Goal: Contribute content: Contribute content

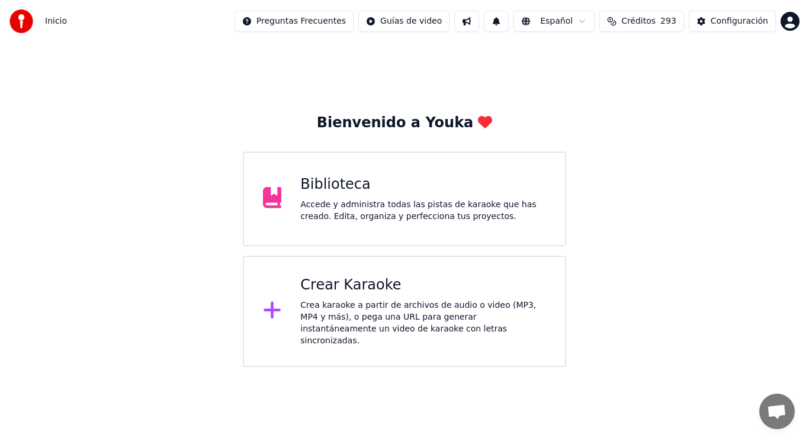
click at [405, 214] on div "Accede y administra todas las pistas de karaoke que has creado. Edita, organiza…" at bounding box center [423, 211] width 246 height 24
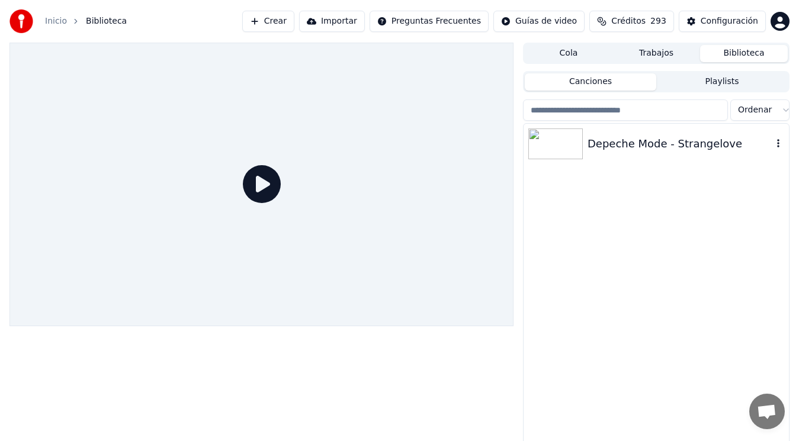
click at [627, 142] on div "Depeche Mode - Strangelove" at bounding box center [679, 144] width 185 height 17
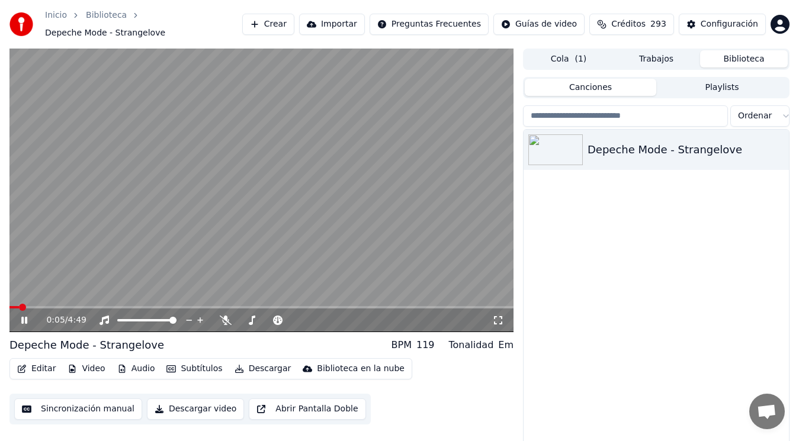
click at [23, 319] on icon at bounding box center [24, 320] width 6 height 7
click at [36, 365] on button "Editar" at bounding box center [36, 369] width 48 height 17
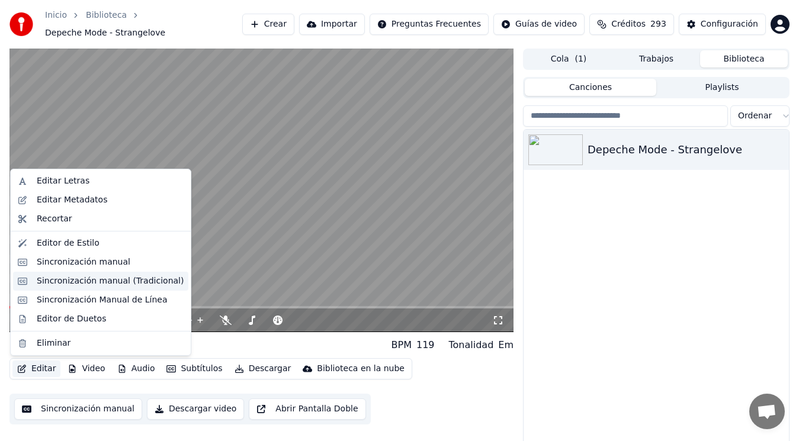
click at [99, 282] on div "Sincronización manual (Tradicional)" at bounding box center [110, 281] width 147 height 12
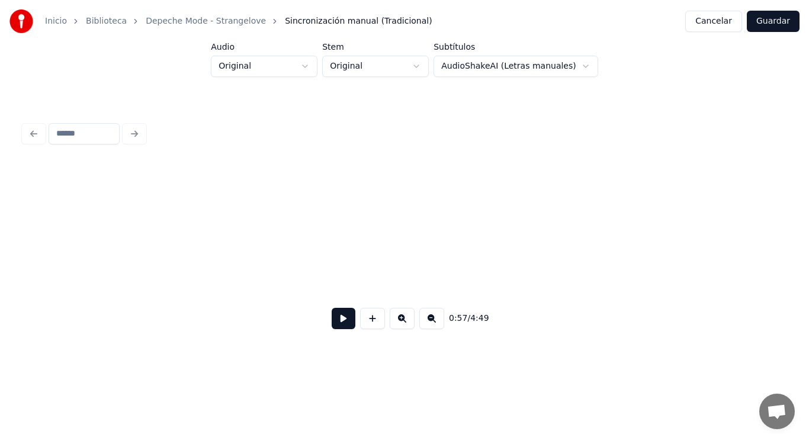
scroll to position [0, 47923]
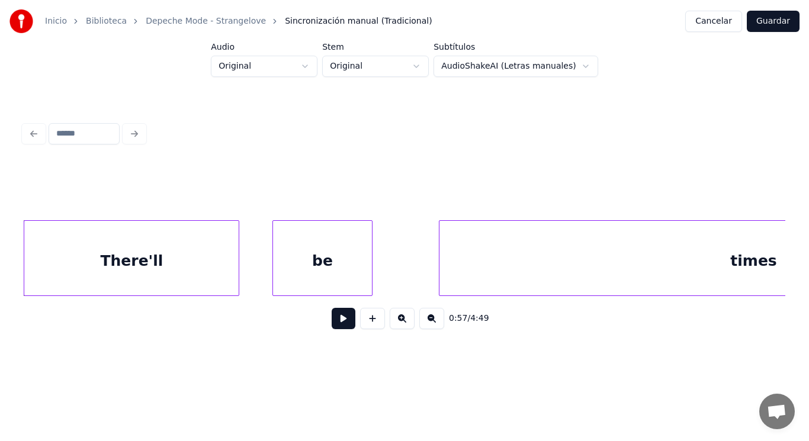
click at [99, 282] on div "There'll" at bounding box center [131, 261] width 214 height 81
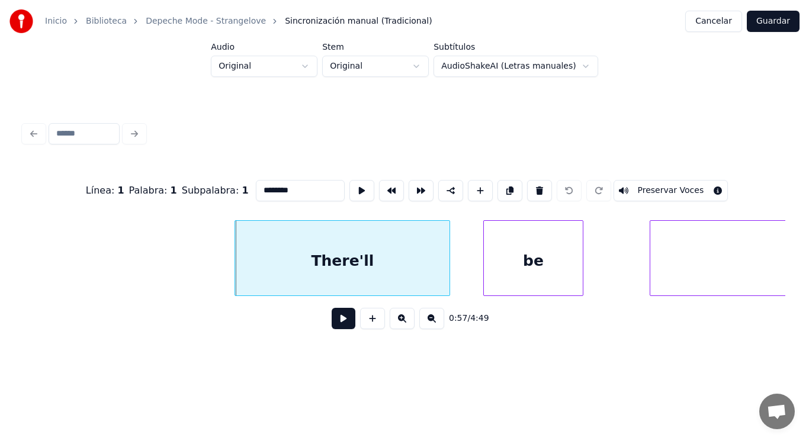
scroll to position [0, 47710]
click at [284, 276] on div "There'll" at bounding box center [344, 261] width 214 height 81
click at [334, 322] on button at bounding box center [344, 318] width 24 height 21
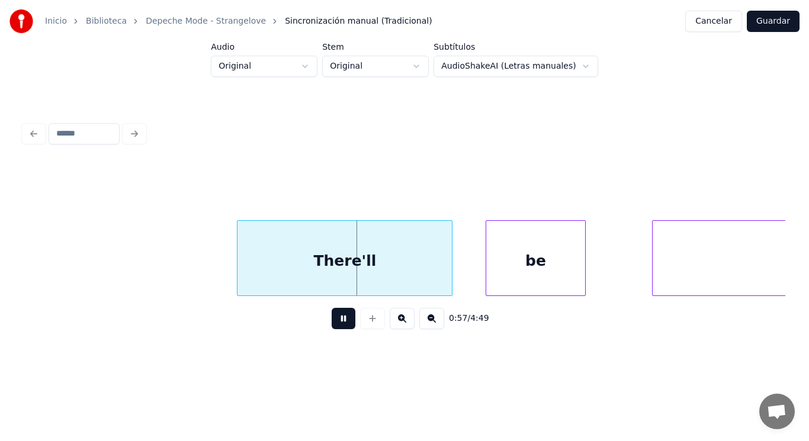
click at [334, 322] on button at bounding box center [344, 318] width 24 height 21
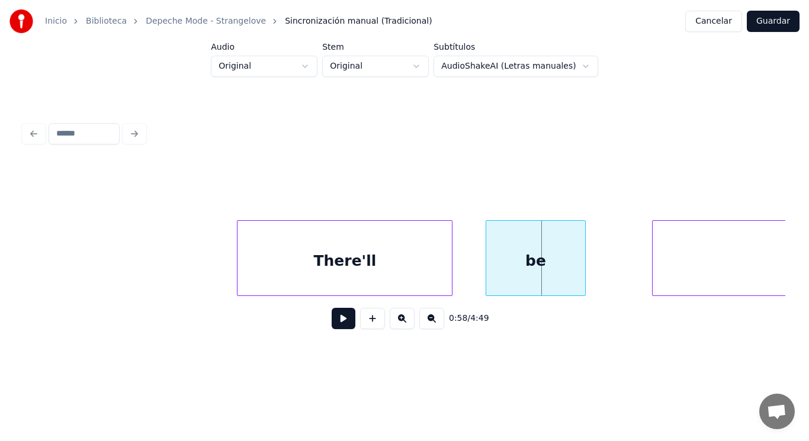
click at [317, 267] on div "There'll" at bounding box center [344, 261] width 214 height 81
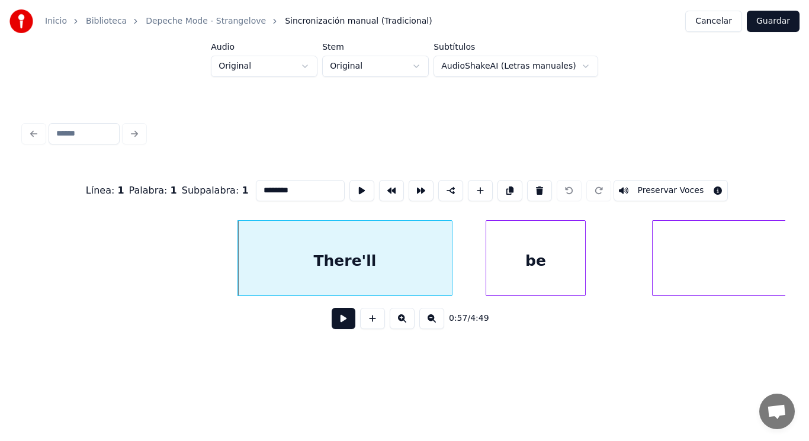
click at [338, 323] on button at bounding box center [344, 318] width 24 height 21
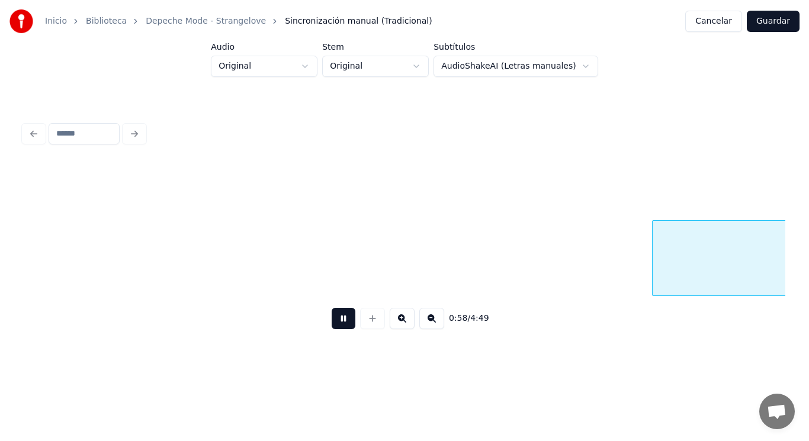
scroll to position [0, 48484]
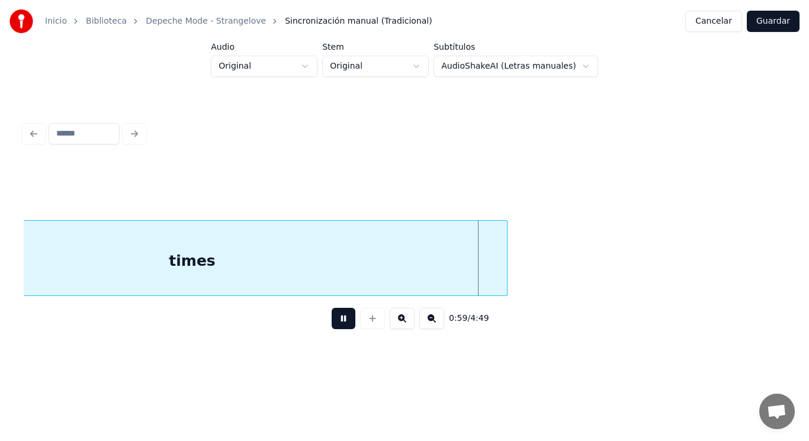
click at [338, 323] on button at bounding box center [344, 318] width 24 height 21
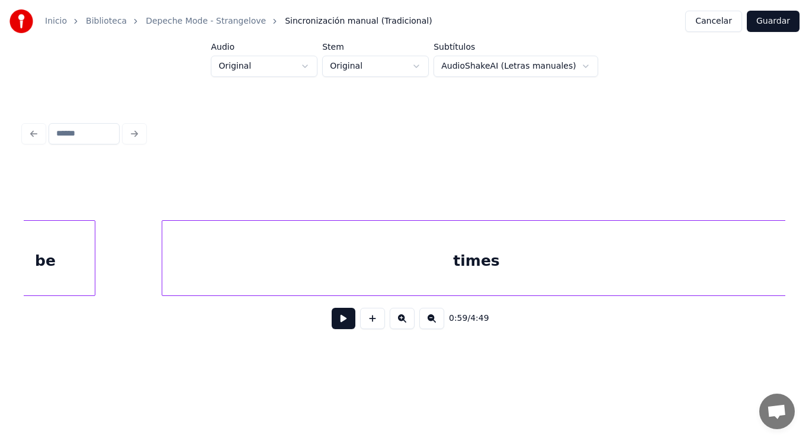
click at [56, 255] on div "be" at bounding box center [45, 261] width 98 height 81
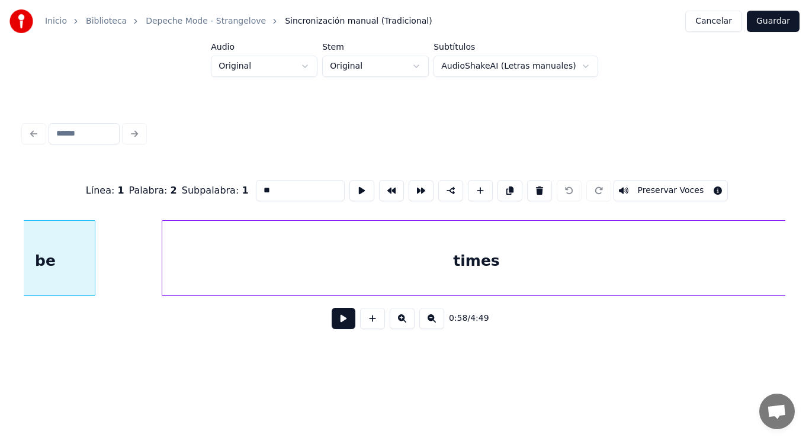
scroll to position [0, 48172]
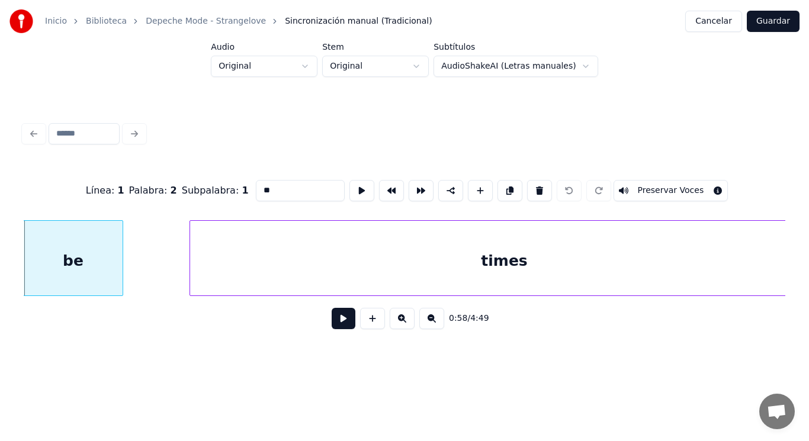
click at [336, 317] on button at bounding box center [344, 318] width 24 height 21
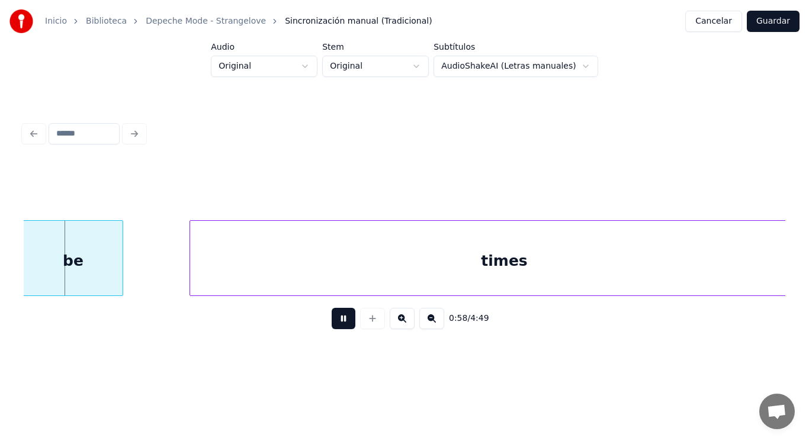
click at [336, 317] on button at bounding box center [344, 318] width 24 height 21
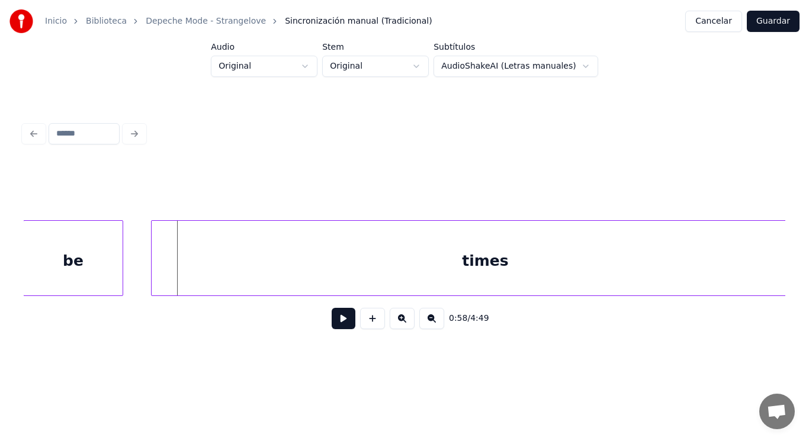
click at [153, 268] on div at bounding box center [154, 258] width 4 height 75
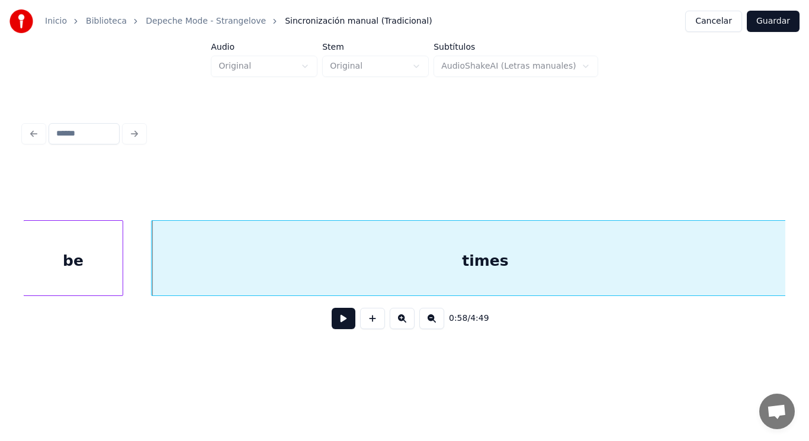
click at [332, 326] on button at bounding box center [344, 318] width 24 height 21
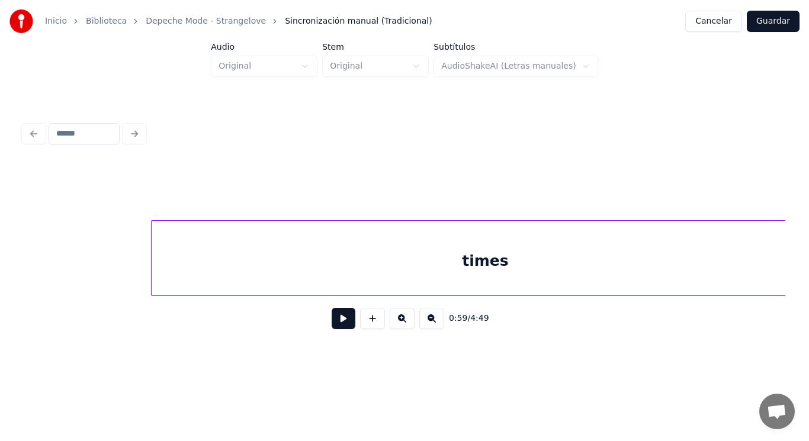
scroll to position [0, 48949]
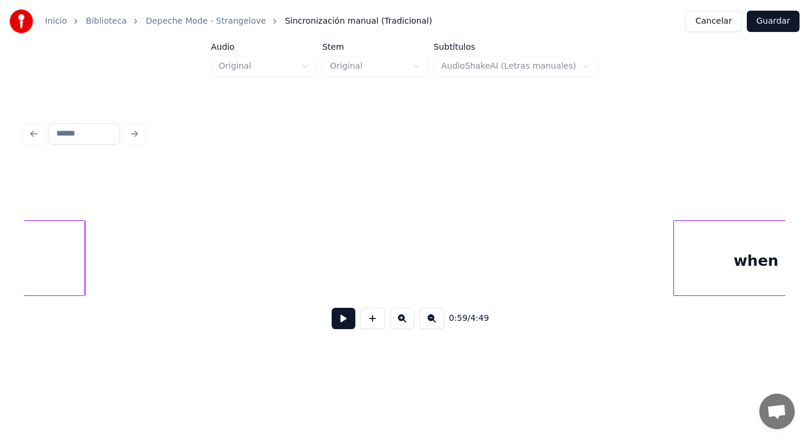
click at [84, 261] on div at bounding box center [83, 258] width 4 height 75
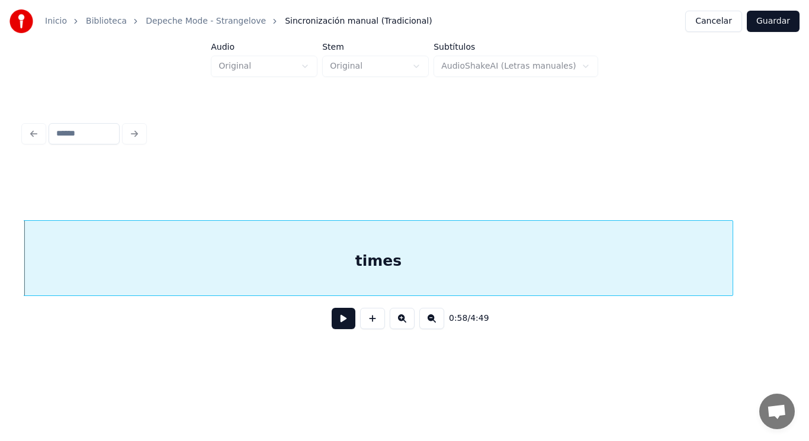
click at [335, 329] on button at bounding box center [344, 318] width 24 height 21
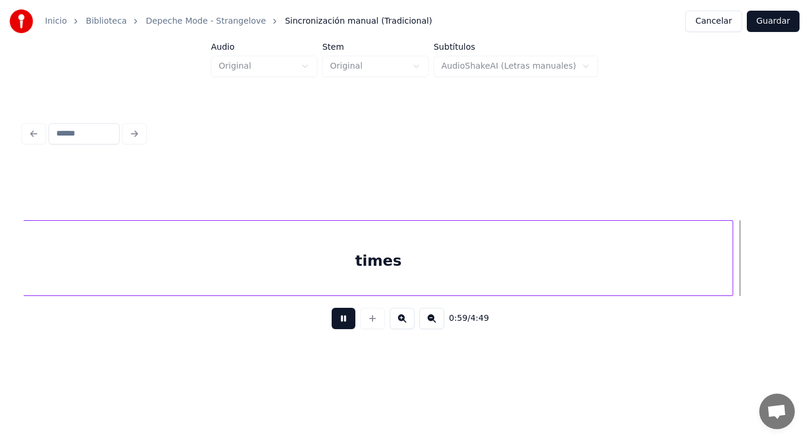
scroll to position [0, 49070]
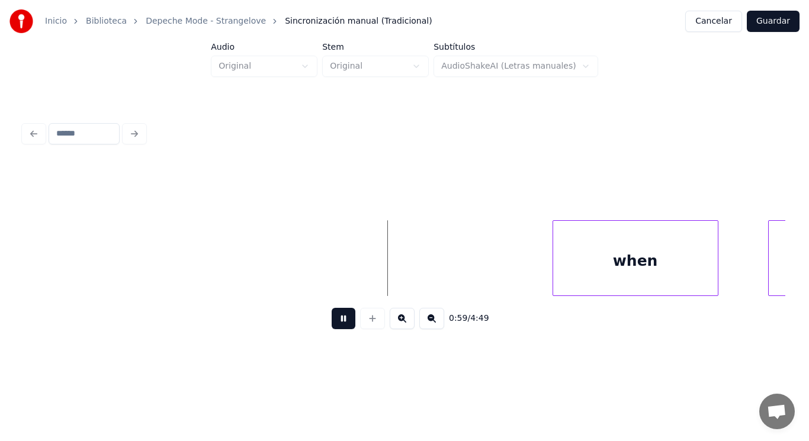
click at [335, 329] on button at bounding box center [344, 318] width 24 height 21
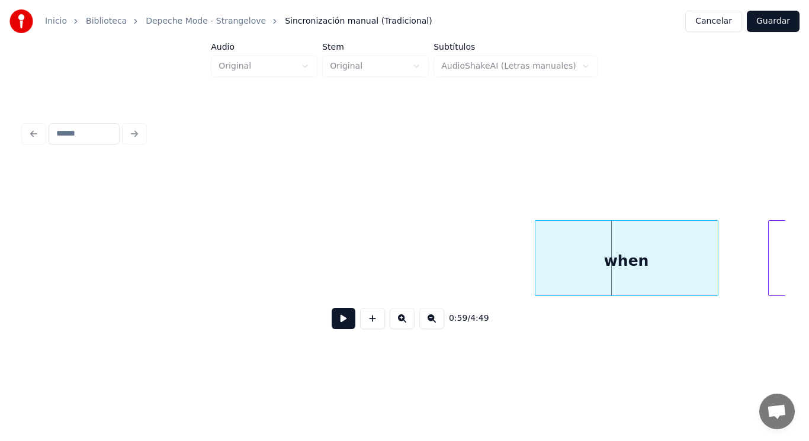
click at [538, 271] on div at bounding box center [537, 258] width 4 height 75
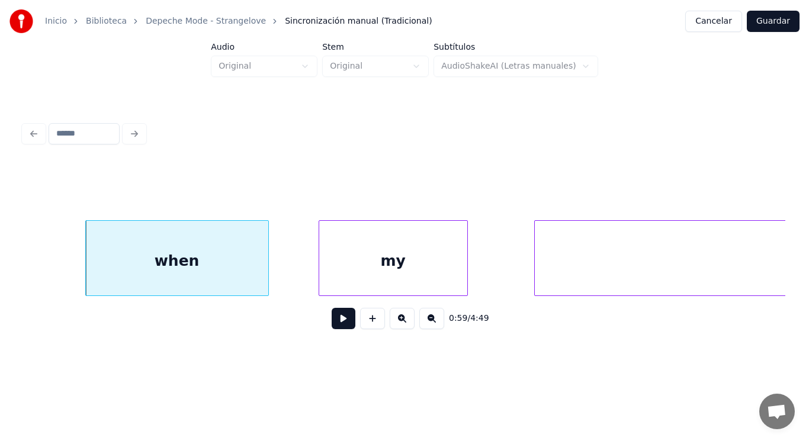
scroll to position [0, 49520]
click at [334, 322] on button at bounding box center [344, 318] width 24 height 21
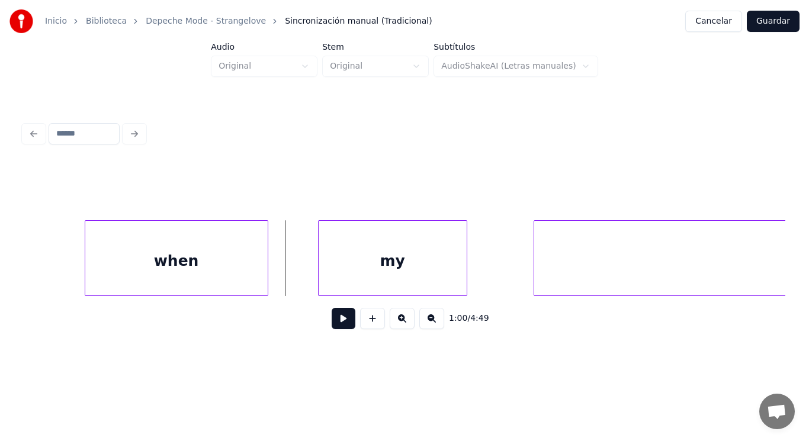
click at [263, 271] on div "when" at bounding box center [176, 261] width 182 height 81
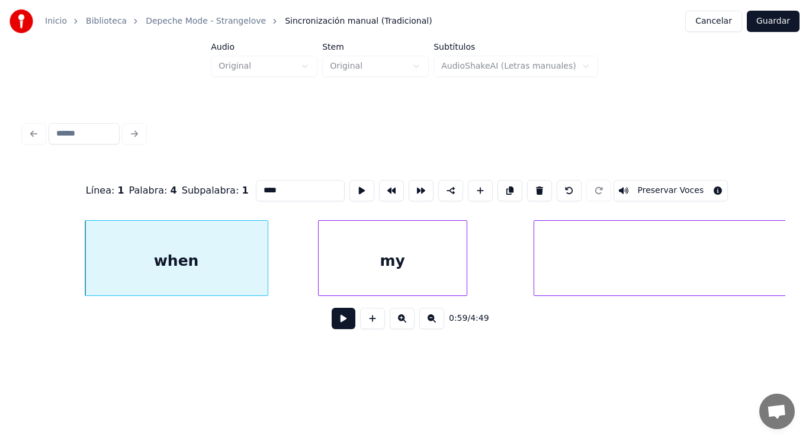
click at [333, 320] on button at bounding box center [344, 318] width 24 height 21
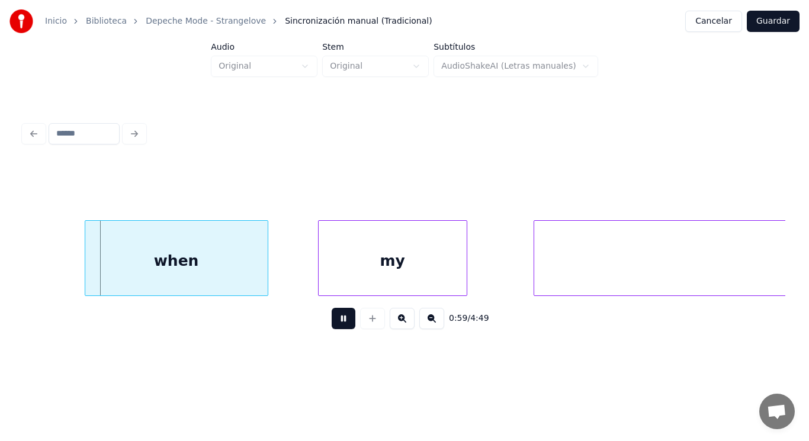
click at [333, 320] on button at bounding box center [344, 318] width 24 height 21
click at [244, 277] on div at bounding box center [245, 258] width 4 height 75
click at [235, 277] on div at bounding box center [237, 258] width 4 height 75
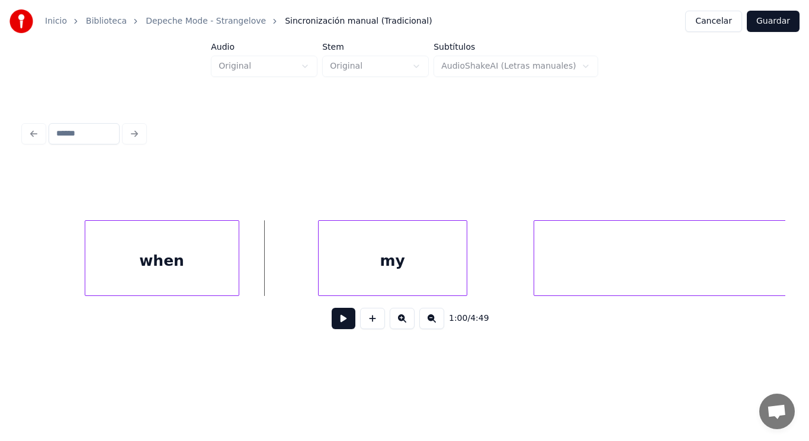
click at [336, 322] on button at bounding box center [344, 318] width 24 height 21
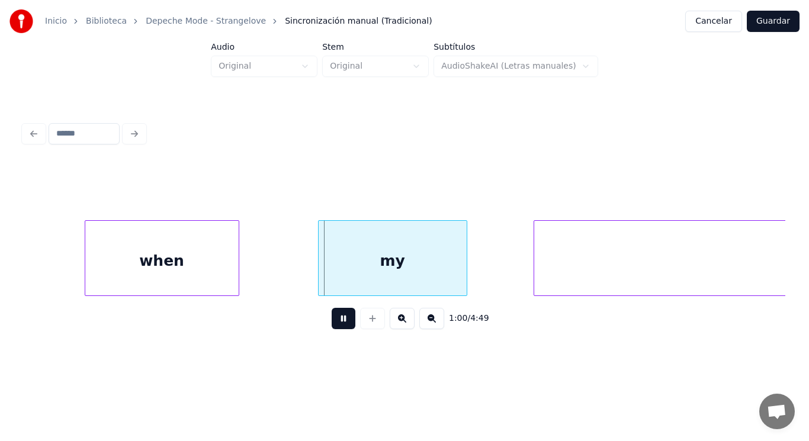
click at [336, 322] on button at bounding box center [344, 318] width 24 height 21
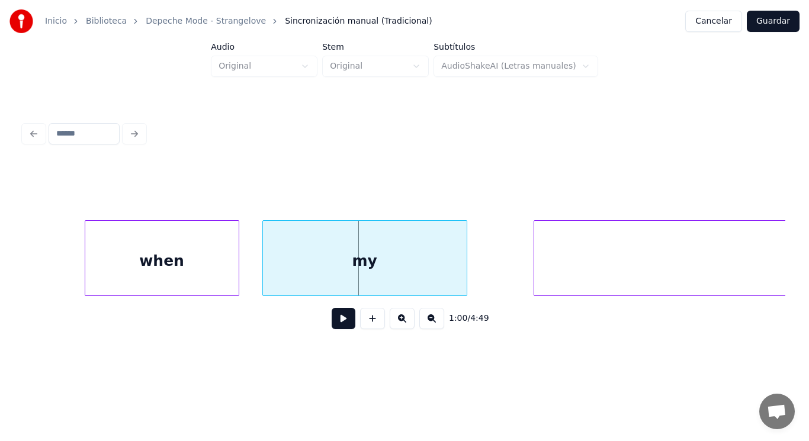
click at [265, 268] on div at bounding box center [265, 258] width 4 height 75
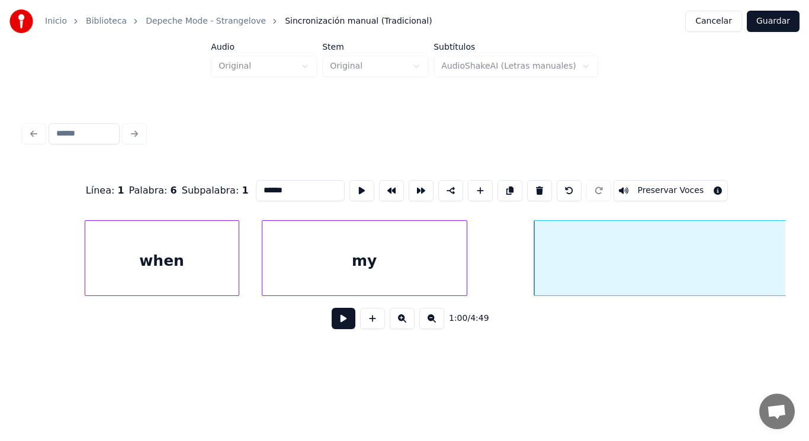
click at [365, 274] on div "my" at bounding box center [364, 261] width 204 height 81
type input "**"
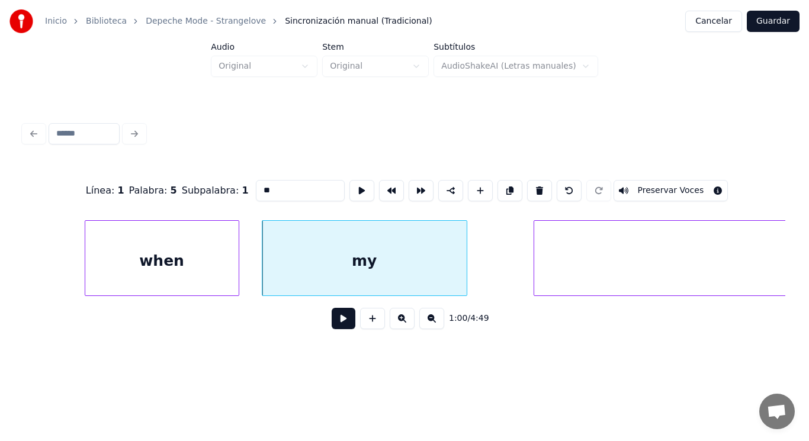
click at [339, 321] on button at bounding box center [344, 318] width 24 height 21
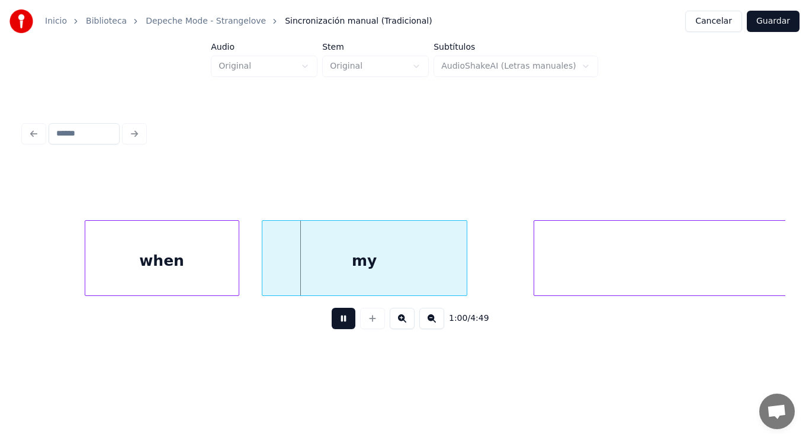
click at [339, 321] on button at bounding box center [344, 318] width 24 height 21
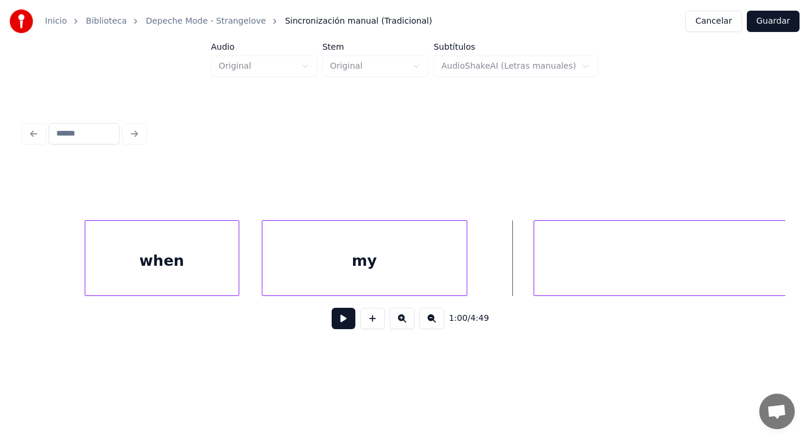
click at [375, 267] on div "my" at bounding box center [364, 261] width 204 height 81
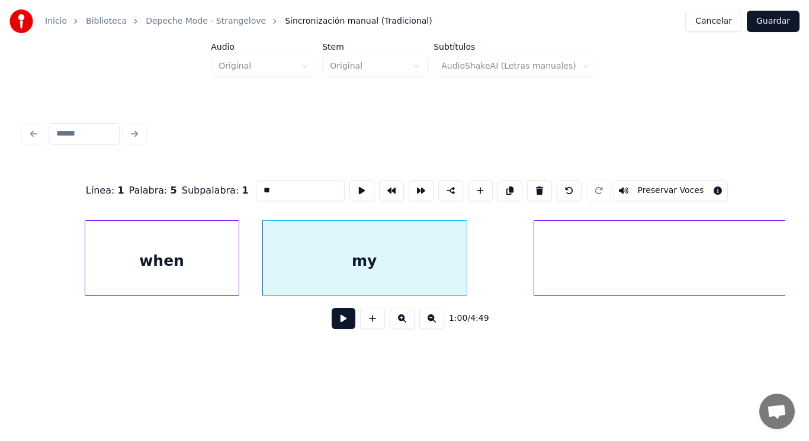
click at [339, 322] on button at bounding box center [344, 318] width 24 height 21
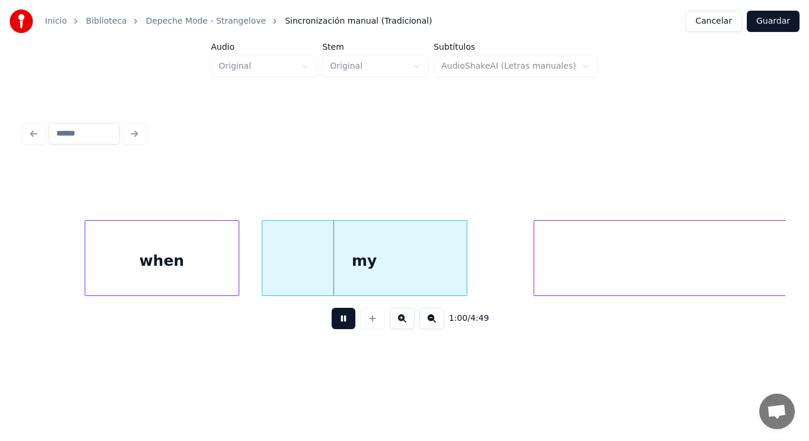
click at [339, 322] on button at bounding box center [344, 318] width 24 height 21
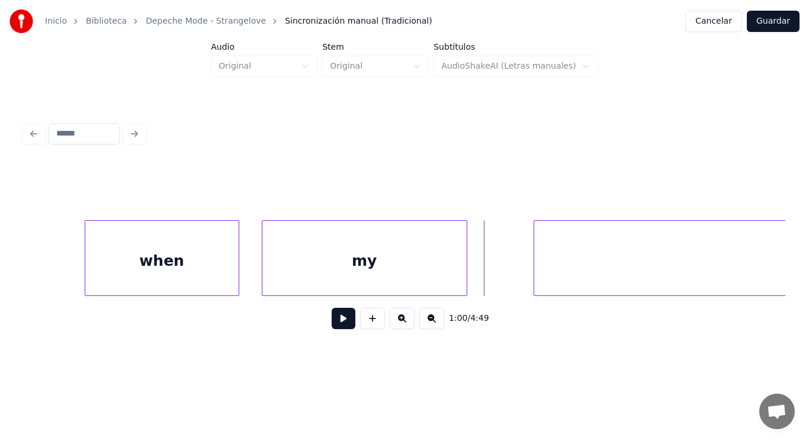
click at [337, 317] on button at bounding box center [344, 318] width 24 height 21
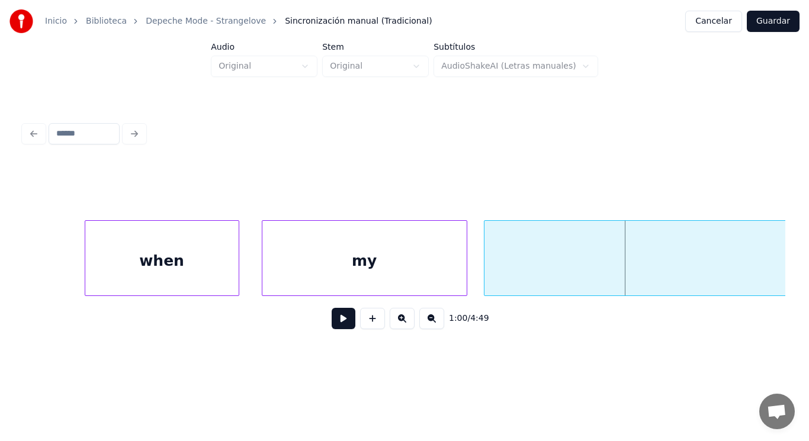
click at [486, 276] on div at bounding box center [486, 258] width 4 height 75
click at [332, 323] on button at bounding box center [344, 318] width 24 height 21
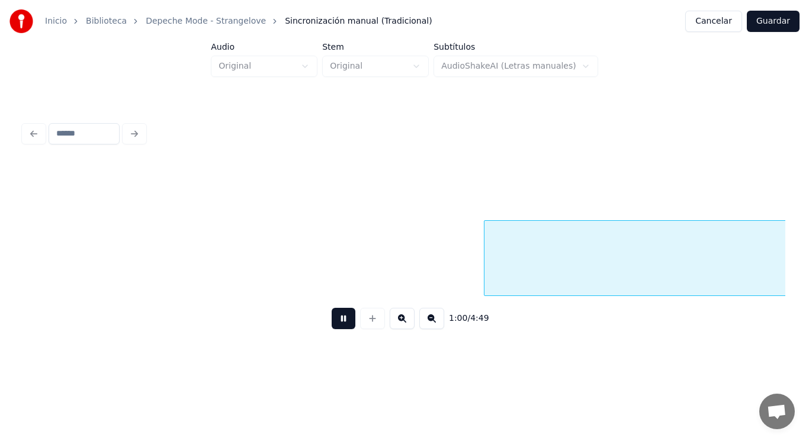
scroll to position [0, 50285]
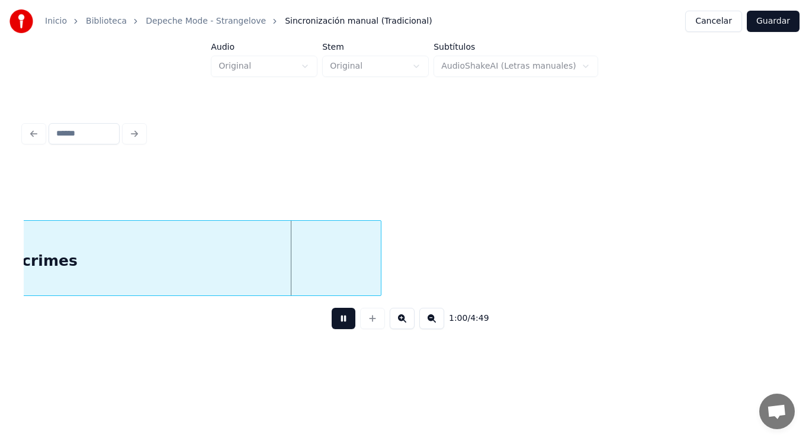
click at [332, 323] on button at bounding box center [344, 318] width 24 height 21
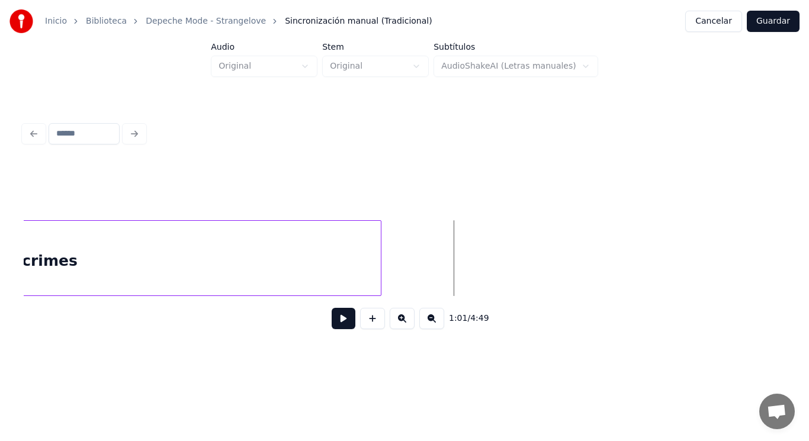
click at [342, 258] on div "crimes" at bounding box center [50, 261] width 662 height 81
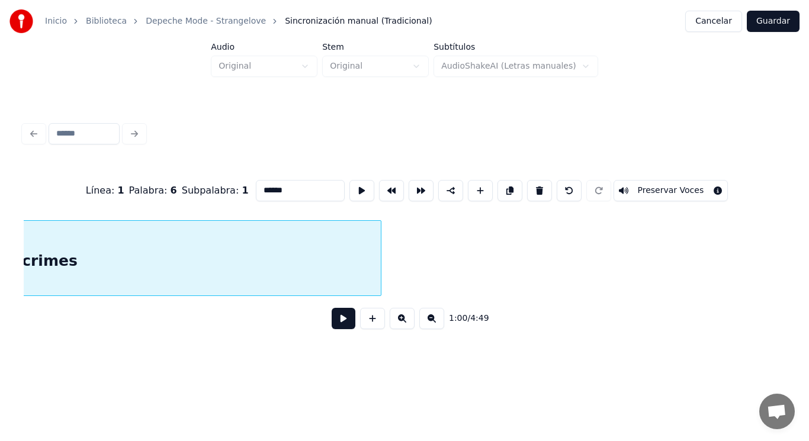
scroll to position [0, 49981]
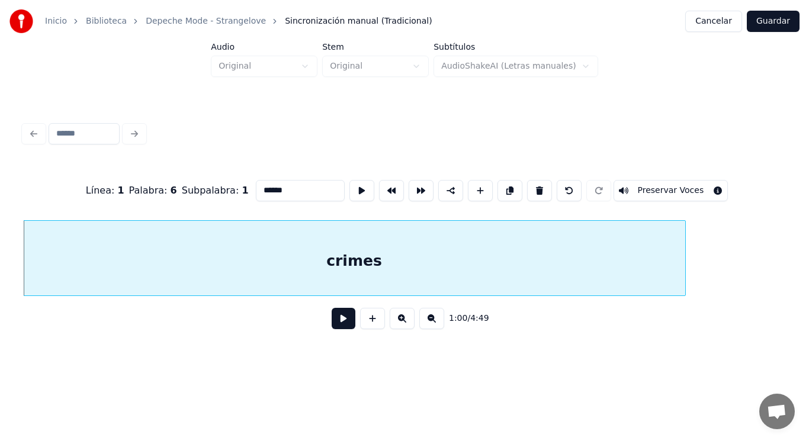
click at [335, 327] on button at bounding box center [344, 318] width 24 height 21
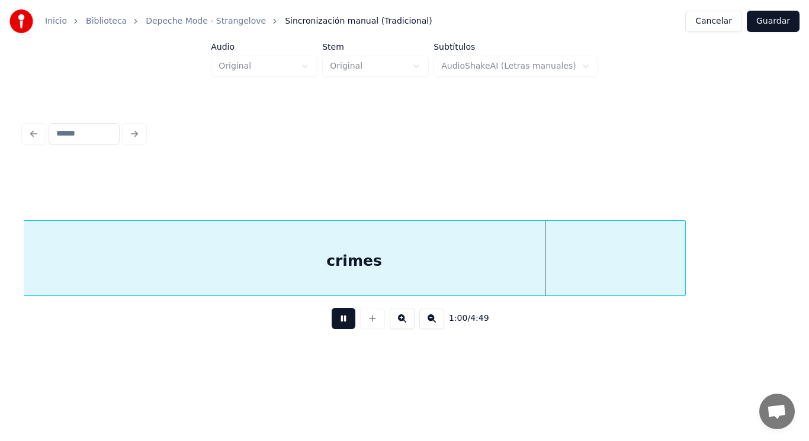
click at [335, 327] on button at bounding box center [344, 318] width 24 height 21
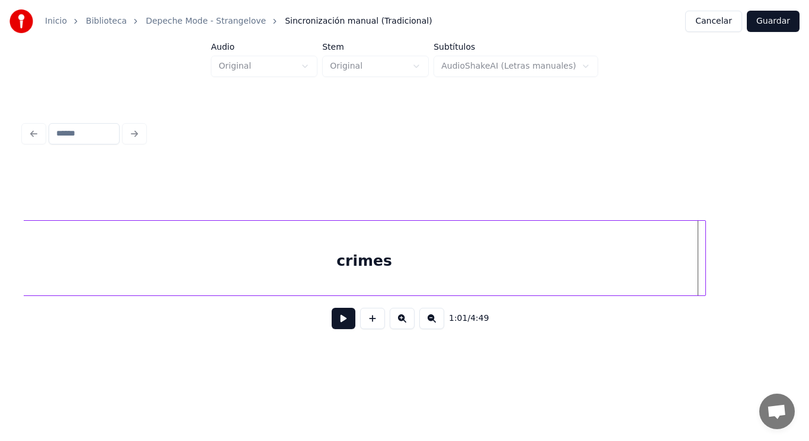
click at [702, 268] on div at bounding box center [704, 258] width 4 height 75
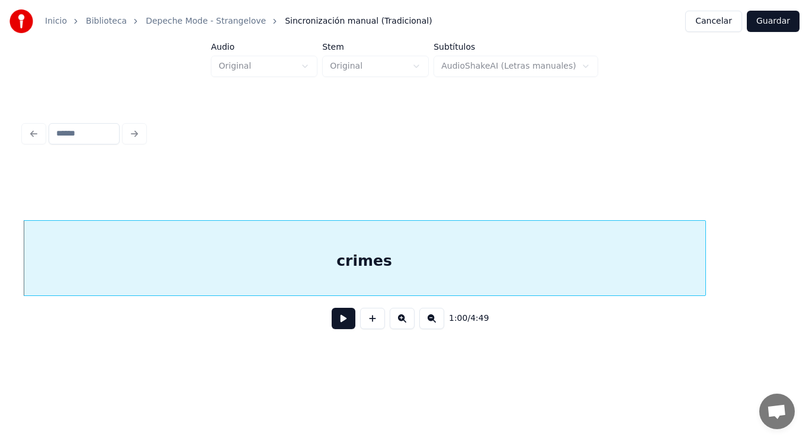
click at [333, 321] on button at bounding box center [344, 318] width 24 height 21
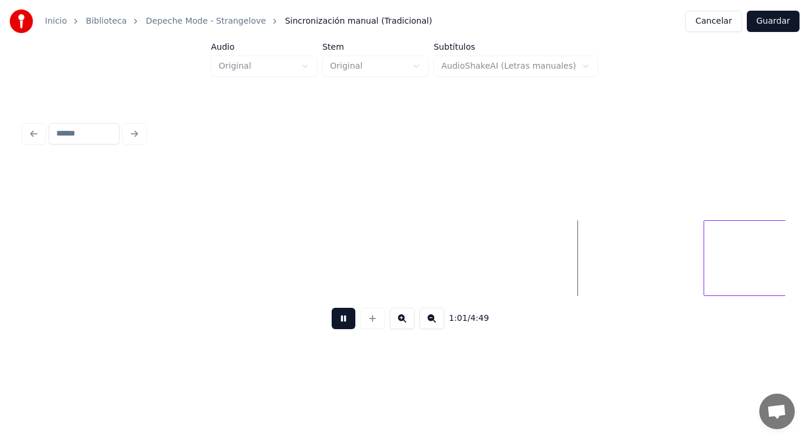
click at [333, 321] on button at bounding box center [344, 318] width 24 height 21
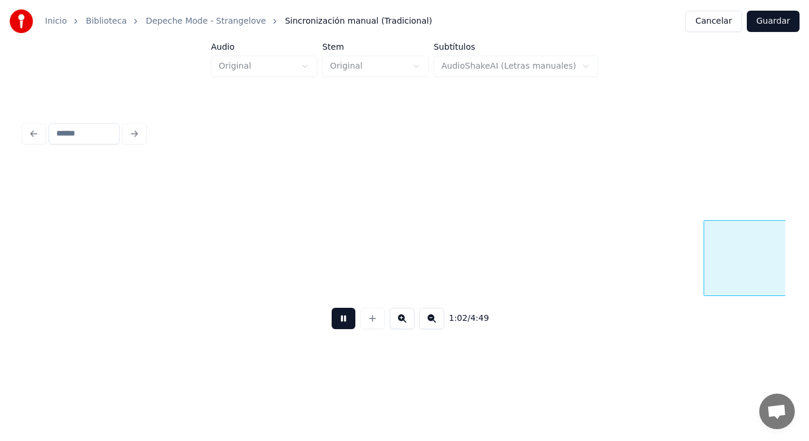
scroll to position [0, 51527]
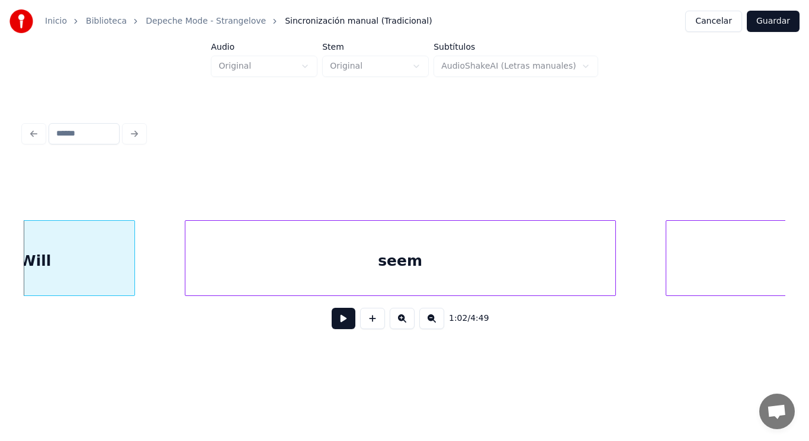
click at [114, 242] on div "Will" at bounding box center [36, 261] width 198 height 81
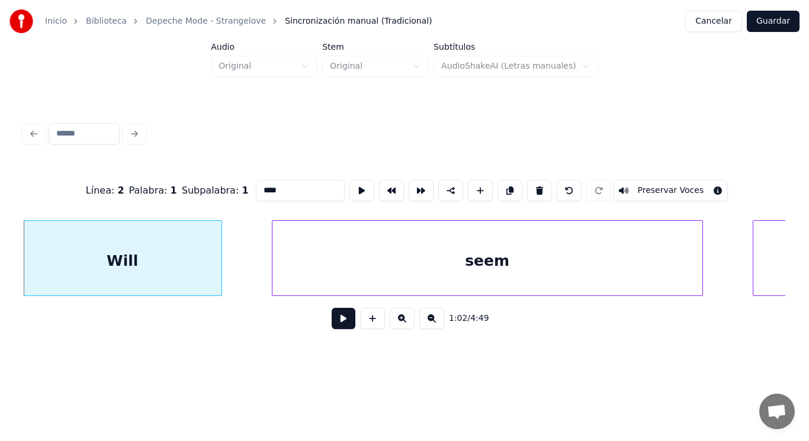
click at [336, 325] on button at bounding box center [344, 318] width 24 height 21
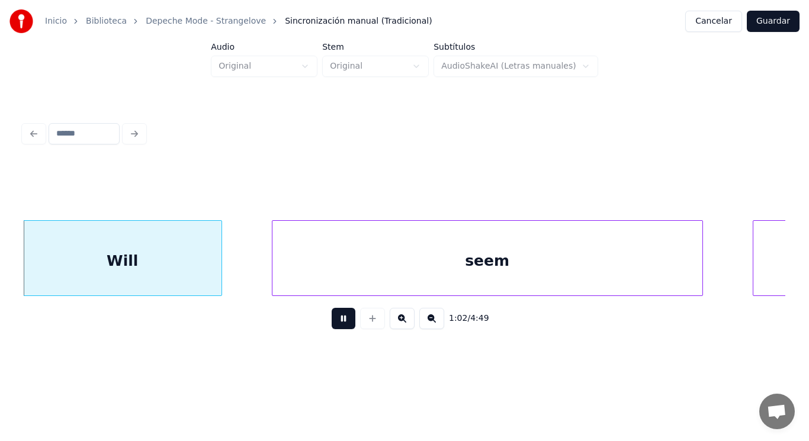
click at [336, 325] on button at bounding box center [344, 318] width 24 height 21
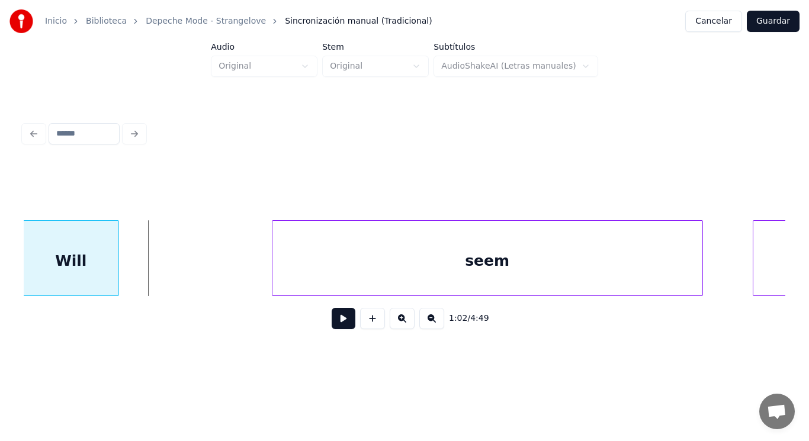
click at [115, 270] on div at bounding box center [117, 258] width 4 height 75
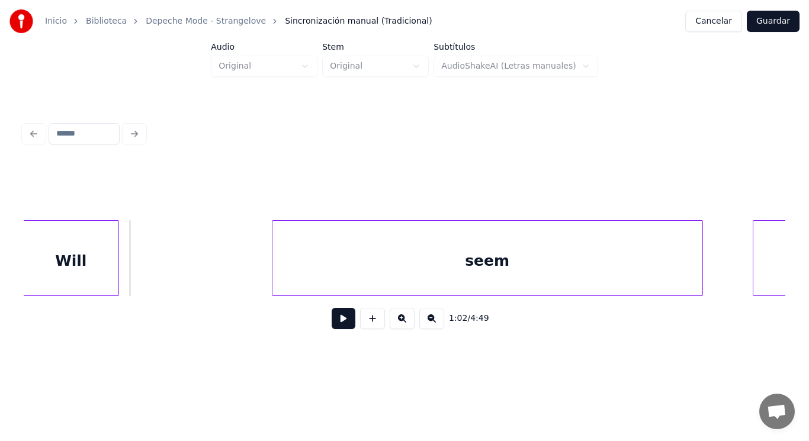
click at [342, 322] on button at bounding box center [344, 318] width 24 height 21
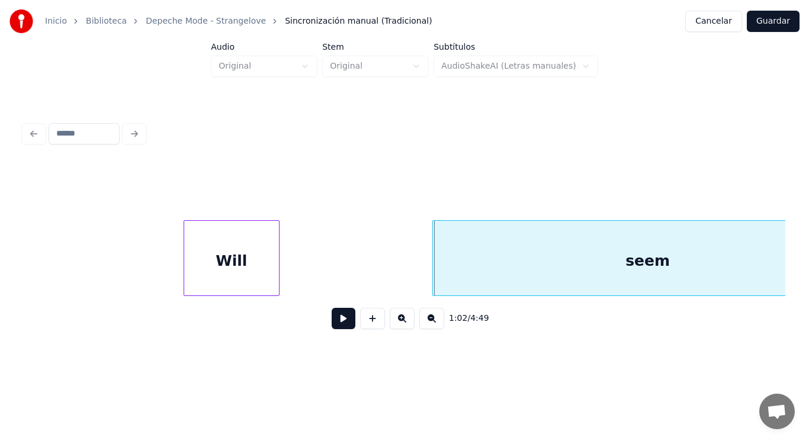
scroll to position [0, 51274]
click at [272, 272] on div at bounding box center [274, 258] width 4 height 75
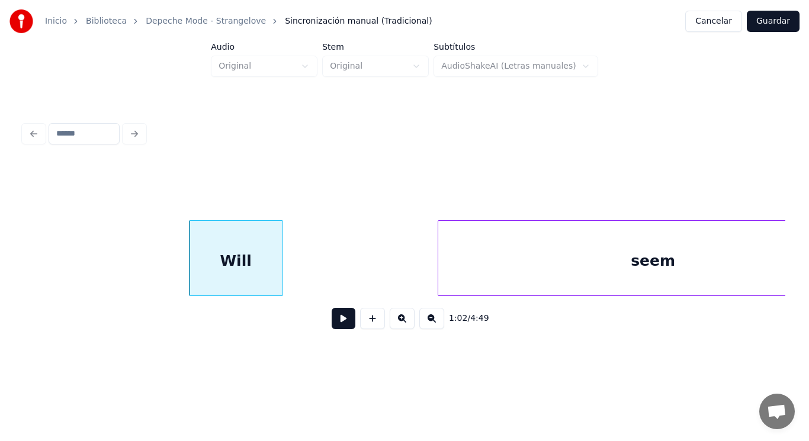
click at [280, 271] on div at bounding box center [281, 258] width 4 height 75
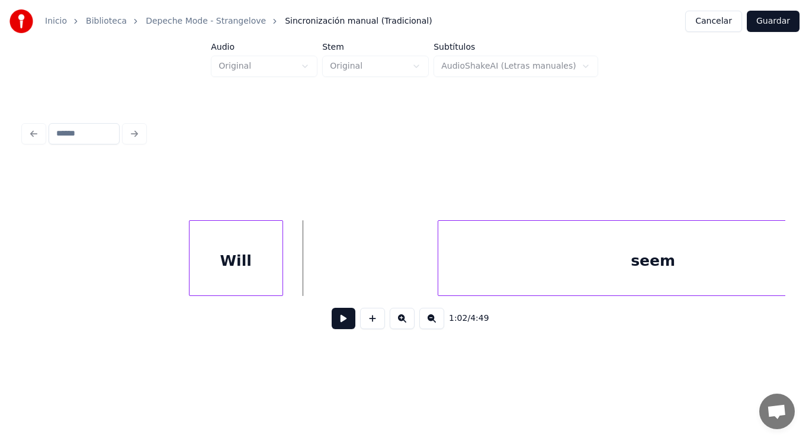
click at [332, 316] on button at bounding box center [344, 318] width 24 height 21
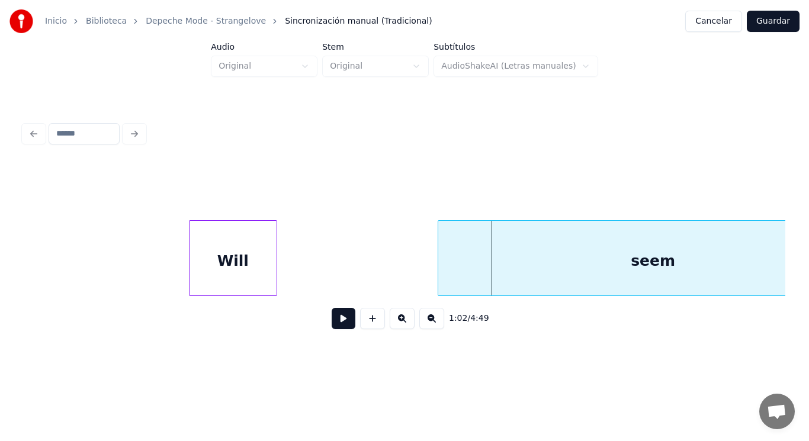
click at [274, 280] on div at bounding box center [275, 258] width 4 height 75
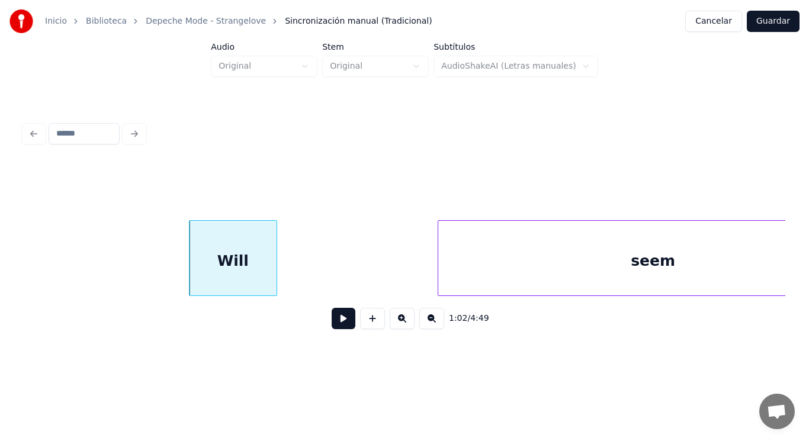
click at [332, 319] on button at bounding box center [344, 318] width 24 height 21
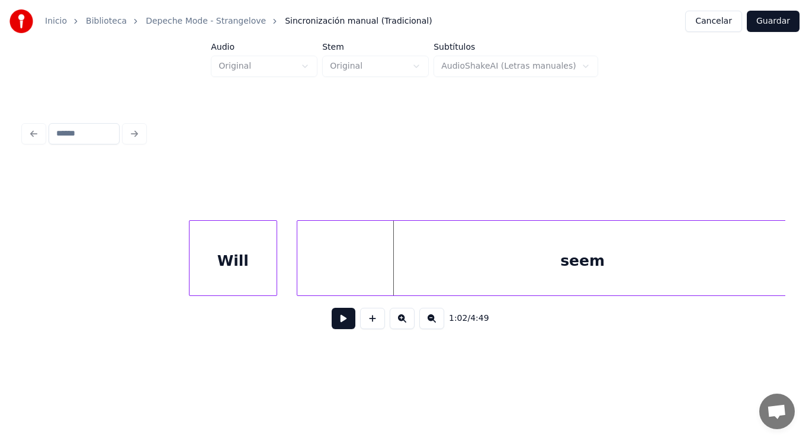
click at [298, 271] on div at bounding box center [299, 258] width 4 height 75
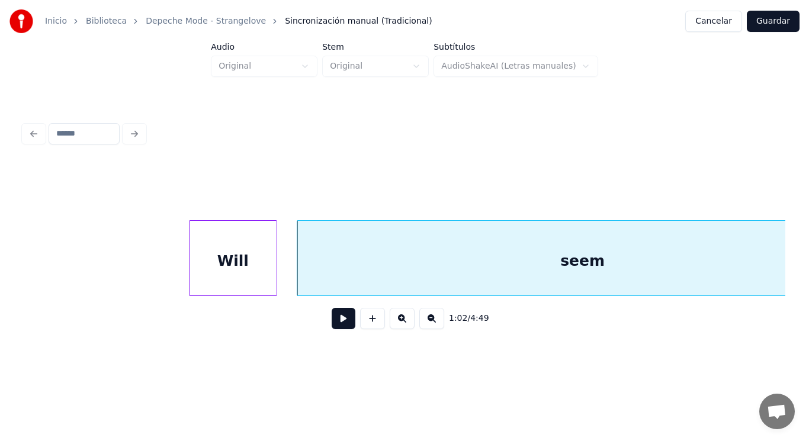
click at [335, 324] on button at bounding box center [344, 318] width 24 height 21
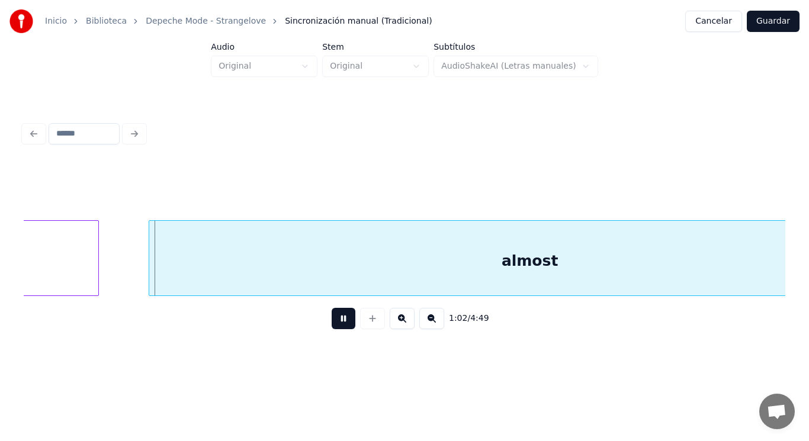
click at [335, 324] on button at bounding box center [344, 318] width 24 height 21
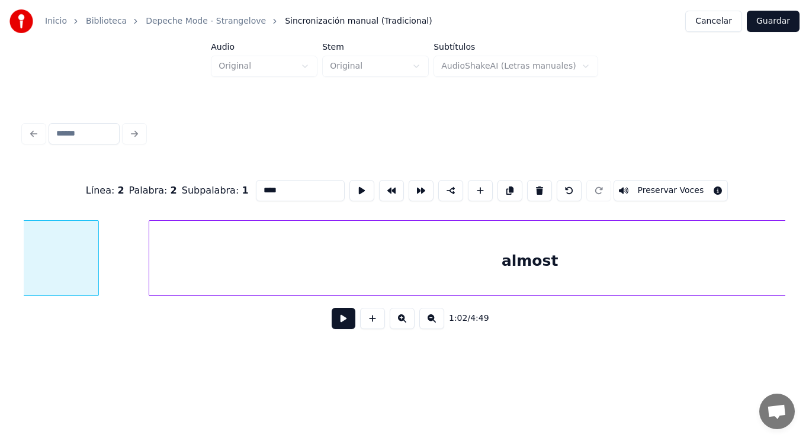
scroll to position [0, 51547]
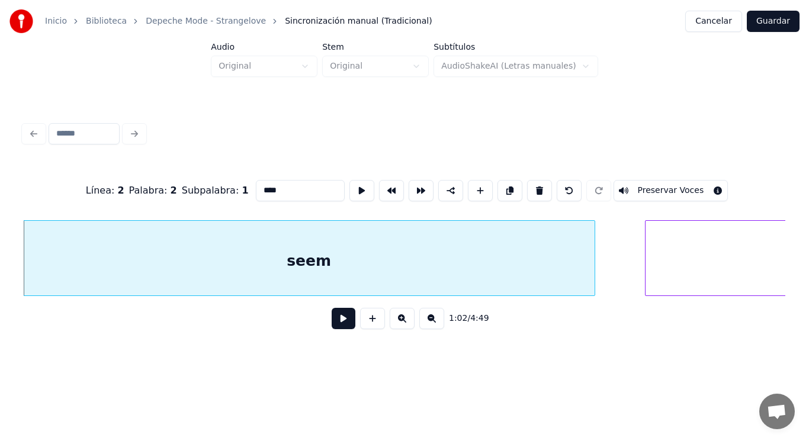
click at [339, 328] on button at bounding box center [344, 318] width 24 height 21
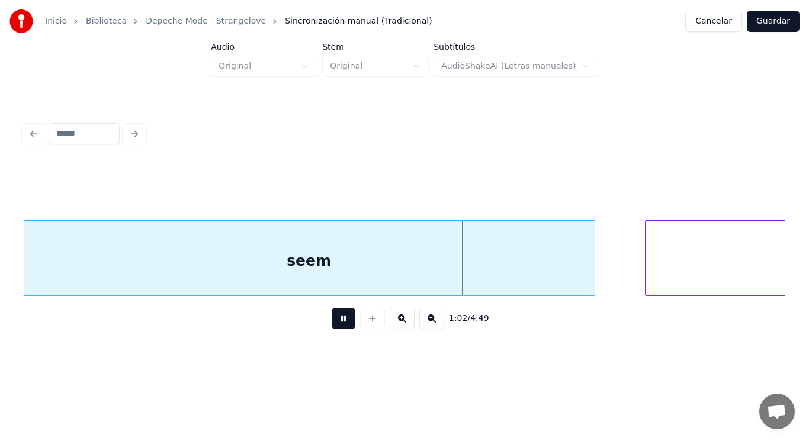
click at [339, 328] on button at bounding box center [344, 318] width 24 height 21
click at [571, 277] on div "seem" at bounding box center [309, 261] width 571 height 81
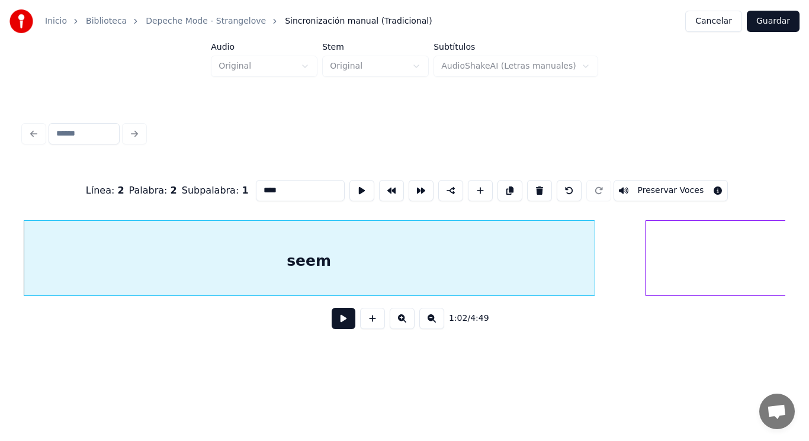
click at [336, 322] on button at bounding box center [344, 318] width 24 height 21
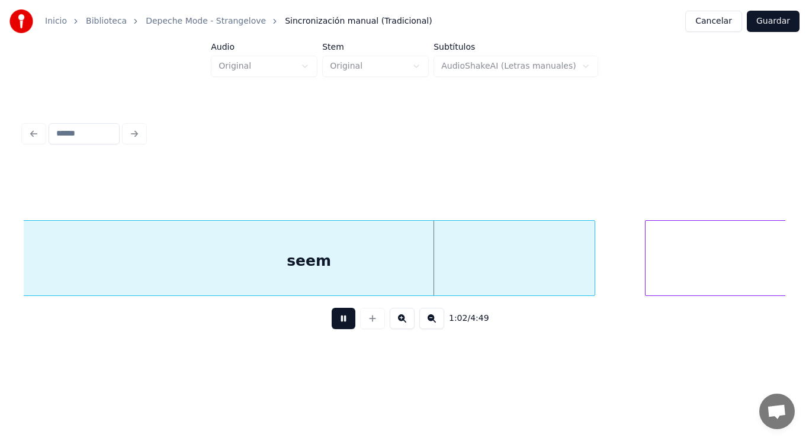
click at [336, 322] on button at bounding box center [344, 318] width 24 height 21
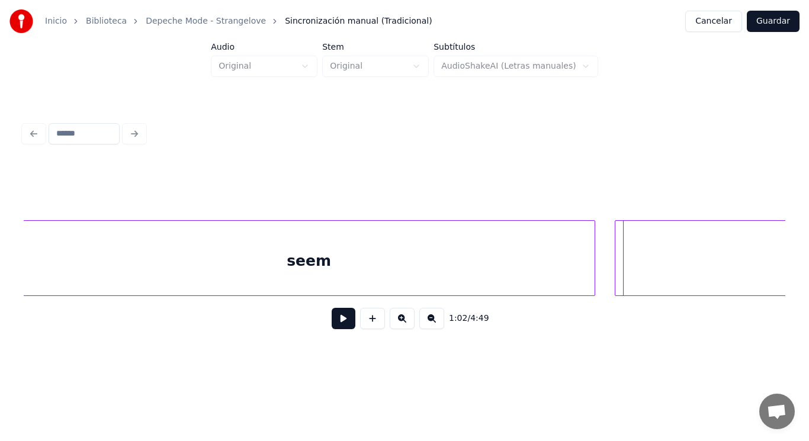
click at [618, 279] on div at bounding box center [617, 258] width 4 height 75
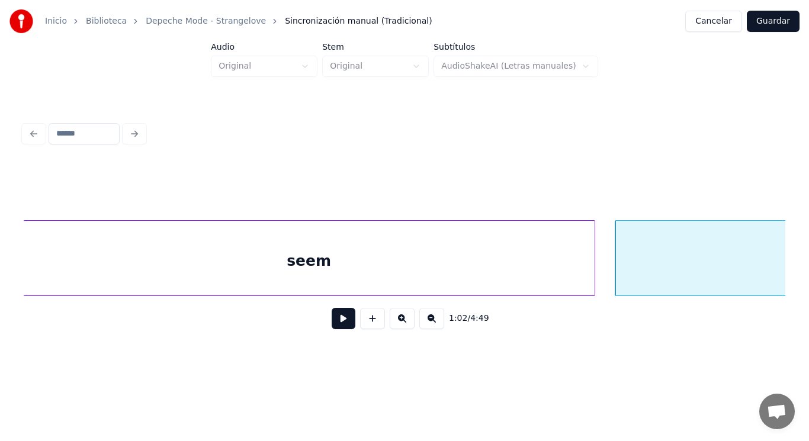
click at [336, 326] on button at bounding box center [344, 318] width 24 height 21
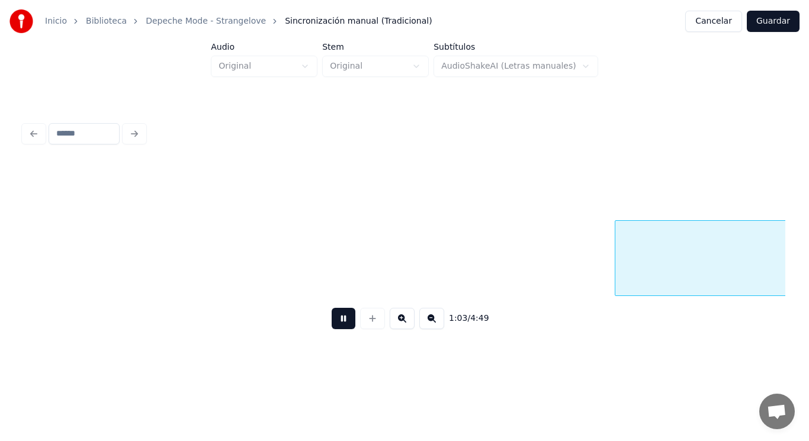
scroll to position [0, 52317]
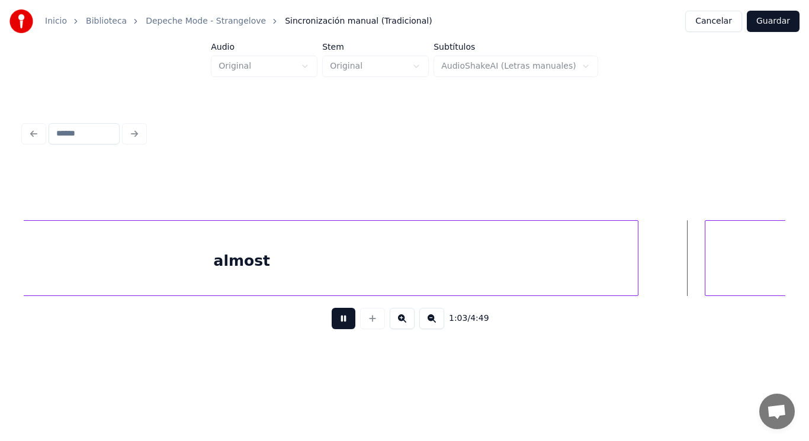
click at [336, 326] on button at bounding box center [344, 318] width 24 height 21
click at [680, 272] on div at bounding box center [681, 258] width 4 height 75
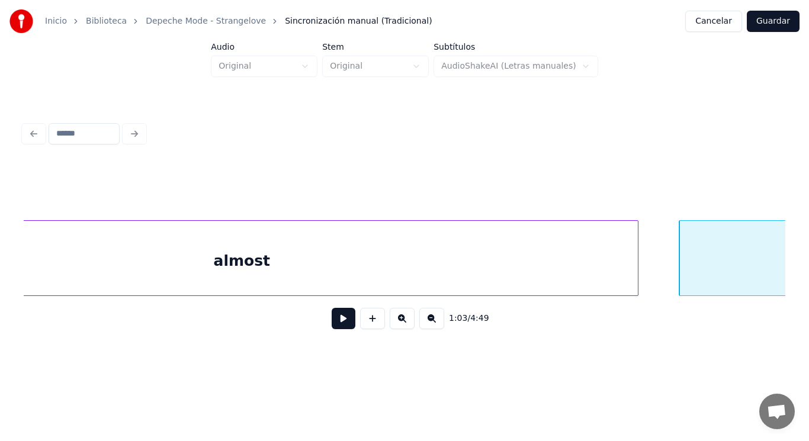
click at [341, 319] on button at bounding box center [344, 318] width 24 height 21
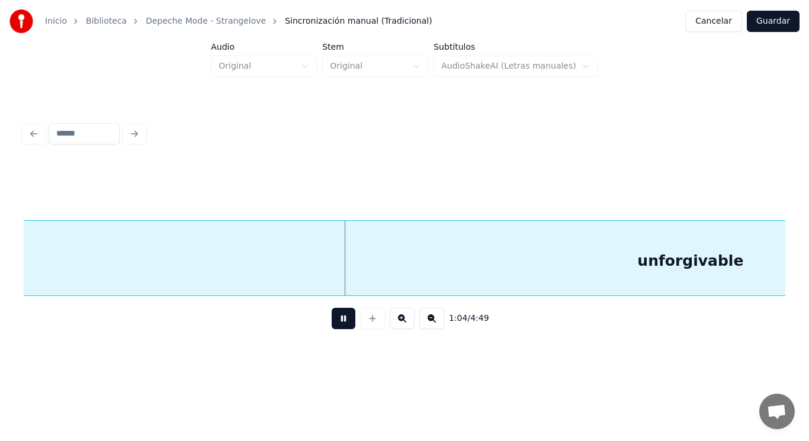
click at [341, 319] on button at bounding box center [344, 318] width 24 height 21
click at [346, 274] on div "unforgivable" at bounding box center [690, 261] width 1567 height 81
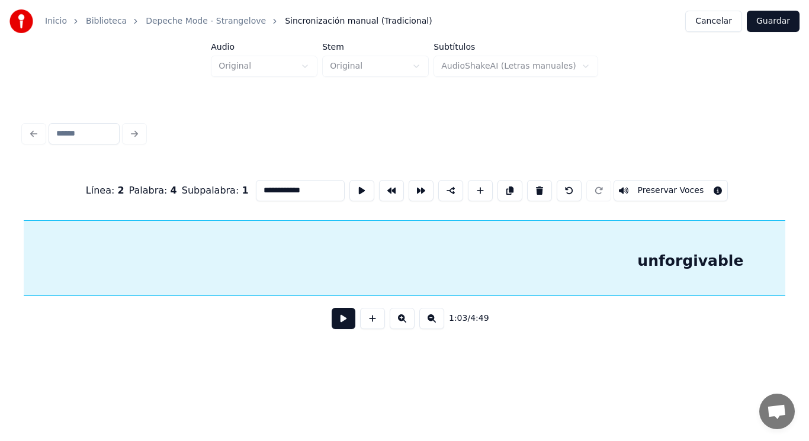
scroll to position [0, 52972]
click at [332, 327] on button at bounding box center [344, 318] width 24 height 21
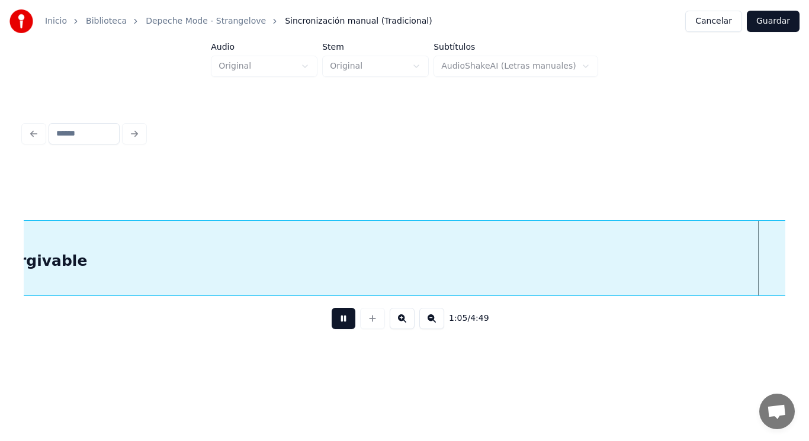
click at [332, 327] on button at bounding box center [344, 318] width 24 height 21
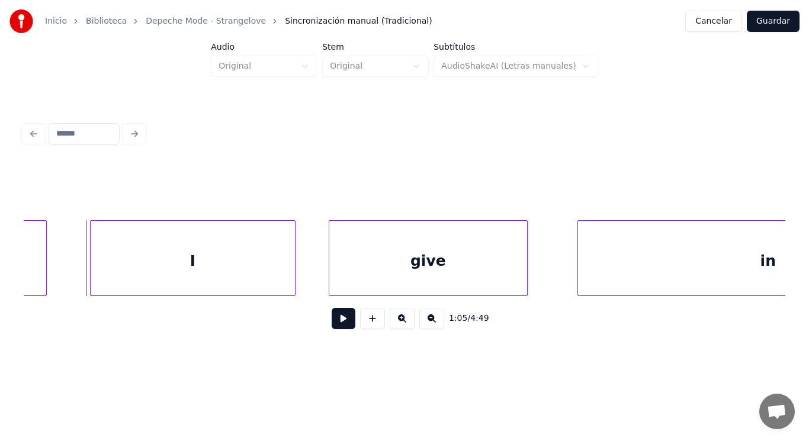
click at [91, 269] on div at bounding box center [93, 258] width 4 height 75
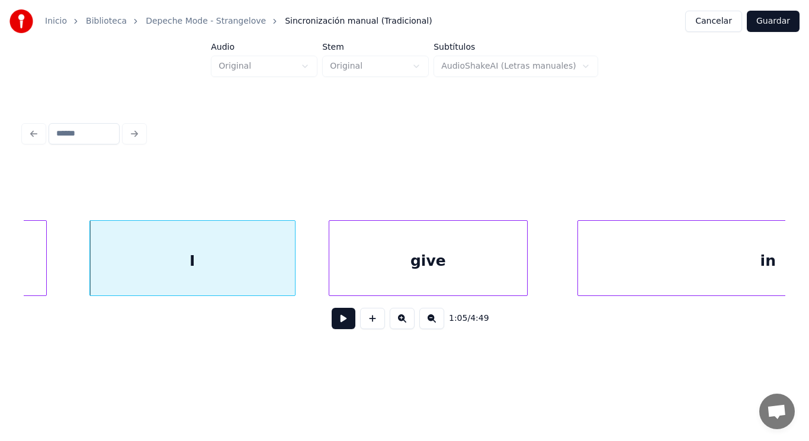
click at [337, 325] on button at bounding box center [344, 318] width 24 height 21
click at [273, 274] on div at bounding box center [274, 258] width 4 height 75
click at [332, 319] on button at bounding box center [344, 318] width 24 height 21
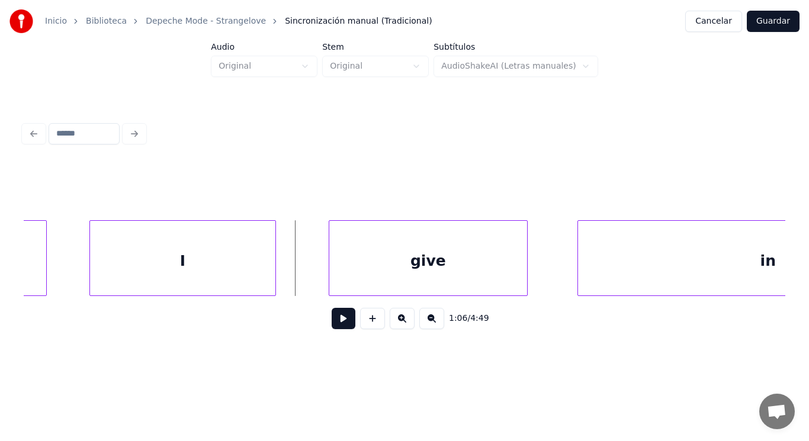
click at [340, 329] on button at bounding box center [344, 318] width 24 height 21
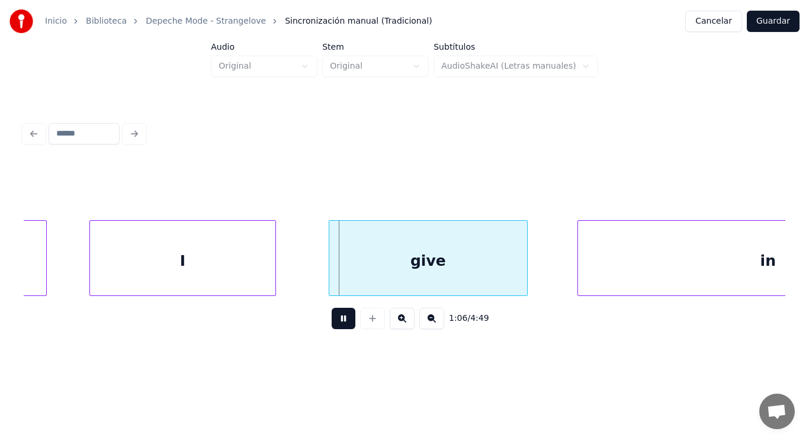
click at [340, 329] on button at bounding box center [344, 318] width 24 height 21
click at [303, 271] on div at bounding box center [302, 258] width 4 height 75
click at [332, 322] on button at bounding box center [344, 318] width 24 height 21
click at [513, 271] on div "give" at bounding box center [413, 261] width 227 height 81
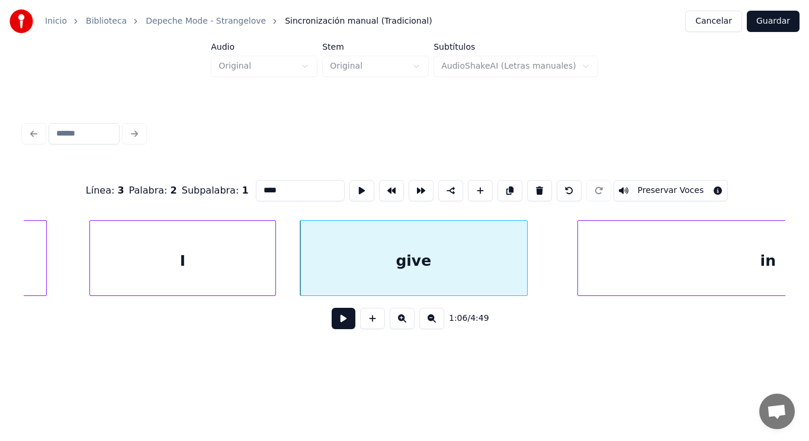
click at [332, 326] on button at bounding box center [344, 318] width 24 height 21
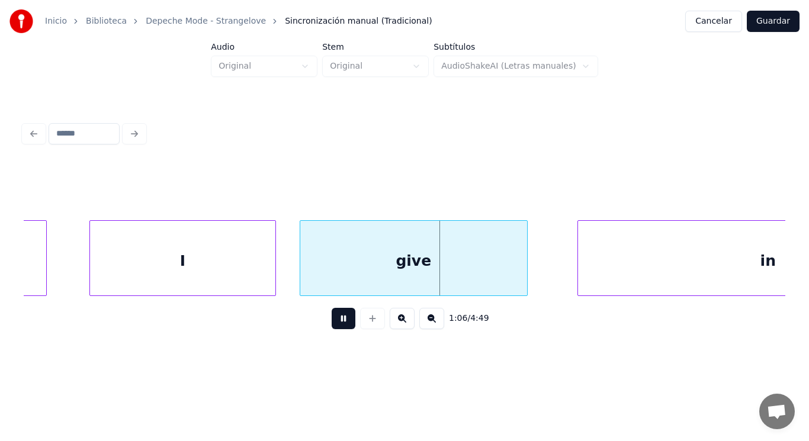
click at [332, 326] on button at bounding box center [344, 318] width 24 height 21
click at [487, 274] on div at bounding box center [488, 258] width 4 height 75
click at [483, 275] on div at bounding box center [484, 258] width 4 height 75
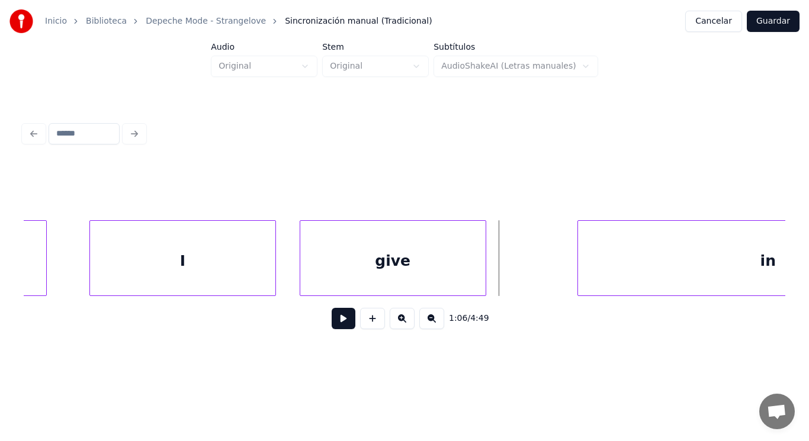
click at [343, 321] on button at bounding box center [344, 318] width 24 height 21
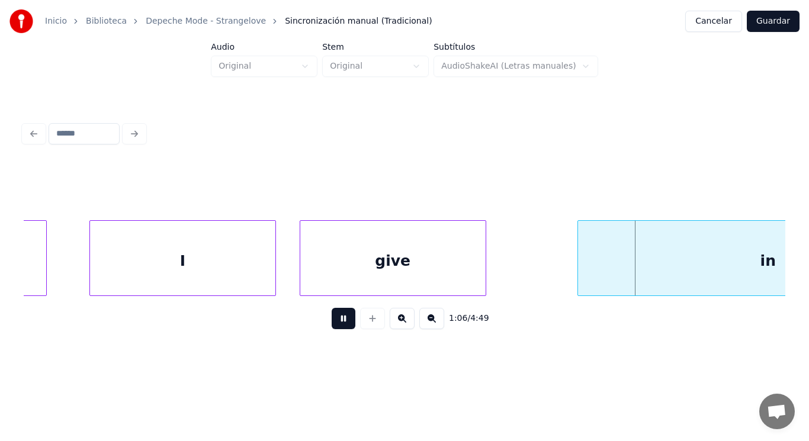
click at [343, 321] on button at bounding box center [344, 318] width 24 height 21
click at [427, 272] on div "give" at bounding box center [392, 261] width 185 height 81
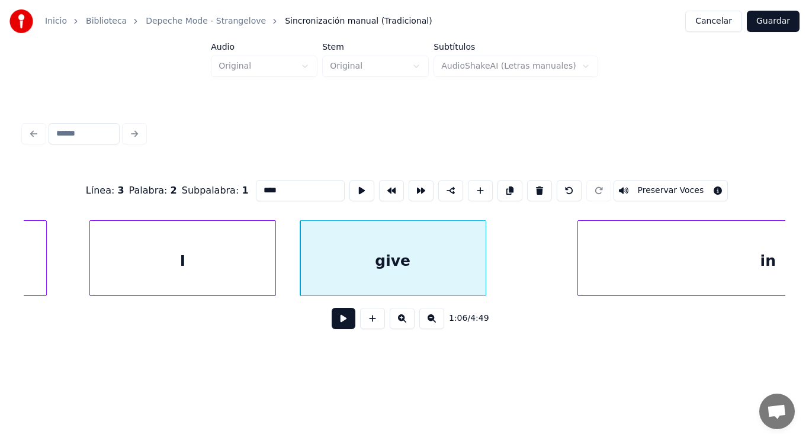
click at [332, 320] on button at bounding box center [344, 318] width 24 height 21
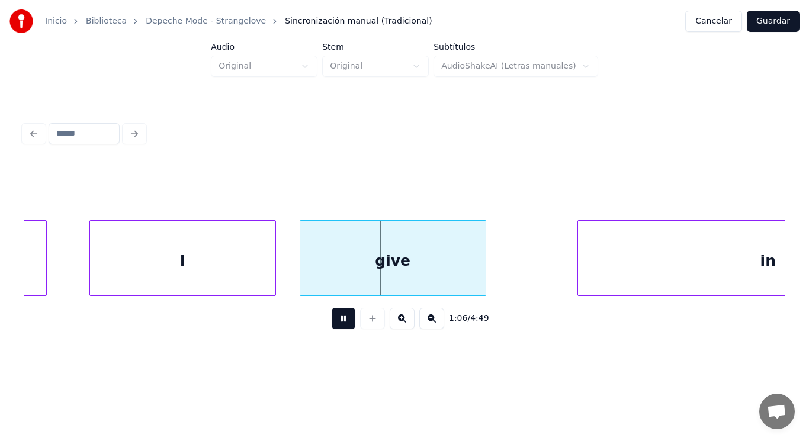
click at [332, 320] on button at bounding box center [344, 318] width 24 height 21
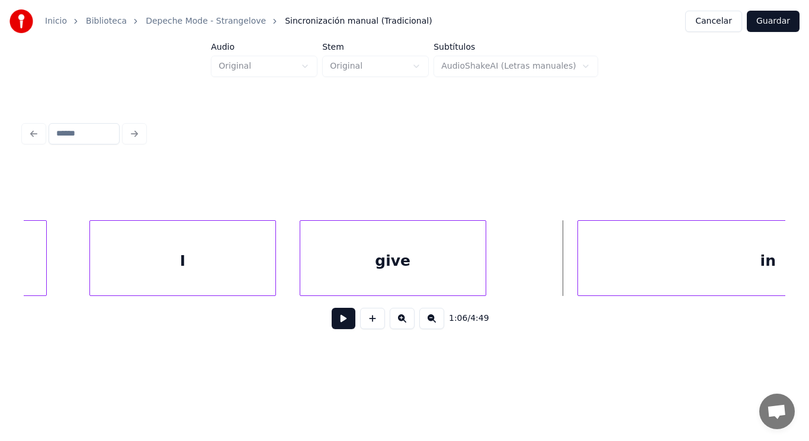
click at [333, 326] on button at bounding box center [344, 318] width 24 height 21
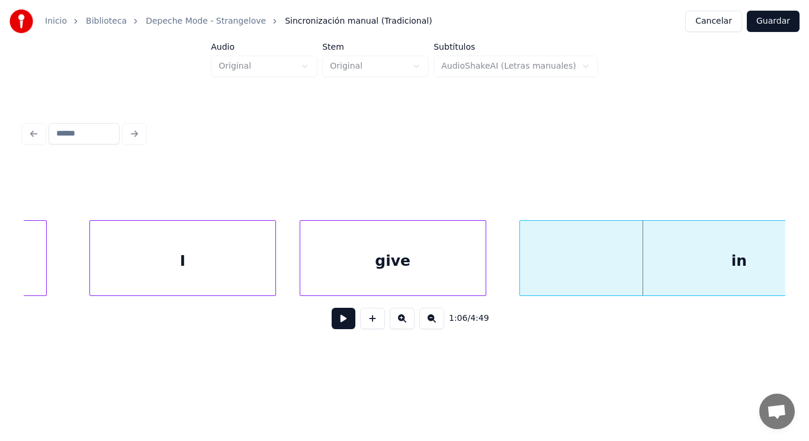
click at [520, 271] on div at bounding box center [522, 258] width 4 height 75
click at [493, 270] on div at bounding box center [494, 258] width 4 height 75
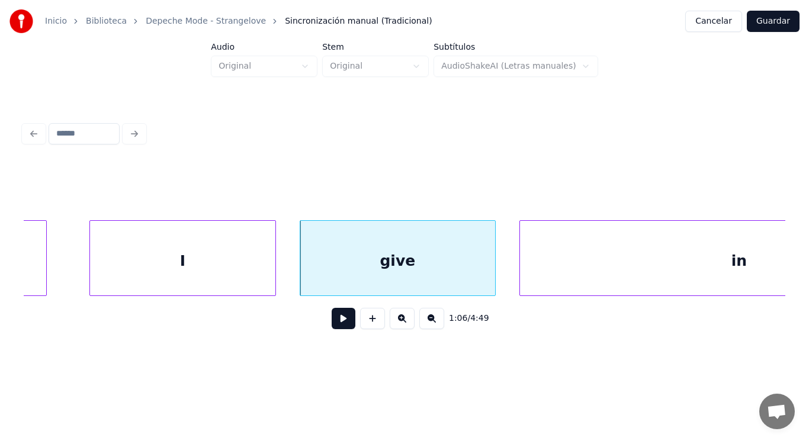
click at [336, 322] on button at bounding box center [344, 318] width 24 height 21
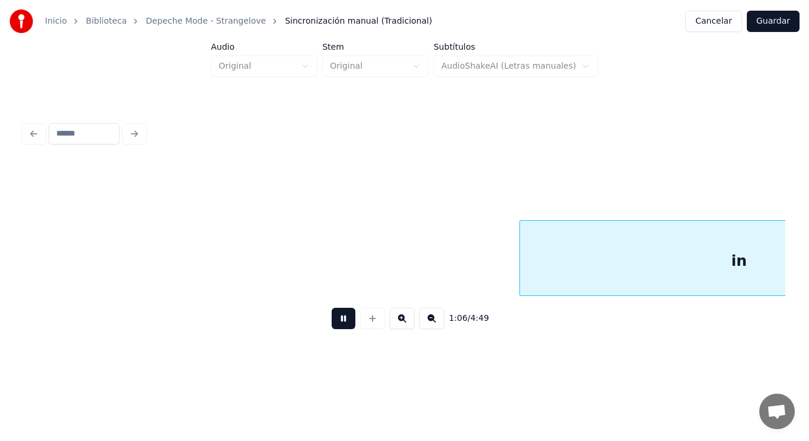
scroll to position [0, 55290]
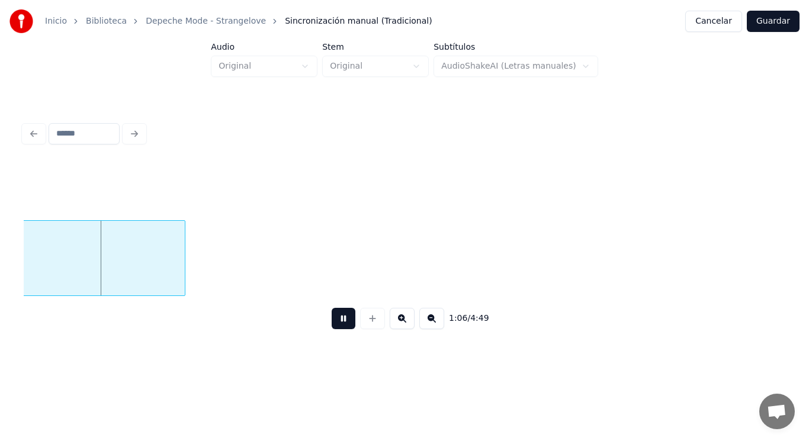
click at [336, 322] on button at bounding box center [344, 318] width 24 height 21
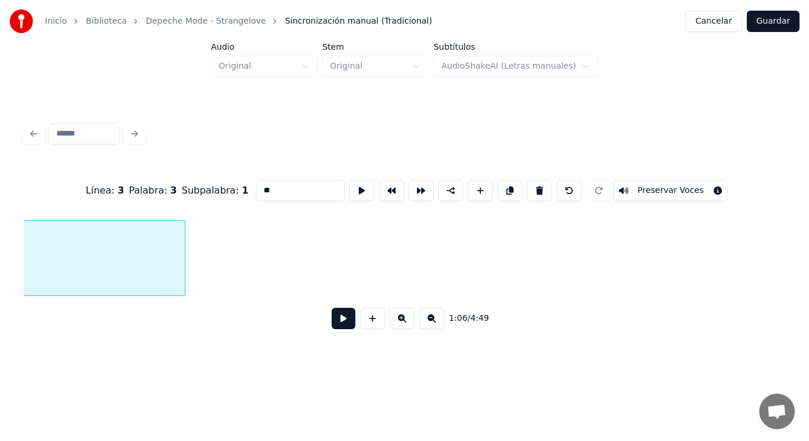
scroll to position [0, 55013]
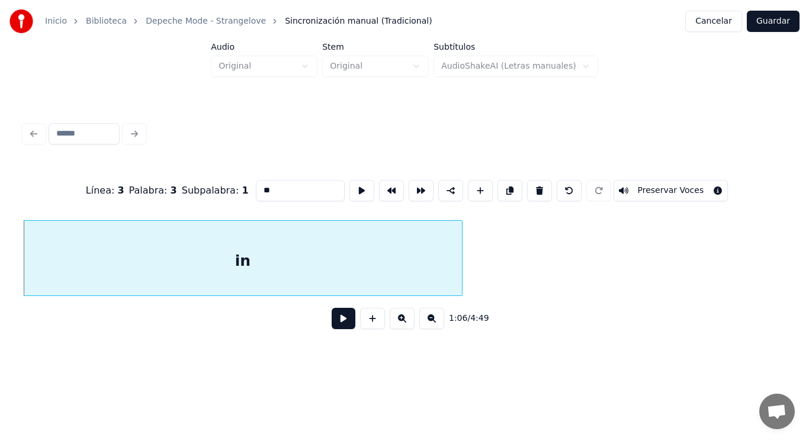
click at [341, 327] on button at bounding box center [344, 318] width 24 height 21
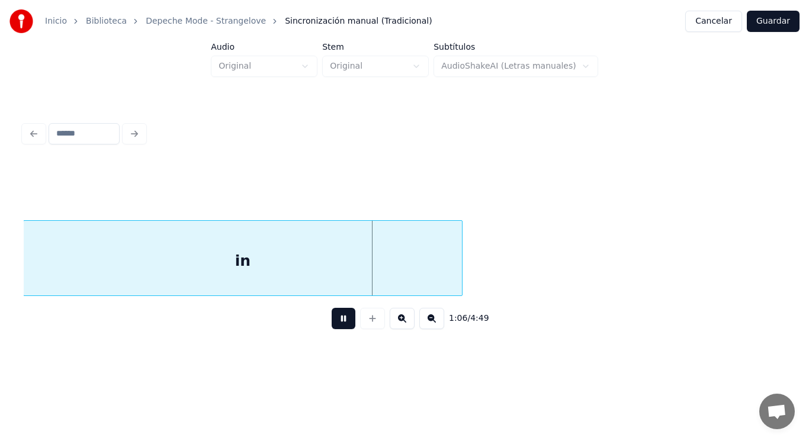
click at [341, 327] on button at bounding box center [344, 318] width 24 height 21
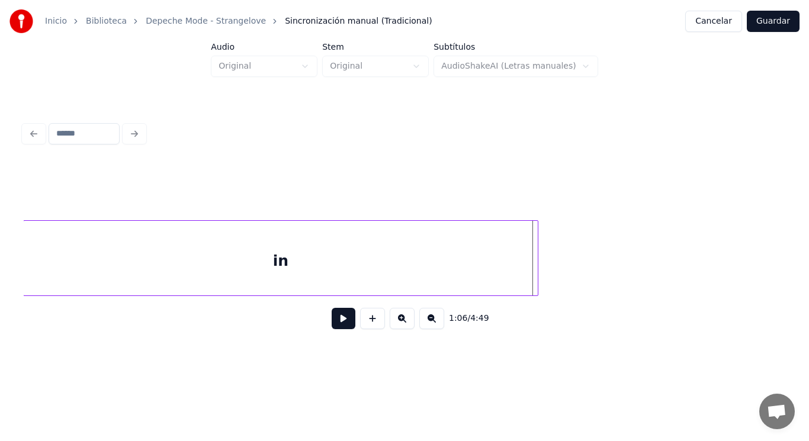
click at [537, 264] on div at bounding box center [536, 258] width 4 height 75
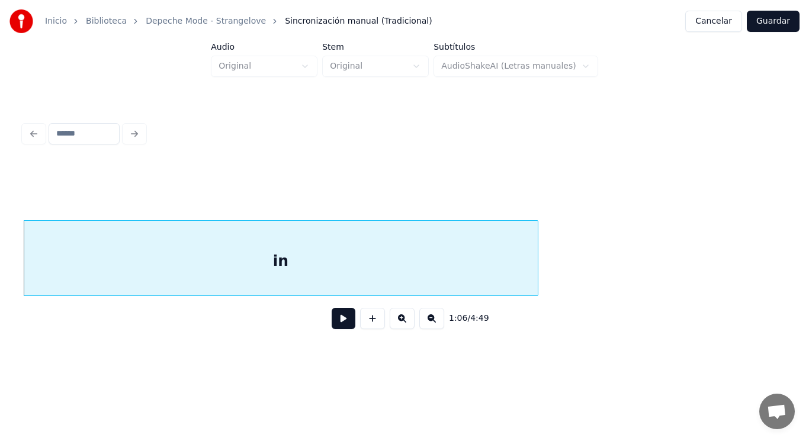
click at [339, 317] on button at bounding box center [344, 318] width 24 height 21
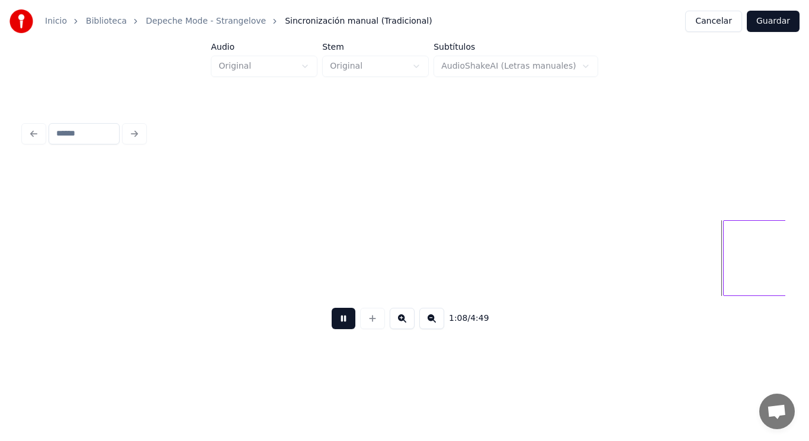
click at [339, 317] on button at bounding box center [344, 318] width 24 height 21
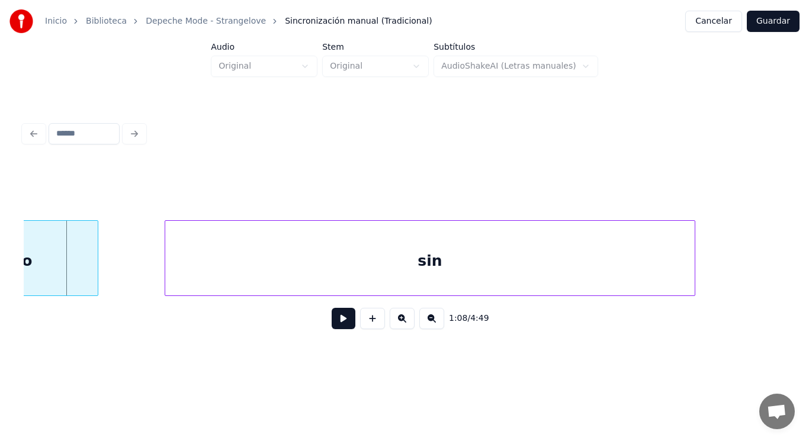
click at [65, 284] on div "to" at bounding box center [24, 261] width 148 height 81
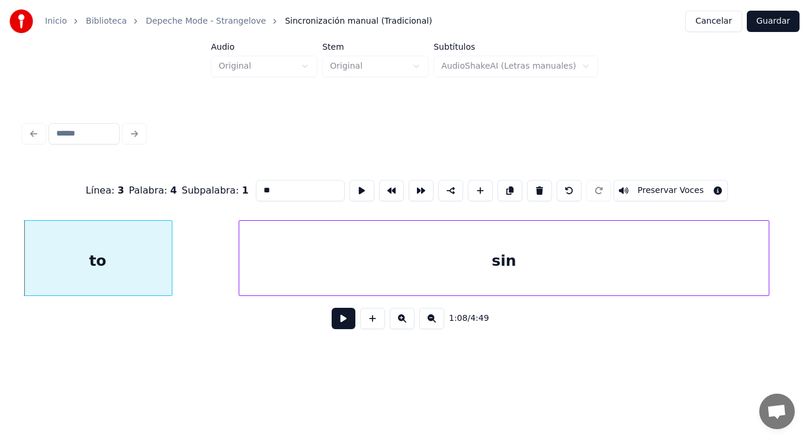
click at [338, 324] on button at bounding box center [344, 318] width 24 height 21
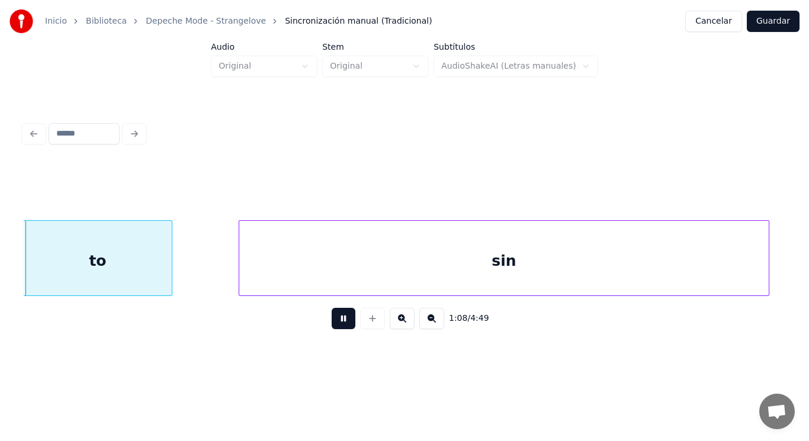
click at [338, 324] on button at bounding box center [344, 318] width 24 height 21
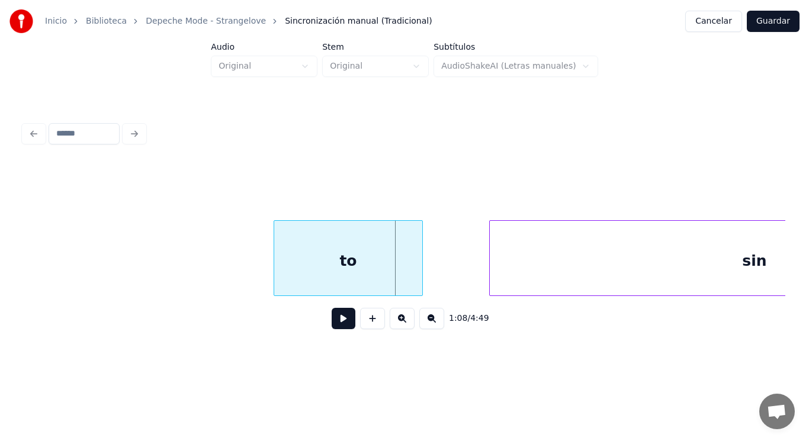
scroll to position [0, 56220]
click at [265, 274] on div at bounding box center [266, 258] width 4 height 75
click at [334, 324] on button at bounding box center [344, 318] width 24 height 21
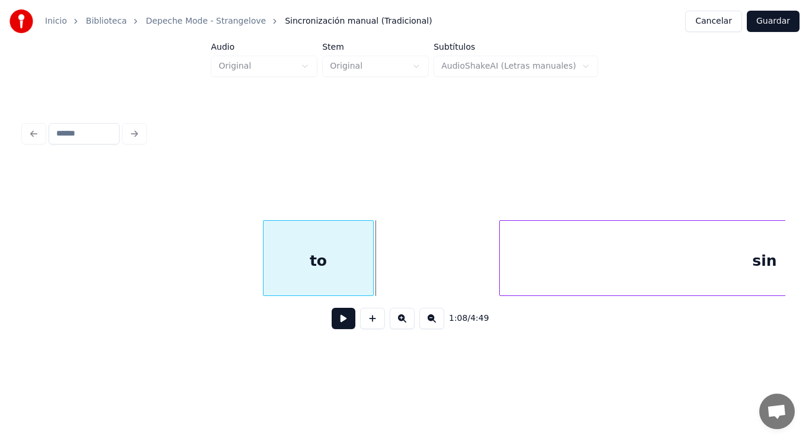
click at [371, 280] on div at bounding box center [372, 258] width 4 height 75
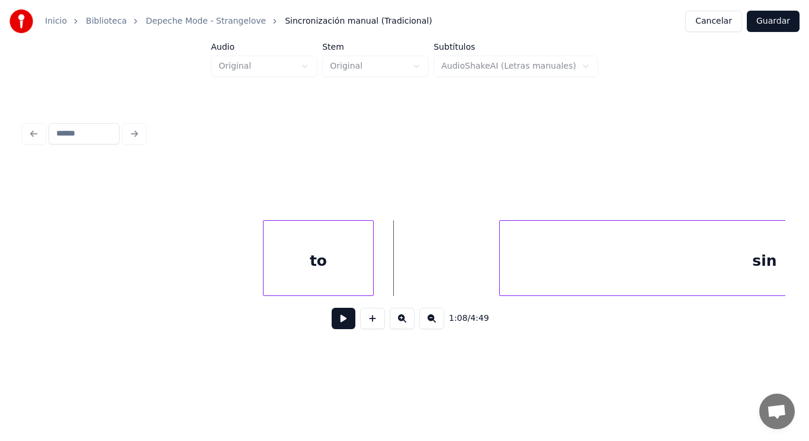
click at [341, 318] on button at bounding box center [344, 318] width 24 height 21
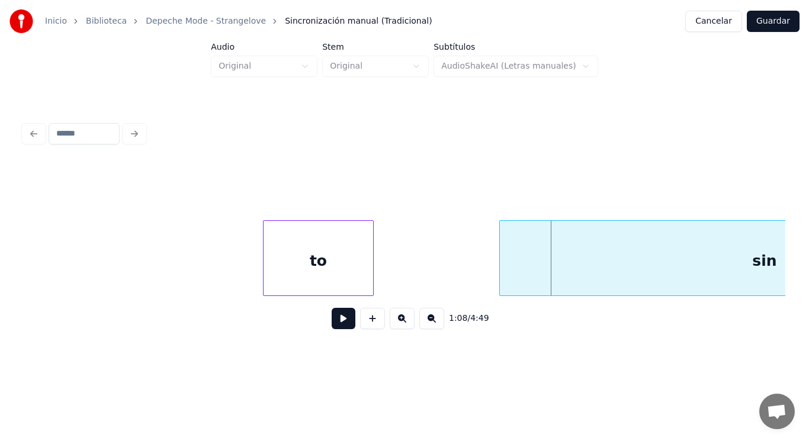
click at [499, 271] on div "sin" at bounding box center [764, 258] width 531 height 76
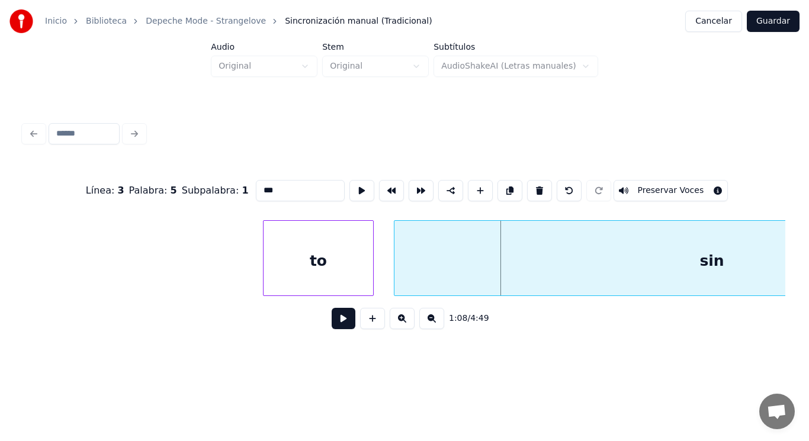
click at [394, 275] on div at bounding box center [396, 258] width 4 height 75
click at [342, 313] on button at bounding box center [344, 318] width 24 height 21
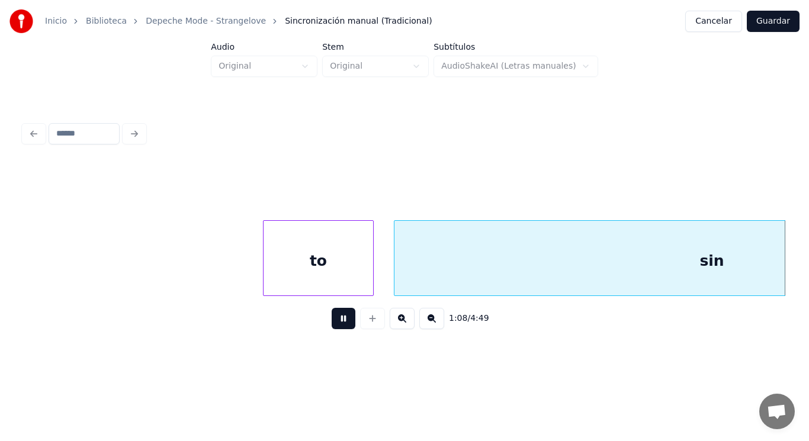
scroll to position [0, 56988]
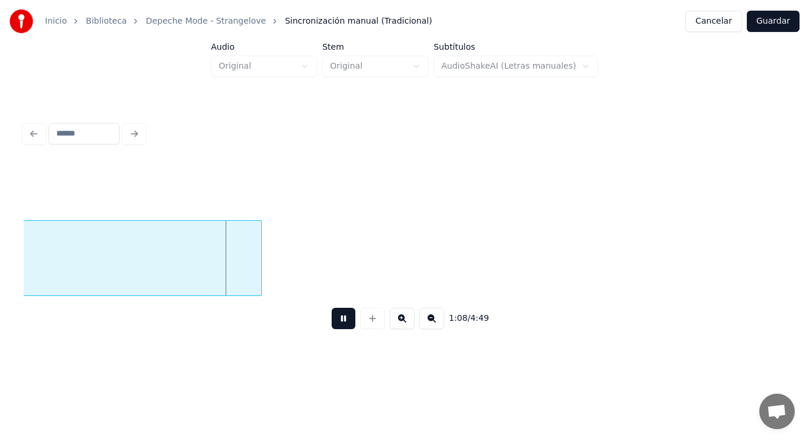
click at [342, 313] on button at bounding box center [344, 318] width 24 height 21
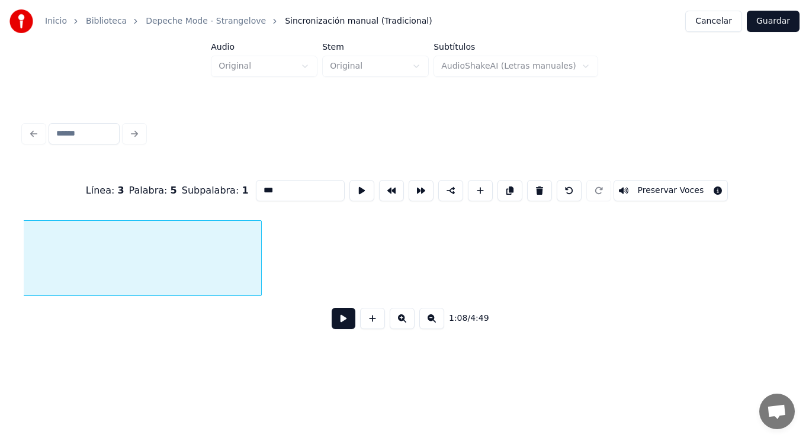
scroll to position [0, 56591]
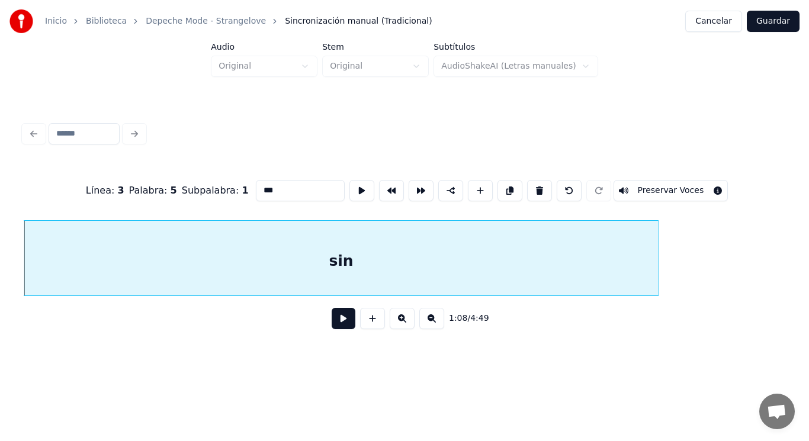
click at [338, 323] on button at bounding box center [344, 318] width 24 height 21
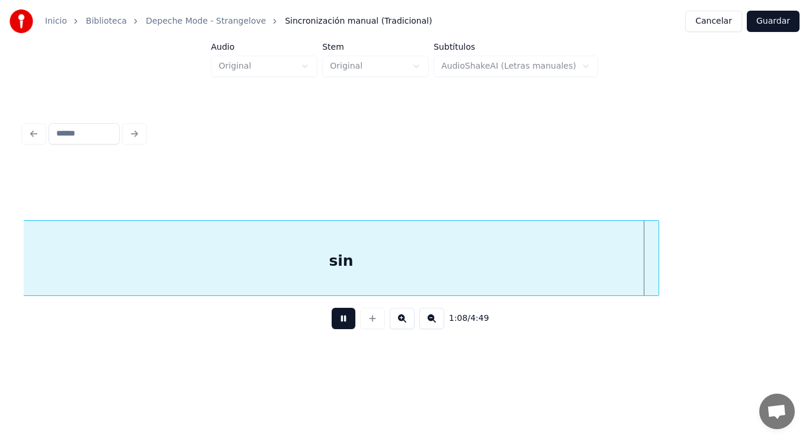
click at [338, 323] on button at bounding box center [344, 318] width 24 height 21
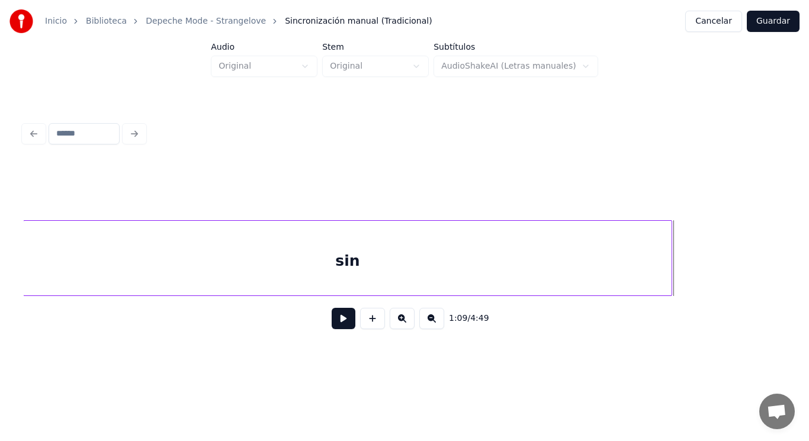
click at [669, 271] on div at bounding box center [670, 258] width 4 height 75
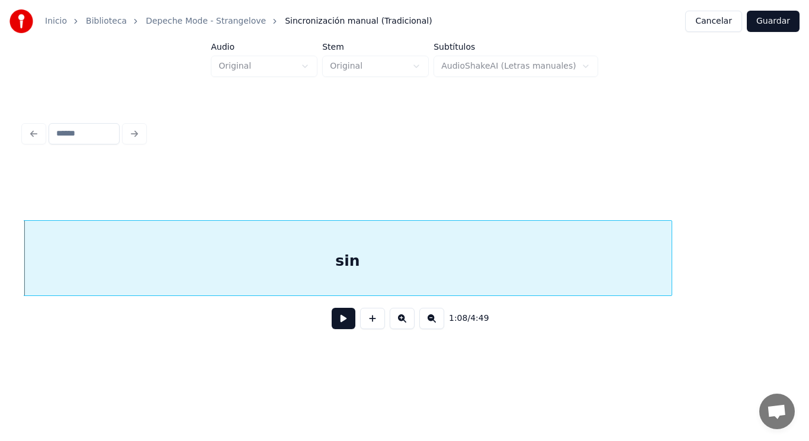
click at [334, 329] on button at bounding box center [344, 318] width 24 height 21
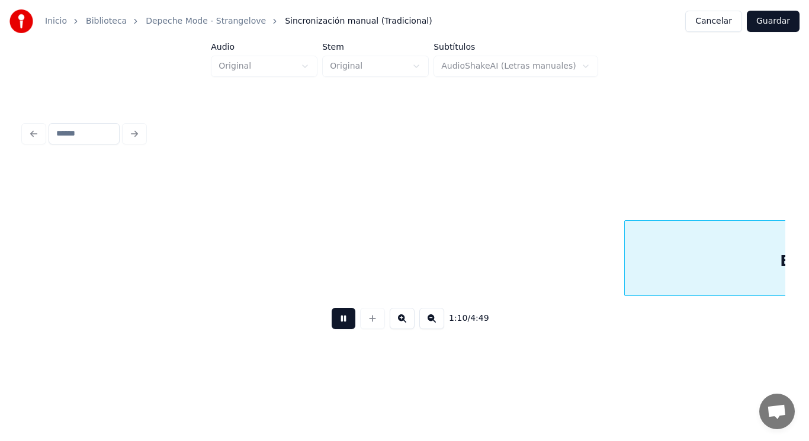
scroll to position [0, 58130]
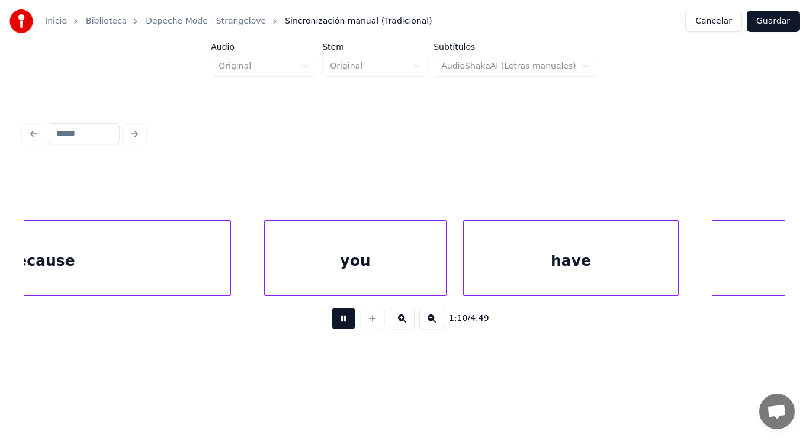
click at [334, 329] on button at bounding box center [344, 318] width 24 height 21
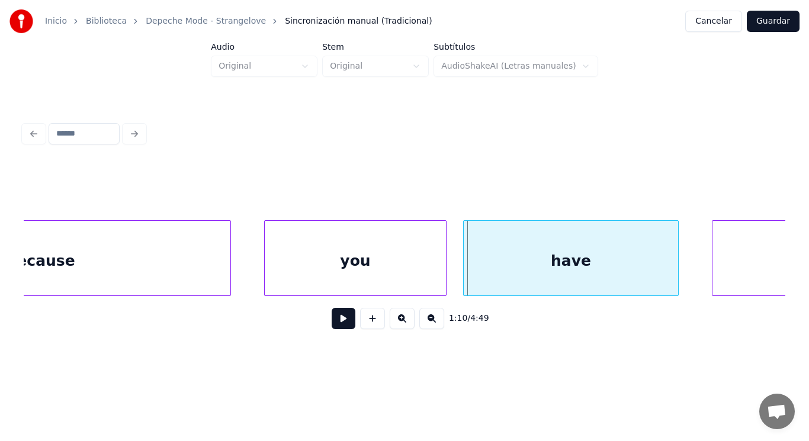
click at [168, 249] on div "Because" at bounding box center [40, 261] width 380 height 81
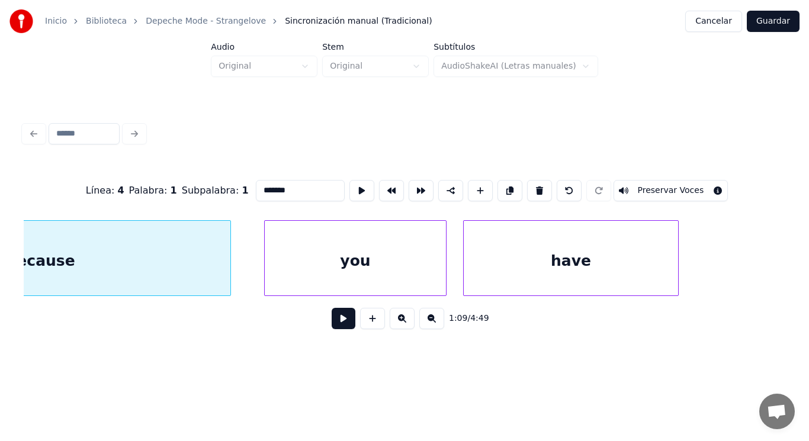
scroll to position [0, 57956]
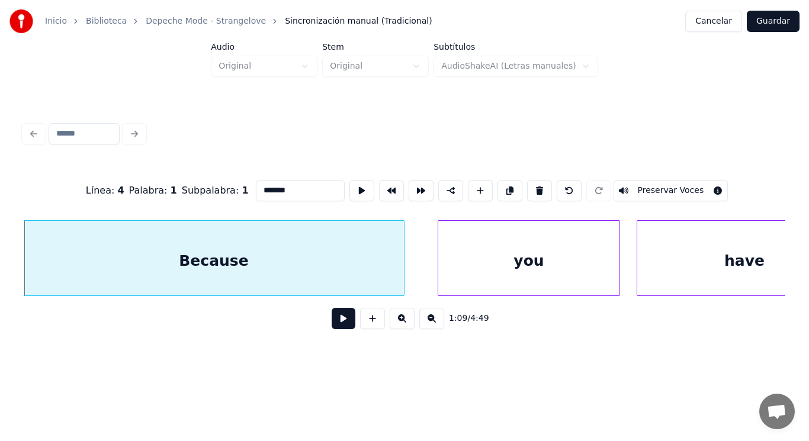
click at [339, 326] on button at bounding box center [344, 318] width 24 height 21
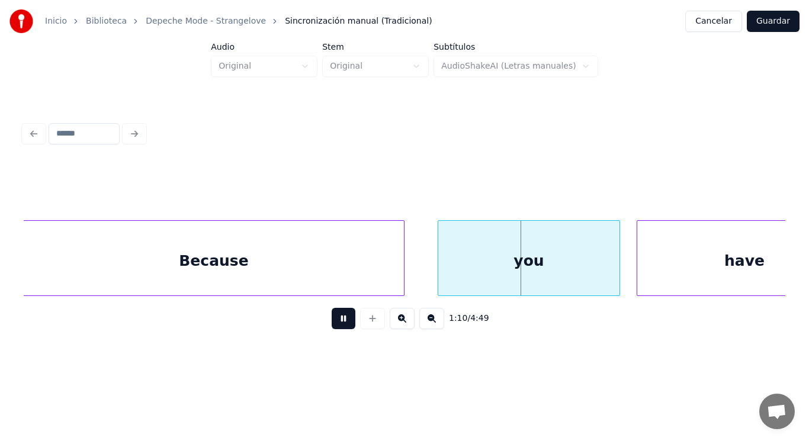
click at [339, 326] on button at bounding box center [344, 318] width 24 height 21
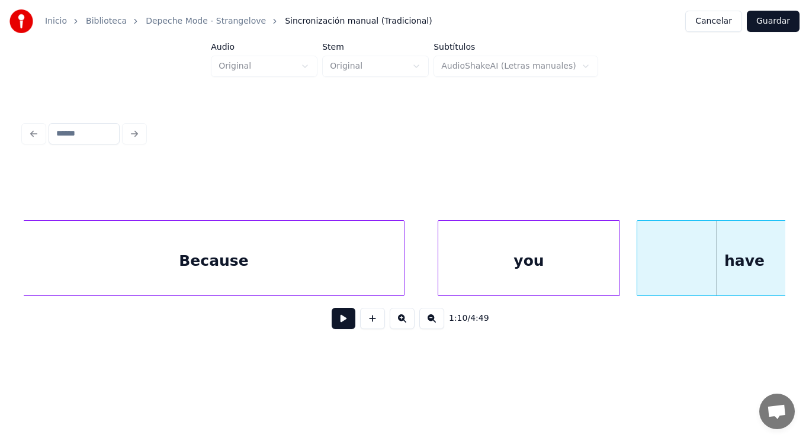
click at [455, 277] on div "you" at bounding box center [528, 261] width 181 height 81
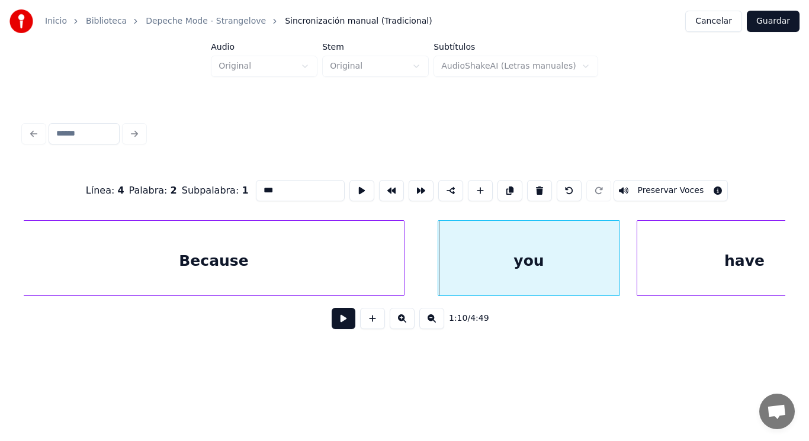
click at [334, 317] on button at bounding box center [344, 318] width 24 height 21
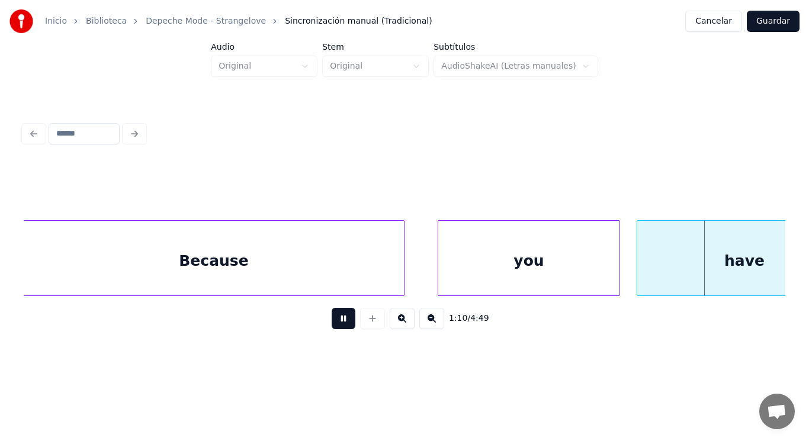
scroll to position [0, 58730]
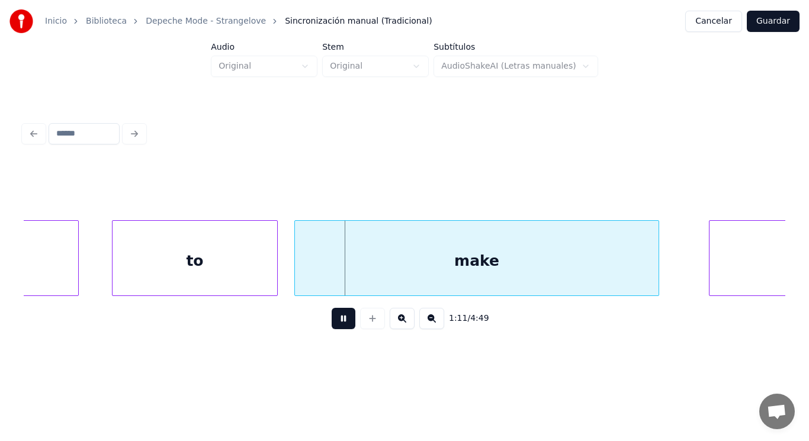
click at [334, 317] on button at bounding box center [344, 318] width 24 height 21
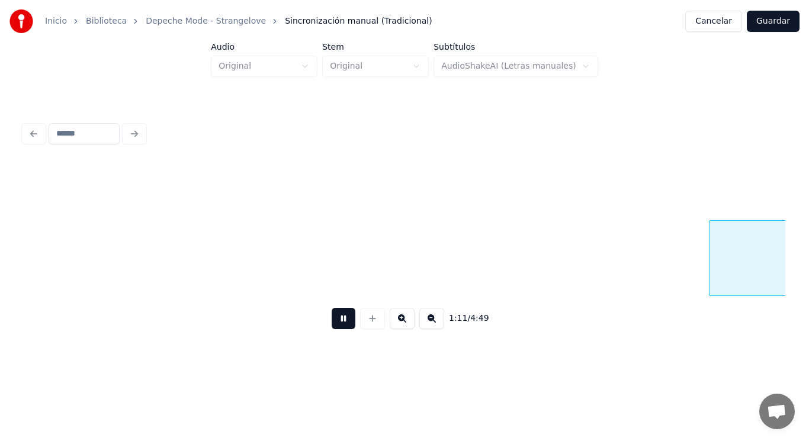
scroll to position [0, 59492]
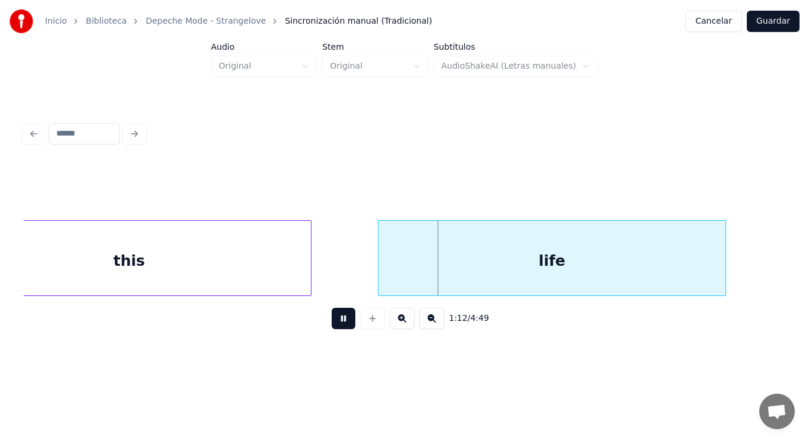
click at [334, 317] on button at bounding box center [344, 318] width 24 height 21
click at [289, 259] on div "this" at bounding box center [129, 261] width 364 height 81
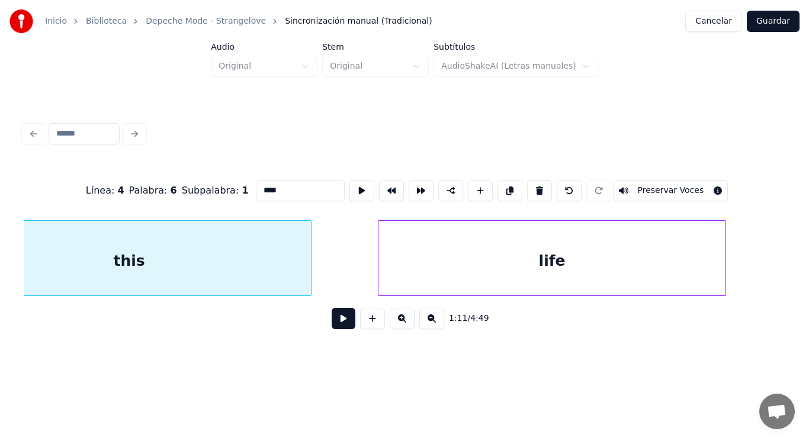
scroll to position [0, 59415]
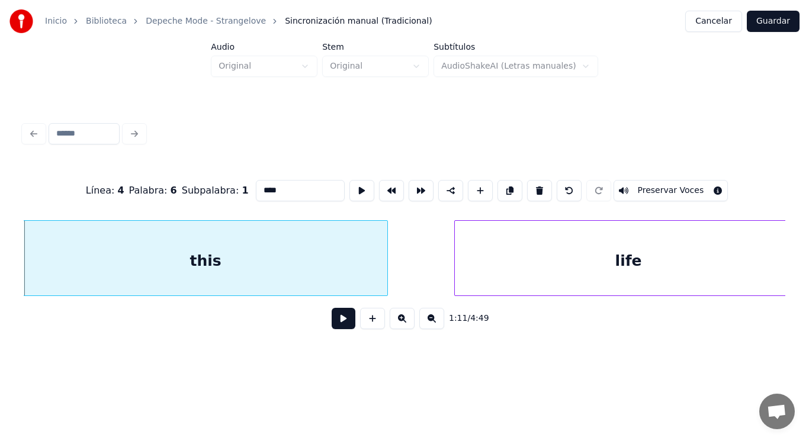
click at [336, 322] on button at bounding box center [344, 318] width 24 height 21
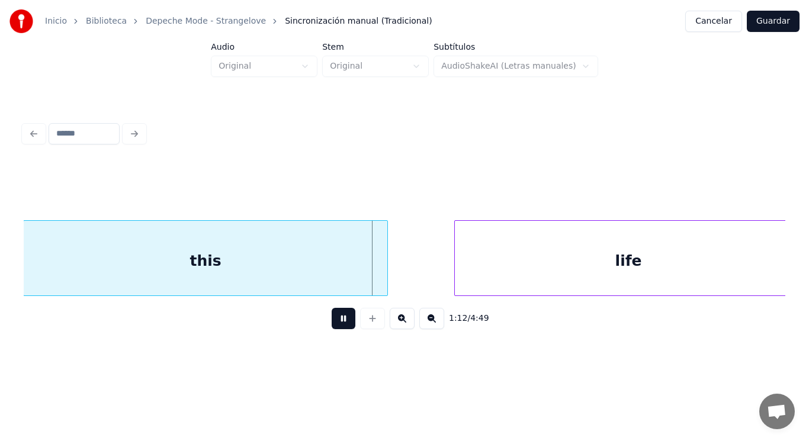
click at [336, 322] on button at bounding box center [344, 318] width 24 height 21
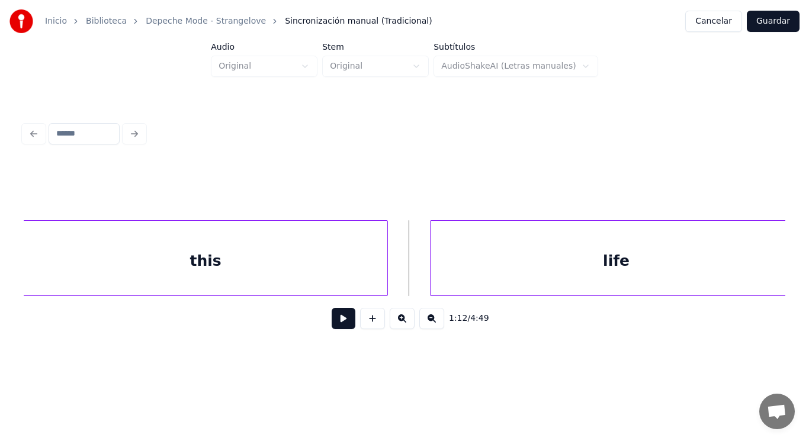
click at [434, 274] on div at bounding box center [433, 258] width 4 height 75
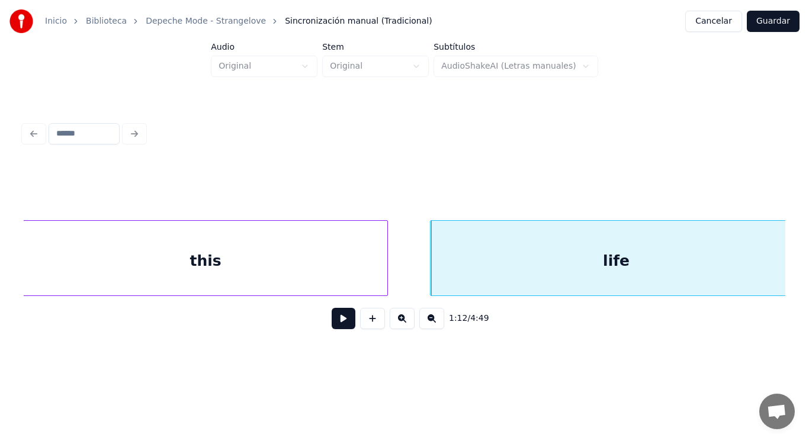
click at [338, 317] on button at bounding box center [344, 318] width 24 height 21
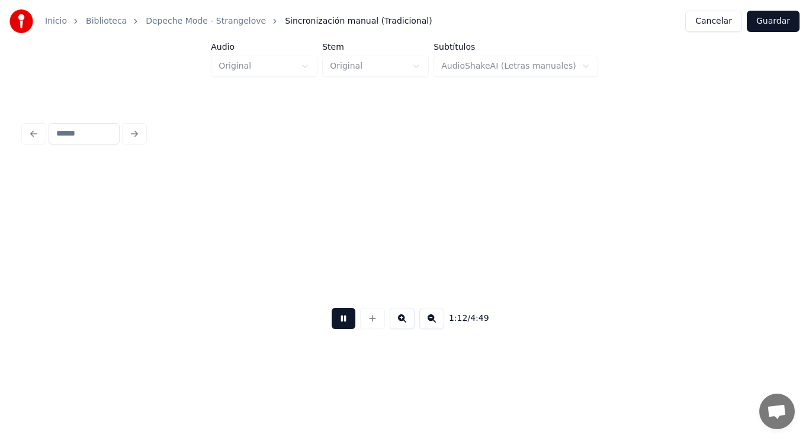
scroll to position [0, 60195]
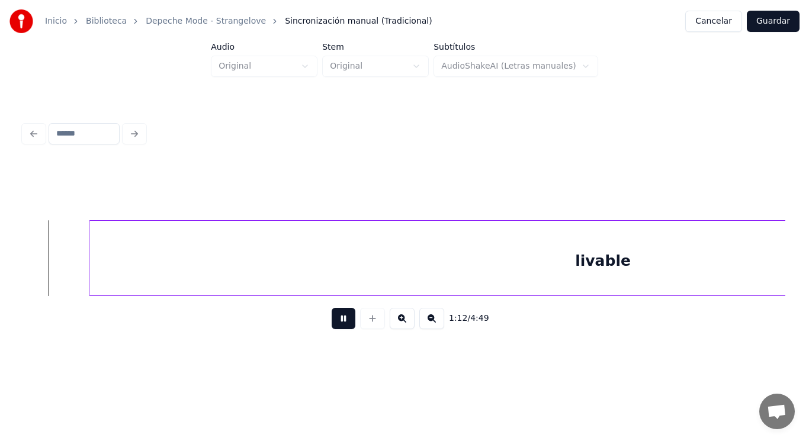
click at [338, 317] on button at bounding box center [344, 318] width 24 height 21
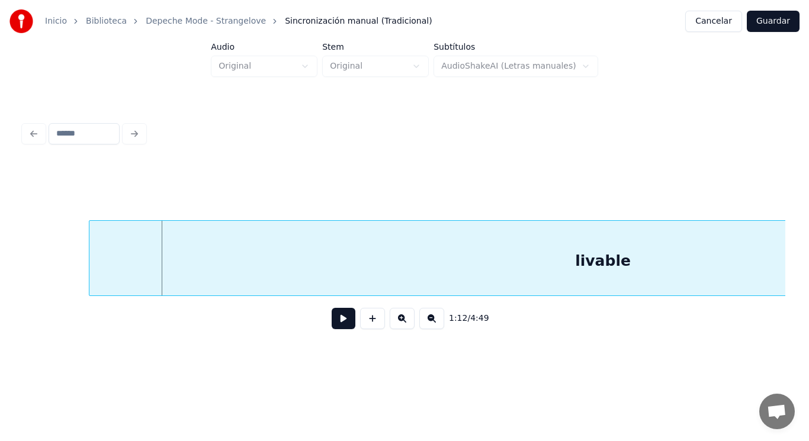
click at [142, 254] on div "livable" at bounding box center [602, 261] width 1027 height 81
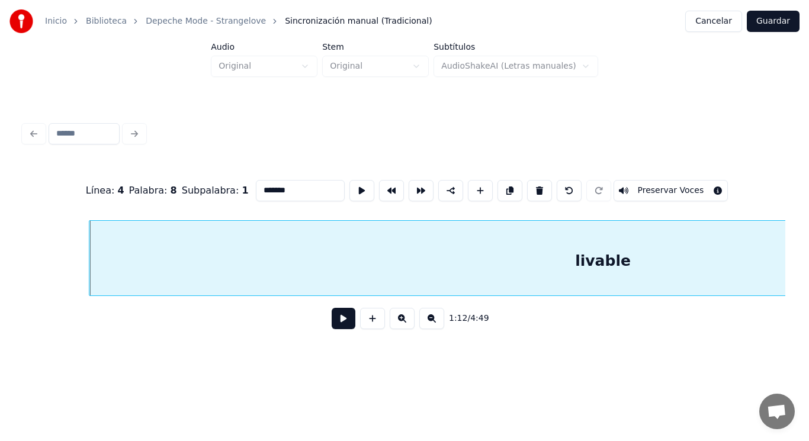
click at [339, 317] on button at bounding box center [344, 318] width 24 height 21
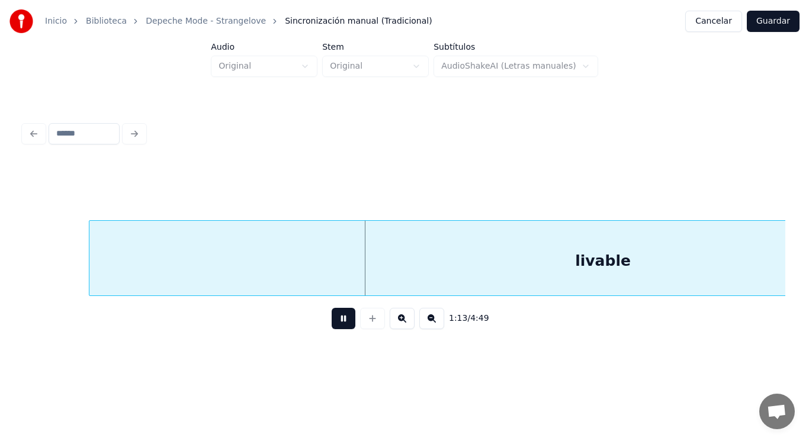
click at [339, 317] on button at bounding box center [344, 318] width 24 height 21
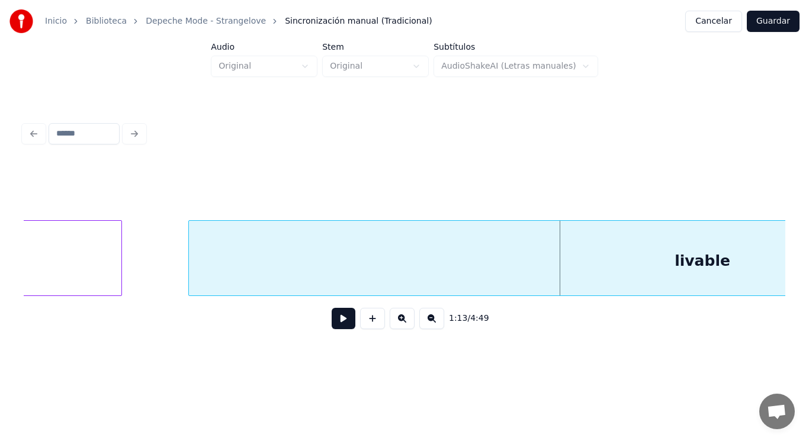
scroll to position [0, 60077]
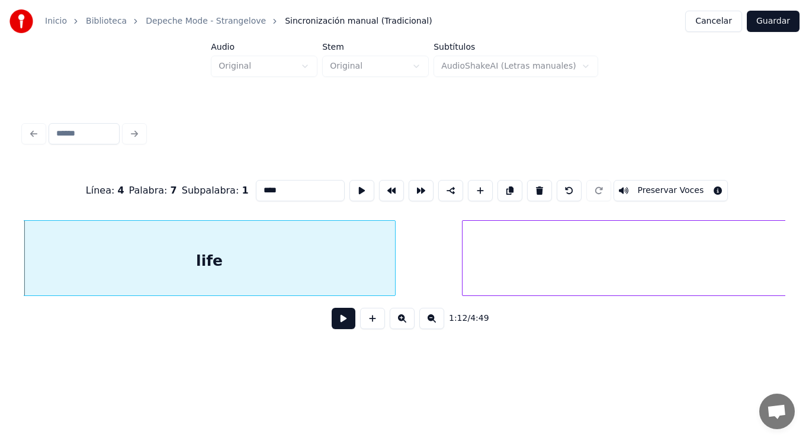
click at [332, 327] on button at bounding box center [344, 318] width 24 height 21
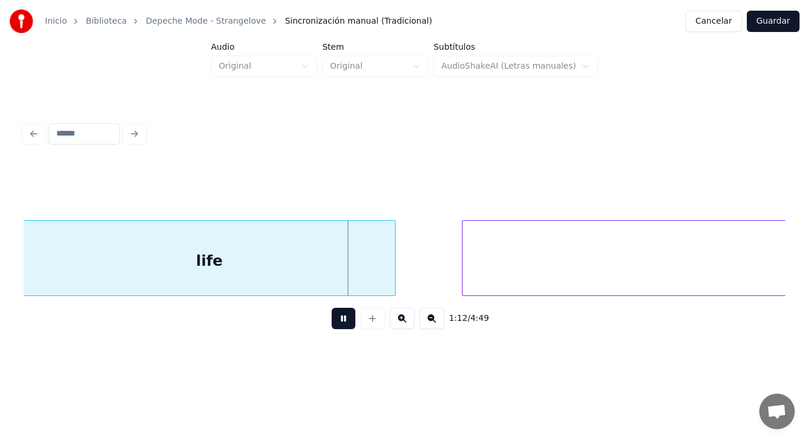
click at [332, 327] on button at bounding box center [344, 318] width 24 height 21
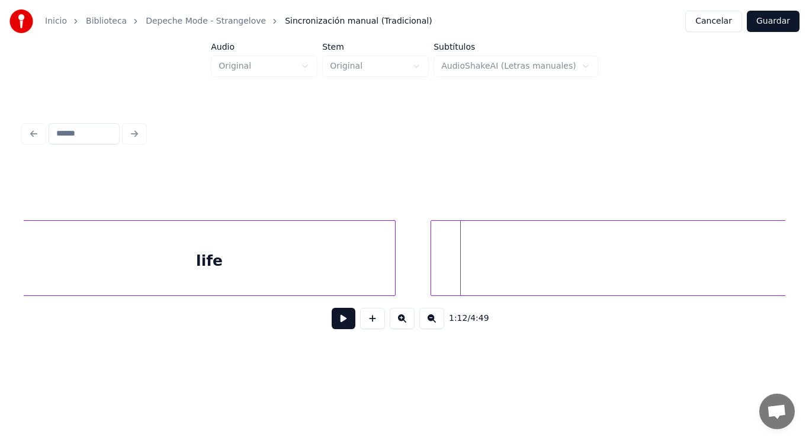
click at [433, 275] on div at bounding box center [433, 258] width 4 height 75
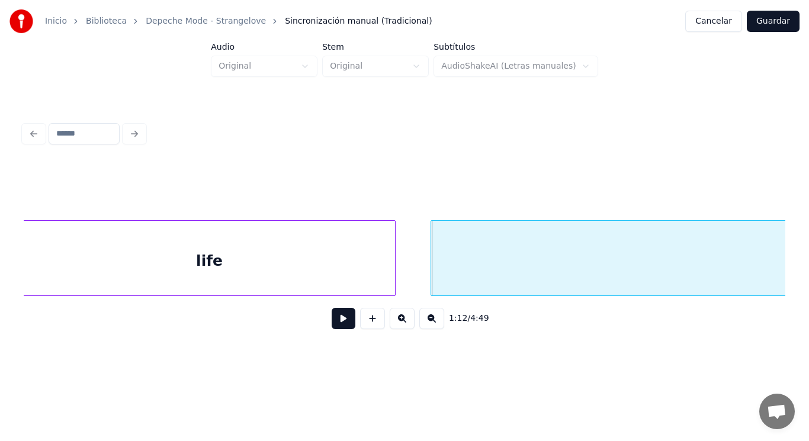
click at [335, 315] on button at bounding box center [344, 318] width 24 height 21
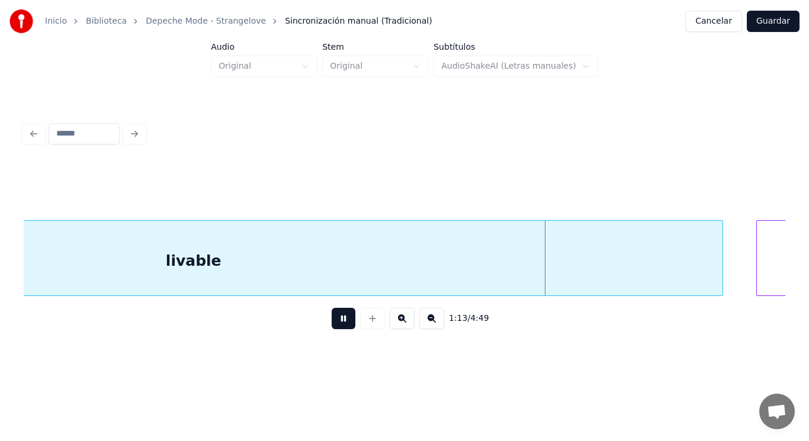
click at [335, 315] on button at bounding box center [344, 318] width 24 height 21
click at [331, 281] on div "livable" at bounding box center [193, 261] width 1058 height 81
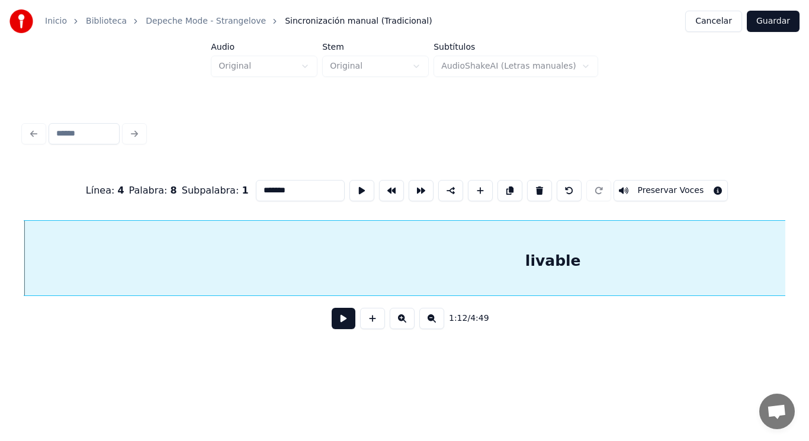
click at [332, 326] on button at bounding box center [344, 318] width 24 height 21
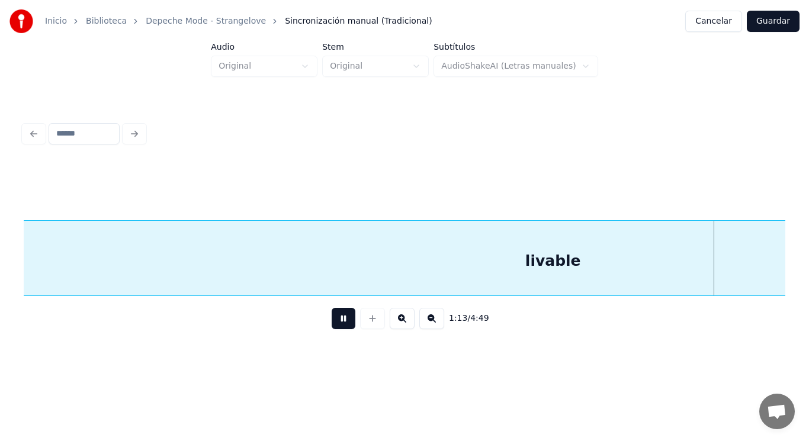
scroll to position [0, 61006]
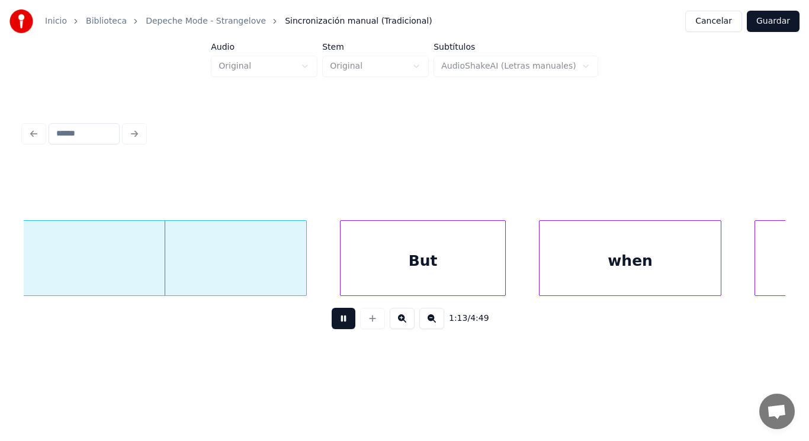
click at [332, 326] on button at bounding box center [344, 318] width 24 height 21
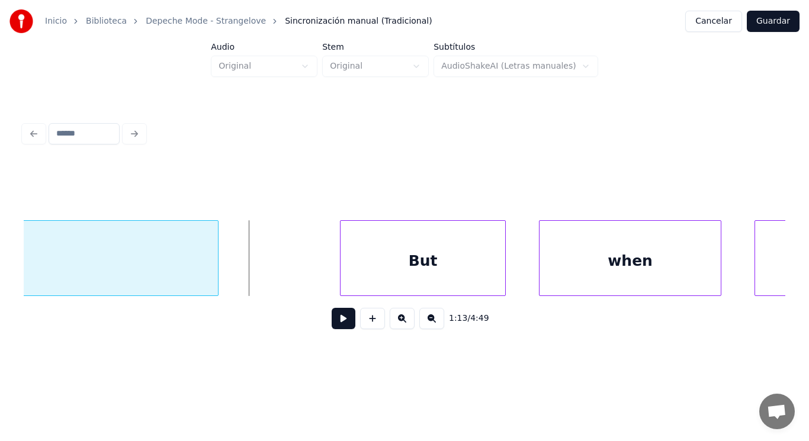
click at [216, 281] on div at bounding box center [216, 258] width 4 height 75
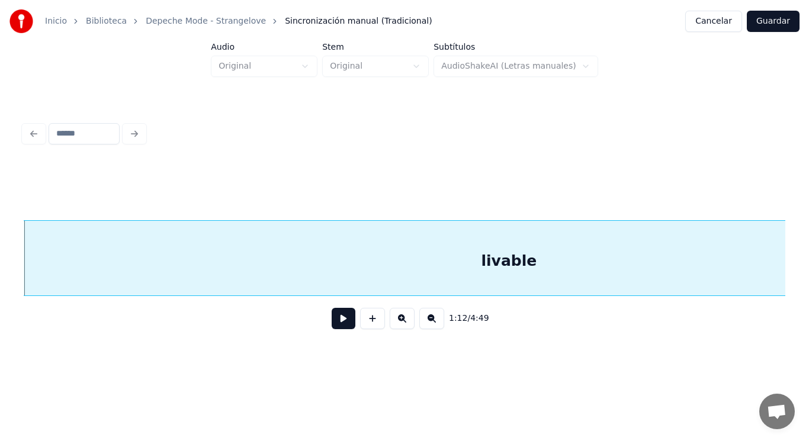
click at [332, 325] on button at bounding box center [344, 318] width 24 height 21
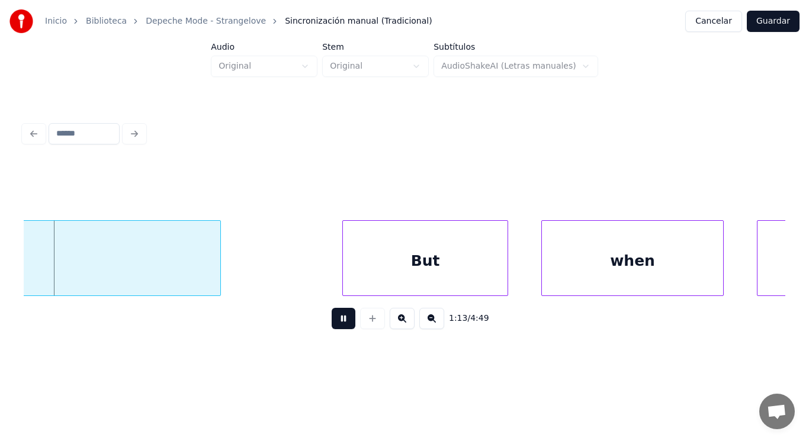
click at [332, 325] on button at bounding box center [344, 318] width 24 height 21
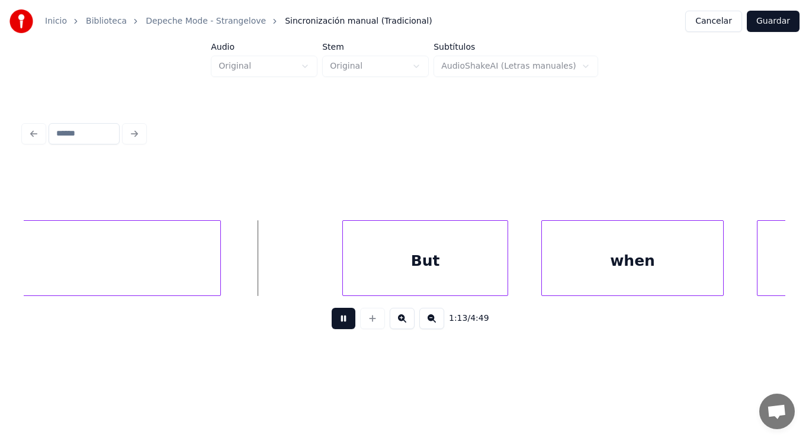
click at [332, 325] on button at bounding box center [344, 318] width 24 height 21
click at [243, 274] on div at bounding box center [244, 258] width 4 height 75
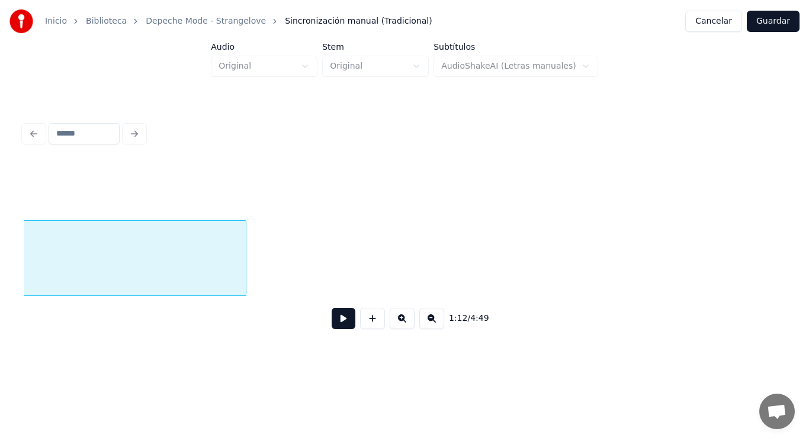
scroll to position [0, 60230]
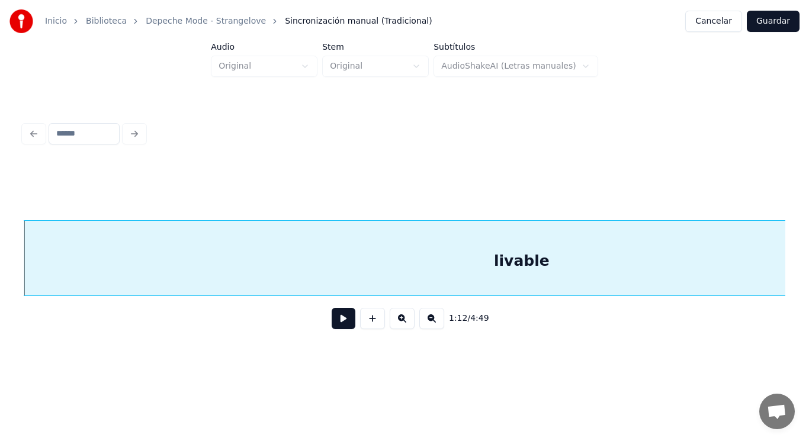
click at [335, 327] on button at bounding box center [344, 318] width 24 height 21
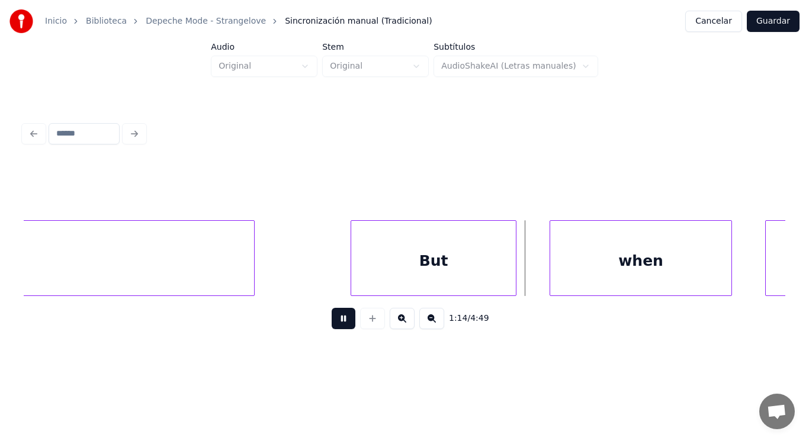
click at [335, 327] on button at bounding box center [344, 318] width 24 height 21
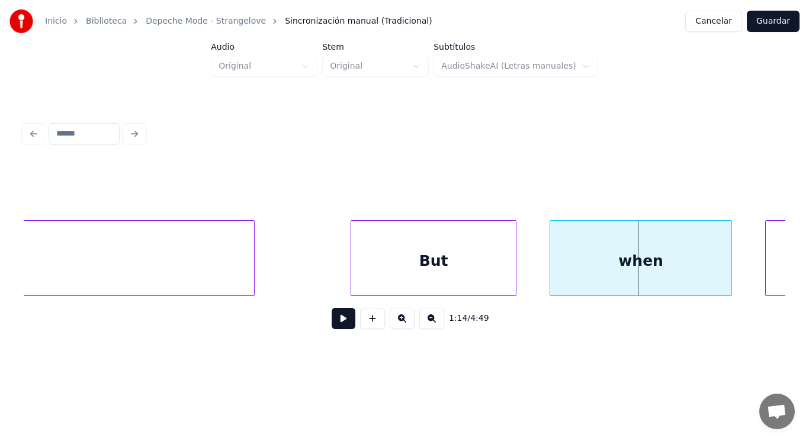
click at [403, 277] on div "But" at bounding box center [433, 261] width 165 height 81
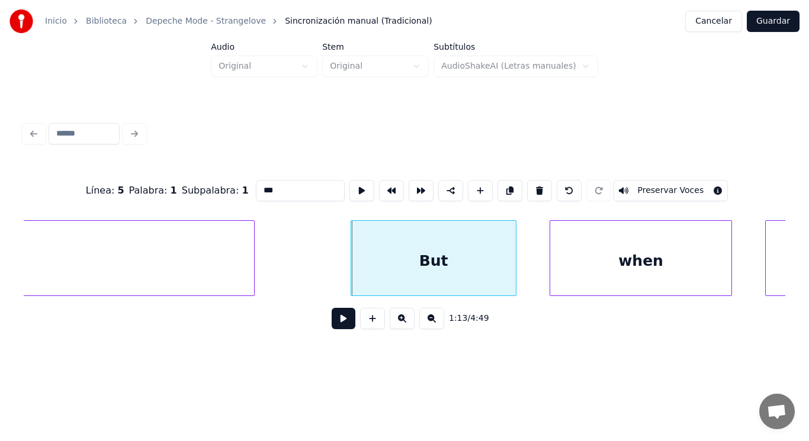
click at [338, 320] on button at bounding box center [344, 318] width 24 height 21
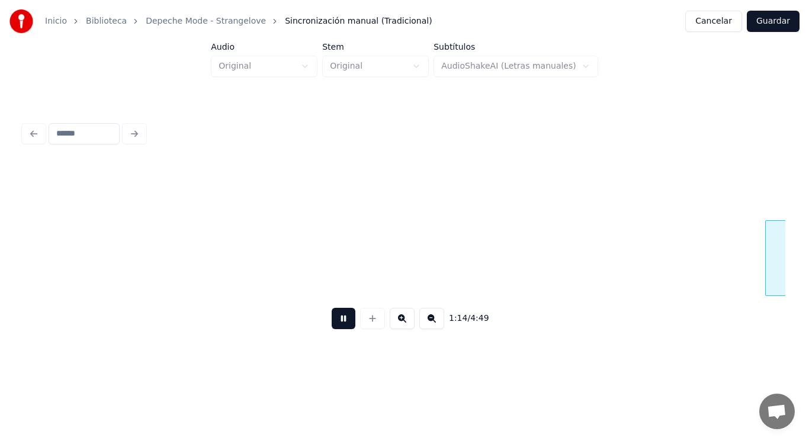
scroll to position [0, 61758]
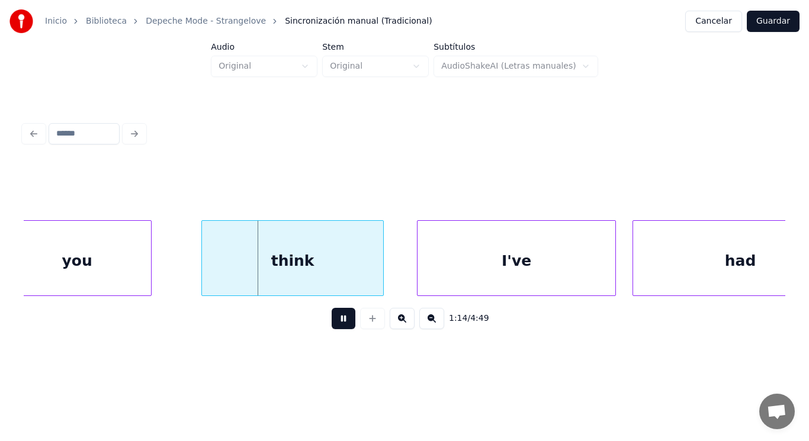
click at [338, 320] on button at bounding box center [344, 318] width 24 height 21
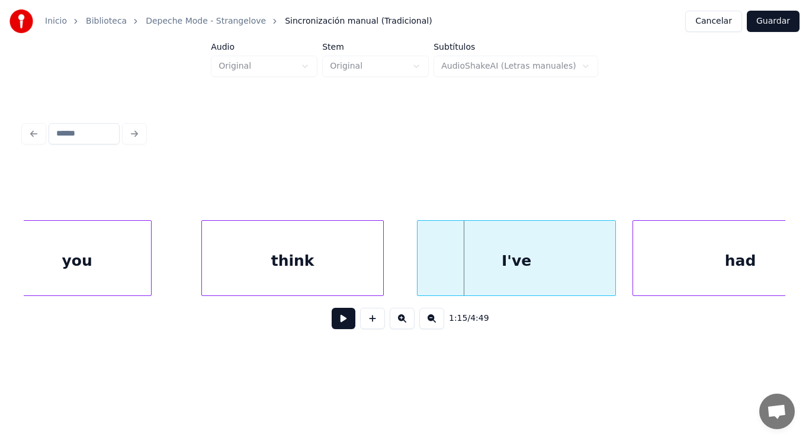
click at [86, 237] on div "you" at bounding box center [77, 261] width 148 height 81
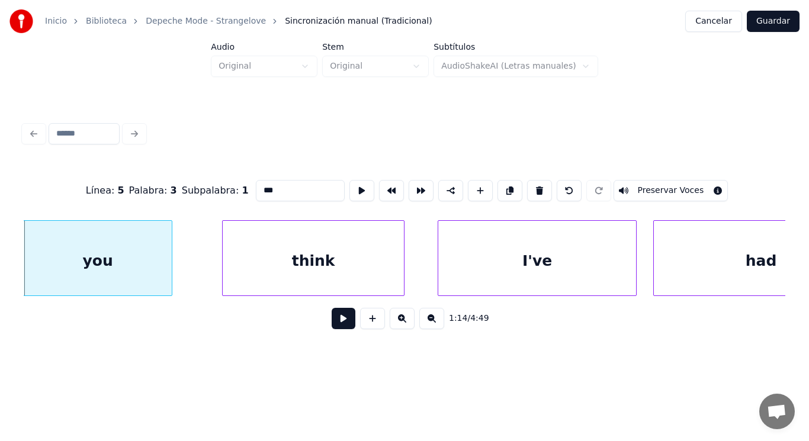
click at [332, 323] on button at bounding box center [344, 318] width 24 height 21
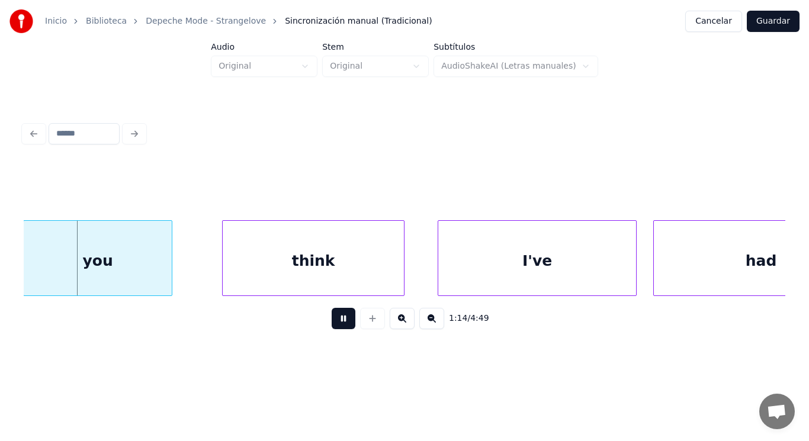
click at [332, 323] on button at bounding box center [344, 318] width 24 height 21
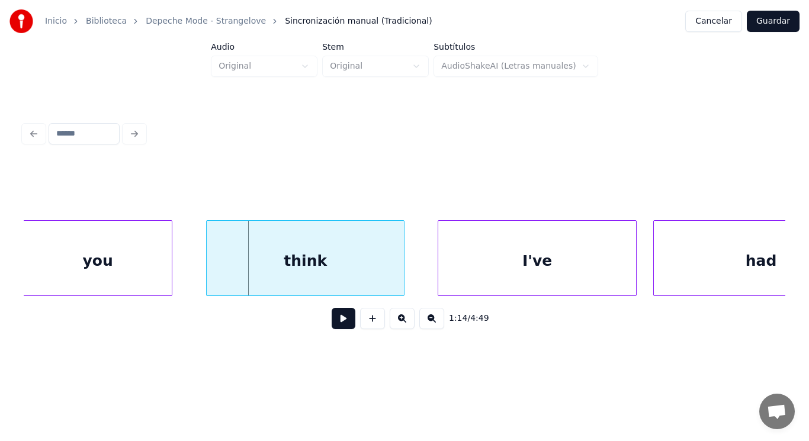
click at [210, 255] on div at bounding box center [209, 258] width 4 height 75
click at [339, 329] on button at bounding box center [344, 318] width 24 height 21
click at [369, 279] on div at bounding box center [369, 258] width 4 height 75
click at [335, 317] on button at bounding box center [344, 318] width 24 height 21
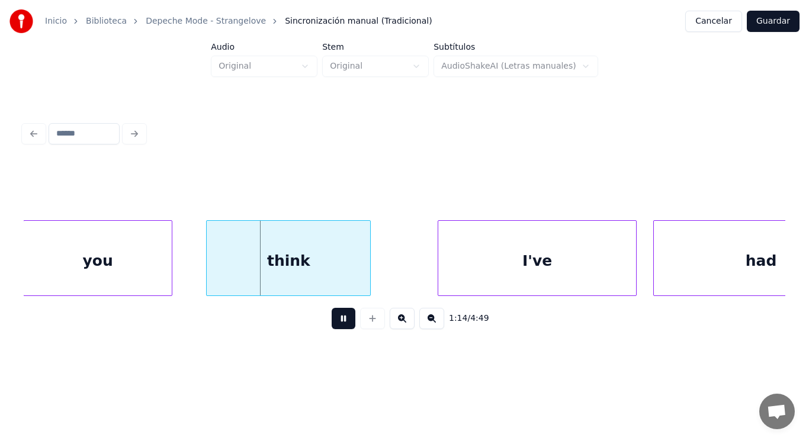
click at [335, 317] on button at bounding box center [344, 318] width 24 height 21
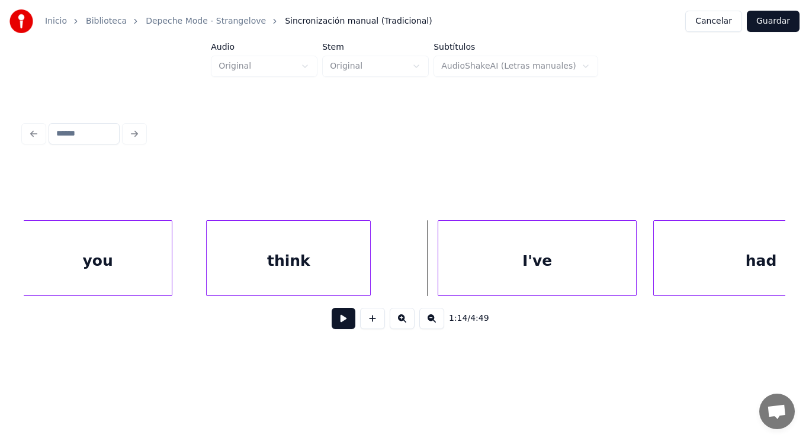
click at [345, 314] on button at bounding box center [344, 318] width 24 height 21
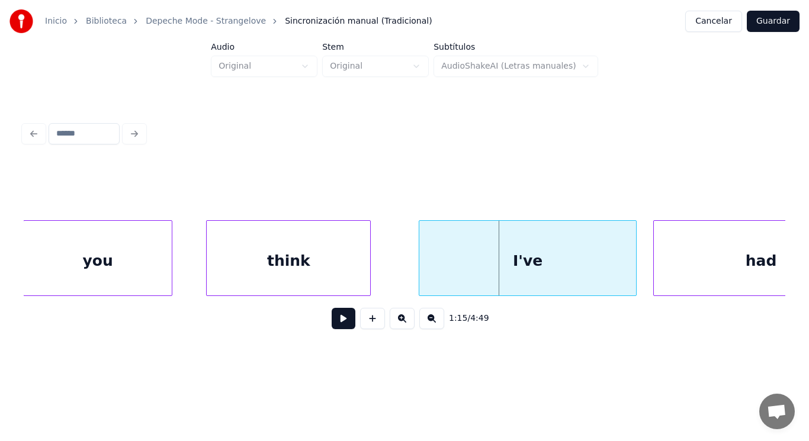
click at [419, 274] on div at bounding box center [421, 258] width 4 height 75
click at [384, 274] on div at bounding box center [383, 258] width 4 height 75
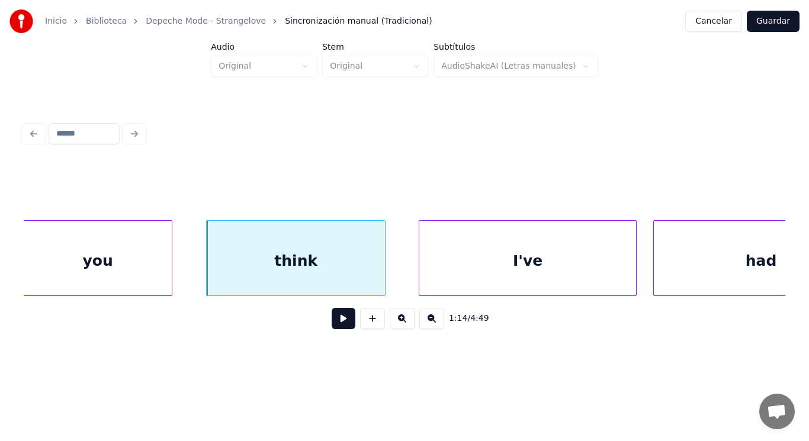
click at [333, 320] on button at bounding box center [344, 318] width 24 height 21
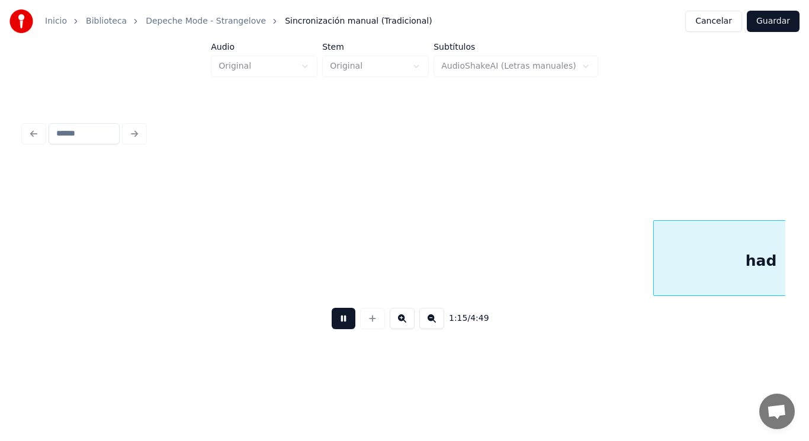
scroll to position [0, 62510]
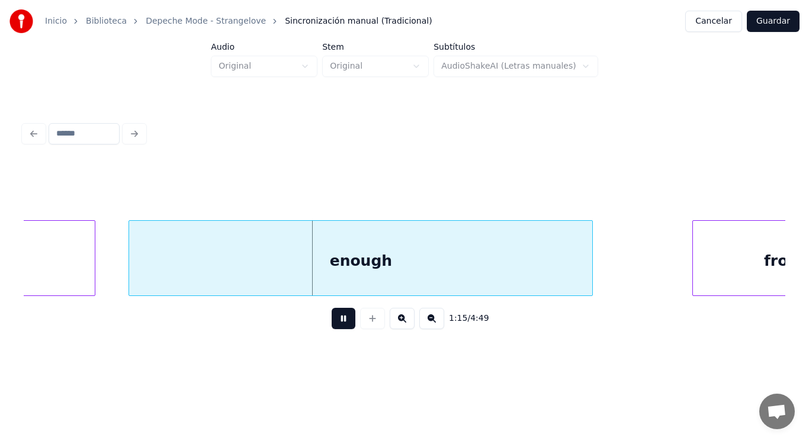
click at [333, 320] on button at bounding box center [344, 318] width 24 height 21
click at [331, 256] on div "enough" at bounding box center [360, 261] width 463 height 81
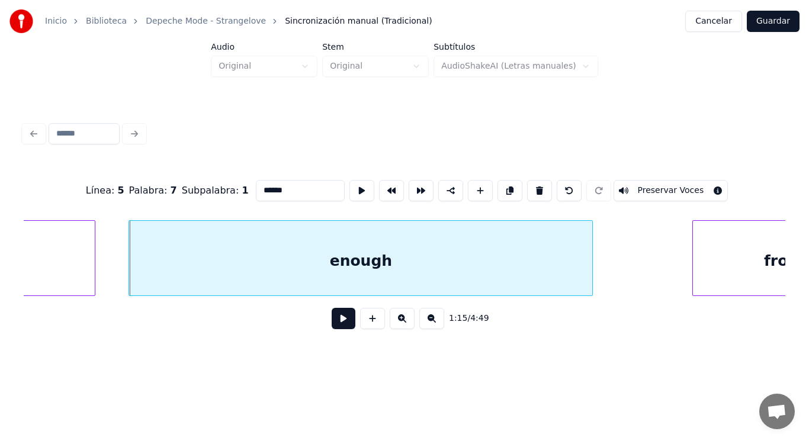
click at [336, 318] on button at bounding box center [344, 318] width 24 height 21
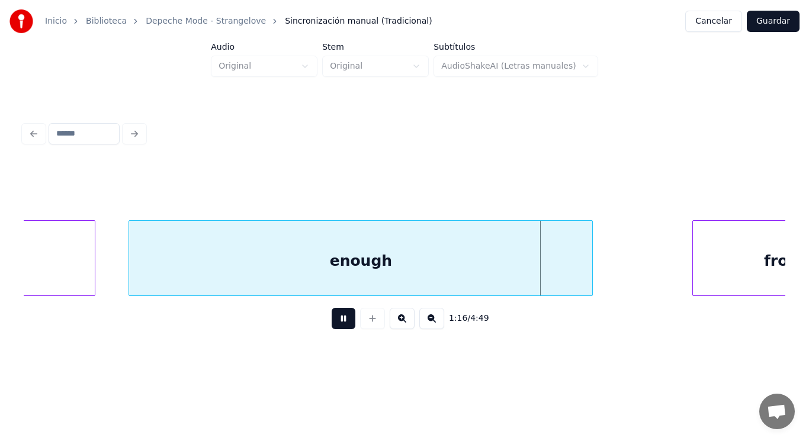
click at [336, 318] on button at bounding box center [344, 318] width 24 height 21
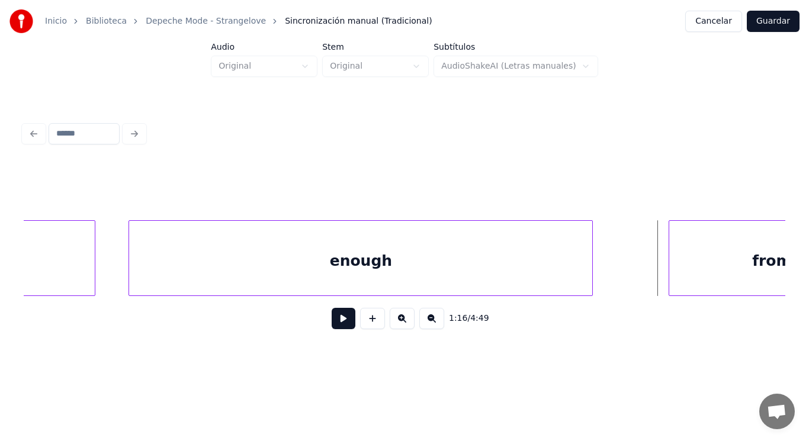
click at [670, 269] on div at bounding box center [671, 258] width 4 height 75
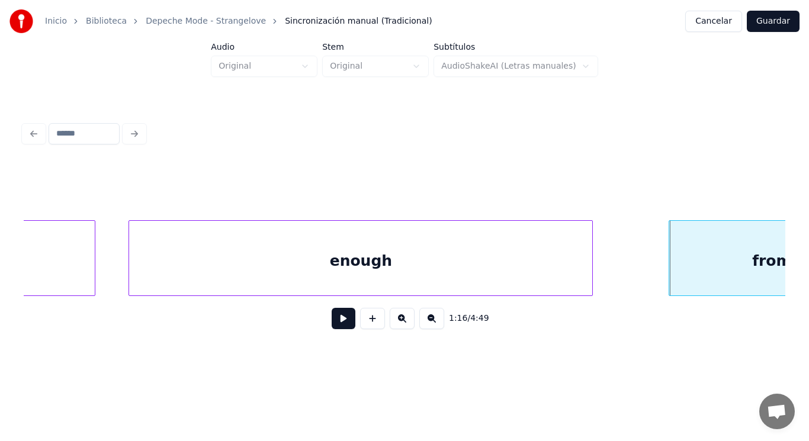
click at [340, 319] on button at bounding box center [344, 318] width 24 height 21
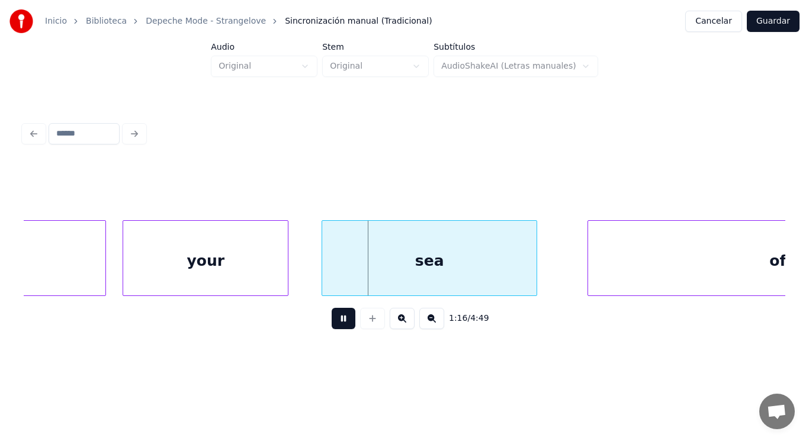
click at [340, 319] on button at bounding box center [344, 318] width 24 height 21
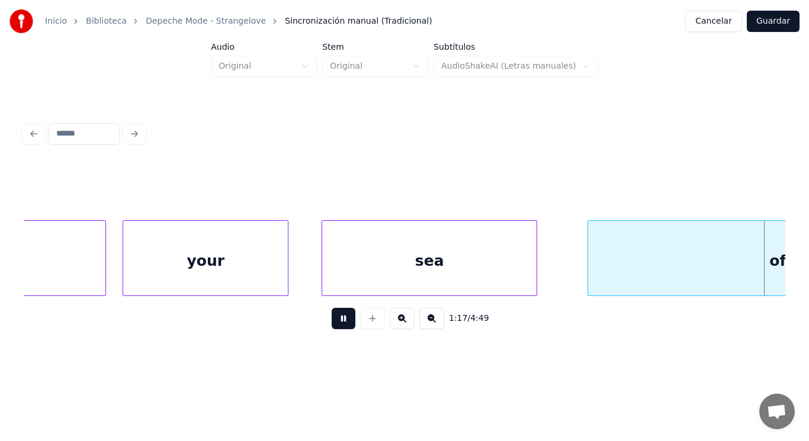
scroll to position [0, 64056]
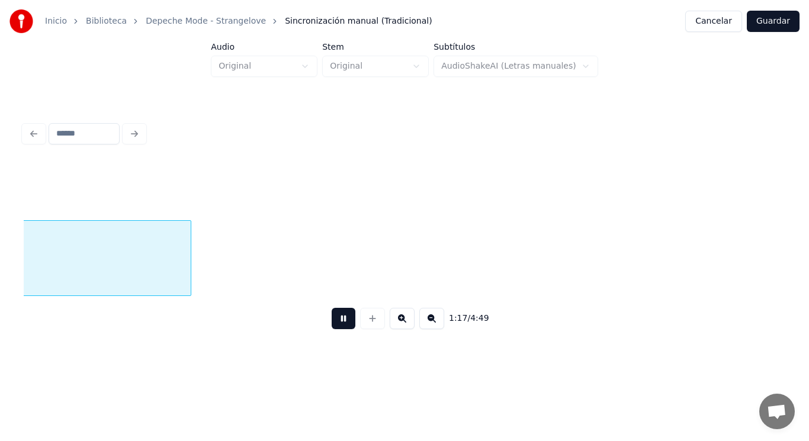
click at [340, 319] on button at bounding box center [344, 318] width 24 height 21
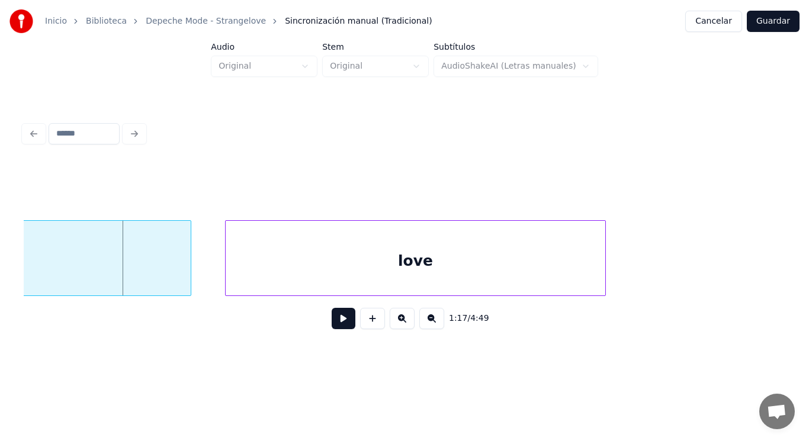
click at [175, 246] on div "of" at bounding box center [1, 261] width 380 height 81
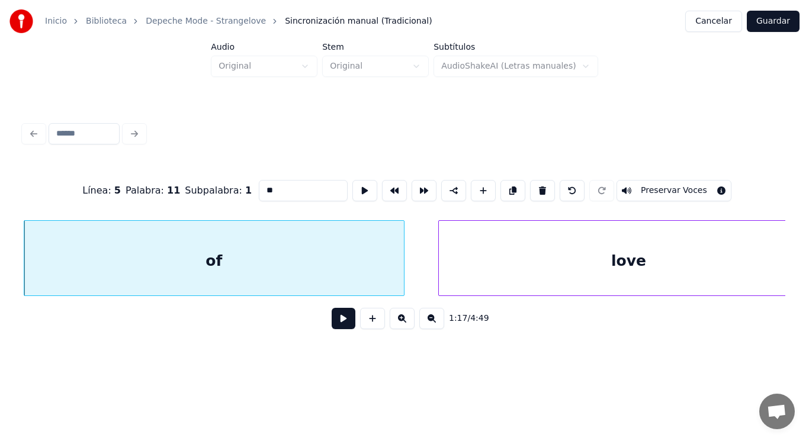
click at [337, 329] on button at bounding box center [344, 318] width 24 height 21
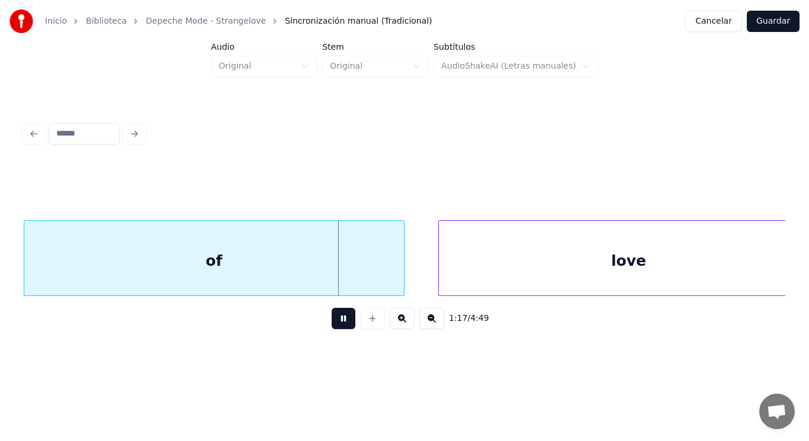
click at [337, 329] on button at bounding box center [344, 318] width 24 height 21
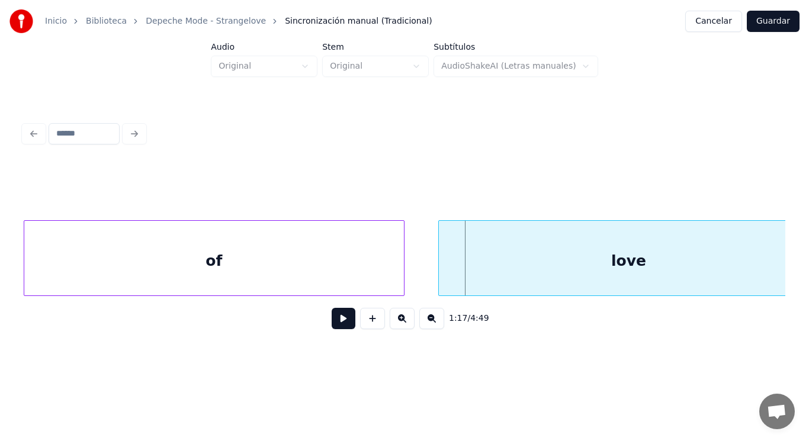
click at [374, 289] on div "of" at bounding box center [214, 261] width 380 height 81
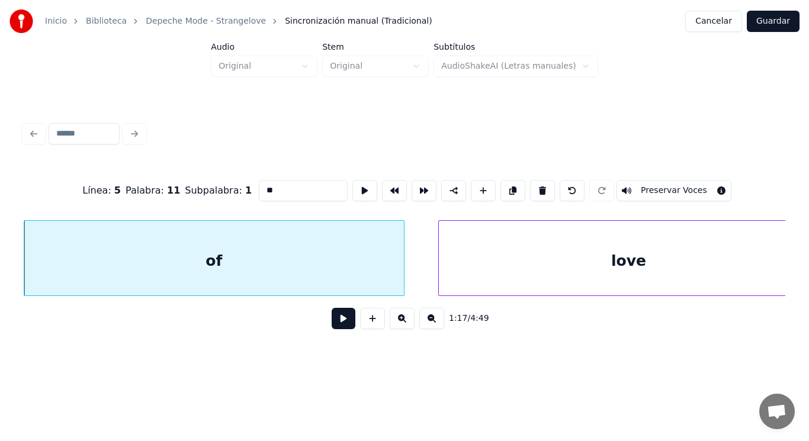
click at [337, 323] on button at bounding box center [344, 318] width 24 height 21
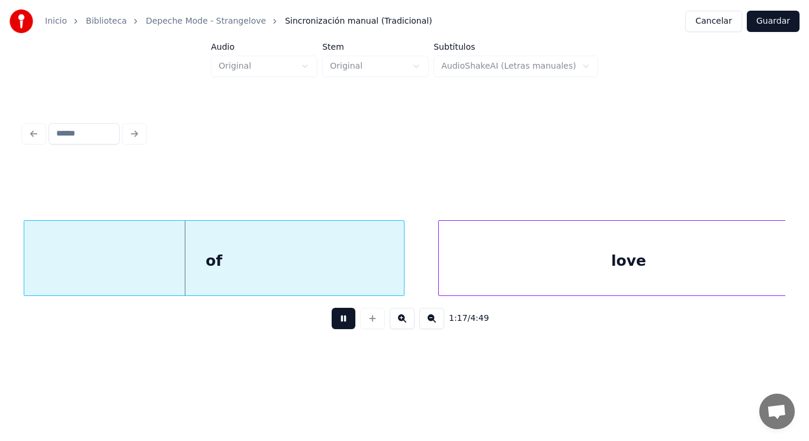
click at [337, 323] on button at bounding box center [344, 318] width 24 height 21
click at [363, 279] on div at bounding box center [363, 258] width 4 height 75
click at [332, 325] on button at bounding box center [344, 318] width 24 height 21
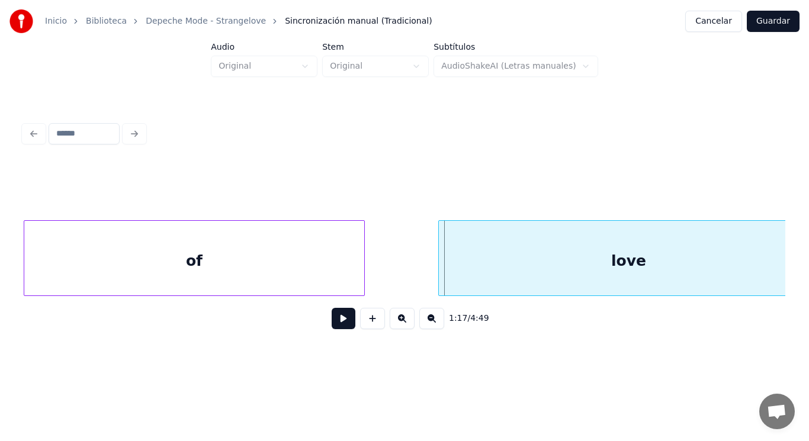
click at [438, 273] on div "love" at bounding box center [628, 258] width 381 height 76
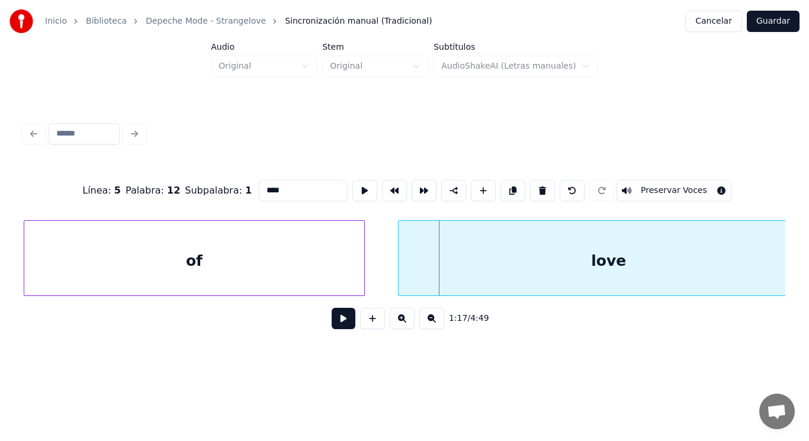
click at [400, 278] on div at bounding box center [401, 258] width 4 height 75
click at [332, 322] on button at bounding box center [344, 318] width 24 height 21
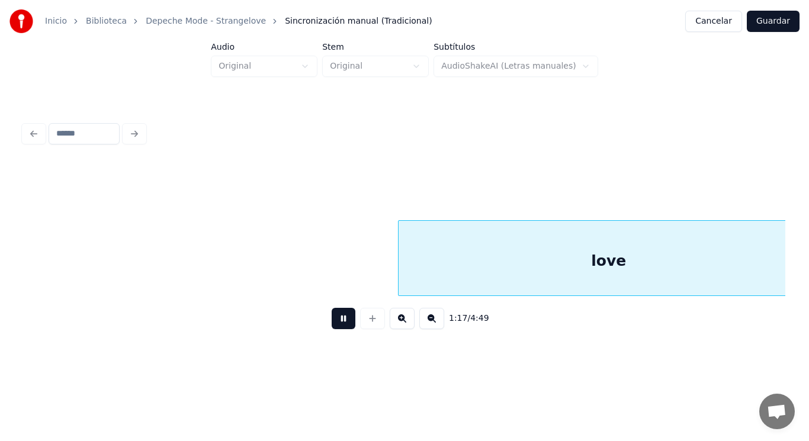
scroll to position [0, 64605]
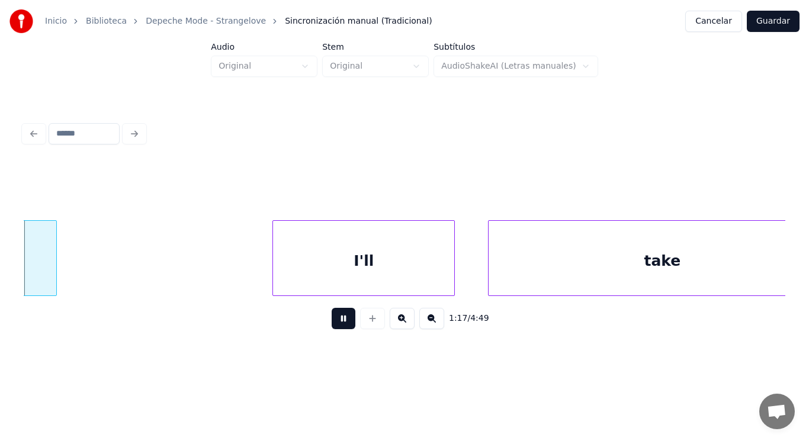
click at [332, 322] on button at bounding box center [344, 318] width 24 height 21
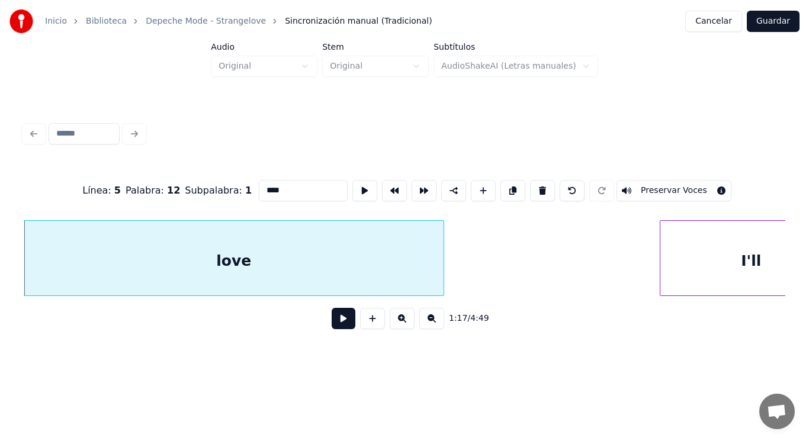
click at [332, 318] on button at bounding box center [344, 318] width 24 height 21
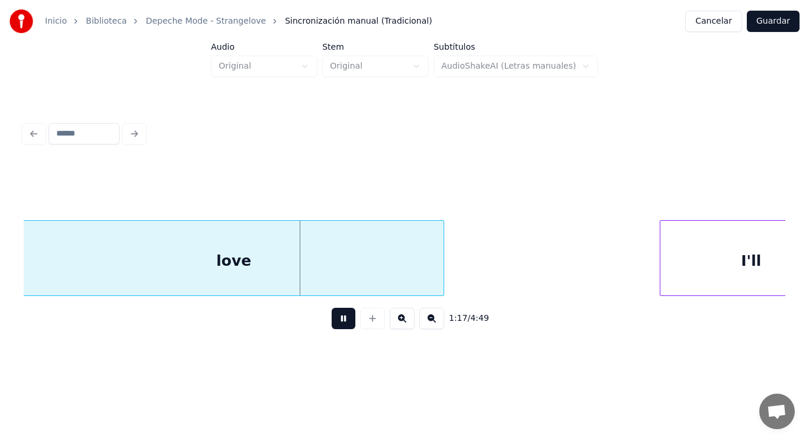
click at [332, 318] on button at bounding box center [344, 318] width 24 height 21
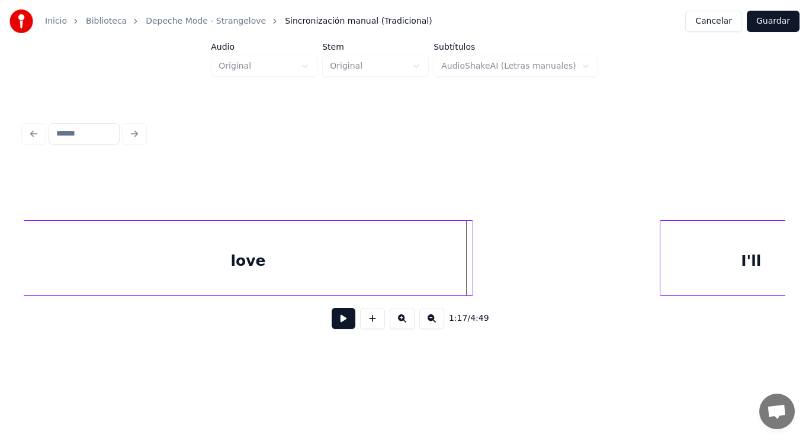
click at [471, 270] on div at bounding box center [471, 258] width 4 height 75
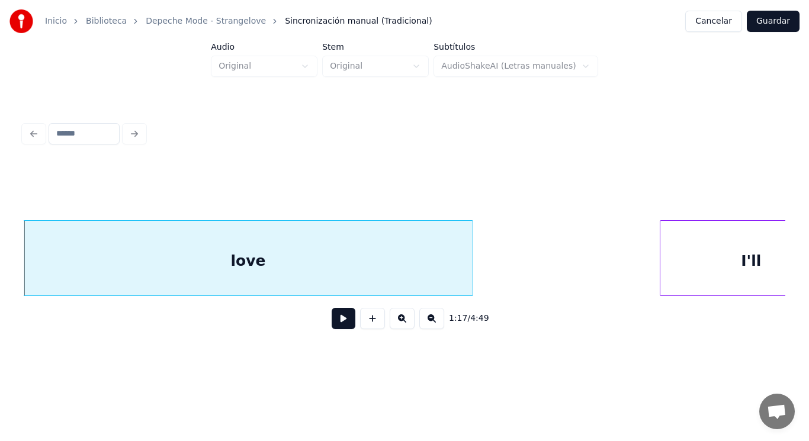
click at [339, 318] on button at bounding box center [344, 318] width 24 height 21
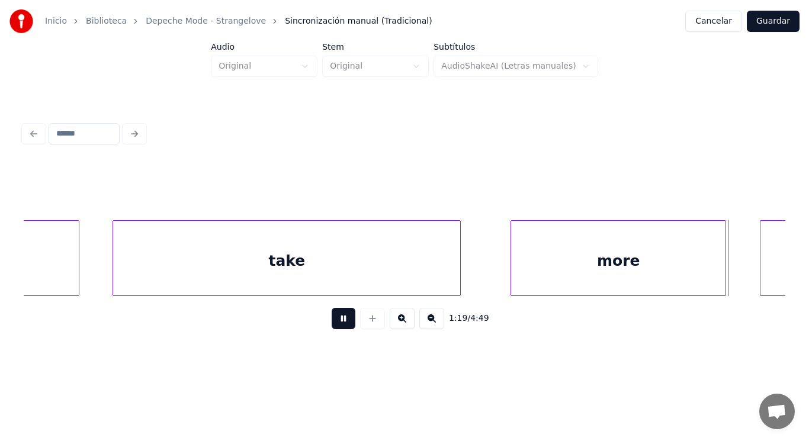
click at [339, 318] on button at bounding box center [344, 318] width 24 height 21
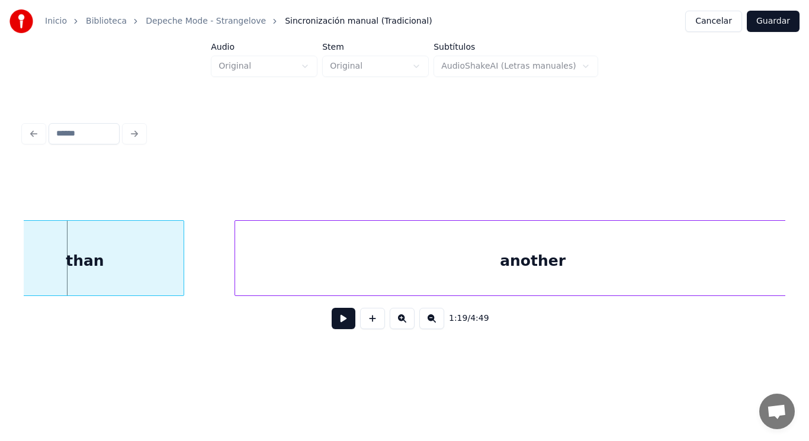
click at [339, 318] on button at bounding box center [344, 318] width 24 height 21
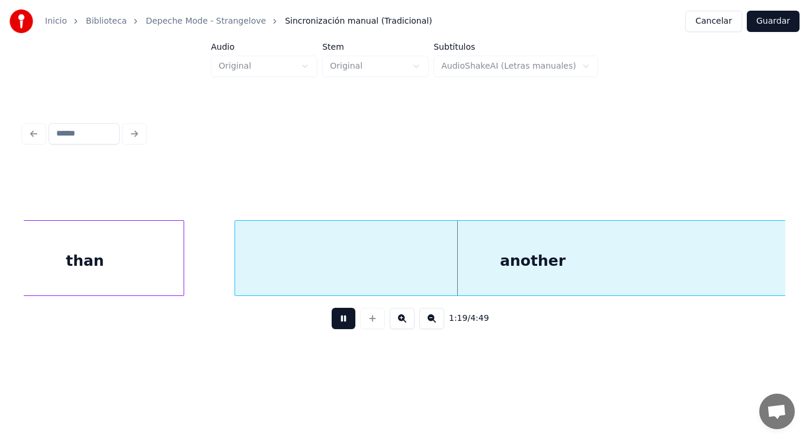
click at [339, 318] on button at bounding box center [344, 318] width 24 height 21
click at [332, 280] on div "another" at bounding box center [533, 261] width 596 height 81
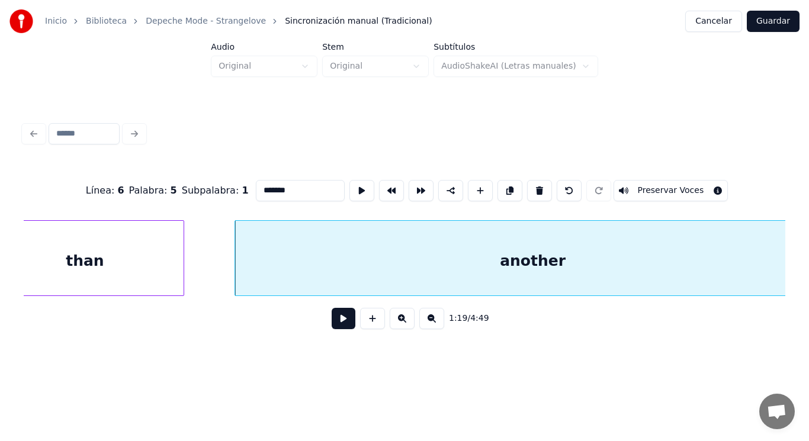
click at [335, 328] on button at bounding box center [344, 318] width 24 height 21
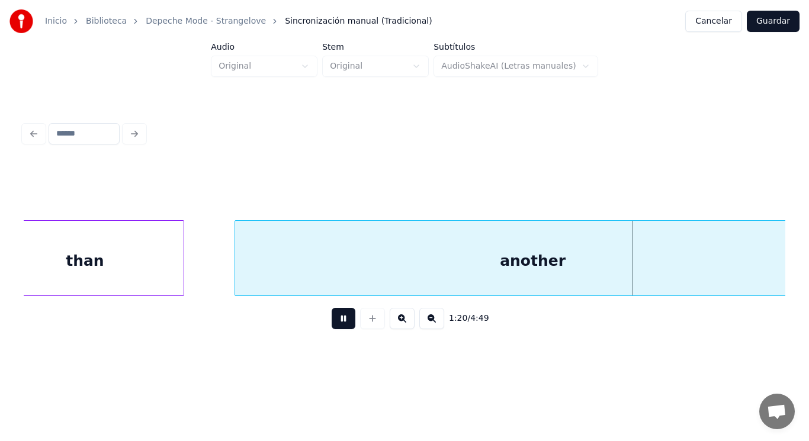
click at [335, 328] on button at bounding box center [344, 318] width 24 height 21
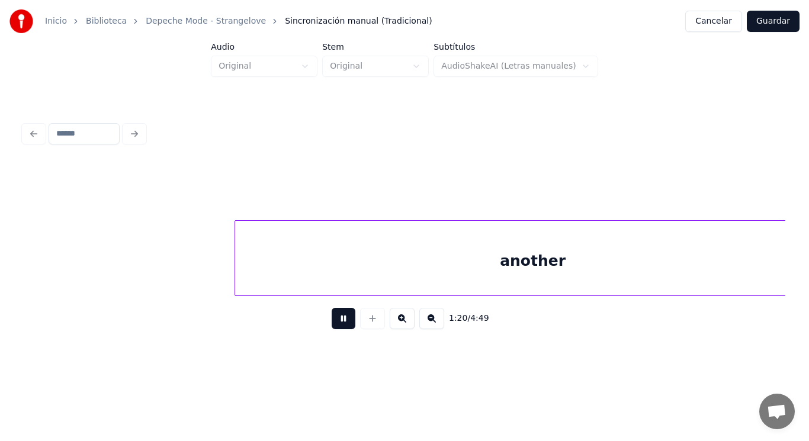
scroll to position [0, 66522]
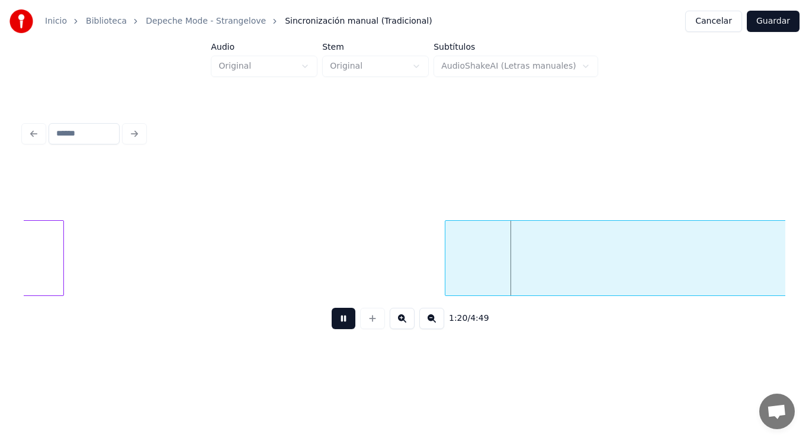
click at [335, 328] on button at bounding box center [344, 318] width 24 height 21
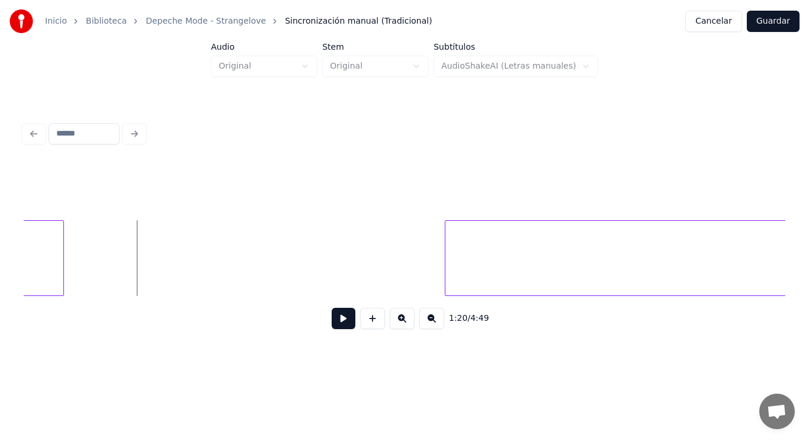
click at [338, 327] on button at bounding box center [344, 318] width 24 height 21
click at [403, 275] on div at bounding box center [405, 258] width 4 height 75
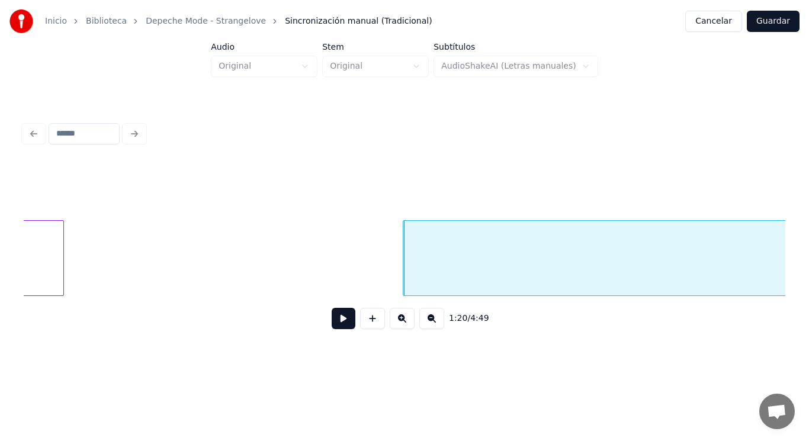
click at [343, 321] on button at bounding box center [344, 318] width 24 height 21
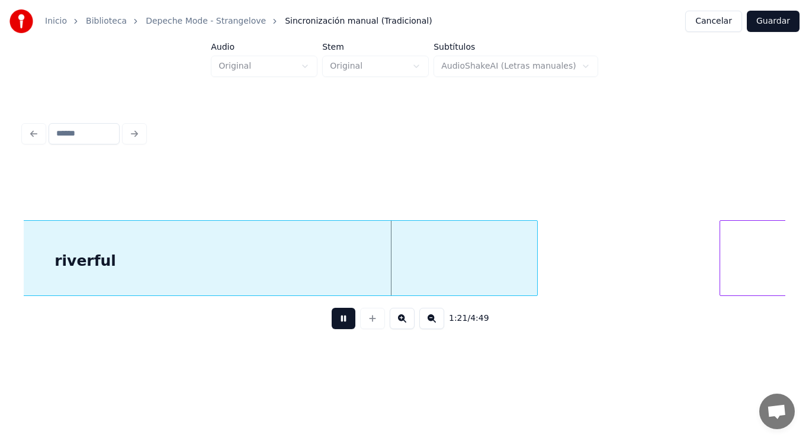
click at [343, 321] on button at bounding box center [344, 318] width 24 height 21
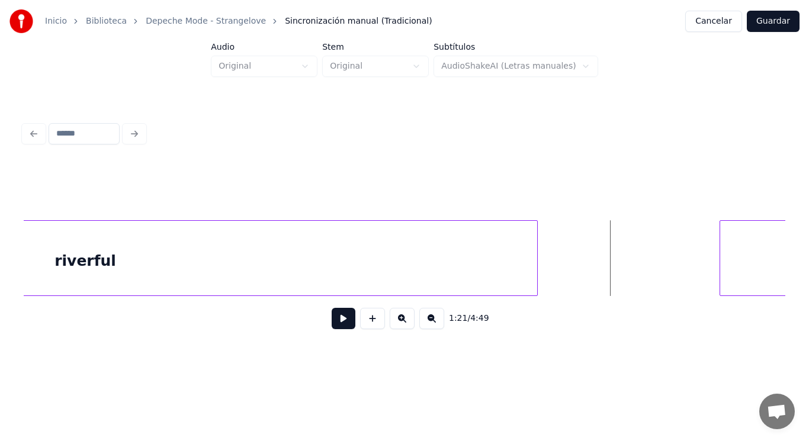
click at [343, 321] on button at bounding box center [344, 318] width 24 height 21
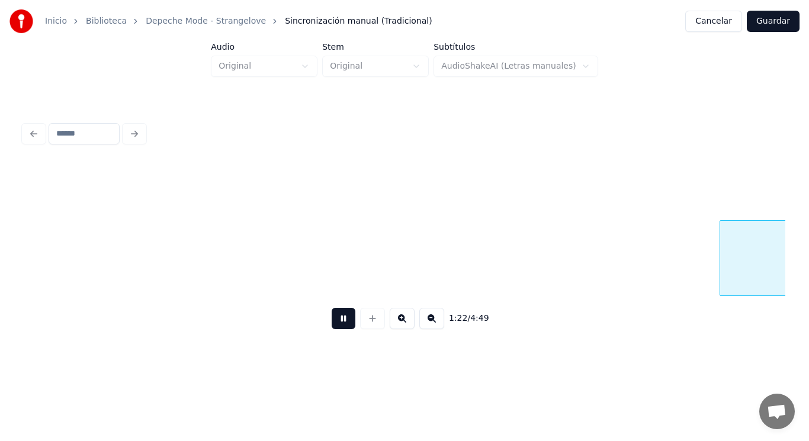
scroll to position [0, 68063]
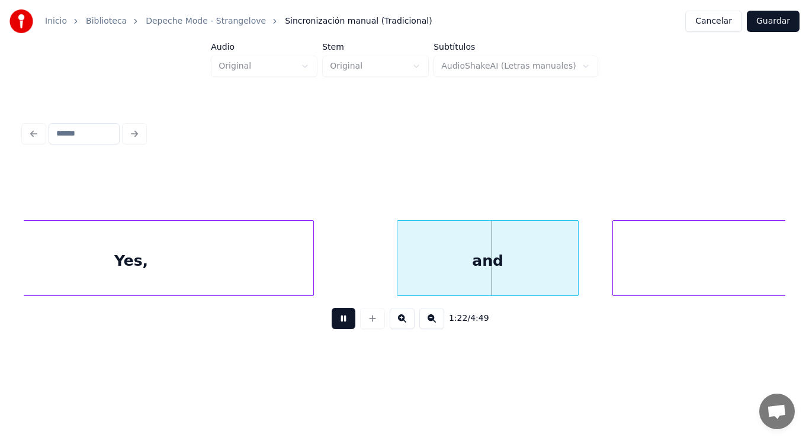
click at [343, 321] on button at bounding box center [344, 318] width 24 height 21
click at [280, 266] on div "Yes," at bounding box center [131, 261] width 364 height 81
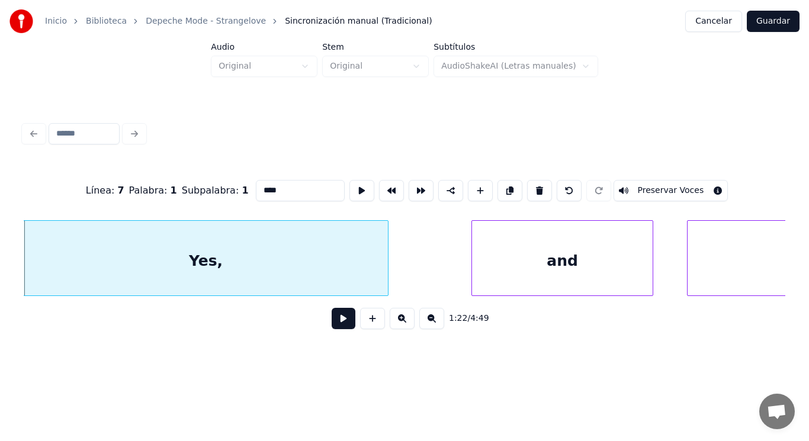
click at [334, 325] on button at bounding box center [344, 318] width 24 height 21
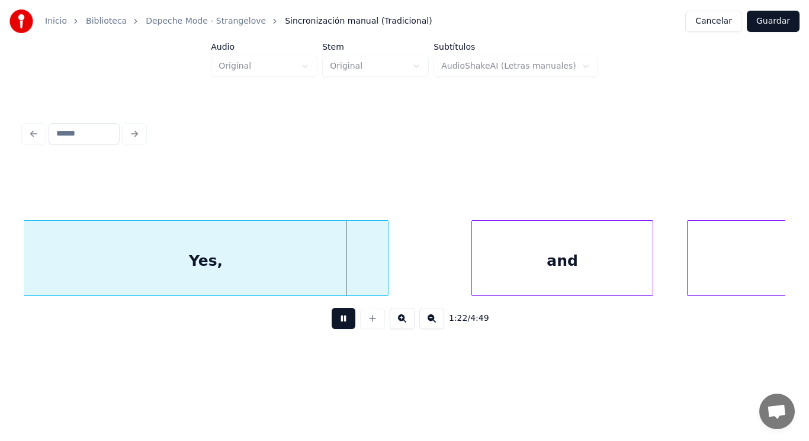
click at [334, 325] on button at bounding box center [344, 318] width 24 height 21
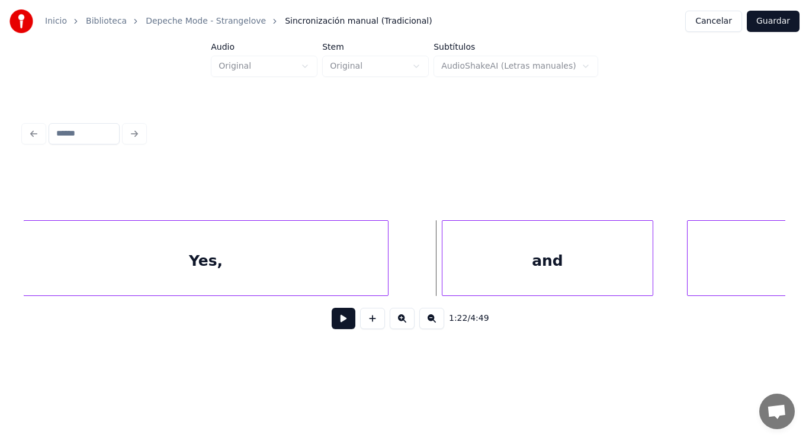
click at [444, 276] on div at bounding box center [444, 258] width 4 height 75
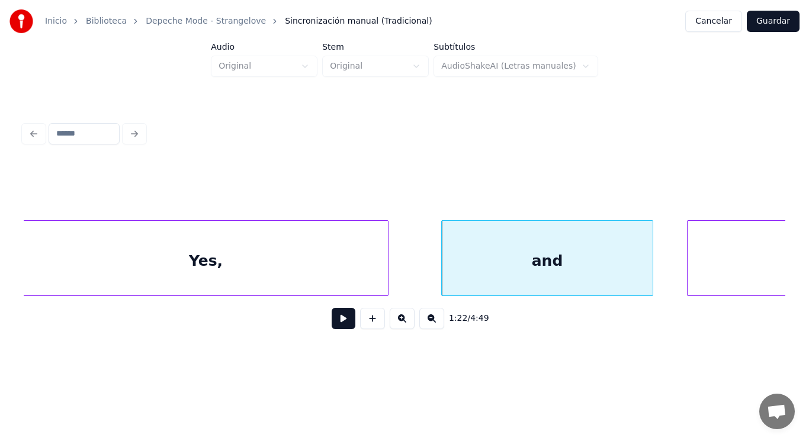
click at [335, 326] on button at bounding box center [344, 318] width 24 height 21
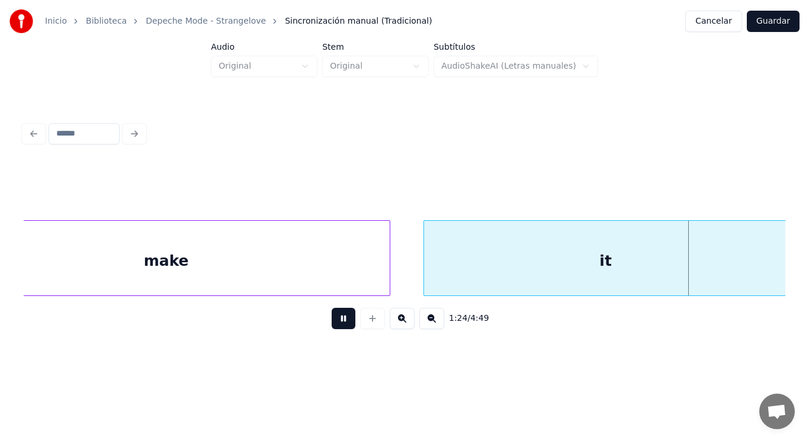
scroll to position [0, 70300]
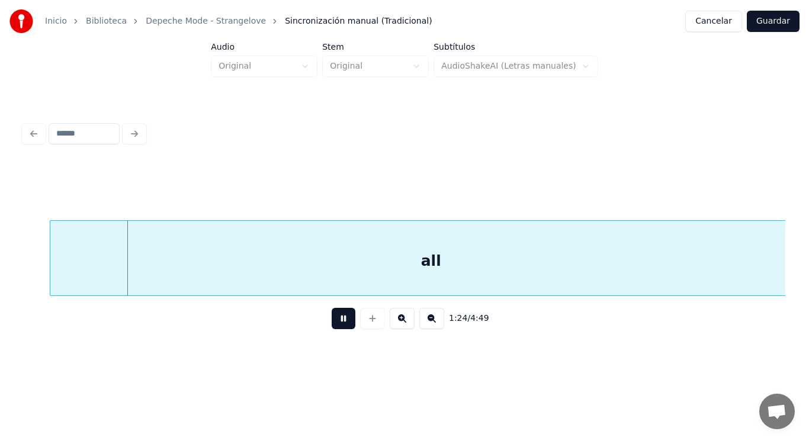
click at [335, 326] on button at bounding box center [344, 318] width 24 height 21
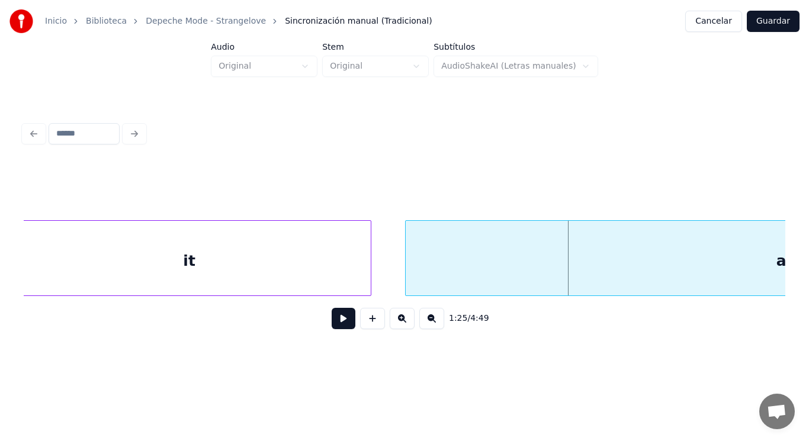
click at [240, 284] on div "it" at bounding box center [190, 261] width 364 height 81
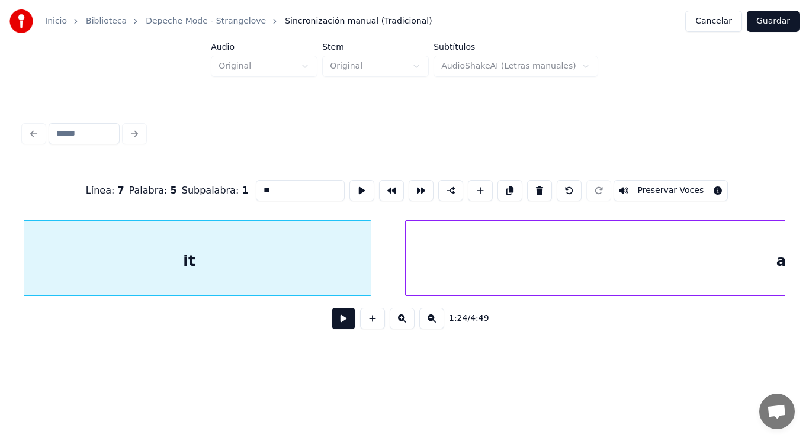
scroll to position [0, 69929]
click at [332, 325] on button at bounding box center [344, 318] width 24 height 21
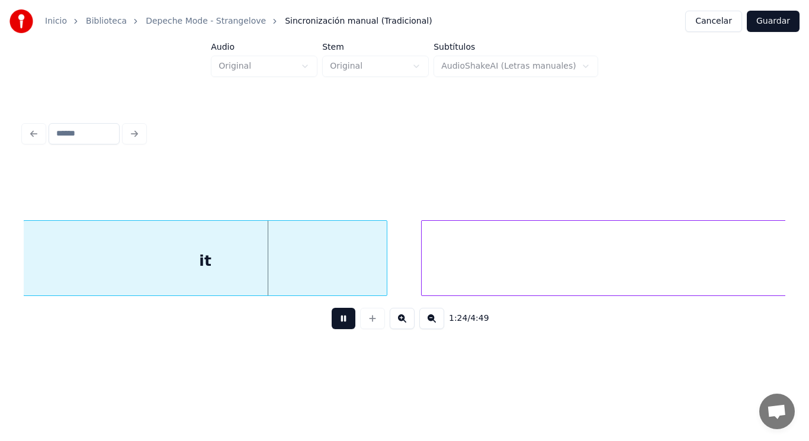
click at [332, 325] on button at bounding box center [344, 318] width 24 height 21
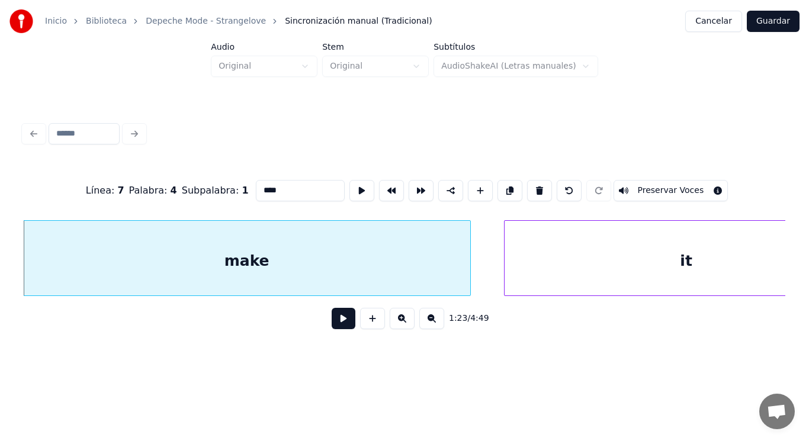
click at [336, 326] on button at bounding box center [344, 318] width 24 height 21
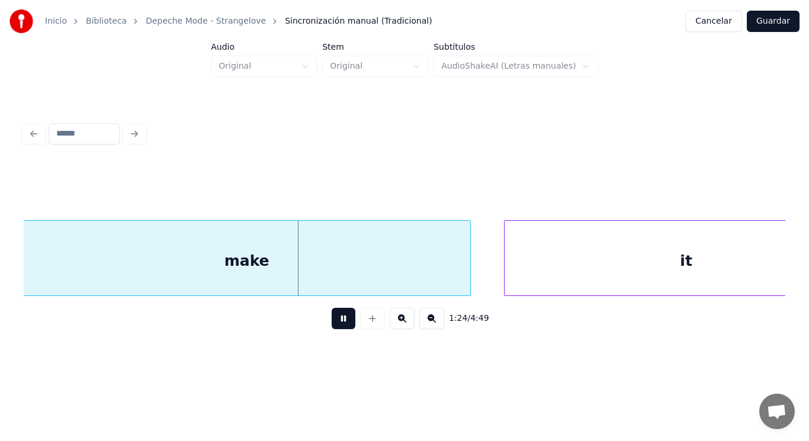
click at [336, 326] on button at bounding box center [344, 318] width 24 height 21
click at [333, 289] on div "make" at bounding box center [246, 261] width 447 height 81
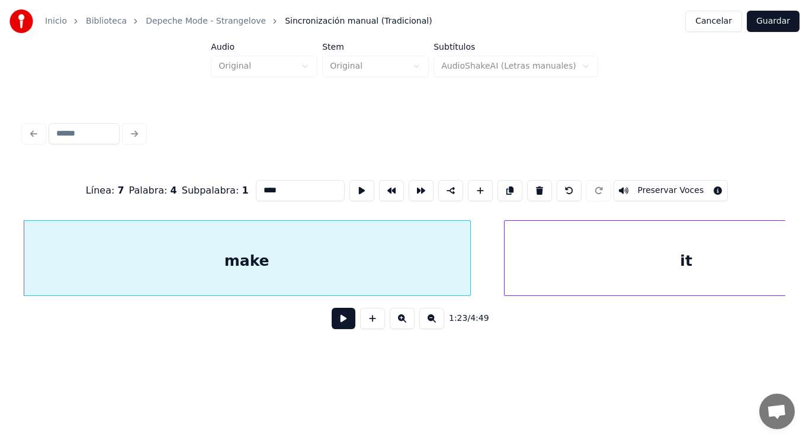
click at [336, 325] on button at bounding box center [344, 318] width 24 height 21
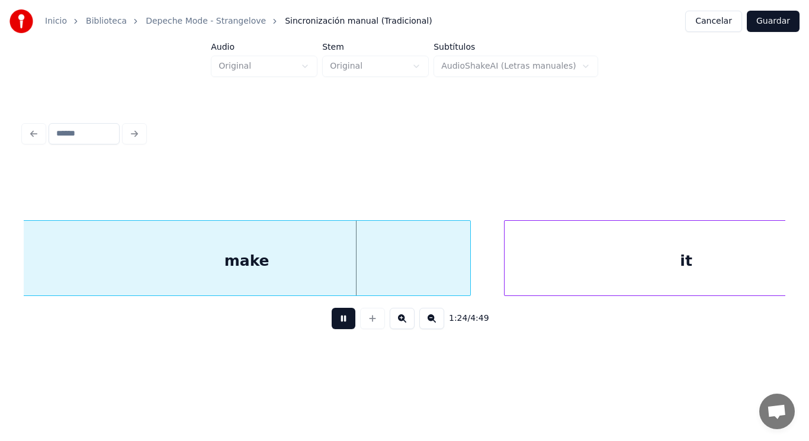
click at [336, 325] on button at bounding box center [344, 318] width 24 height 21
click at [436, 278] on div at bounding box center [436, 258] width 4 height 75
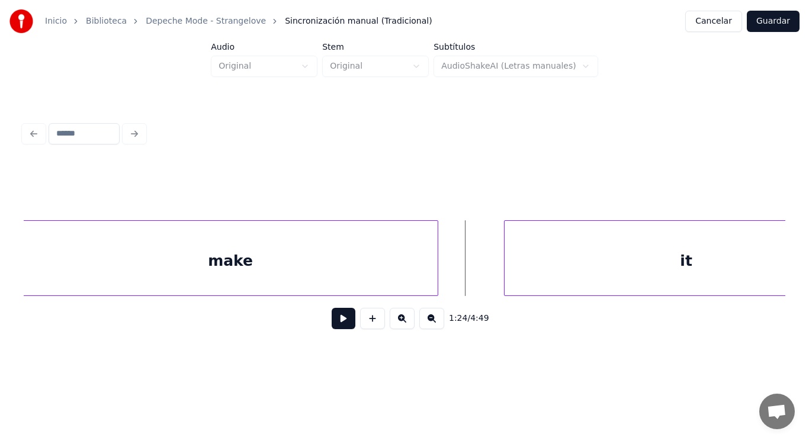
click at [332, 324] on button at bounding box center [344, 318] width 24 height 21
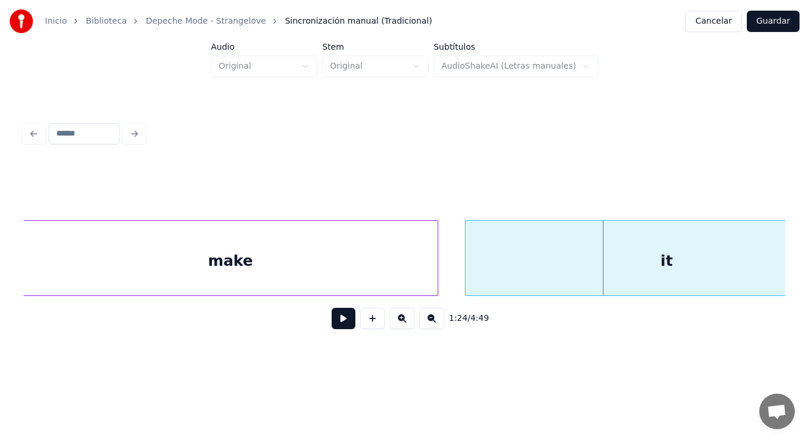
click at [465, 279] on div at bounding box center [467, 258] width 4 height 75
click at [335, 321] on button at bounding box center [344, 318] width 24 height 21
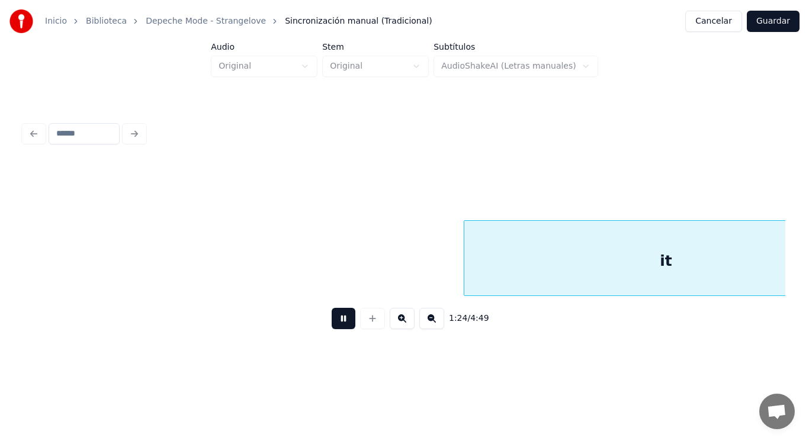
scroll to position [0, 70213]
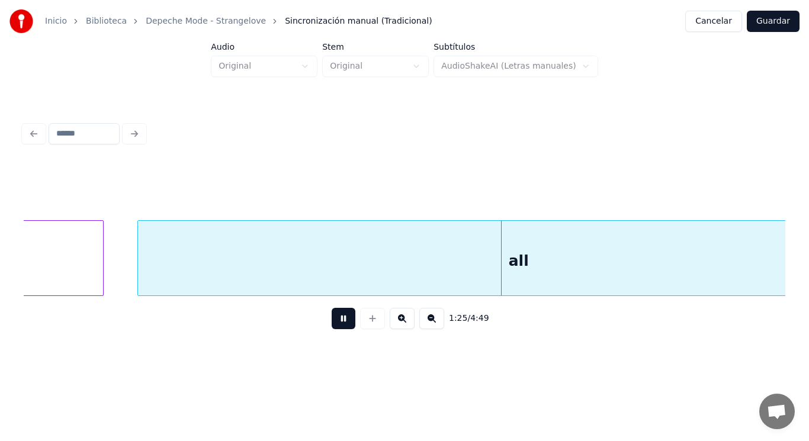
click at [335, 321] on button at bounding box center [344, 318] width 24 height 21
click at [313, 278] on div "all" at bounding box center [519, 261] width 762 height 81
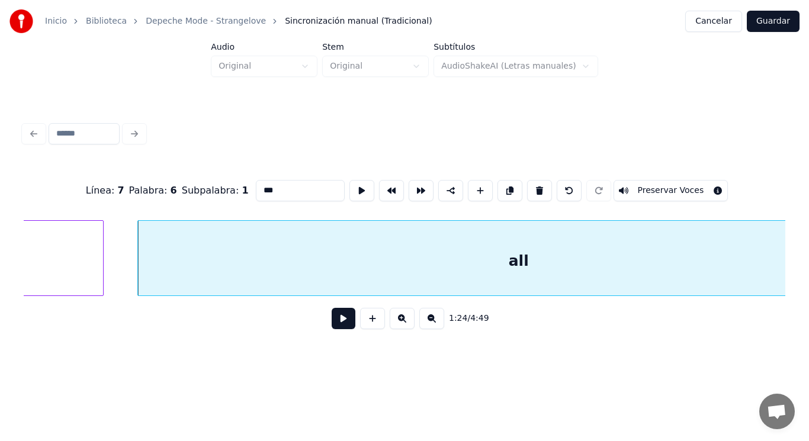
click at [339, 326] on button at bounding box center [344, 318] width 24 height 21
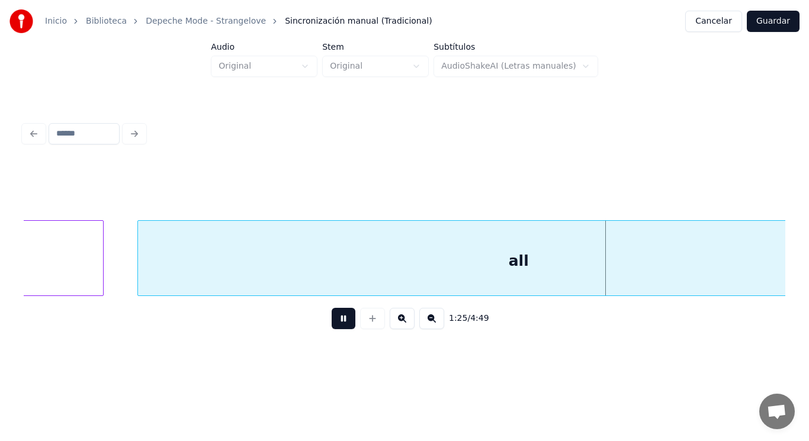
click at [339, 326] on button at bounding box center [344, 318] width 24 height 21
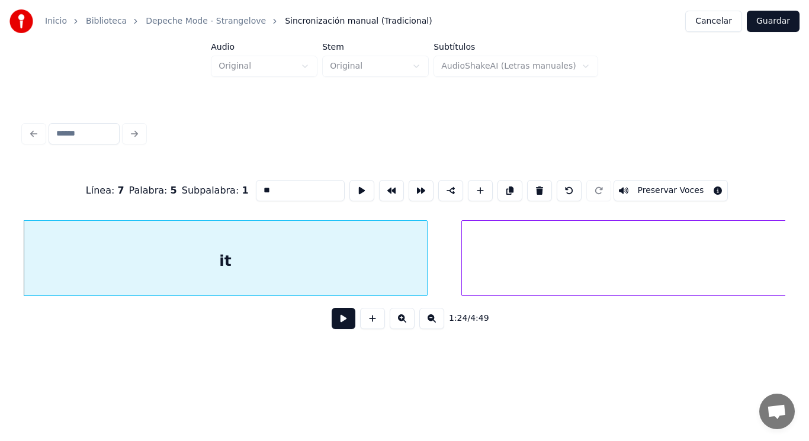
click at [334, 325] on button at bounding box center [344, 318] width 24 height 21
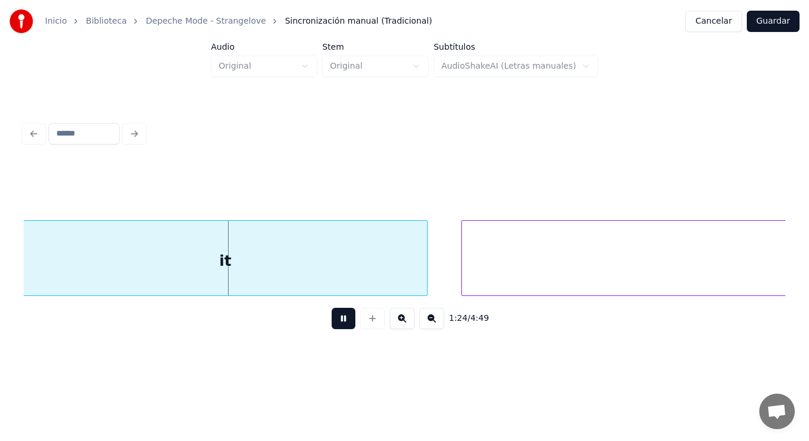
click at [334, 325] on button at bounding box center [344, 318] width 24 height 21
click at [415, 271] on div at bounding box center [415, 258] width 4 height 75
click at [343, 322] on button at bounding box center [344, 318] width 24 height 21
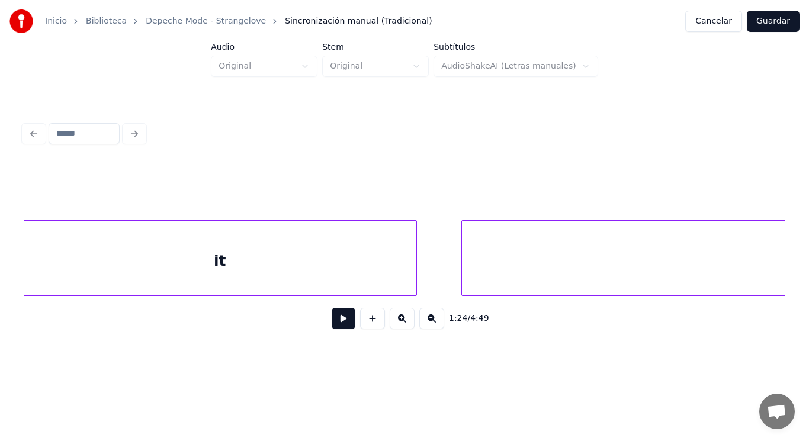
click at [339, 322] on button at bounding box center [344, 318] width 24 height 21
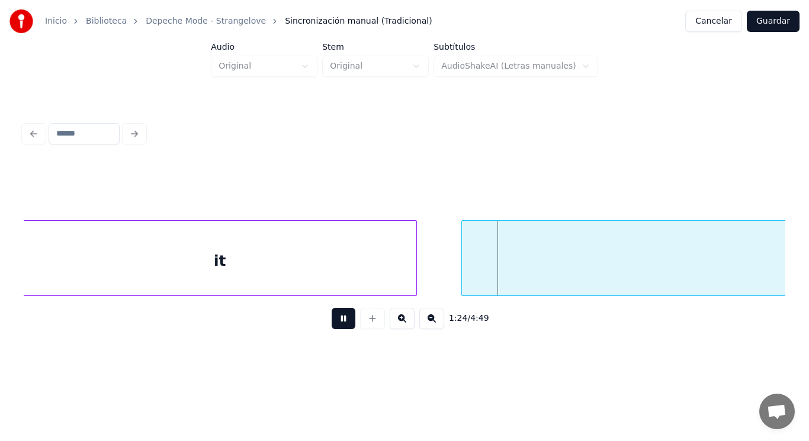
click at [339, 322] on button at bounding box center [344, 318] width 24 height 21
click at [407, 272] on div at bounding box center [408, 258] width 4 height 75
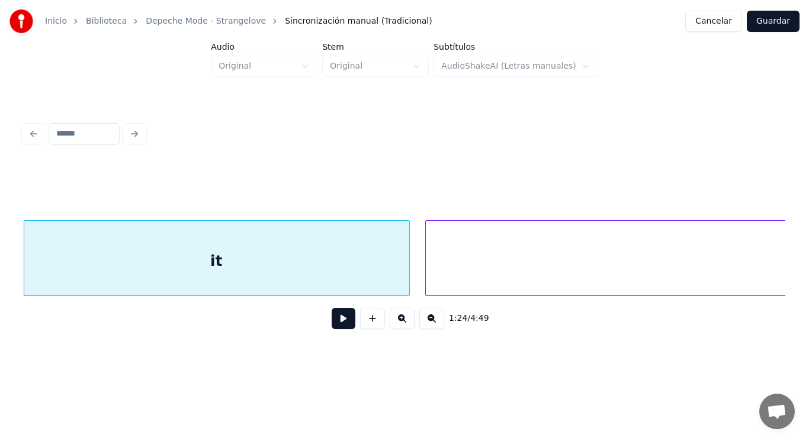
click at [426, 273] on div at bounding box center [428, 258] width 4 height 75
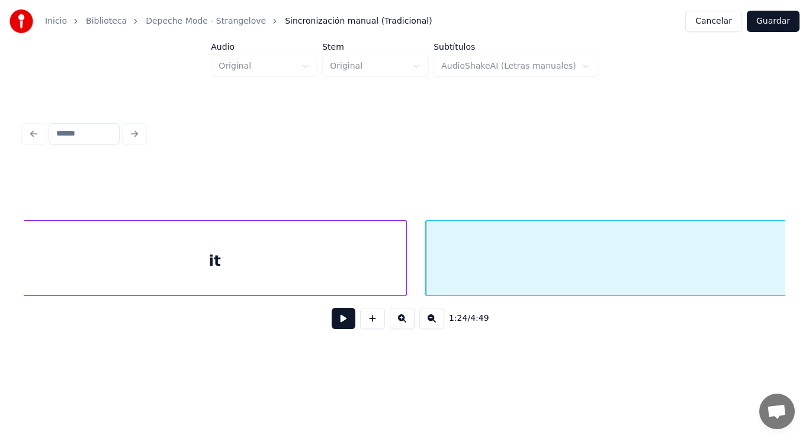
click at [404, 275] on div at bounding box center [405, 258] width 4 height 75
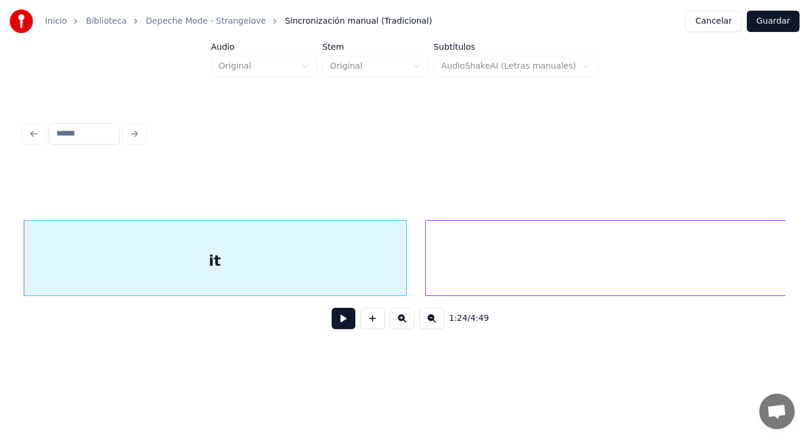
click at [435, 277] on div "all" at bounding box center [825, 261] width 798 height 81
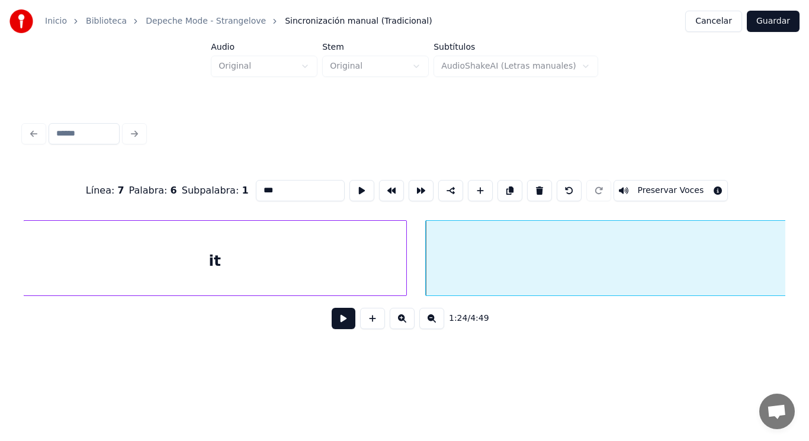
click at [338, 321] on button at bounding box center [344, 318] width 24 height 21
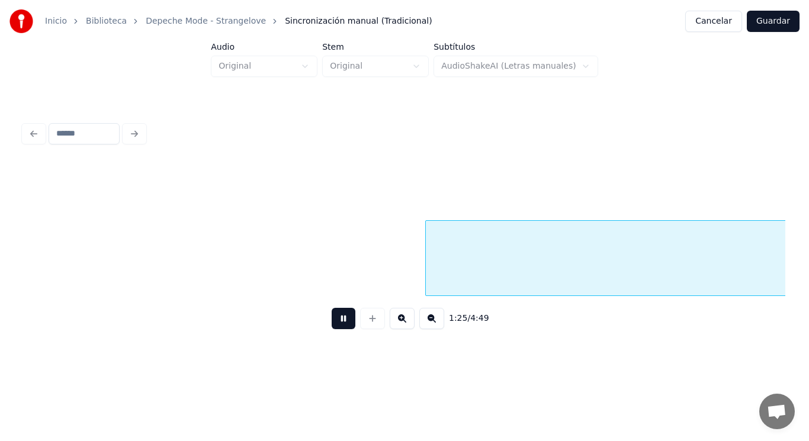
scroll to position [0, 70656]
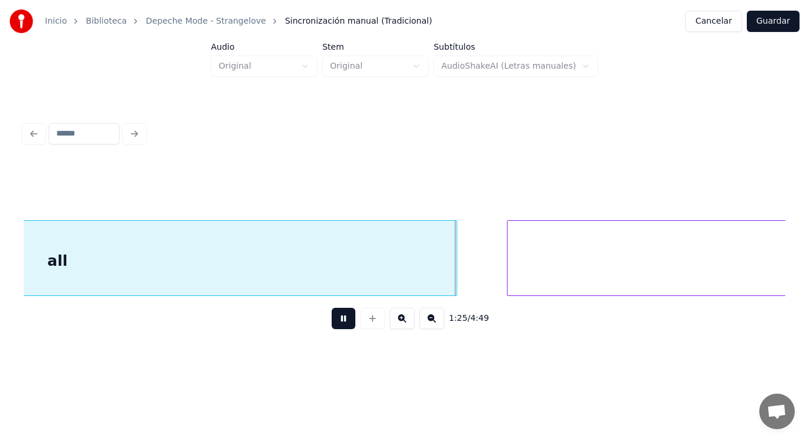
click at [338, 321] on button at bounding box center [344, 318] width 24 height 21
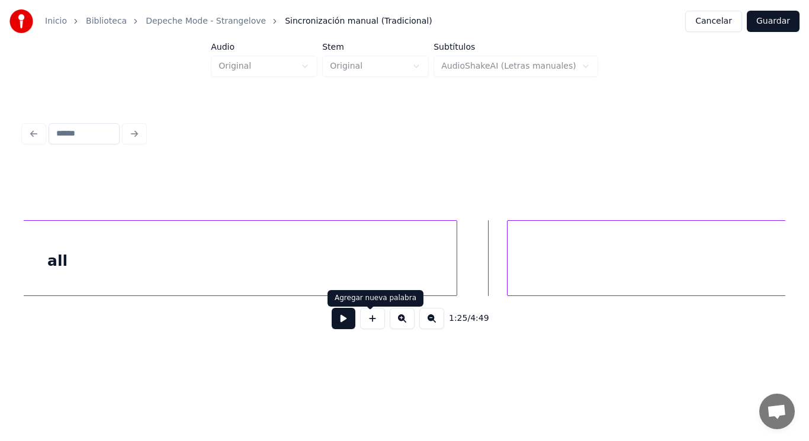
click at [338, 320] on button at bounding box center [344, 318] width 24 height 21
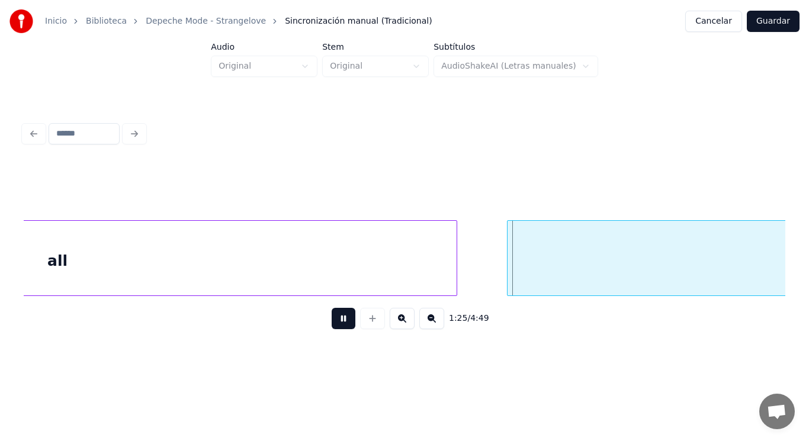
drag, startPoint x: 338, startPoint y: 320, endPoint x: 468, endPoint y: 302, distance: 131.5
click at [338, 320] on button at bounding box center [344, 318] width 24 height 21
click at [487, 277] on div at bounding box center [489, 258] width 4 height 75
click at [374, 258] on div "all" at bounding box center [58, 261] width 798 height 81
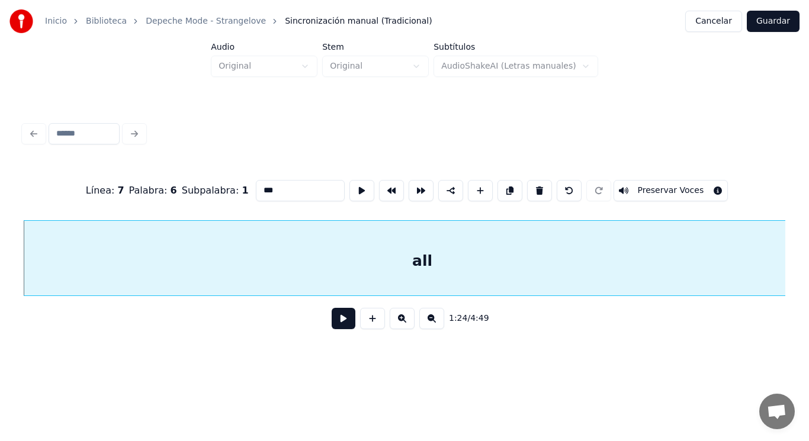
click at [332, 329] on button at bounding box center [344, 318] width 24 height 21
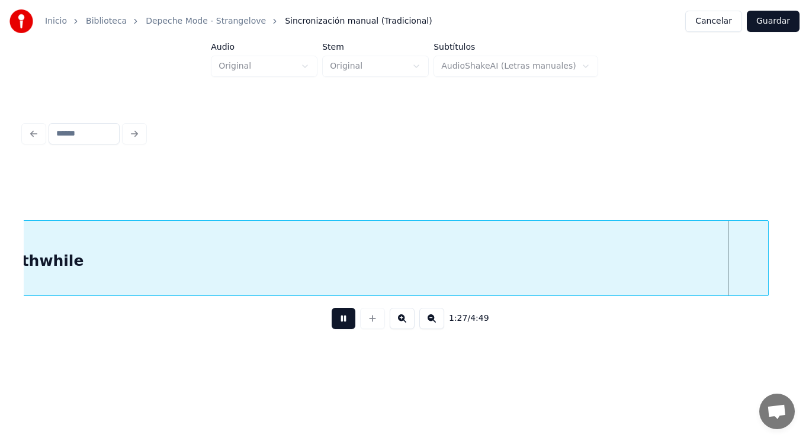
scroll to position [0, 72611]
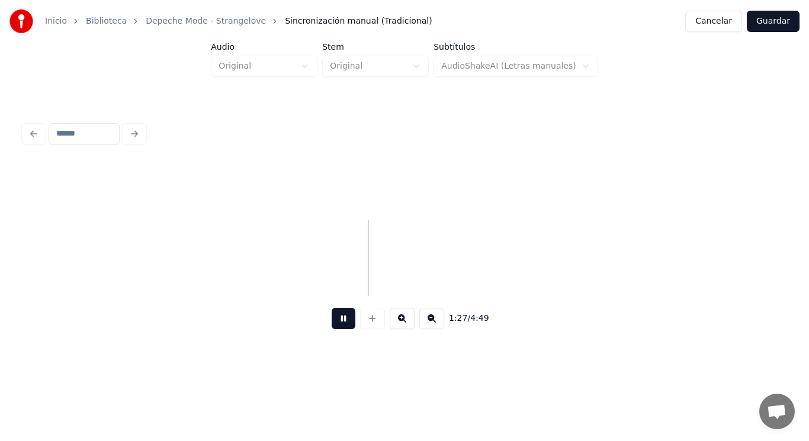
click at [332, 329] on button at bounding box center [344, 318] width 24 height 21
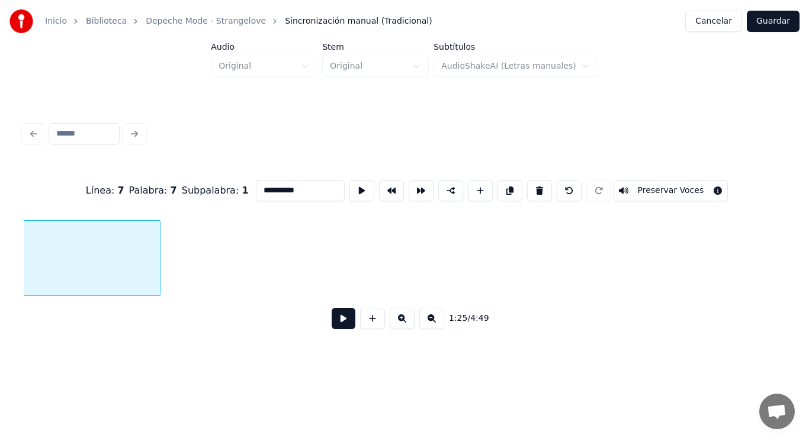
scroll to position [0, 71119]
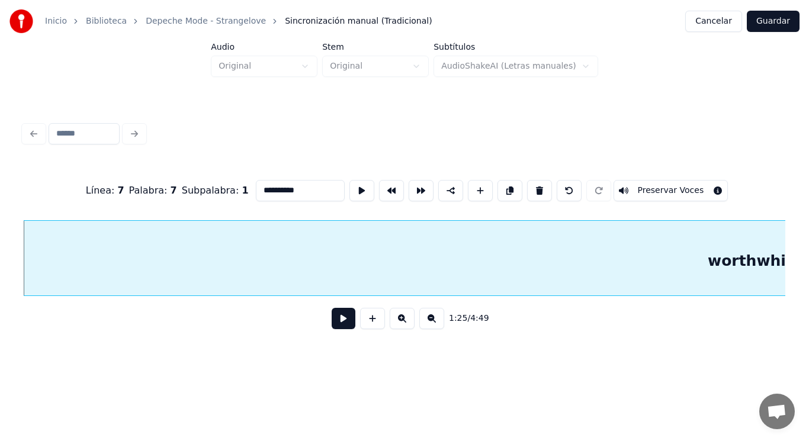
click at [333, 329] on button at bounding box center [344, 318] width 24 height 21
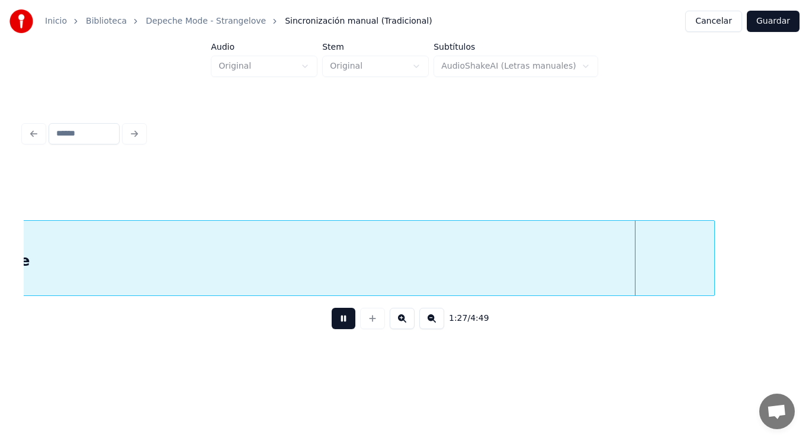
click at [333, 329] on button at bounding box center [344, 318] width 24 height 21
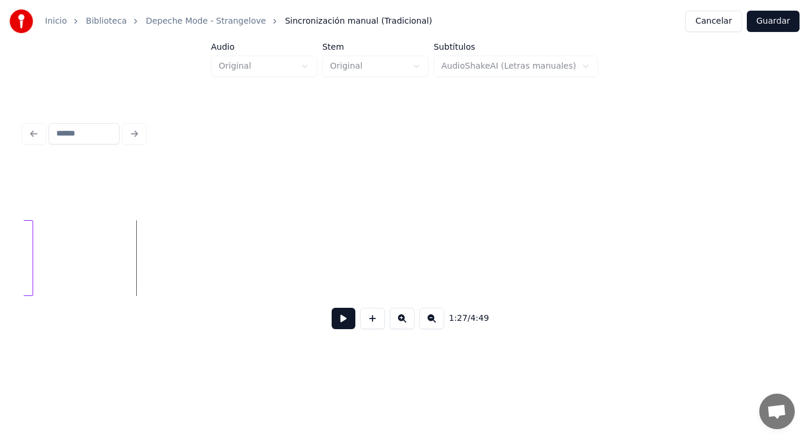
scroll to position [0, 72570]
click at [181, 256] on div at bounding box center [180, 258] width 4 height 75
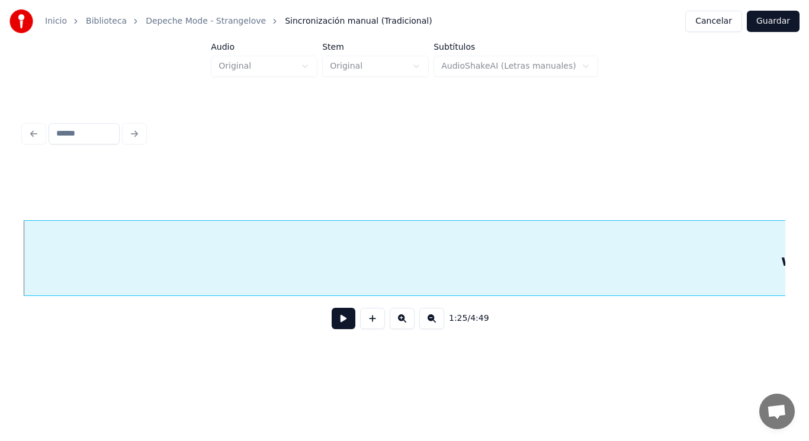
click at [337, 324] on button at bounding box center [344, 318] width 24 height 21
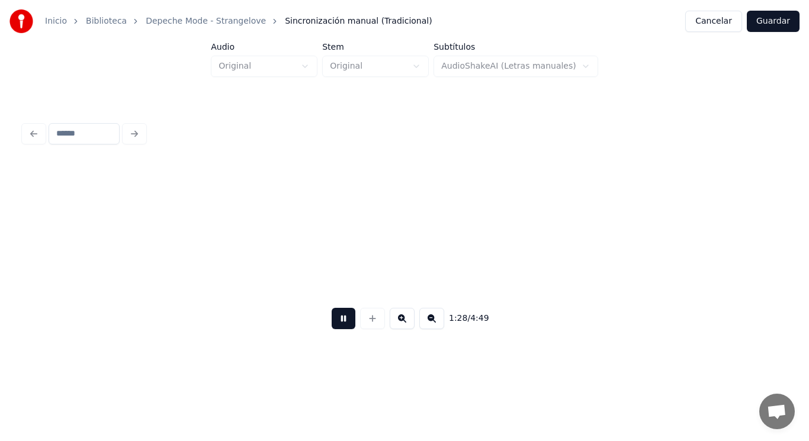
scroll to position [0, 73439]
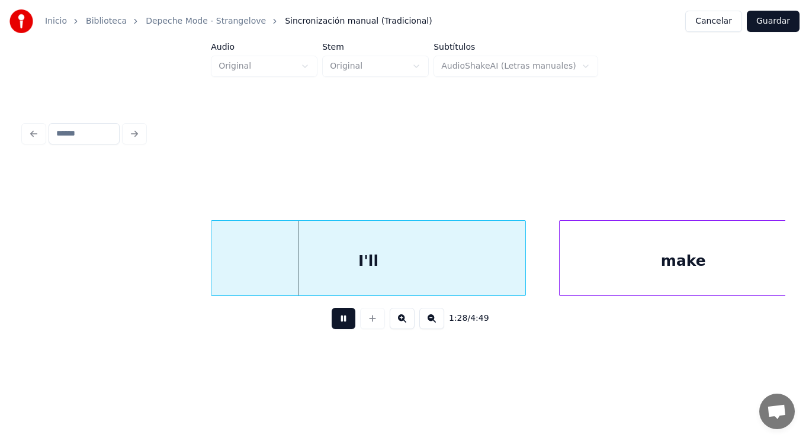
click at [337, 324] on button at bounding box center [344, 318] width 24 height 21
click at [196, 274] on div at bounding box center [198, 258] width 4 height 75
click at [336, 327] on button at bounding box center [344, 318] width 24 height 21
click at [505, 273] on div at bounding box center [507, 258] width 4 height 75
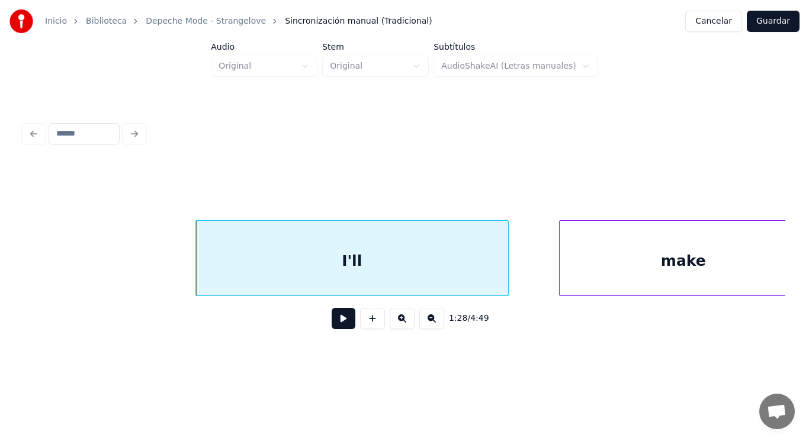
click at [335, 325] on button at bounding box center [344, 318] width 24 height 21
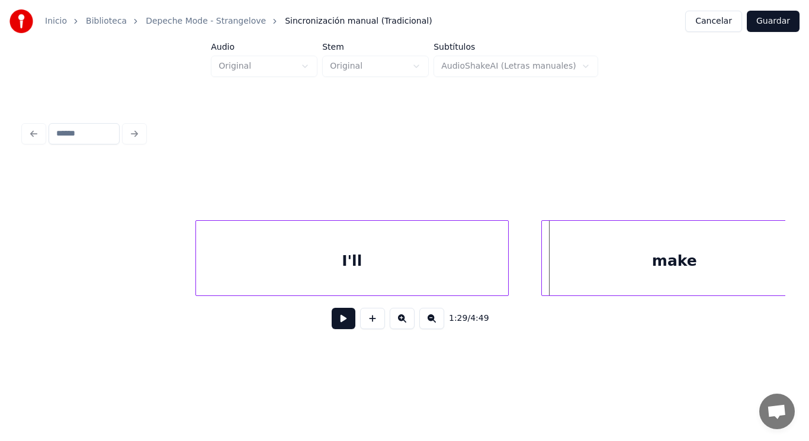
click at [544, 275] on div at bounding box center [544, 258] width 4 height 75
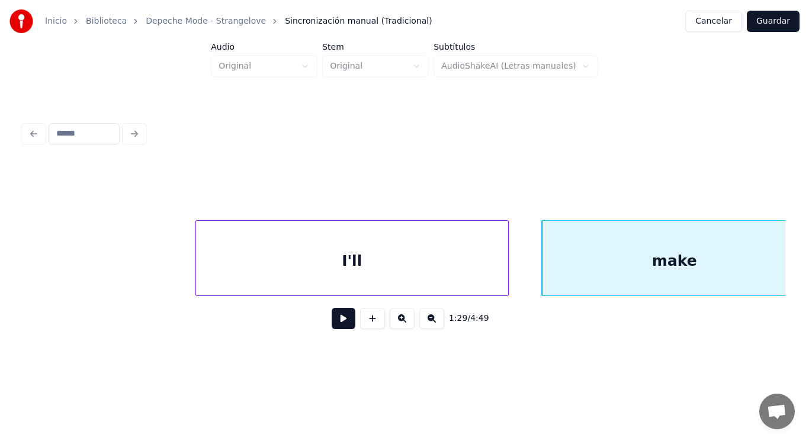
click at [345, 274] on div "I'll" at bounding box center [352, 261] width 312 height 81
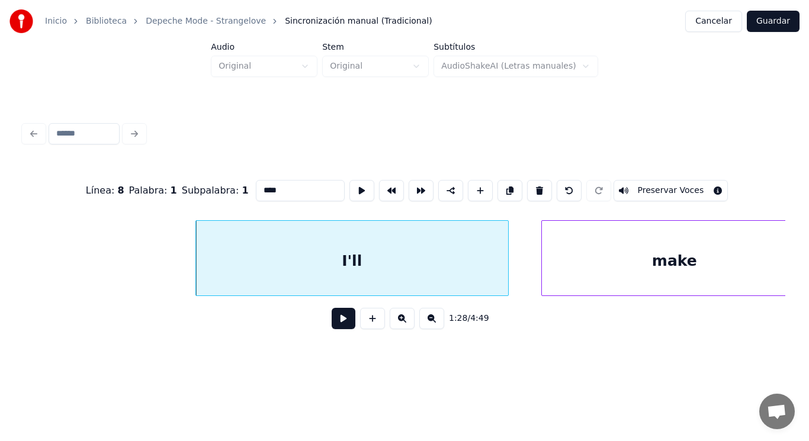
click at [334, 320] on button at bounding box center [344, 318] width 24 height 21
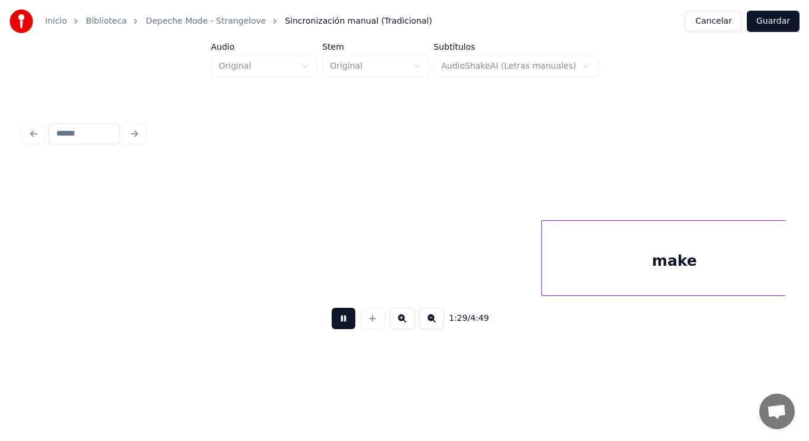
scroll to position [0, 74217]
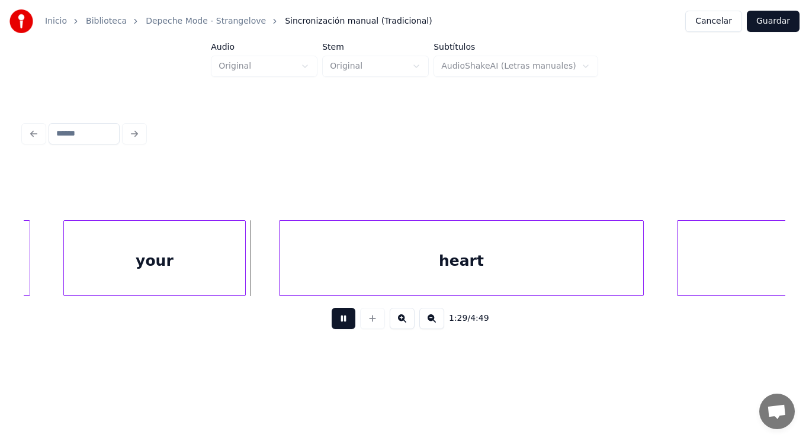
click at [334, 320] on button at bounding box center [344, 318] width 24 height 21
click at [186, 259] on div "your" at bounding box center [154, 261] width 181 height 81
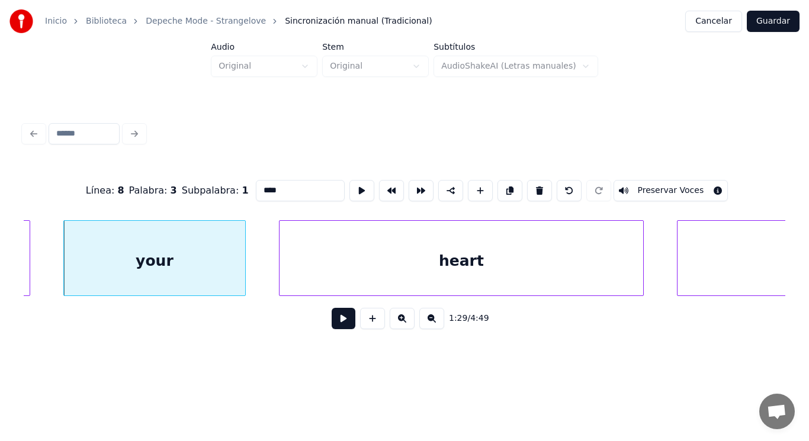
click at [334, 324] on button at bounding box center [344, 318] width 24 height 21
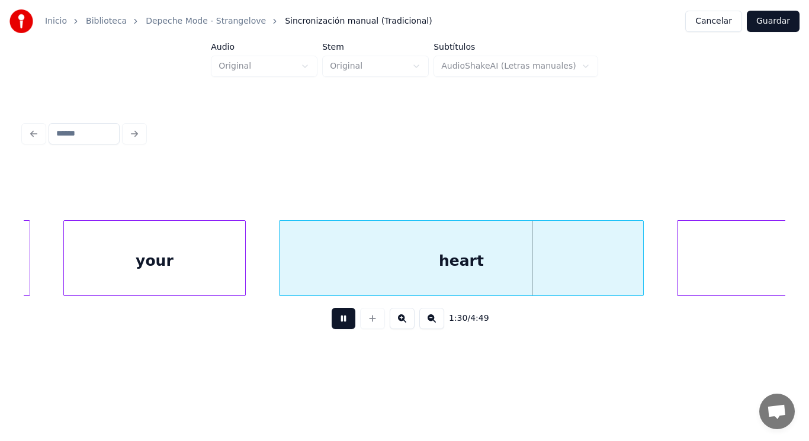
click at [334, 324] on button at bounding box center [344, 318] width 24 height 21
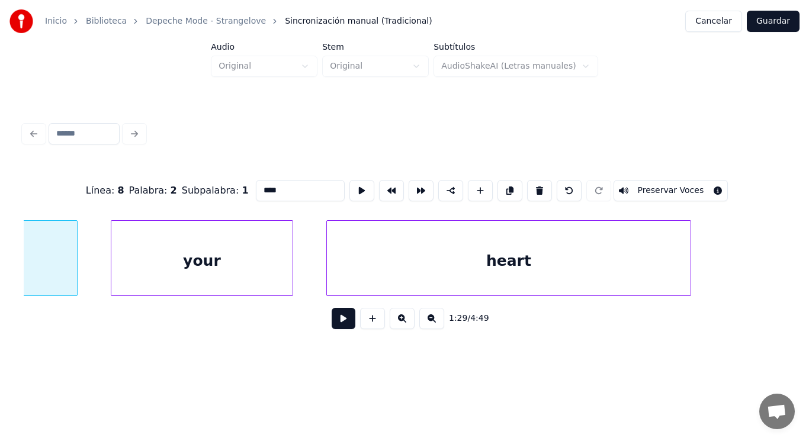
scroll to position [0, 73957]
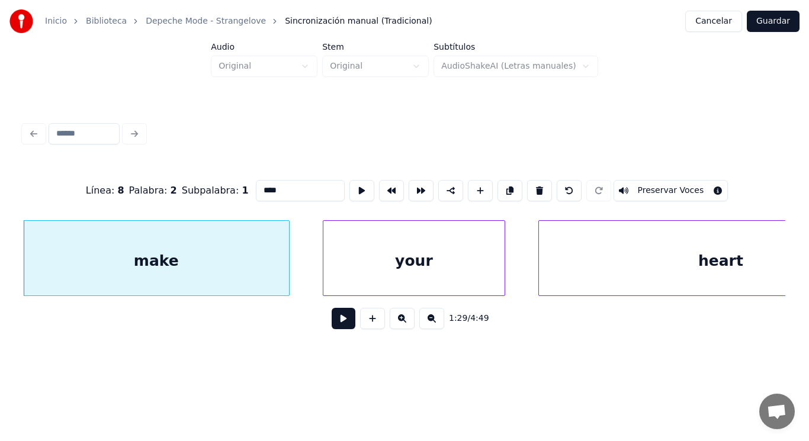
click at [336, 325] on button at bounding box center [344, 318] width 24 height 21
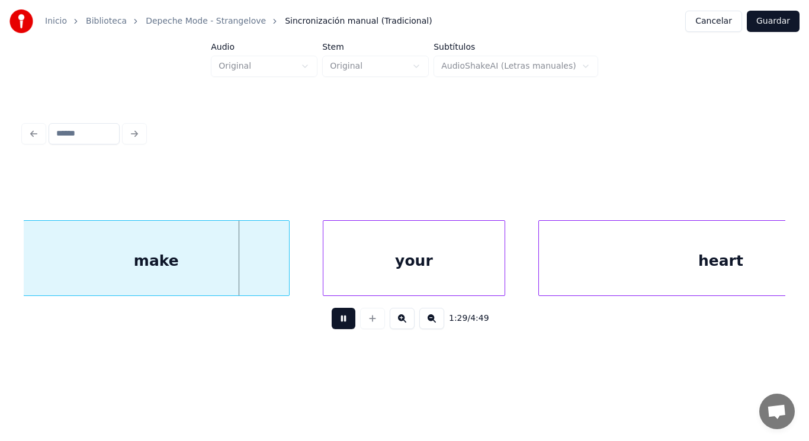
click at [336, 325] on button at bounding box center [344, 318] width 24 height 21
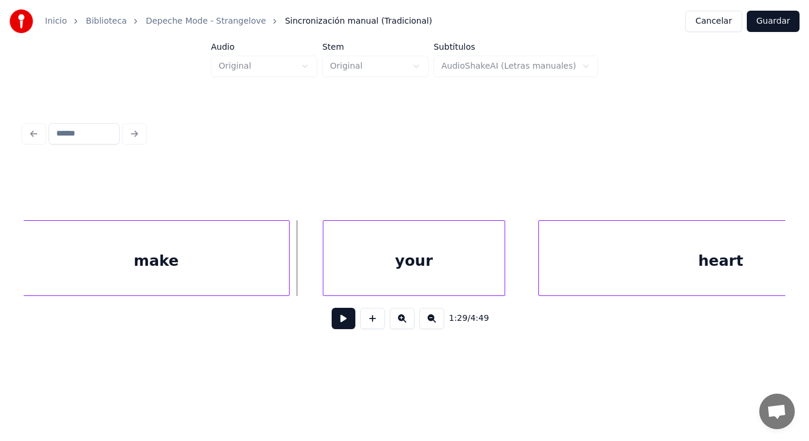
click at [281, 284] on div "make" at bounding box center [156, 261] width 265 height 81
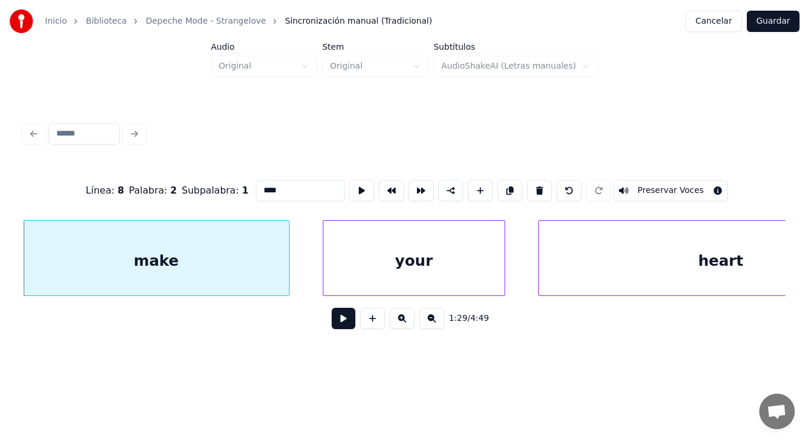
click at [339, 322] on button at bounding box center [344, 318] width 24 height 21
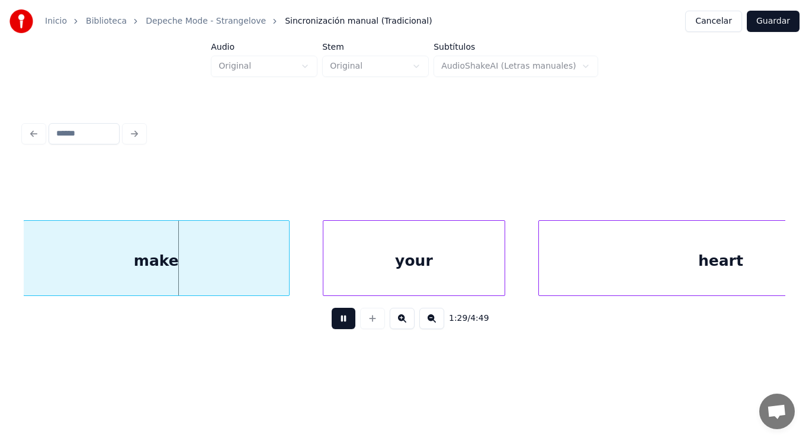
click at [339, 322] on button at bounding box center [344, 318] width 24 height 21
click at [265, 280] on div at bounding box center [266, 258] width 4 height 75
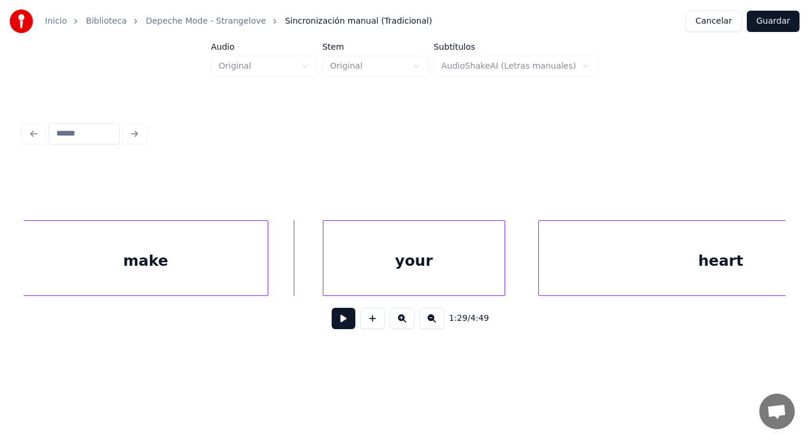
click at [332, 328] on button at bounding box center [344, 318] width 24 height 21
drag, startPoint x: 331, startPoint y: 328, endPoint x: 329, endPoint y: 279, distance: 49.2
click at [332, 319] on button at bounding box center [344, 318] width 24 height 21
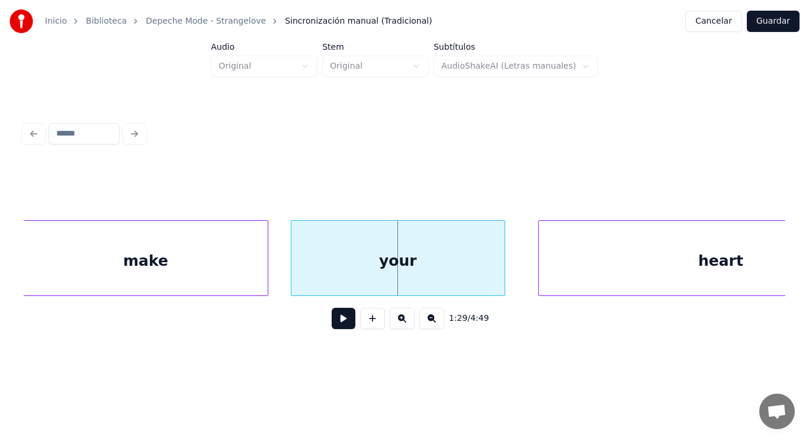
click at [292, 275] on div at bounding box center [293, 258] width 4 height 75
click at [333, 322] on button at bounding box center [344, 318] width 24 height 21
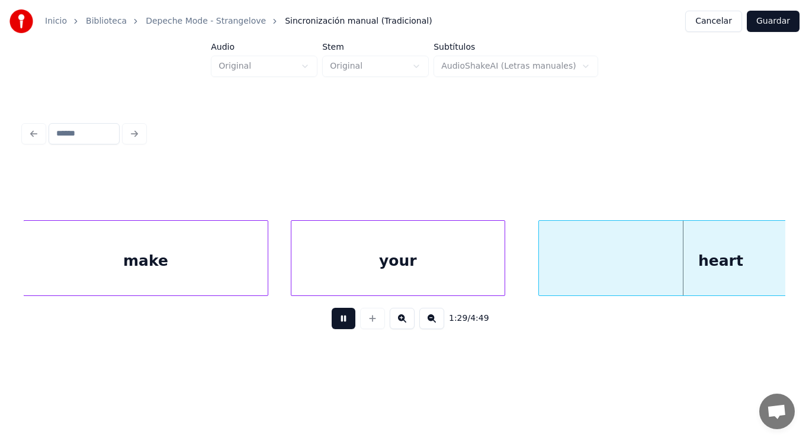
scroll to position [0, 74726]
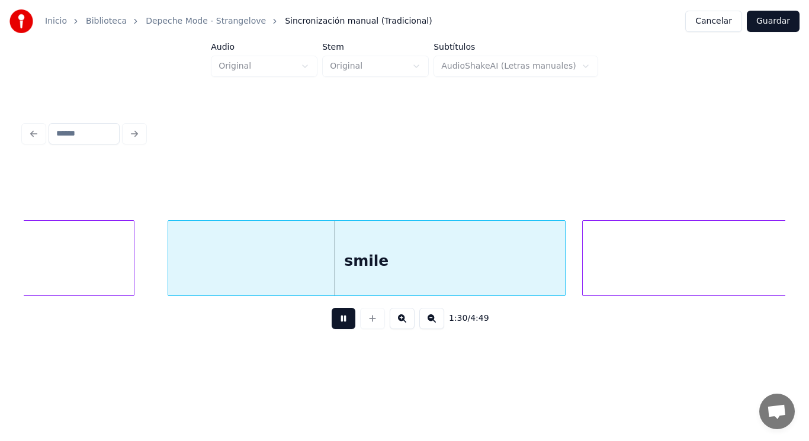
click at [333, 322] on button at bounding box center [344, 318] width 24 height 21
click at [326, 274] on div "smile" at bounding box center [366, 261] width 397 height 81
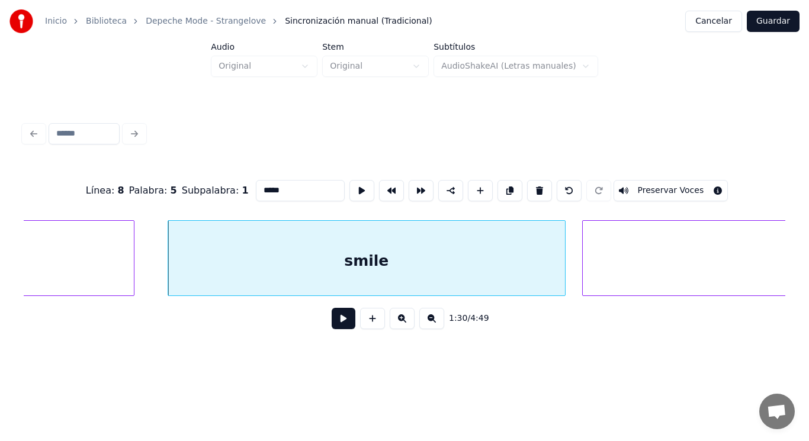
click at [335, 326] on button at bounding box center [344, 318] width 24 height 21
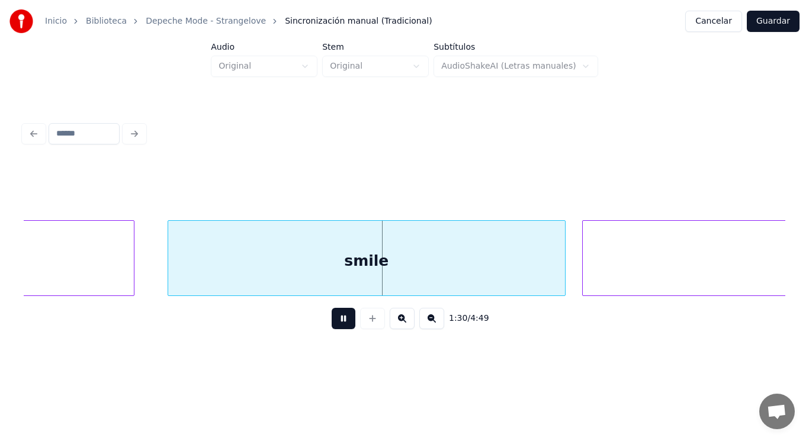
click at [335, 326] on button at bounding box center [344, 318] width 24 height 21
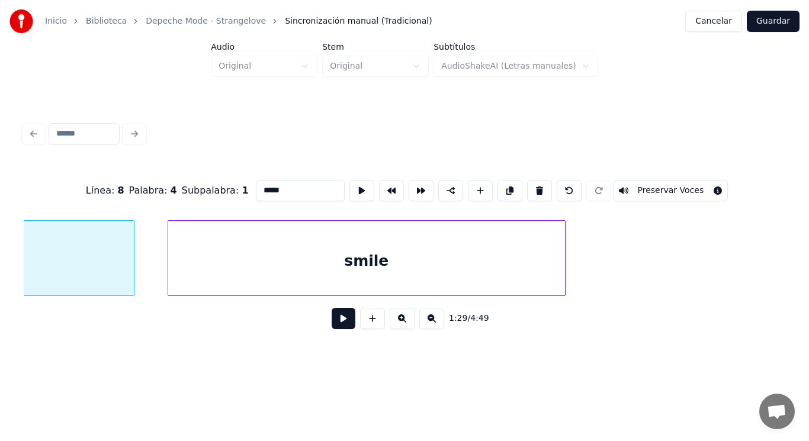
scroll to position [0, 74472]
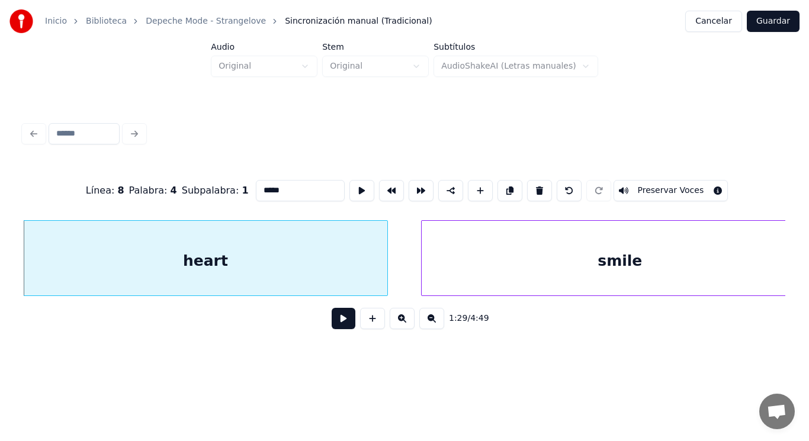
click at [338, 326] on button at bounding box center [344, 318] width 24 height 21
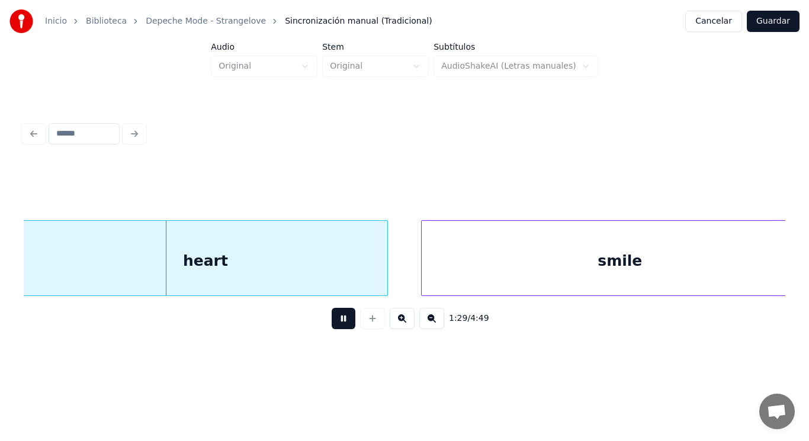
click at [338, 326] on button at bounding box center [344, 318] width 24 height 21
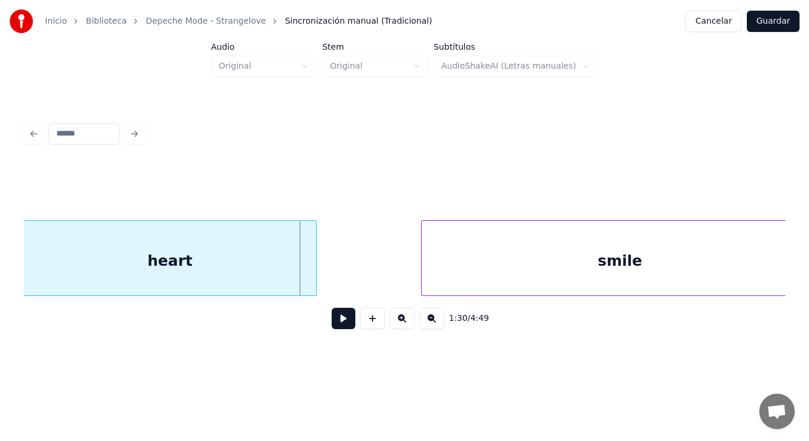
click at [314, 280] on div at bounding box center [315, 258] width 4 height 75
click at [333, 321] on button at bounding box center [344, 318] width 24 height 21
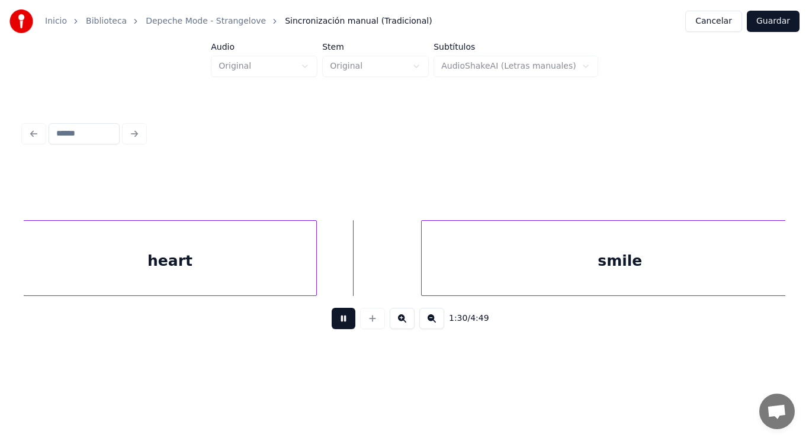
click at [333, 321] on button at bounding box center [344, 318] width 24 height 21
click at [349, 262] on div at bounding box center [348, 258] width 4 height 75
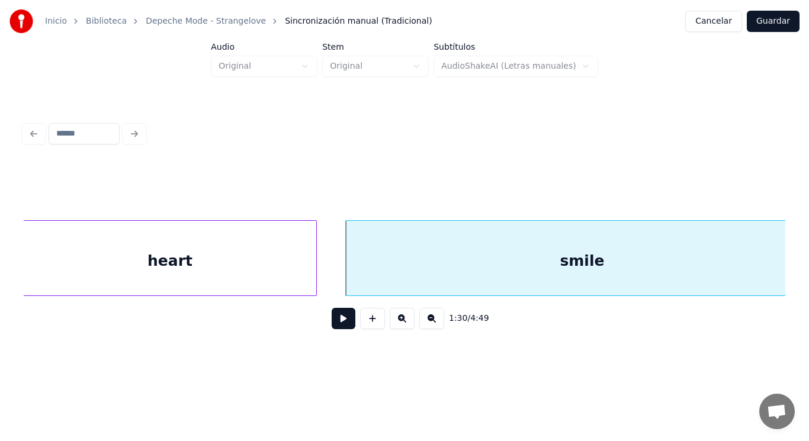
click at [341, 309] on div "1:30 / 4:49" at bounding box center [405, 318] width 762 height 45
click at [338, 320] on button at bounding box center [344, 318] width 24 height 21
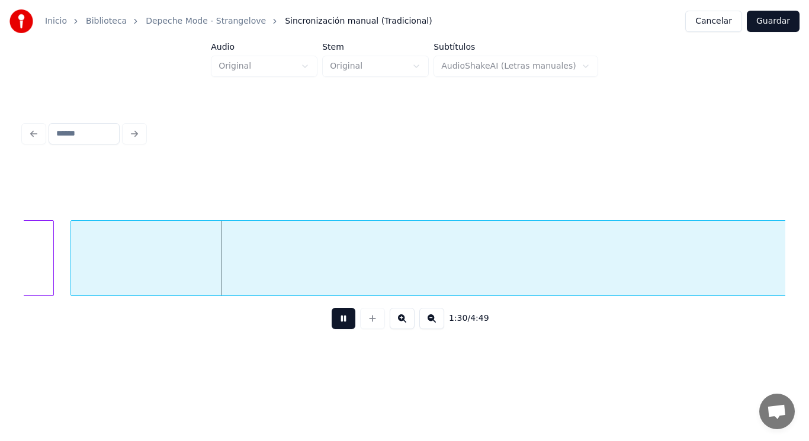
click at [338, 320] on button at bounding box center [344, 318] width 24 height 21
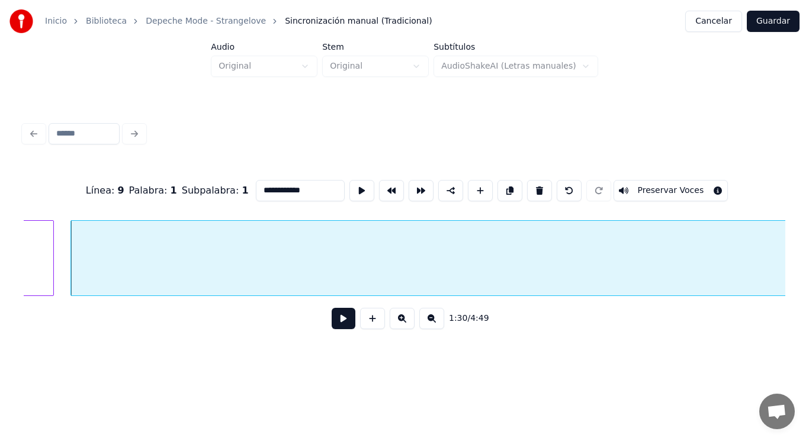
click at [334, 329] on button at bounding box center [344, 318] width 24 height 21
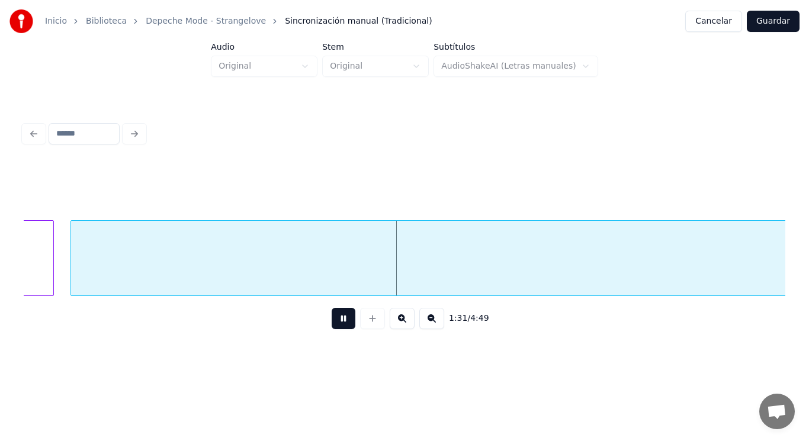
click at [334, 329] on button at bounding box center [344, 318] width 24 height 21
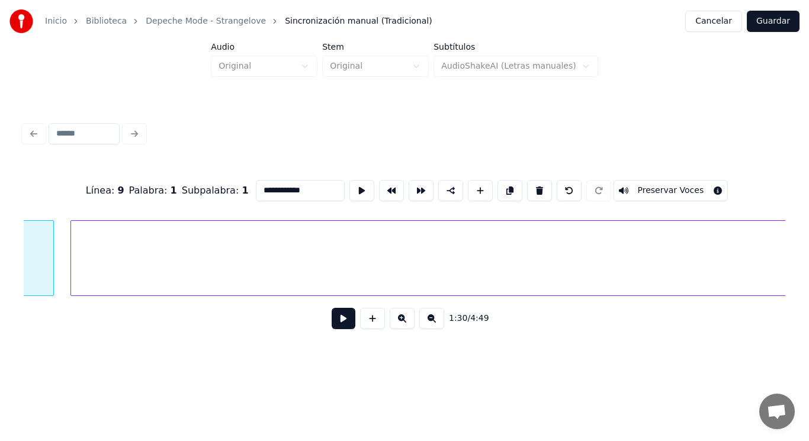
type input "*****"
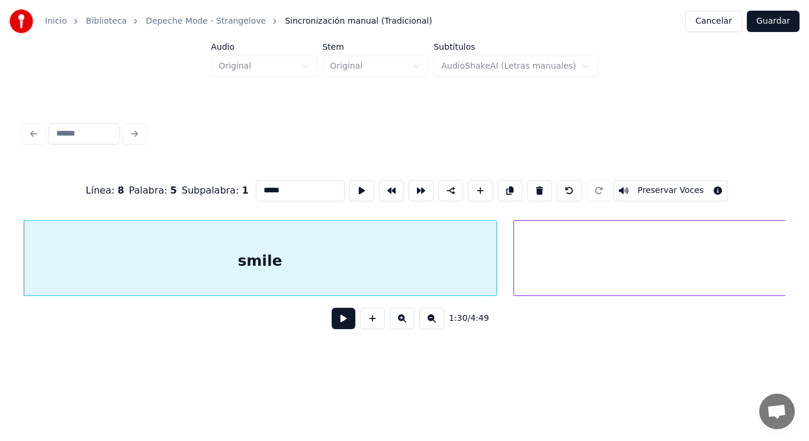
click at [333, 323] on button at bounding box center [344, 318] width 24 height 21
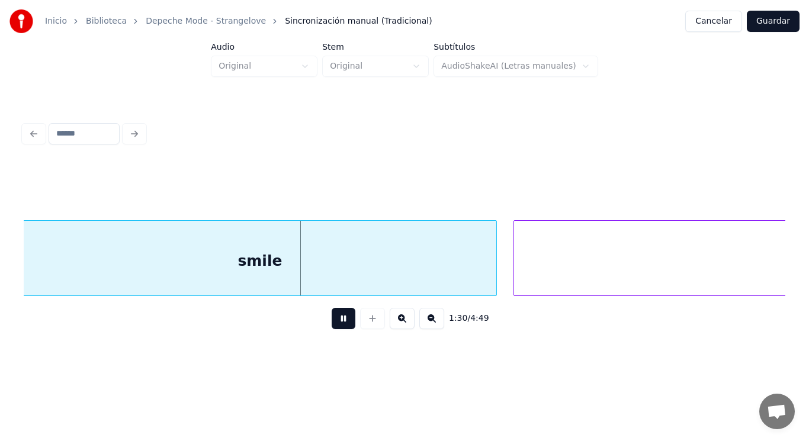
click at [333, 323] on button at bounding box center [344, 318] width 24 height 21
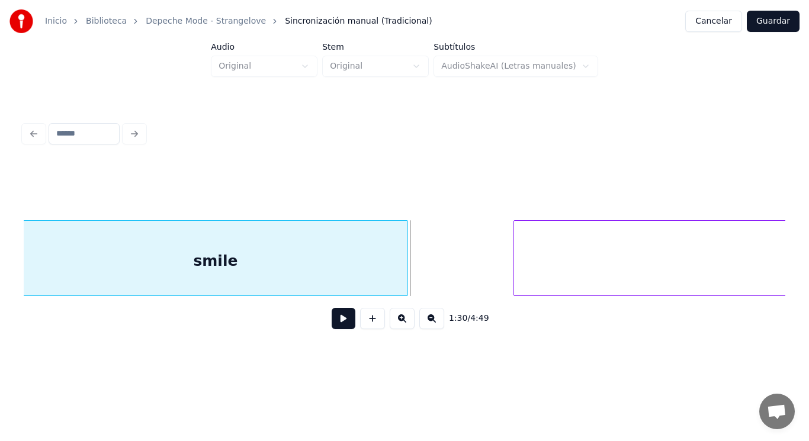
click at [404, 280] on div at bounding box center [406, 258] width 4 height 75
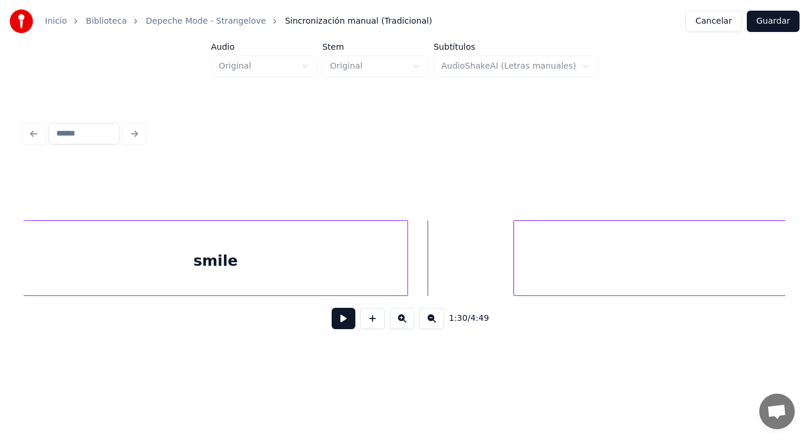
click at [332, 329] on button at bounding box center [344, 318] width 24 height 21
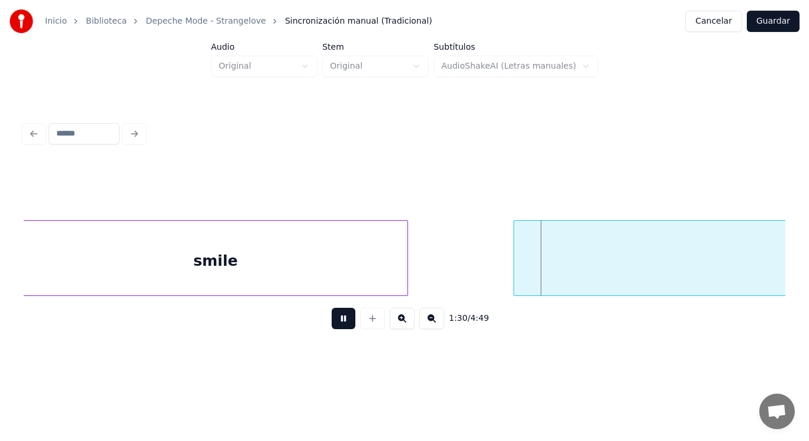
drag, startPoint x: 328, startPoint y: 332, endPoint x: 468, endPoint y: 301, distance: 143.1
click at [332, 329] on button at bounding box center [344, 318] width 24 height 21
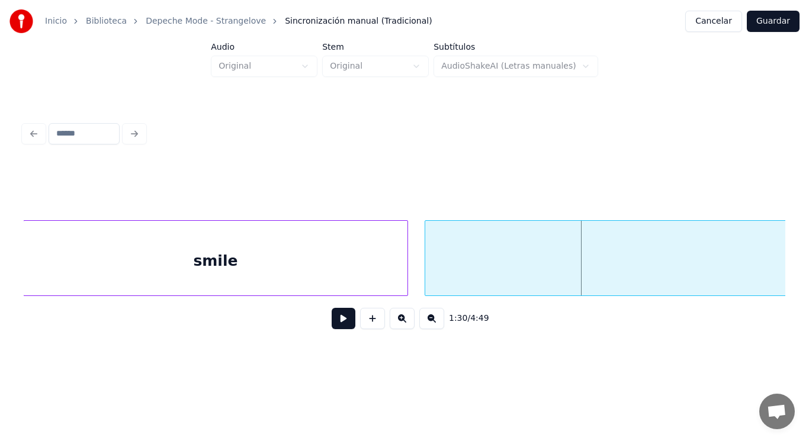
click at [428, 282] on div at bounding box center [427, 258] width 4 height 75
click at [340, 322] on button at bounding box center [344, 318] width 24 height 21
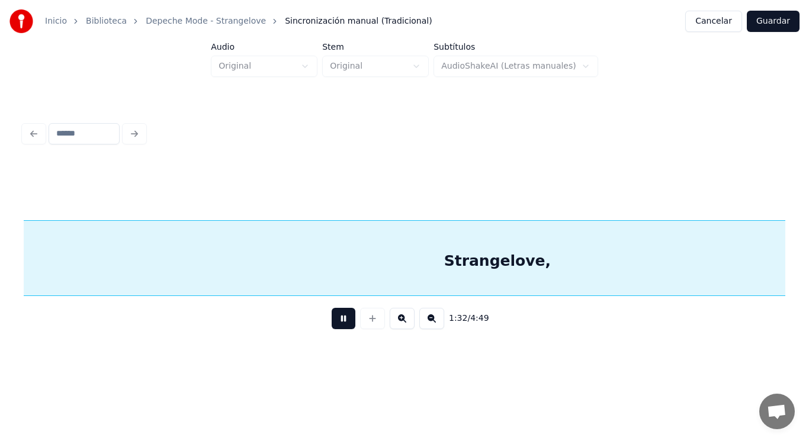
scroll to position [0, 76344]
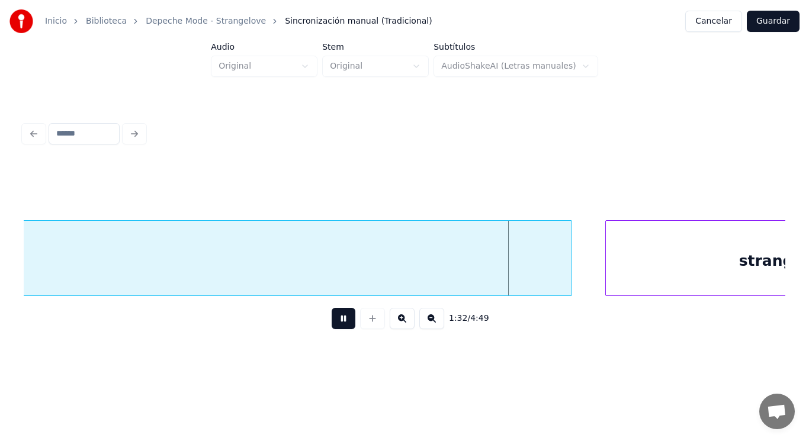
click at [340, 322] on button at bounding box center [344, 318] width 24 height 21
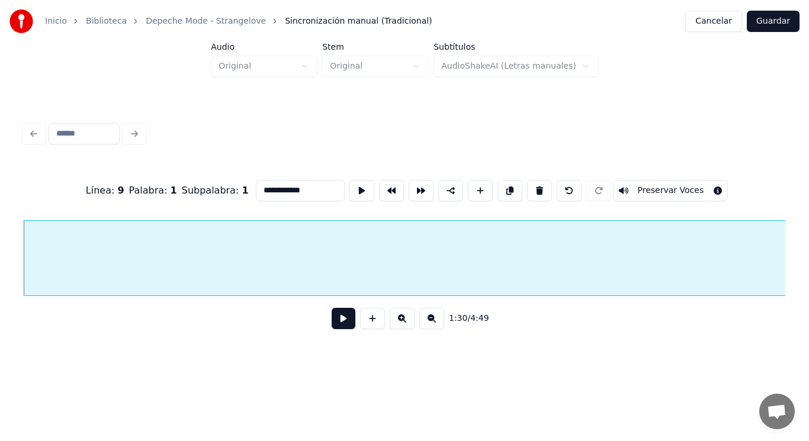
click at [341, 323] on button at bounding box center [344, 318] width 24 height 21
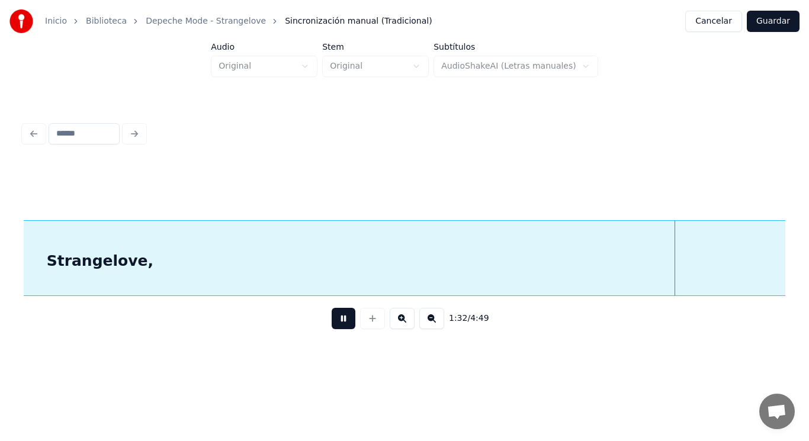
click at [341, 323] on button at bounding box center [344, 318] width 24 height 21
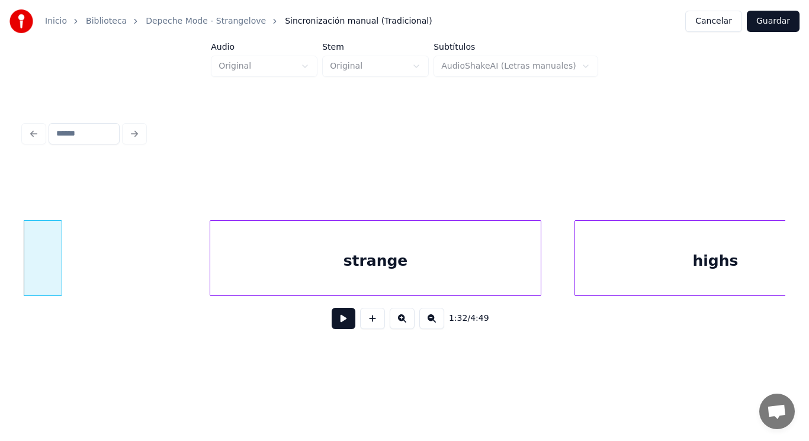
click at [60, 280] on div at bounding box center [60, 258] width 4 height 75
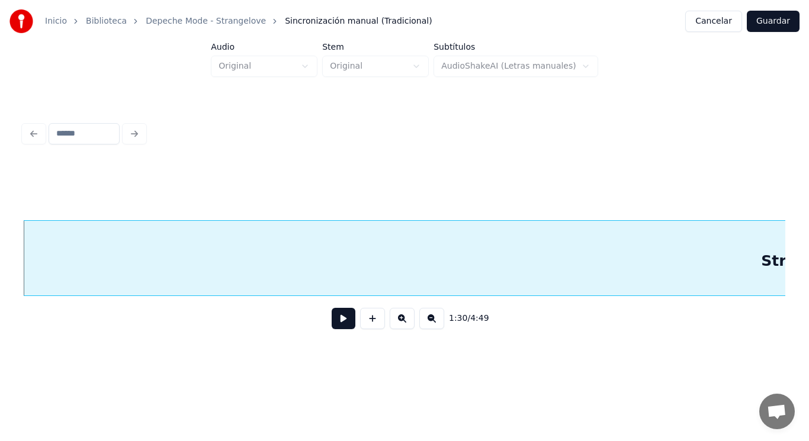
click at [332, 326] on button at bounding box center [344, 318] width 24 height 21
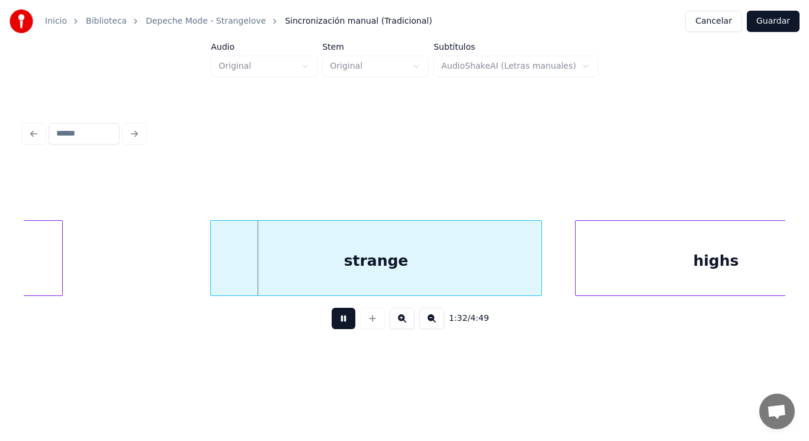
click at [332, 326] on button at bounding box center [344, 318] width 24 height 21
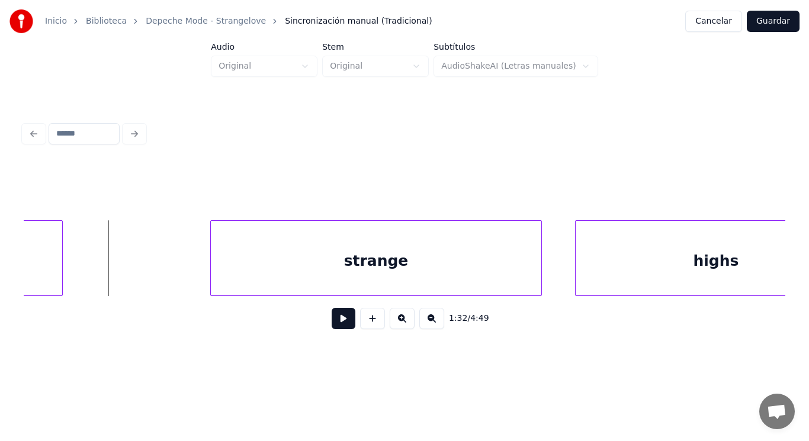
click at [335, 327] on button at bounding box center [344, 318] width 24 height 21
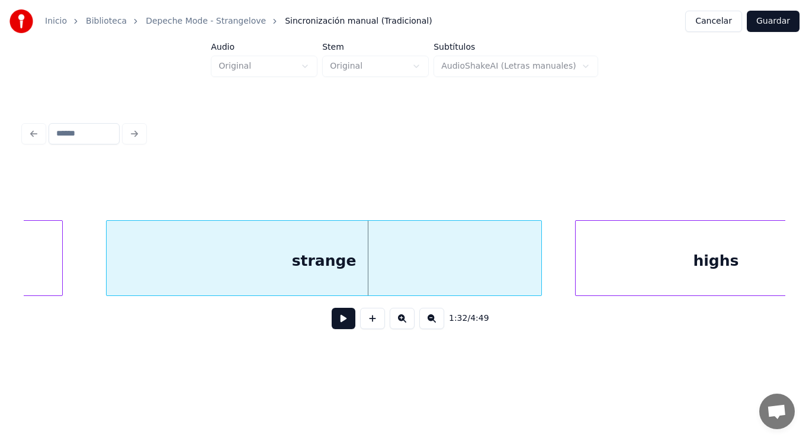
click at [108, 268] on div at bounding box center [109, 258] width 4 height 75
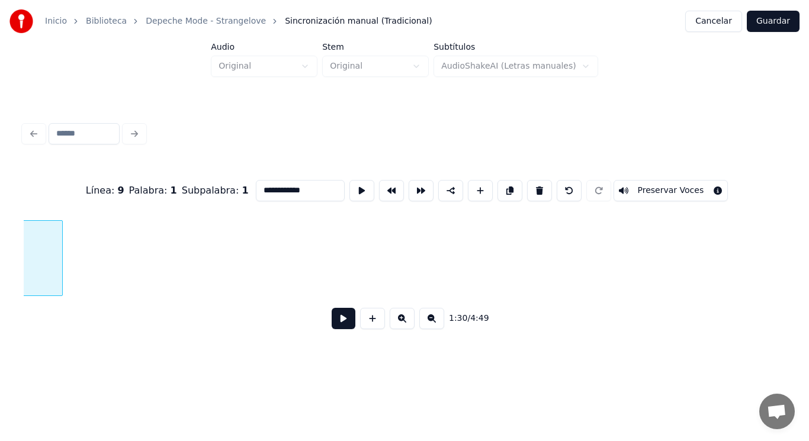
scroll to position [0, 75196]
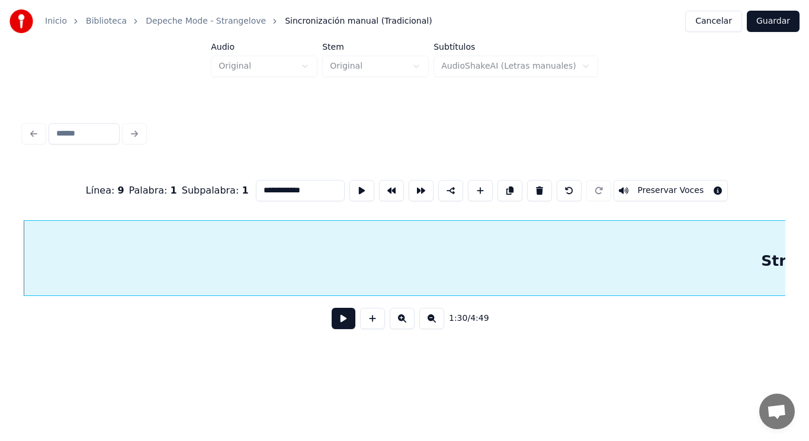
click at [332, 329] on button at bounding box center [344, 318] width 24 height 21
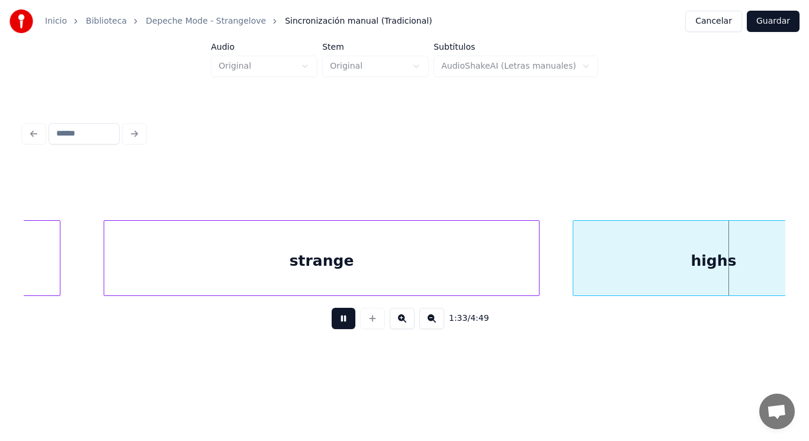
click at [332, 329] on button at bounding box center [344, 318] width 24 height 21
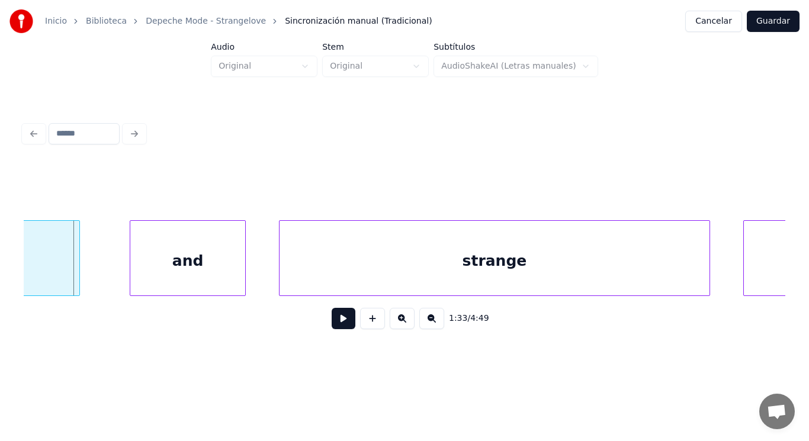
click at [332, 329] on button at bounding box center [344, 318] width 24 height 21
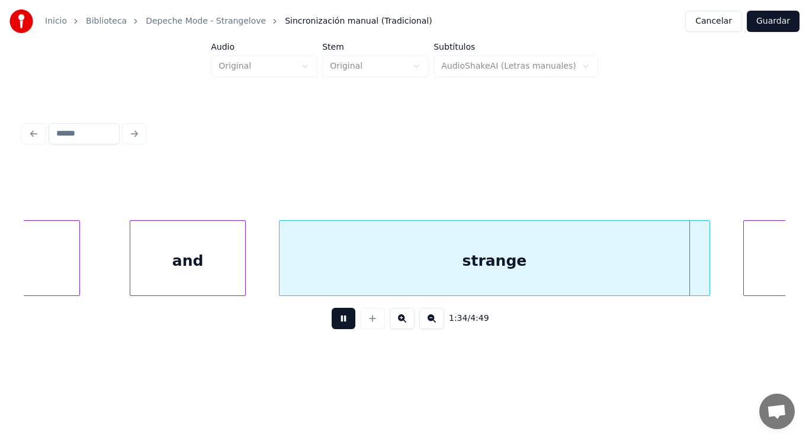
click at [332, 329] on button at bounding box center [344, 318] width 24 height 21
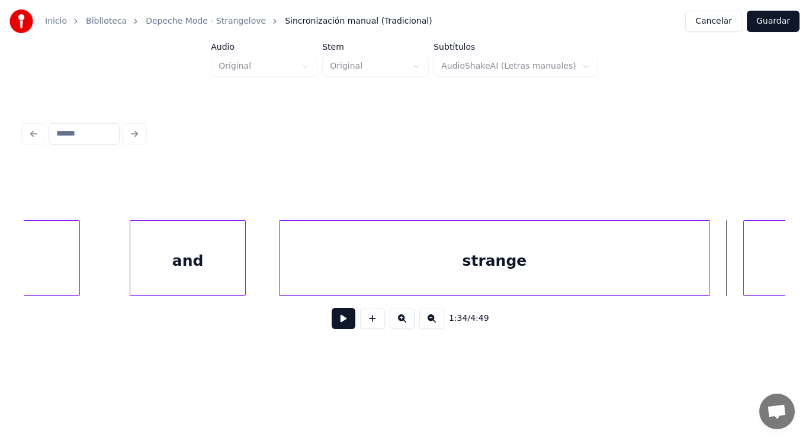
click at [318, 264] on div "strange" at bounding box center [495, 261] width 430 height 81
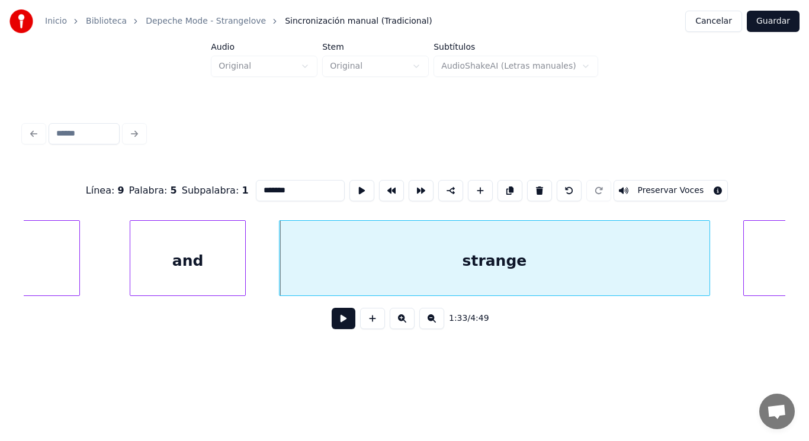
click at [340, 336] on div "1:33 / 4:49" at bounding box center [405, 318] width 762 height 45
click at [338, 325] on button at bounding box center [344, 318] width 24 height 21
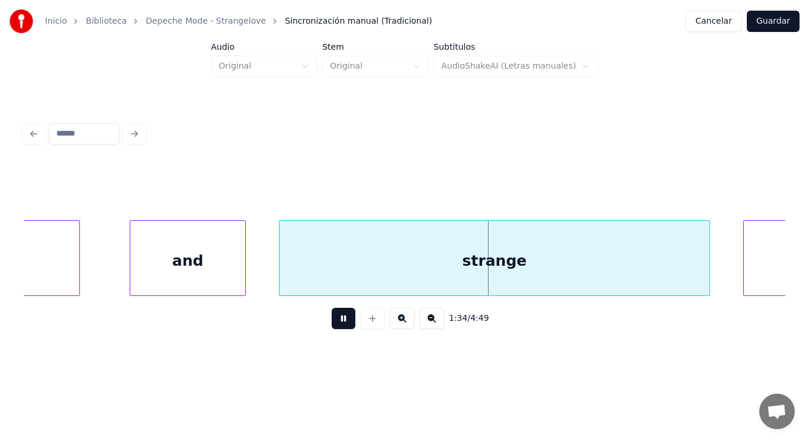
click at [338, 325] on button at bounding box center [344, 318] width 24 height 21
click at [200, 277] on div "and" at bounding box center [187, 261] width 115 height 81
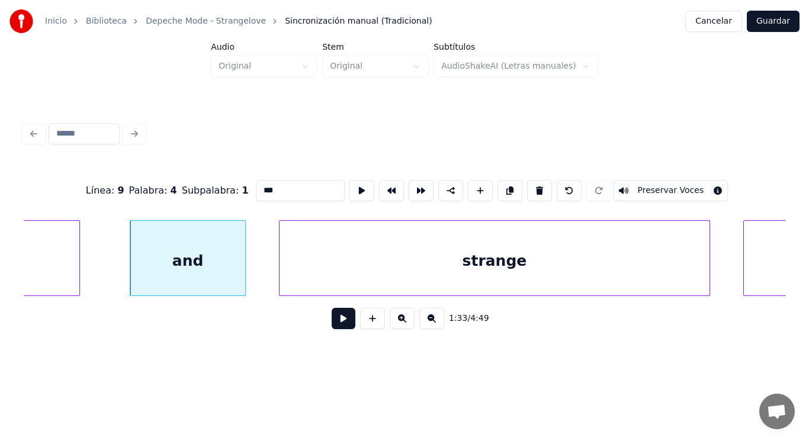
click at [335, 323] on button at bounding box center [344, 318] width 24 height 21
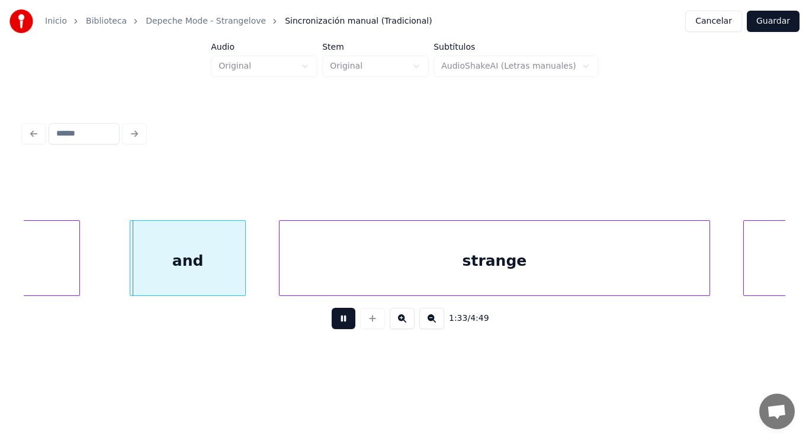
click at [335, 323] on button at bounding box center [344, 318] width 24 height 21
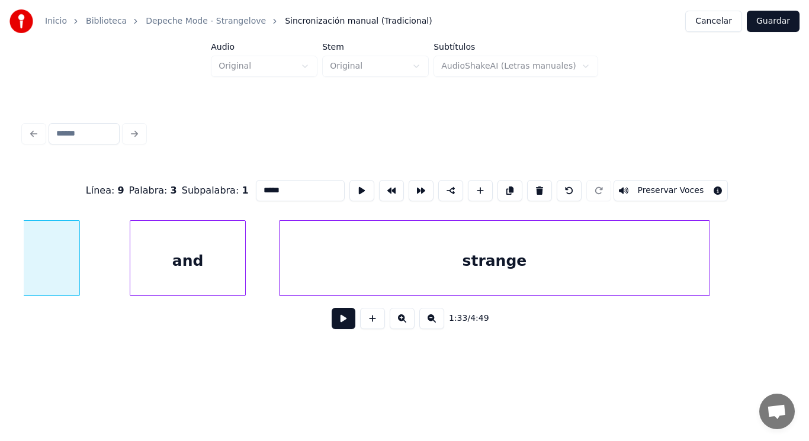
scroll to position [0, 77291]
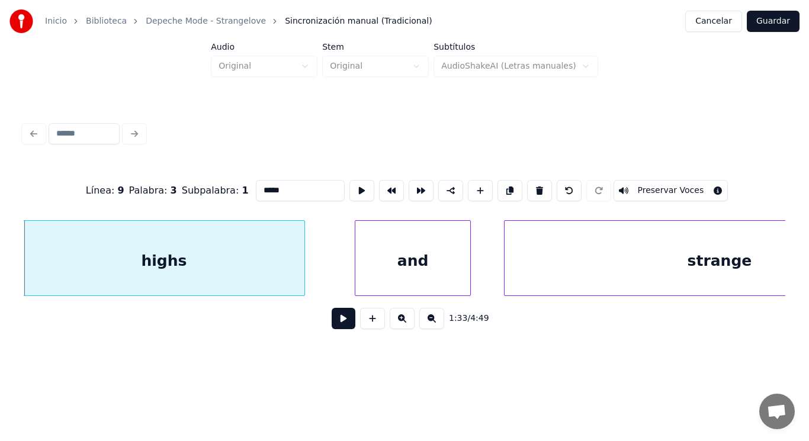
click at [332, 323] on button at bounding box center [344, 318] width 24 height 21
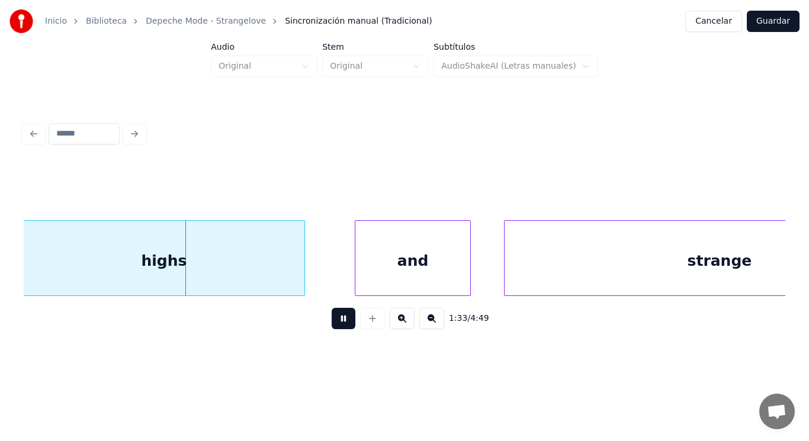
click at [332, 323] on button at bounding box center [344, 318] width 24 height 21
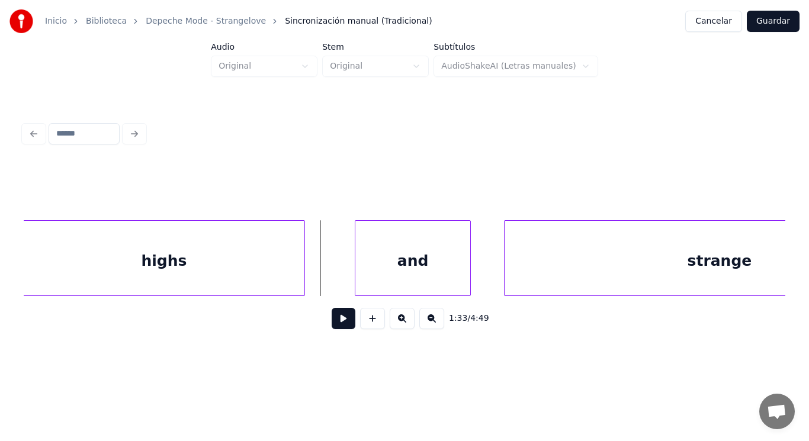
click at [287, 282] on div "highs" at bounding box center [164, 261] width 281 height 81
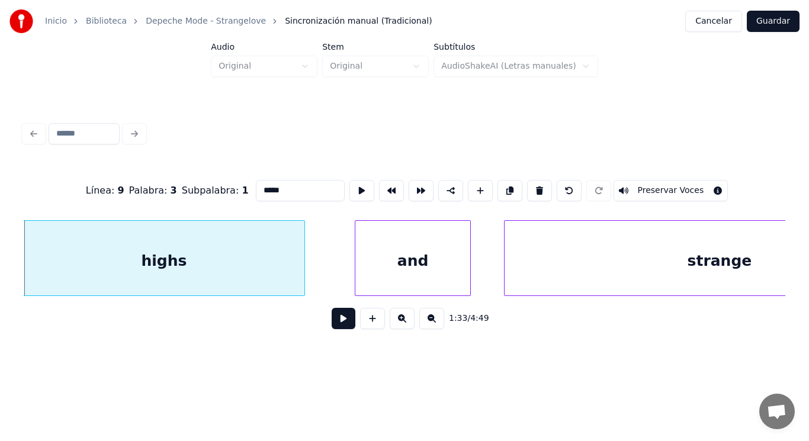
click at [332, 319] on button at bounding box center [344, 318] width 24 height 21
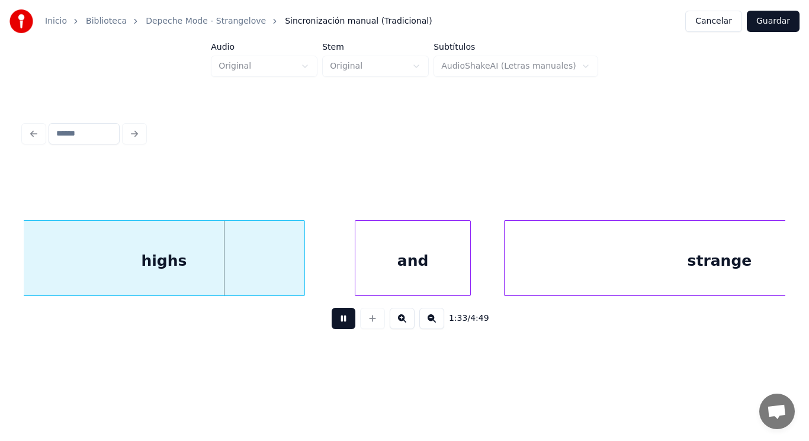
click at [332, 319] on button at bounding box center [344, 318] width 24 height 21
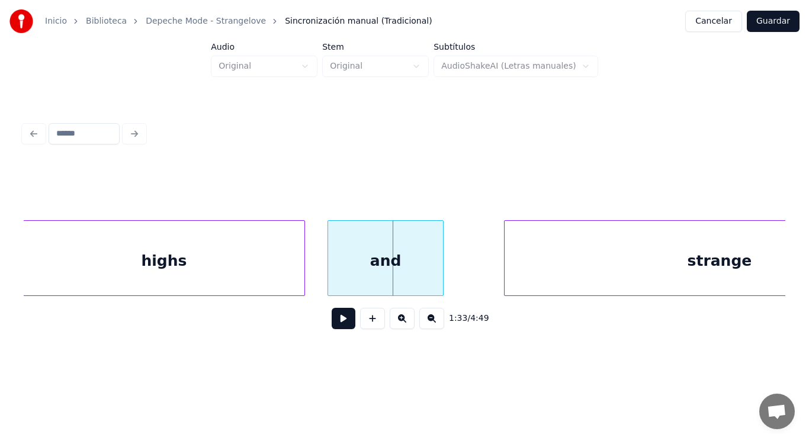
click at [348, 267] on div "and" at bounding box center [385, 261] width 115 height 81
click at [338, 323] on button at bounding box center [344, 318] width 24 height 21
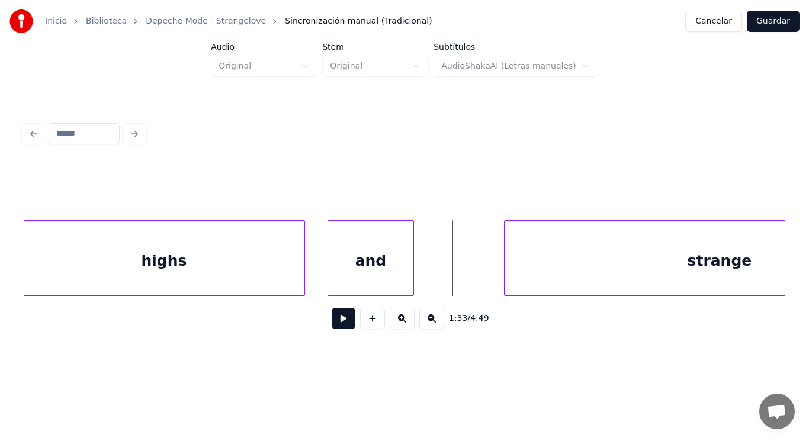
click at [411, 282] on div at bounding box center [412, 258] width 4 height 75
click at [338, 320] on button at bounding box center [344, 318] width 24 height 21
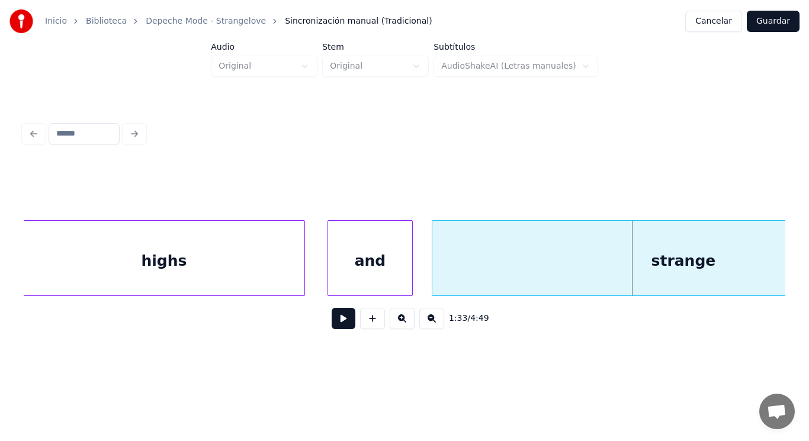
click at [433, 284] on div at bounding box center [434, 258] width 4 height 75
click at [332, 326] on button at bounding box center [344, 318] width 24 height 21
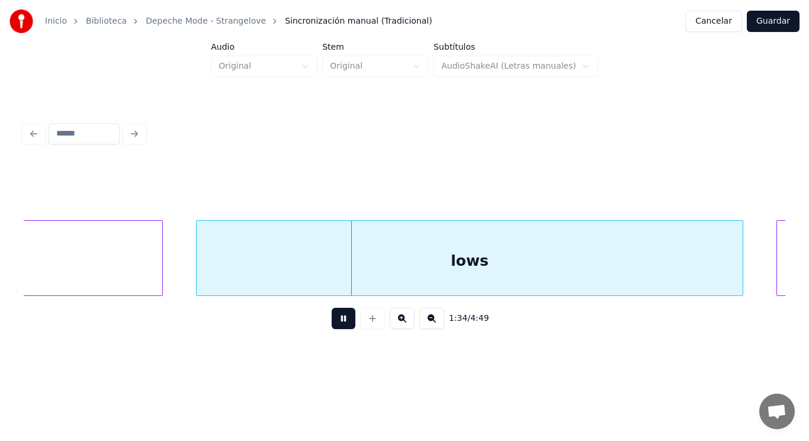
click at [332, 326] on button at bounding box center [344, 318] width 24 height 21
click at [330, 265] on div "lows" at bounding box center [470, 261] width 546 height 81
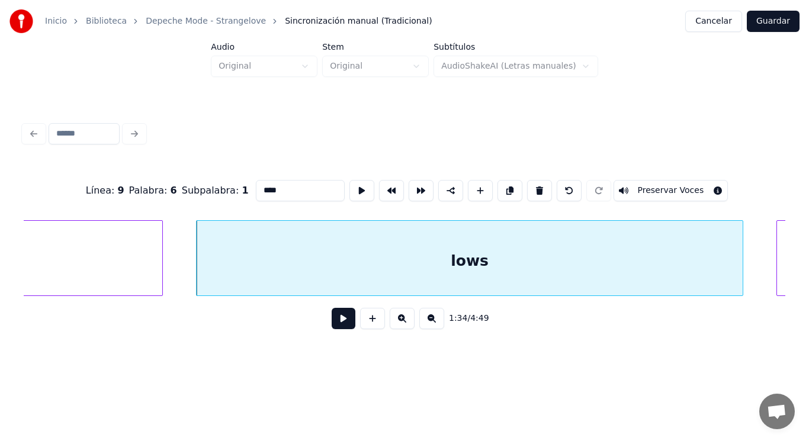
click at [336, 323] on button at bounding box center [344, 318] width 24 height 21
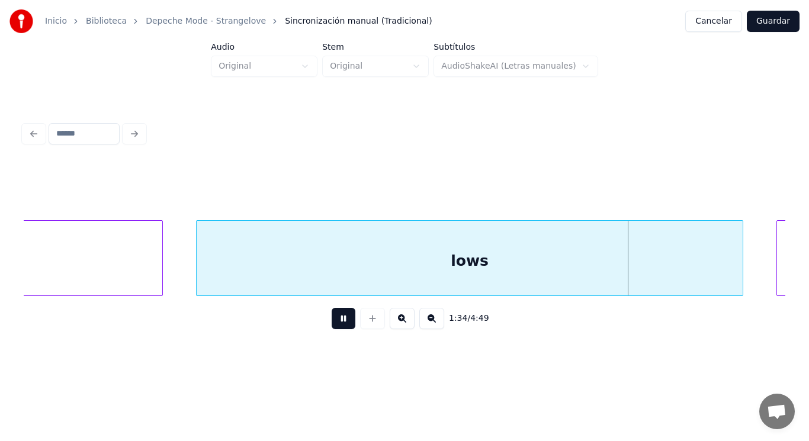
click at [336, 323] on button at bounding box center [344, 318] width 24 height 21
click at [422, 276] on div "lows" at bounding box center [470, 261] width 546 height 81
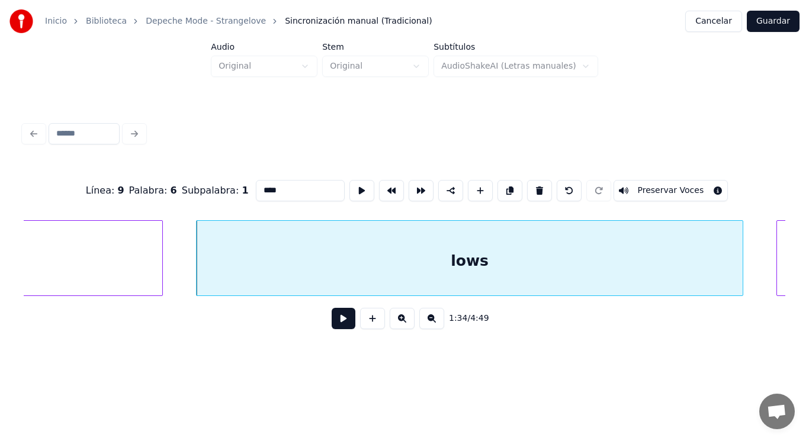
click at [336, 320] on button at bounding box center [344, 318] width 24 height 21
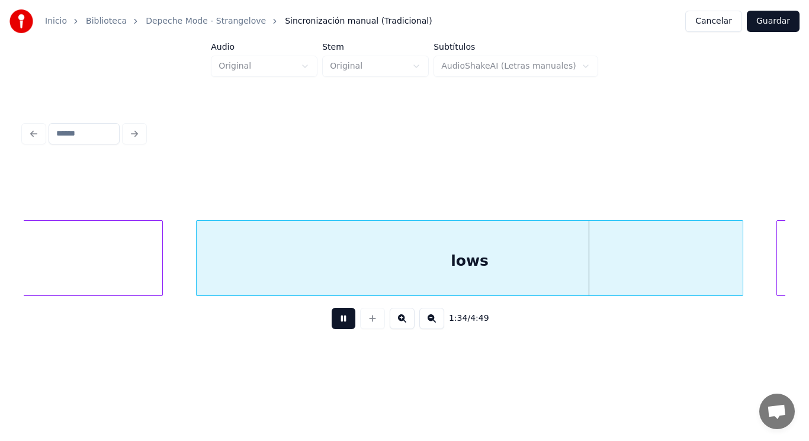
click at [336, 320] on button at bounding box center [344, 318] width 24 height 21
click at [338, 282] on div "lows" at bounding box center [470, 261] width 546 height 81
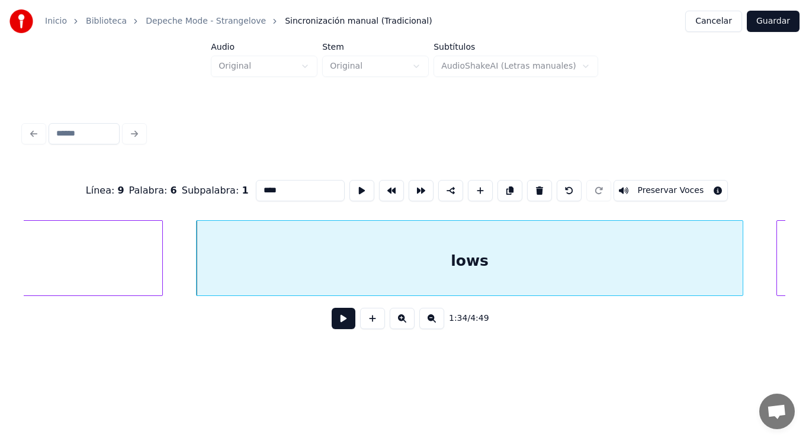
click at [332, 323] on button at bounding box center [344, 318] width 24 height 21
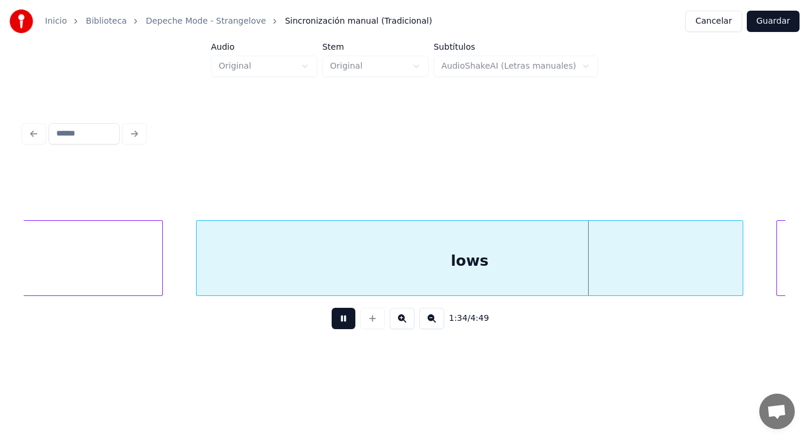
click at [332, 323] on button at bounding box center [344, 318] width 24 height 21
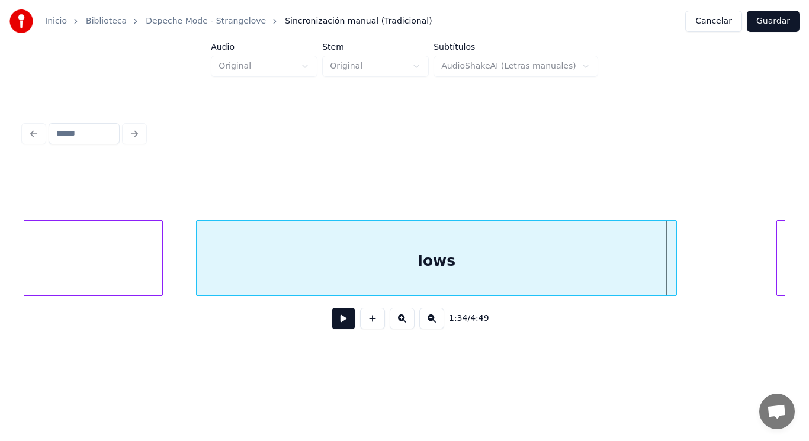
click at [676, 287] on div at bounding box center [675, 258] width 4 height 75
click at [332, 323] on button at bounding box center [344, 318] width 24 height 21
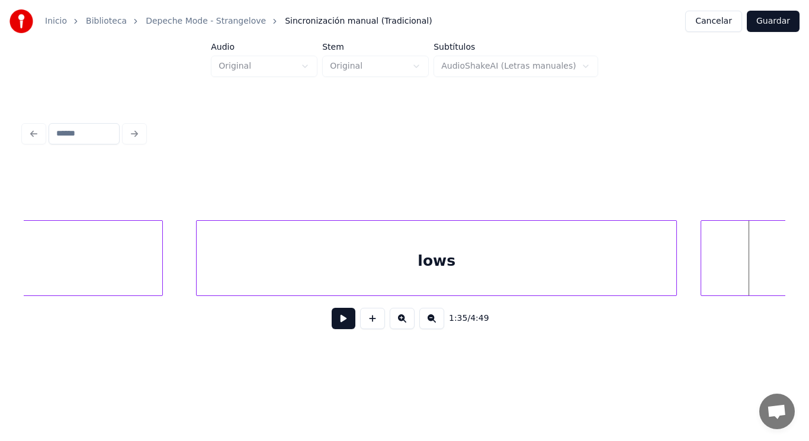
click at [703, 273] on div at bounding box center [703, 258] width 4 height 75
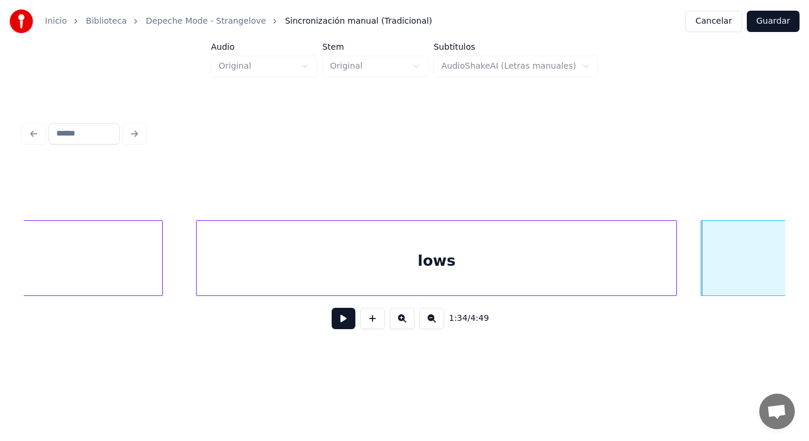
click at [336, 325] on button at bounding box center [344, 318] width 24 height 21
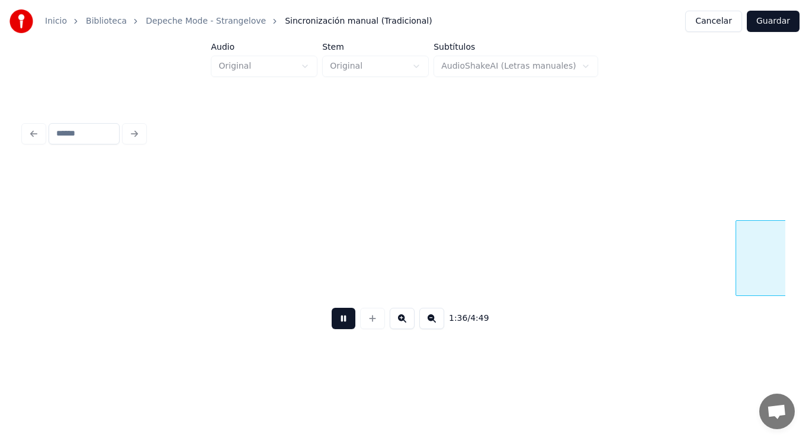
scroll to position [0, 80371]
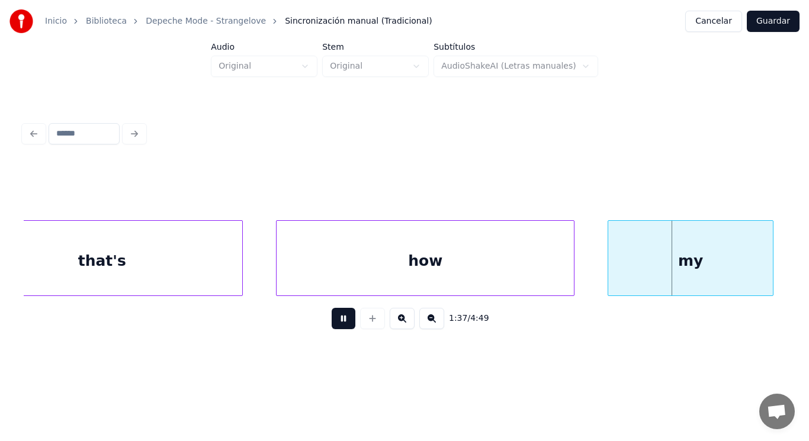
click at [336, 325] on button at bounding box center [344, 318] width 24 height 21
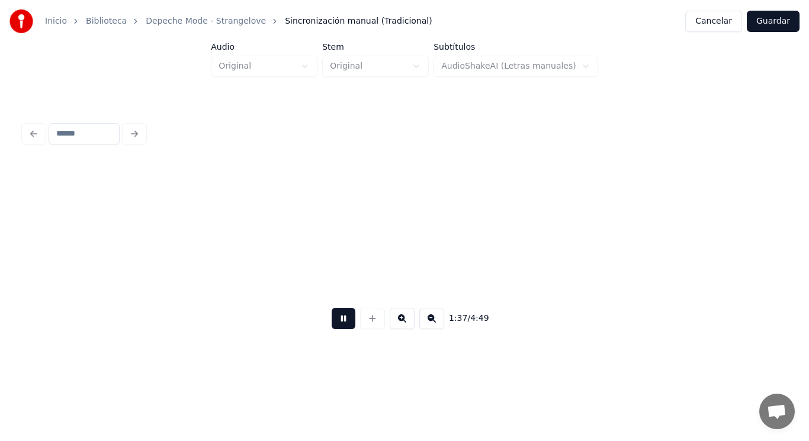
scroll to position [0, 81134]
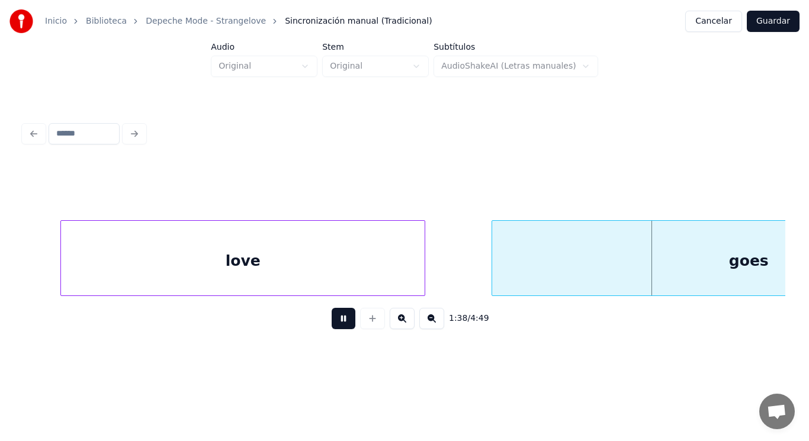
click at [336, 325] on button at bounding box center [344, 318] width 24 height 21
click at [304, 285] on div "love" at bounding box center [243, 261] width 364 height 81
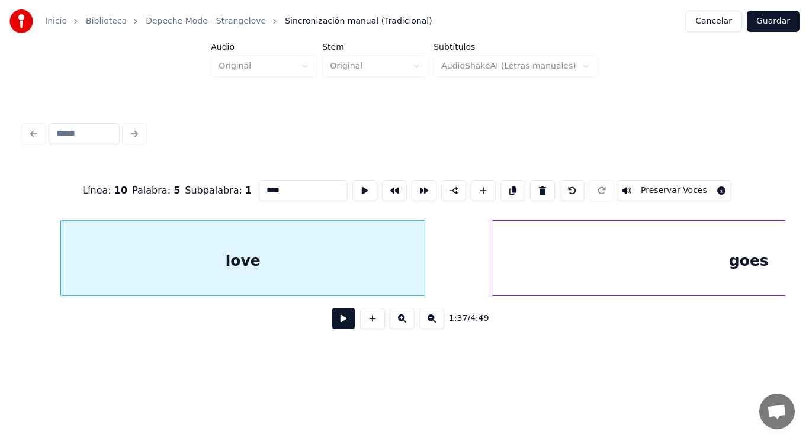
click at [336, 325] on button at bounding box center [344, 318] width 24 height 21
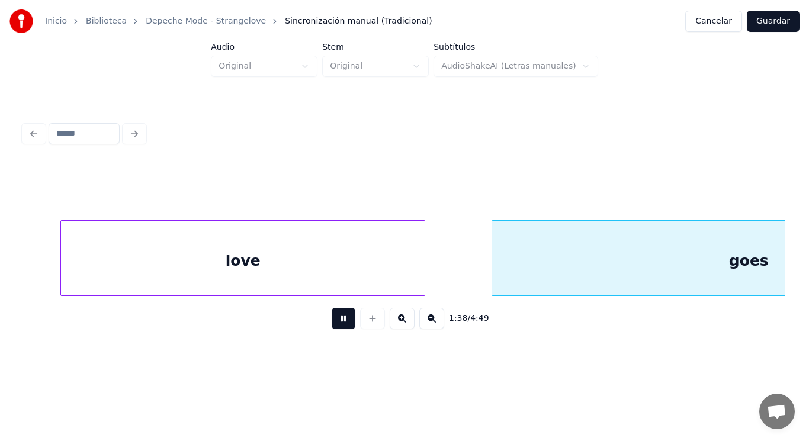
click at [336, 325] on button at bounding box center [344, 318] width 24 height 21
click at [470, 273] on div at bounding box center [469, 258] width 4 height 75
click at [343, 319] on button at bounding box center [344, 318] width 24 height 21
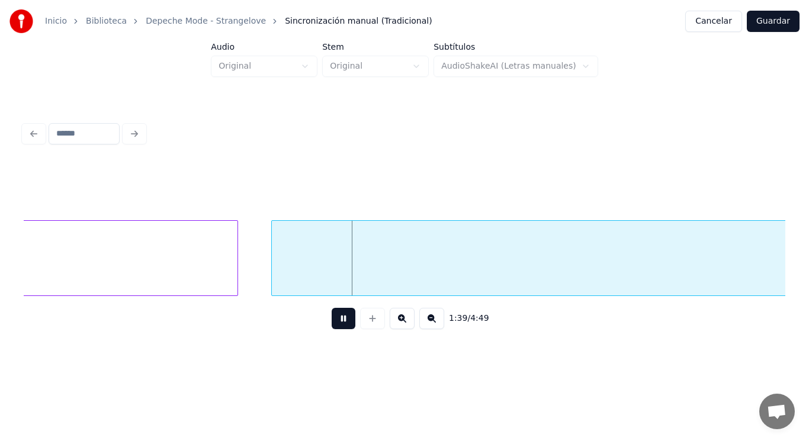
click at [343, 319] on button at bounding box center [344, 318] width 24 height 21
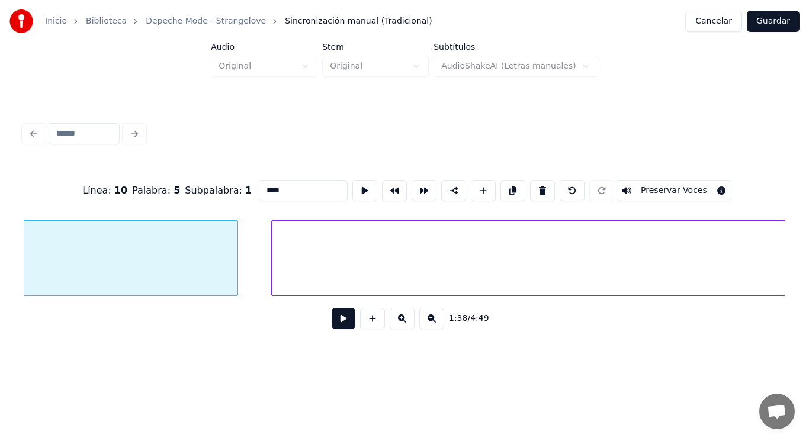
type input "****"
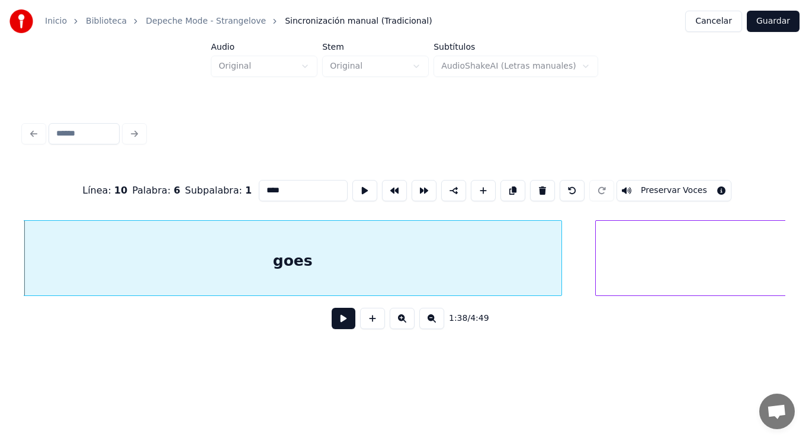
click at [322, 269] on div "goes" at bounding box center [293, 261] width 538 height 81
click at [333, 321] on button at bounding box center [344, 318] width 24 height 21
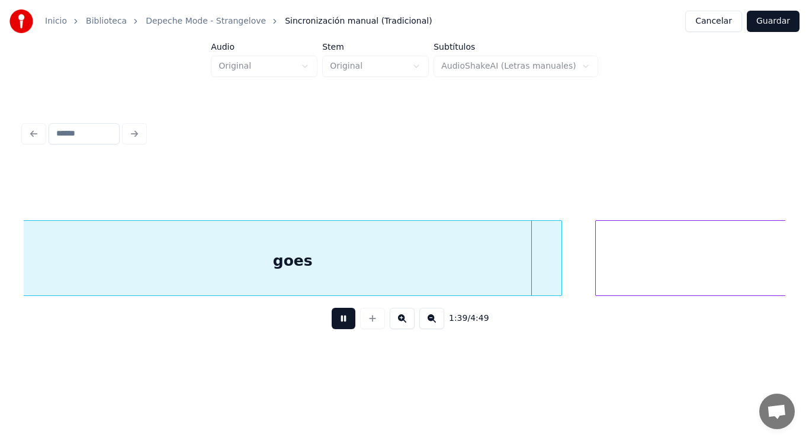
click at [333, 321] on button at bounding box center [344, 318] width 24 height 21
click at [540, 282] on div "goes" at bounding box center [293, 261] width 538 height 81
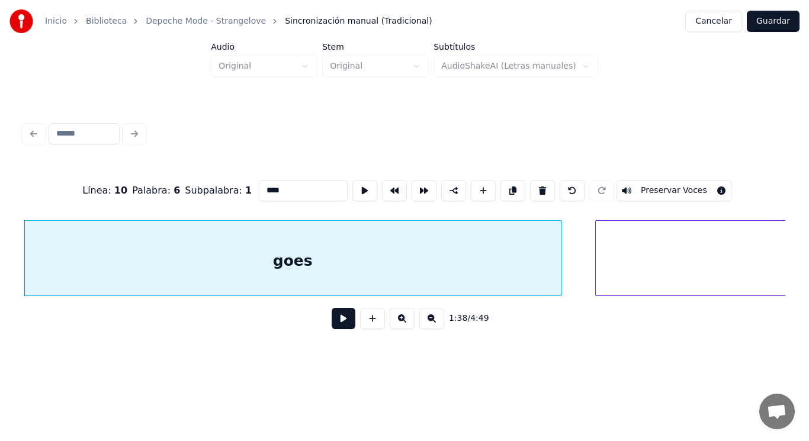
click at [333, 320] on button at bounding box center [344, 318] width 24 height 21
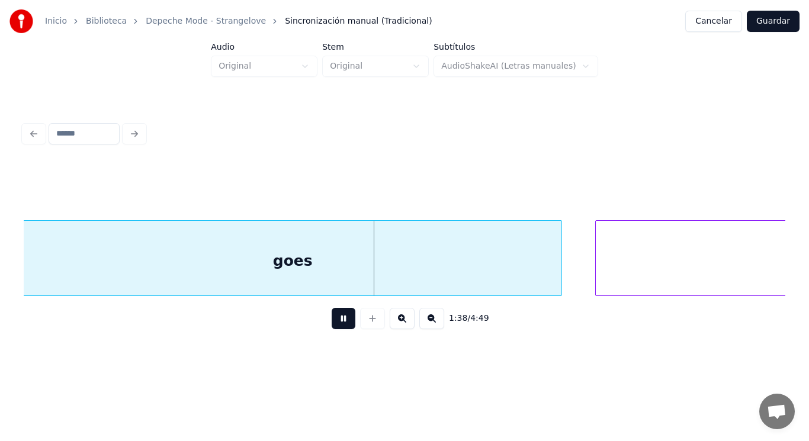
click at [333, 320] on button at bounding box center [344, 318] width 24 height 21
click at [526, 281] on div at bounding box center [525, 258] width 4 height 75
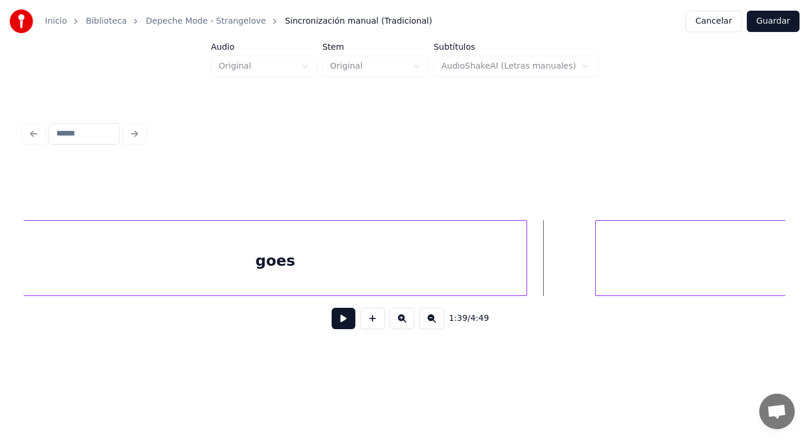
click at [332, 320] on button at bounding box center [344, 318] width 24 height 21
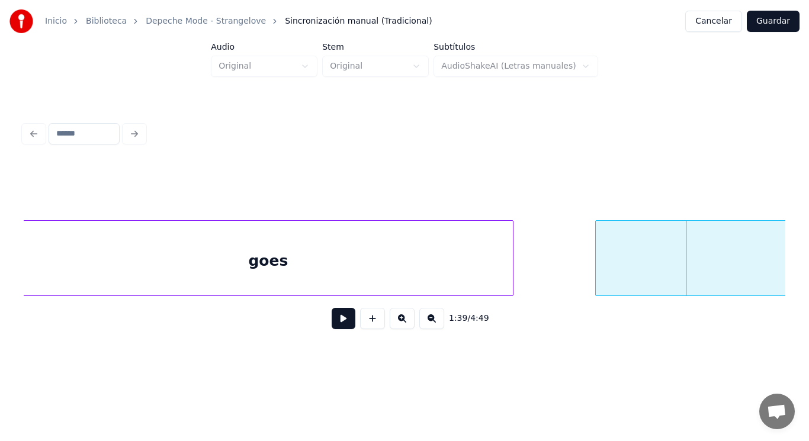
click at [512, 275] on div at bounding box center [511, 258] width 4 height 75
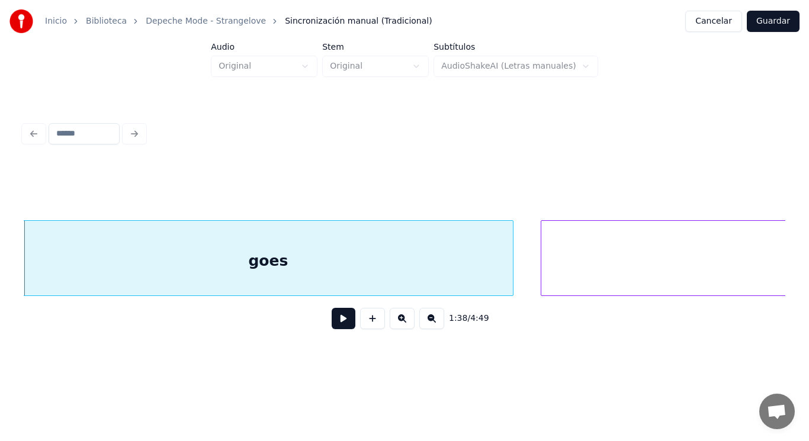
click at [543, 275] on div at bounding box center [543, 258] width 4 height 75
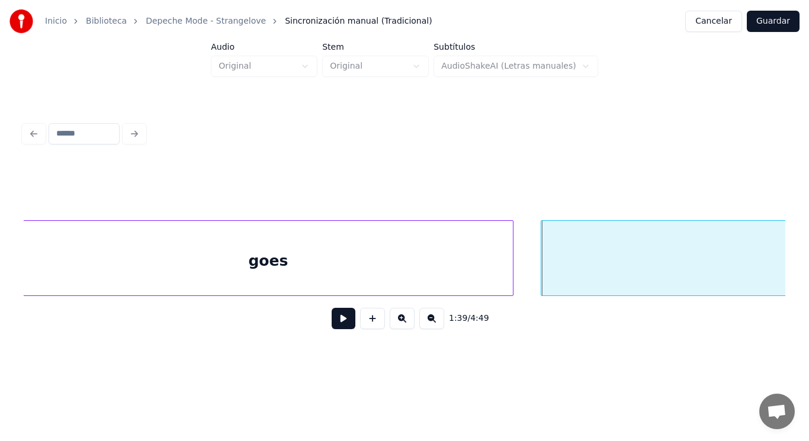
click at [332, 324] on button at bounding box center [344, 318] width 24 height 21
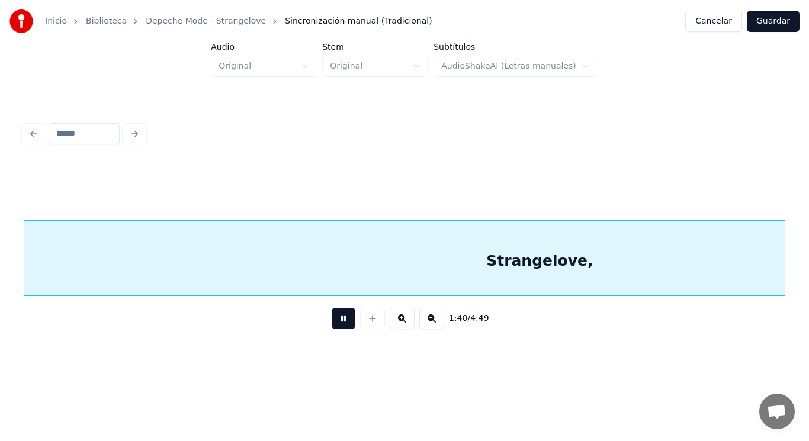
scroll to position [0, 83126]
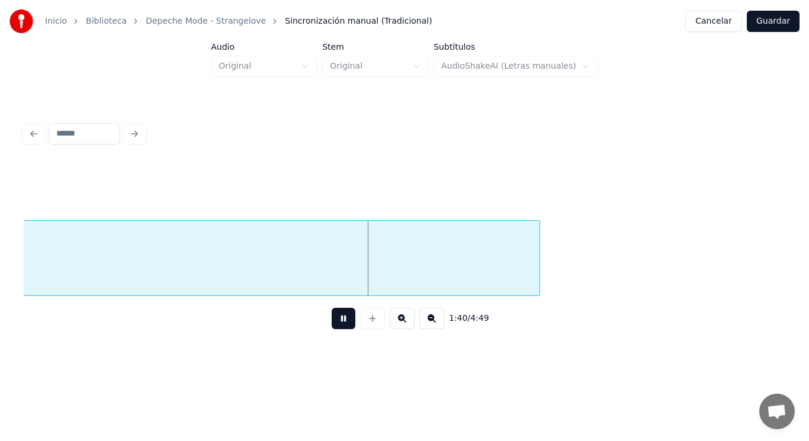
click at [332, 324] on button at bounding box center [344, 318] width 24 height 21
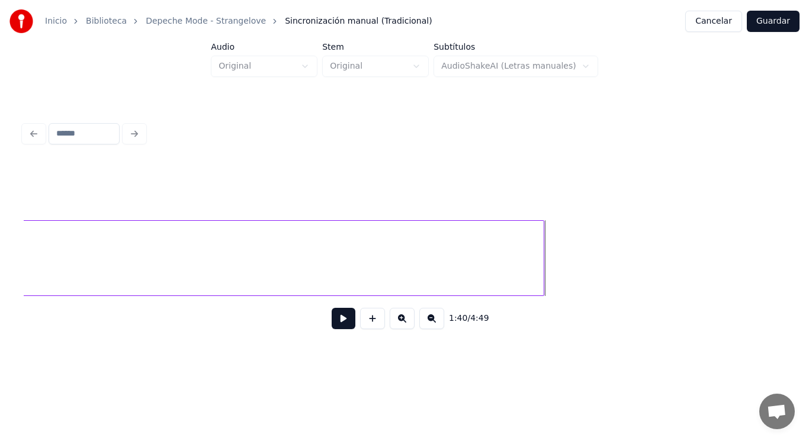
click at [542, 271] on div at bounding box center [542, 258] width 4 height 75
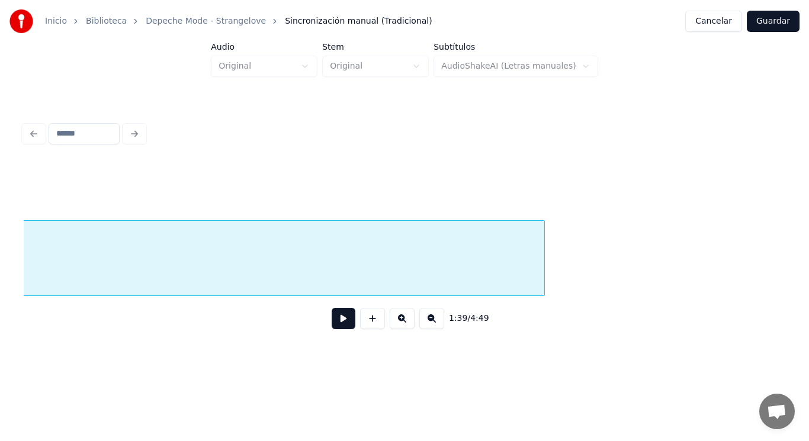
scroll to position [0, 82095]
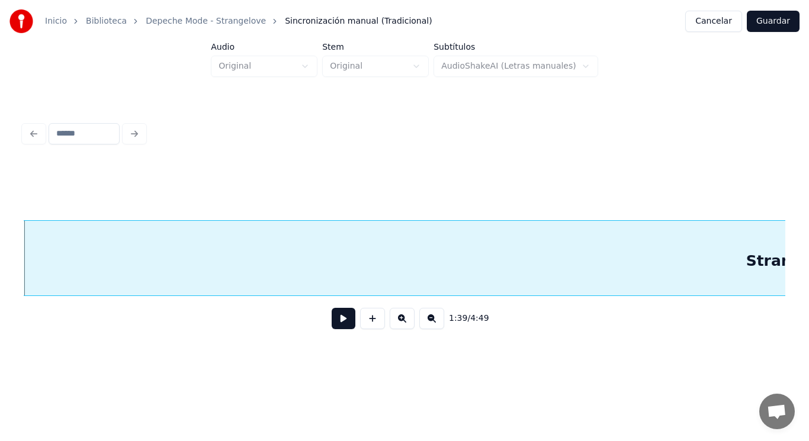
click at [333, 320] on button at bounding box center [344, 318] width 24 height 21
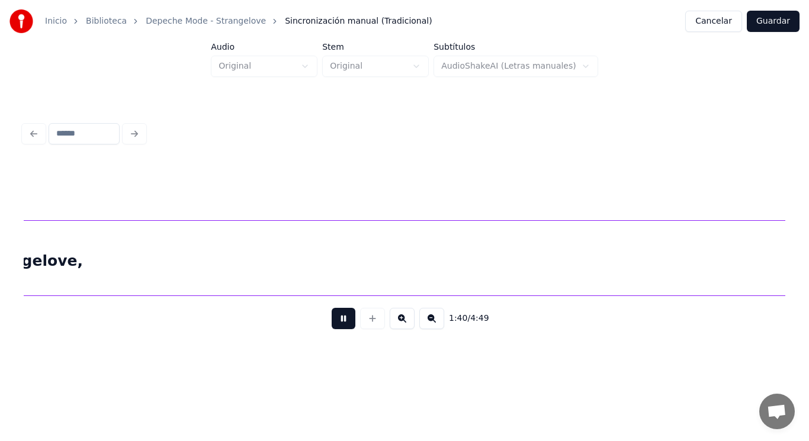
scroll to position [0, 83639]
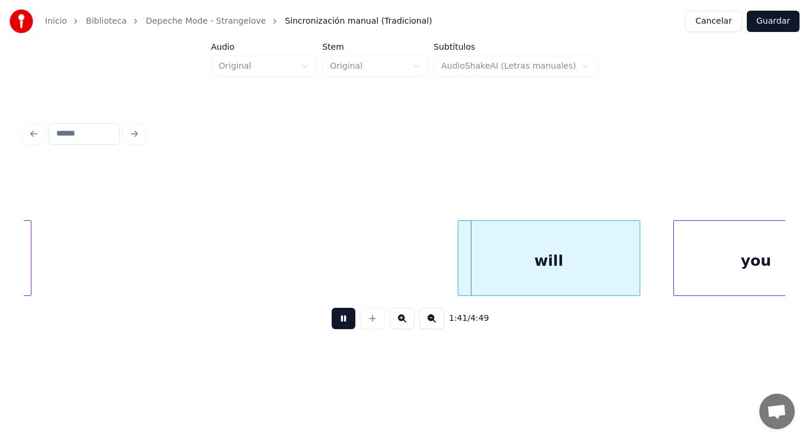
click at [333, 320] on button at bounding box center [344, 318] width 24 height 21
click at [445, 273] on div at bounding box center [447, 258] width 4 height 75
click at [339, 319] on button at bounding box center [344, 318] width 24 height 21
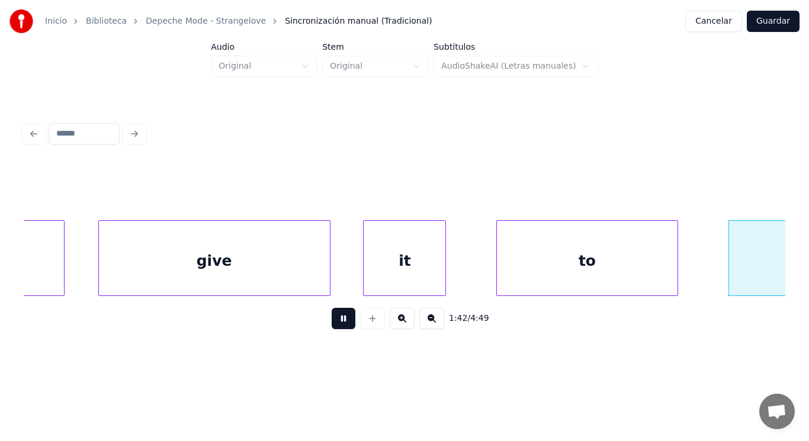
scroll to position [0, 85187]
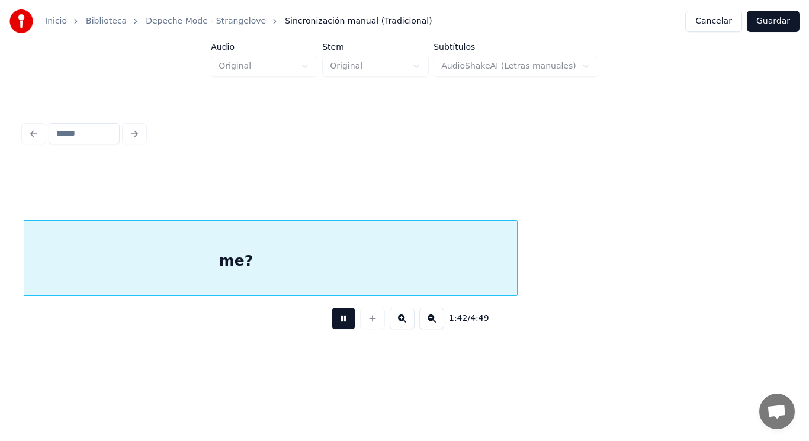
click at [339, 319] on button at bounding box center [344, 318] width 24 height 21
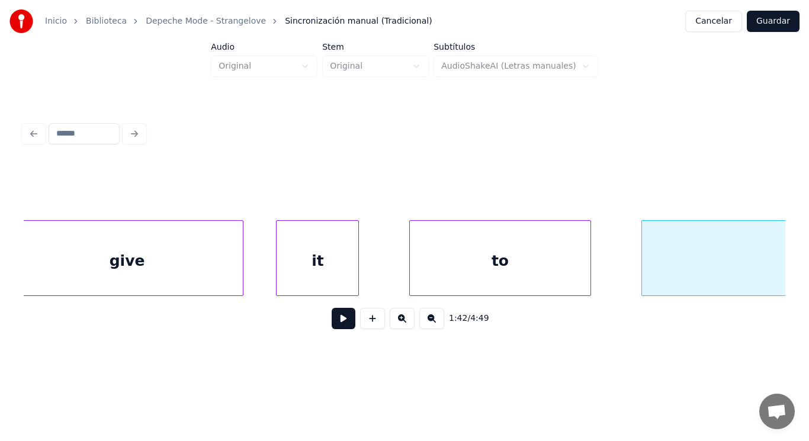
click at [128, 264] on div "give" at bounding box center [127, 261] width 231 height 81
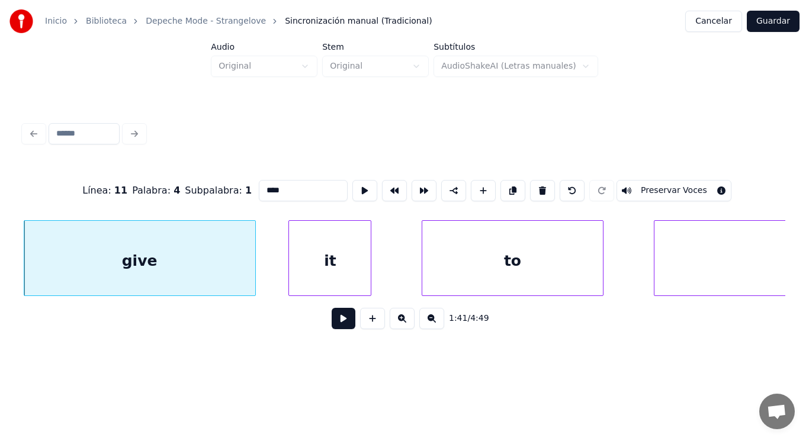
click at [333, 320] on button at bounding box center [344, 318] width 24 height 21
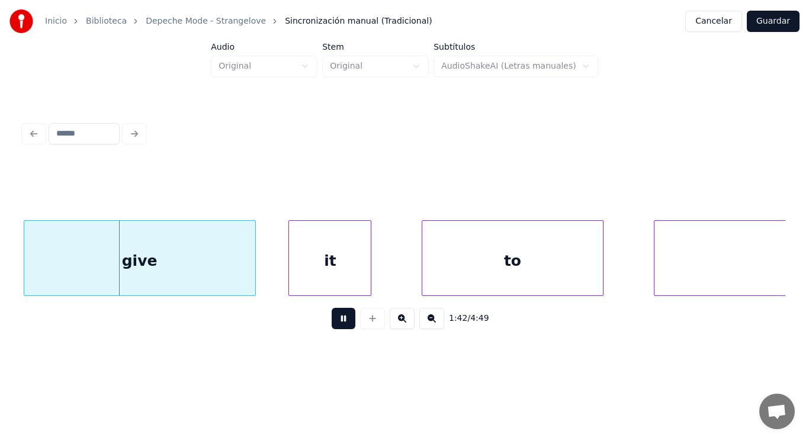
click at [333, 320] on button at bounding box center [344, 318] width 24 height 21
click at [226, 280] on div at bounding box center [226, 258] width 4 height 75
click at [334, 325] on button at bounding box center [344, 318] width 24 height 21
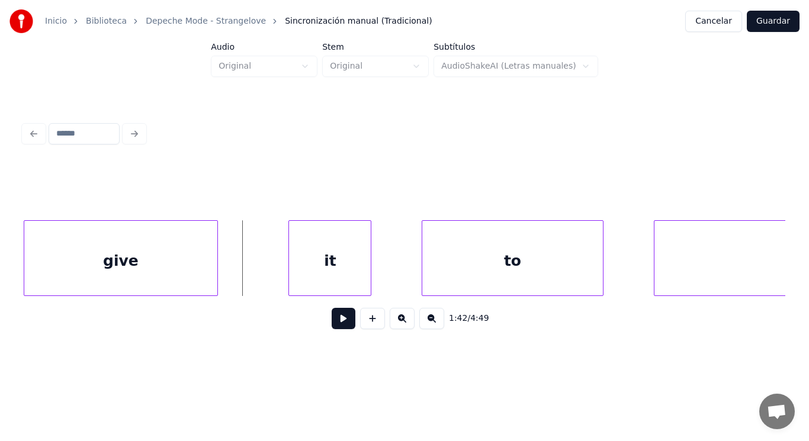
click at [217, 273] on div at bounding box center [216, 258] width 4 height 75
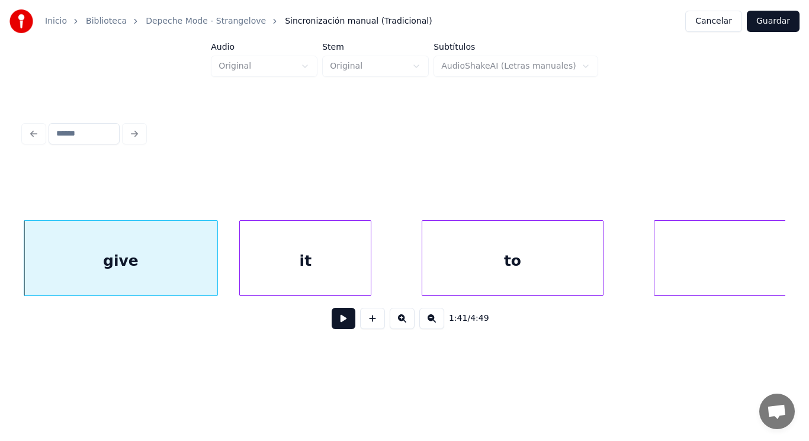
click at [242, 271] on div at bounding box center [242, 258] width 4 height 75
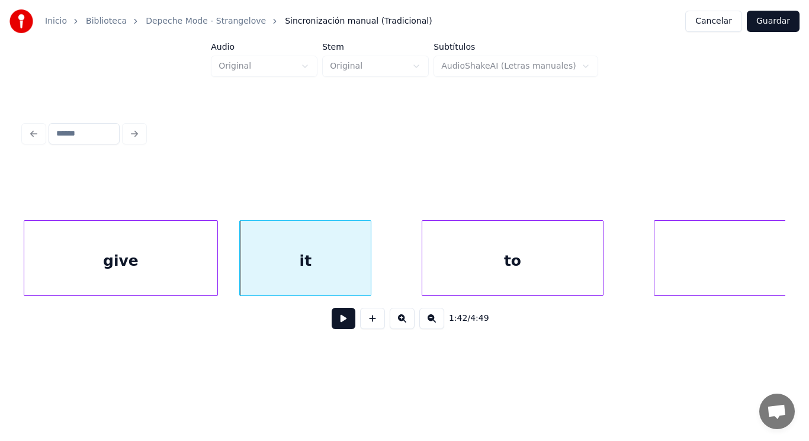
click at [332, 322] on button at bounding box center [344, 318] width 24 height 21
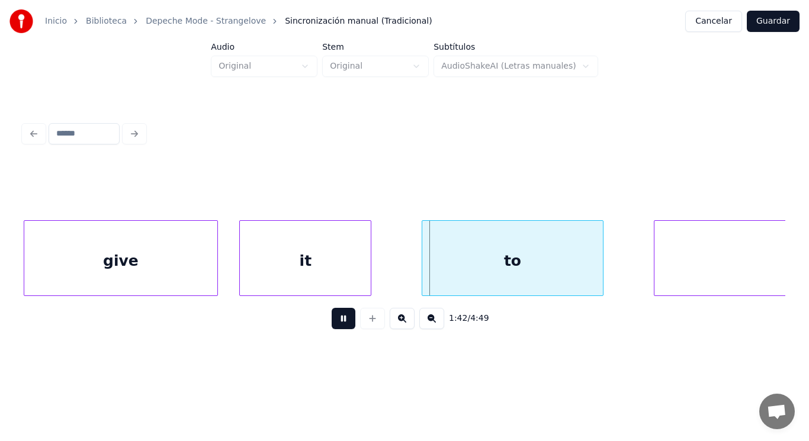
click at [332, 322] on button at bounding box center [344, 318] width 24 height 21
click at [393, 277] on div at bounding box center [395, 258] width 4 height 75
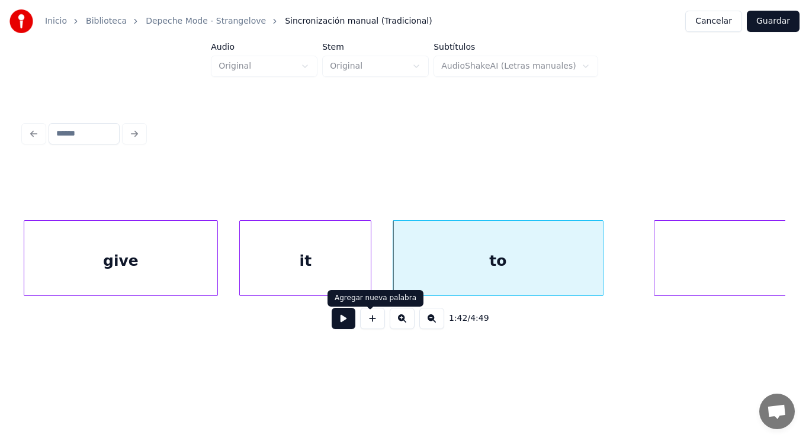
click at [346, 319] on button at bounding box center [344, 318] width 24 height 21
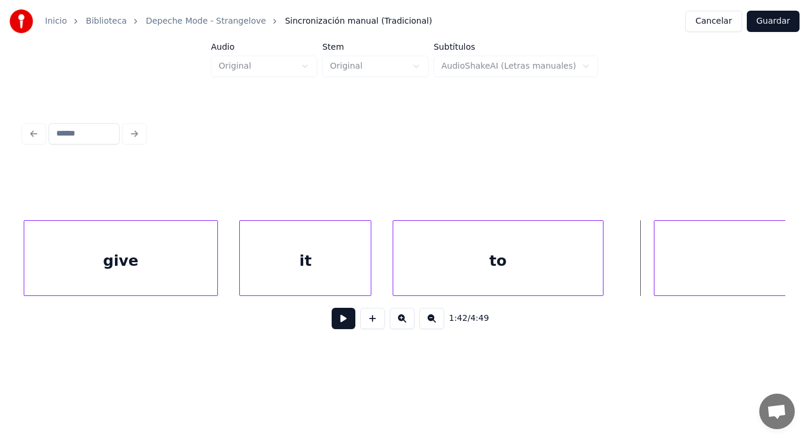
click at [568, 265] on div "to" at bounding box center [498, 261] width 210 height 81
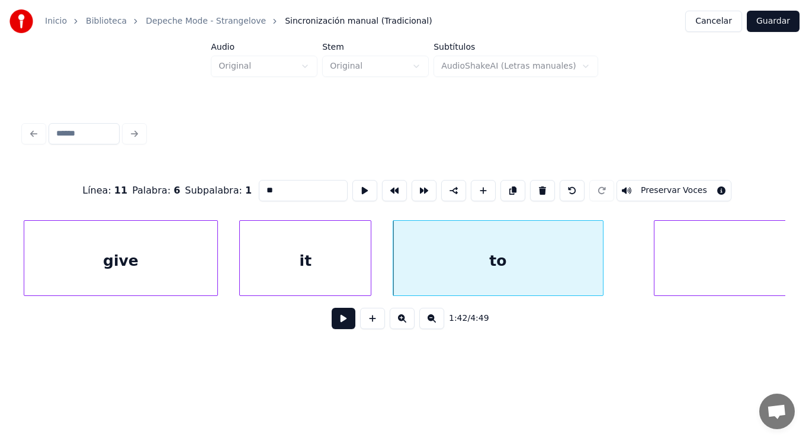
click at [342, 323] on button at bounding box center [344, 318] width 24 height 21
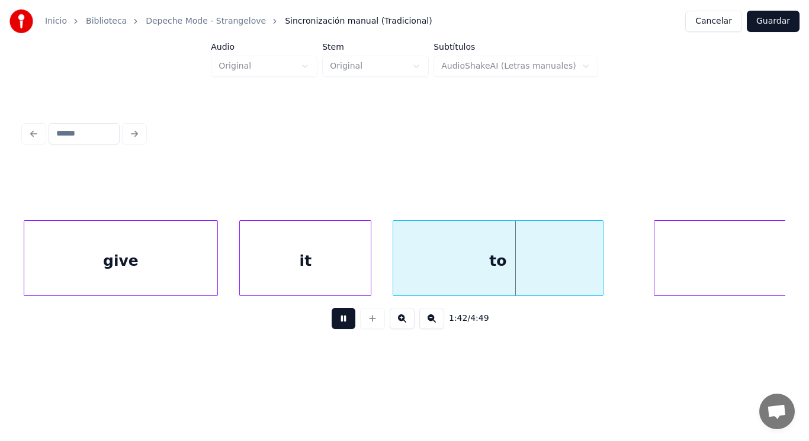
click at [342, 323] on button at bounding box center [344, 318] width 24 height 21
click at [592, 272] on div at bounding box center [592, 258] width 4 height 75
click at [335, 323] on button at bounding box center [344, 318] width 24 height 21
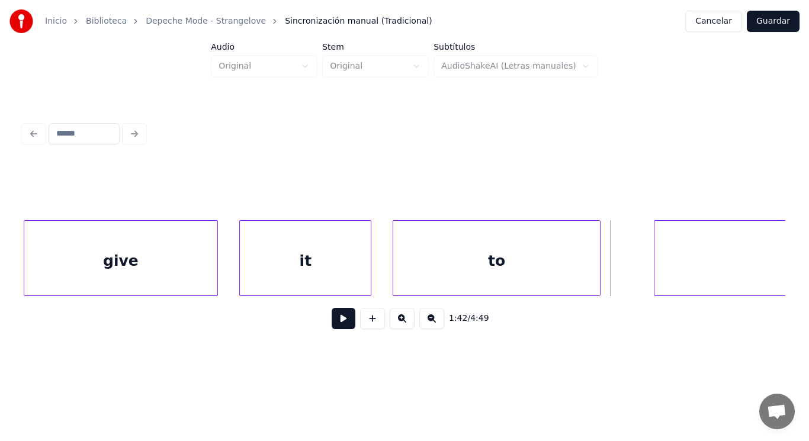
click at [598, 276] on div at bounding box center [598, 258] width 4 height 75
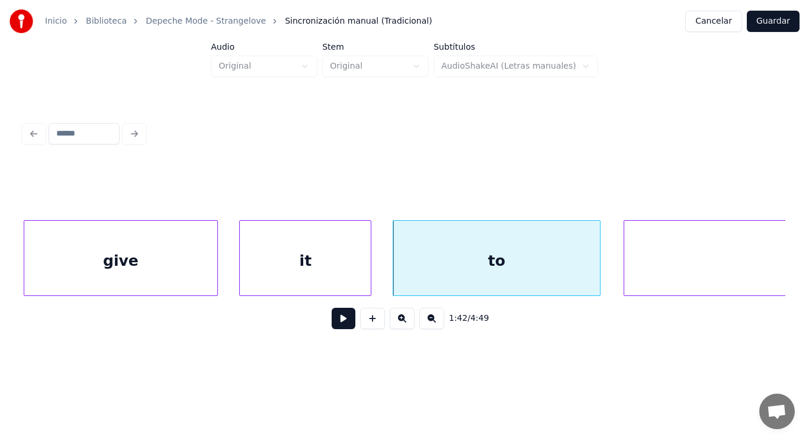
click at [626, 272] on div at bounding box center [626, 258] width 4 height 75
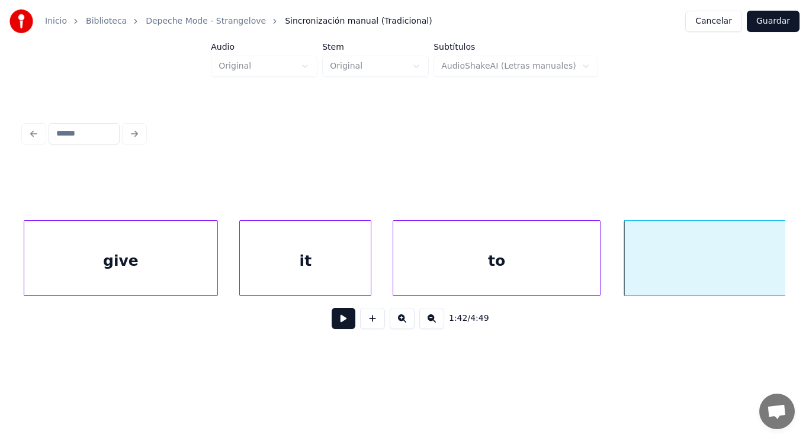
click at [332, 328] on button at bounding box center [344, 318] width 24 height 21
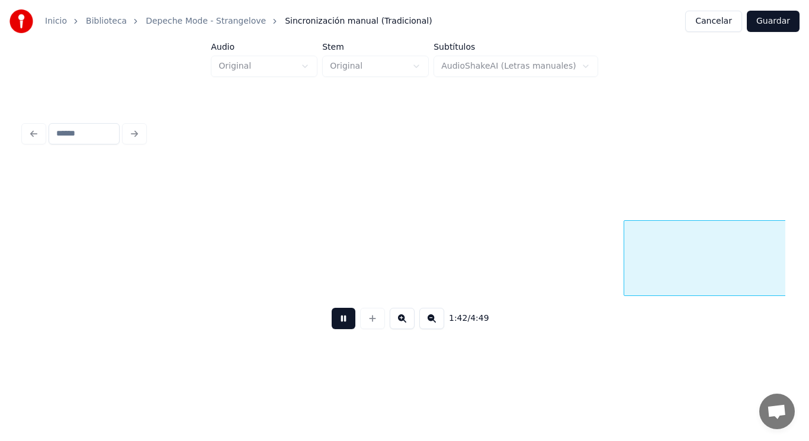
scroll to position [0, 85253]
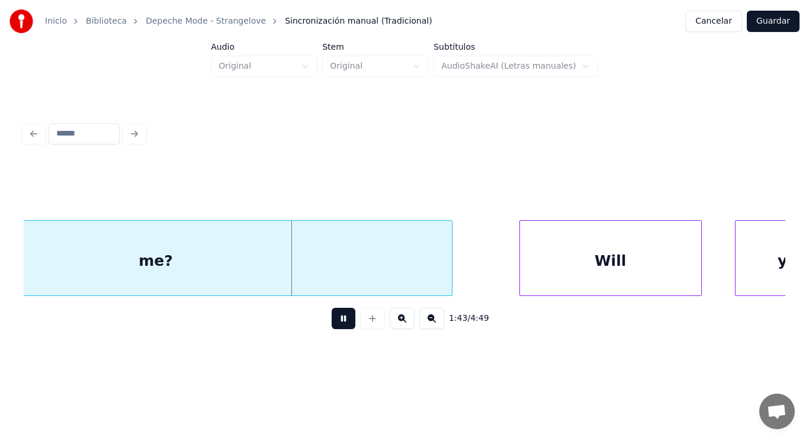
click at [332, 328] on button at bounding box center [344, 318] width 24 height 21
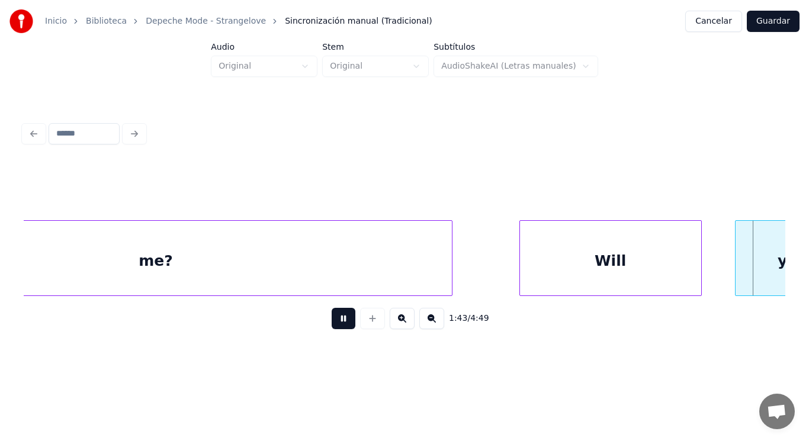
scroll to position [0, 86028]
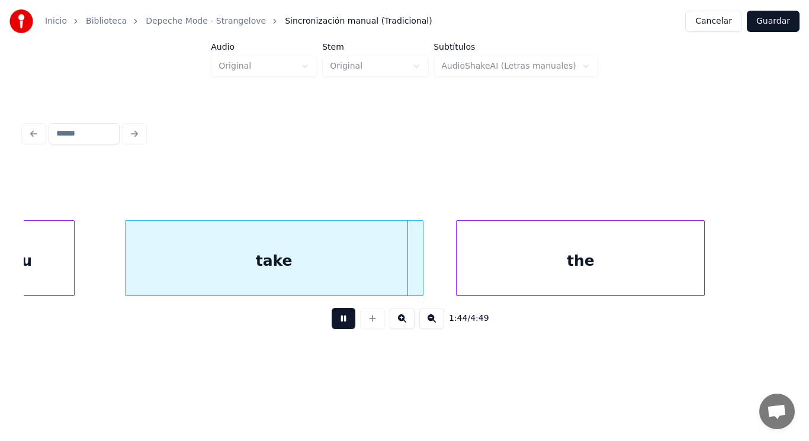
click at [332, 328] on button at bounding box center [344, 318] width 24 height 21
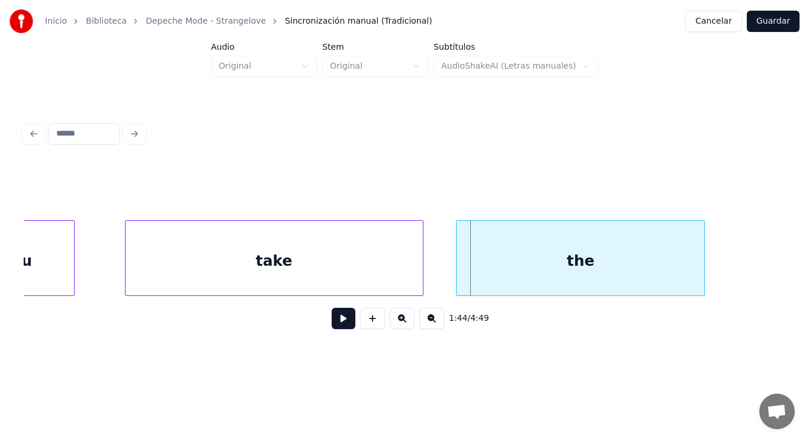
click at [332, 328] on button at bounding box center [344, 318] width 24 height 21
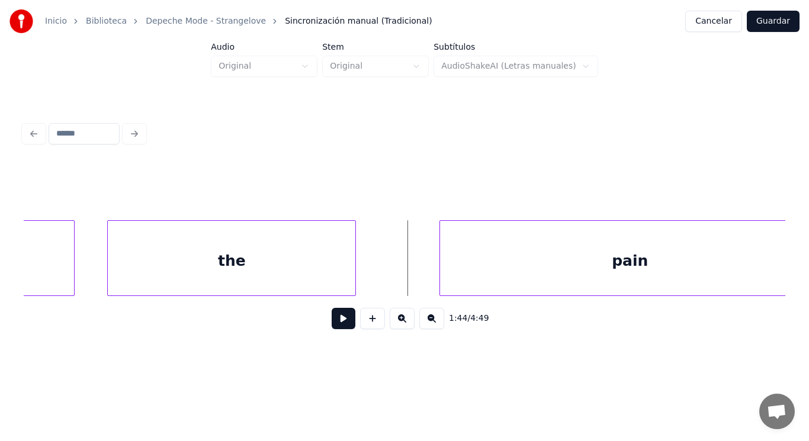
scroll to position [0, 86384]
click at [275, 268] on div "the" at bounding box center [225, 261] width 248 height 81
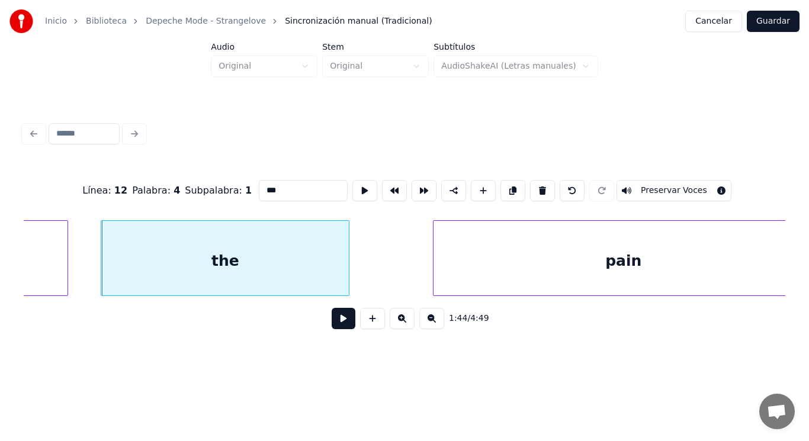
click at [337, 328] on button at bounding box center [344, 318] width 24 height 21
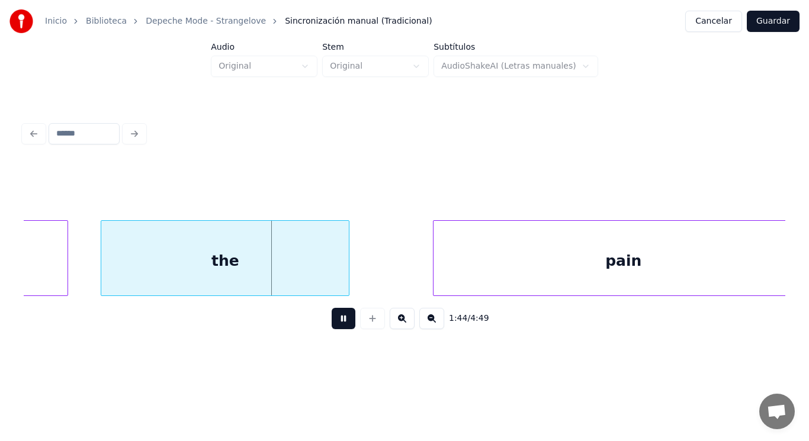
click at [337, 328] on button at bounding box center [344, 318] width 24 height 21
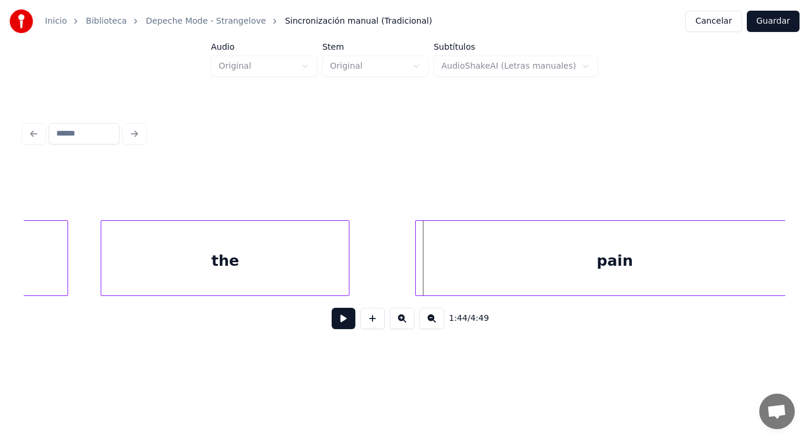
click at [418, 277] on div at bounding box center [418, 258] width 4 height 75
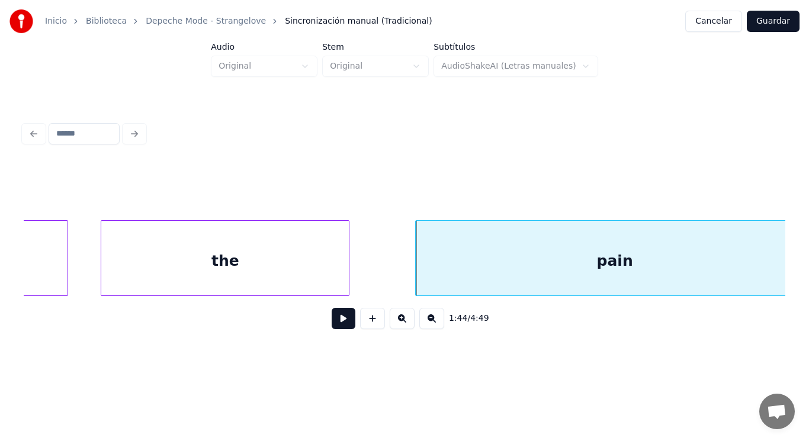
click at [346, 271] on div at bounding box center [347, 258] width 4 height 75
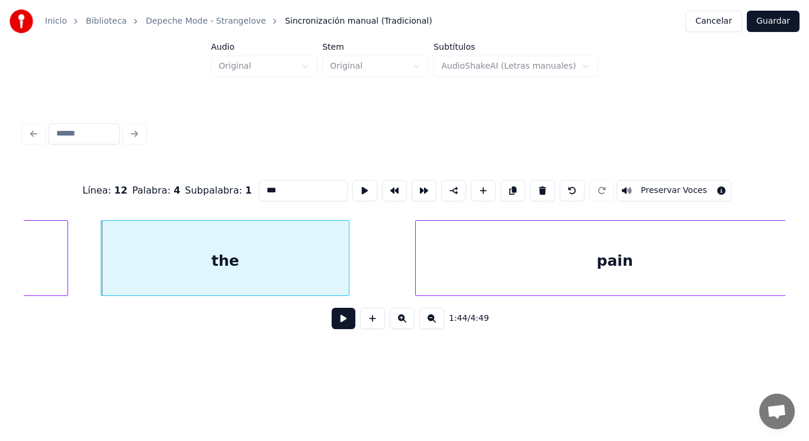
click at [336, 319] on button at bounding box center [344, 318] width 24 height 21
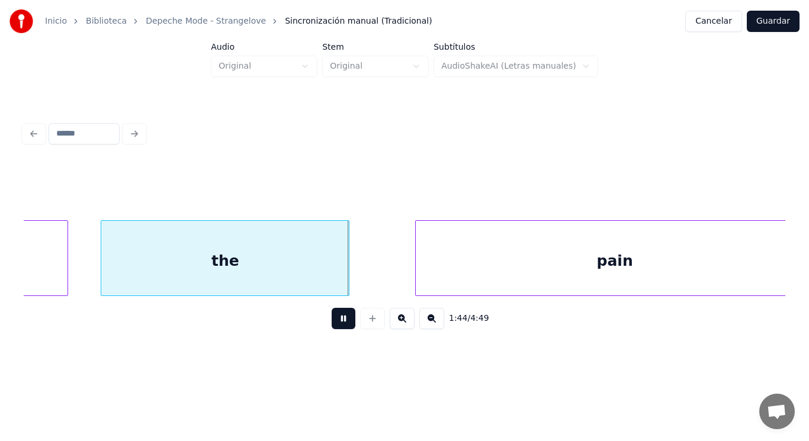
click at [336, 319] on button at bounding box center [344, 318] width 24 height 21
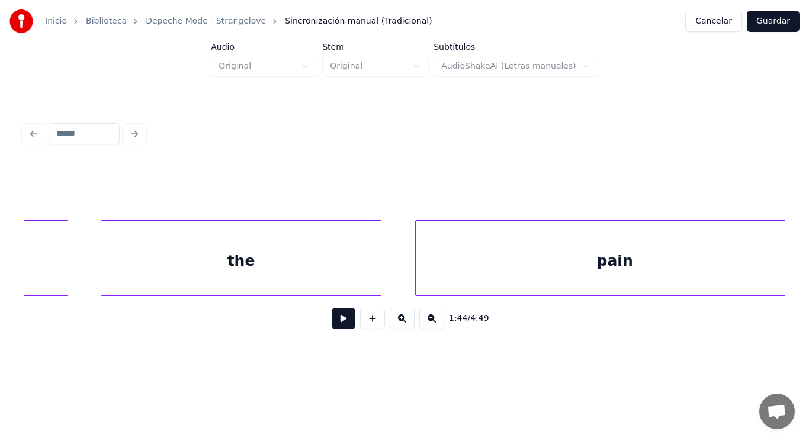
click at [379, 277] on div at bounding box center [379, 258] width 4 height 75
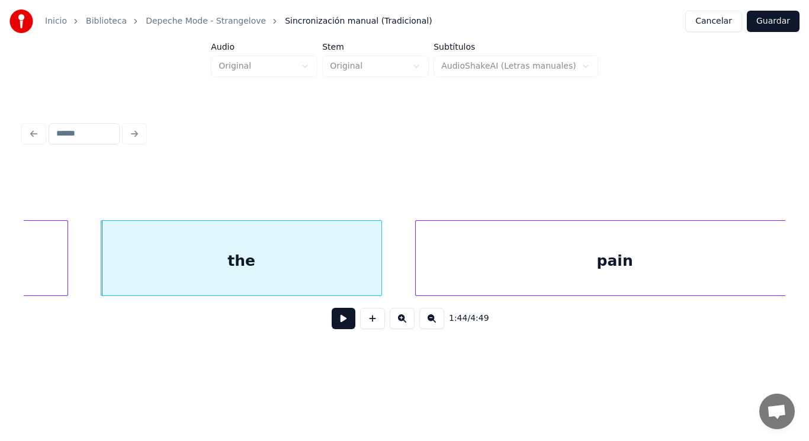
click at [338, 321] on button at bounding box center [344, 318] width 24 height 21
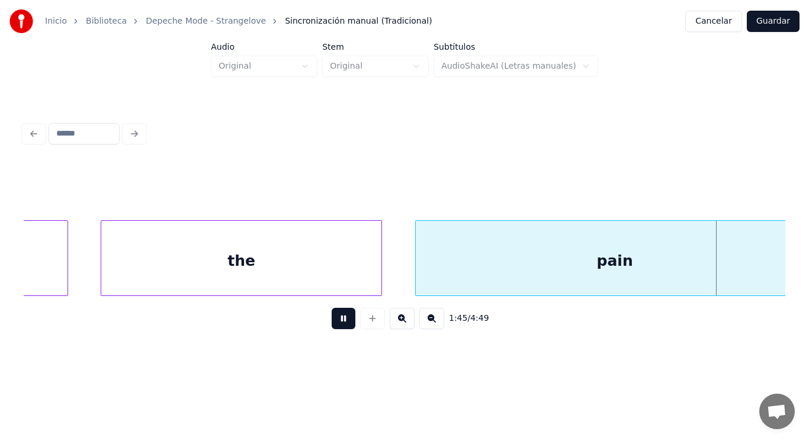
scroll to position [0, 87146]
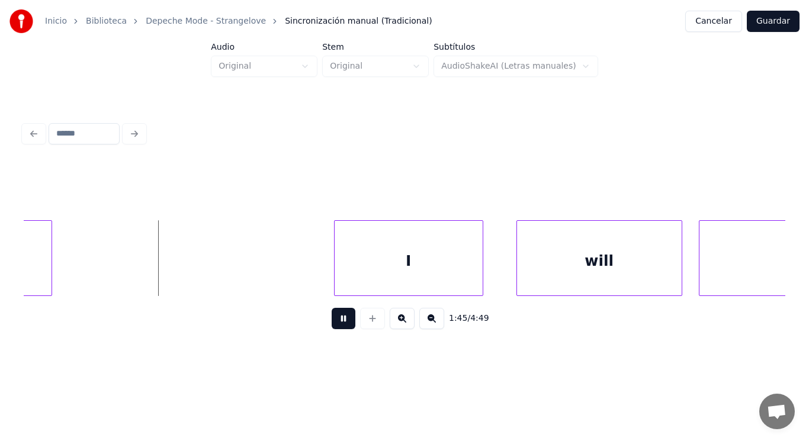
click at [338, 321] on button at bounding box center [344, 318] width 24 height 21
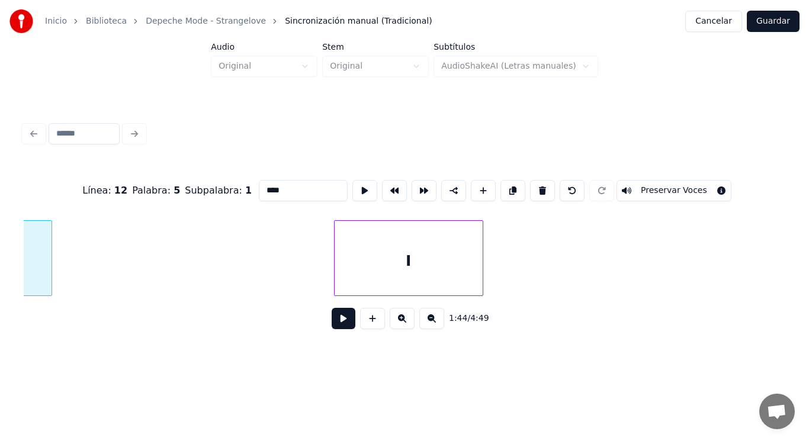
scroll to position [0, 86776]
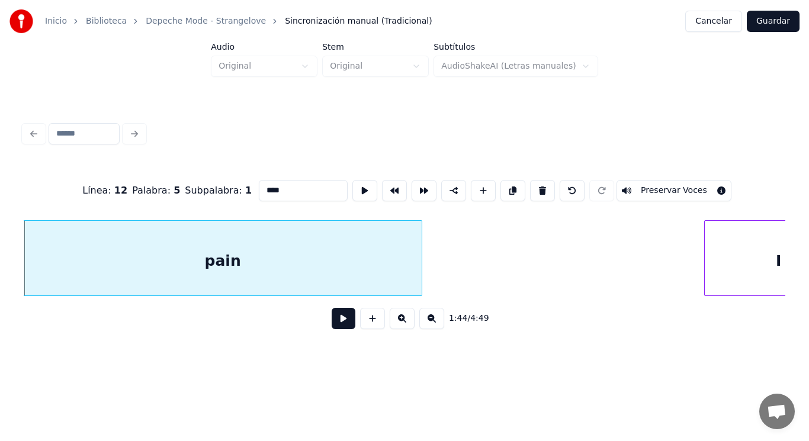
click at [332, 322] on button at bounding box center [344, 318] width 24 height 21
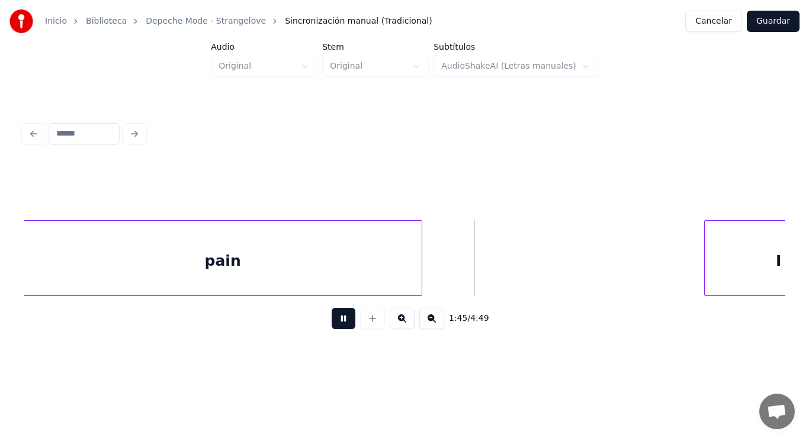
click at [332, 322] on button at bounding box center [344, 318] width 24 height 21
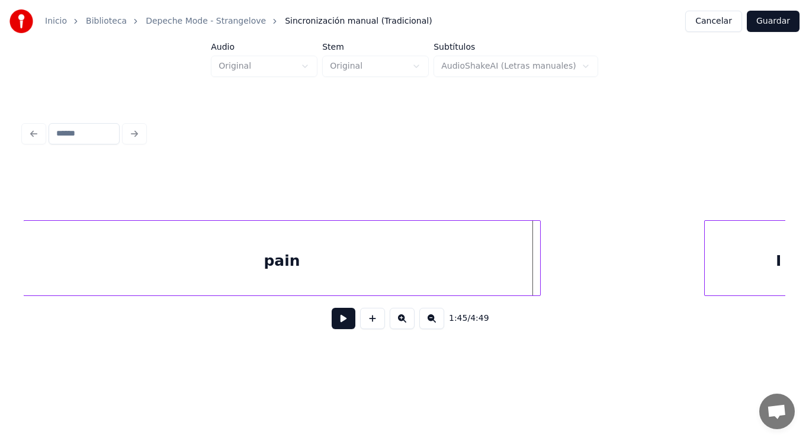
click at [540, 267] on div at bounding box center [539, 258] width 4 height 75
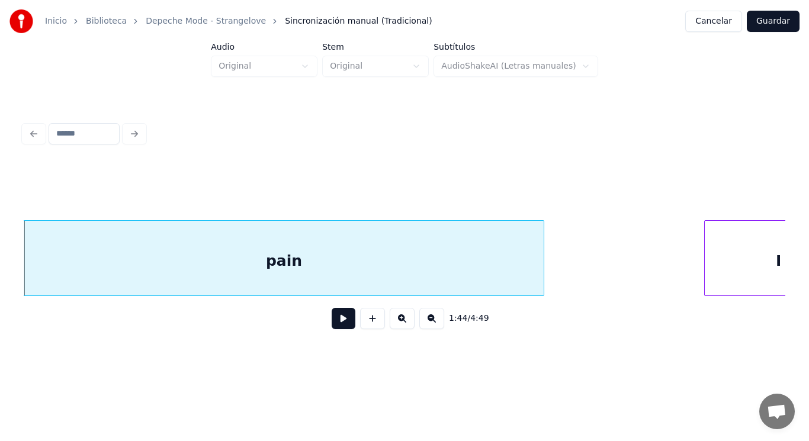
click at [333, 329] on button at bounding box center [344, 318] width 24 height 21
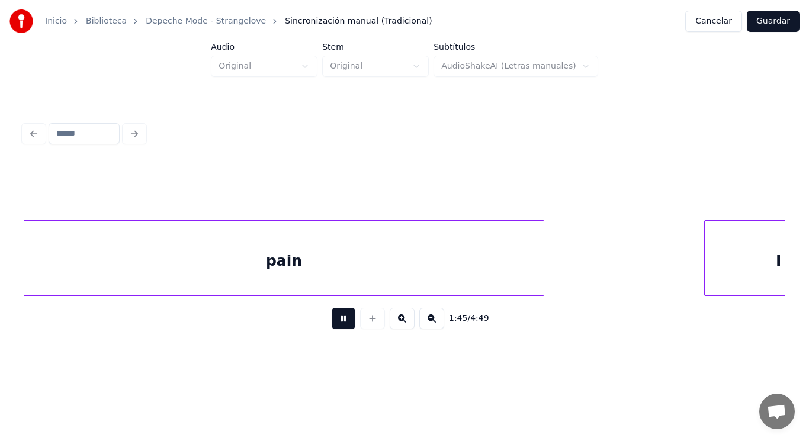
click at [333, 329] on button at bounding box center [344, 318] width 24 height 21
click at [673, 274] on div at bounding box center [675, 258] width 4 height 75
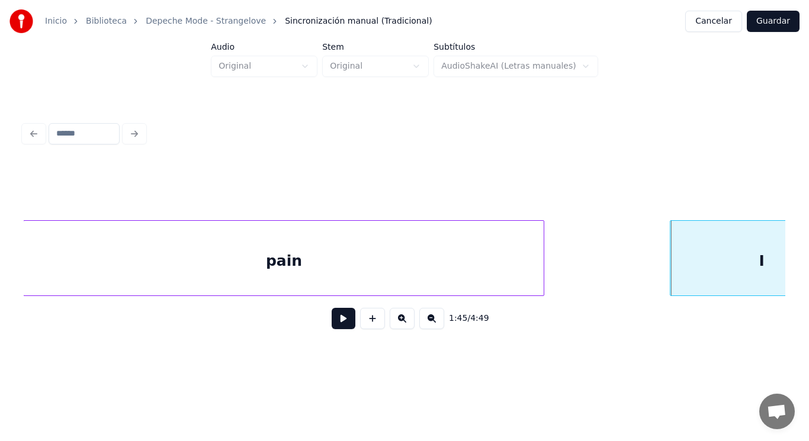
click at [332, 319] on button at bounding box center [344, 318] width 24 height 21
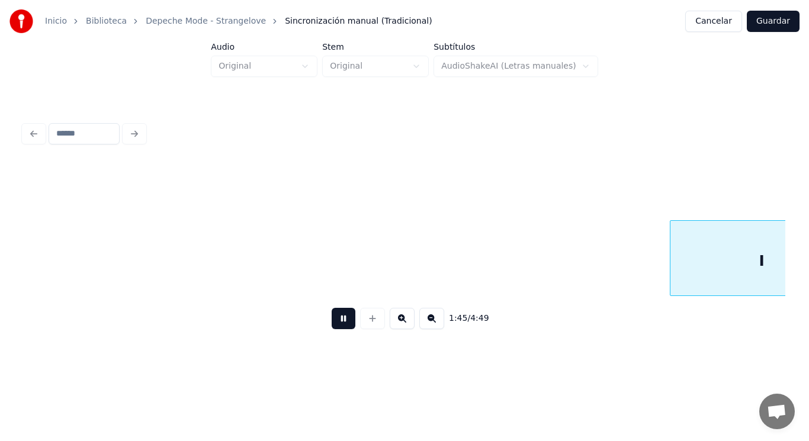
scroll to position [0, 87556]
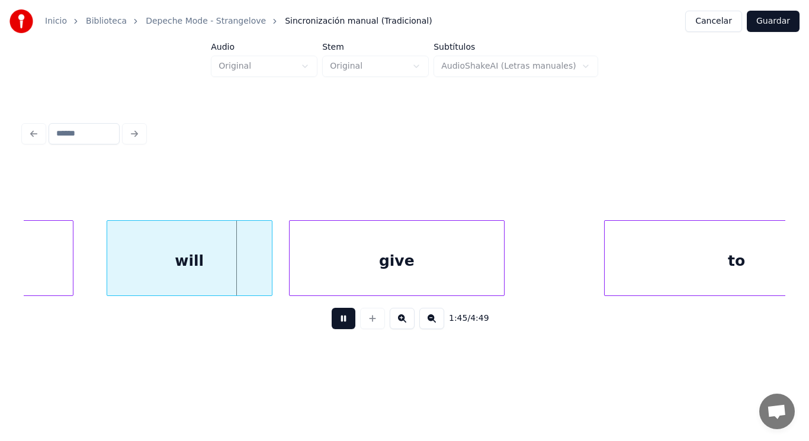
click at [332, 319] on button at bounding box center [344, 318] width 24 height 21
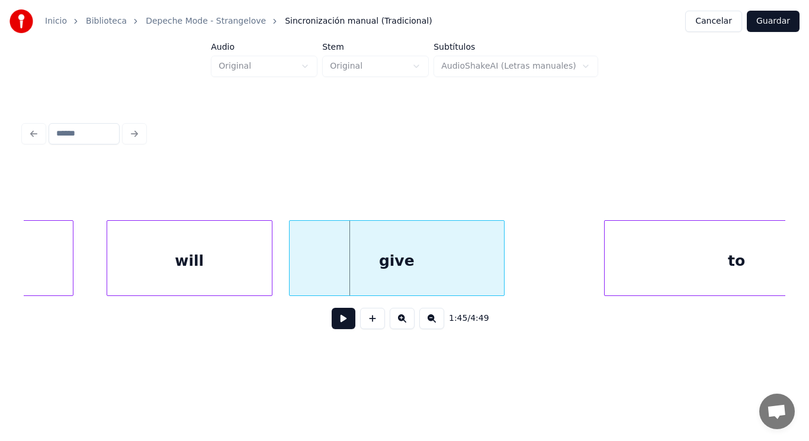
click at [151, 249] on div "will" at bounding box center [189, 261] width 165 height 81
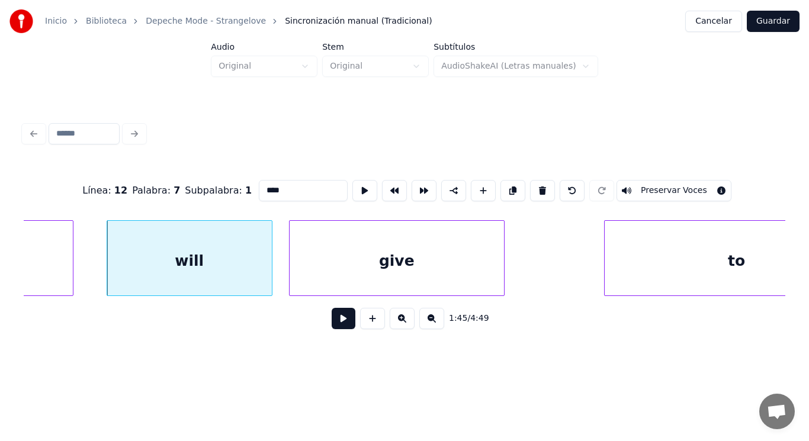
click at [335, 323] on button at bounding box center [344, 318] width 24 height 21
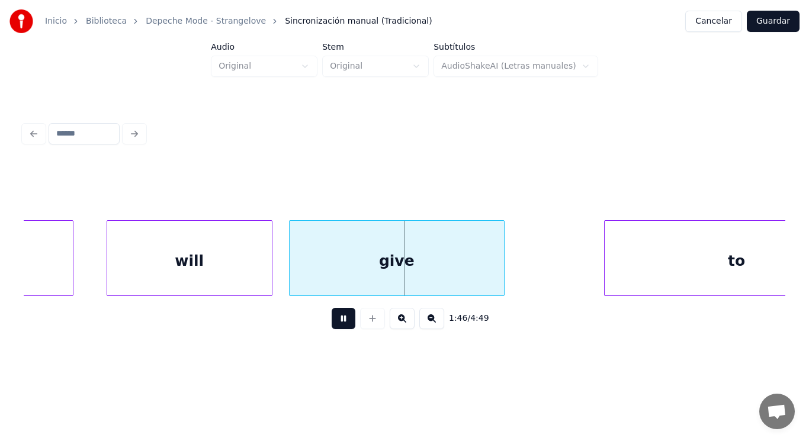
click at [335, 323] on button at bounding box center [344, 318] width 24 height 21
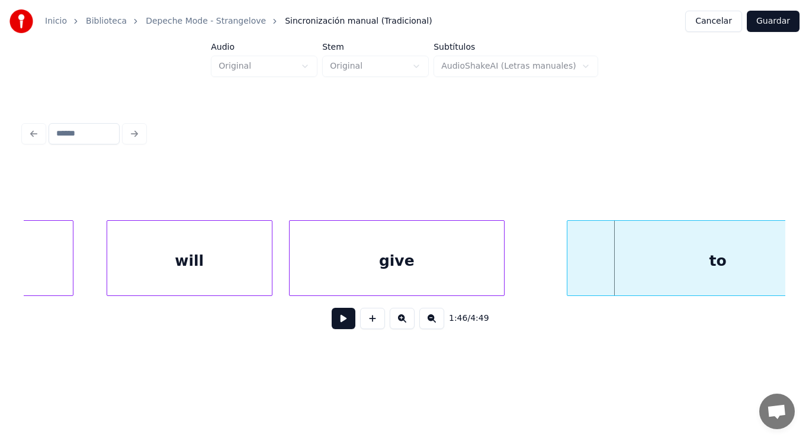
click at [569, 276] on div at bounding box center [569, 258] width 4 height 75
click at [332, 320] on button at bounding box center [344, 318] width 24 height 21
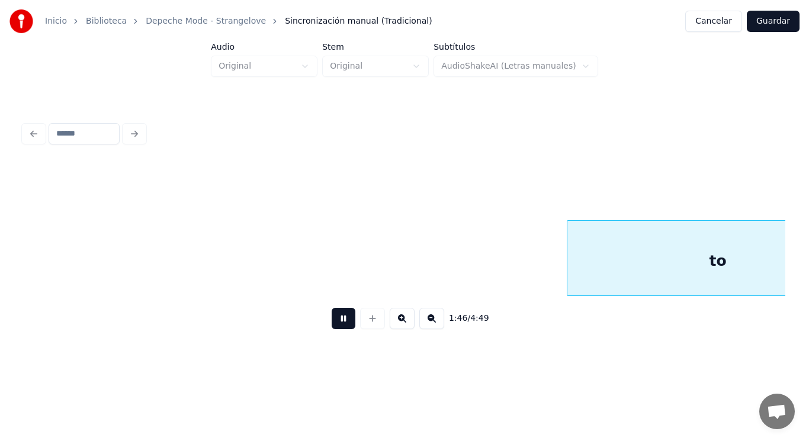
scroll to position [0, 88349]
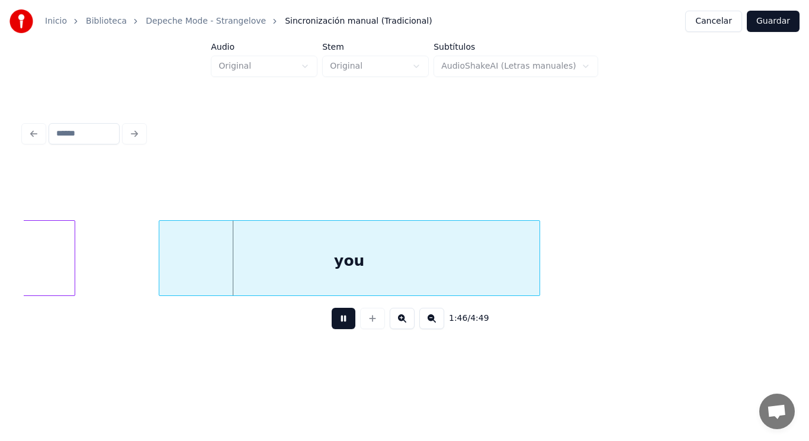
click at [332, 320] on button at bounding box center [344, 318] width 24 height 21
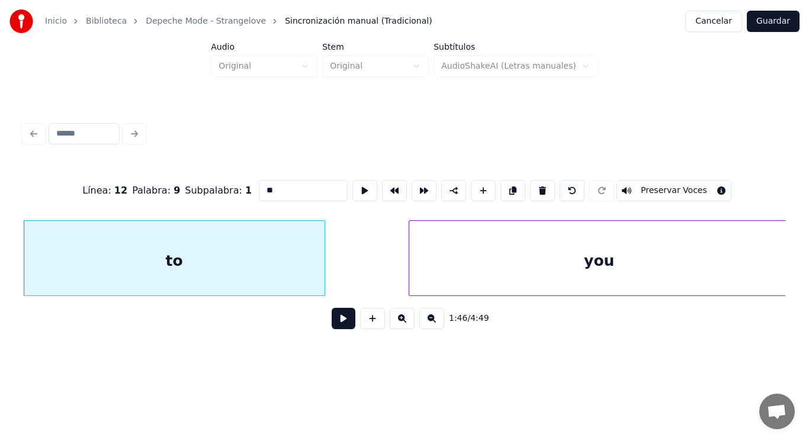
click at [333, 329] on button at bounding box center [344, 318] width 24 height 21
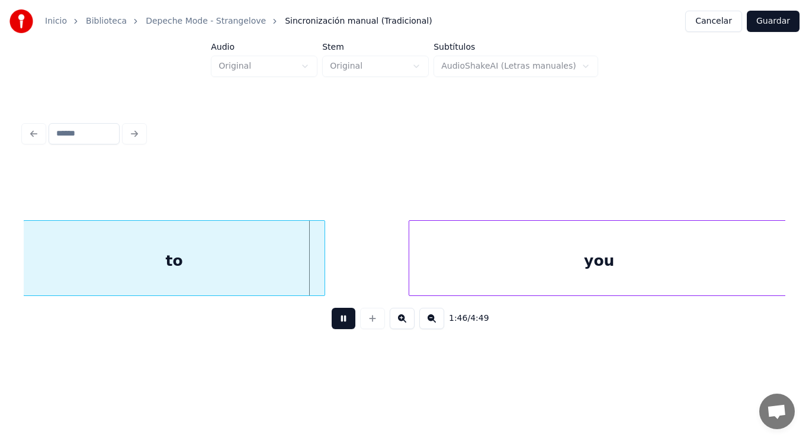
click at [333, 329] on button at bounding box center [344, 318] width 24 height 21
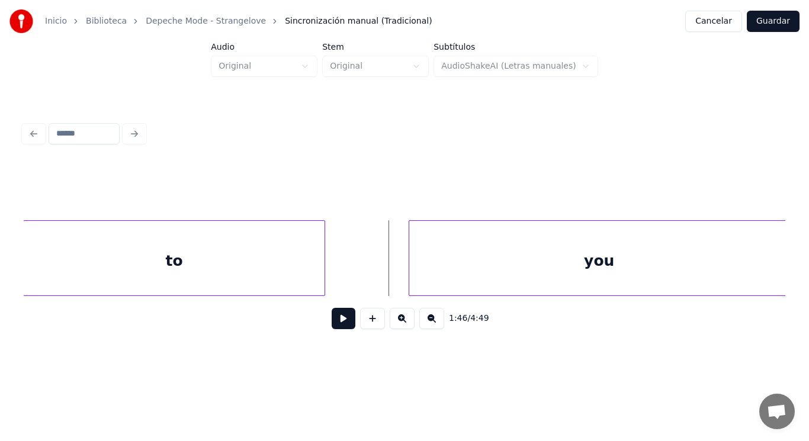
drag, startPoint x: 350, startPoint y: 278, endPoint x: 332, endPoint y: 322, distance: 47.8
click at [332, 323] on button at bounding box center [344, 318] width 24 height 21
drag, startPoint x: 332, startPoint y: 323, endPoint x: 338, endPoint y: 319, distance: 6.9
click at [333, 322] on button at bounding box center [344, 318] width 24 height 21
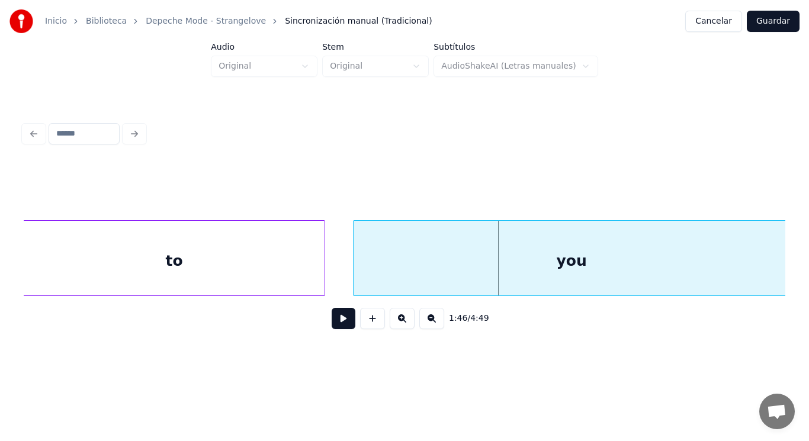
click at [356, 280] on div at bounding box center [356, 258] width 4 height 75
click at [335, 326] on button at bounding box center [344, 318] width 24 height 21
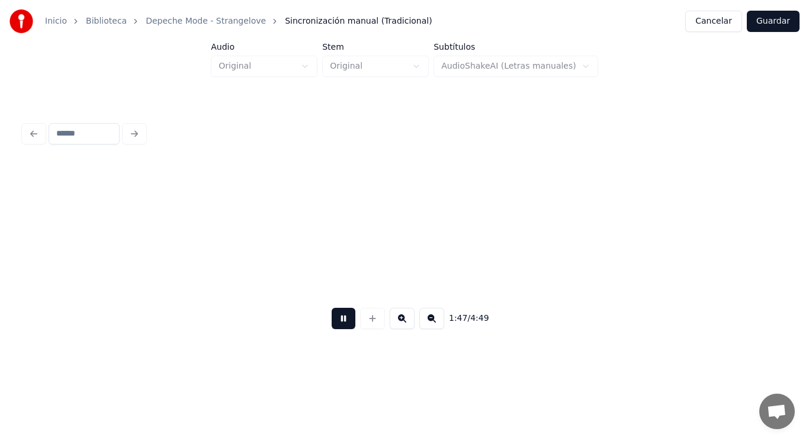
click at [335, 326] on button at bounding box center [344, 318] width 24 height 21
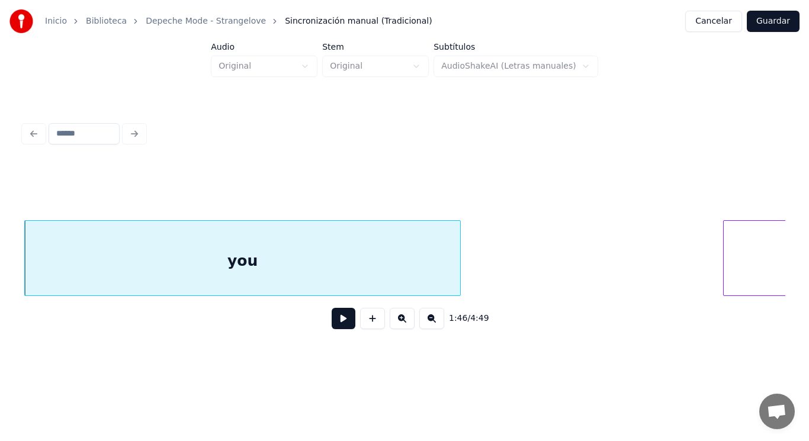
click at [337, 326] on button at bounding box center [344, 318] width 24 height 21
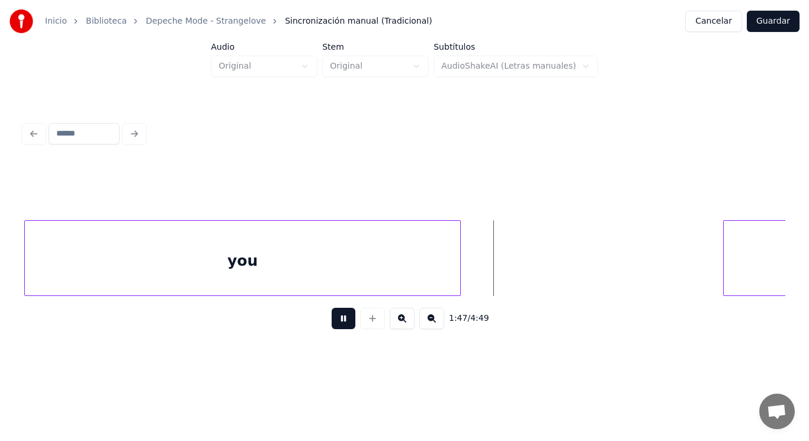
click at [337, 326] on button at bounding box center [344, 318] width 24 height 21
click at [548, 264] on div at bounding box center [547, 258] width 4 height 75
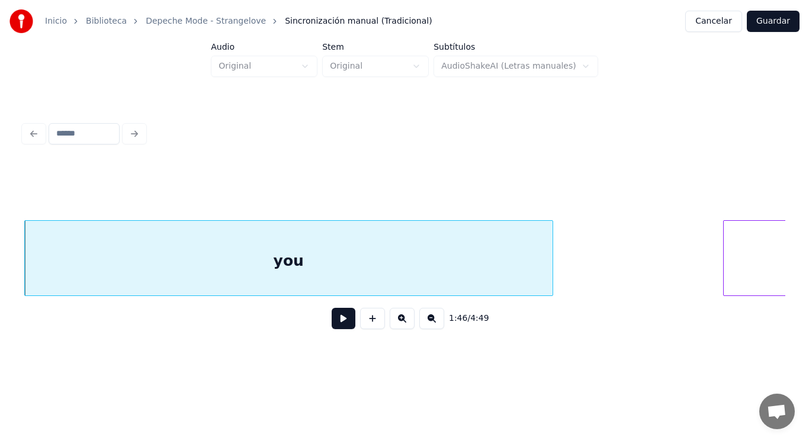
click at [338, 324] on button at bounding box center [344, 318] width 24 height 21
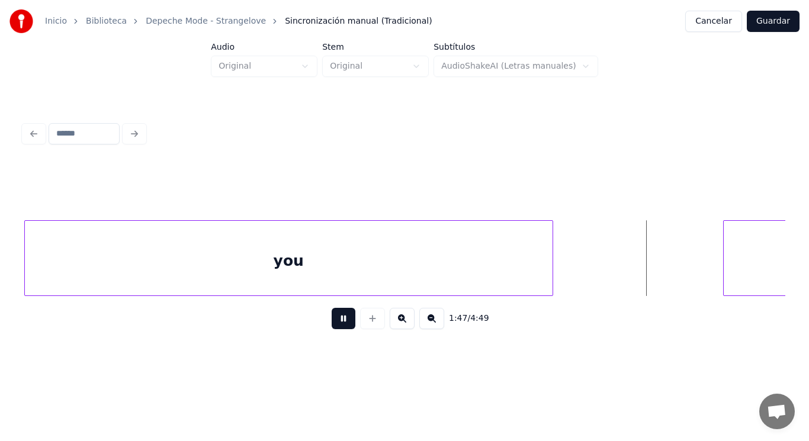
click at [338, 324] on button at bounding box center [344, 318] width 24 height 21
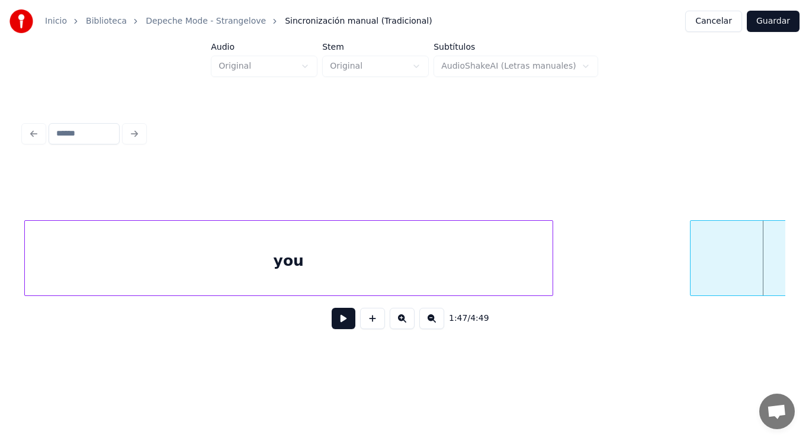
click at [692, 270] on div at bounding box center [693, 258] width 4 height 75
click at [433, 262] on div "you" at bounding box center [289, 261] width 528 height 81
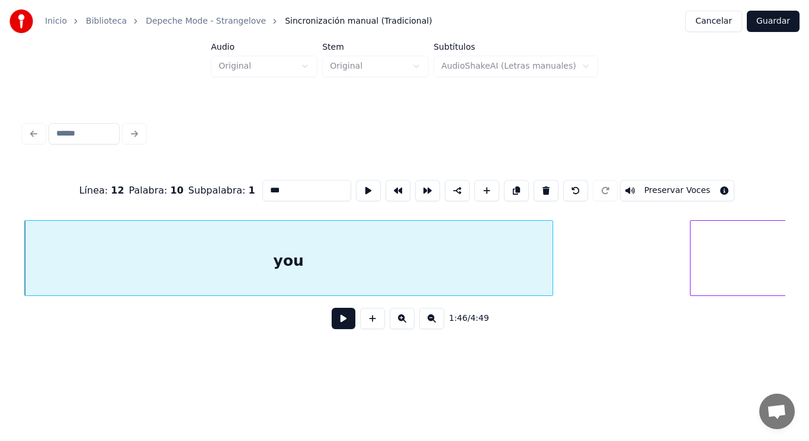
click at [333, 319] on button at bounding box center [344, 318] width 24 height 21
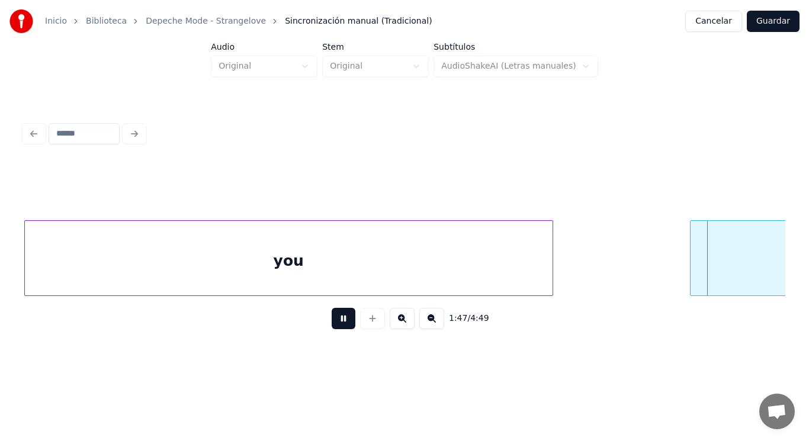
scroll to position [0, 89208]
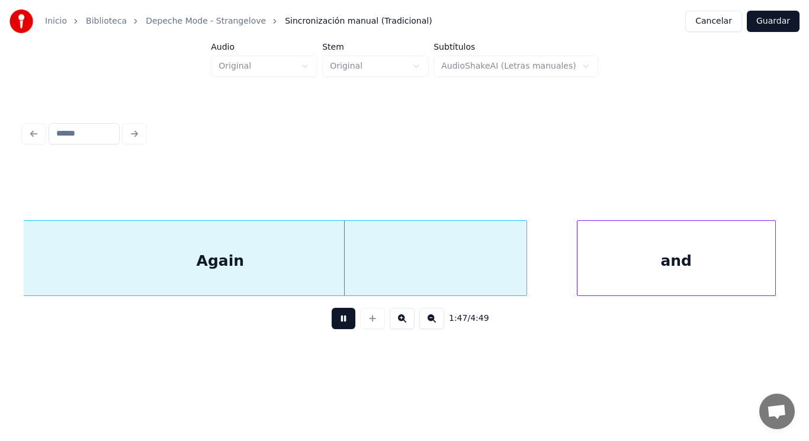
click at [333, 319] on button at bounding box center [344, 318] width 24 height 21
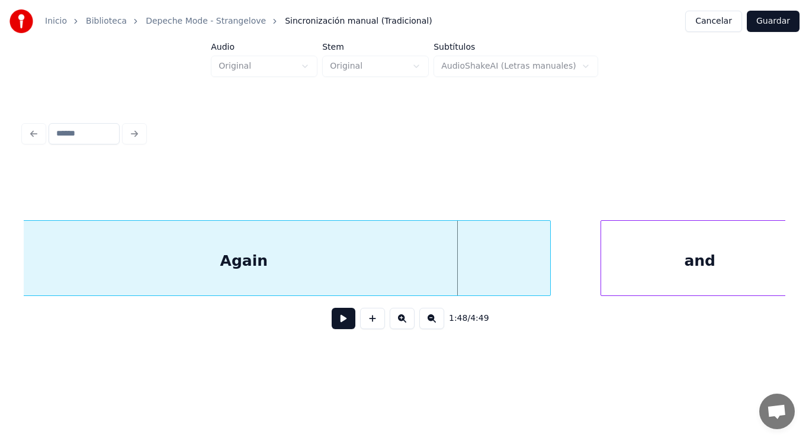
click at [197, 260] on div "Again" at bounding box center [244, 261] width 612 height 81
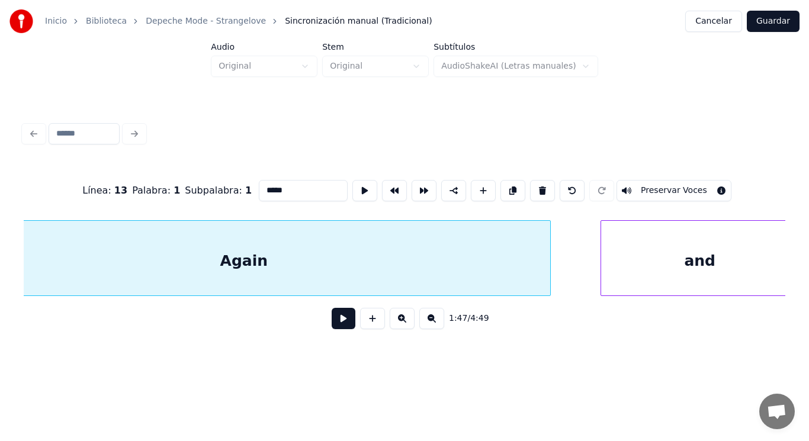
scroll to position [0, 89098]
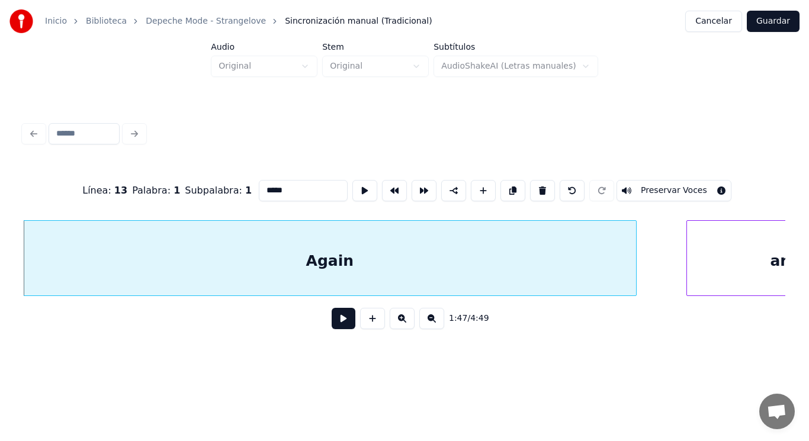
click at [335, 321] on button at bounding box center [344, 318] width 24 height 21
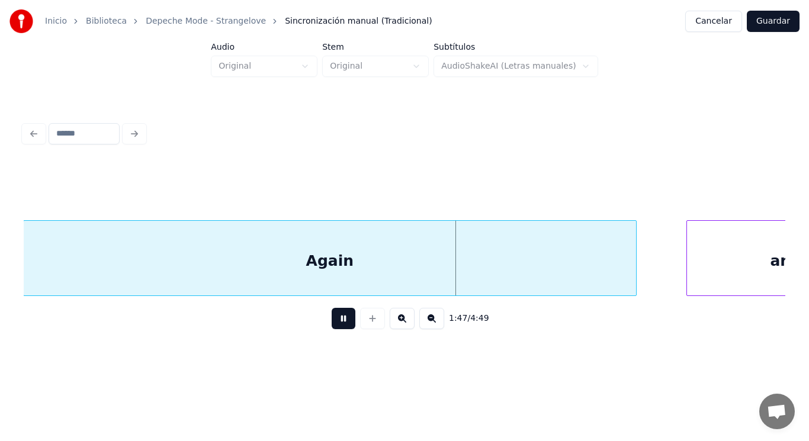
click at [335, 321] on button at bounding box center [344, 318] width 24 height 21
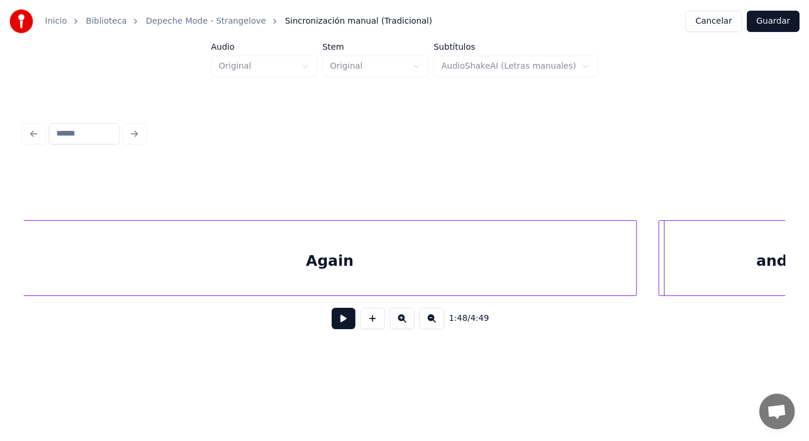
click at [660, 262] on div at bounding box center [661, 258] width 4 height 75
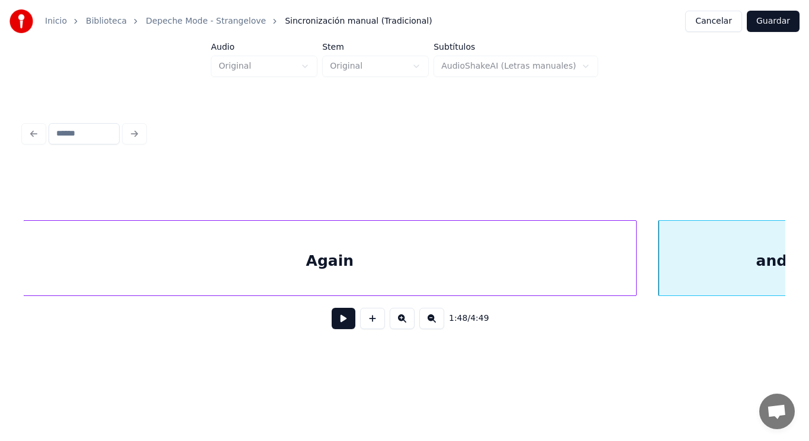
click at [338, 318] on button at bounding box center [344, 318] width 24 height 21
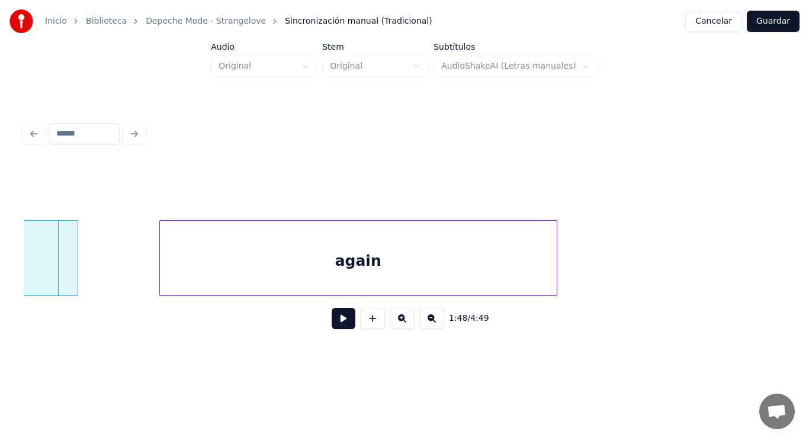
click at [74, 269] on div at bounding box center [76, 258] width 4 height 75
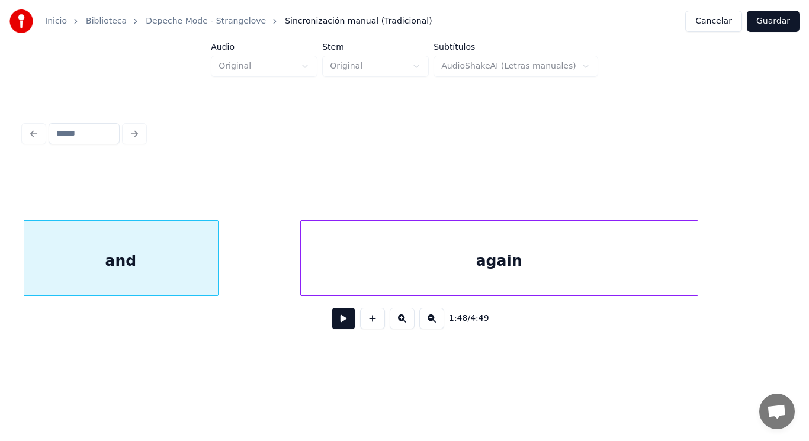
click at [335, 325] on button at bounding box center [344, 318] width 24 height 21
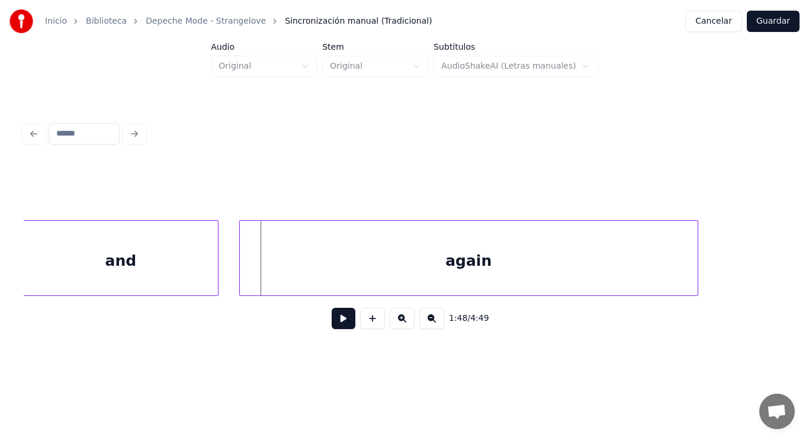
click at [242, 270] on div at bounding box center [242, 258] width 4 height 75
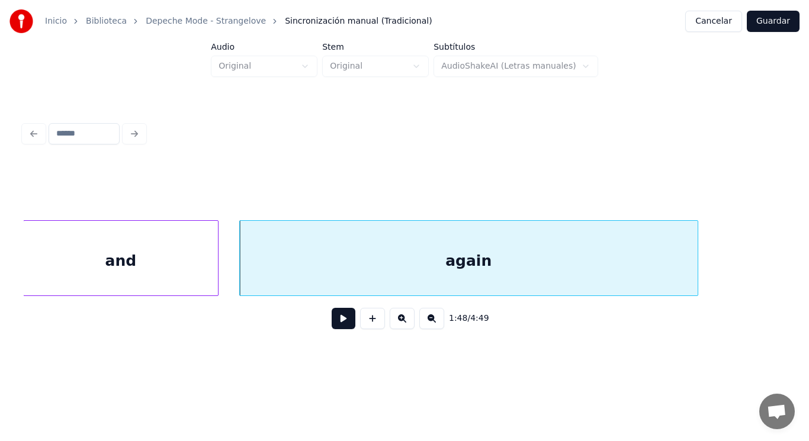
click at [351, 332] on div "1:48 / 4:49" at bounding box center [404, 319] width 743 height 26
click at [340, 329] on button at bounding box center [344, 318] width 24 height 21
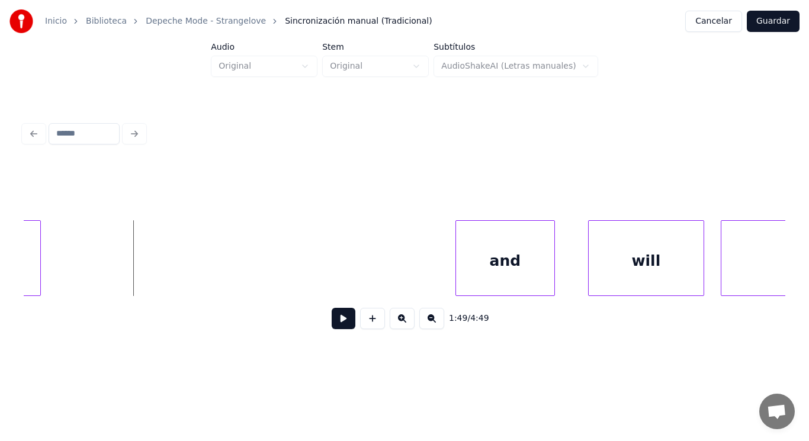
scroll to position [0, 90310]
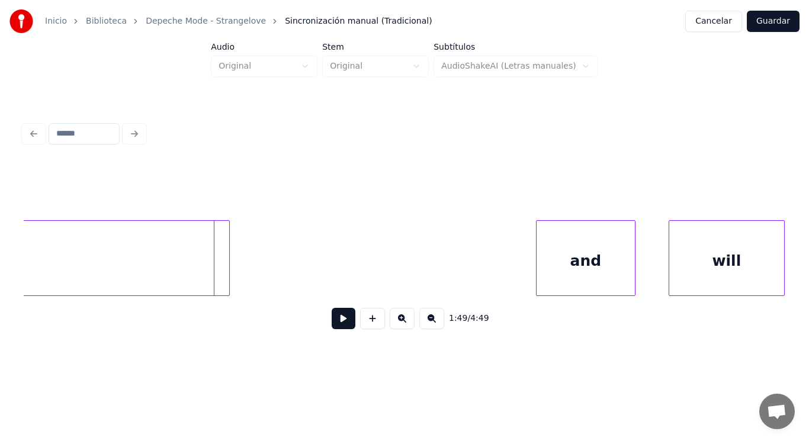
click at [226, 260] on div at bounding box center [228, 258] width 4 height 75
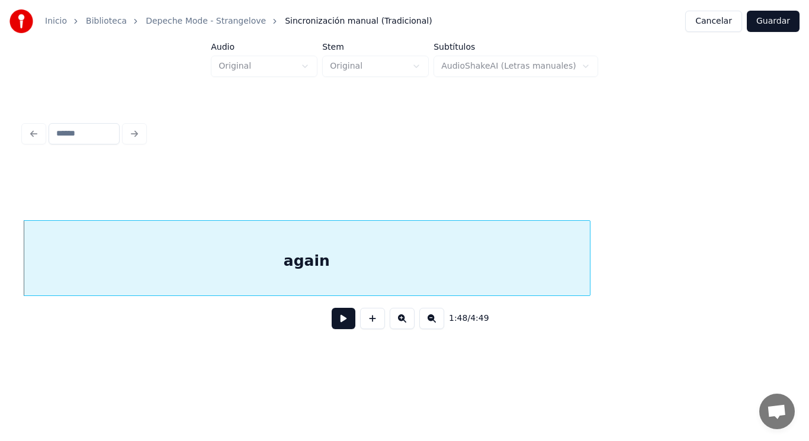
click at [334, 322] on button at bounding box center [344, 318] width 24 height 21
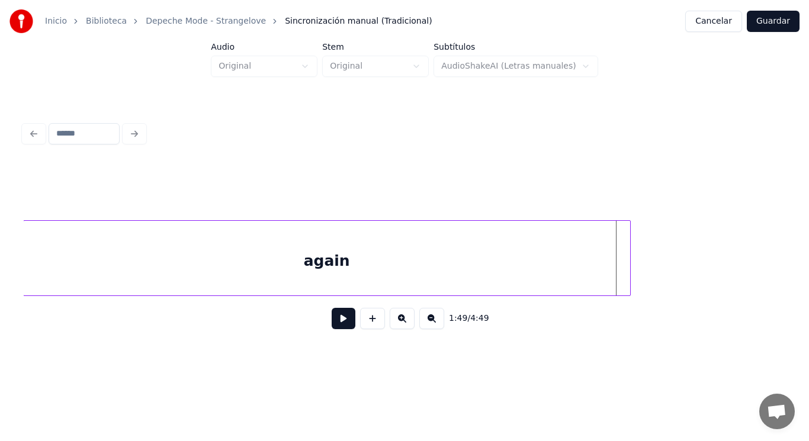
click at [628, 266] on div at bounding box center [629, 258] width 4 height 75
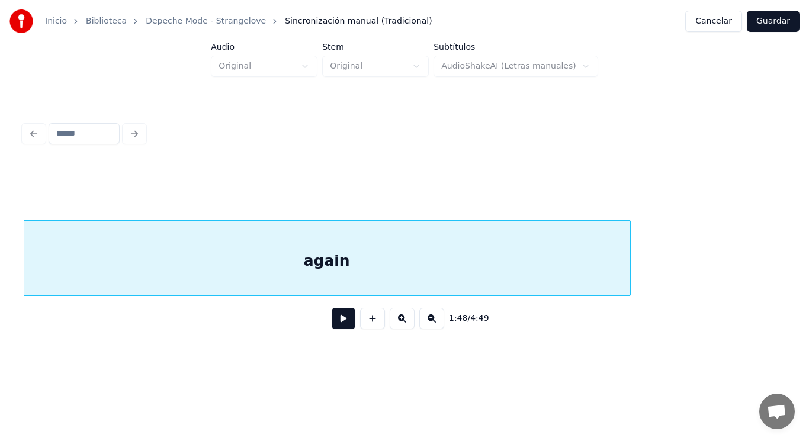
click at [332, 322] on button at bounding box center [344, 318] width 24 height 21
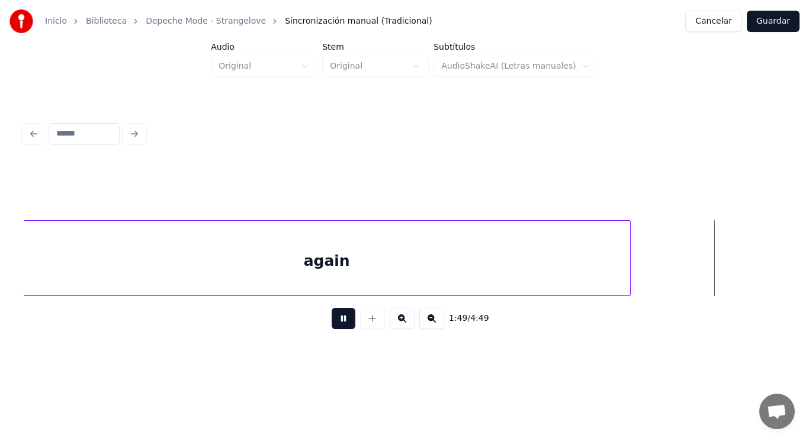
scroll to position [0, 90716]
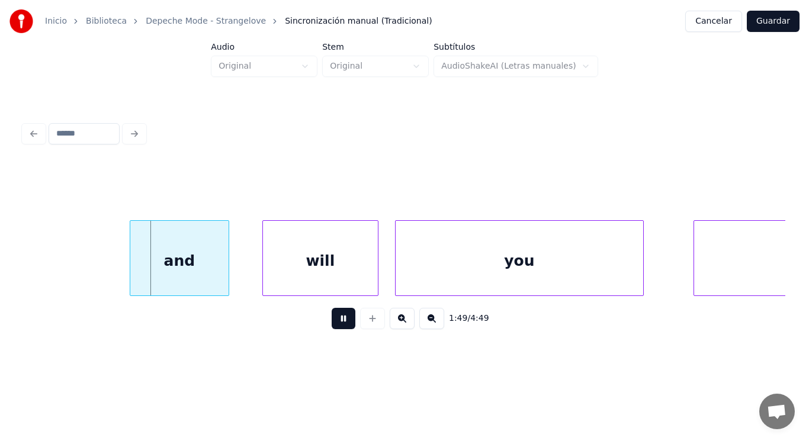
click at [332, 322] on button at bounding box center [344, 318] width 24 height 21
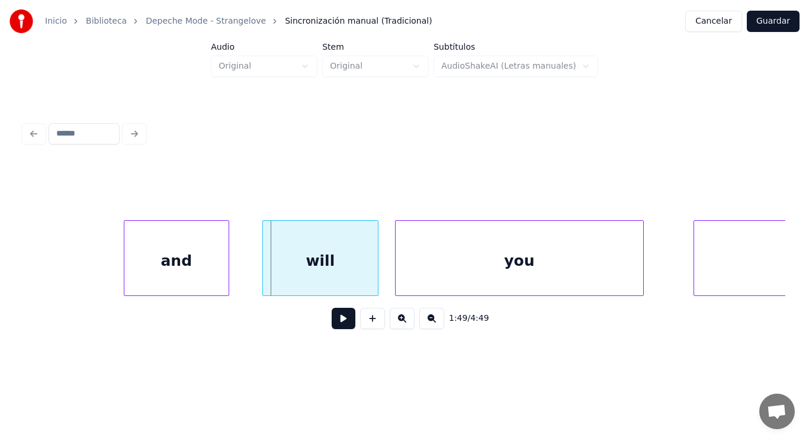
click at [125, 272] on div at bounding box center [126, 258] width 4 height 75
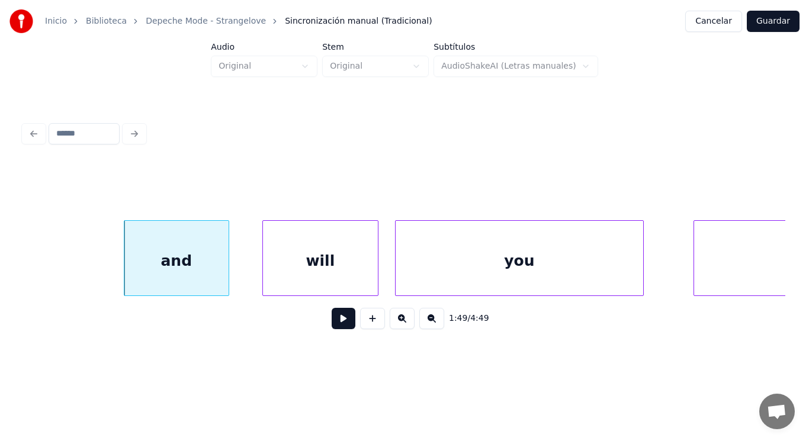
click at [333, 320] on button at bounding box center [344, 318] width 24 height 21
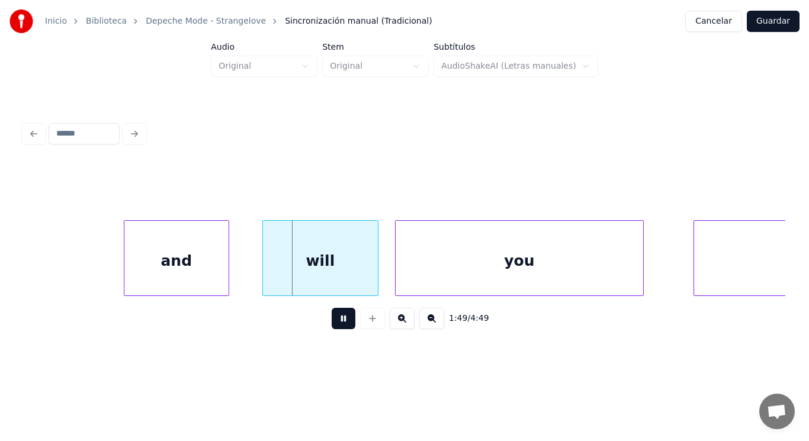
click at [333, 320] on button at bounding box center [344, 318] width 24 height 21
click at [178, 271] on div "and" at bounding box center [176, 261] width 104 height 81
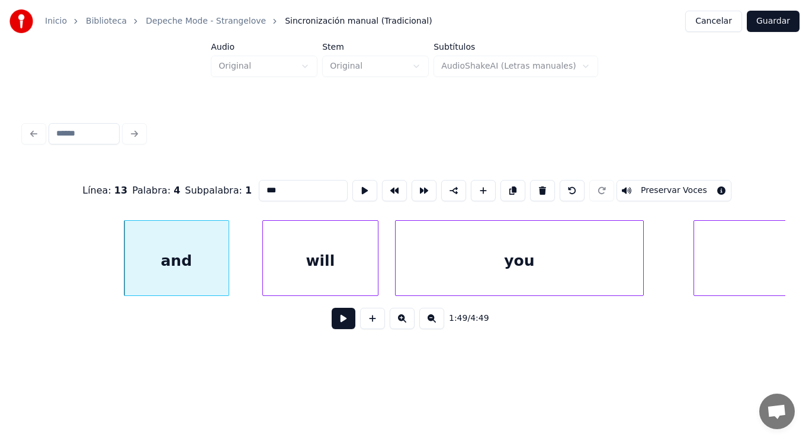
click at [340, 329] on button at bounding box center [344, 318] width 24 height 21
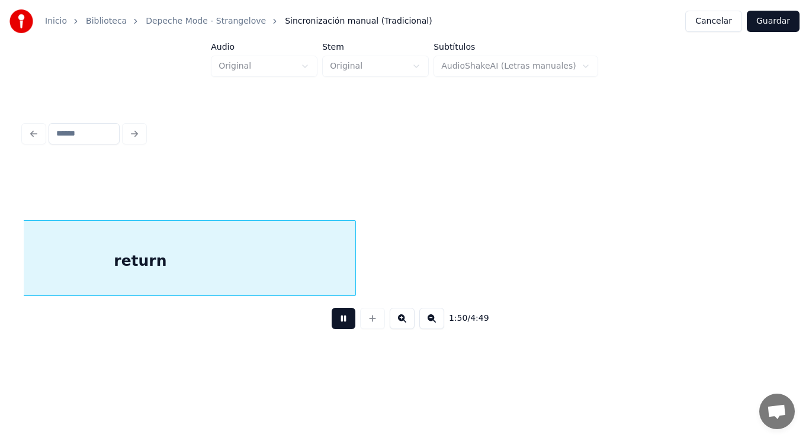
click at [340, 329] on button at bounding box center [344, 318] width 24 height 21
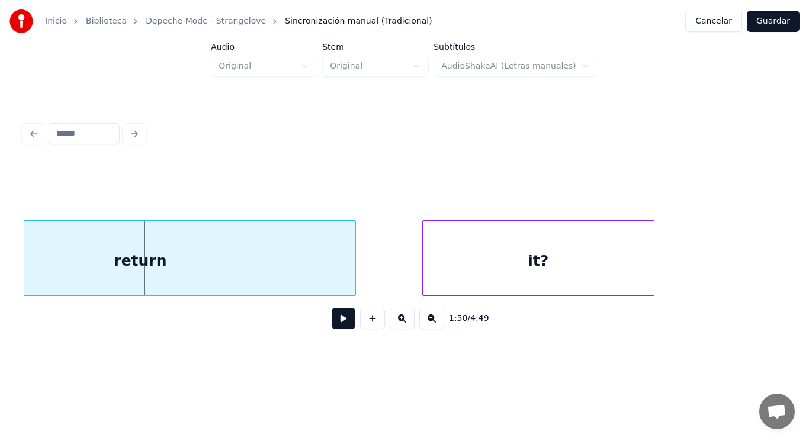
click at [145, 281] on div "return" at bounding box center [140, 261] width 430 height 81
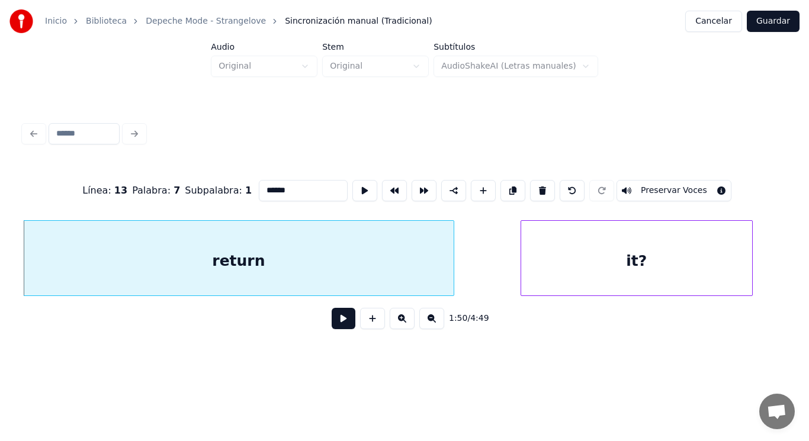
click at [337, 326] on button at bounding box center [344, 318] width 24 height 21
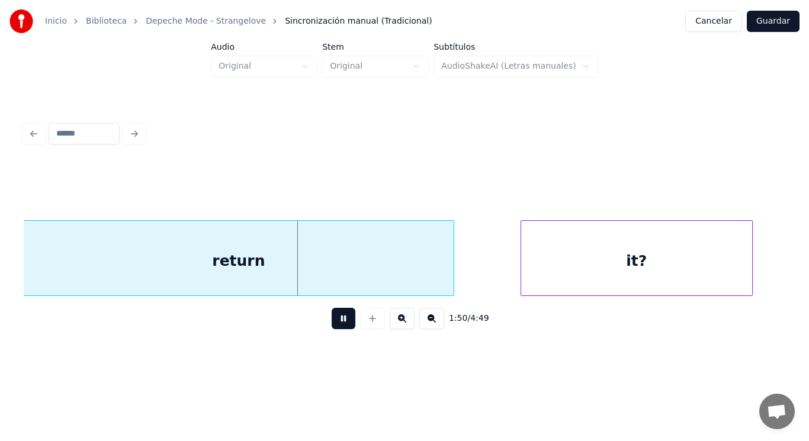
click at [337, 326] on button at bounding box center [344, 318] width 24 height 21
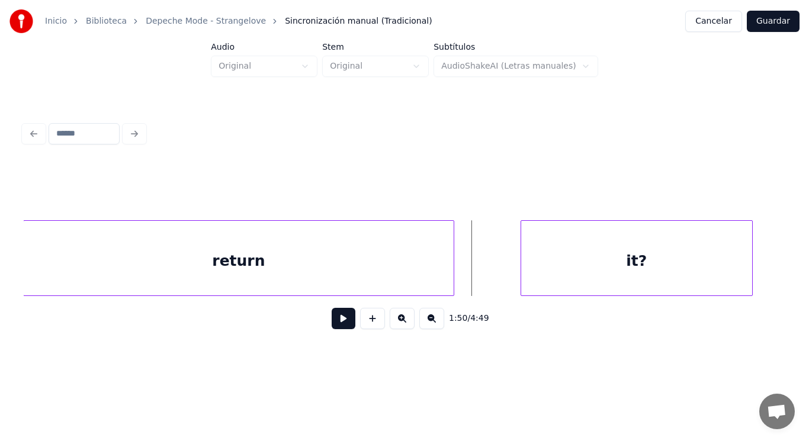
click at [358, 274] on div "return" at bounding box center [239, 261] width 430 height 81
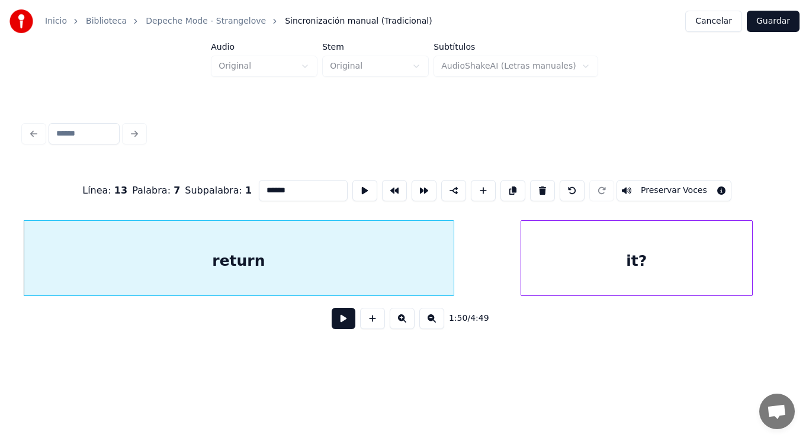
click at [332, 317] on button at bounding box center [344, 318] width 24 height 21
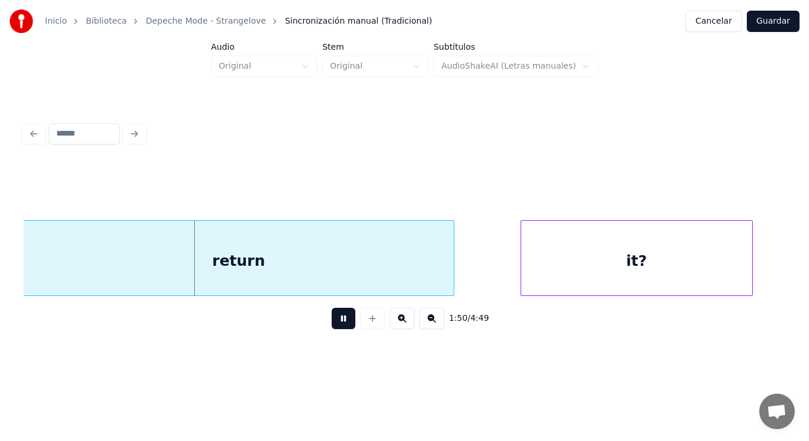
click at [332, 317] on button at bounding box center [344, 318] width 24 height 21
click at [410, 272] on div at bounding box center [410, 258] width 4 height 75
click at [332, 323] on button at bounding box center [344, 318] width 24 height 21
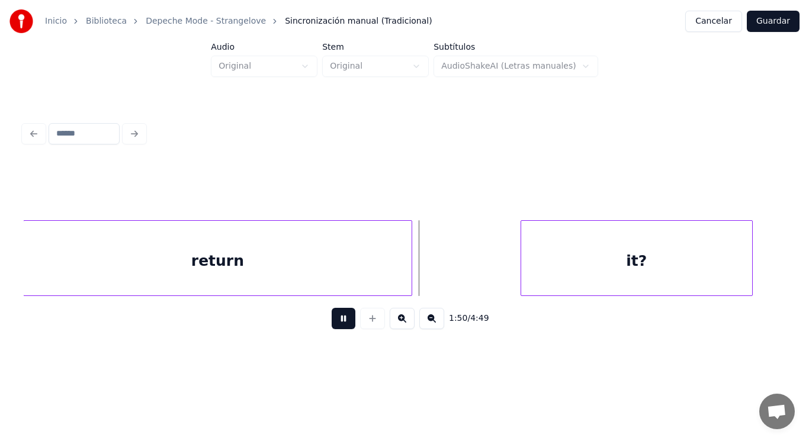
click at [332, 323] on button at bounding box center [344, 318] width 24 height 21
click at [535, 262] on div "it?" at bounding box center [636, 261] width 231 height 81
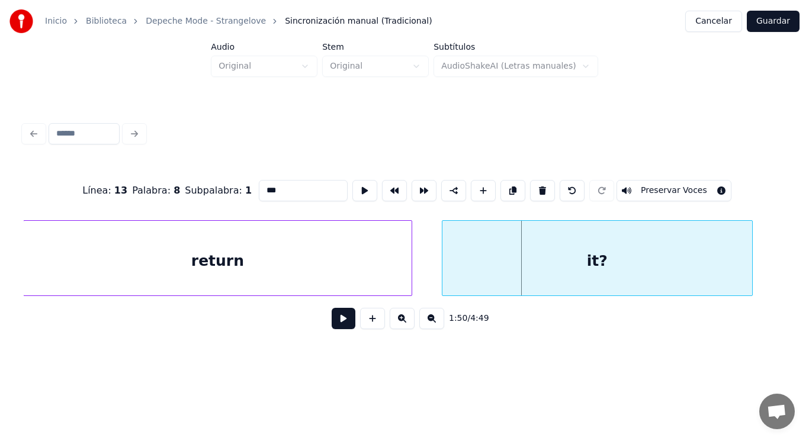
click at [445, 266] on div at bounding box center [444, 258] width 4 height 75
click at [345, 315] on button at bounding box center [344, 318] width 24 height 21
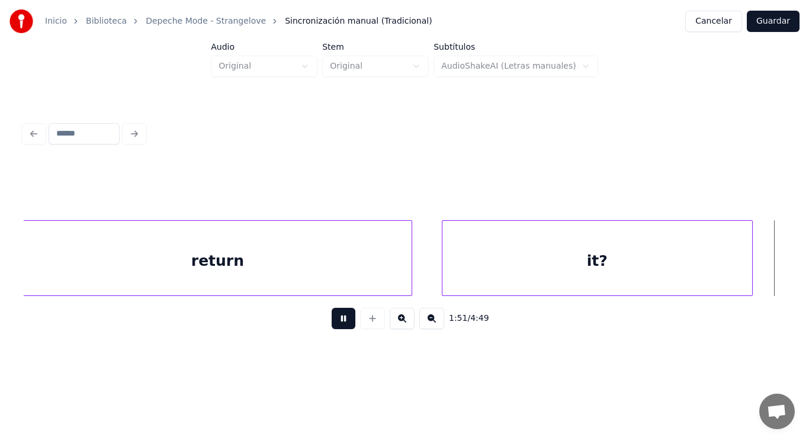
click at [345, 315] on button at bounding box center [344, 318] width 24 height 21
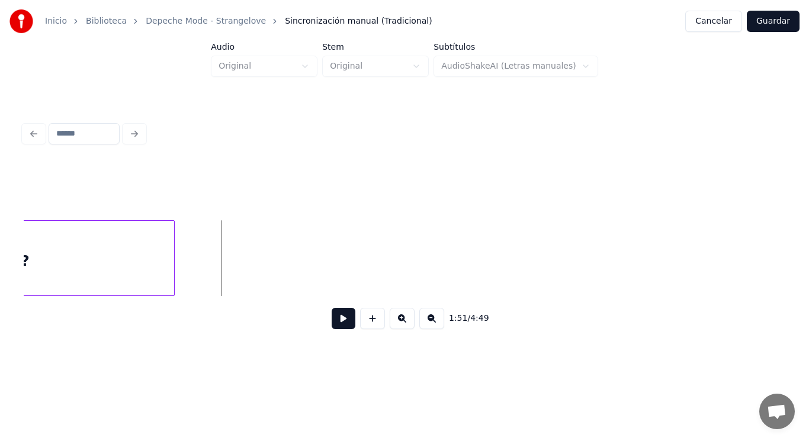
scroll to position [0, 91964]
click at [204, 263] on div at bounding box center [204, 258] width 4 height 75
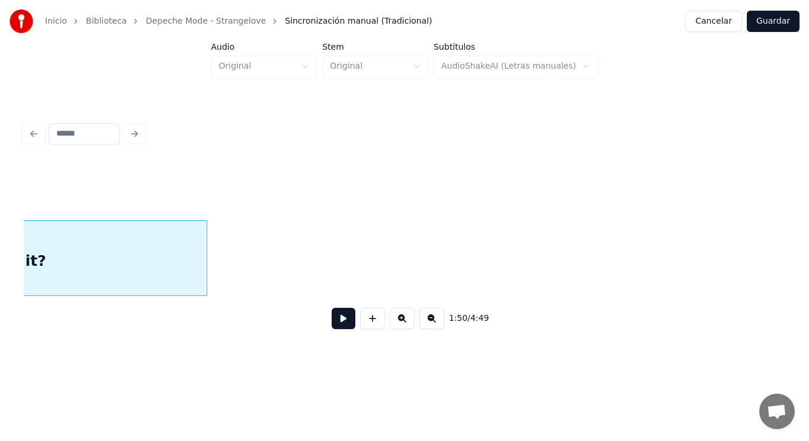
scroll to position [0, 91805]
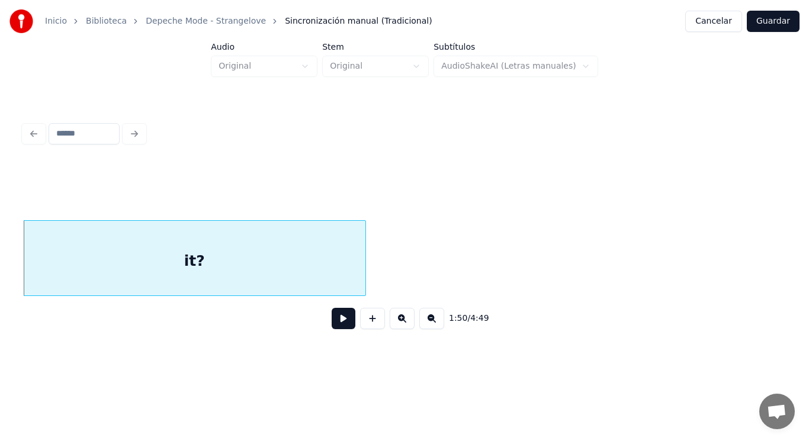
click at [339, 321] on button at bounding box center [344, 318] width 24 height 21
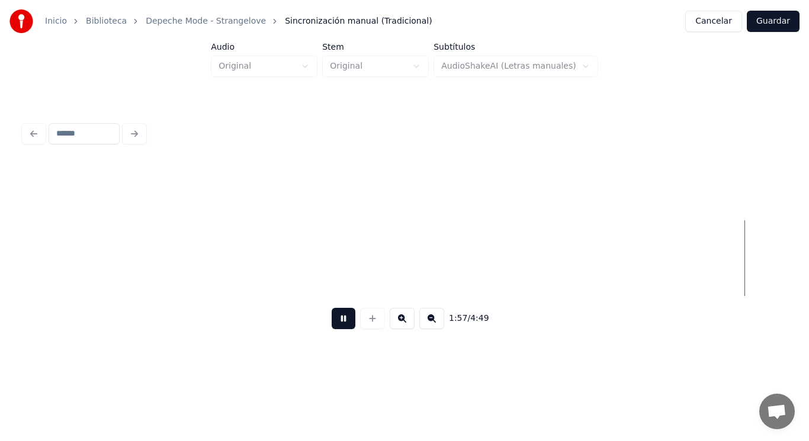
scroll to position [0, 97200]
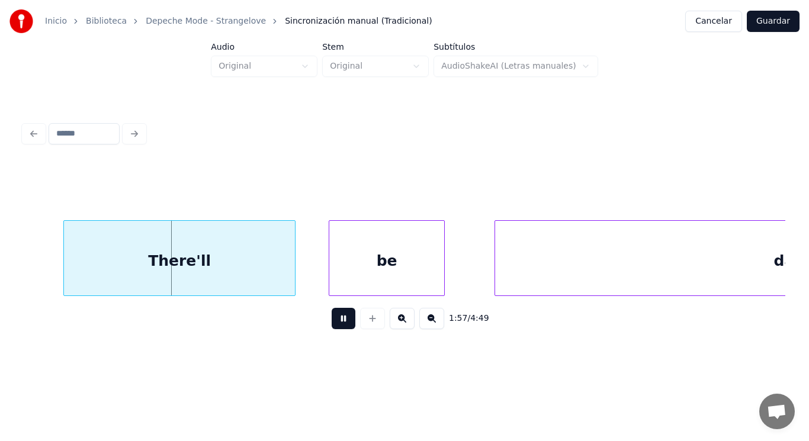
click at [339, 321] on button at bounding box center [344, 318] width 24 height 21
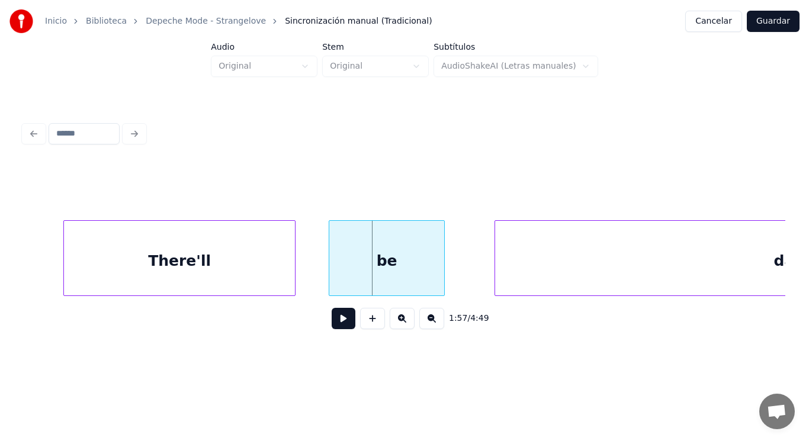
click at [252, 275] on div "There'll" at bounding box center [179, 261] width 231 height 81
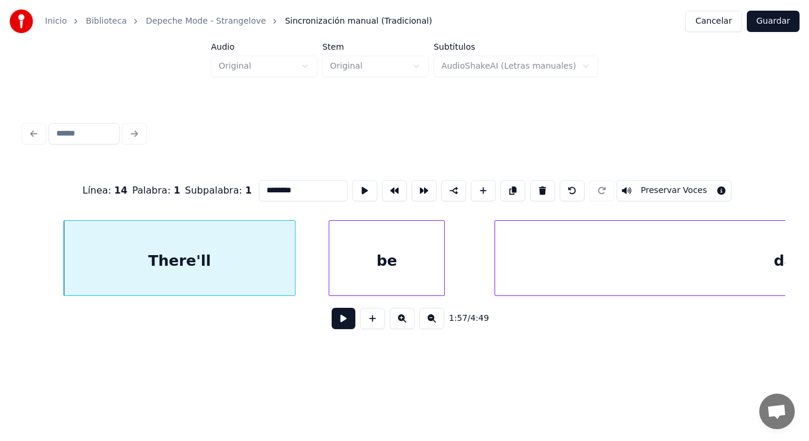
click at [337, 325] on button at bounding box center [344, 318] width 24 height 21
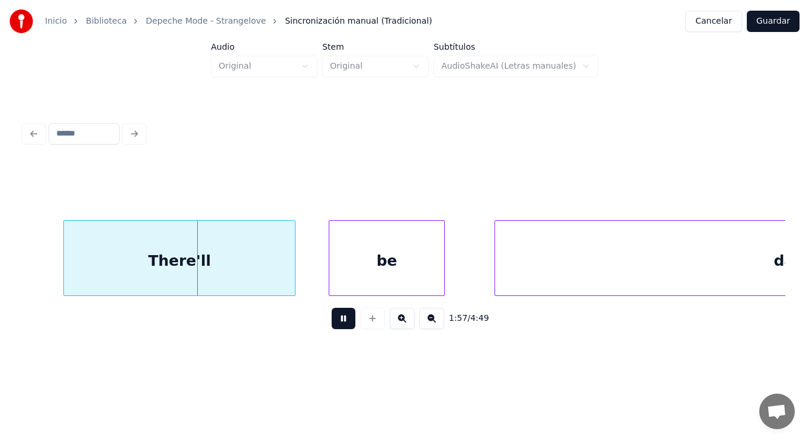
click at [337, 325] on button at bounding box center [344, 318] width 24 height 21
click at [268, 273] on div at bounding box center [270, 258] width 4 height 75
click at [332, 317] on button at bounding box center [344, 318] width 24 height 21
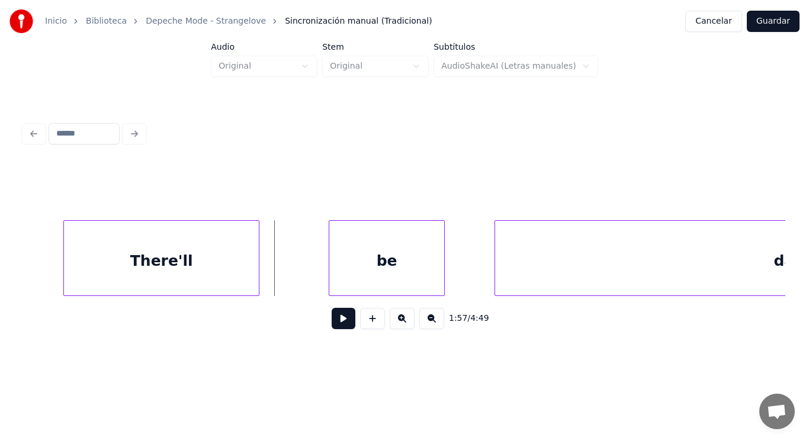
click at [256, 274] on div at bounding box center [257, 258] width 4 height 75
click at [339, 328] on button at bounding box center [344, 318] width 24 height 21
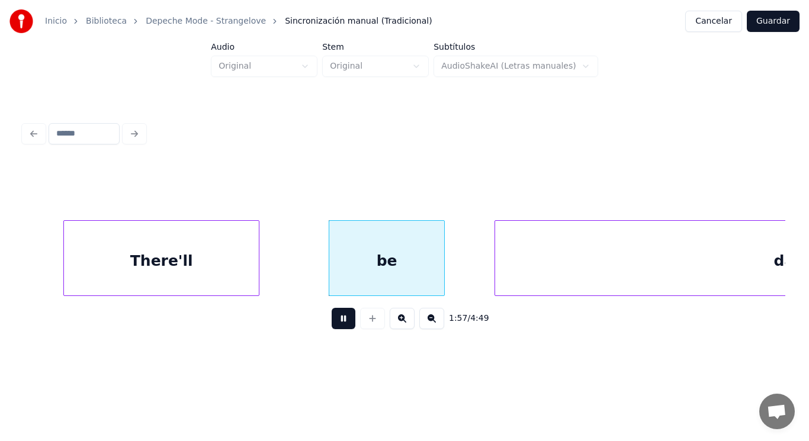
click at [339, 328] on button at bounding box center [344, 318] width 24 height 21
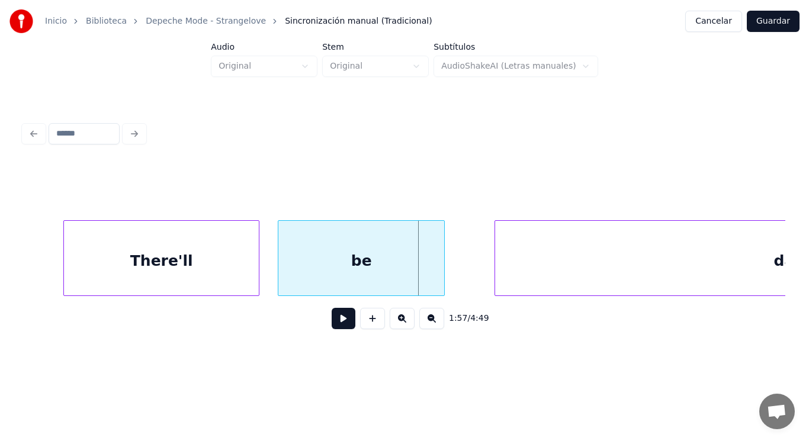
click at [280, 275] on div at bounding box center [280, 258] width 4 height 75
click at [332, 324] on button at bounding box center [344, 318] width 24 height 21
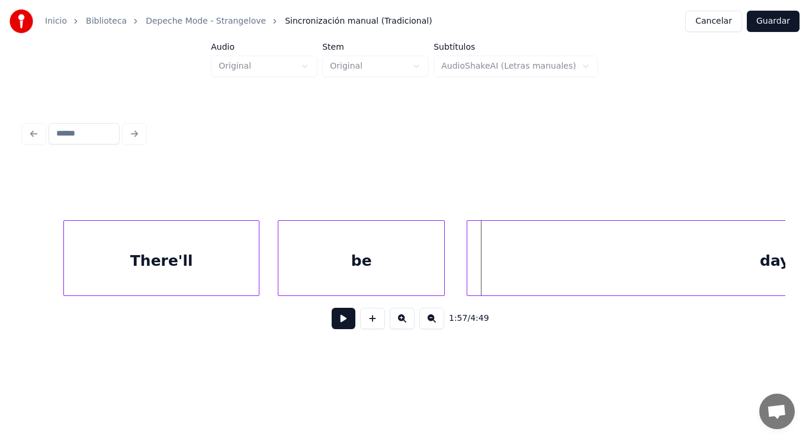
click at [468, 278] on div at bounding box center [469, 258] width 4 height 75
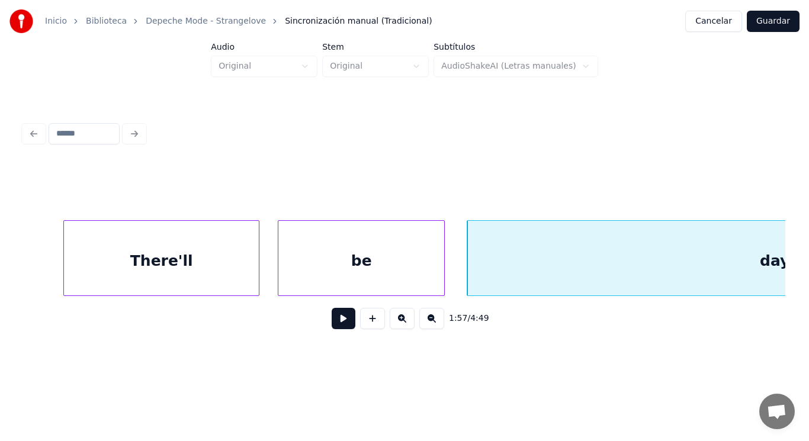
click at [332, 320] on button at bounding box center [344, 318] width 24 height 21
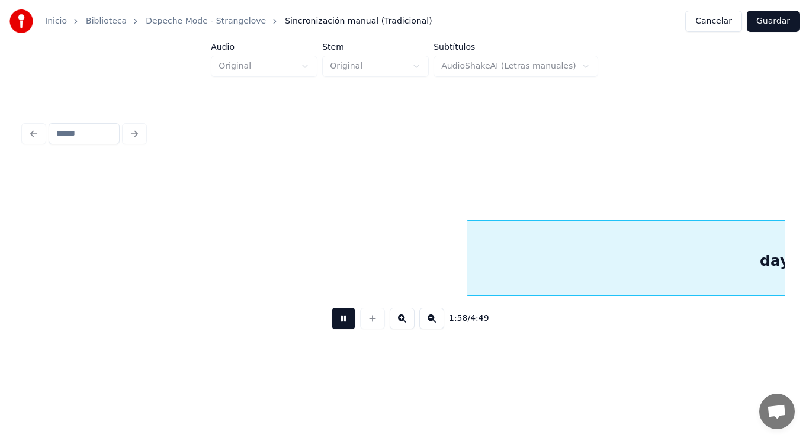
scroll to position [0, 97966]
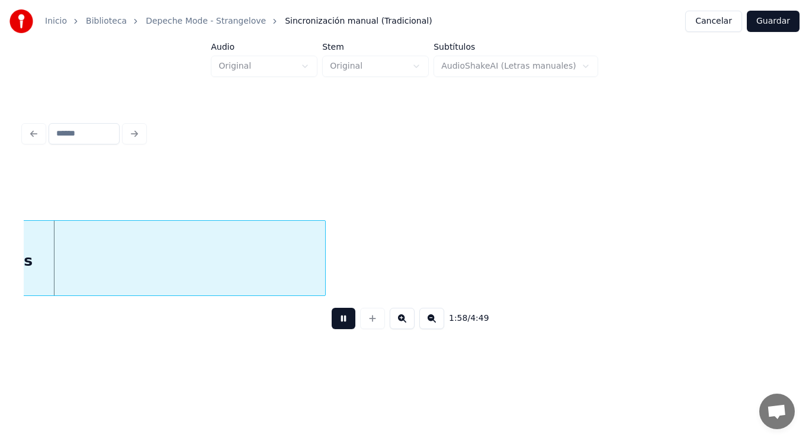
click at [332, 320] on button at bounding box center [344, 318] width 24 height 21
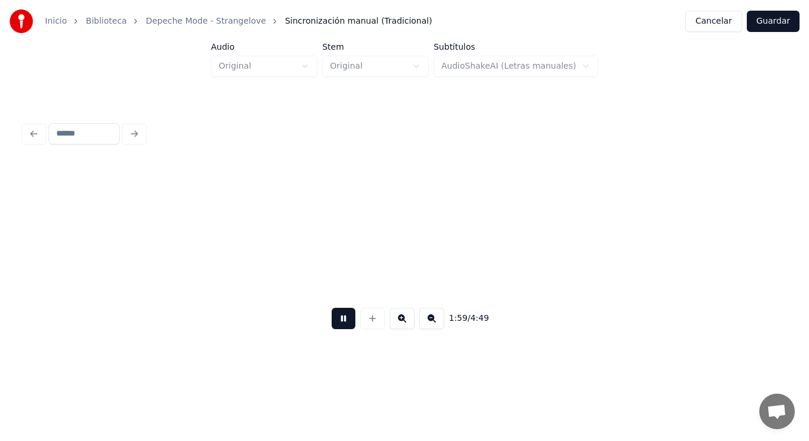
scroll to position [0, 98731]
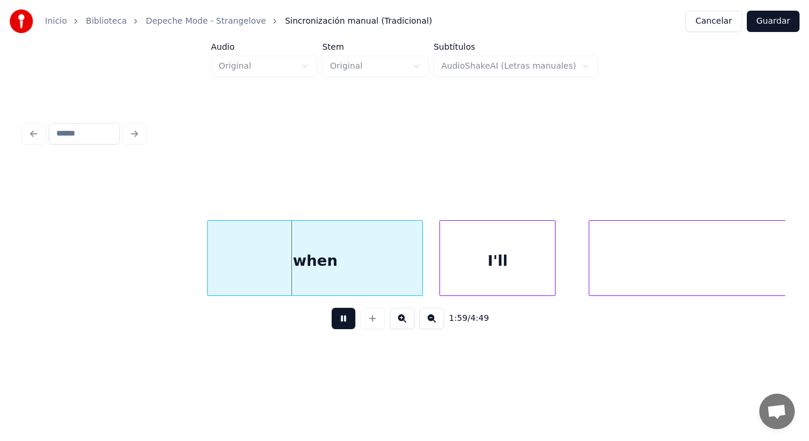
click at [332, 320] on button at bounding box center [344, 318] width 24 height 21
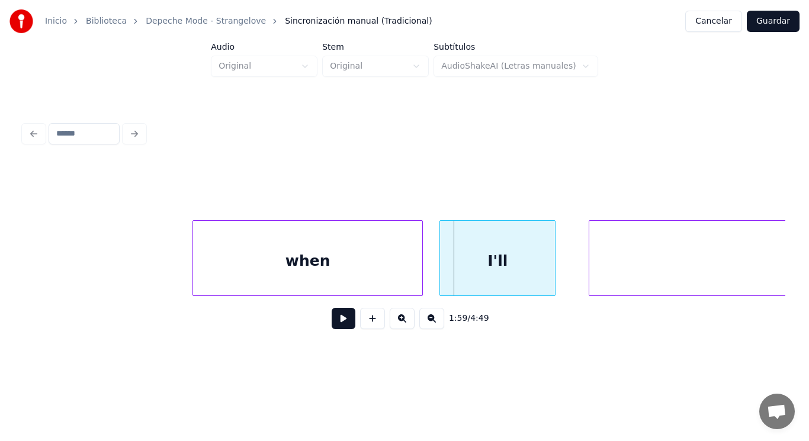
click at [195, 271] on div at bounding box center [195, 258] width 4 height 75
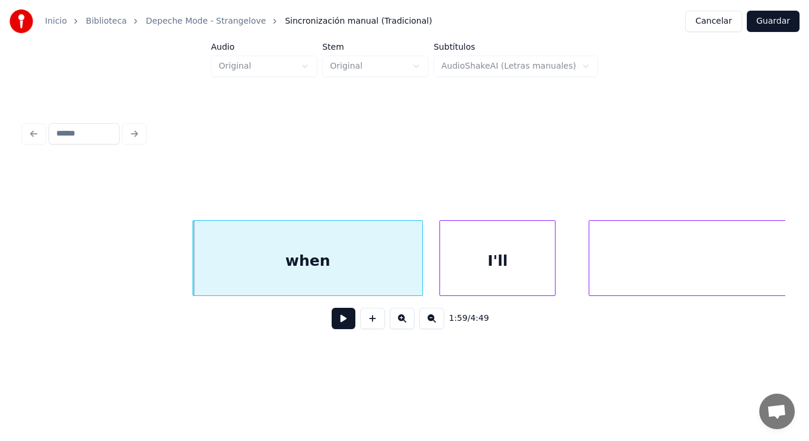
click at [339, 322] on button at bounding box center [344, 318] width 24 height 21
click at [406, 285] on div at bounding box center [407, 258] width 4 height 75
click at [340, 317] on button at bounding box center [344, 318] width 24 height 21
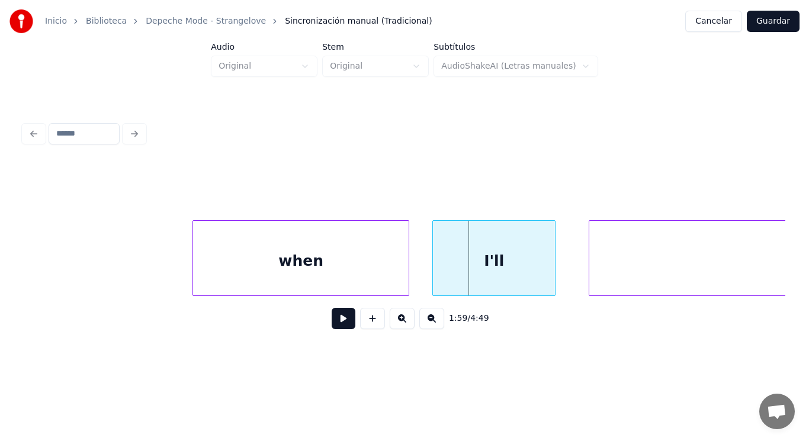
click at [434, 277] on div at bounding box center [435, 258] width 4 height 75
click at [346, 317] on button at bounding box center [344, 318] width 24 height 21
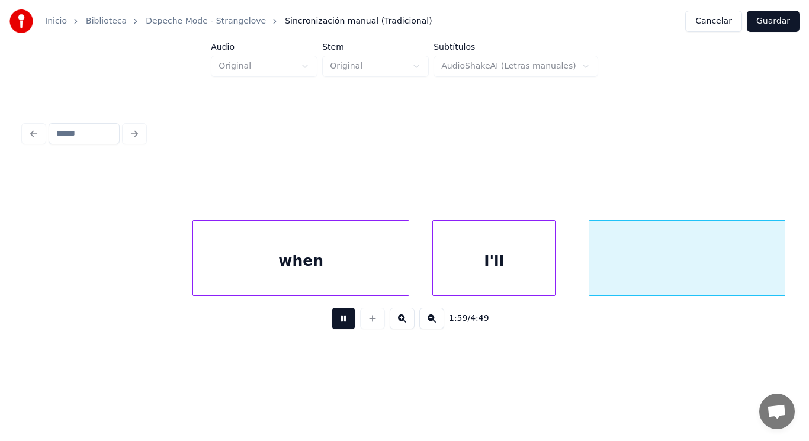
click at [346, 317] on button at bounding box center [344, 318] width 24 height 21
click at [509, 278] on div "I'll" at bounding box center [494, 261] width 122 height 81
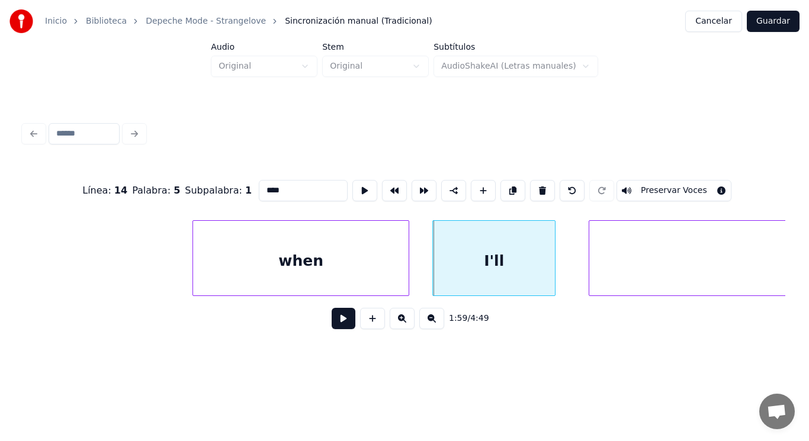
click at [335, 319] on button at bounding box center [344, 318] width 24 height 21
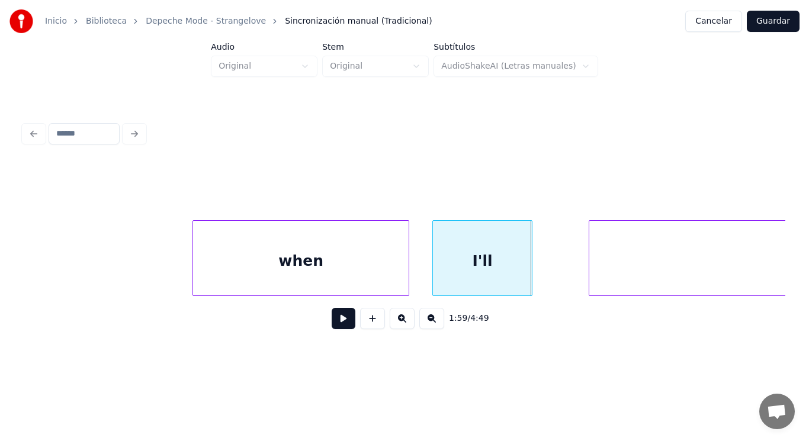
click at [529, 279] on div at bounding box center [530, 258] width 4 height 75
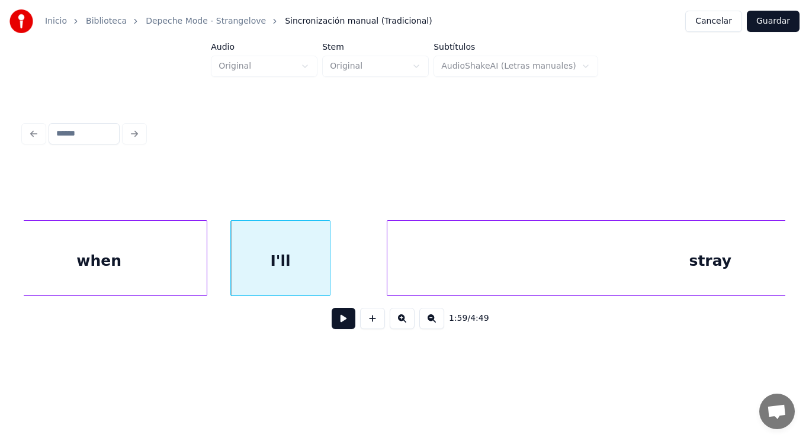
scroll to position [0, 98991]
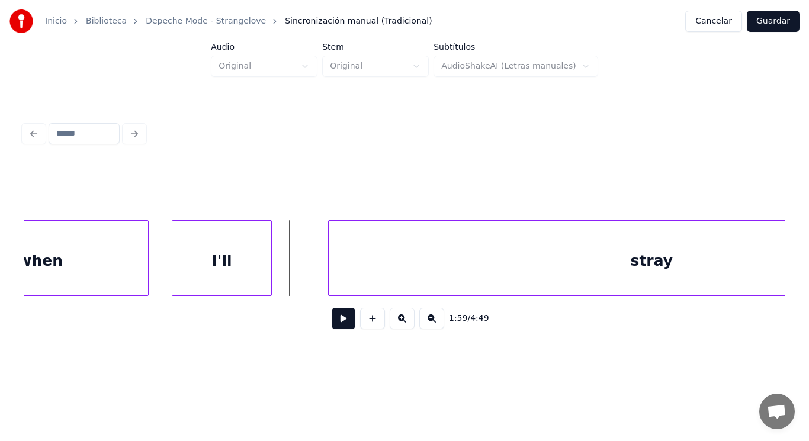
click at [332, 325] on button at bounding box center [344, 318] width 24 height 21
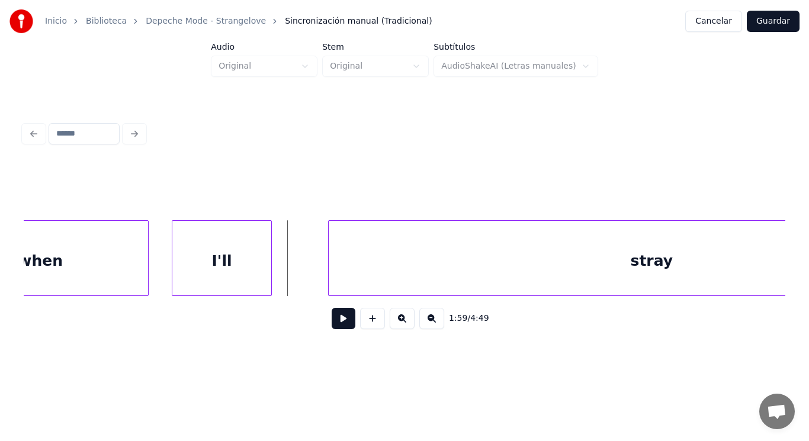
click at [338, 319] on button at bounding box center [344, 318] width 24 height 21
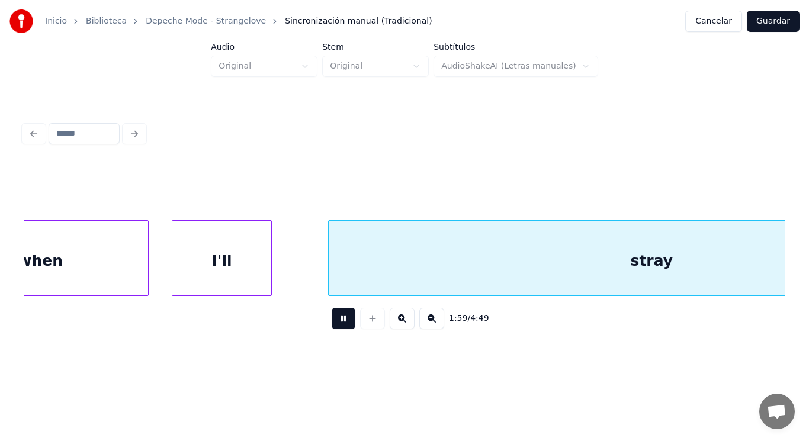
click at [338, 319] on button at bounding box center [344, 318] width 24 height 21
click at [99, 264] on div "when" at bounding box center [40, 261] width 216 height 81
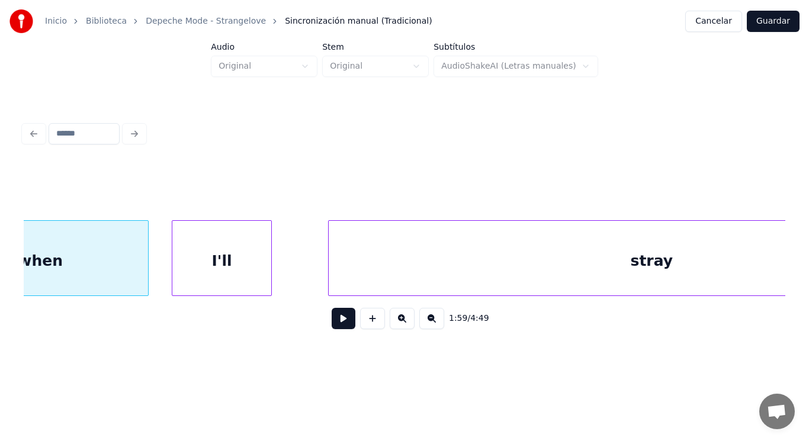
scroll to position [0, 98900]
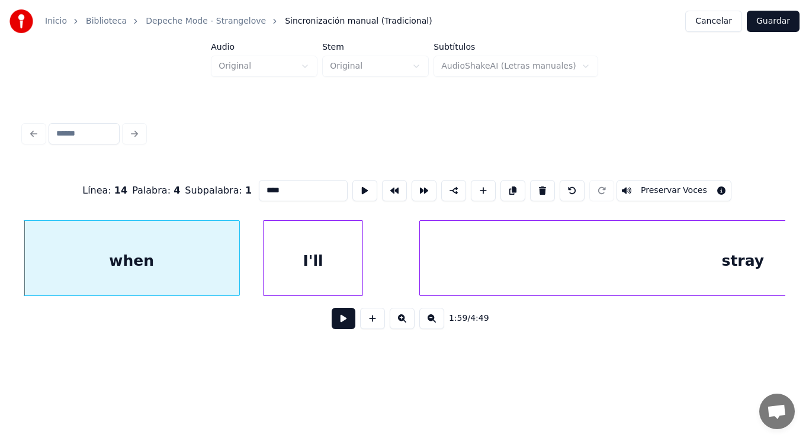
click at [343, 327] on button at bounding box center [344, 318] width 24 height 21
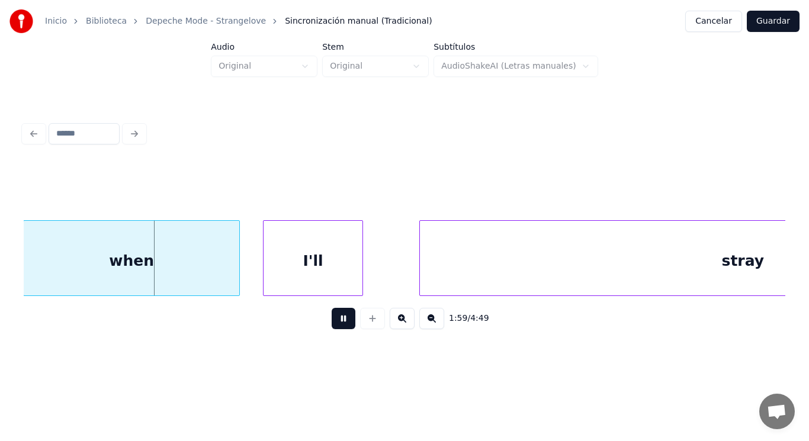
click at [343, 327] on button at bounding box center [344, 318] width 24 height 21
click at [227, 277] on div at bounding box center [228, 258] width 4 height 75
click at [332, 322] on button at bounding box center [344, 318] width 24 height 21
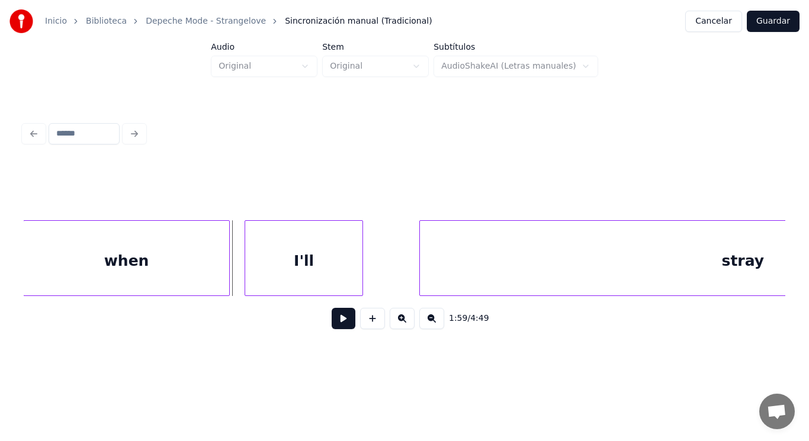
click at [245, 275] on div at bounding box center [247, 258] width 4 height 75
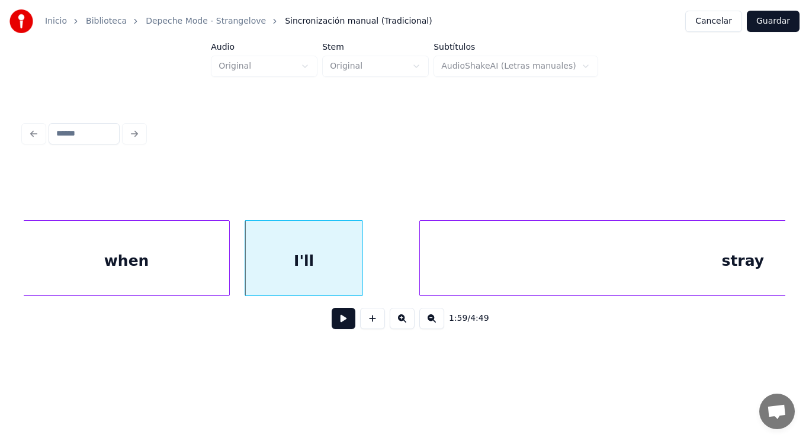
click at [334, 327] on button at bounding box center [344, 318] width 24 height 21
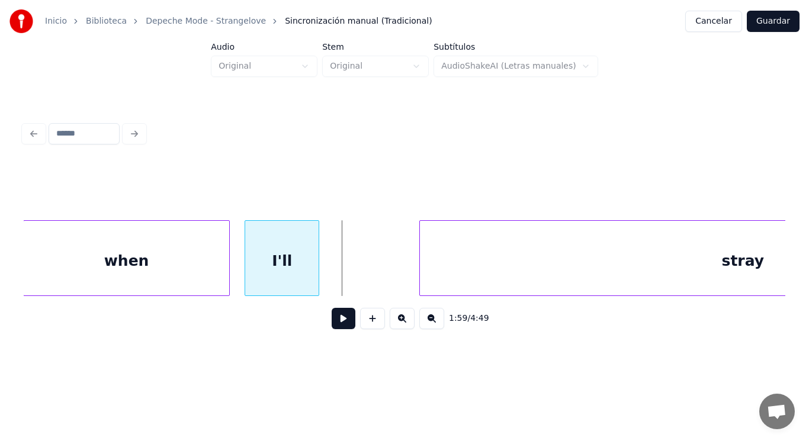
click at [317, 279] on div at bounding box center [317, 258] width 4 height 75
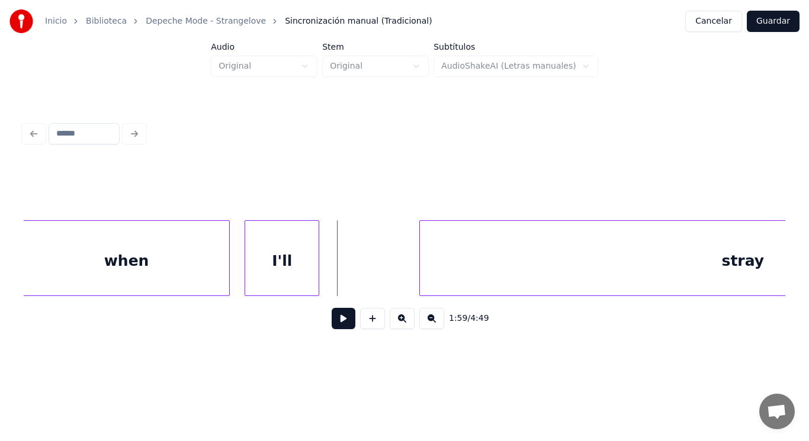
click at [332, 319] on button at bounding box center [344, 318] width 24 height 21
drag, startPoint x: 332, startPoint y: 319, endPoint x: 349, endPoint y: 310, distance: 19.1
click at [341, 314] on button at bounding box center [344, 318] width 24 height 21
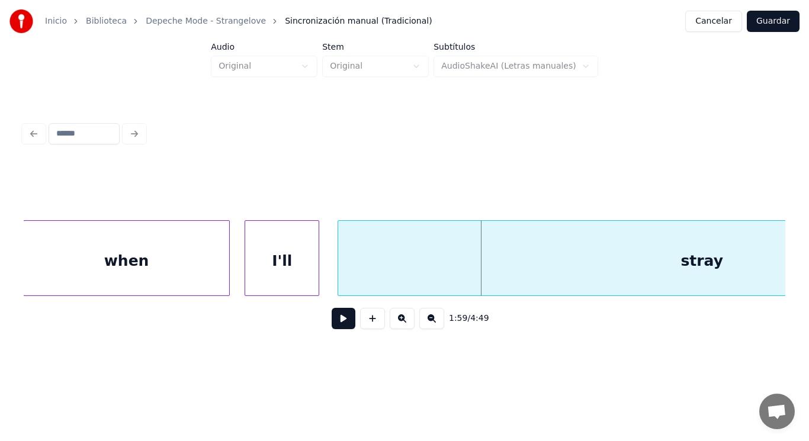
click at [338, 277] on div at bounding box center [340, 258] width 4 height 75
click at [333, 326] on button at bounding box center [344, 318] width 24 height 21
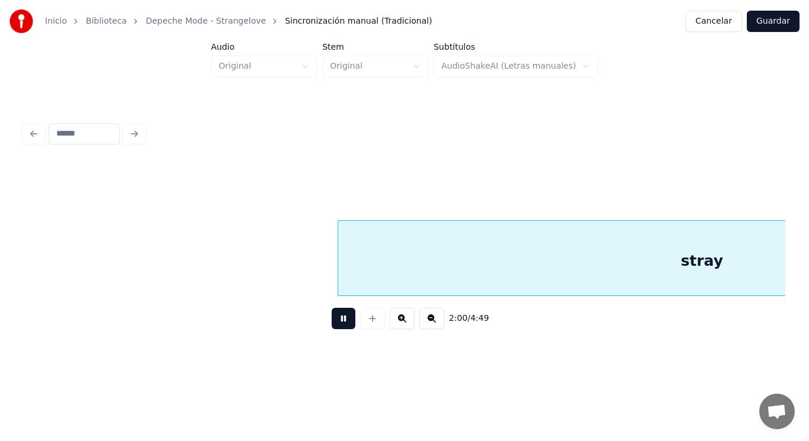
scroll to position [0, 99672]
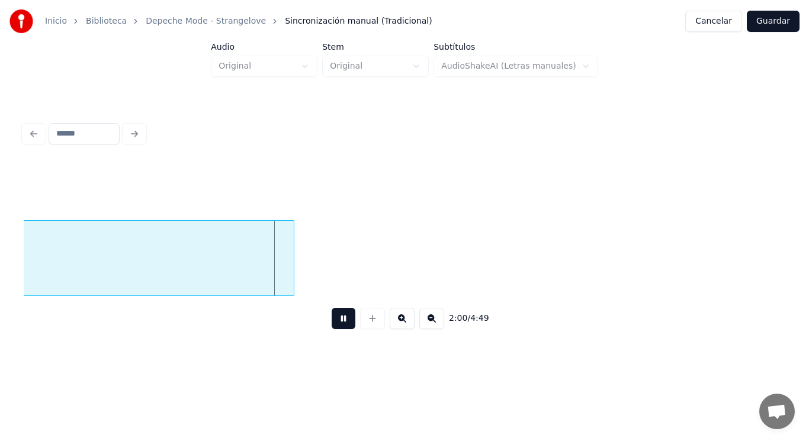
click at [333, 326] on button at bounding box center [344, 318] width 24 height 21
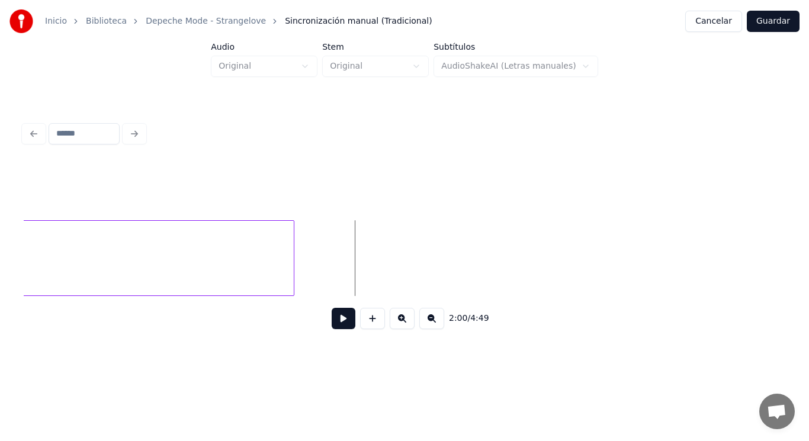
click at [291, 277] on div at bounding box center [292, 258] width 4 height 75
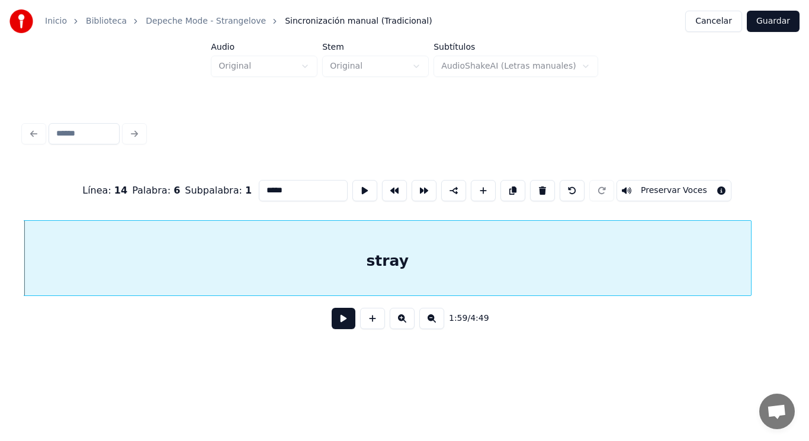
click at [342, 329] on button at bounding box center [344, 318] width 24 height 21
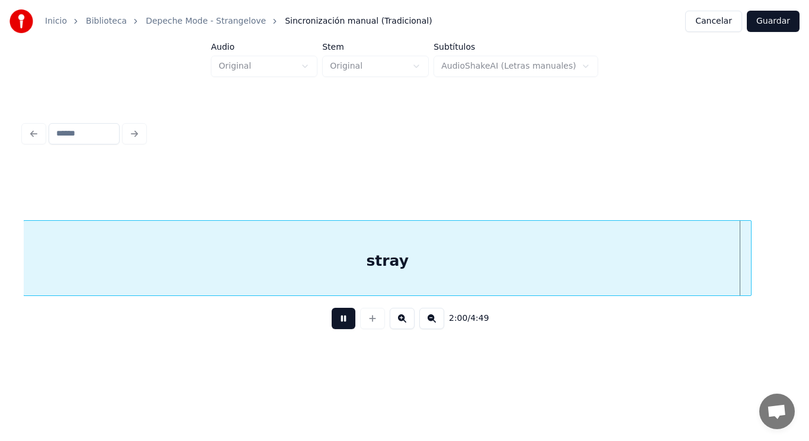
click at [342, 329] on button at bounding box center [344, 318] width 24 height 21
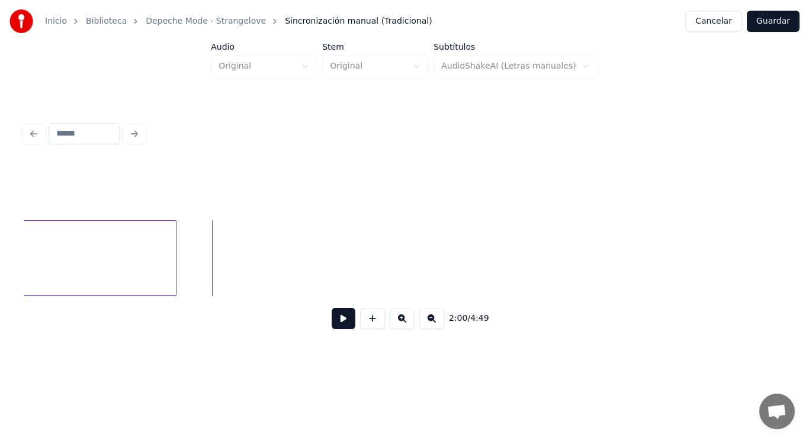
scroll to position [0, 99788]
click at [213, 268] on div at bounding box center [213, 258] width 4 height 75
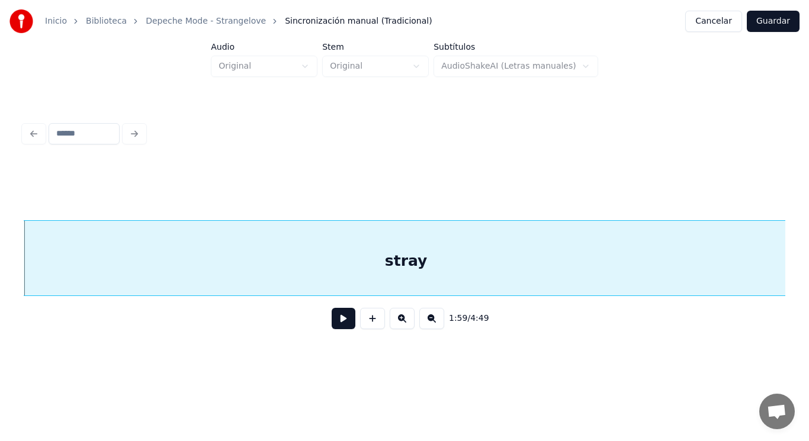
click at [332, 325] on button at bounding box center [344, 318] width 24 height 21
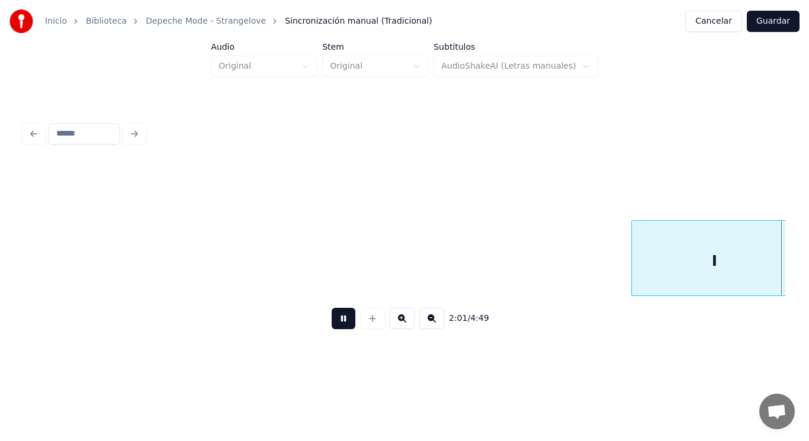
scroll to position [0, 100755]
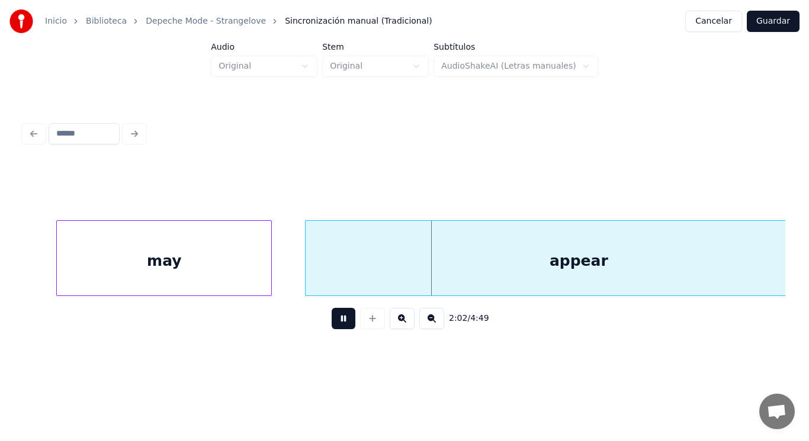
click at [332, 325] on button at bounding box center [344, 318] width 24 height 21
click at [92, 276] on div "may" at bounding box center [164, 261] width 214 height 81
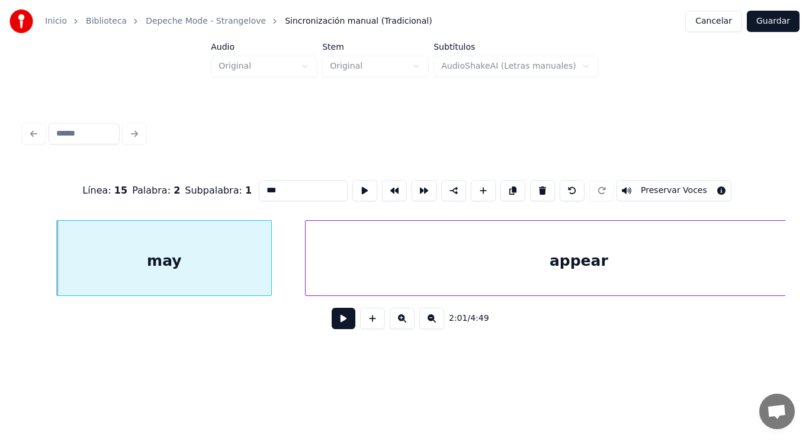
click at [337, 322] on button at bounding box center [344, 318] width 24 height 21
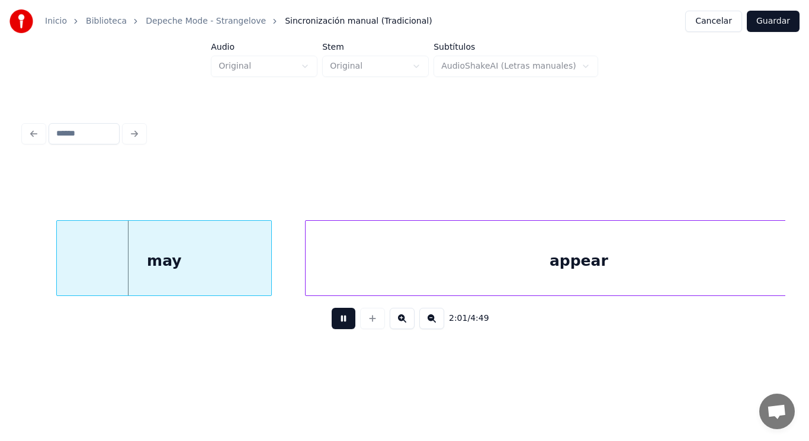
click at [337, 322] on button at bounding box center [344, 318] width 24 height 21
click at [252, 273] on div at bounding box center [253, 258] width 4 height 75
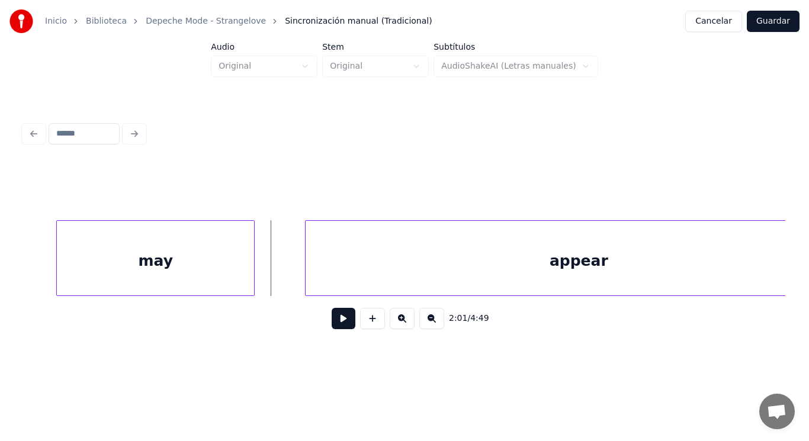
click at [332, 316] on button at bounding box center [344, 318] width 24 height 21
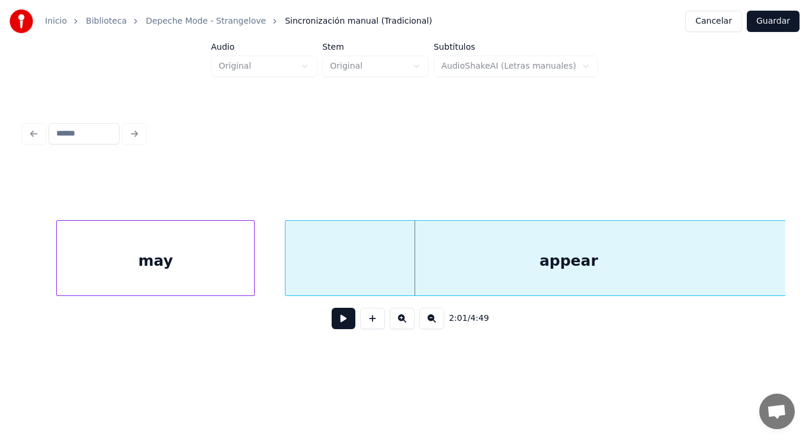
click at [287, 282] on div at bounding box center [287, 258] width 4 height 75
click at [259, 281] on div at bounding box center [260, 258] width 4 height 75
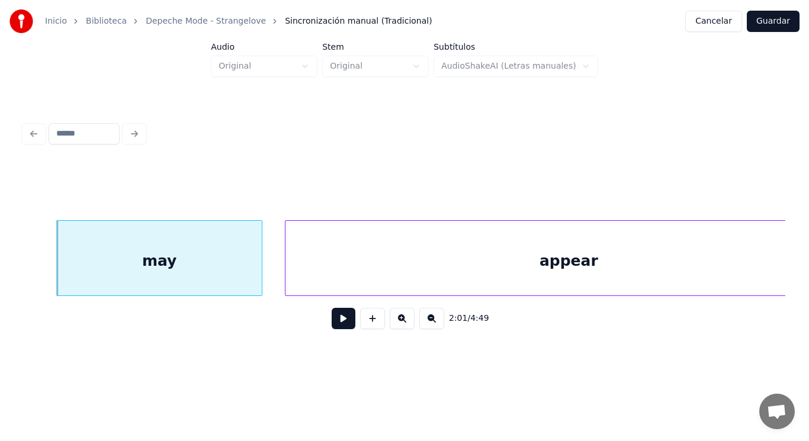
click at [335, 325] on button at bounding box center [344, 318] width 24 height 21
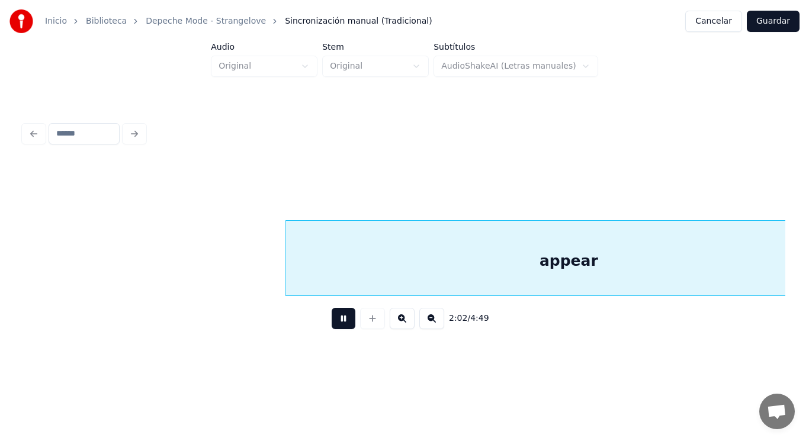
scroll to position [0, 101529]
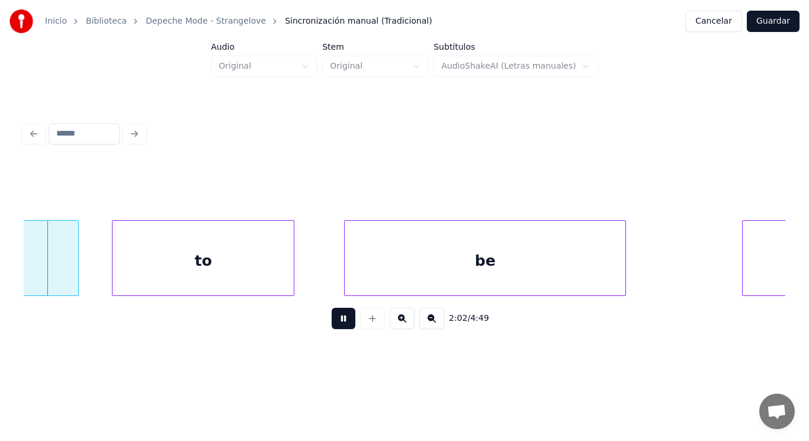
click at [335, 325] on button at bounding box center [344, 318] width 24 height 21
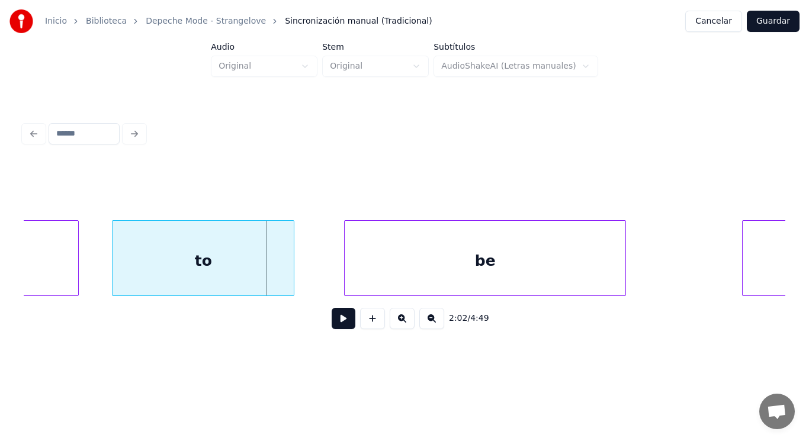
click at [203, 277] on div "to" at bounding box center [203, 261] width 181 height 81
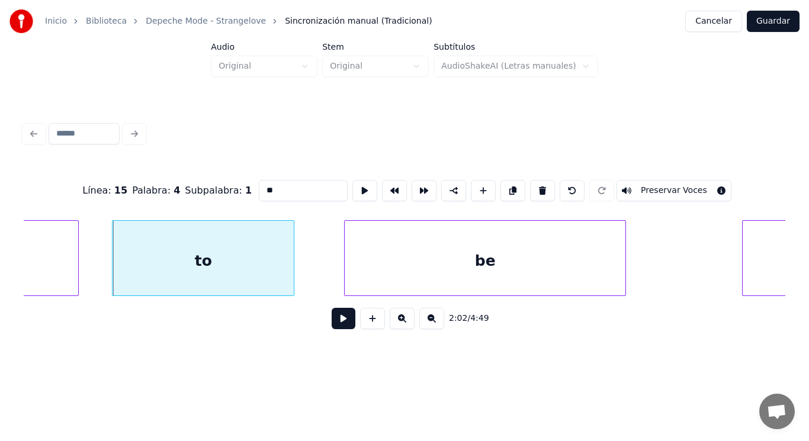
click at [338, 322] on button at bounding box center [344, 318] width 24 height 21
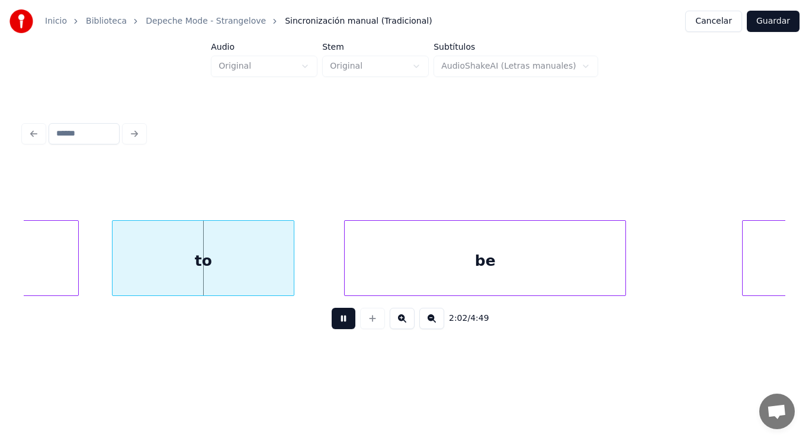
click at [338, 322] on button at bounding box center [344, 318] width 24 height 21
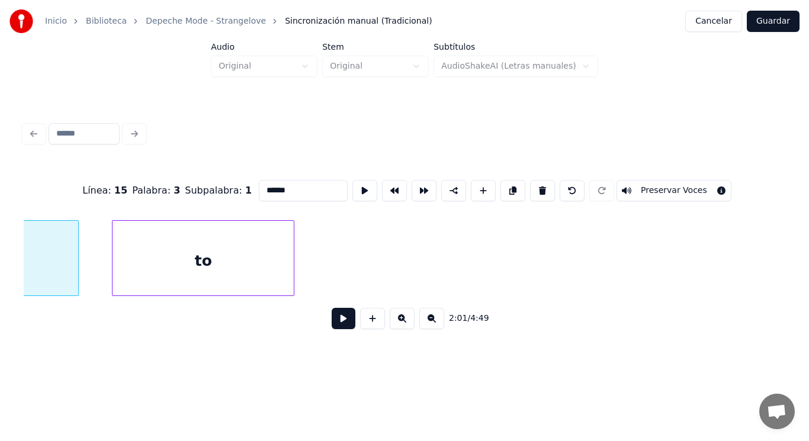
scroll to position [0, 101017]
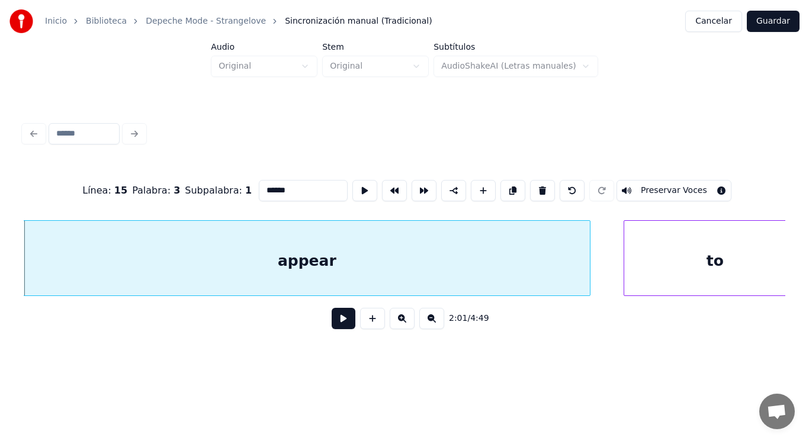
click at [338, 326] on button at bounding box center [344, 318] width 24 height 21
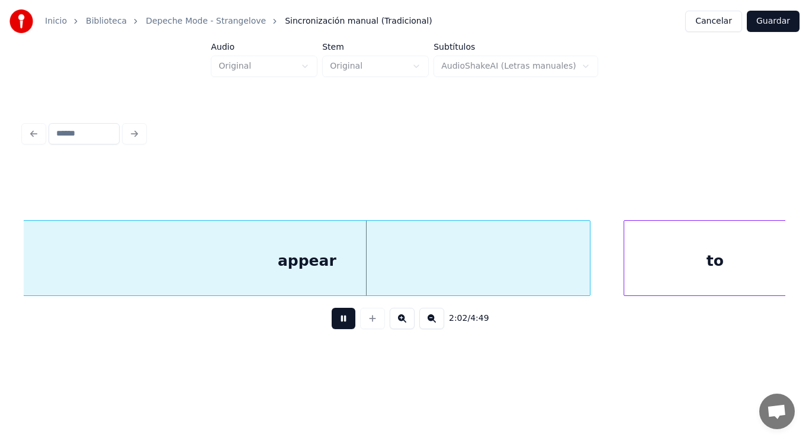
click at [338, 326] on button at bounding box center [344, 318] width 24 height 21
click at [466, 274] on div "appear" at bounding box center [307, 261] width 566 height 81
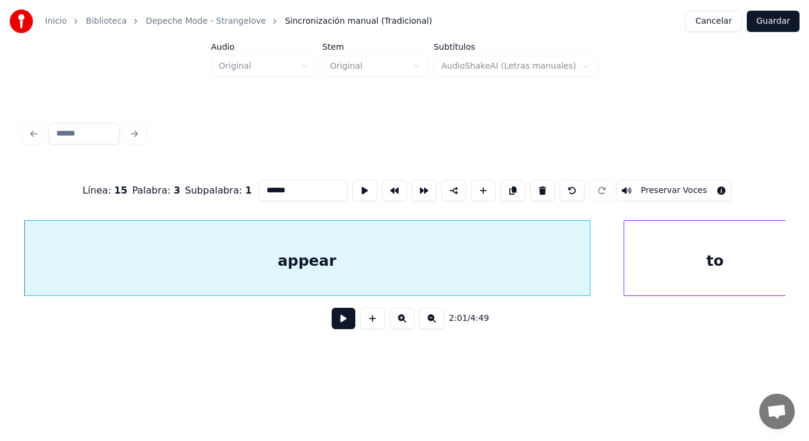
click at [333, 329] on button at bounding box center [344, 318] width 24 height 21
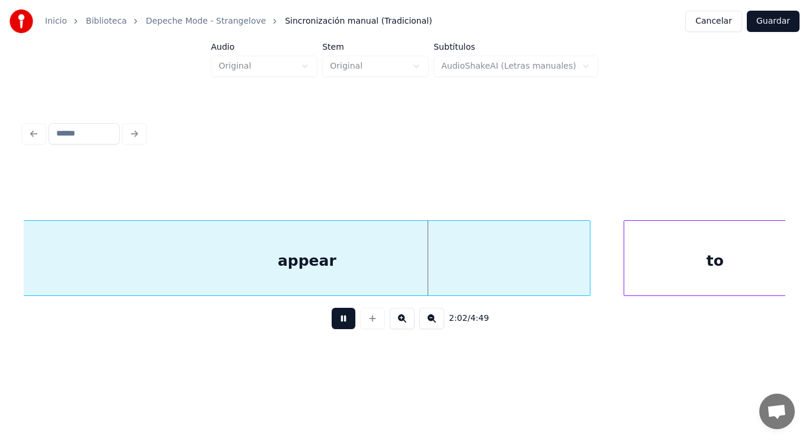
click at [333, 329] on button at bounding box center [344, 318] width 24 height 21
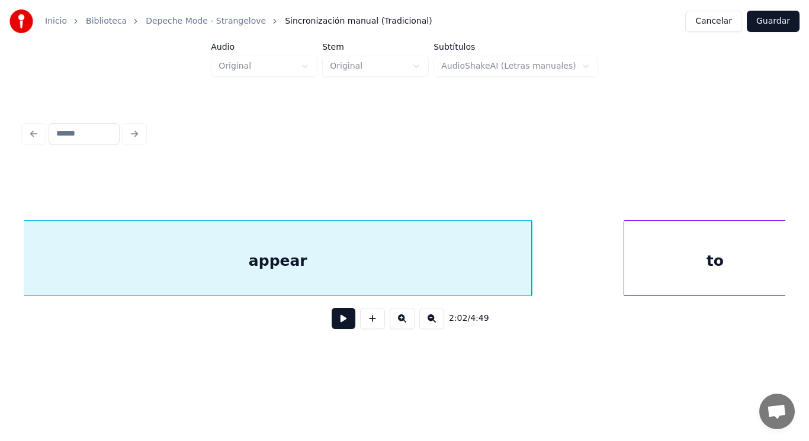
click at [530, 280] on div at bounding box center [530, 258] width 4 height 75
click at [334, 324] on button at bounding box center [344, 318] width 24 height 21
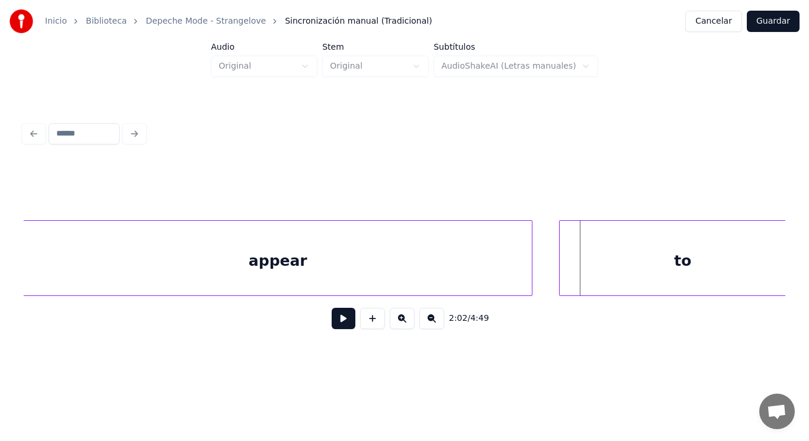
click at [560, 278] on div at bounding box center [562, 258] width 4 height 75
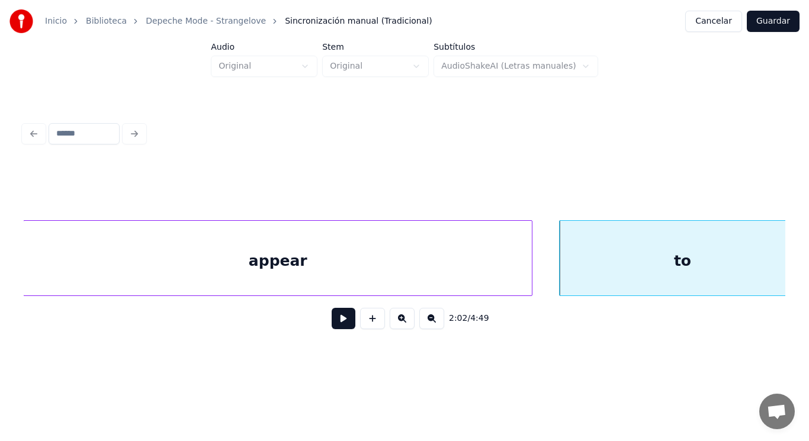
click at [336, 320] on button at bounding box center [344, 318] width 24 height 21
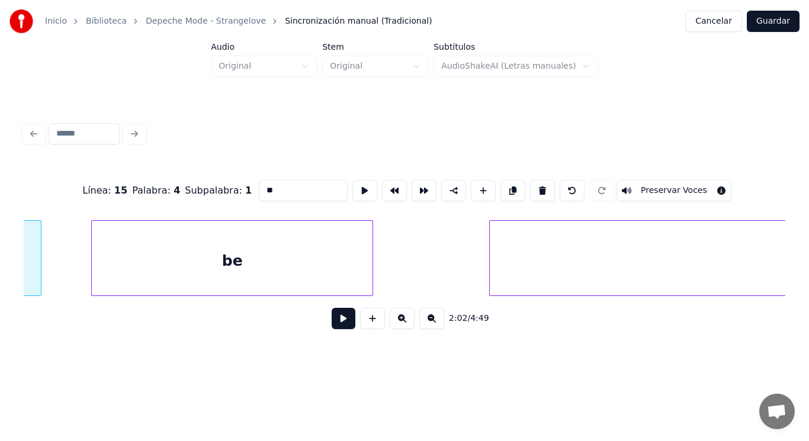
scroll to position [0, 101553]
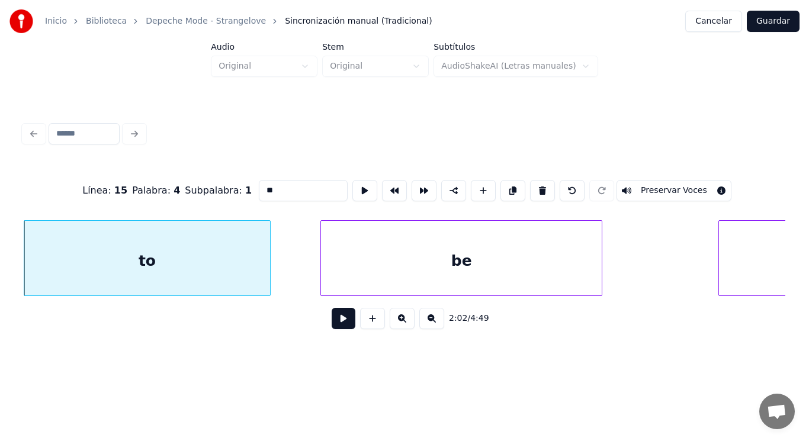
click at [335, 323] on button at bounding box center [344, 318] width 24 height 21
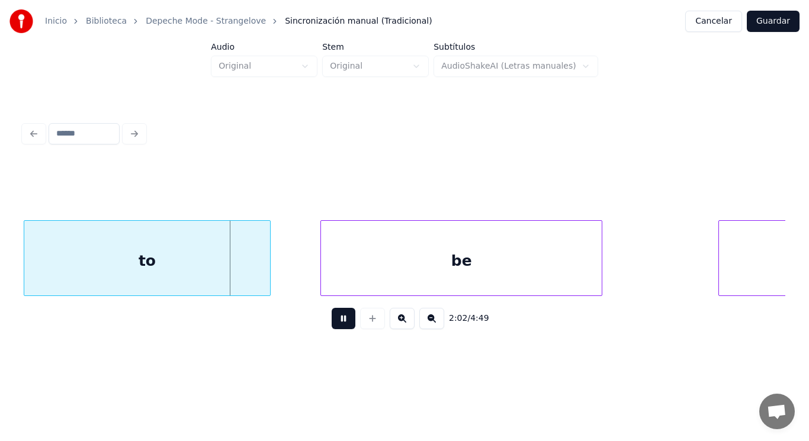
click at [335, 323] on button at bounding box center [344, 318] width 24 height 21
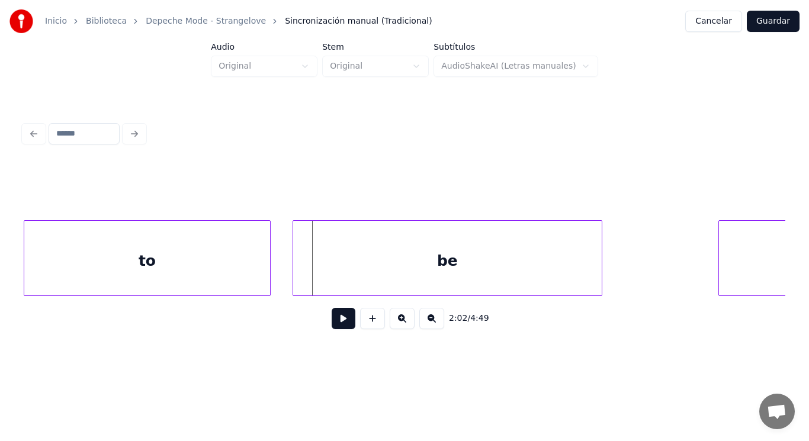
click at [294, 282] on div at bounding box center [295, 258] width 4 height 75
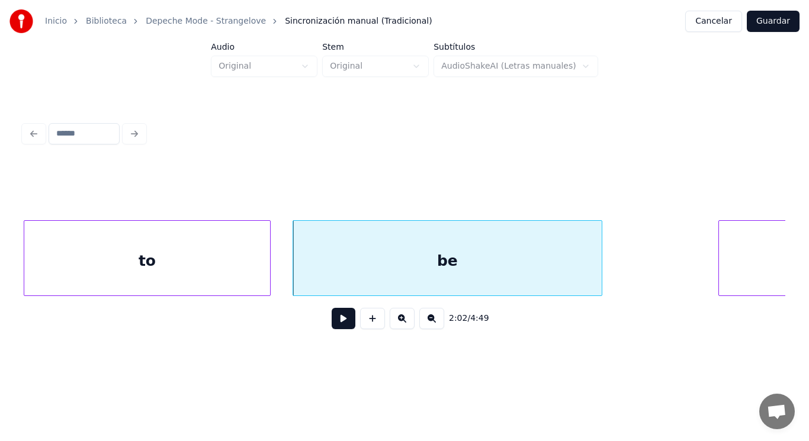
click at [341, 326] on button at bounding box center [344, 318] width 24 height 21
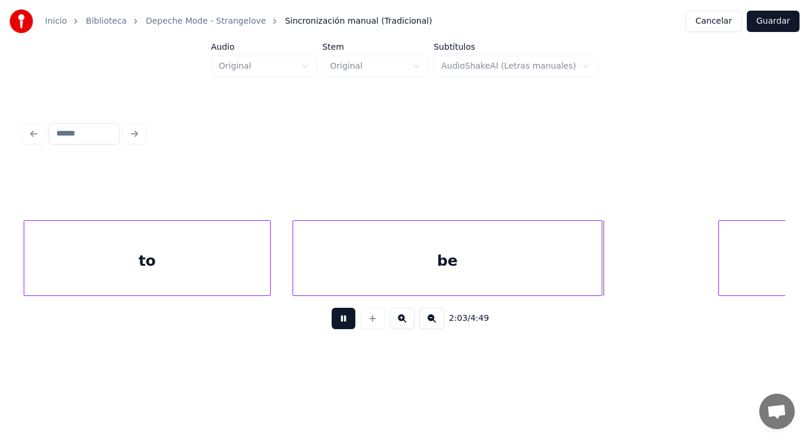
click at [341, 326] on button at bounding box center [344, 318] width 24 height 21
click at [227, 279] on div "to" at bounding box center [147, 261] width 246 height 81
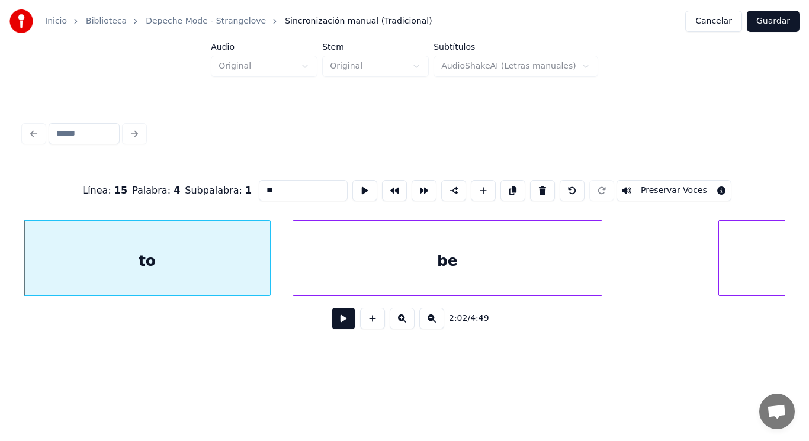
click at [336, 327] on button at bounding box center [344, 318] width 24 height 21
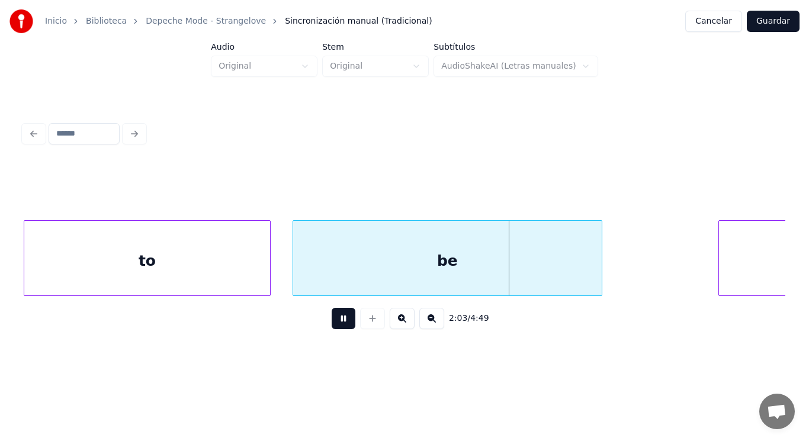
click at [336, 327] on button at bounding box center [344, 318] width 24 height 21
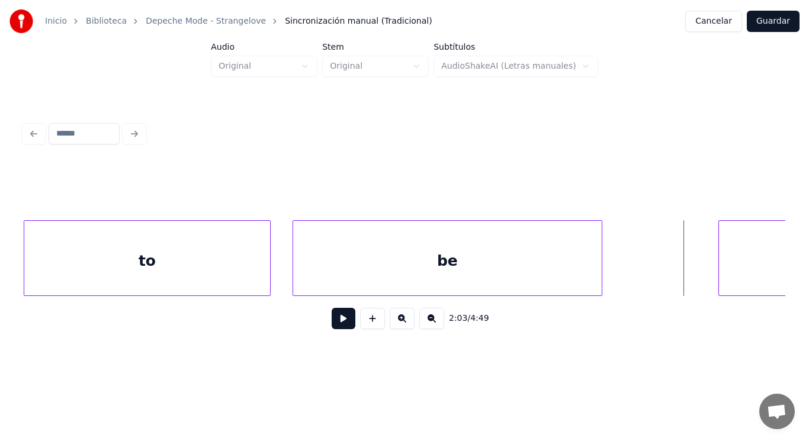
click at [476, 273] on div "be" at bounding box center [447, 261] width 309 height 81
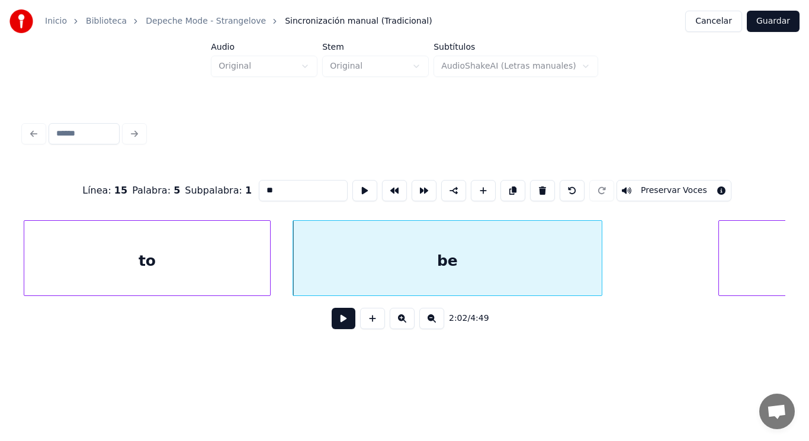
click at [343, 321] on button at bounding box center [344, 318] width 24 height 21
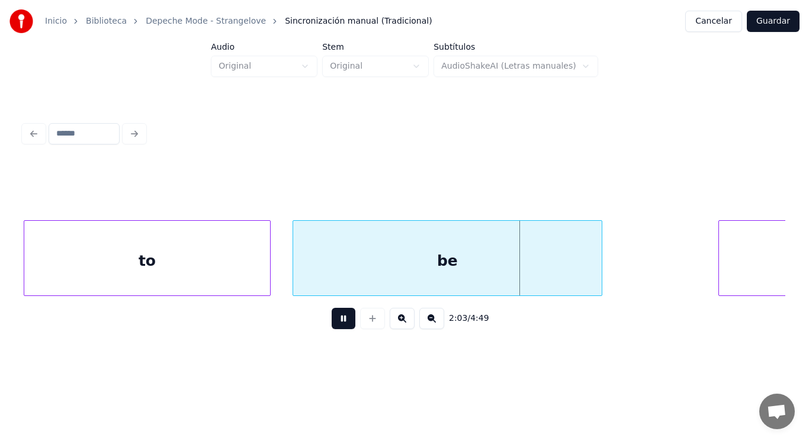
click at [343, 321] on button at bounding box center [344, 318] width 24 height 21
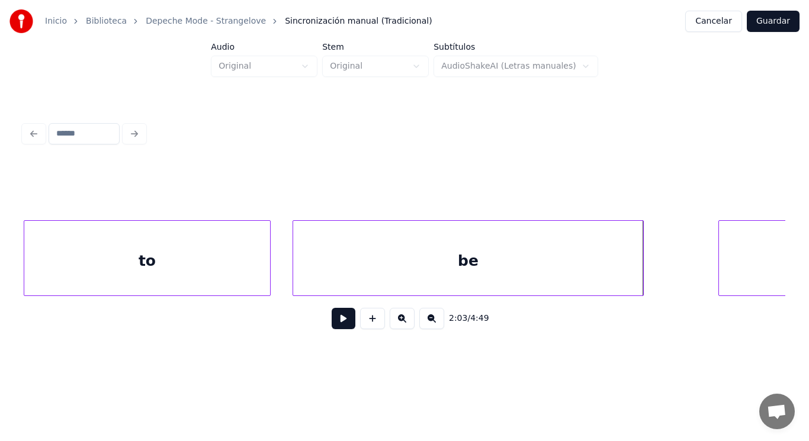
click at [641, 269] on div at bounding box center [642, 258] width 4 height 75
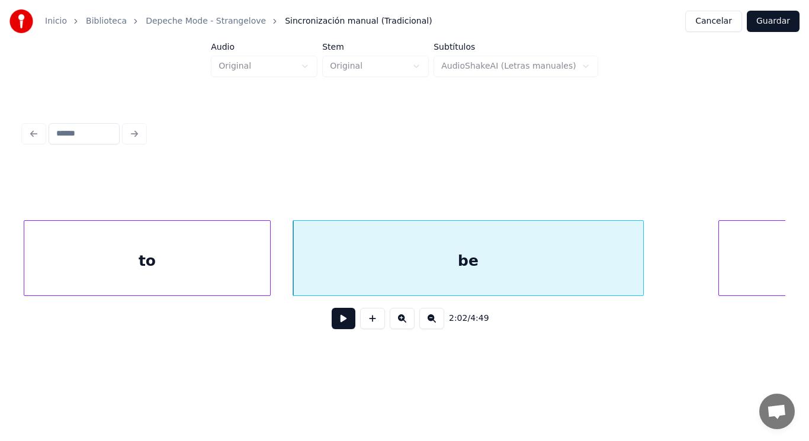
click at [332, 326] on button at bounding box center [344, 318] width 24 height 21
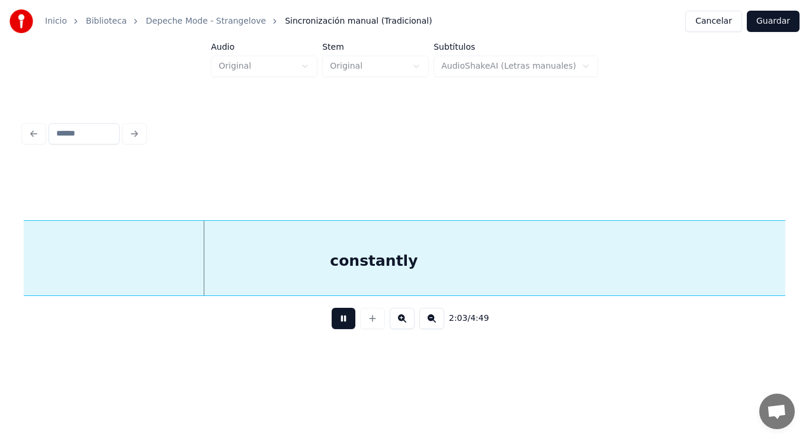
click at [332, 326] on button at bounding box center [344, 318] width 24 height 21
click at [304, 278] on div "constantly" at bounding box center [373, 261] width 861 height 81
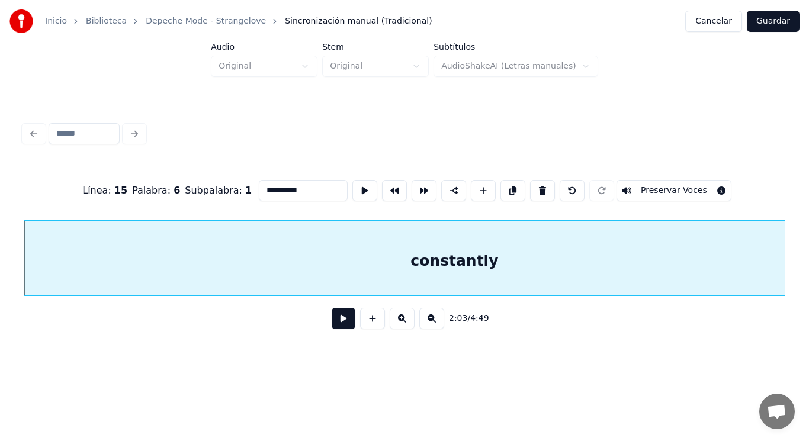
click at [335, 322] on button at bounding box center [344, 318] width 24 height 21
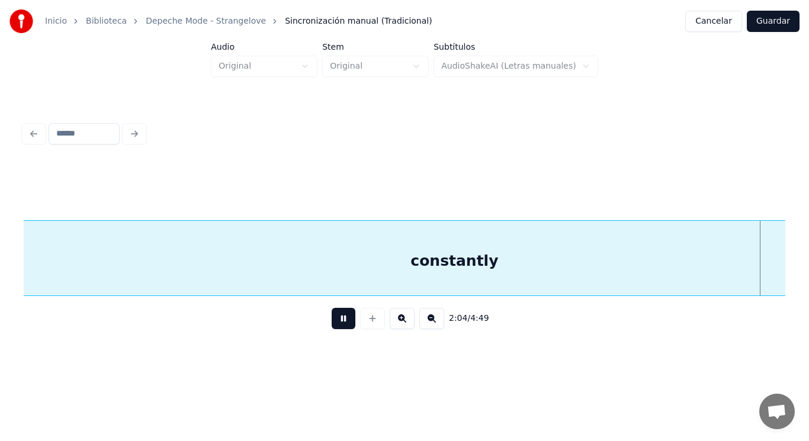
scroll to position [0, 103023]
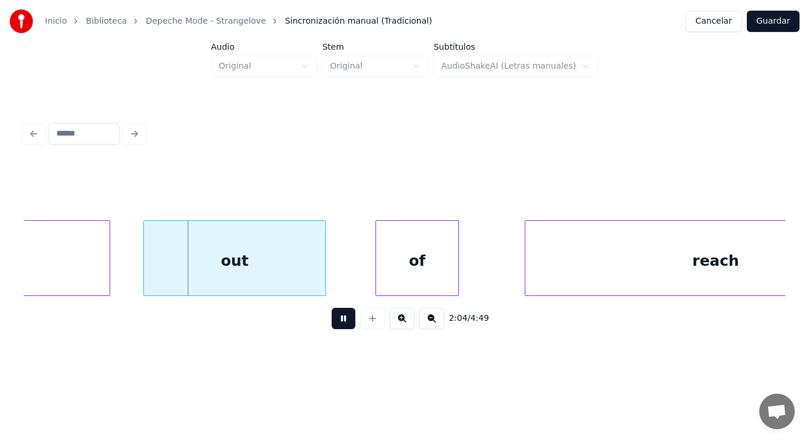
click at [335, 322] on button at bounding box center [344, 318] width 24 height 21
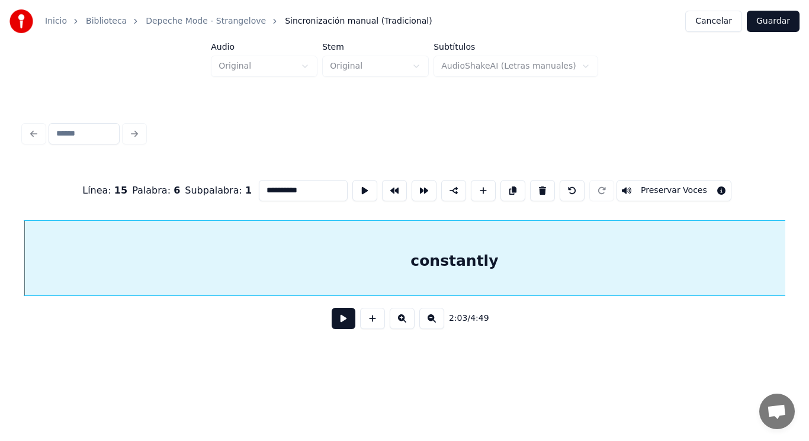
click at [339, 325] on button at bounding box center [344, 318] width 24 height 21
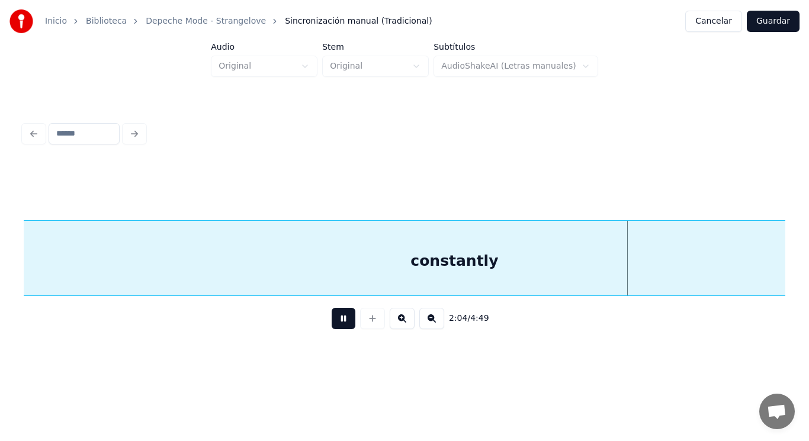
click at [339, 325] on button at bounding box center [344, 318] width 24 height 21
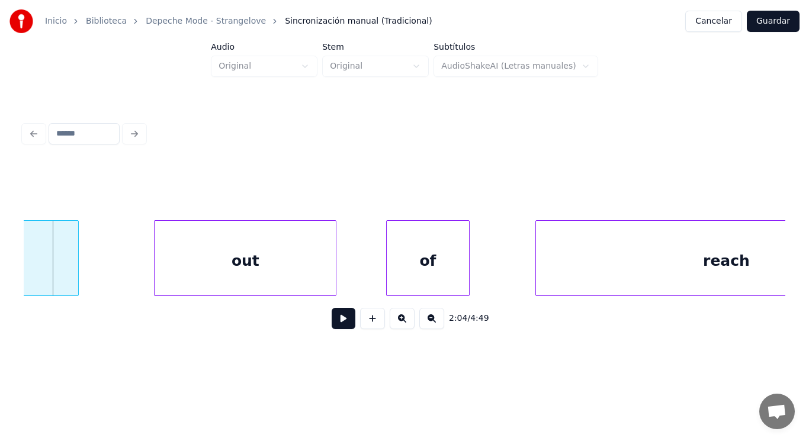
click at [78, 278] on div at bounding box center [77, 258] width 4 height 75
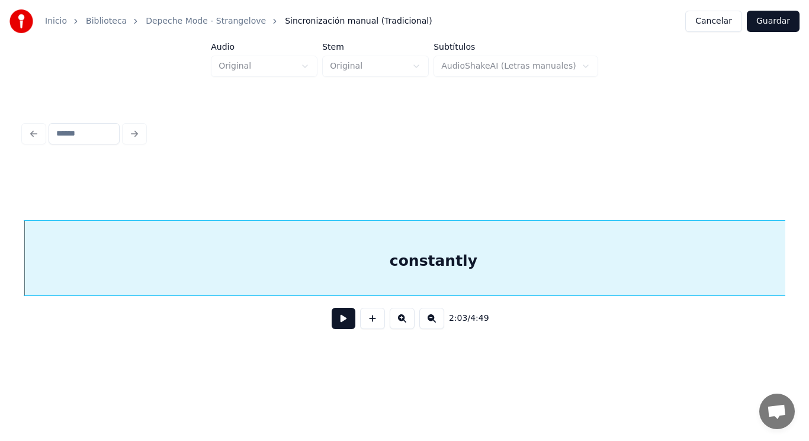
click at [332, 327] on button at bounding box center [344, 318] width 24 height 21
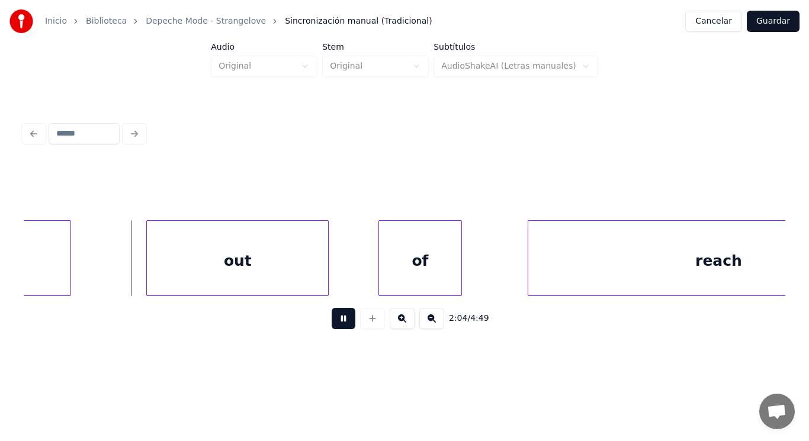
click at [332, 327] on button at bounding box center [344, 318] width 24 height 21
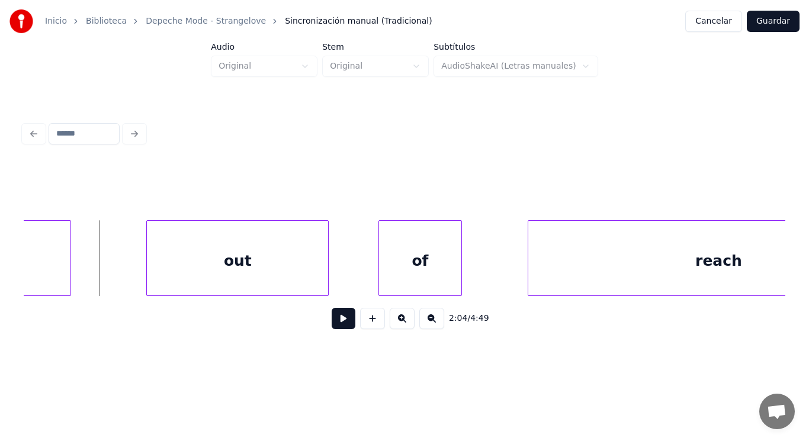
click at [332, 323] on button at bounding box center [344, 318] width 24 height 21
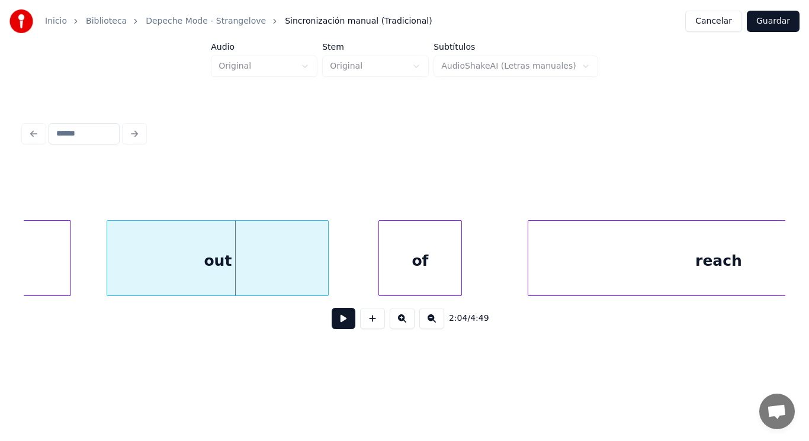
click at [109, 275] on div at bounding box center [109, 258] width 4 height 75
click at [334, 326] on button at bounding box center [344, 318] width 24 height 21
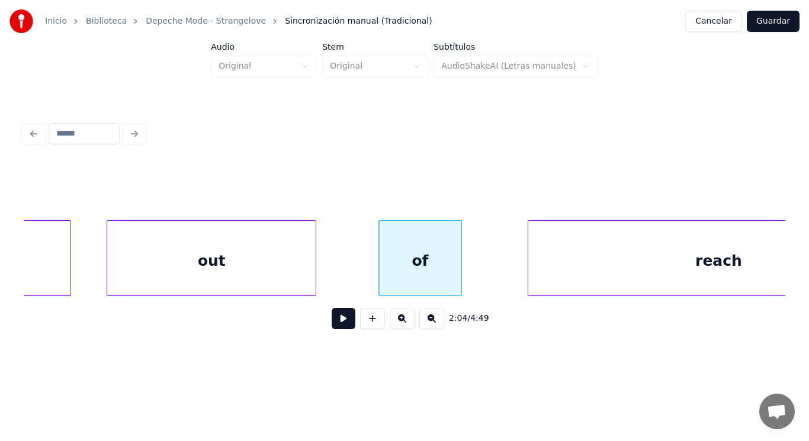
click at [313, 275] on div at bounding box center [314, 258] width 4 height 75
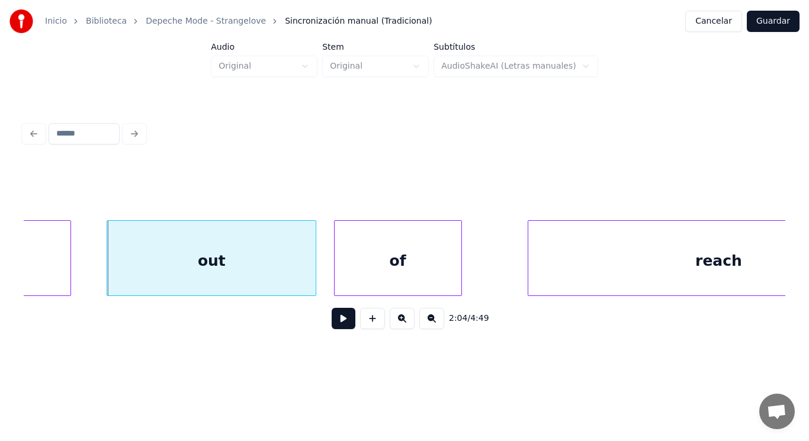
click at [338, 272] on div at bounding box center [337, 258] width 4 height 75
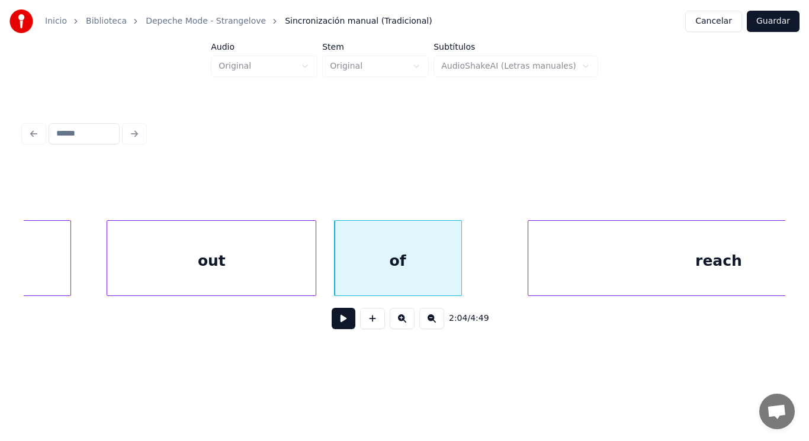
click at [342, 322] on button at bounding box center [344, 318] width 24 height 21
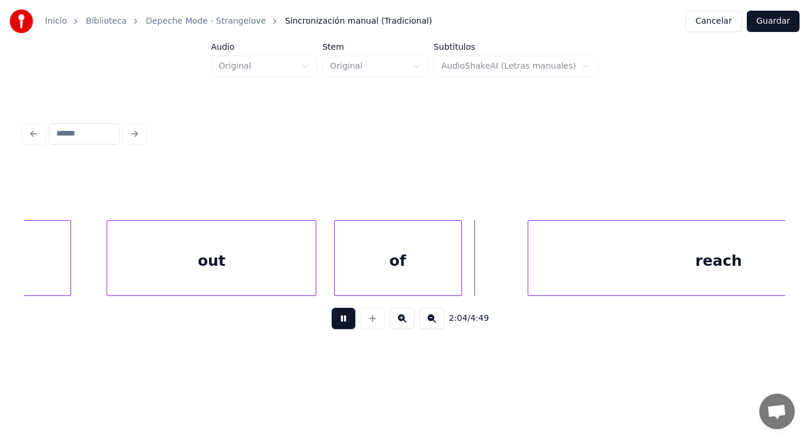
click at [342, 322] on button at bounding box center [344, 318] width 24 height 21
click at [487, 282] on div at bounding box center [487, 258] width 4 height 75
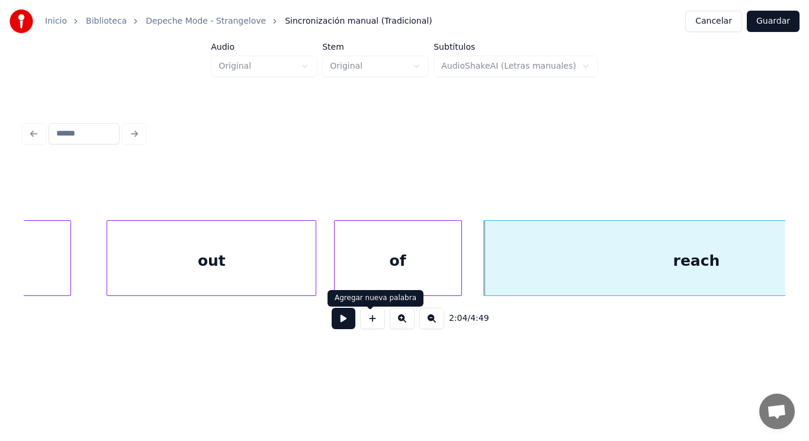
click at [342, 323] on button at bounding box center [344, 318] width 24 height 21
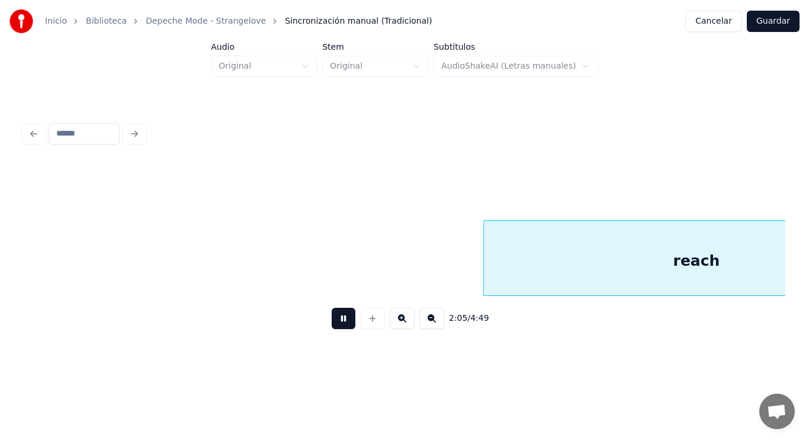
scroll to position [0, 103785]
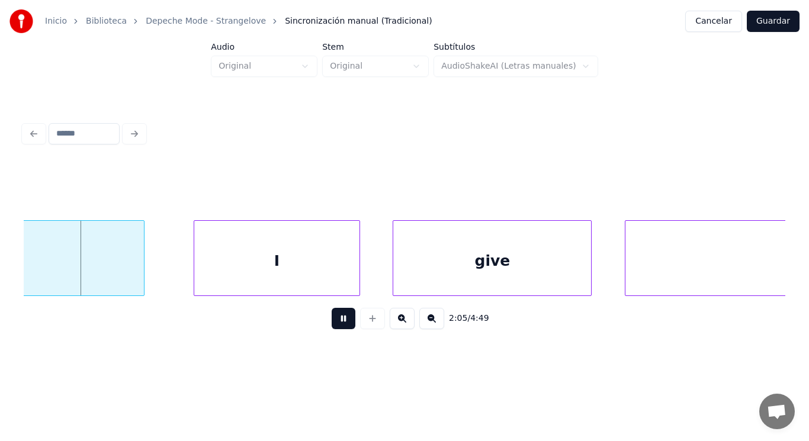
click at [342, 323] on button at bounding box center [344, 318] width 24 height 21
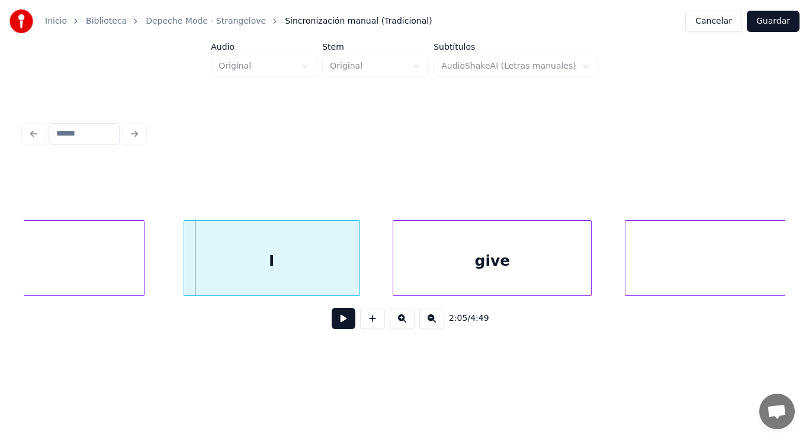
click at [185, 267] on div at bounding box center [186, 258] width 4 height 75
click at [336, 324] on button at bounding box center [344, 318] width 24 height 21
click at [341, 280] on div at bounding box center [341, 258] width 4 height 75
click at [333, 324] on button at bounding box center [344, 318] width 24 height 21
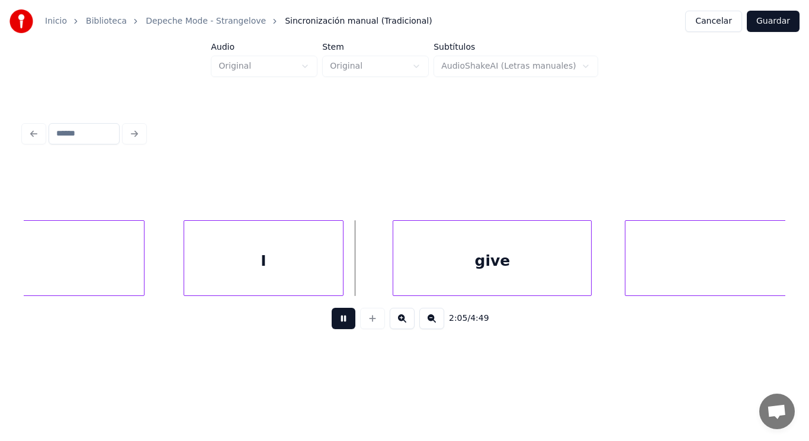
click at [333, 324] on button at bounding box center [344, 318] width 24 height 21
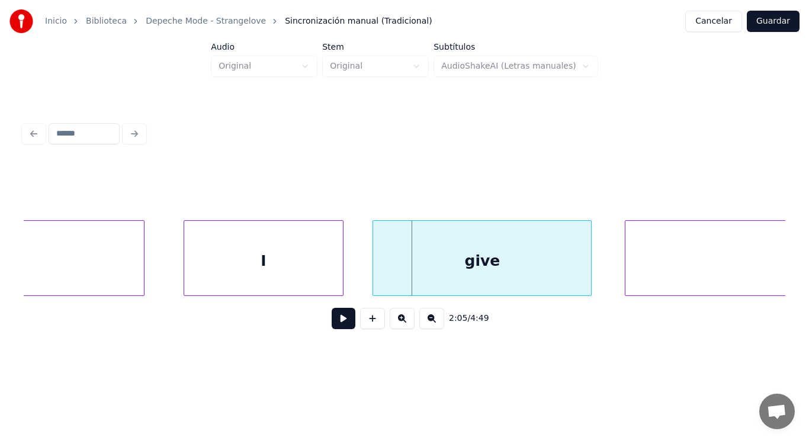
click at [373, 282] on div at bounding box center [375, 258] width 4 height 75
click at [335, 323] on button at bounding box center [344, 318] width 24 height 21
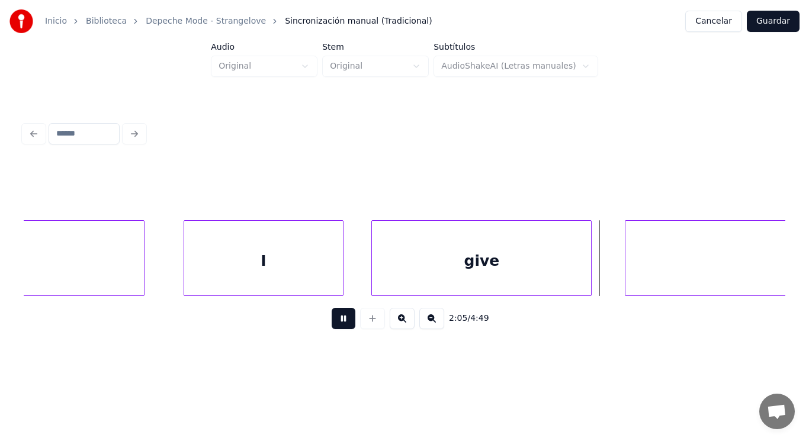
click at [335, 323] on button at bounding box center [344, 318] width 24 height 21
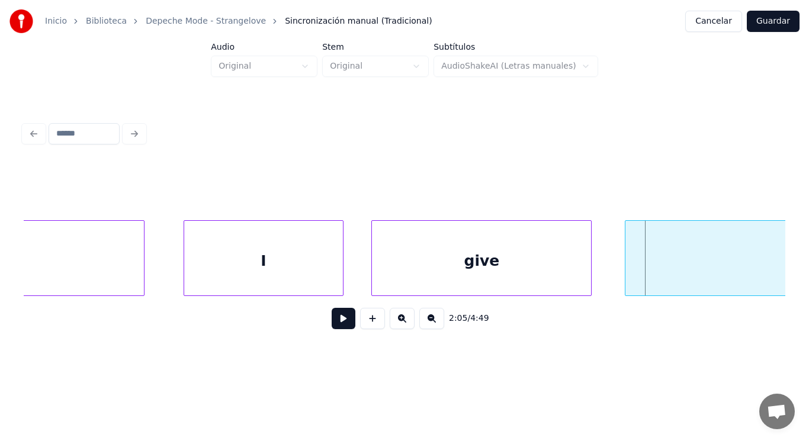
click at [293, 265] on div "I" at bounding box center [263, 261] width 159 height 81
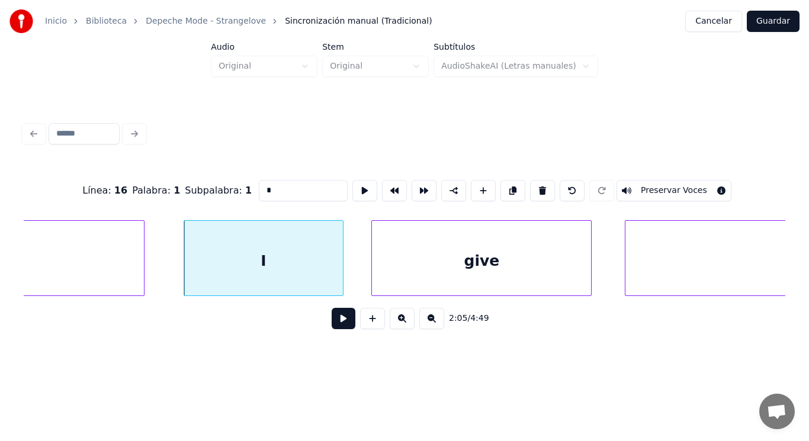
click at [332, 325] on button at bounding box center [344, 318] width 24 height 21
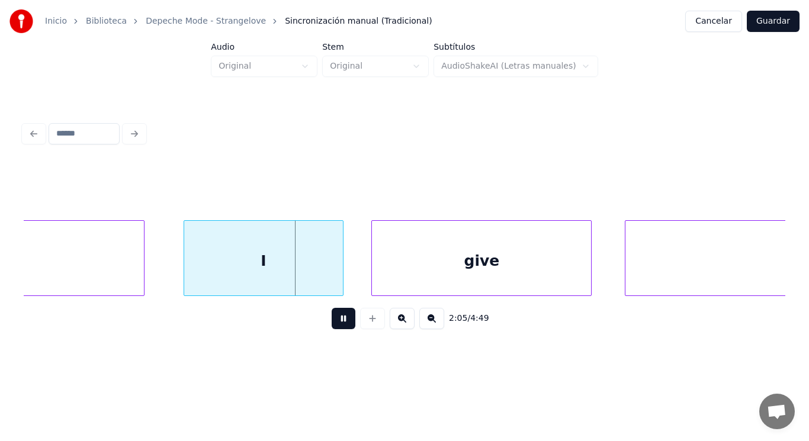
click at [332, 325] on button at bounding box center [344, 318] width 24 height 21
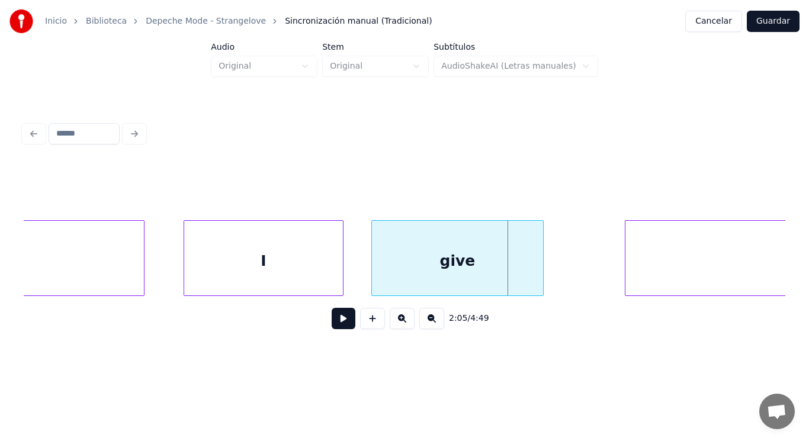
click at [541, 284] on div at bounding box center [542, 258] width 4 height 75
click at [339, 326] on button at bounding box center [344, 318] width 24 height 21
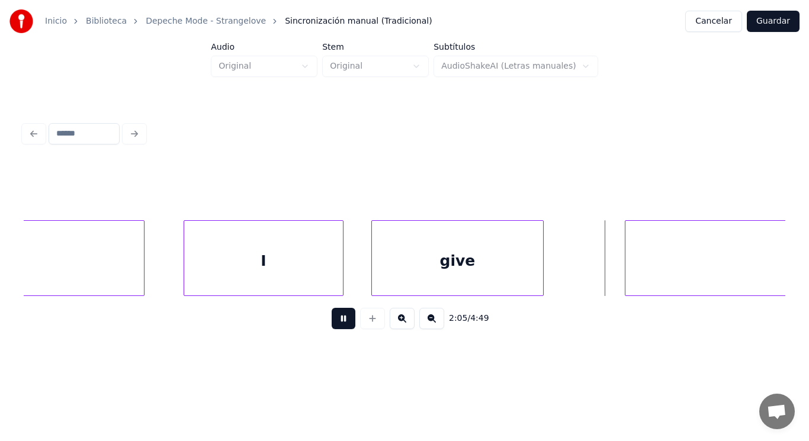
click at [339, 326] on button at bounding box center [344, 318] width 24 height 21
click at [582, 274] on div at bounding box center [583, 258] width 4 height 75
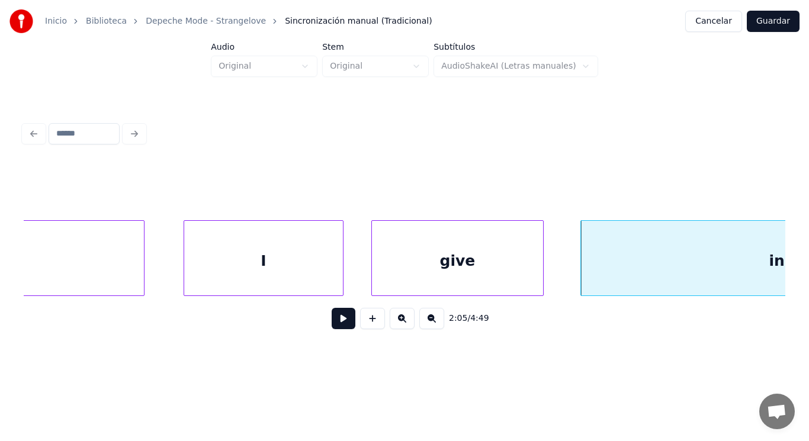
click at [332, 317] on button at bounding box center [344, 318] width 24 height 21
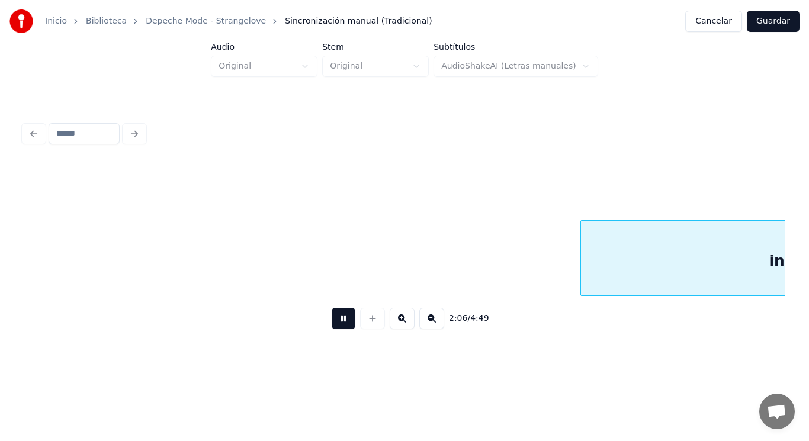
scroll to position [0, 104552]
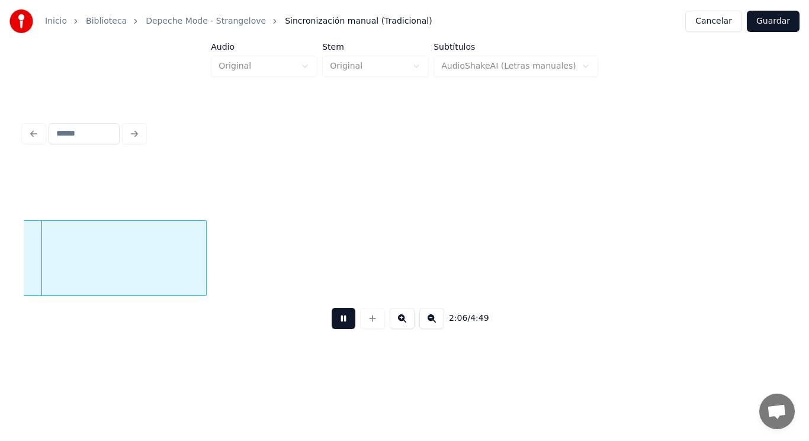
click at [332, 317] on button at bounding box center [344, 318] width 24 height 21
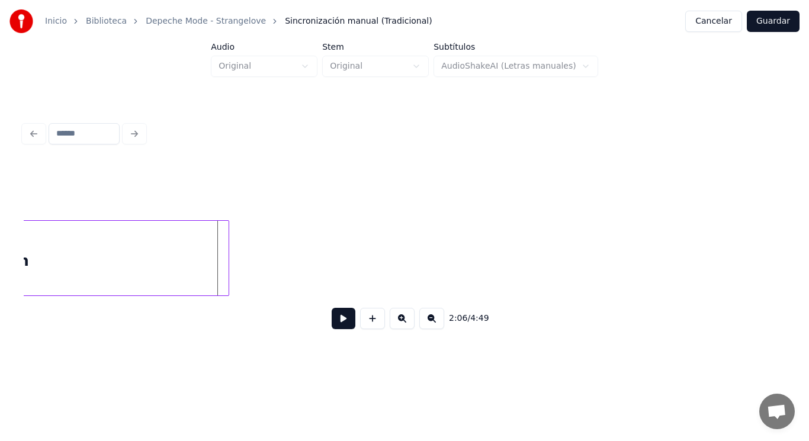
click at [226, 271] on div at bounding box center [227, 258] width 4 height 75
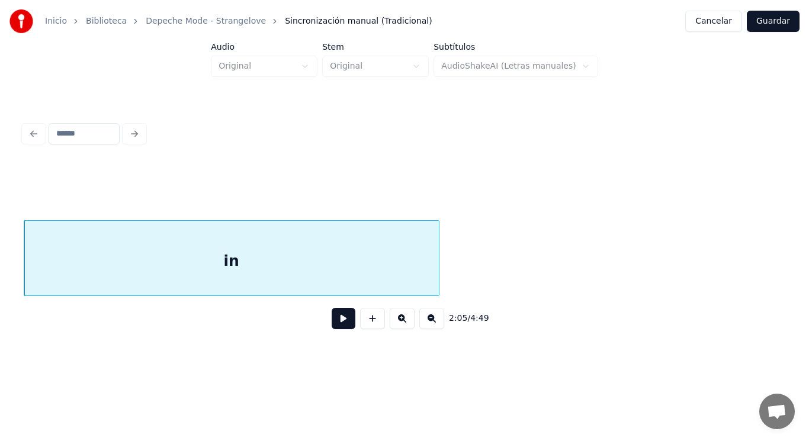
click at [333, 325] on button at bounding box center [344, 318] width 24 height 21
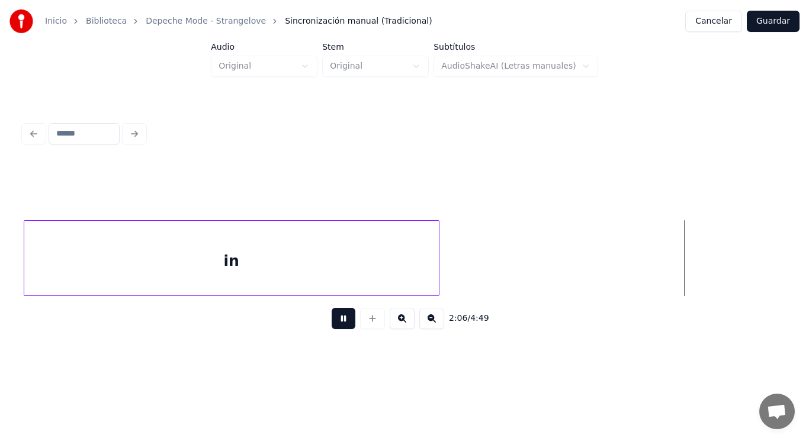
click at [333, 325] on button at bounding box center [344, 318] width 24 height 21
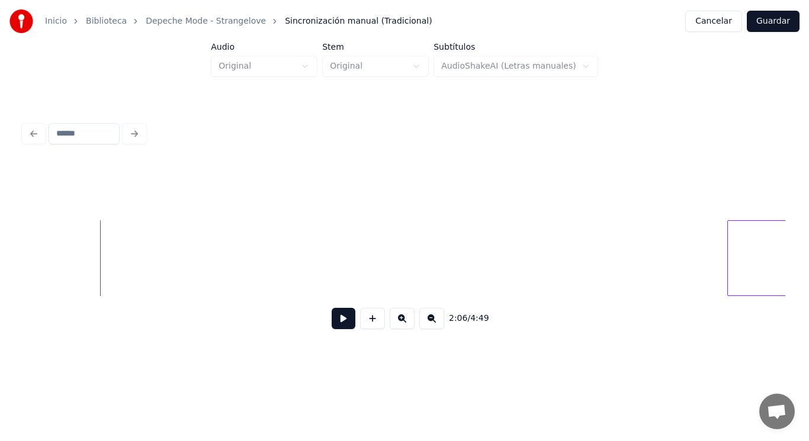
click at [333, 325] on button at bounding box center [344, 318] width 24 height 21
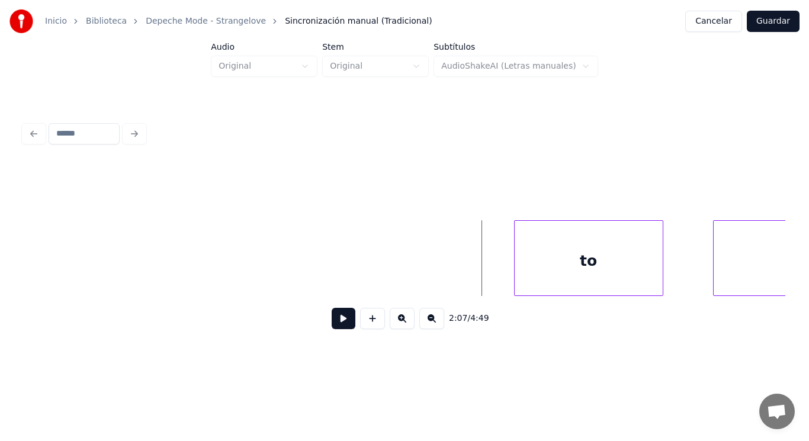
scroll to position [0, 105394]
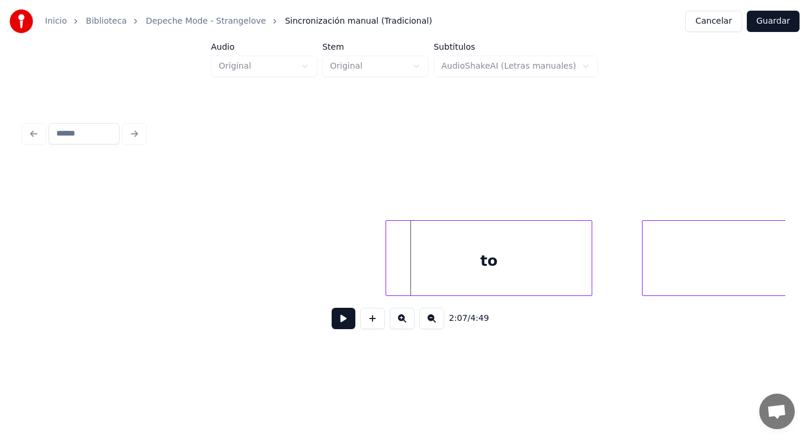
click at [389, 268] on div at bounding box center [388, 258] width 4 height 75
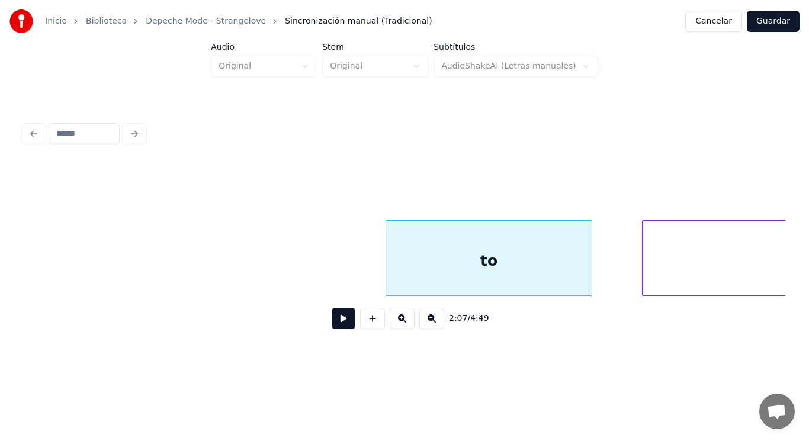
click at [341, 316] on button at bounding box center [344, 318] width 24 height 21
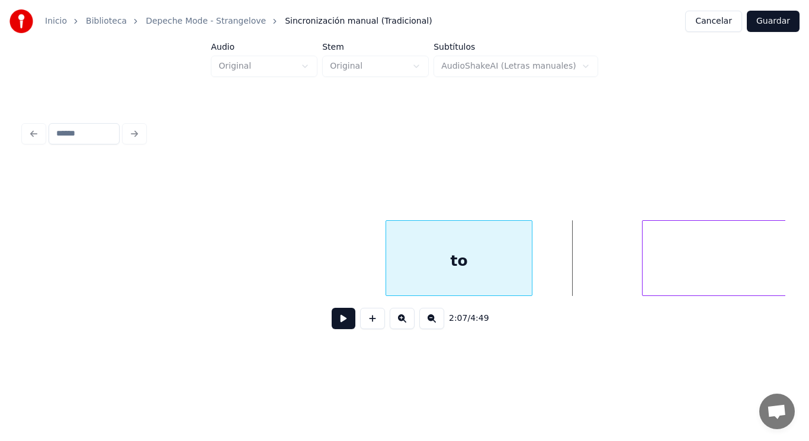
click at [529, 271] on div at bounding box center [530, 258] width 4 height 75
click at [332, 325] on button at bounding box center [344, 318] width 24 height 21
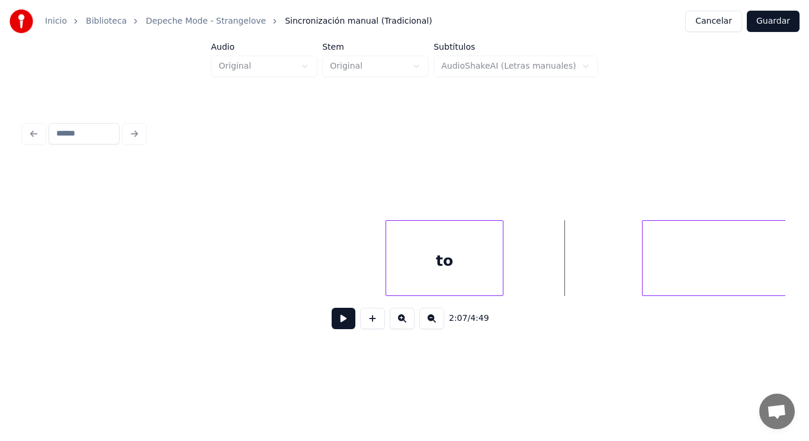
click at [500, 274] on div at bounding box center [501, 258] width 4 height 75
click at [336, 322] on button at bounding box center [344, 318] width 24 height 21
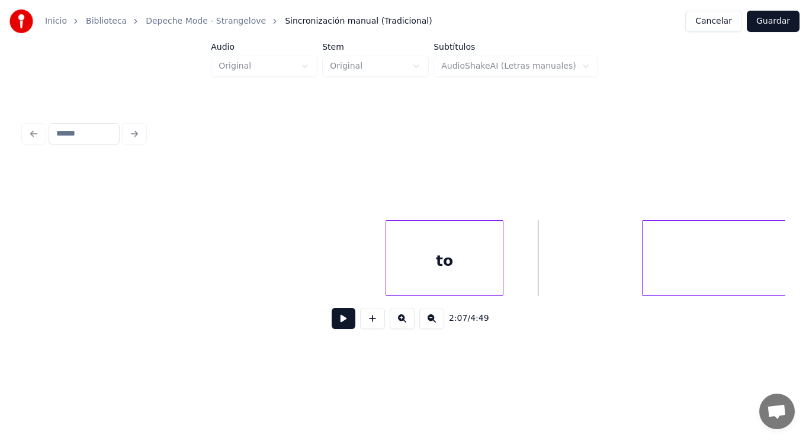
click at [339, 325] on button at bounding box center [344, 318] width 24 height 21
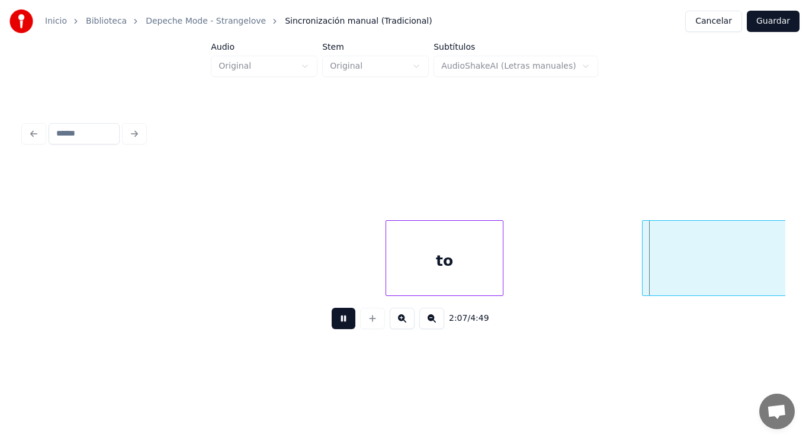
click at [339, 325] on button at bounding box center [344, 318] width 24 height 21
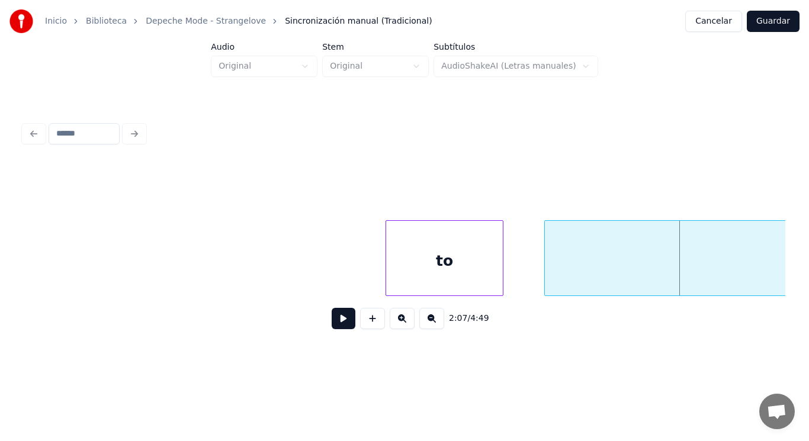
click at [546, 273] on div at bounding box center [547, 258] width 4 height 75
click at [522, 275] on div at bounding box center [521, 258] width 4 height 75
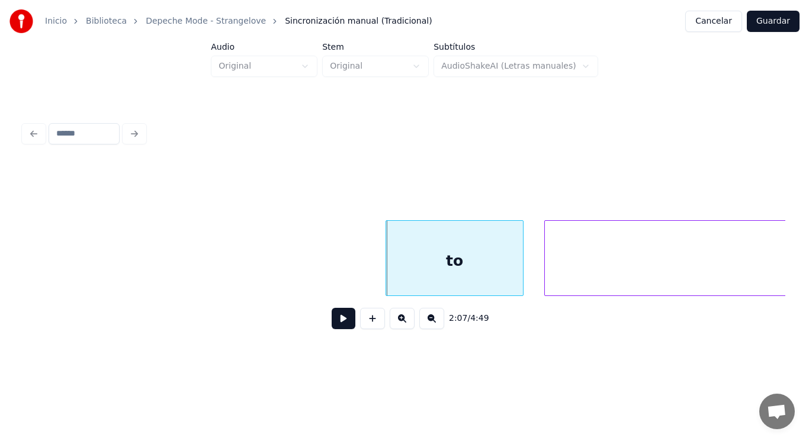
click at [332, 321] on button at bounding box center [344, 318] width 24 height 21
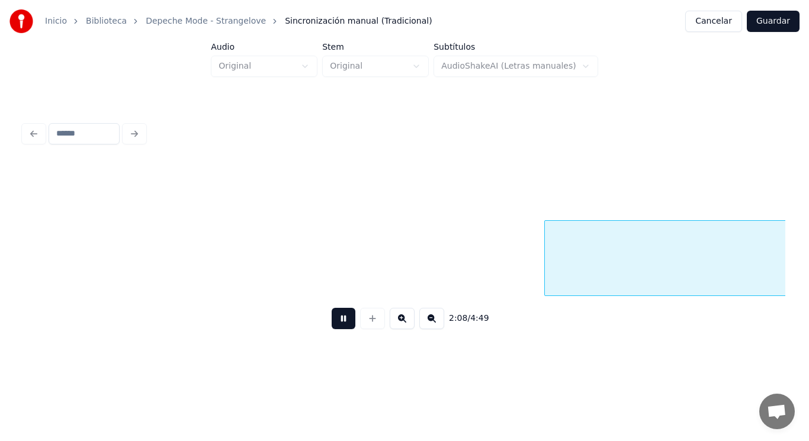
scroll to position [0, 106156]
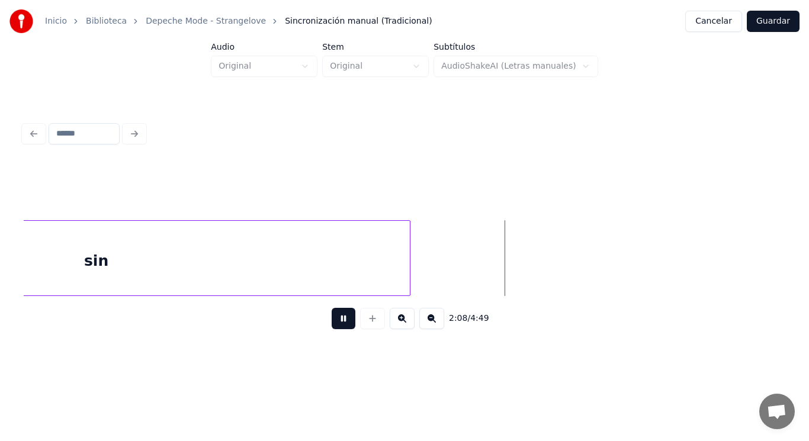
click at [332, 321] on button at bounding box center [344, 318] width 24 height 21
click at [324, 275] on div "sin" at bounding box center [96, 261] width 627 height 81
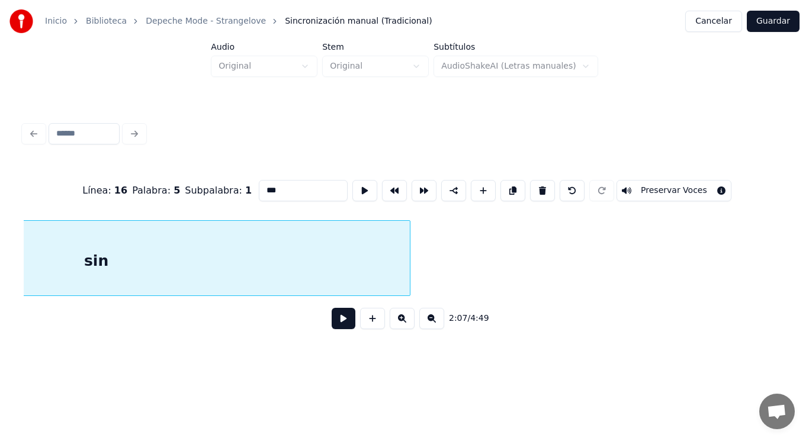
scroll to position [0, 105915]
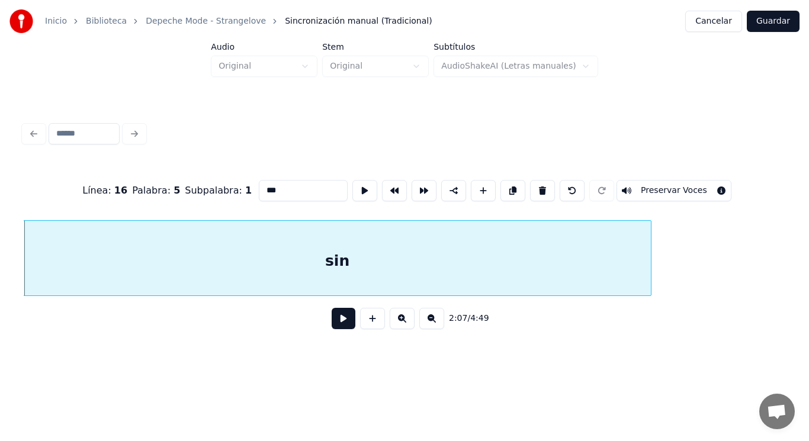
click at [334, 325] on button at bounding box center [344, 318] width 24 height 21
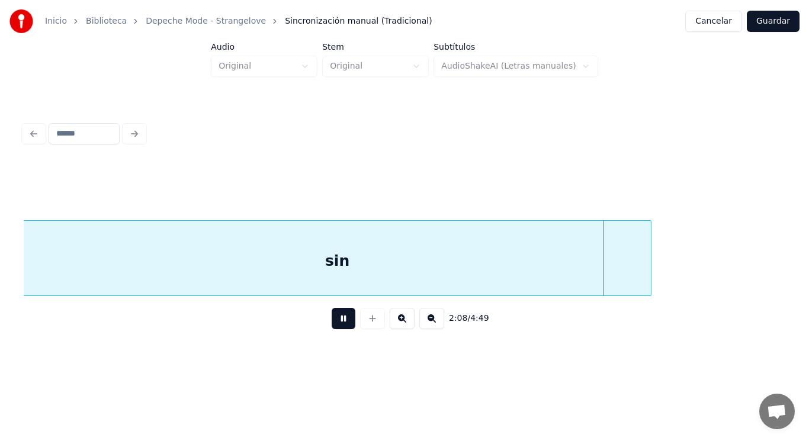
click at [334, 325] on button at bounding box center [344, 318] width 24 height 21
click at [332, 319] on button at bounding box center [344, 318] width 24 height 21
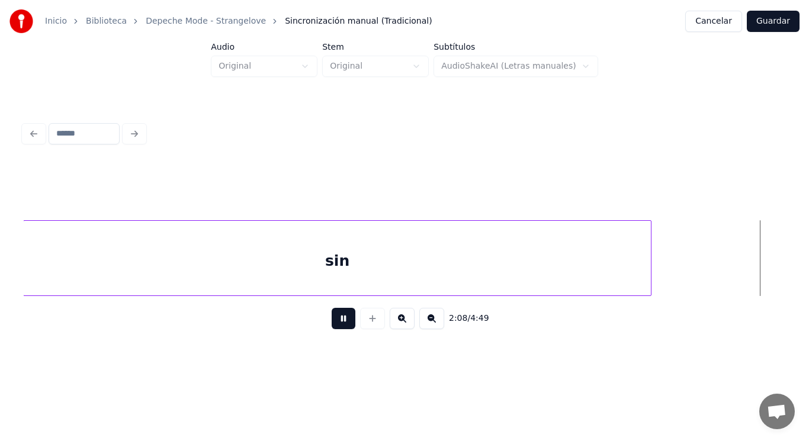
scroll to position [0, 106691]
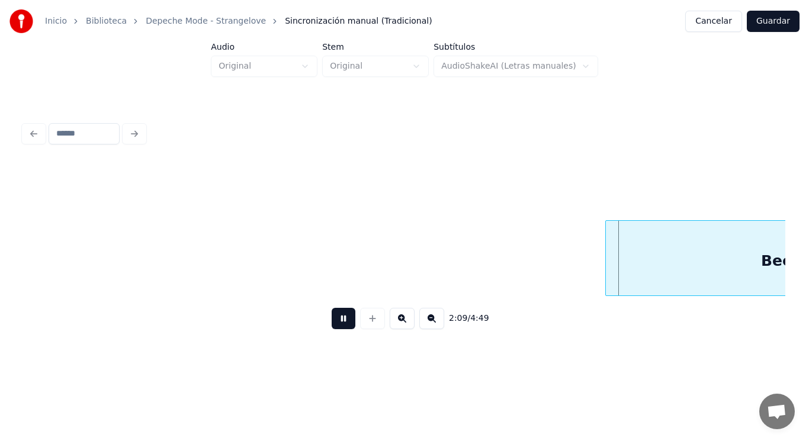
click at [332, 319] on button at bounding box center [344, 318] width 24 height 21
click at [593, 272] on div at bounding box center [595, 258] width 4 height 75
click at [336, 320] on button at bounding box center [344, 318] width 24 height 21
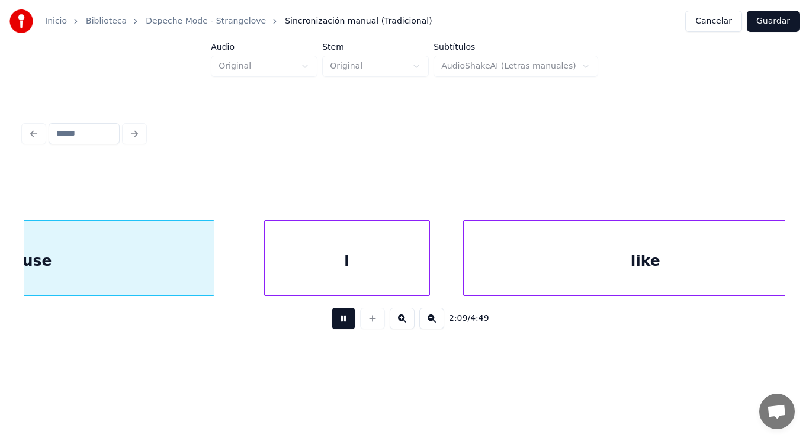
click at [336, 320] on button at bounding box center [344, 318] width 24 height 21
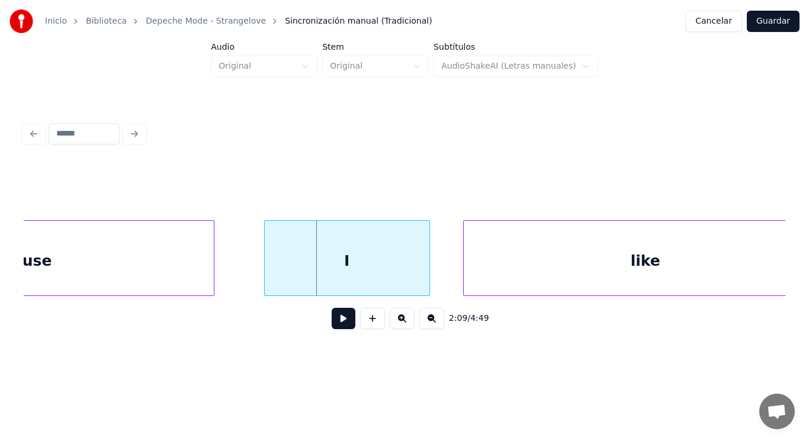
click at [147, 275] on div "Because" at bounding box center [17, 261] width 393 height 81
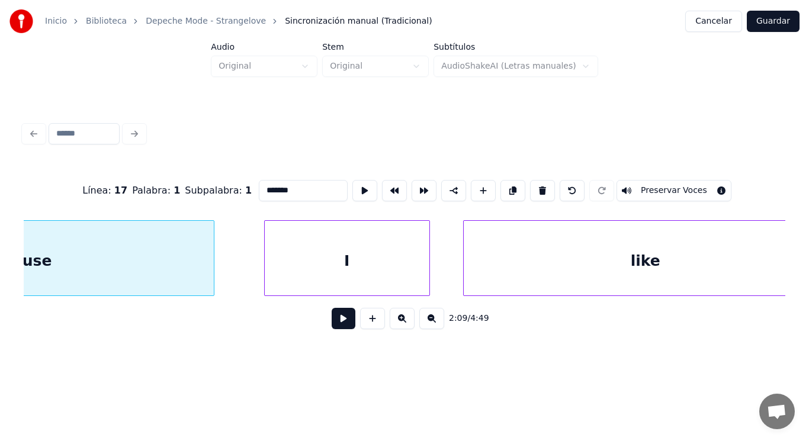
scroll to position [0, 107260]
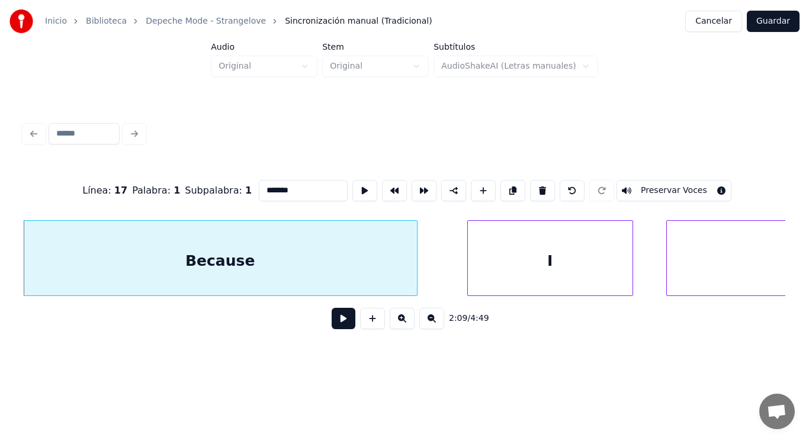
click at [335, 321] on button at bounding box center [344, 318] width 24 height 21
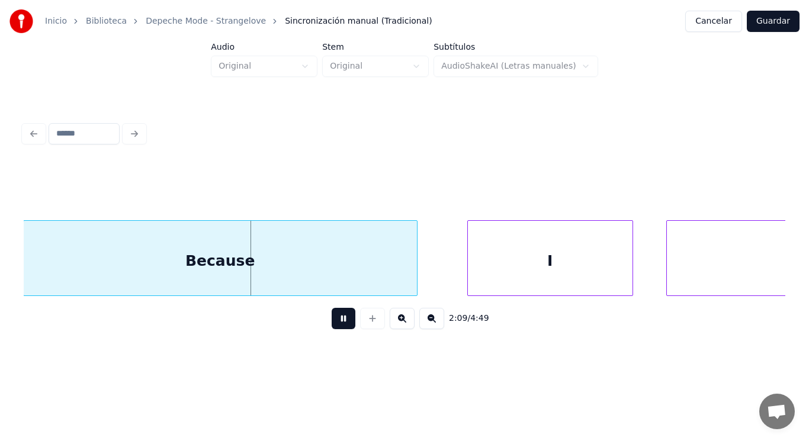
click at [335, 321] on button at bounding box center [344, 318] width 24 height 21
click at [406, 278] on div at bounding box center [407, 258] width 4 height 75
click at [338, 327] on button at bounding box center [344, 318] width 24 height 21
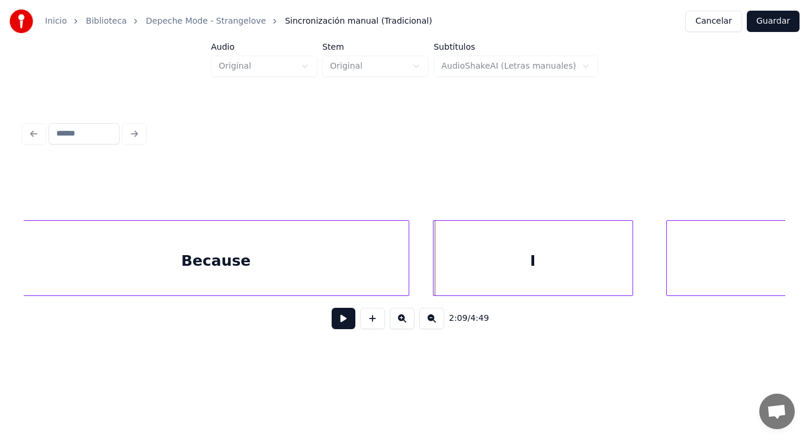
click at [433, 274] on div at bounding box center [435, 258] width 4 height 75
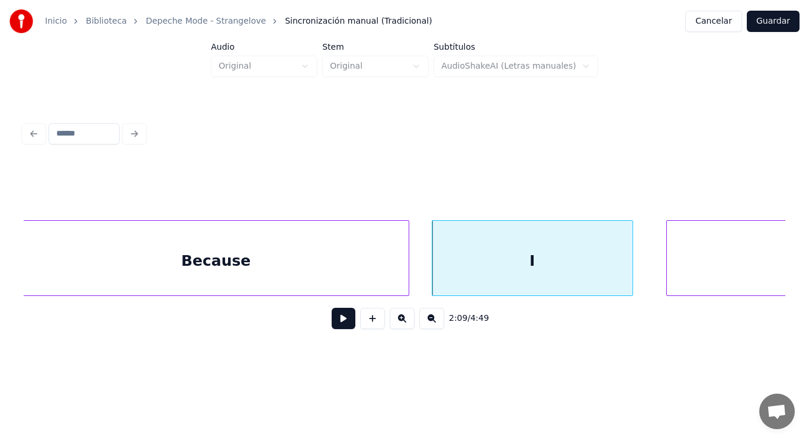
click at [339, 320] on button at bounding box center [344, 318] width 24 height 21
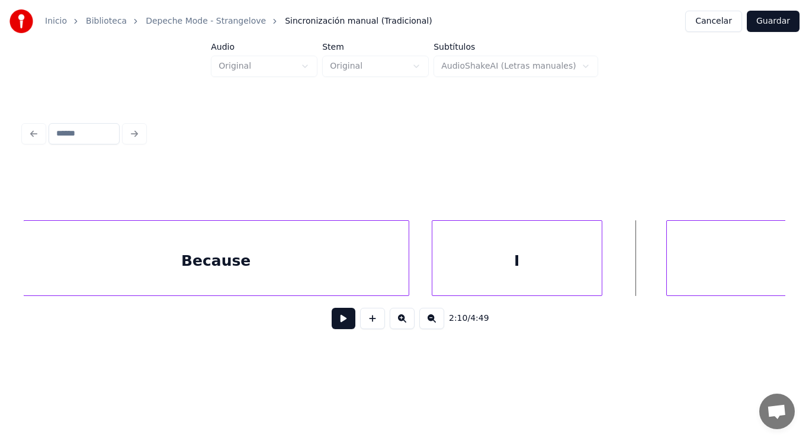
click at [600, 274] on div at bounding box center [600, 258] width 4 height 75
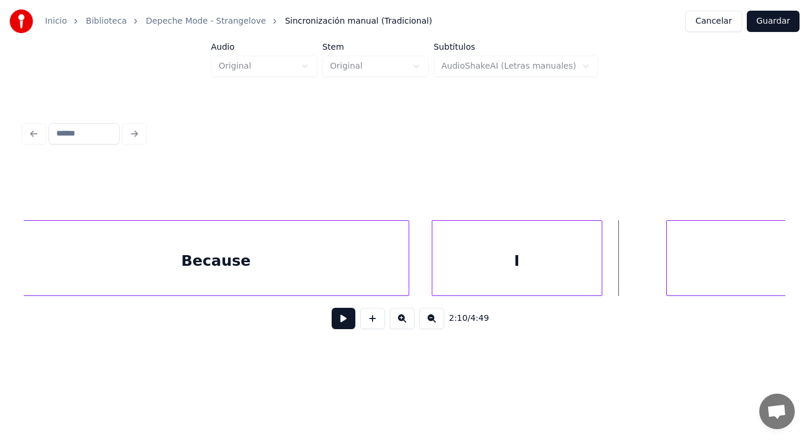
click at [335, 326] on button at bounding box center [344, 318] width 24 height 21
drag, startPoint x: 335, startPoint y: 326, endPoint x: 540, endPoint y: 283, distance: 209.3
click at [341, 323] on button at bounding box center [344, 318] width 24 height 21
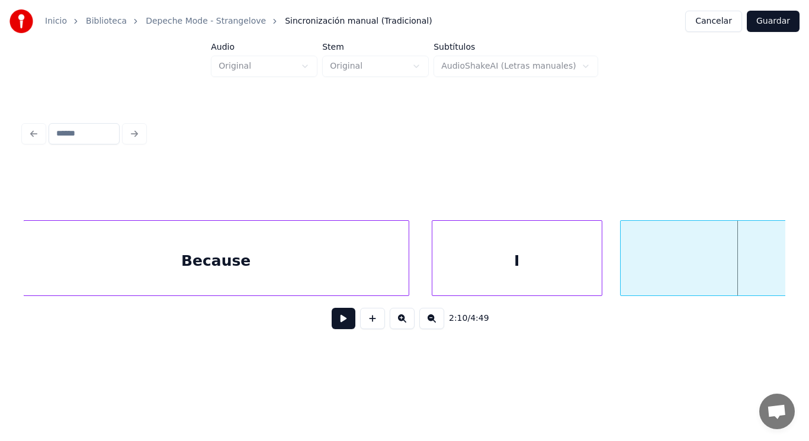
click at [624, 277] on div at bounding box center [623, 258] width 4 height 75
click at [335, 325] on button at bounding box center [344, 318] width 24 height 21
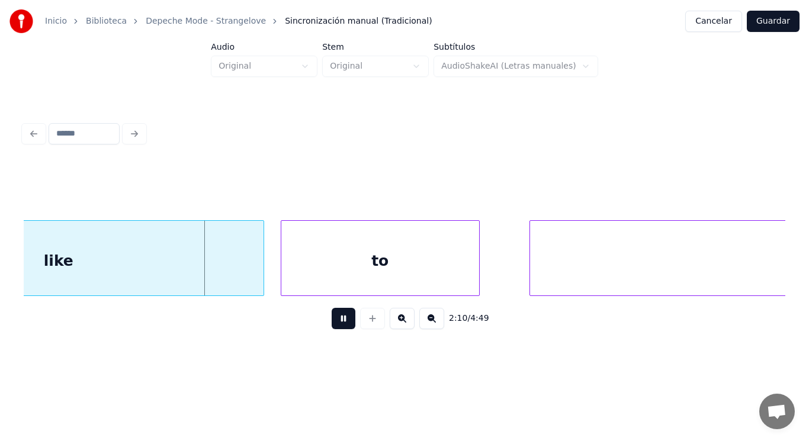
click at [335, 325] on button at bounding box center [344, 318] width 24 height 21
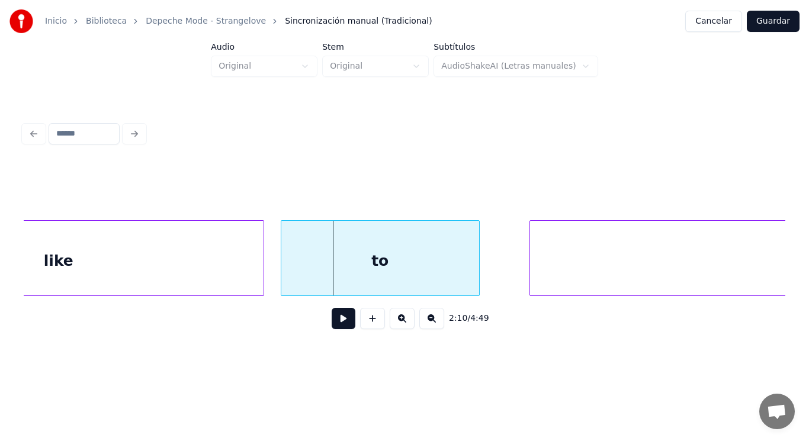
click at [229, 281] on div "like" at bounding box center [59, 261] width 410 height 81
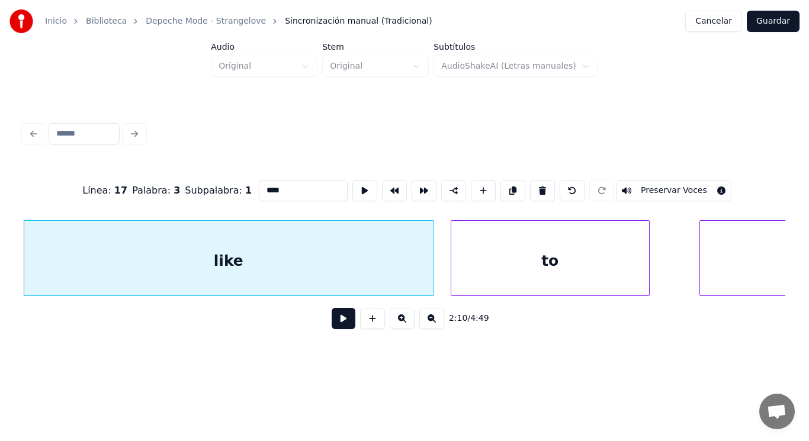
click at [333, 329] on button at bounding box center [344, 318] width 24 height 21
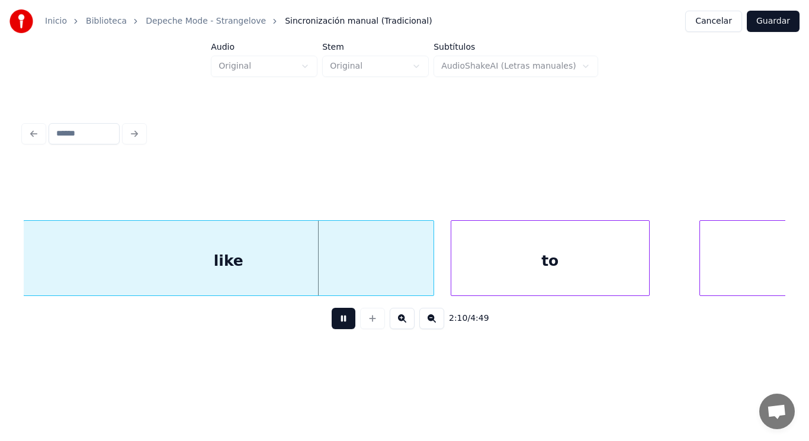
click at [333, 329] on button at bounding box center [344, 318] width 24 height 21
click at [399, 281] on div at bounding box center [401, 258] width 4 height 75
click at [340, 319] on button at bounding box center [344, 318] width 24 height 21
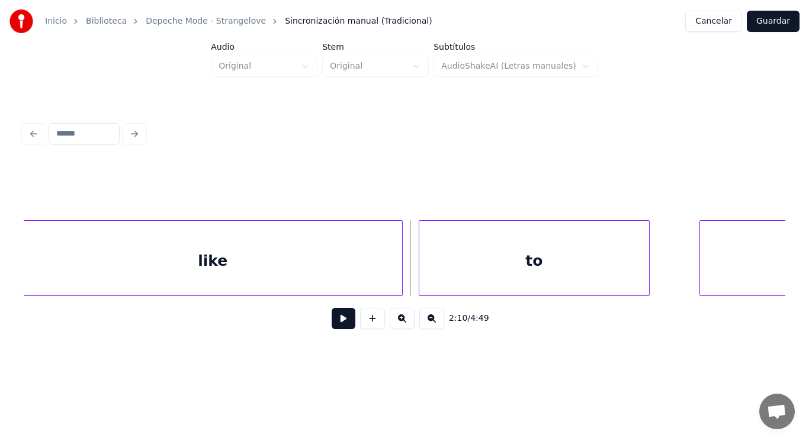
click at [420, 284] on div at bounding box center [421, 258] width 4 height 75
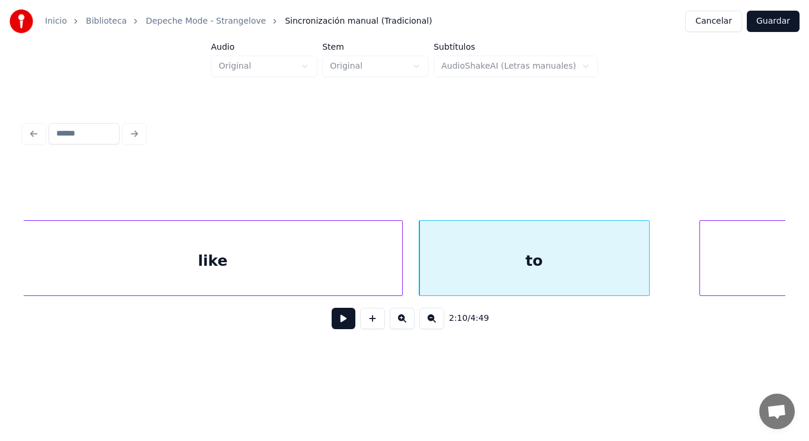
click at [332, 325] on button at bounding box center [344, 318] width 24 height 21
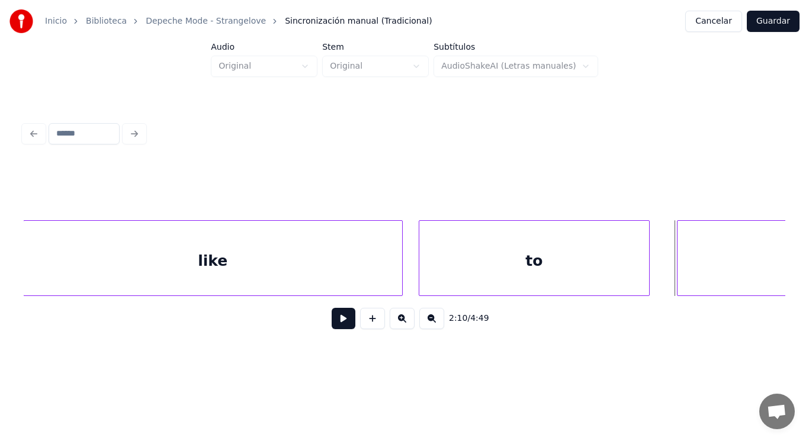
click at [678, 281] on div at bounding box center [679, 258] width 4 height 75
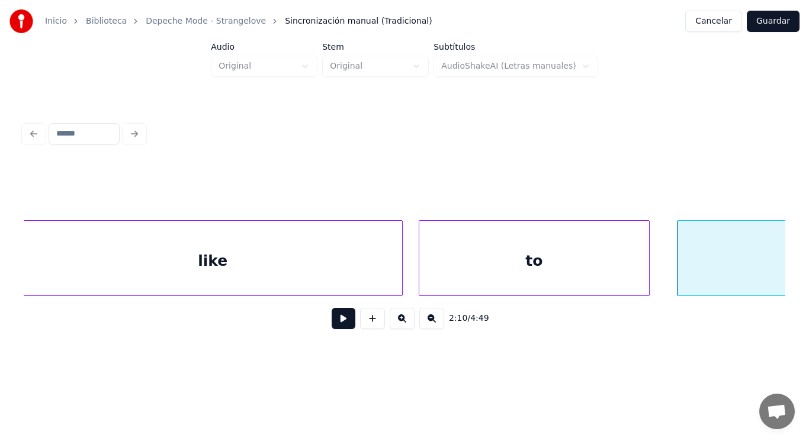
click at [556, 280] on div "to" at bounding box center [534, 261] width 230 height 81
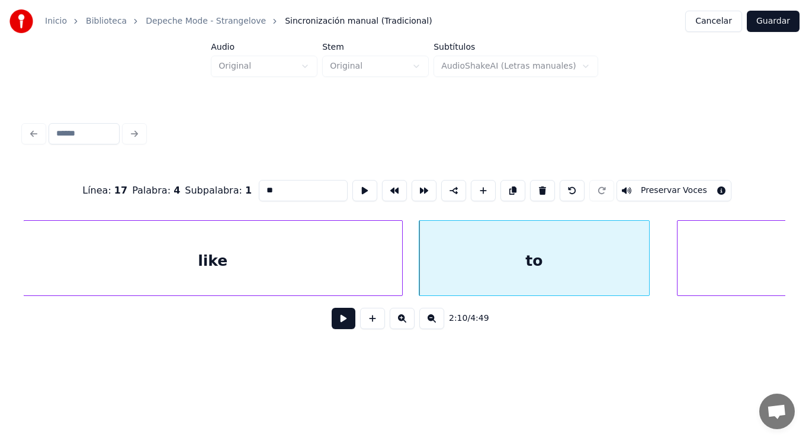
click at [335, 319] on button at bounding box center [344, 318] width 24 height 21
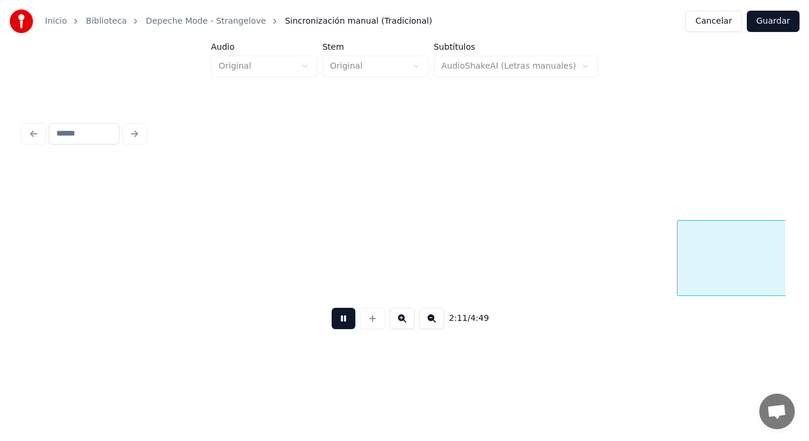
scroll to position [0, 108619]
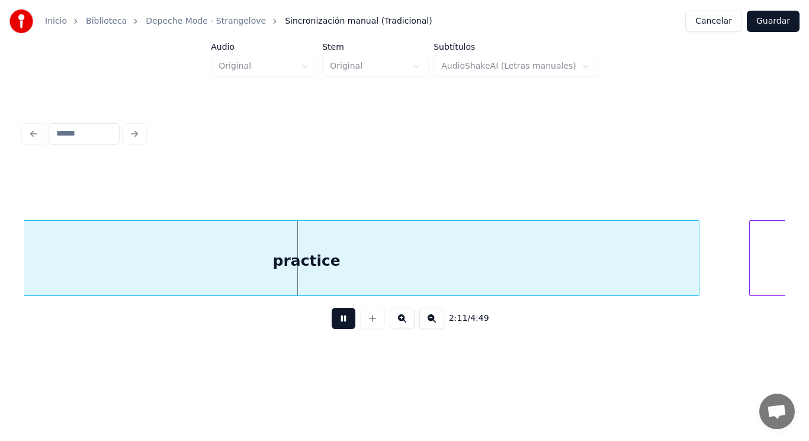
click at [335, 319] on button at bounding box center [344, 318] width 24 height 21
click at [338, 279] on div "practice" at bounding box center [307, 261] width 784 height 81
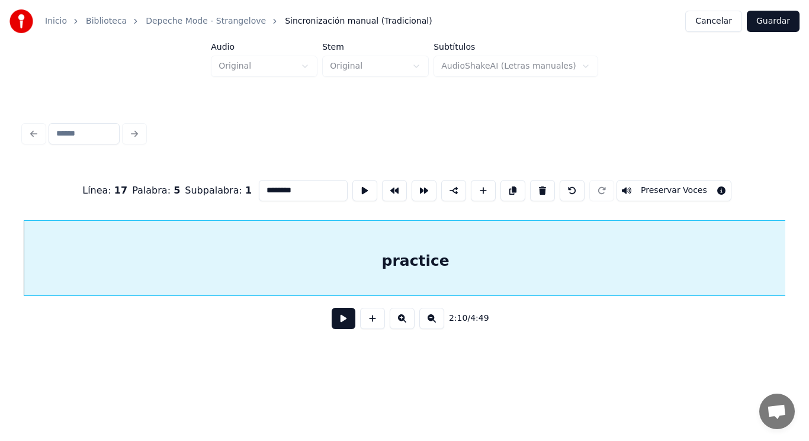
click at [339, 320] on button at bounding box center [344, 318] width 24 height 21
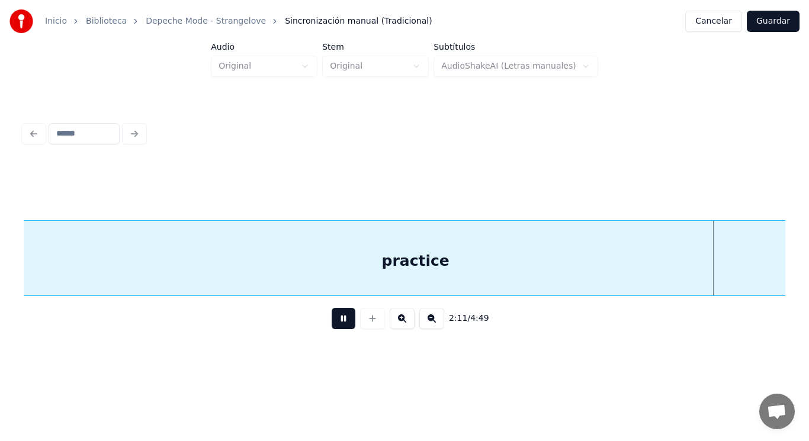
scroll to position [0, 109286]
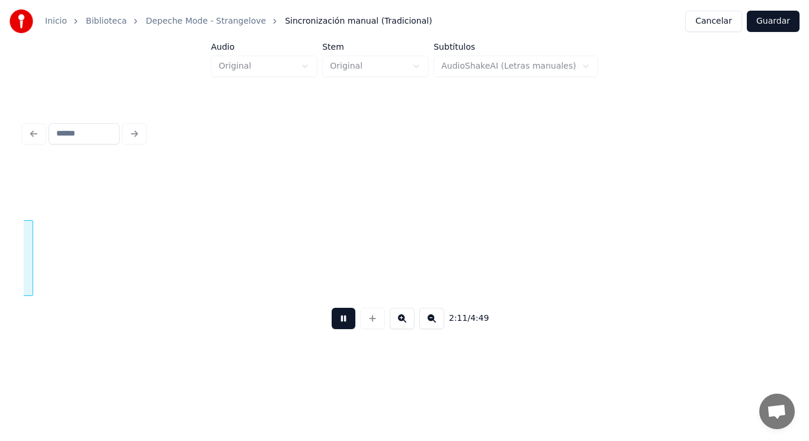
click at [339, 320] on button at bounding box center [344, 318] width 24 height 21
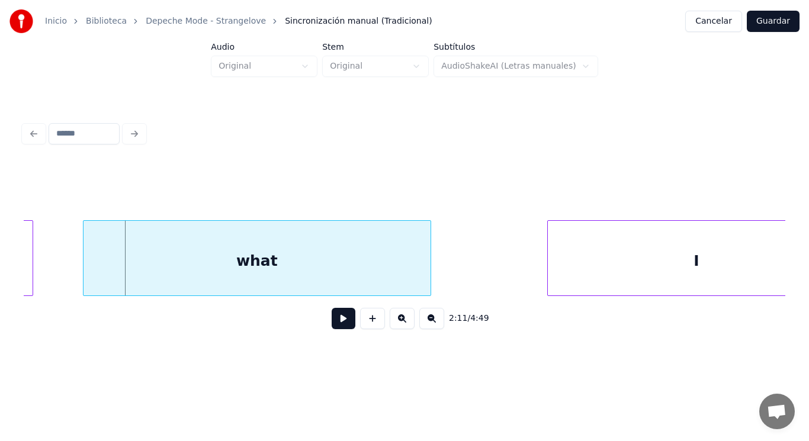
click at [167, 280] on div "what" at bounding box center [257, 261] width 347 height 81
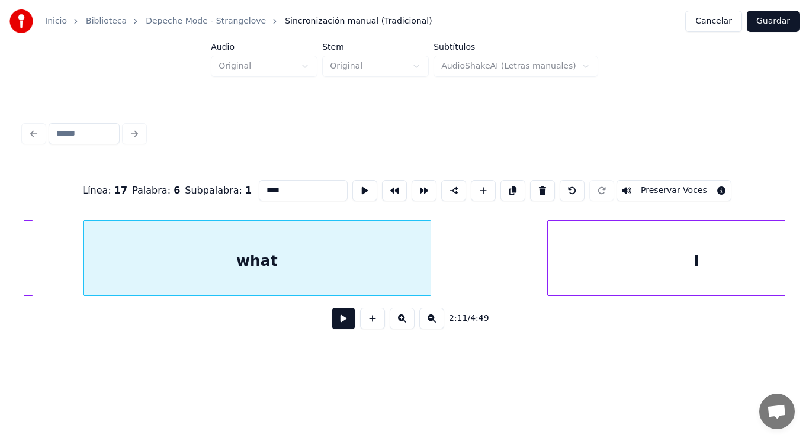
click at [332, 325] on button at bounding box center [344, 318] width 24 height 21
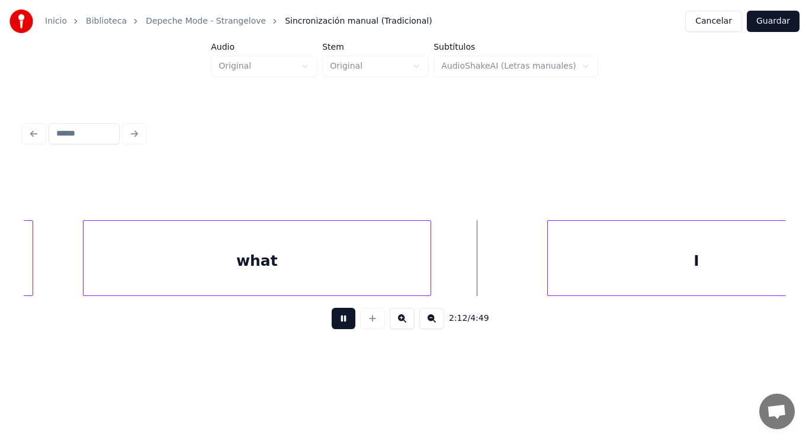
click at [332, 325] on button at bounding box center [344, 318] width 24 height 21
click at [332, 319] on button at bounding box center [344, 318] width 24 height 21
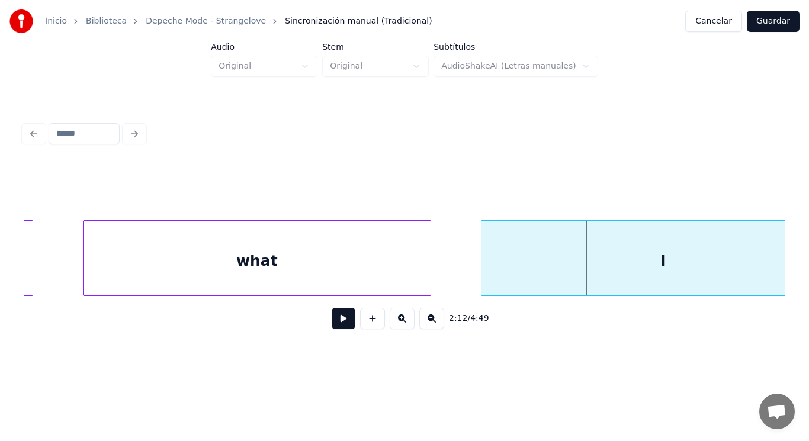
click at [483, 269] on div at bounding box center [483, 258] width 4 height 75
click at [338, 320] on button at bounding box center [344, 318] width 24 height 21
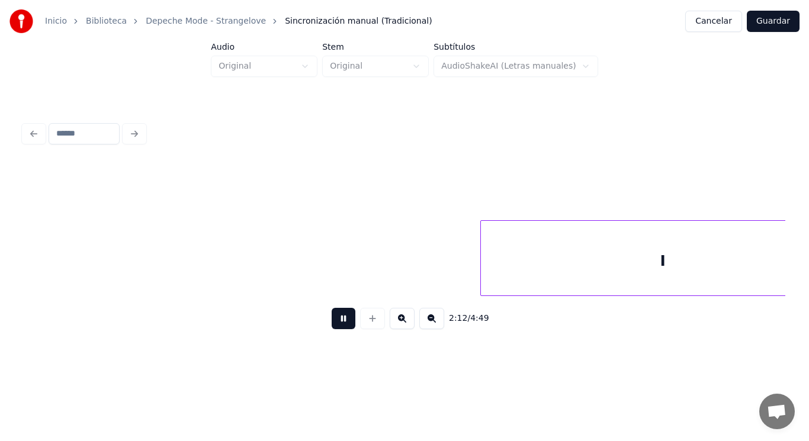
scroll to position [0, 110062]
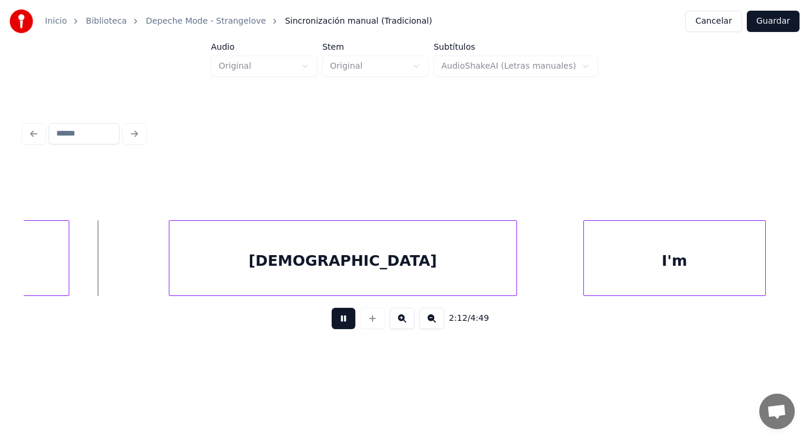
click at [338, 320] on button at bounding box center [344, 318] width 24 height 21
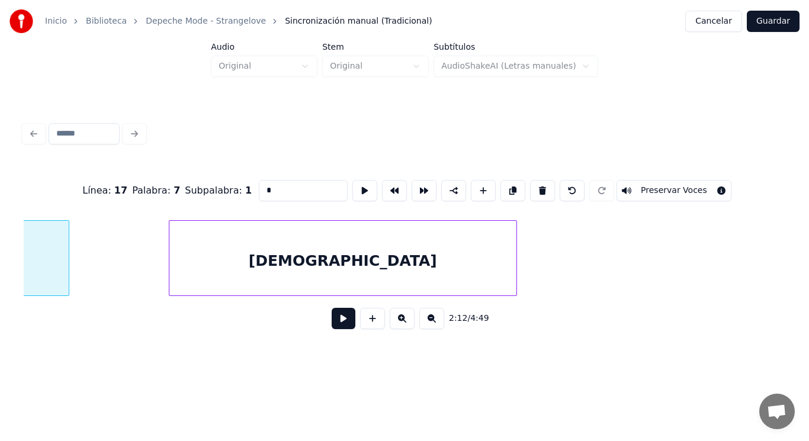
scroll to position [0, 109743]
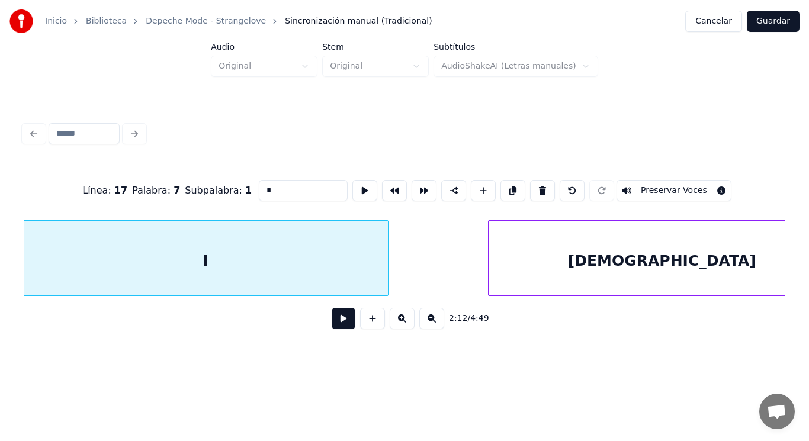
click at [342, 323] on button at bounding box center [344, 318] width 24 height 21
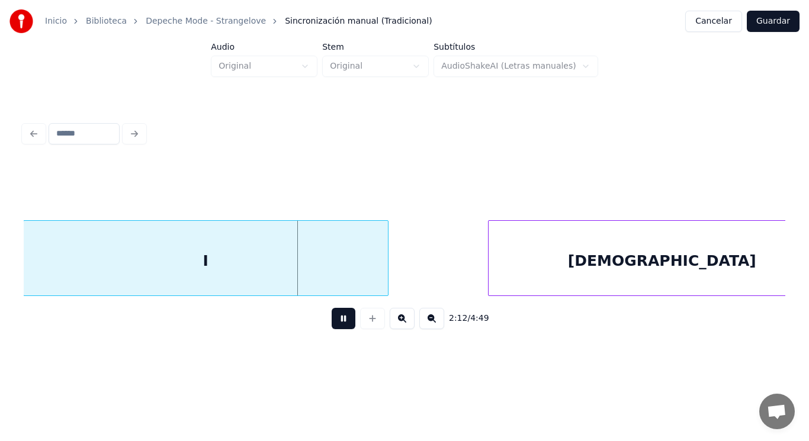
click at [342, 323] on button at bounding box center [344, 318] width 24 height 21
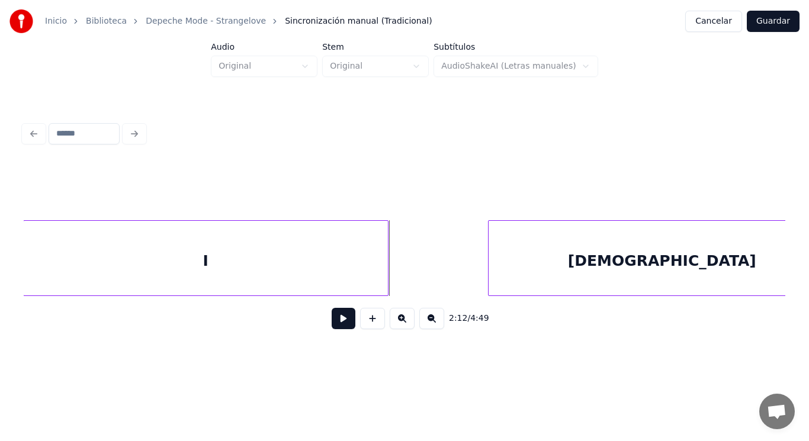
click at [315, 268] on div "I" at bounding box center [206, 261] width 364 height 81
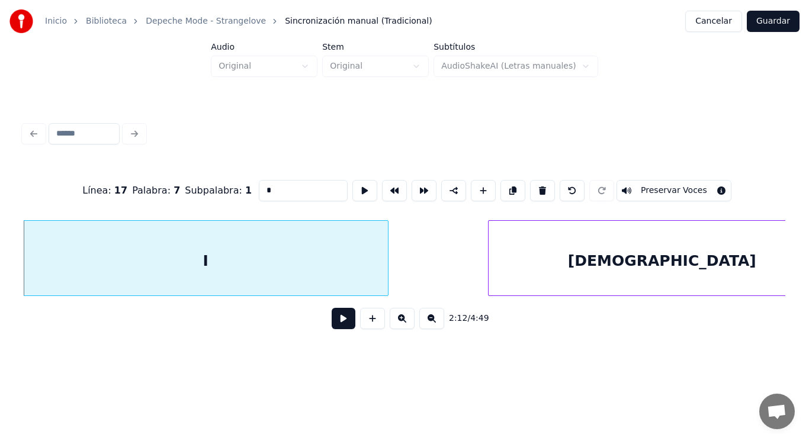
click at [332, 320] on button at bounding box center [344, 318] width 24 height 21
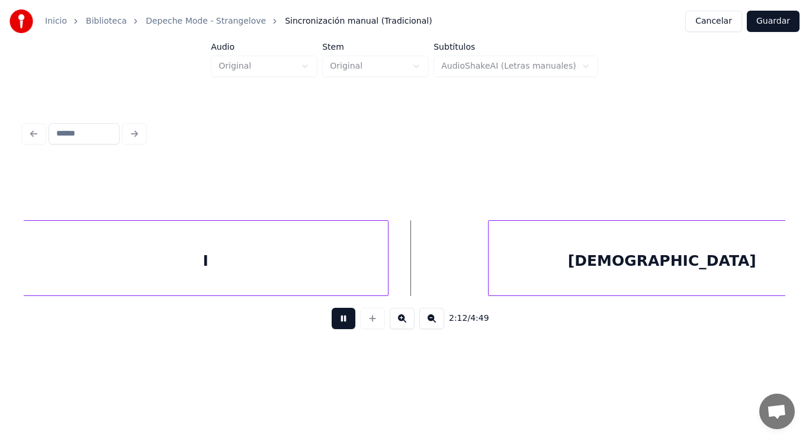
click at [332, 320] on button at bounding box center [344, 318] width 24 height 21
click at [475, 265] on div at bounding box center [475, 258] width 4 height 75
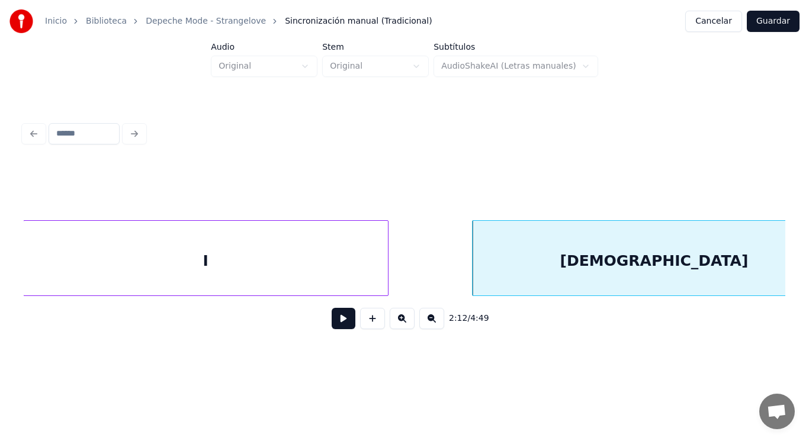
click at [340, 319] on button at bounding box center [344, 318] width 24 height 21
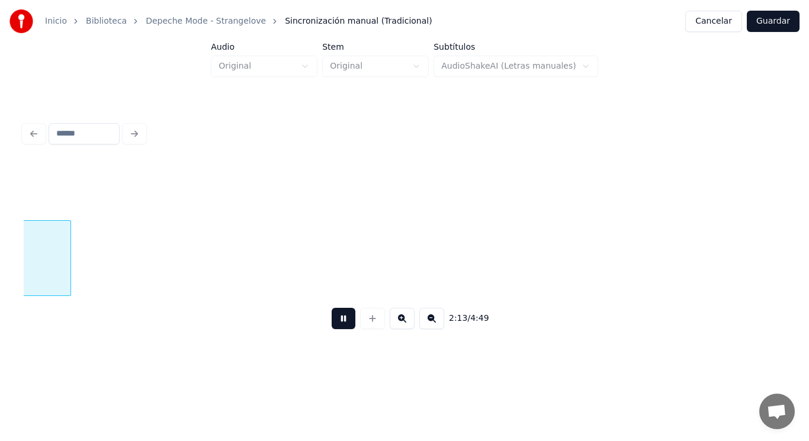
click at [340, 319] on button at bounding box center [344, 318] width 24 height 21
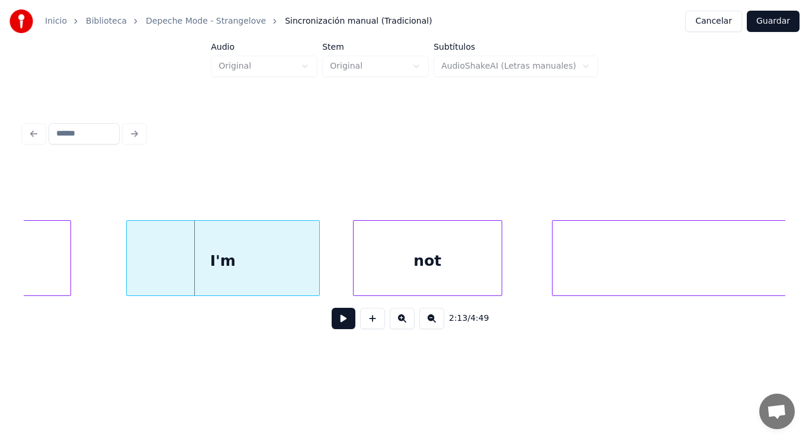
click at [128, 276] on div at bounding box center [129, 258] width 4 height 75
click at [336, 323] on button at bounding box center [344, 318] width 24 height 21
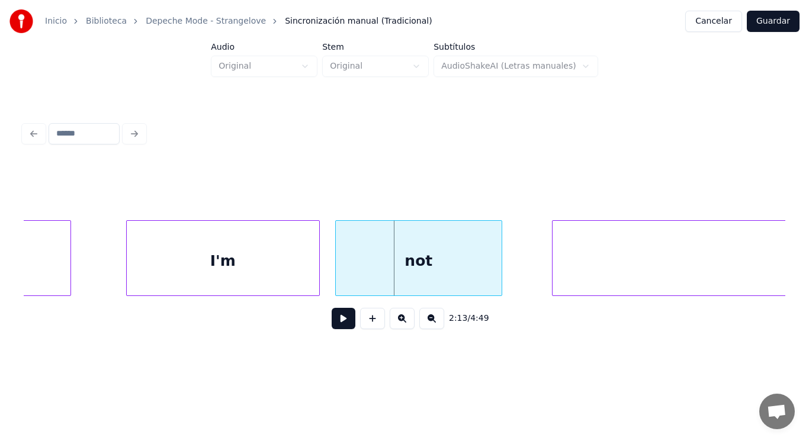
click at [338, 273] on div at bounding box center [338, 258] width 4 height 75
click at [332, 327] on button at bounding box center [344, 318] width 24 height 21
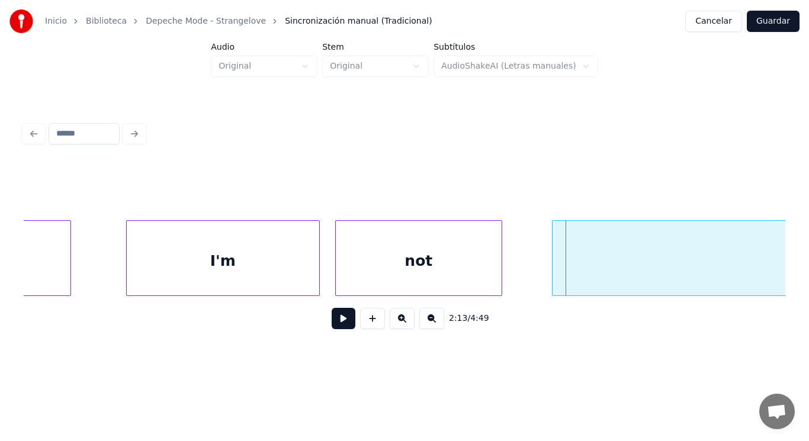
click
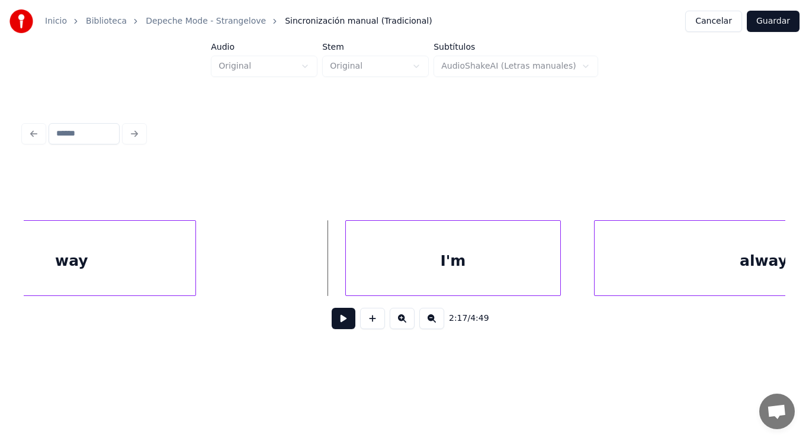
scroll to position [0, 113557]
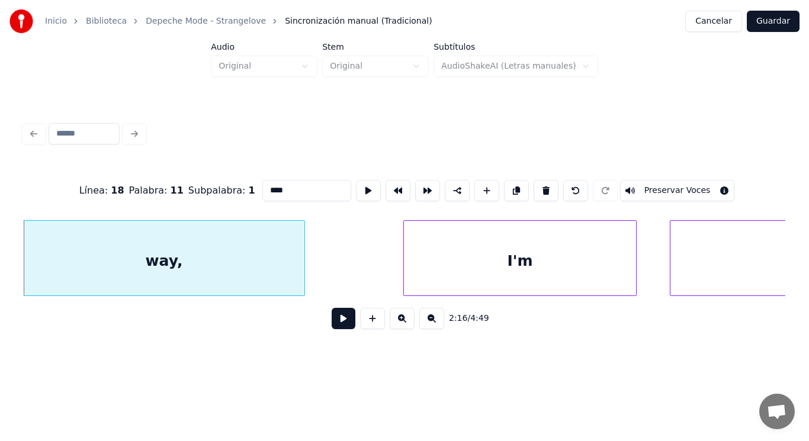
type input "****"
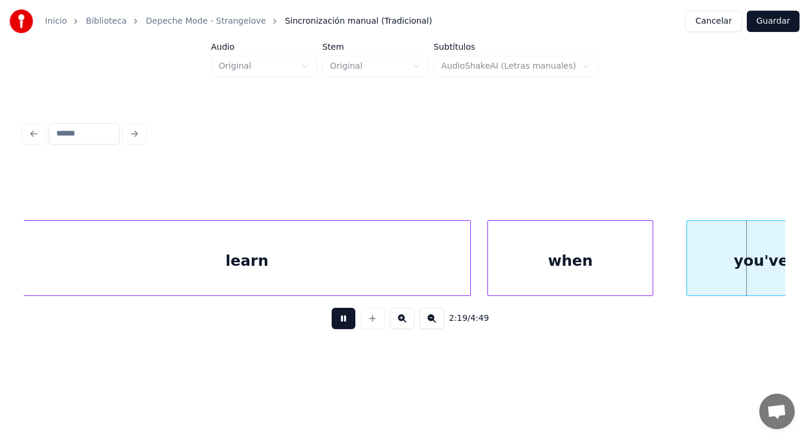
scroll to position [0, 115961]
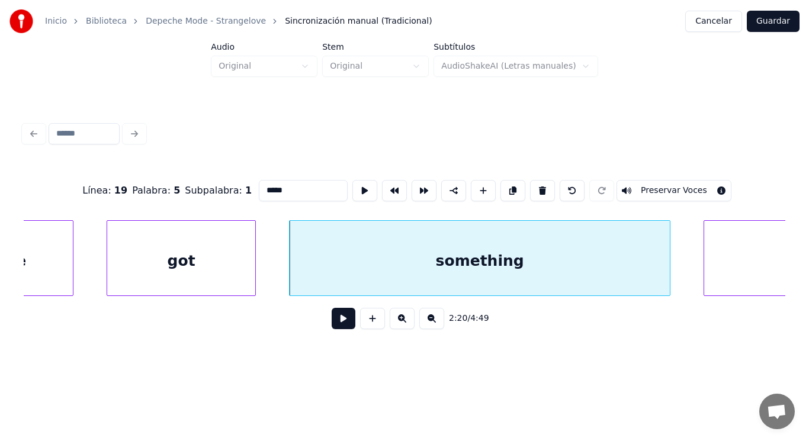
type input "*********"
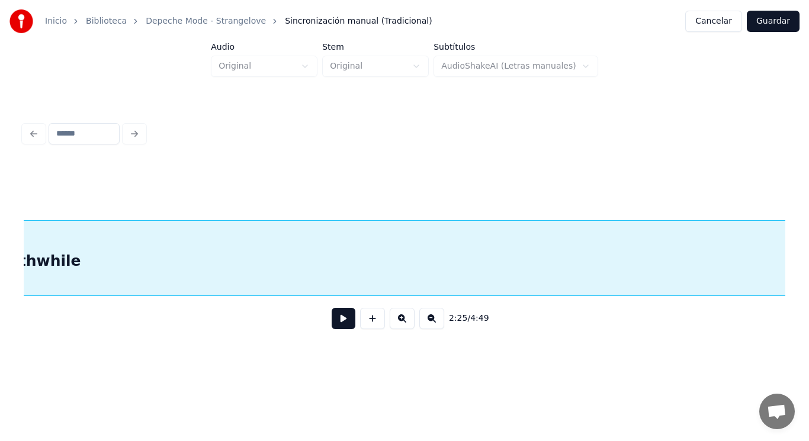
scroll to position [0, 120422]
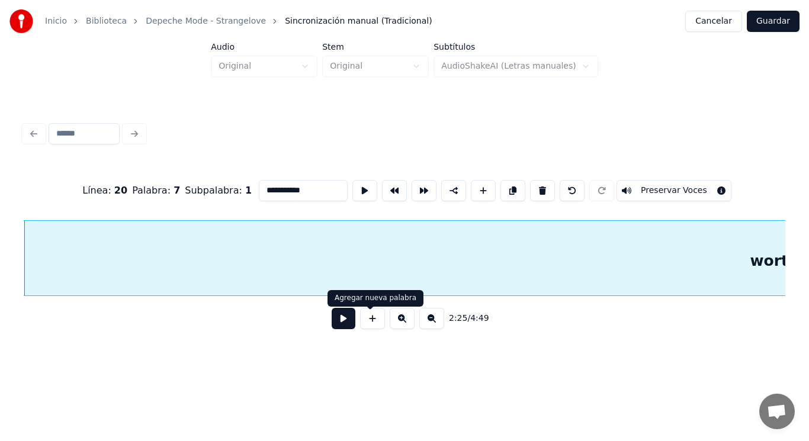
type input "**********"
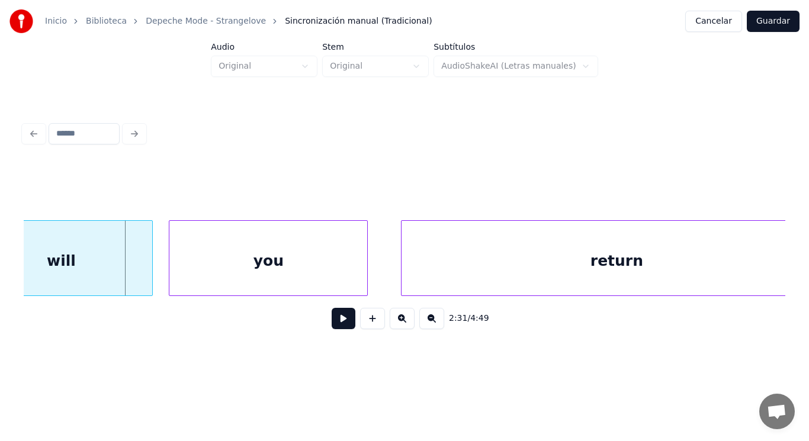
scroll to position [0, 125248]
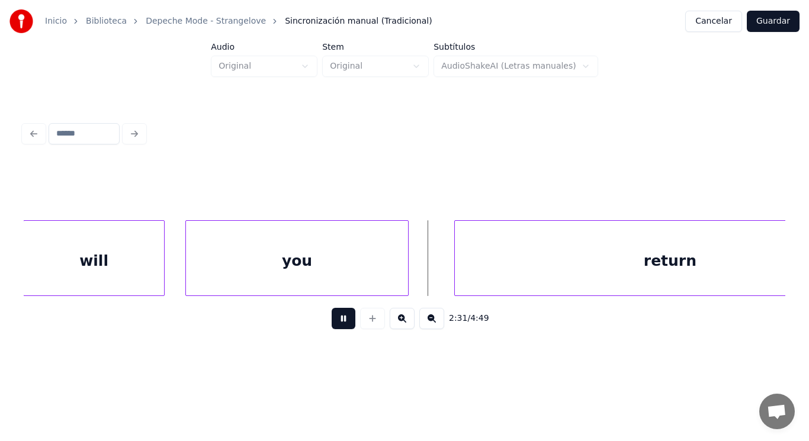
drag, startPoint x: 340, startPoint y: 318, endPoint x: 438, endPoint y: 284, distance: 103.9
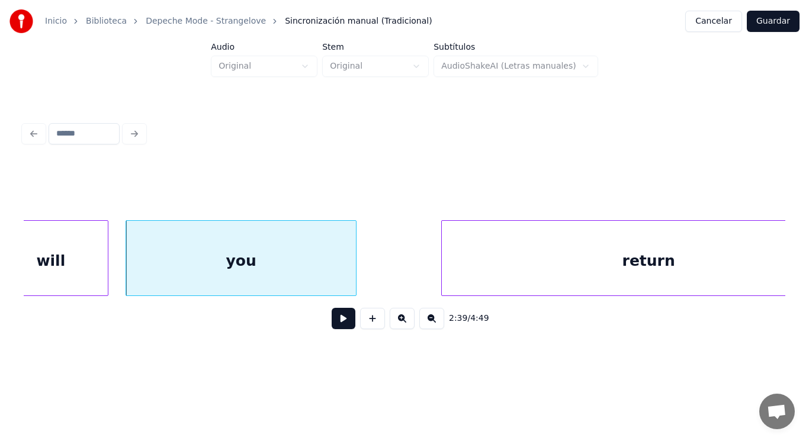
scroll to position [0, 131985]
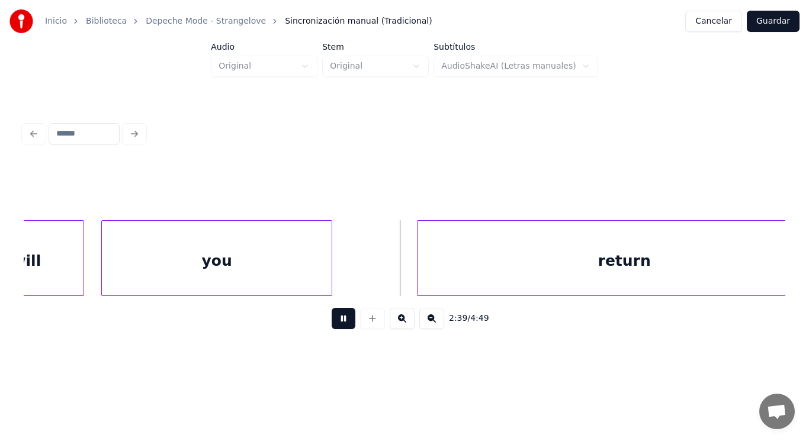
drag, startPoint x: 329, startPoint y: 327, endPoint x: 432, endPoint y: 276, distance: 114.9
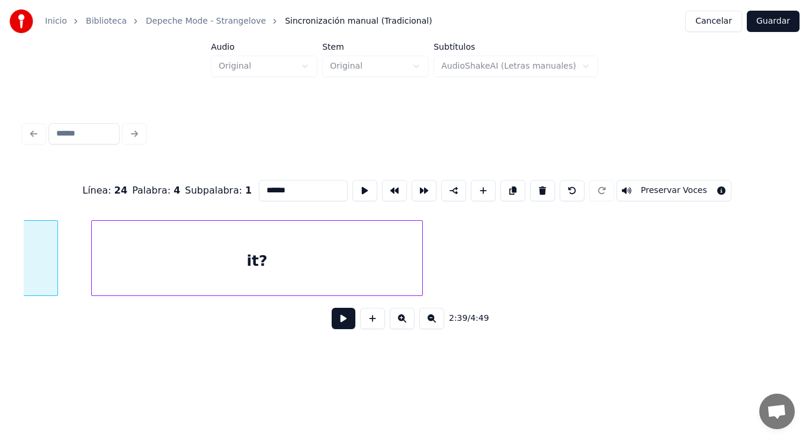
scroll to position [0, 132317]
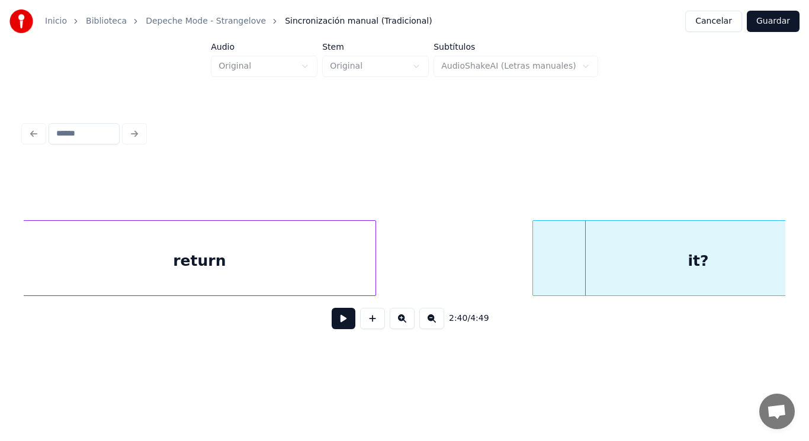
drag, startPoint x: 471, startPoint y: 274, endPoint x: 407, endPoint y: 294, distance: 67.1
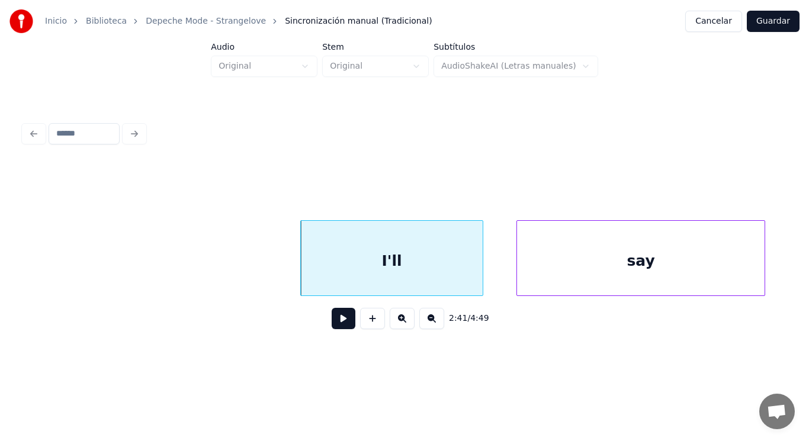
scroll to position [0, 133370]
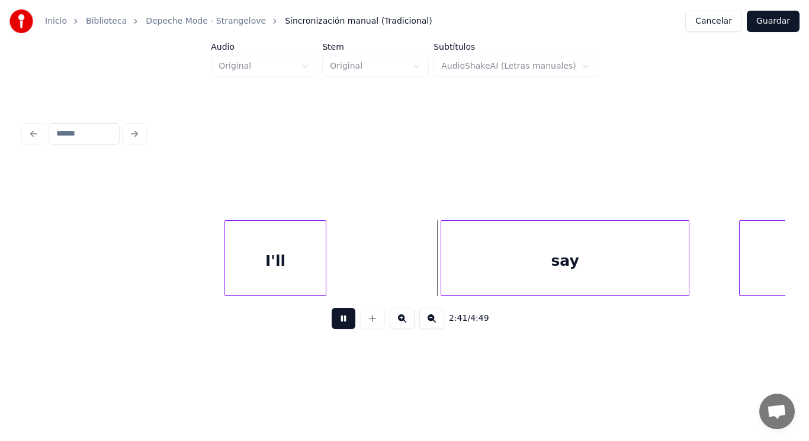
drag, startPoint x: 343, startPoint y: 316, endPoint x: 423, endPoint y: 284, distance: 86.9
drag, startPoint x: 336, startPoint y: 317, endPoint x: 425, endPoint y: 280, distance: 96.0
drag, startPoint x: 378, startPoint y: 290, endPoint x: 330, endPoint y: 313, distance: 53.0
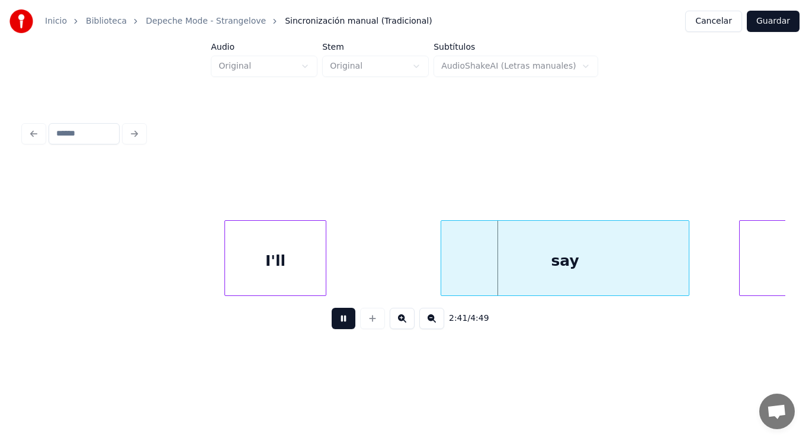
drag, startPoint x: 330, startPoint y: 330, endPoint x: 402, endPoint y: 290, distance: 82.2
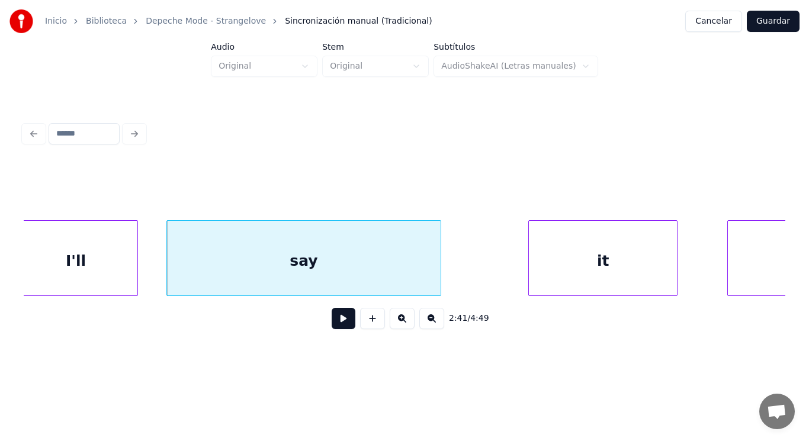
scroll to position [0, 133607]
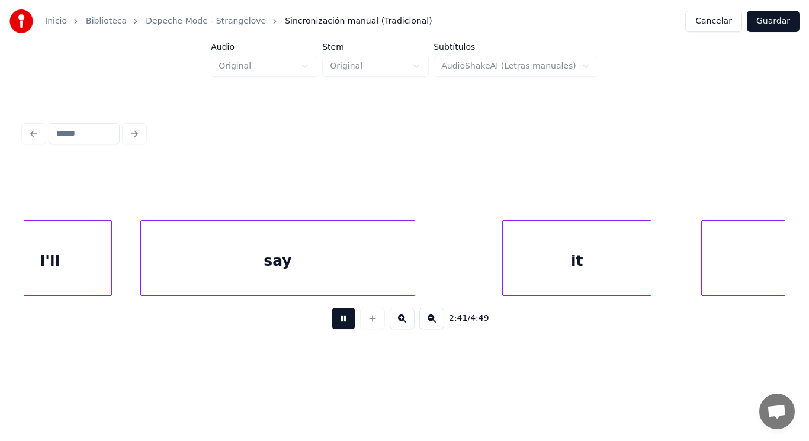
drag, startPoint x: 326, startPoint y: 327, endPoint x: 468, endPoint y: 303, distance: 143.6
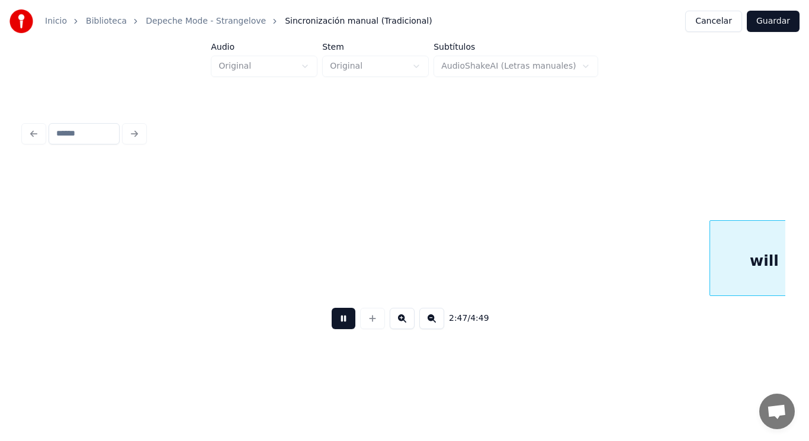
scroll to position [0, 138707]
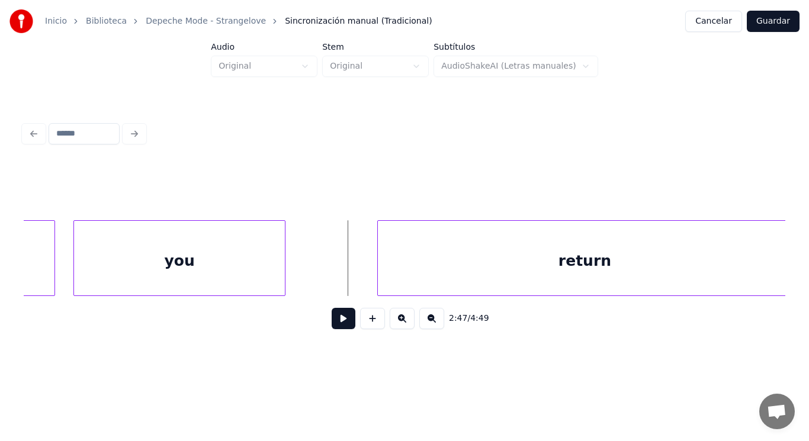
drag, startPoint x: 313, startPoint y: 279, endPoint x: 319, endPoint y: 295, distance: 17.3
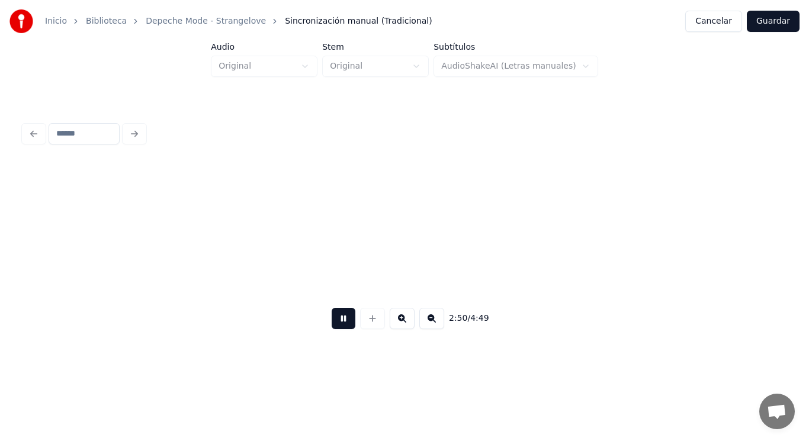
scroll to position [0, 141691]
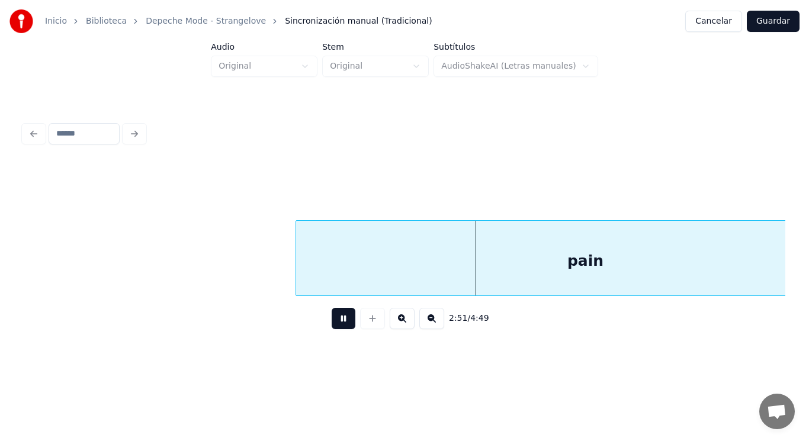
drag, startPoint x: 327, startPoint y: 323, endPoint x: 296, endPoint y: 268, distance: 62.9
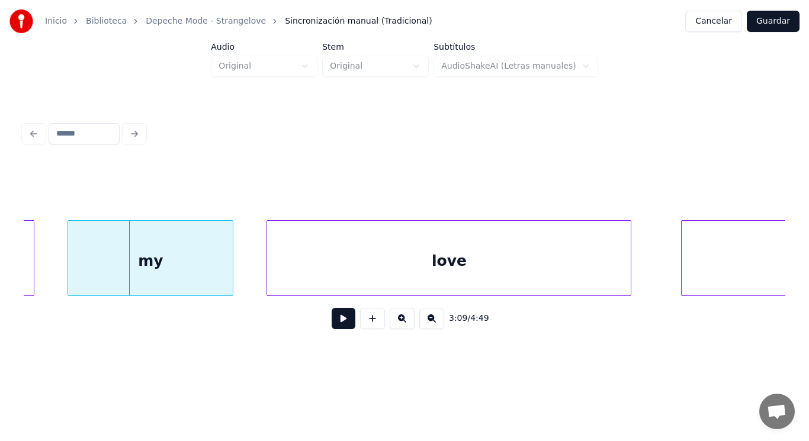
scroll to position [0, 156662]
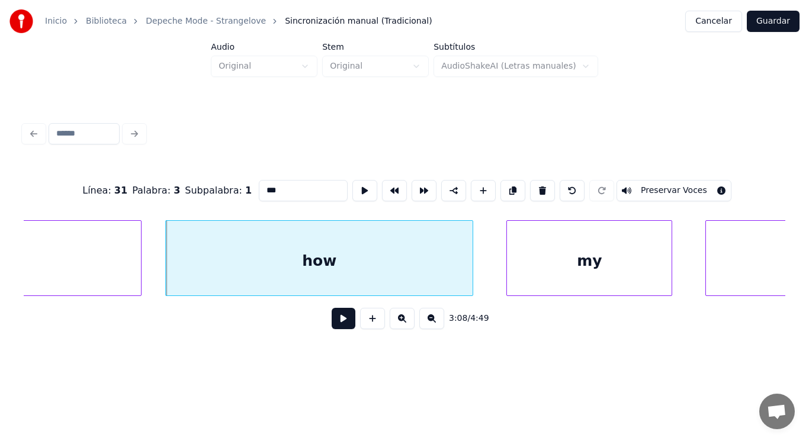
type input "******"
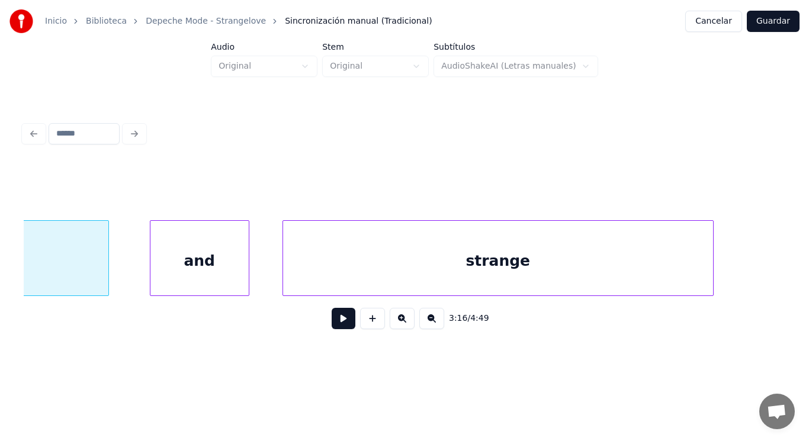
scroll to position [0, 163323]
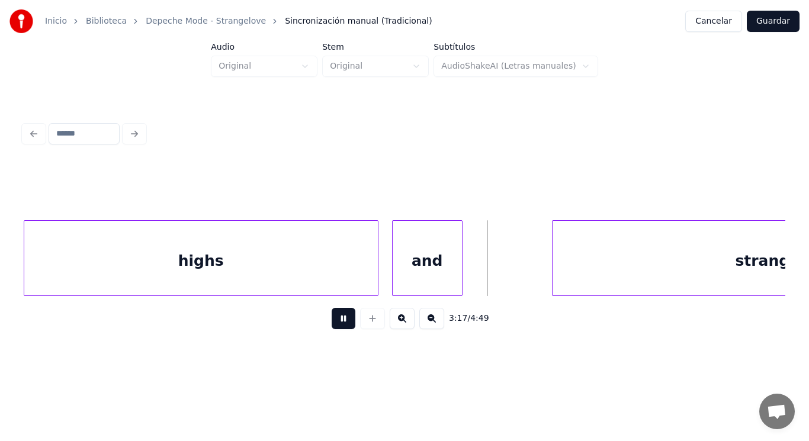
drag, startPoint x: 341, startPoint y: 324, endPoint x: 514, endPoint y: 296, distance: 175.2
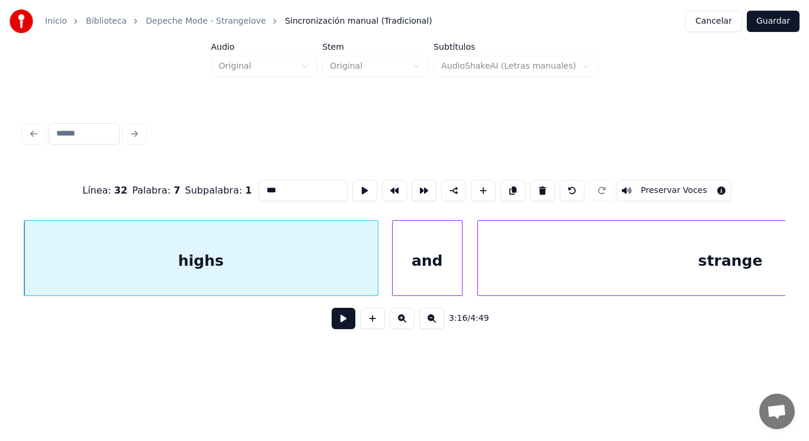
type input "*****"
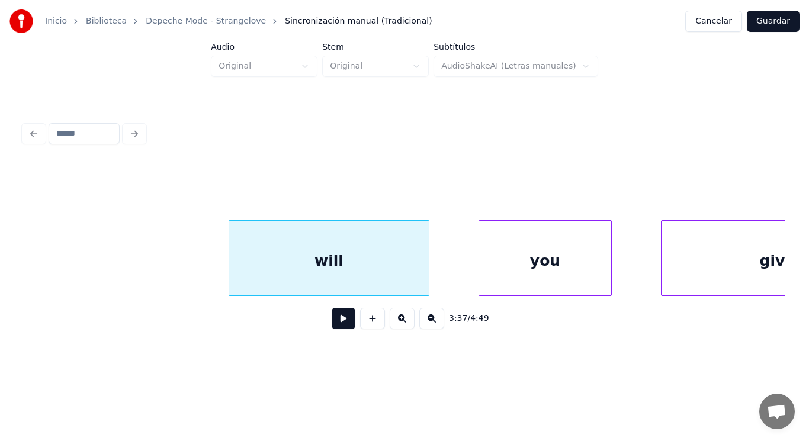
scroll to position [0, 180022]
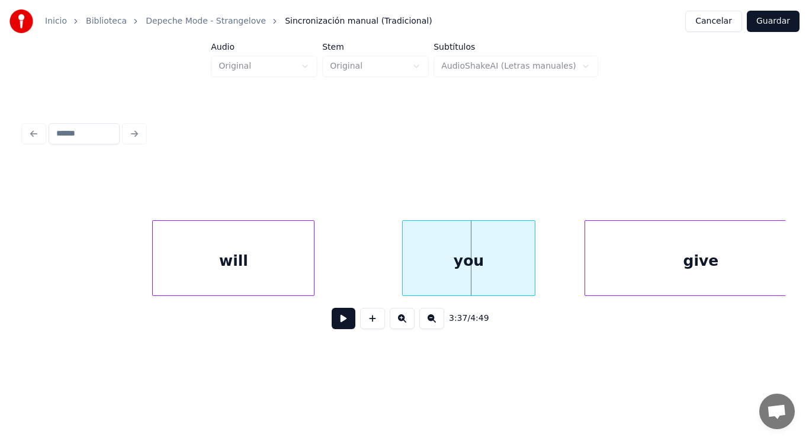
drag, startPoint x: 332, startPoint y: 280, endPoint x: 339, endPoint y: 313, distance: 33.8
drag, startPoint x: 340, startPoint y: 318, endPoint x: 391, endPoint y: 282, distance: 62.6
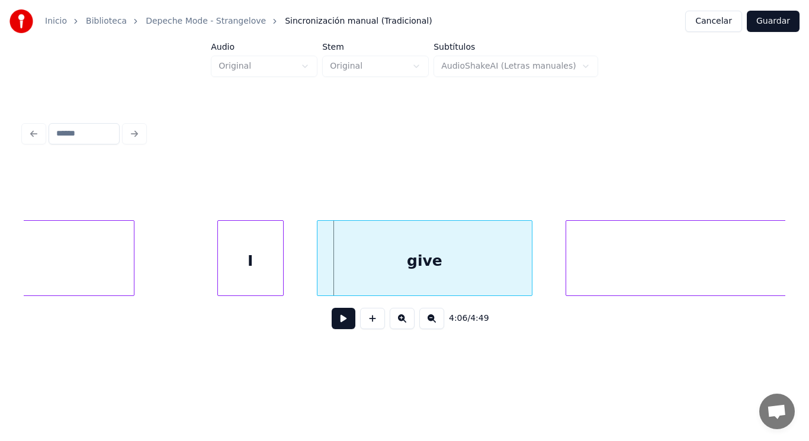
scroll to position [0, 203758]
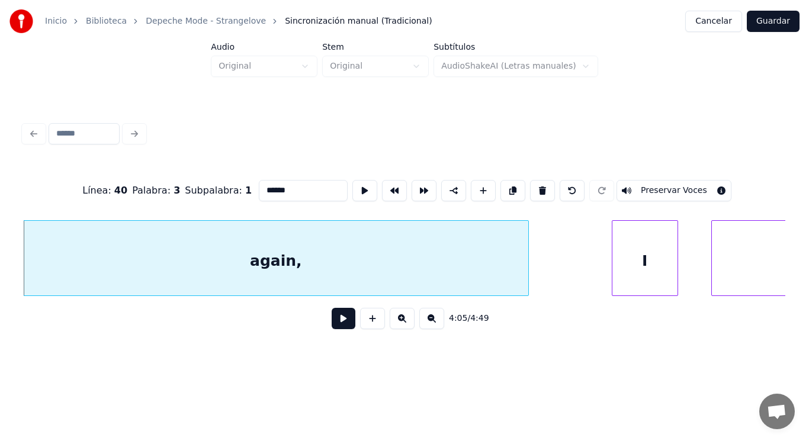
type input "******"
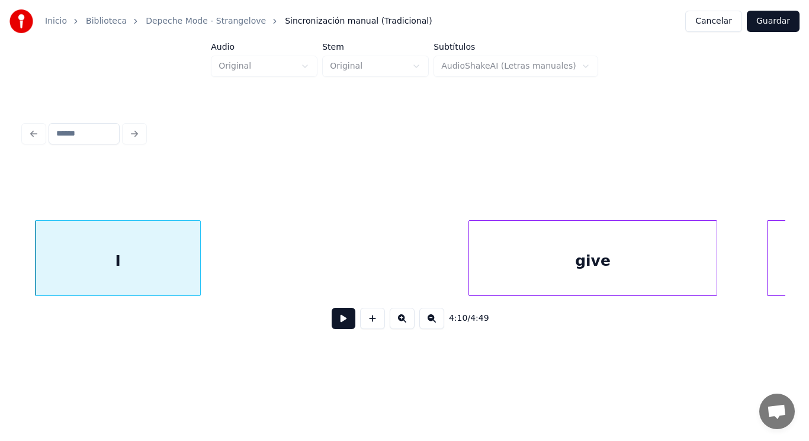
scroll to position [0, 207551]
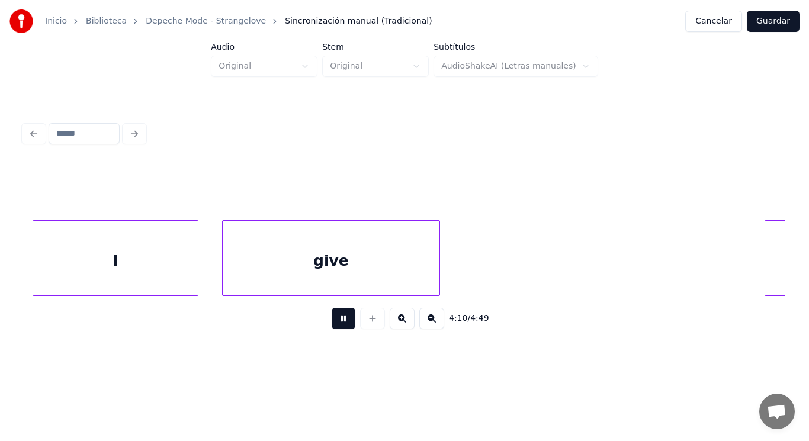
drag, startPoint x: 340, startPoint y: 314, endPoint x: 440, endPoint y: 288, distance: 103.4
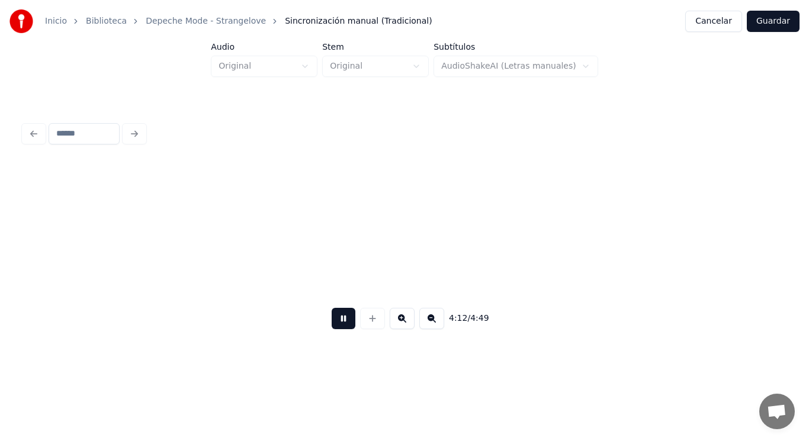
scroll to position [0, 209537]
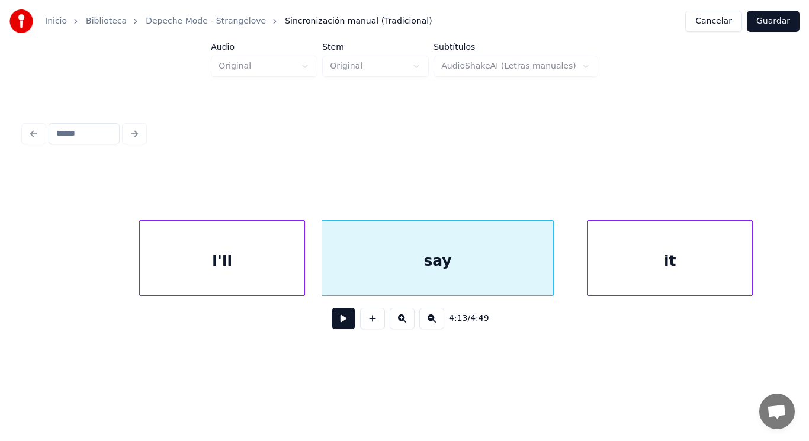
drag, startPoint x: 58, startPoint y: 289, endPoint x: 261, endPoint y: 321, distance: 205.6
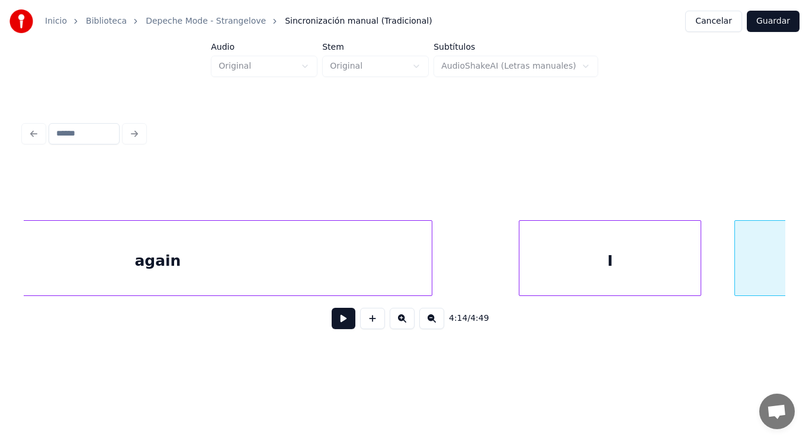
scroll to position [0, 210277]
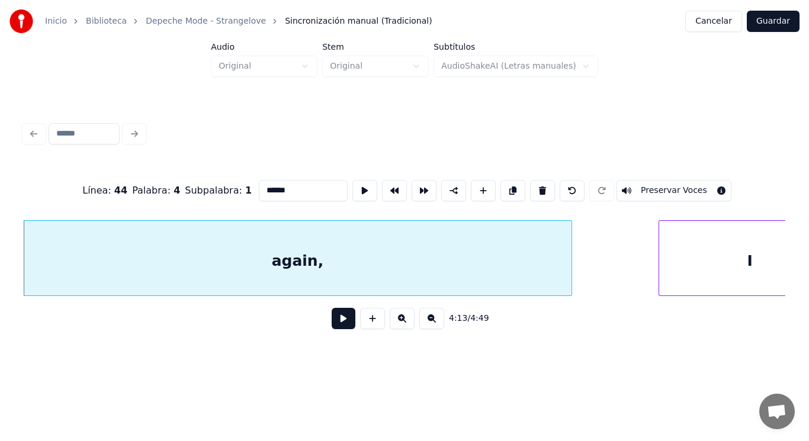
type input "******"
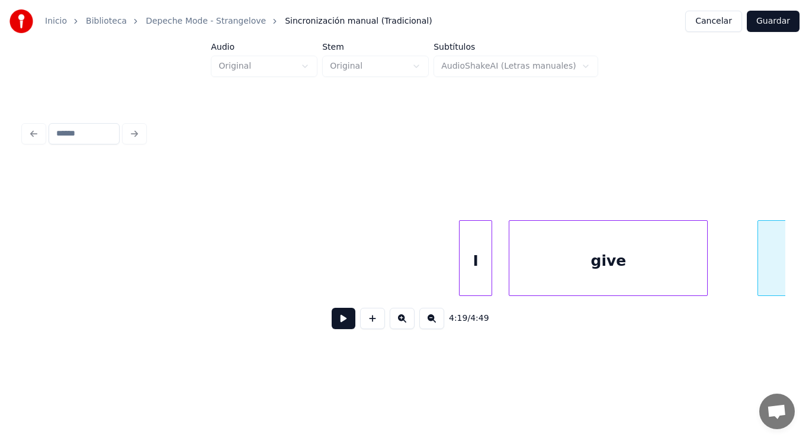
scroll to position [0, 213966]
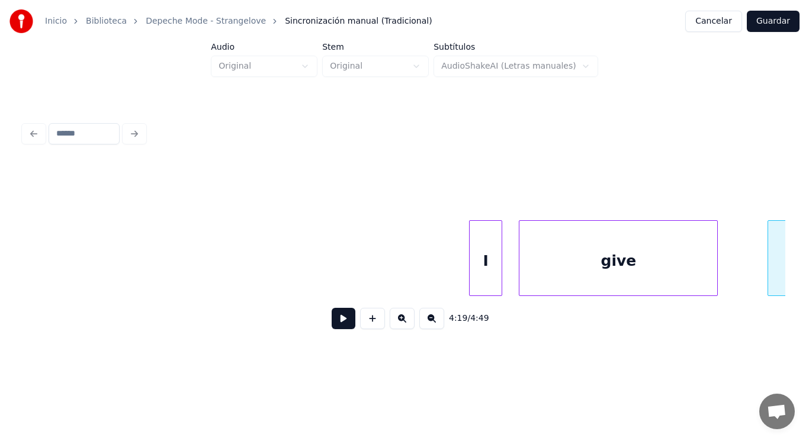
drag, startPoint x: 78, startPoint y: 265, endPoint x: 275, endPoint y: 335, distance: 210.0
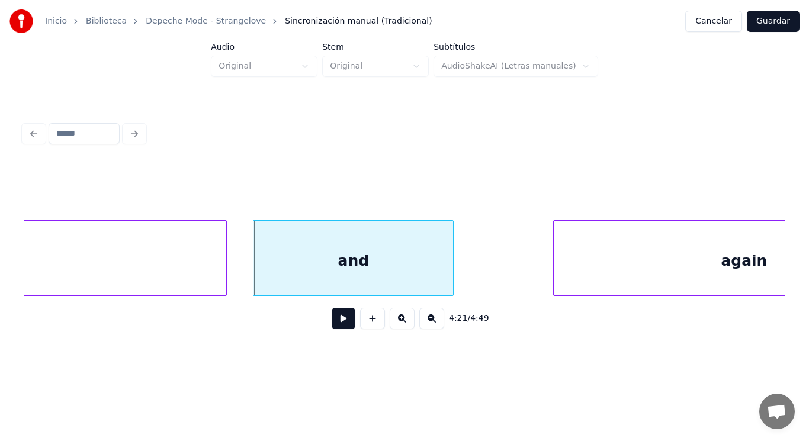
scroll to position [0, 216720]
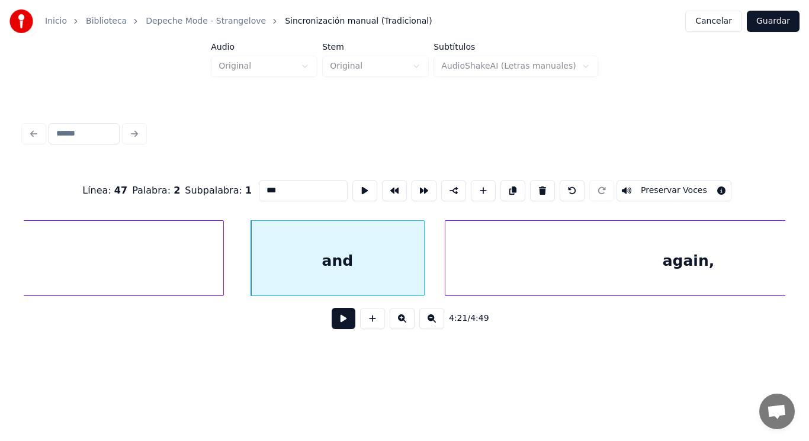
type input "***"
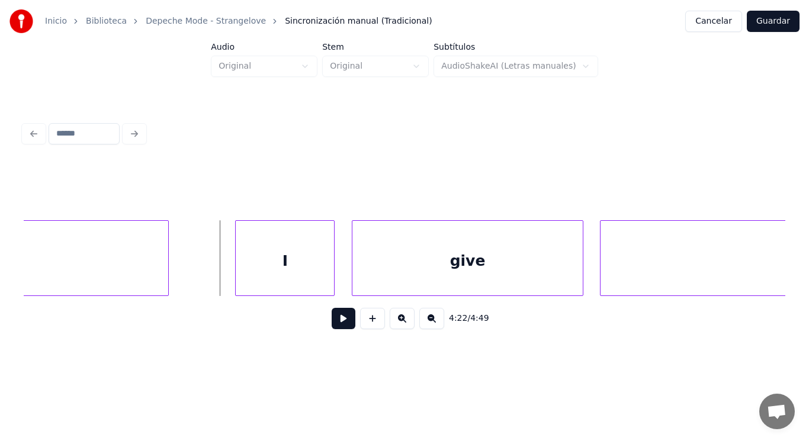
scroll to position [0, 217142]
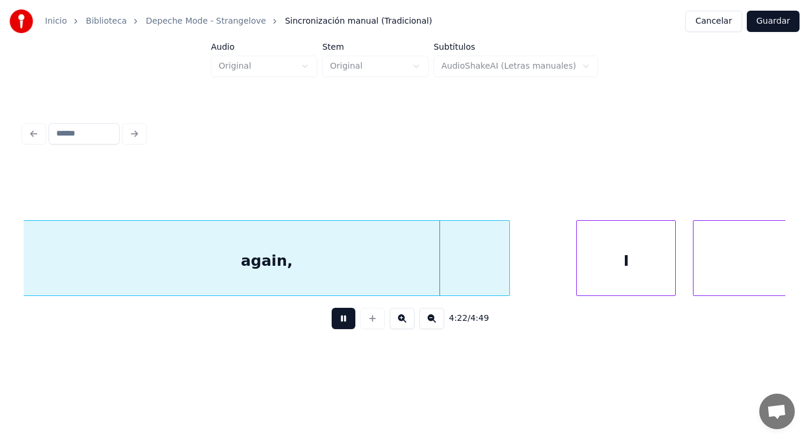
drag, startPoint x: 337, startPoint y: 325, endPoint x: 403, endPoint y: 307, distance: 67.9
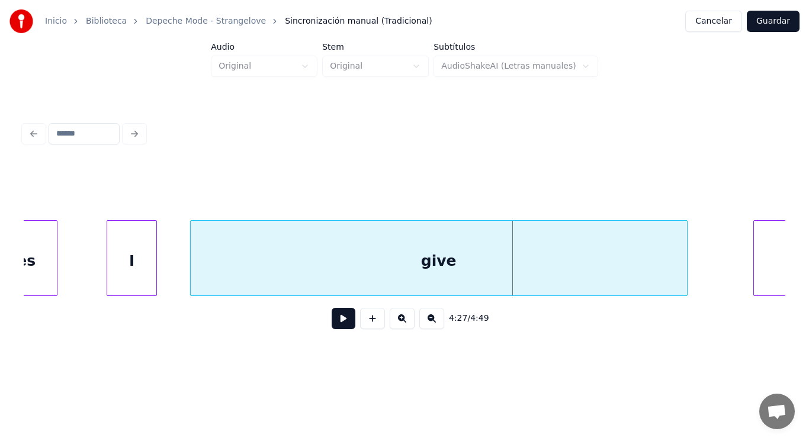
scroll to position [0, 220929]
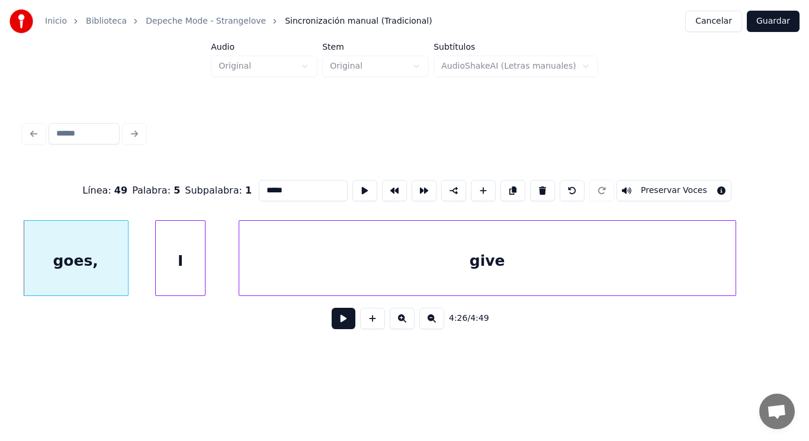
type input "*****"
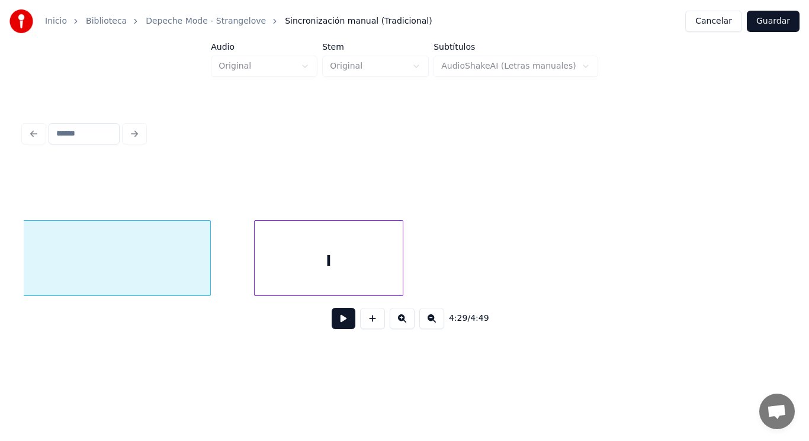
scroll to position [0, 223654]
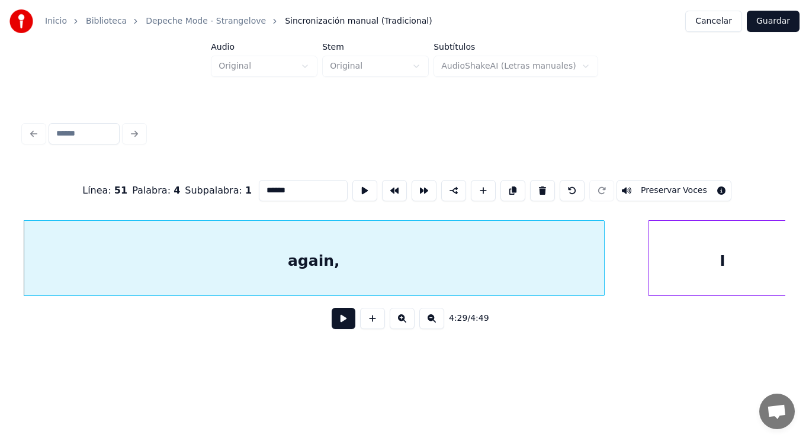
type input "******"
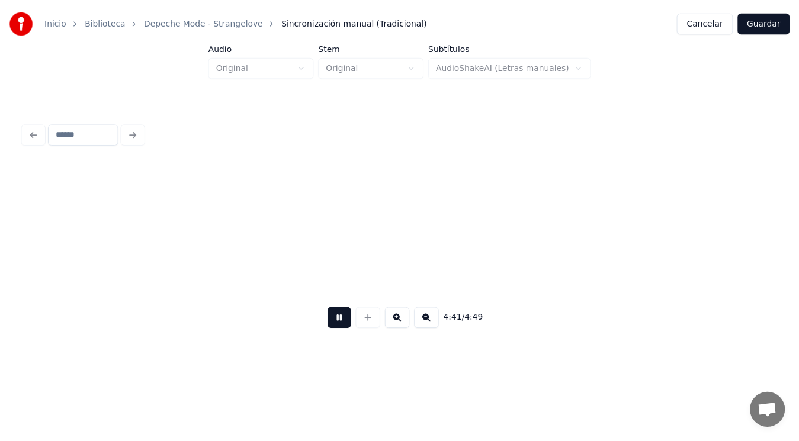
scroll to position [0, 233133]
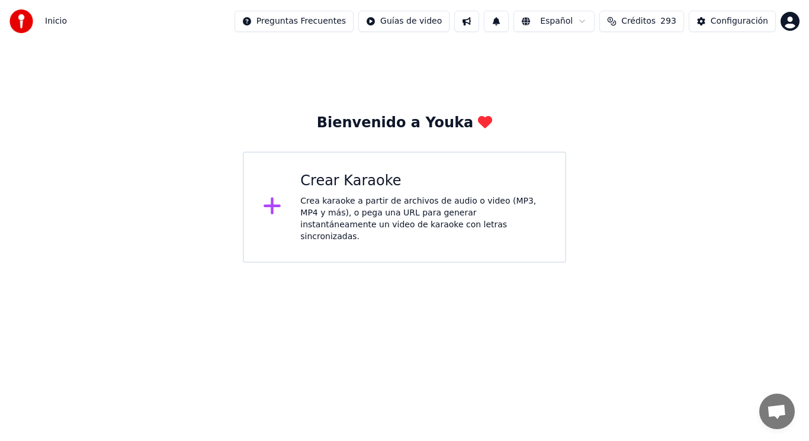
click at [384, 211] on div "Crea karaoke a partir de archivos de audio o video (MP3, MP4 y más), o pega una…" at bounding box center [423, 218] width 246 height 47
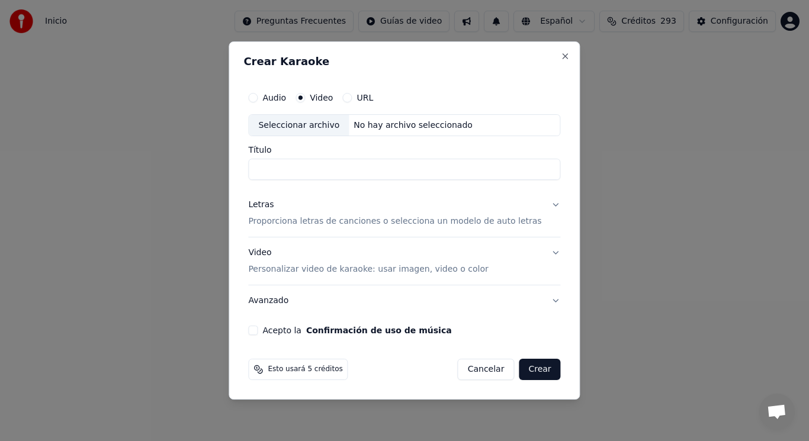
click at [311, 124] on div "Seleccionar archivo" at bounding box center [299, 125] width 100 height 21
drag, startPoint x: 380, startPoint y: 169, endPoint x: 321, endPoint y: 172, distance: 59.3
click at [321, 172] on input "**********" at bounding box center [404, 169] width 312 height 21
paste input "**********"
type input "**********"
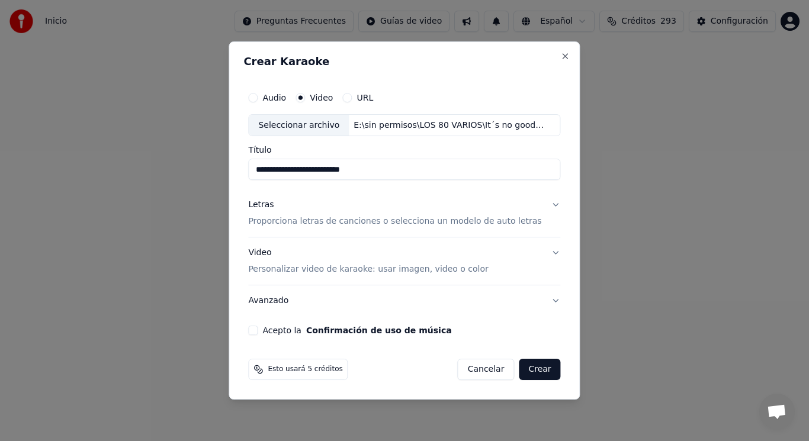
click at [544, 204] on button "Letras Proporciona letras de canciones o selecciona un modelo de auto letras" at bounding box center [404, 213] width 312 height 47
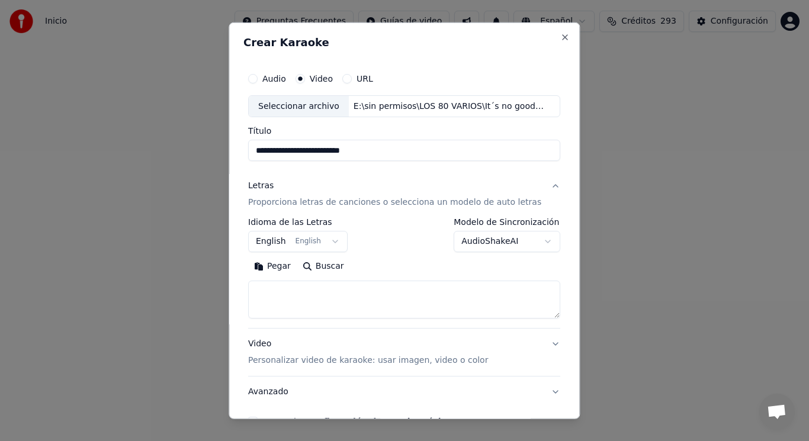
click at [326, 283] on textarea at bounding box center [404, 300] width 312 height 38
paste textarea "**********"
click at [316, 313] on textarea "**********" at bounding box center [393, 300] width 291 height 38
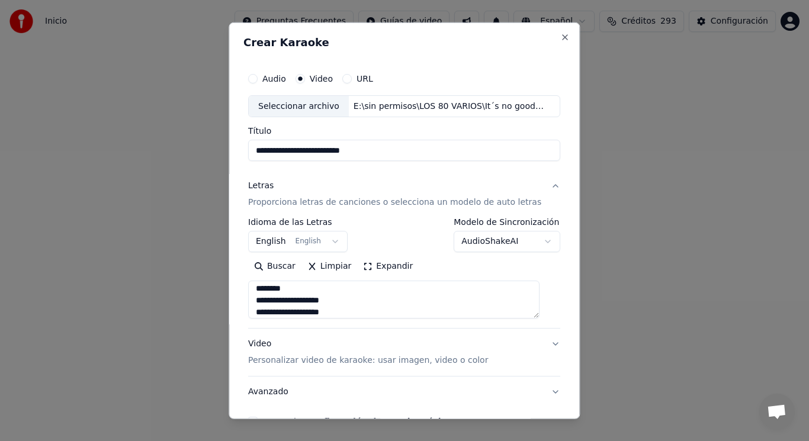
click at [303, 295] on textarea "**********" at bounding box center [393, 300] width 291 height 38
click at [297, 286] on textarea "**********" at bounding box center [393, 300] width 291 height 38
click at [438, 310] on textarea "**********" at bounding box center [393, 300] width 291 height 38
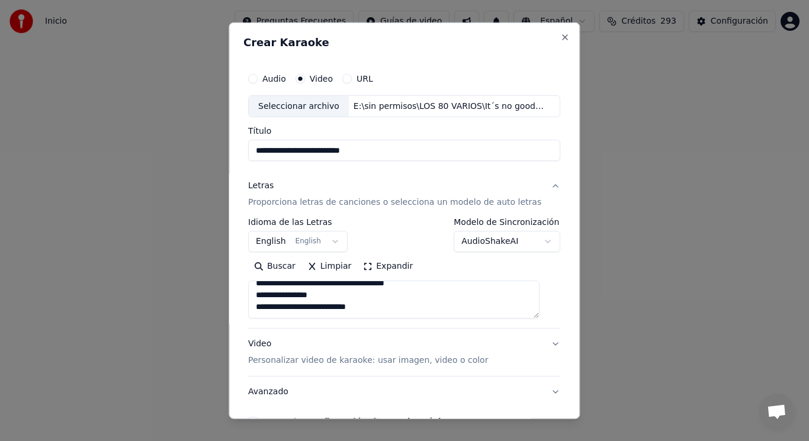
paste textarea "**********"
click at [312, 310] on textarea at bounding box center [393, 300] width 291 height 38
click at [313, 311] on textarea at bounding box center [393, 300] width 291 height 38
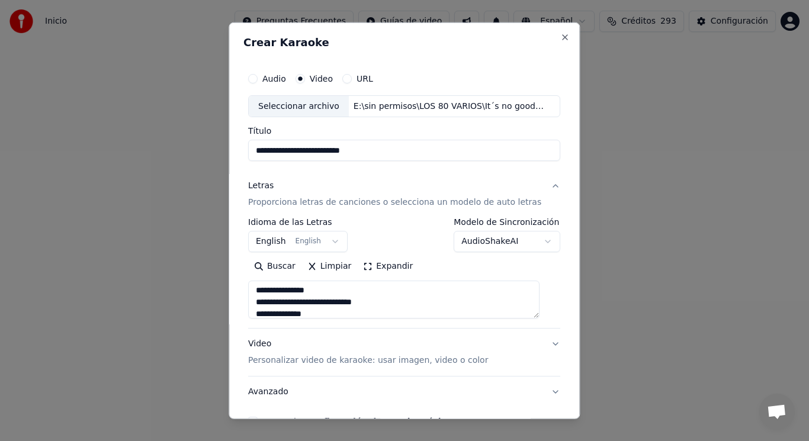
scroll to position [0, 0]
click at [261, 293] on textarea at bounding box center [393, 300] width 291 height 38
click at [343, 293] on textarea at bounding box center [393, 300] width 291 height 38
click at [344, 302] on textarea at bounding box center [393, 300] width 291 height 38
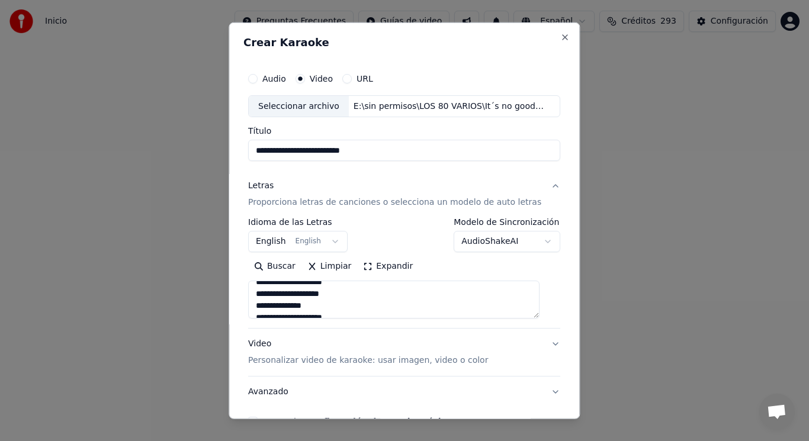
scroll to position [166, 0]
click at [346, 293] on textarea at bounding box center [393, 300] width 291 height 38
click at [266, 304] on textarea at bounding box center [393, 300] width 291 height 38
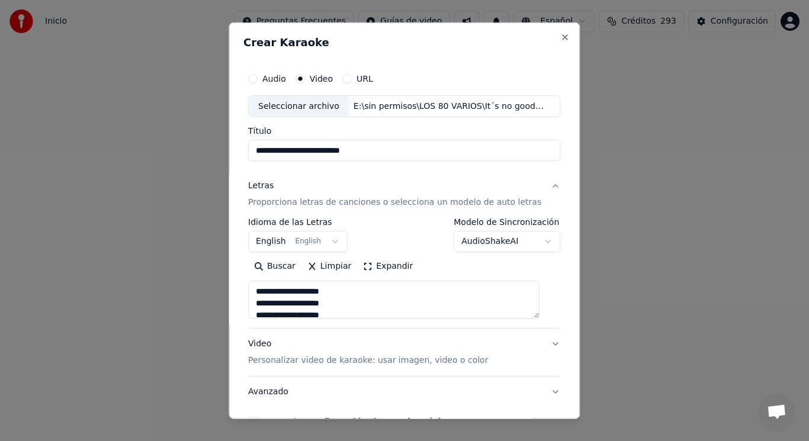
click at [346, 290] on textarea at bounding box center [393, 300] width 291 height 38
click at [346, 304] on textarea at bounding box center [393, 300] width 291 height 38
click at [347, 295] on textarea at bounding box center [393, 300] width 291 height 38
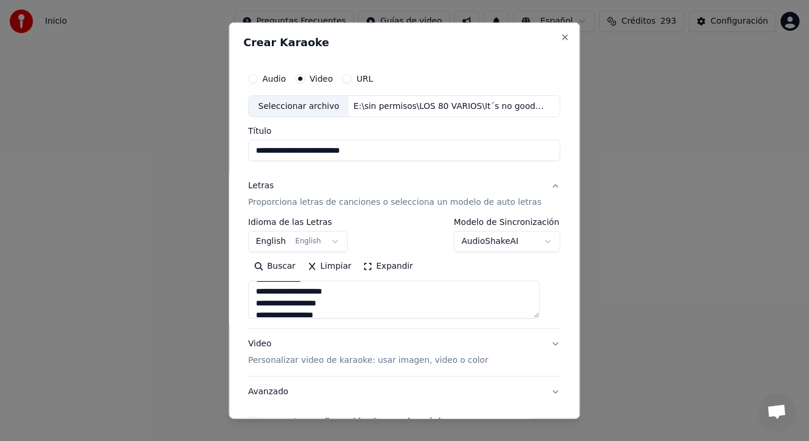
click at [265, 305] on textarea at bounding box center [393, 300] width 291 height 38
click at [353, 292] on textarea at bounding box center [393, 300] width 291 height 38
click at [349, 303] on textarea at bounding box center [393, 300] width 291 height 38
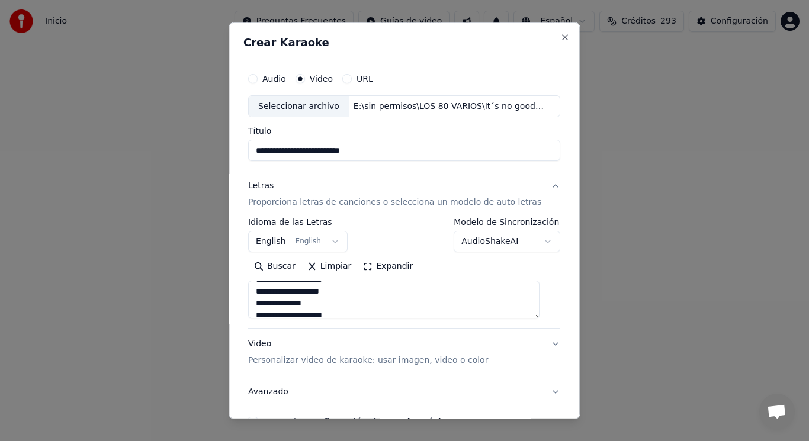
click at [347, 293] on textarea at bounding box center [393, 300] width 291 height 38
click at [266, 304] on textarea at bounding box center [393, 300] width 291 height 38
click at [377, 307] on textarea at bounding box center [393, 300] width 291 height 38
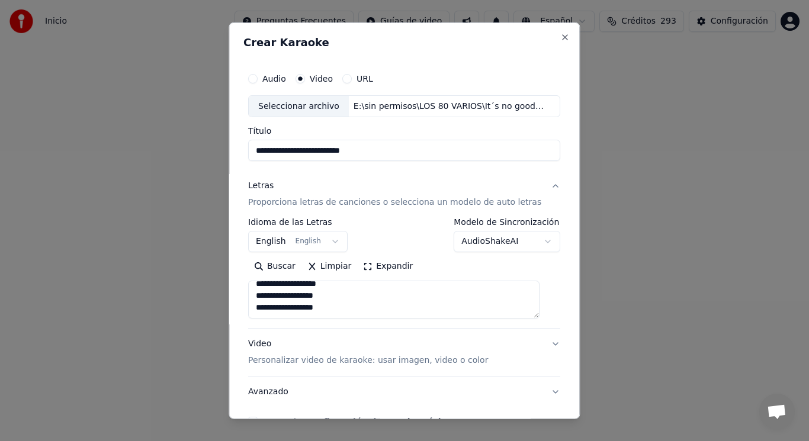
scroll to position [588, 0]
type textarea "**********"
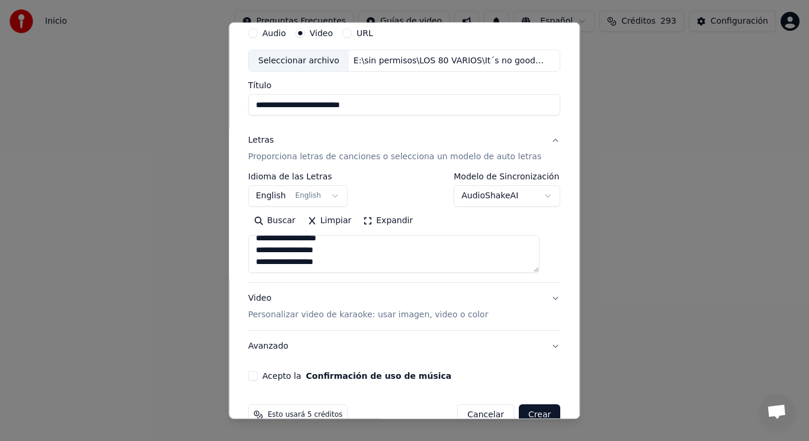
scroll to position [72, 0]
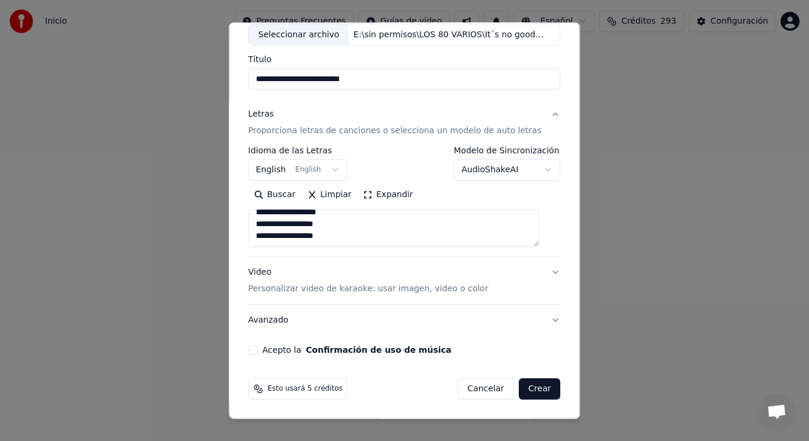
click at [258, 349] on button "Acepto la Confirmación de uso de música" at bounding box center [252, 349] width 9 height 9
click at [522, 391] on button "Crear" at bounding box center [539, 388] width 41 height 21
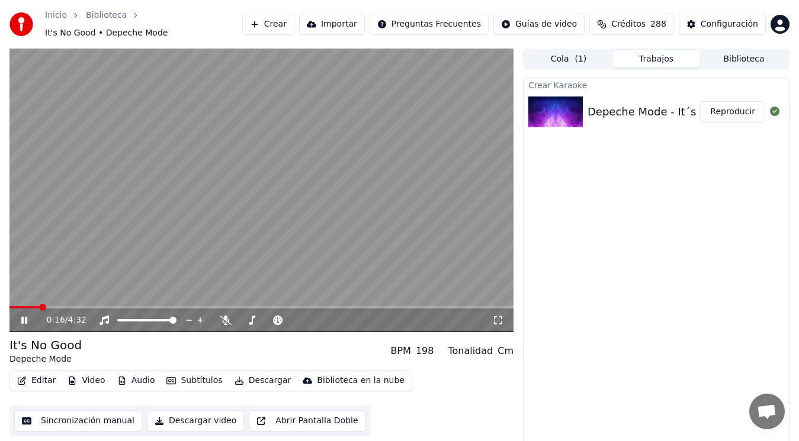
click at [22, 318] on icon at bounding box center [24, 320] width 6 height 7
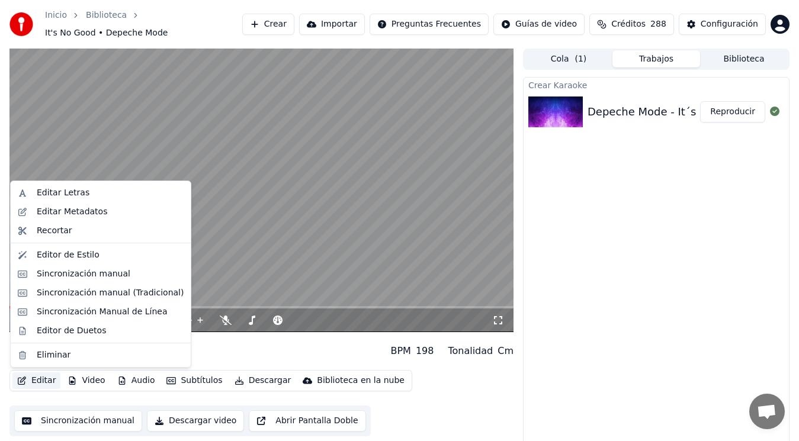
click at [37, 383] on button "Editar" at bounding box center [36, 381] width 48 height 17
click at [91, 211] on div "Editar Metadatos" at bounding box center [72, 212] width 70 height 12
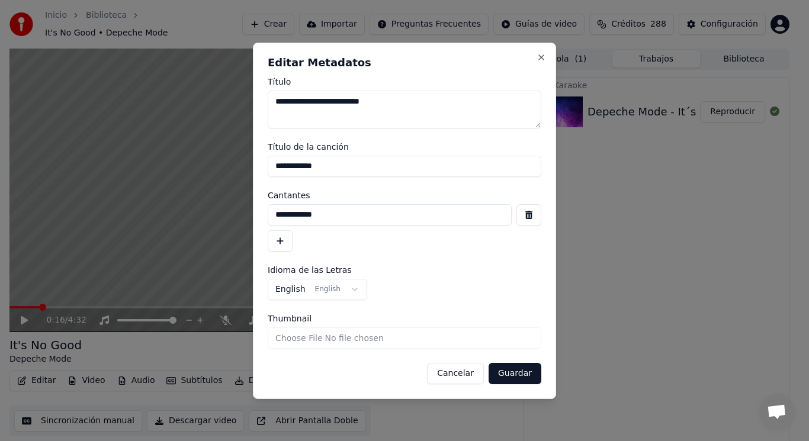
click at [530, 215] on button "button" at bounding box center [528, 214] width 25 height 21
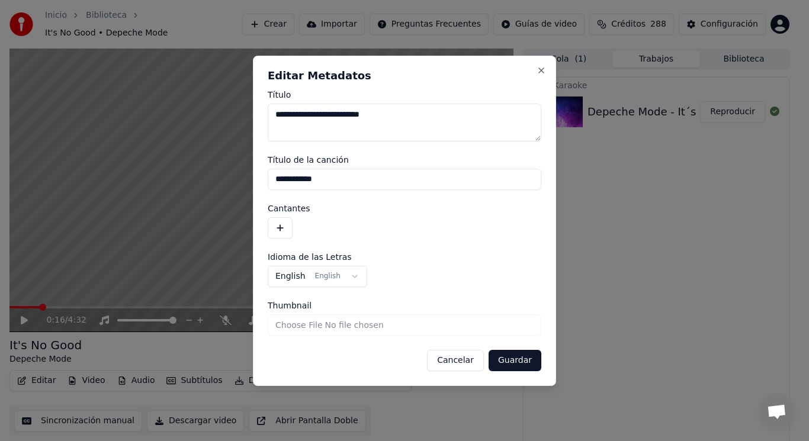
drag, startPoint x: 345, startPoint y: 179, endPoint x: 233, endPoint y: 176, distance: 112.0
click at [233, 176] on body "**********" at bounding box center [399, 220] width 799 height 441
click at [515, 358] on button "Guardar" at bounding box center [515, 360] width 53 height 21
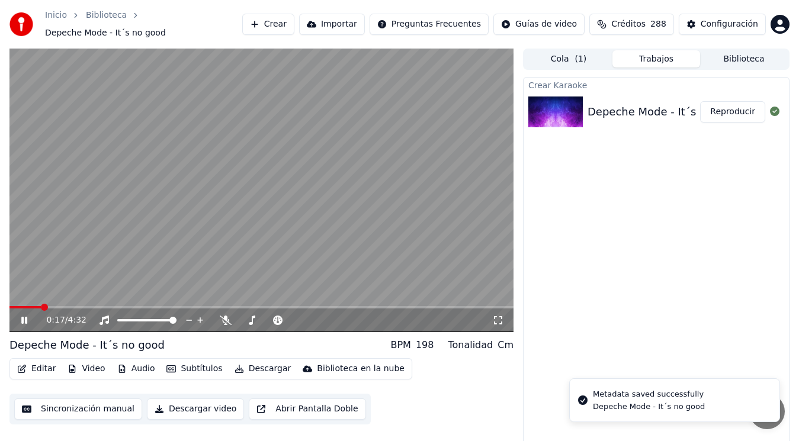
click at [21, 321] on icon at bounding box center [32, 320] width 27 height 9
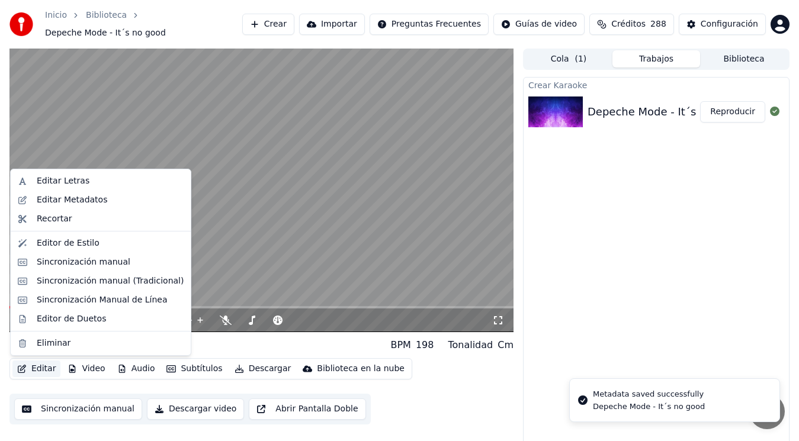
click at [36, 370] on button "Editar" at bounding box center [36, 369] width 48 height 17
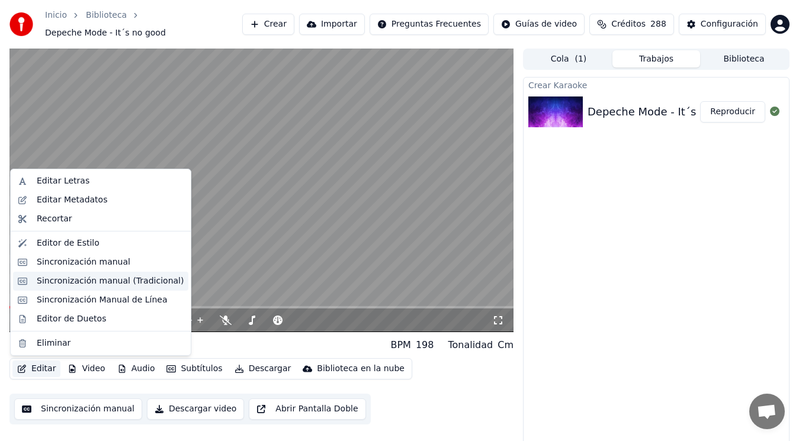
click at [108, 278] on div "Sincronización manual (Tradicional)" at bounding box center [110, 281] width 147 height 12
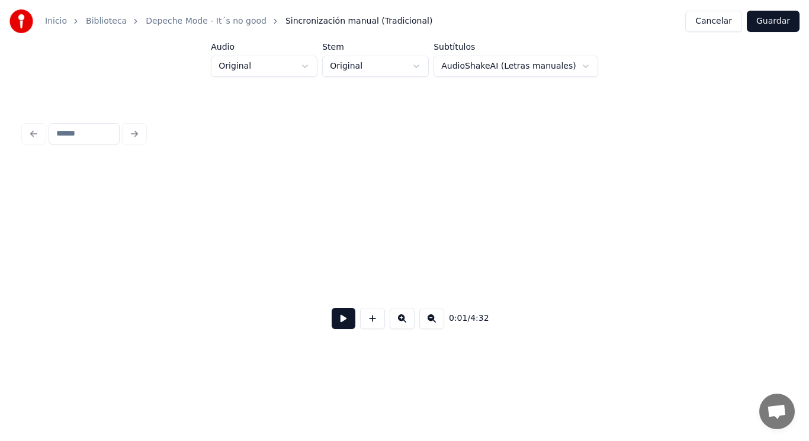
click at [332, 319] on button at bounding box center [344, 318] width 24 height 21
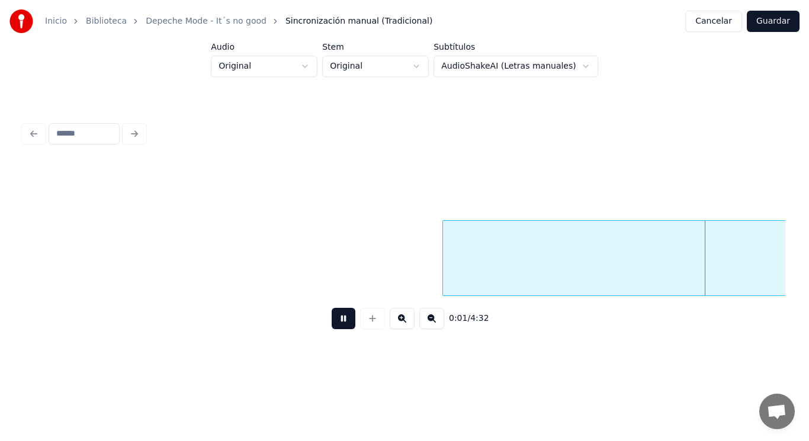
click at [332, 319] on button at bounding box center [344, 318] width 24 height 21
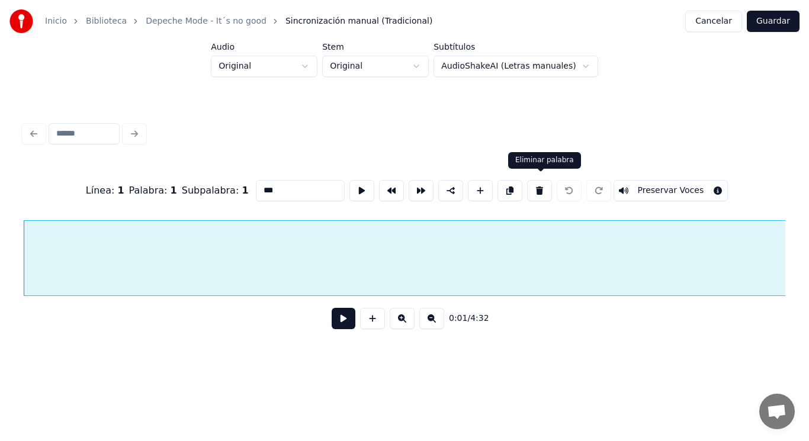
click at [541, 190] on button at bounding box center [539, 190] width 25 height 21
type input "****"
click at [338, 323] on button at bounding box center [344, 318] width 24 height 21
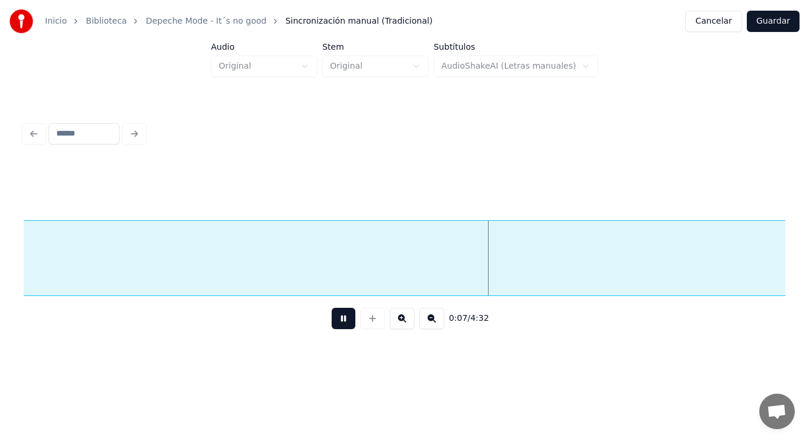
click at [338, 323] on button at bounding box center [344, 318] width 24 height 21
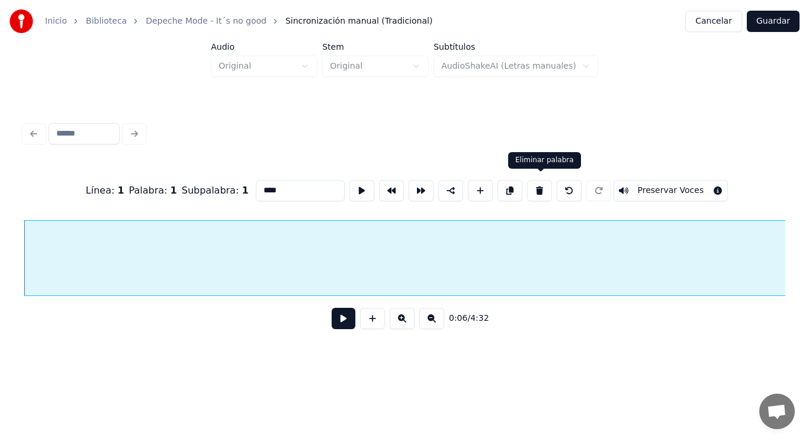
click at [540, 187] on button at bounding box center [539, 190] width 25 height 21
type input "*********"
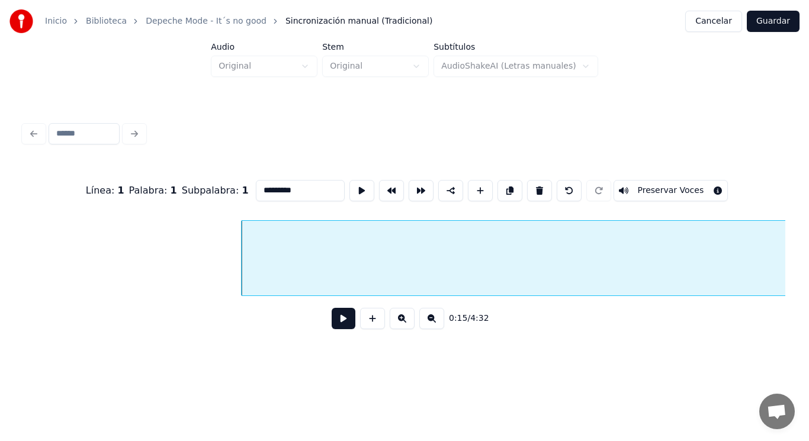
scroll to position [0, 12760]
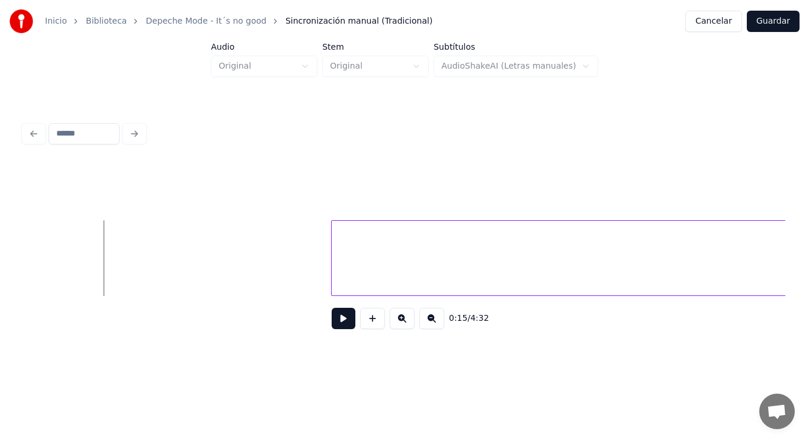
click at [339, 326] on button at bounding box center [344, 318] width 24 height 21
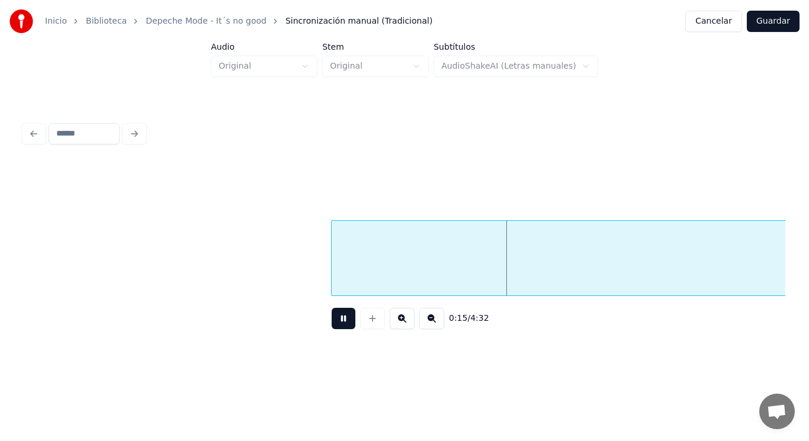
click at [339, 326] on button at bounding box center [344, 318] width 24 height 21
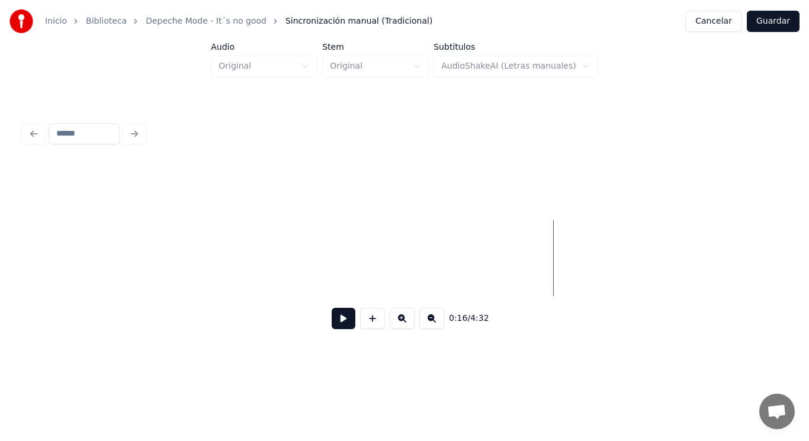
click at [808, 241] on div "Inicio Biblioteca Depeche Mode - It´s no good Sincronización manual (Tradiciona…" at bounding box center [404, 180] width 809 height 361
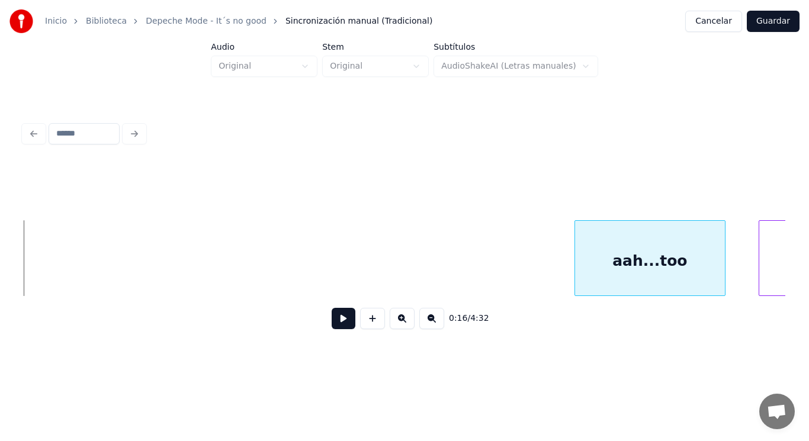
click at [576, 255] on div at bounding box center [577, 258] width 4 height 75
click at [621, 247] on div "aah...too" at bounding box center [650, 261] width 150 height 81
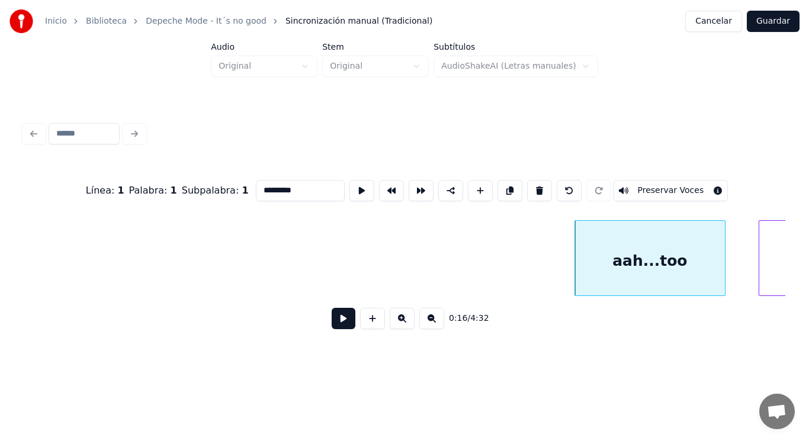
drag, startPoint x: 271, startPoint y: 185, endPoint x: 219, endPoint y: 190, distance: 52.3
click at [219, 190] on div "Línea : 1 Palabra : 1 Subpalabra : 1 ********* Preservar Voces" at bounding box center [405, 190] width 762 height 59
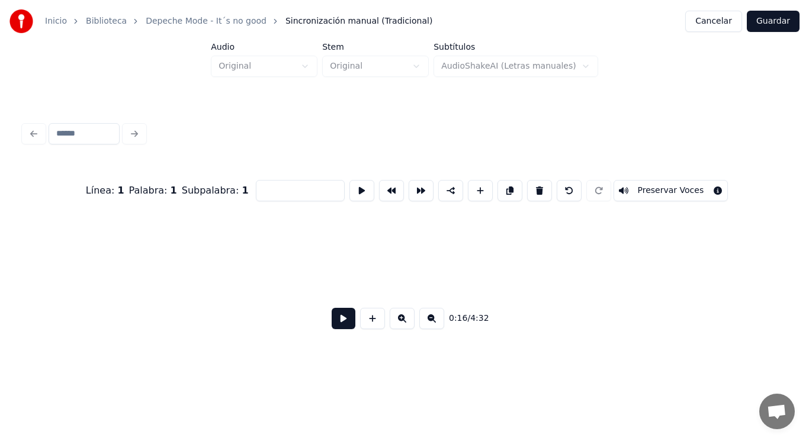
scroll to position [0, 12939]
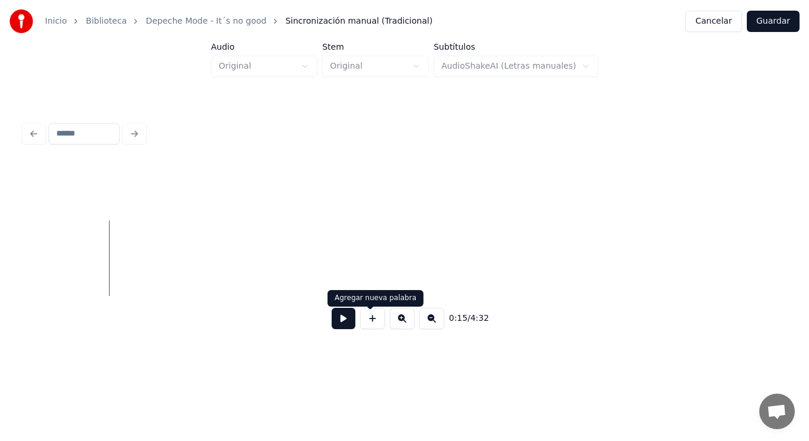
click at [372, 323] on button at bounding box center [372, 318] width 25 height 21
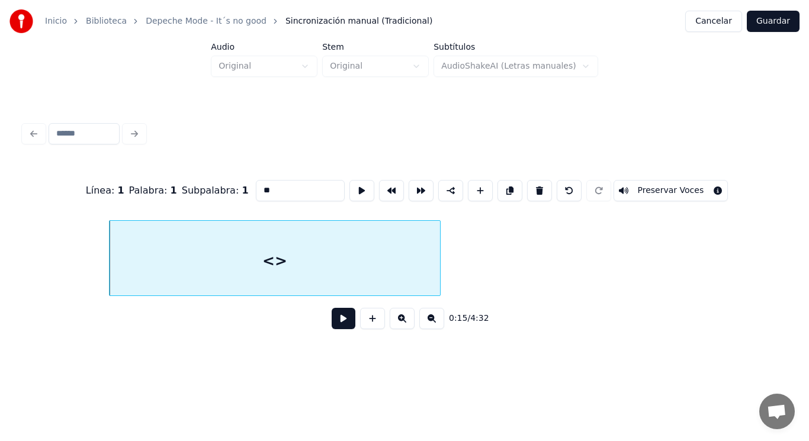
drag, startPoint x: 256, startPoint y: 185, endPoint x: 163, endPoint y: 191, distance: 93.2
click at [163, 191] on div "Línea : 1 Palabra : 1 Subpalabra : 1 ** Preservar Voces" at bounding box center [405, 190] width 762 height 59
type input "*****"
click at [336, 320] on button at bounding box center [344, 318] width 24 height 21
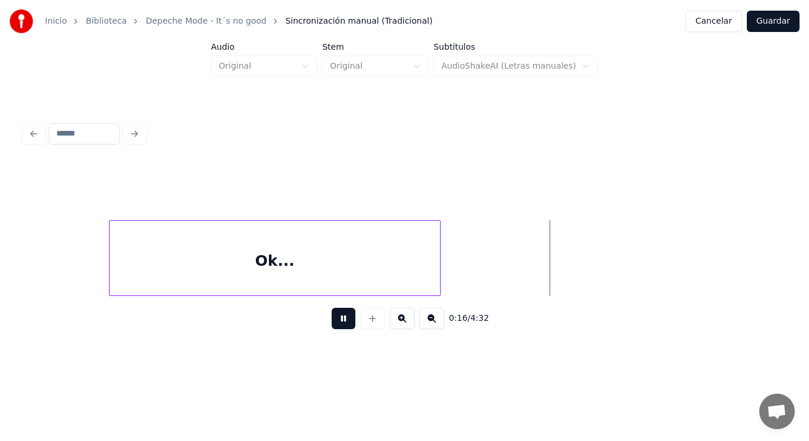
click at [336, 320] on button at bounding box center [344, 318] width 24 height 21
click at [448, 275] on div "Ok..." at bounding box center [283, 258] width 332 height 76
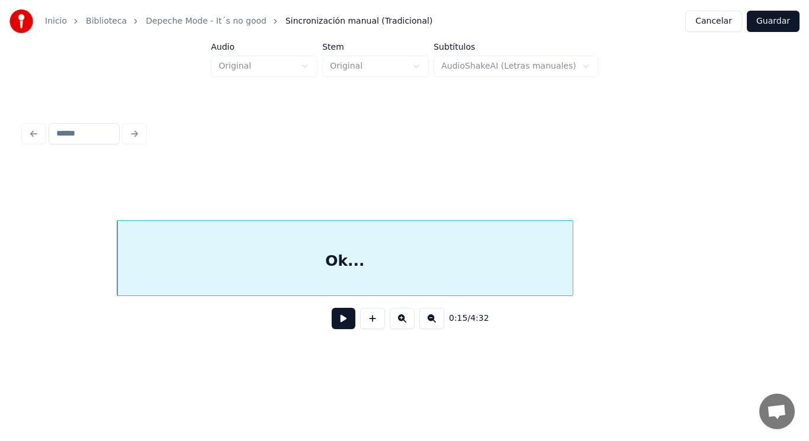
click at [570, 274] on div at bounding box center [571, 258] width 4 height 75
click at [336, 326] on button at bounding box center [344, 318] width 24 height 21
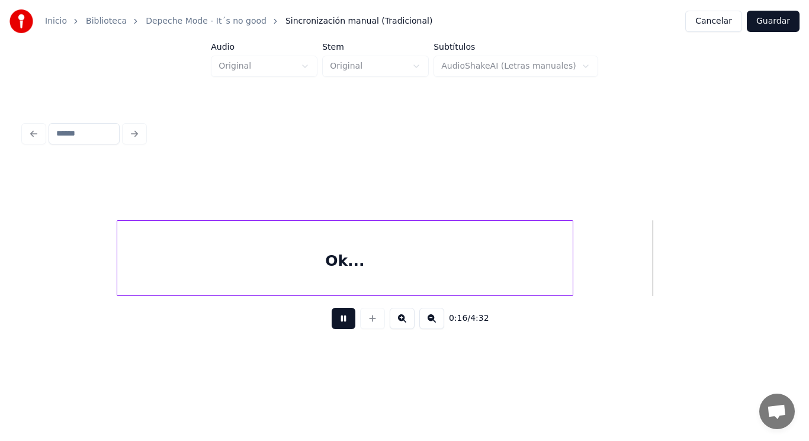
click at [336, 326] on button at bounding box center [344, 318] width 24 height 21
click at [494, 281] on div "Ok..." at bounding box center [344, 261] width 455 height 81
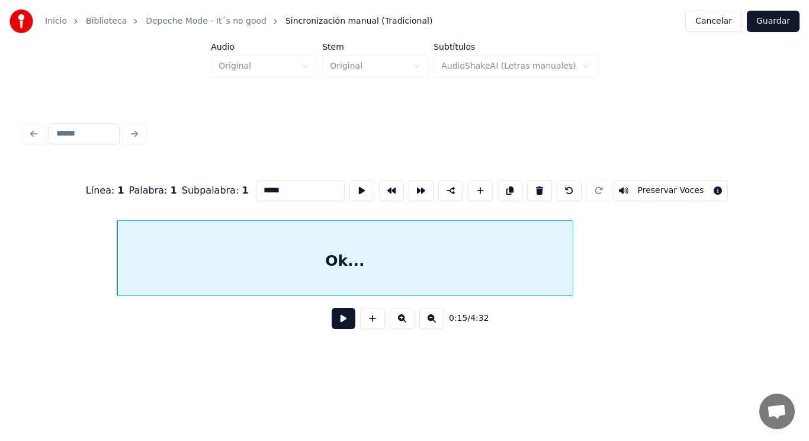
click at [333, 316] on button at bounding box center [344, 318] width 24 height 21
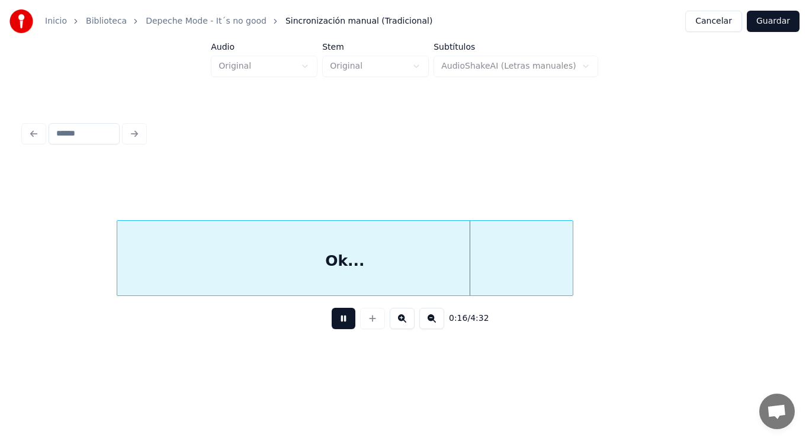
click at [333, 316] on button at bounding box center [344, 318] width 24 height 21
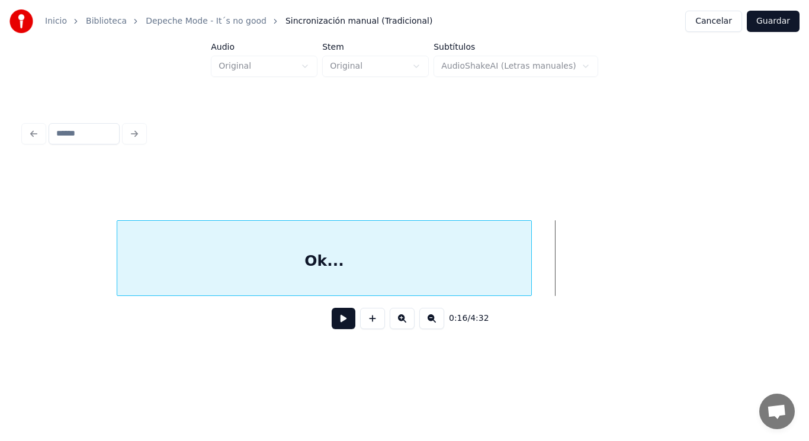
click at [529, 271] on div at bounding box center [530, 258] width 4 height 75
click at [335, 322] on button at bounding box center [344, 318] width 24 height 21
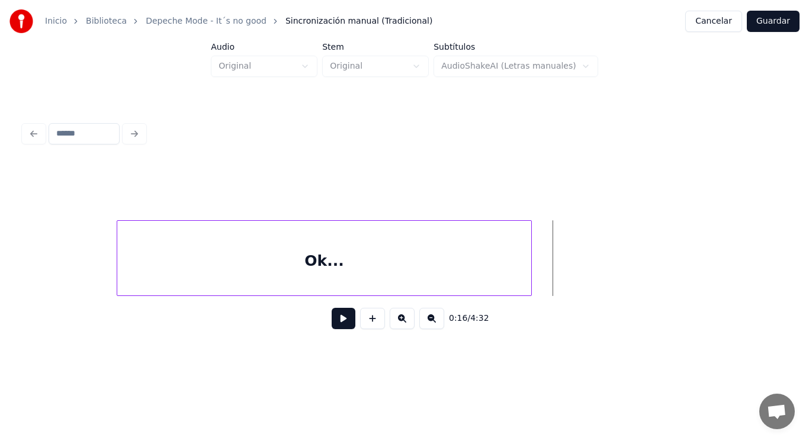
click at [341, 322] on button at bounding box center [344, 318] width 24 height 21
click at [372, 320] on button at bounding box center [372, 318] width 25 height 21
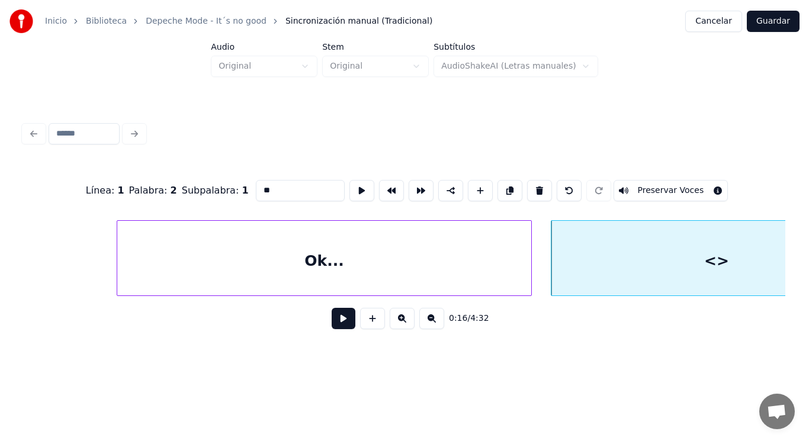
drag, startPoint x: 256, startPoint y: 186, endPoint x: 212, endPoint y: 188, distance: 43.9
click at [212, 188] on div "Línea : 1 Palabra : 2 Subpalabra : 1 ** Preservar Voces" at bounding box center [405, 190] width 762 height 59
click at [290, 271] on div "Ok..." at bounding box center [324, 261] width 414 height 81
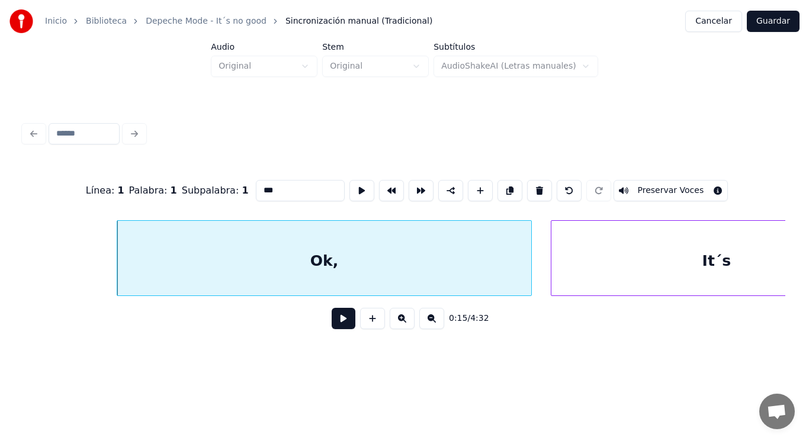
type input "***"
click at [333, 327] on button at bounding box center [344, 318] width 24 height 21
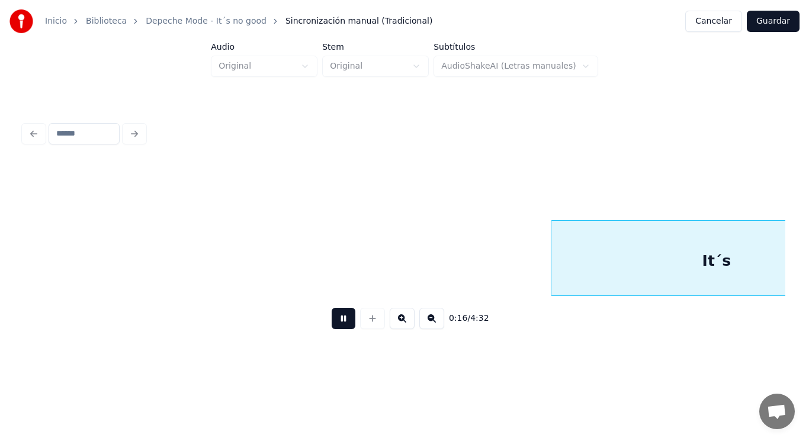
scroll to position [0, 13701]
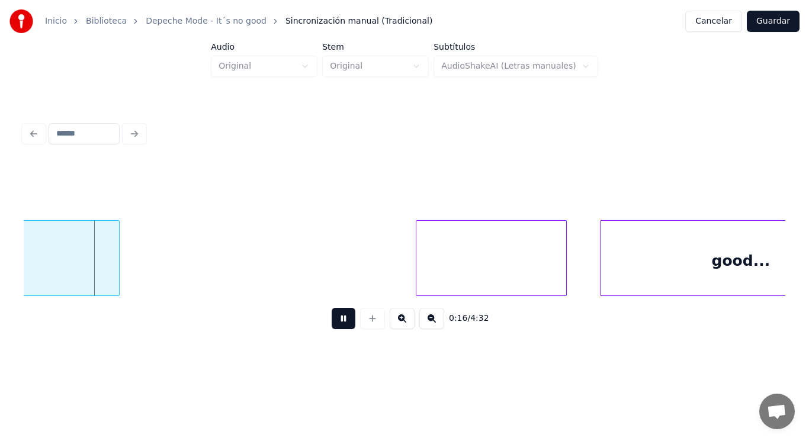
click at [333, 327] on button at bounding box center [344, 318] width 24 height 21
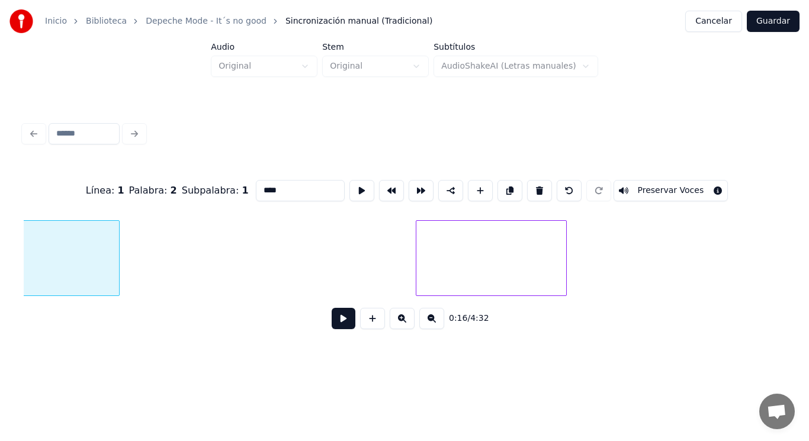
scroll to position [0, 13466]
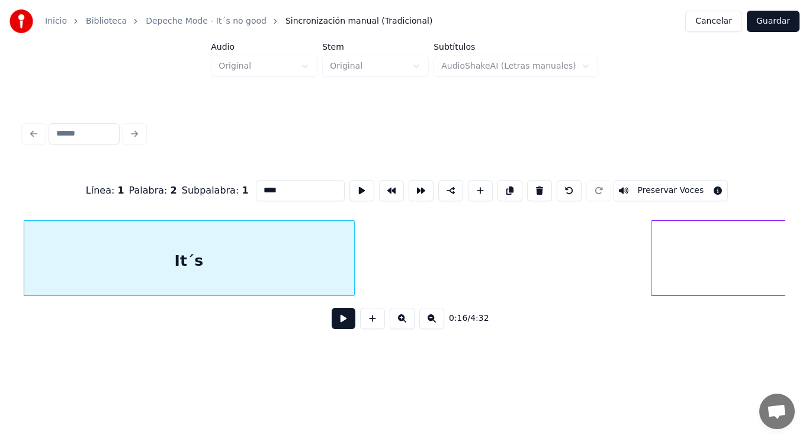
click at [335, 328] on button at bounding box center [344, 318] width 24 height 21
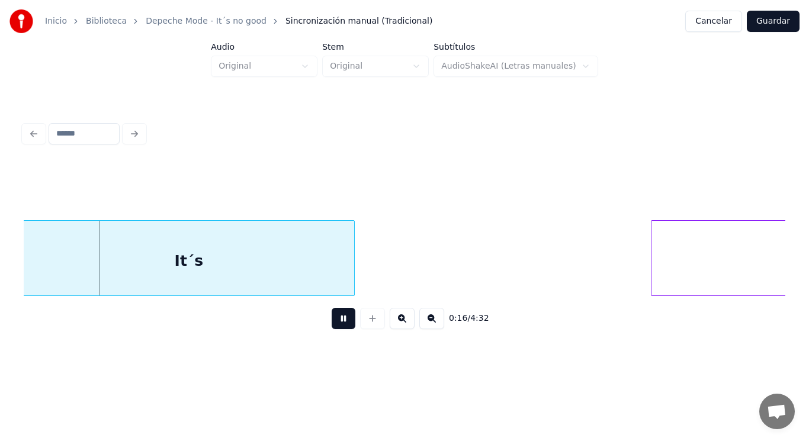
click at [335, 328] on button at bounding box center [344, 318] width 24 height 21
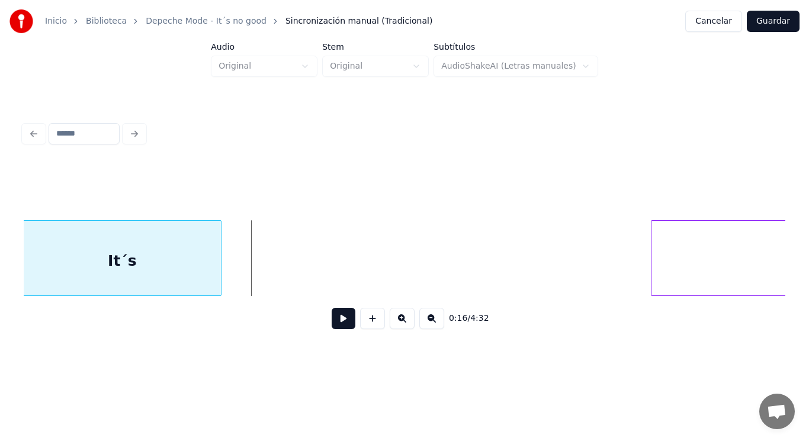
click at [220, 270] on div at bounding box center [219, 258] width 4 height 75
click at [334, 325] on button at bounding box center [344, 318] width 24 height 21
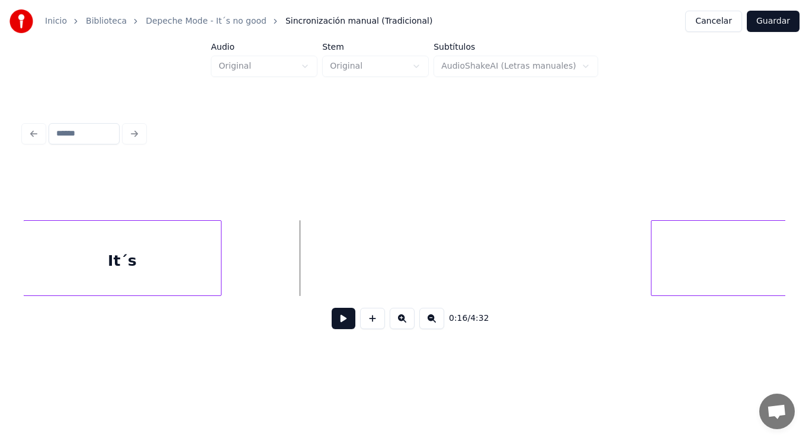
drag, startPoint x: 247, startPoint y: 264, endPoint x: 309, endPoint y: 302, distance: 72.6
click at [370, 325] on button at bounding box center [372, 318] width 25 height 21
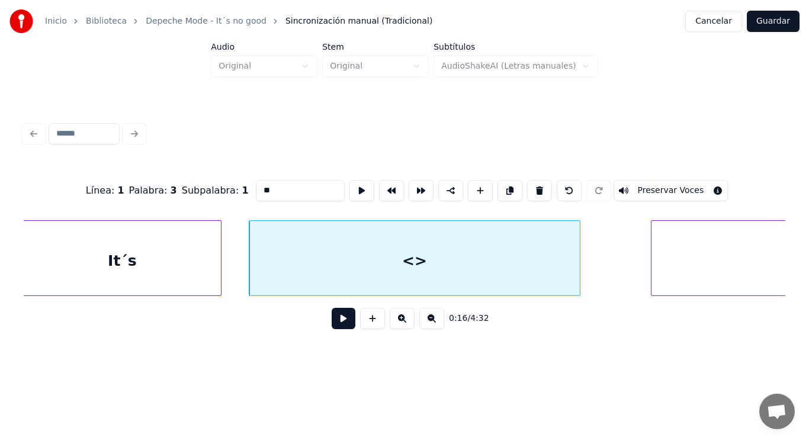
drag, startPoint x: 255, startPoint y: 187, endPoint x: 224, endPoint y: 187, distance: 30.8
click at [224, 187] on div "Línea : 1 Palabra : 3 Subpalabra : 1 ** Preservar Voces" at bounding box center [405, 190] width 762 height 59
click at [203, 261] on div "It´s" at bounding box center [122, 261] width 197 height 81
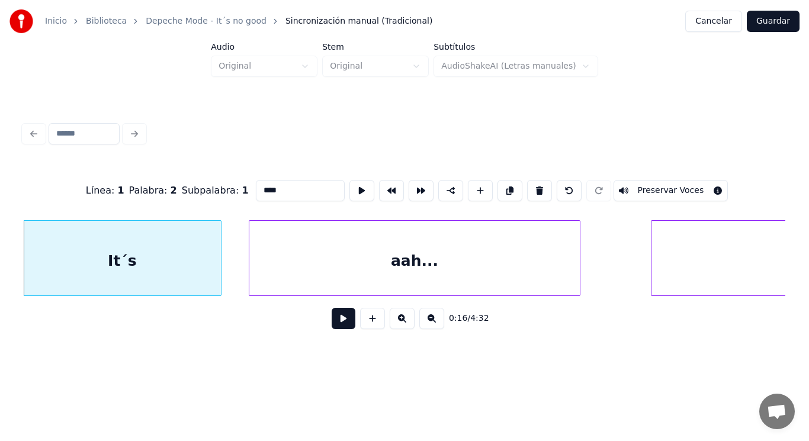
type input "****"
click at [332, 325] on button at bounding box center [344, 318] width 24 height 21
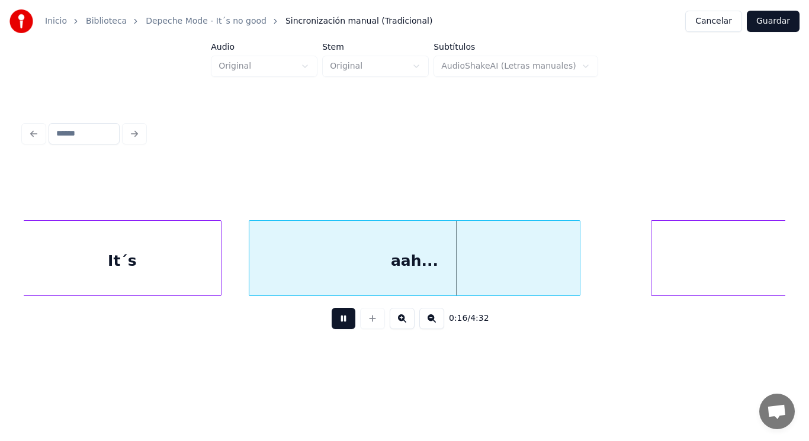
click at [332, 325] on button at bounding box center [344, 318] width 24 height 21
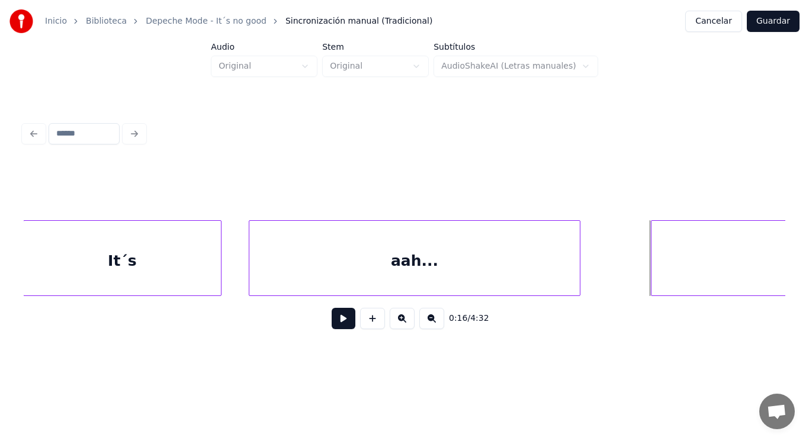
click at [402, 288] on div "aah..." at bounding box center [414, 261] width 330 height 81
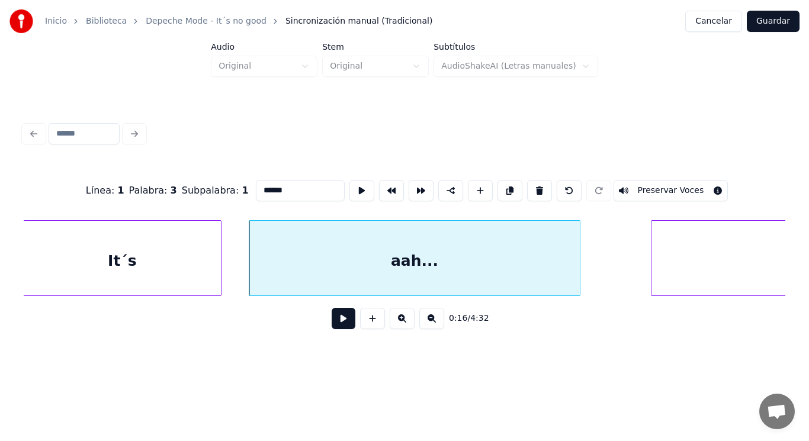
click at [333, 322] on button at bounding box center [344, 318] width 24 height 21
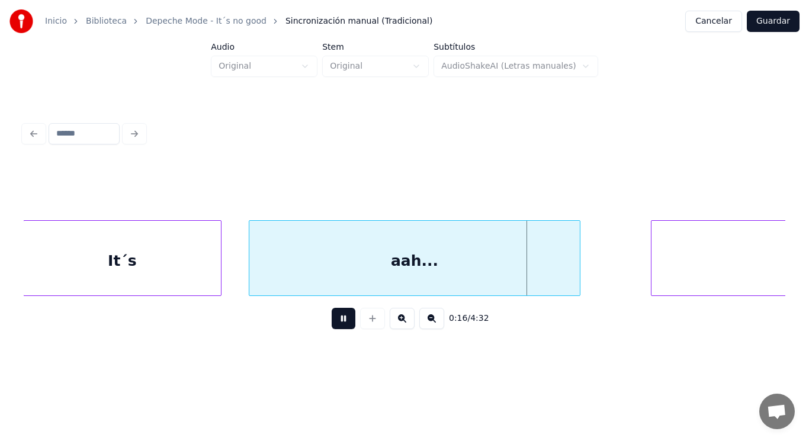
click at [333, 322] on button at bounding box center [344, 318] width 24 height 21
click at [290, 268] on div "aah..." at bounding box center [414, 261] width 330 height 81
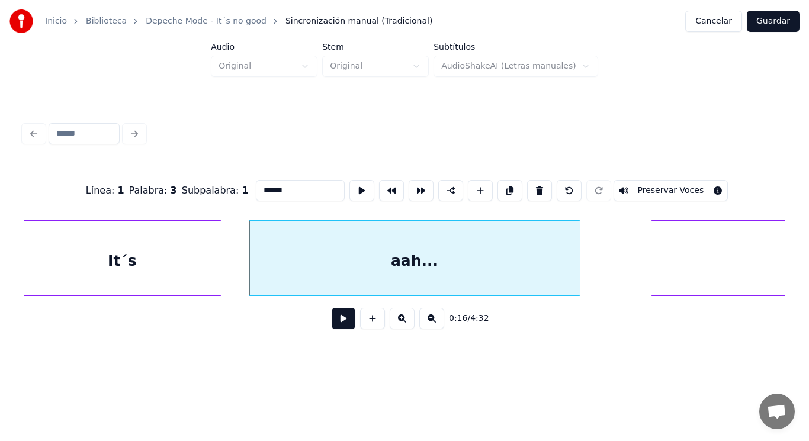
click at [336, 320] on button at bounding box center [344, 318] width 24 height 21
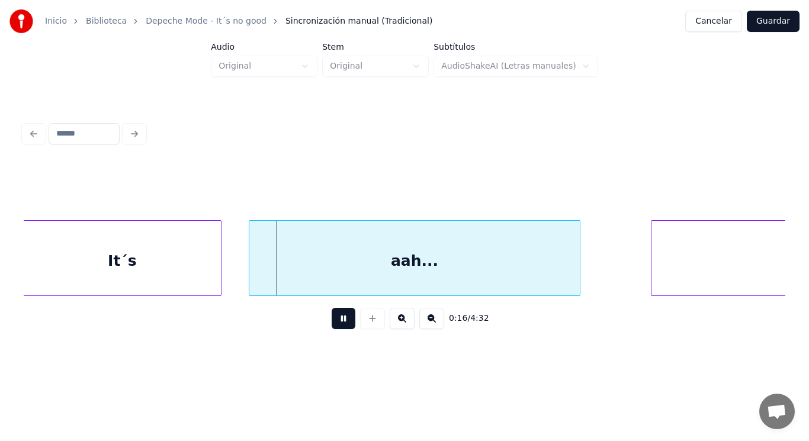
click at [336, 320] on button at bounding box center [344, 318] width 24 height 21
click at [198, 269] on div "It´s" at bounding box center [122, 261] width 197 height 81
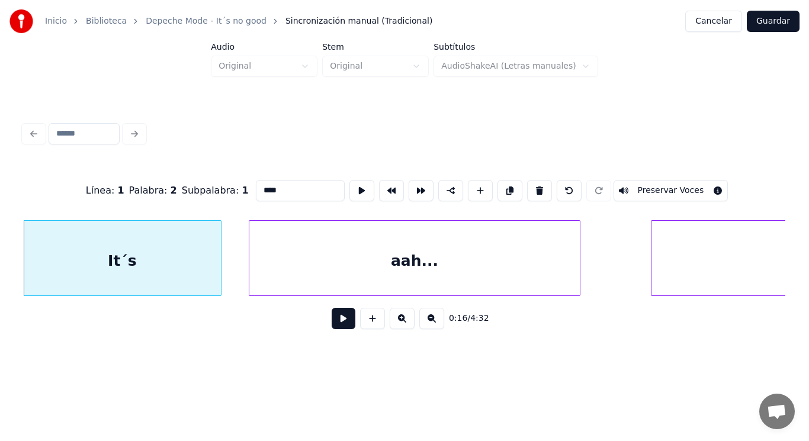
click at [332, 323] on button at bounding box center [344, 318] width 24 height 21
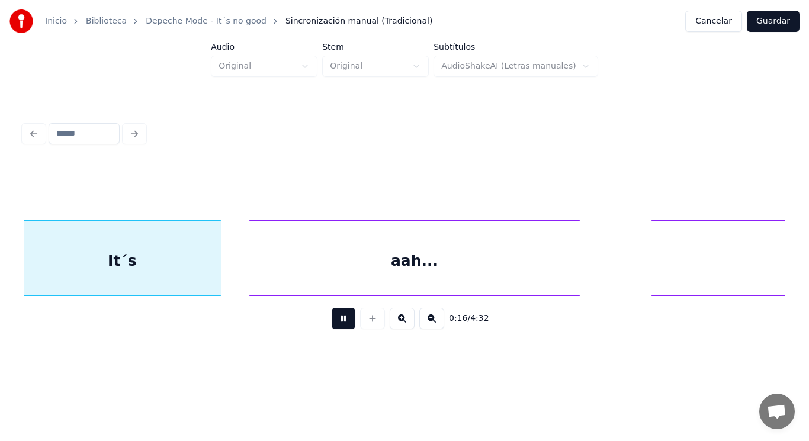
click at [332, 323] on button at bounding box center [344, 318] width 24 height 21
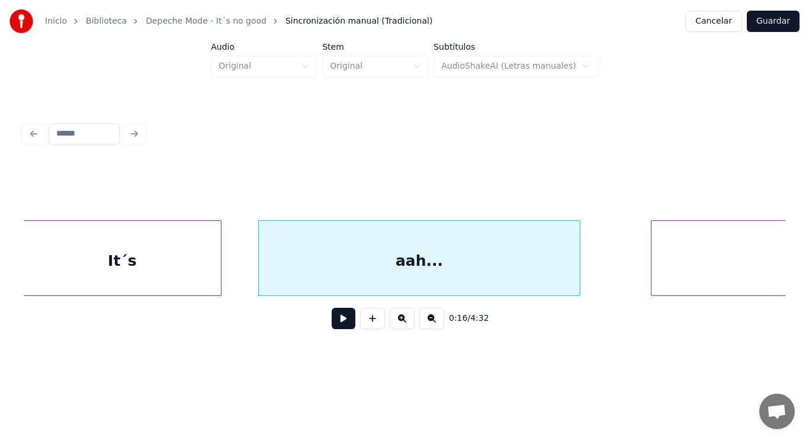
click at [260, 277] on div at bounding box center [261, 258] width 4 height 75
click at [336, 326] on button at bounding box center [344, 318] width 24 height 21
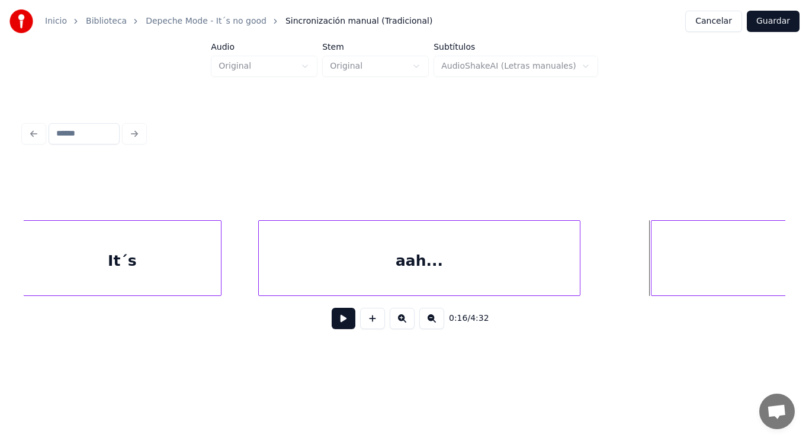
click at [667, 268] on div at bounding box center [726, 261] width 150 height 81
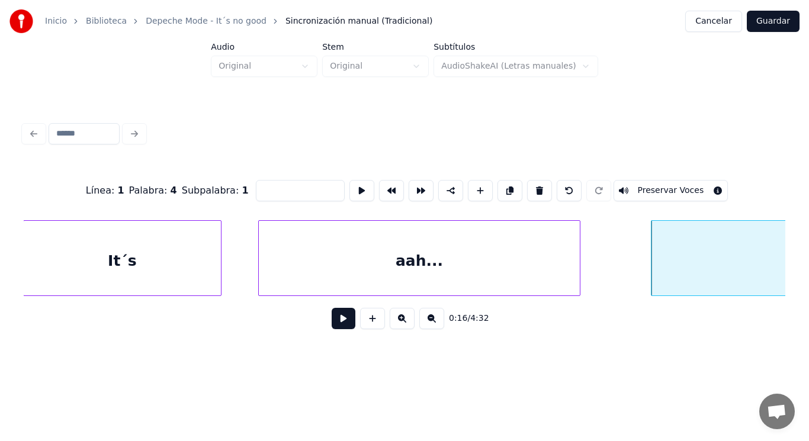
click at [338, 325] on button at bounding box center [344, 318] width 24 height 21
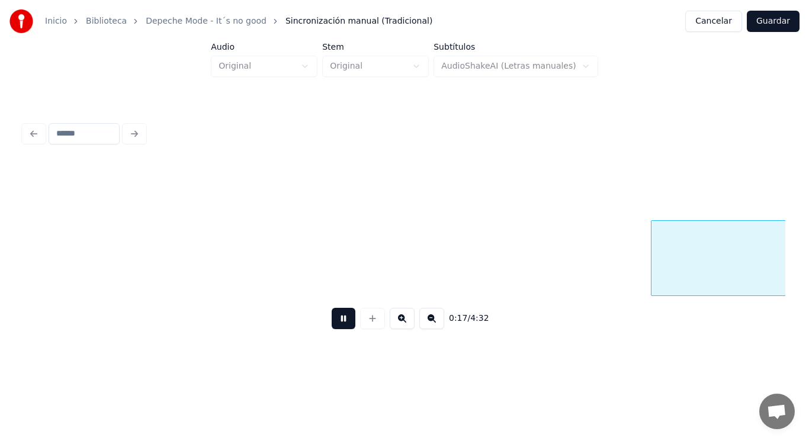
click at [338, 325] on button at bounding box center [344, 318] width 24 height 21
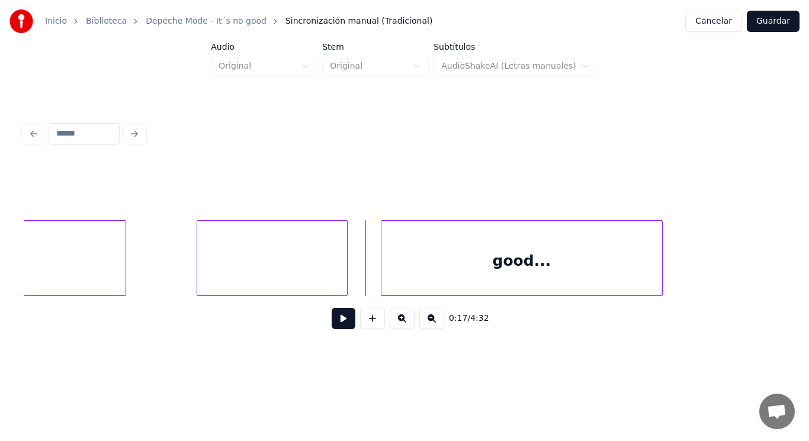
scroll to position [0, 13857]
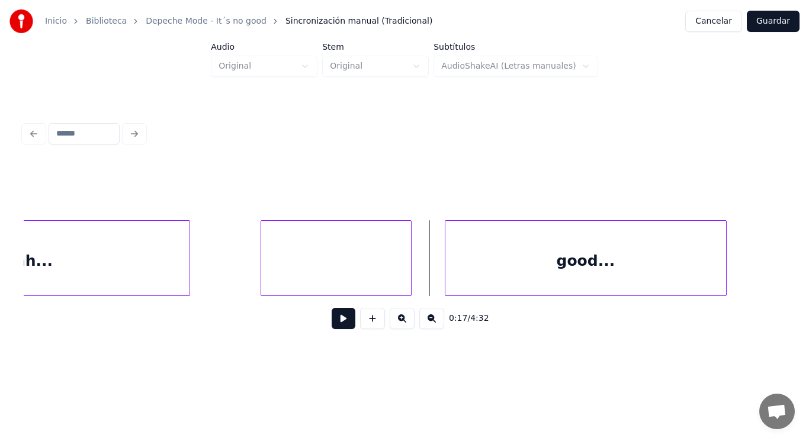
click at [366, 245] on div at bounding box center [336, 261] width 150 height 81
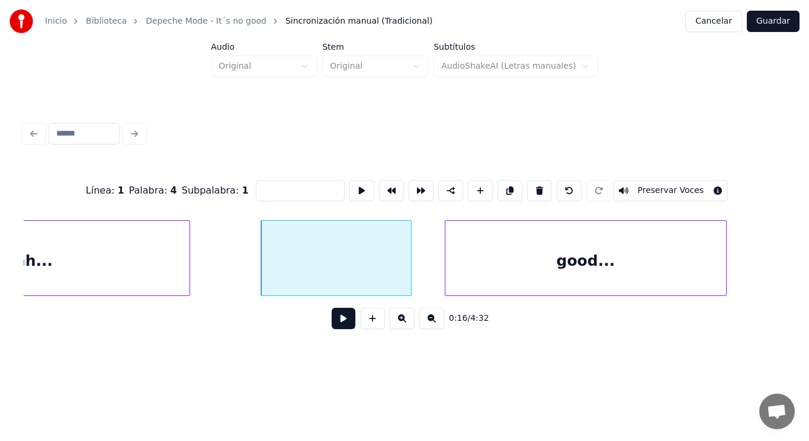
click at [258, 191] on input at bounding box center [300, 190] width 89 height 21
type input "***"
click at [339, 319] on button at bounding box center [344, 318] width 24 height 21
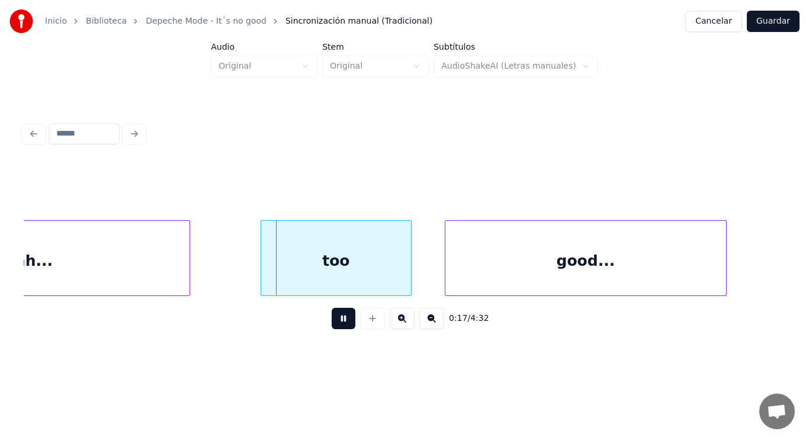
click at [339, 319] on button at bounding box center [344, 318] width 24 height 21
click at [393, 280] on div "too" at bounding box center [336, 261] width 150 height 81
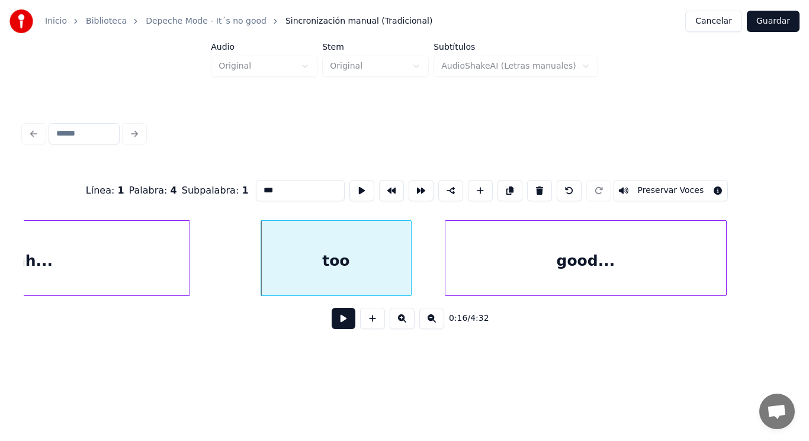
click at [336, 321] on button at bounding box center [344, 318] width 24 height 21
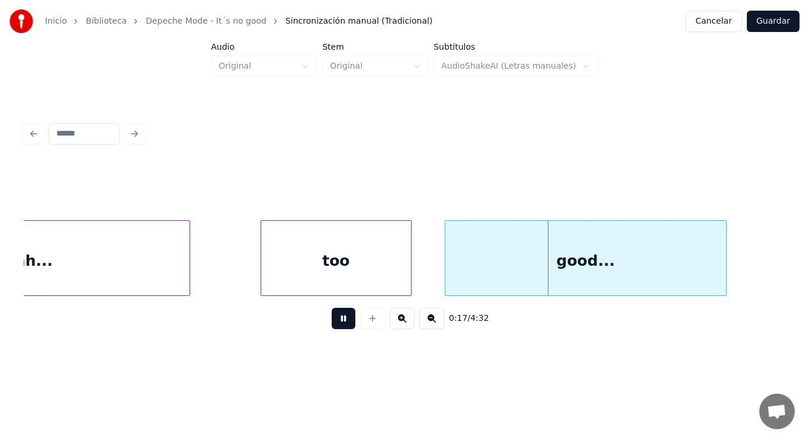
click at [336, 321] on button at bounding box center [344, 318] width 24 height 21
click at [449, 274] on div "good..." at bounding box center [585, 261] width 281 height 81
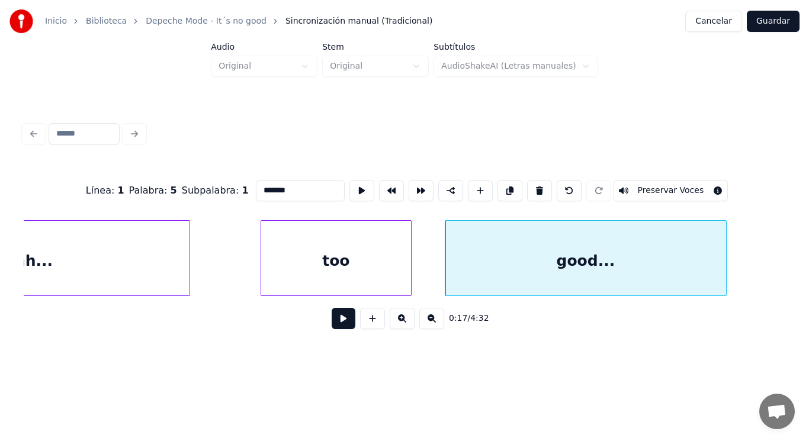
click at [334, 322] on button at bounding box center [344, 318] width 24 height 21
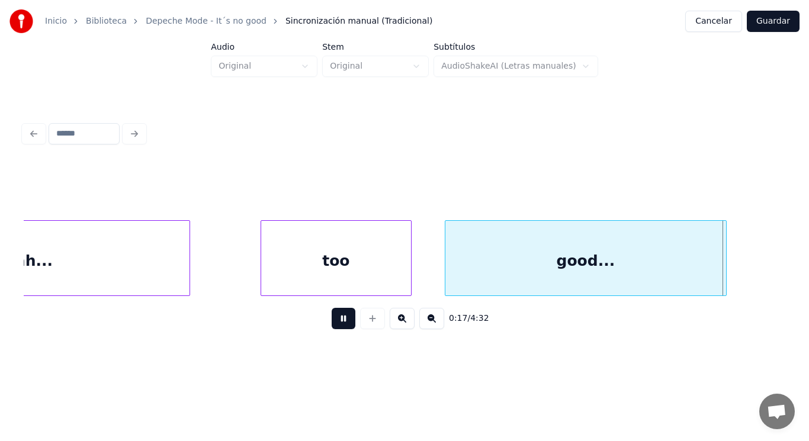
click at [334, 322] on button at bounding box center [344, 318] width 24 height 21
click at [763, 261] on div at bounding box center [765, 258] width 4 height 75
click at [344, 325] on button at bounding box center [344, 318] width 24 height 21
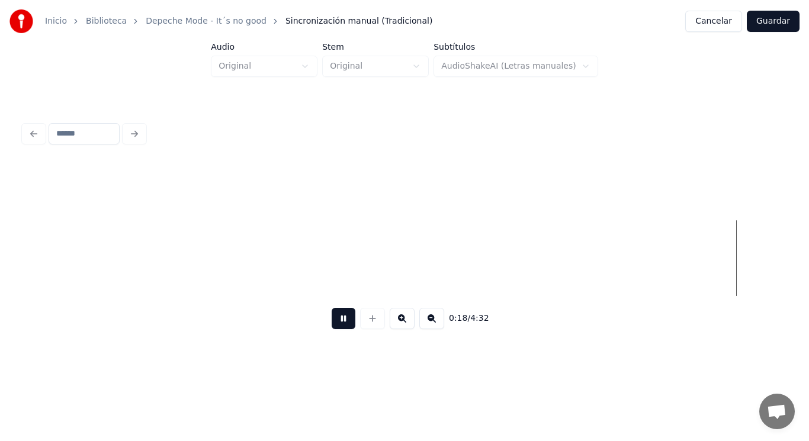
scroll to position [0, 15398]
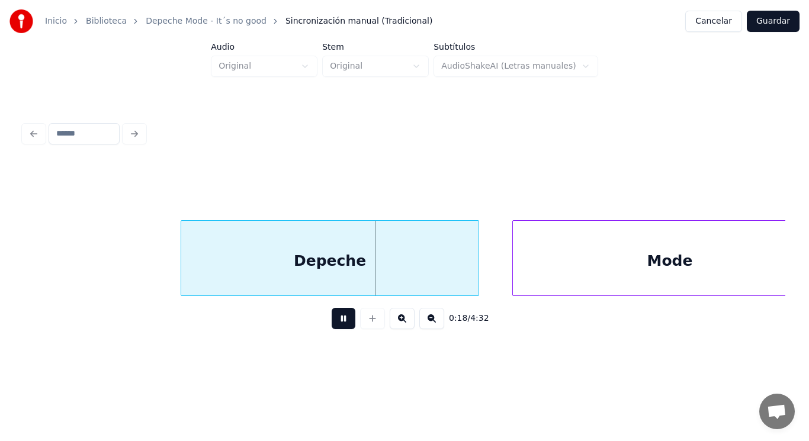
click at [344, 325] on button at bounding box center [344, 318] width 24 height 21
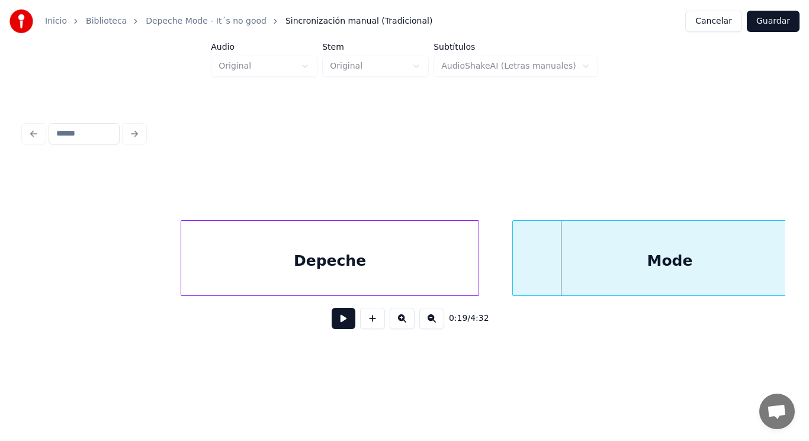
click at [346, 277] on div "Depeche" at bounding box center [329, 261] width 297 height 81
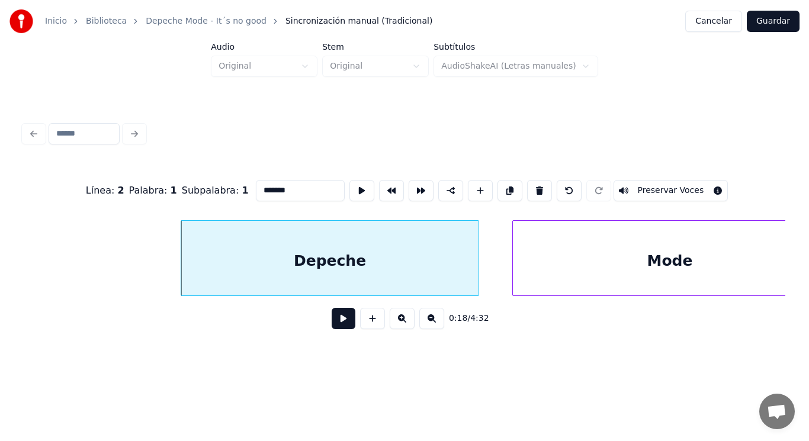
click at [335, 323] on button at bounding box center [344, 318] width 24 height 21
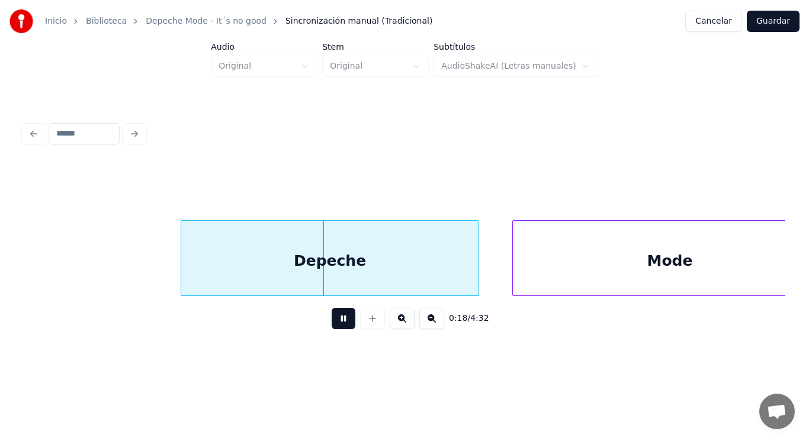
click at [335, 323] on button at bounding box center [344, 318] width 24 height 21
click at [439, 269] on div at bounding box center [440, 258] width 4 height 75
click at [345, 316] on button at bounding box center [344, 318] width 24 height 21
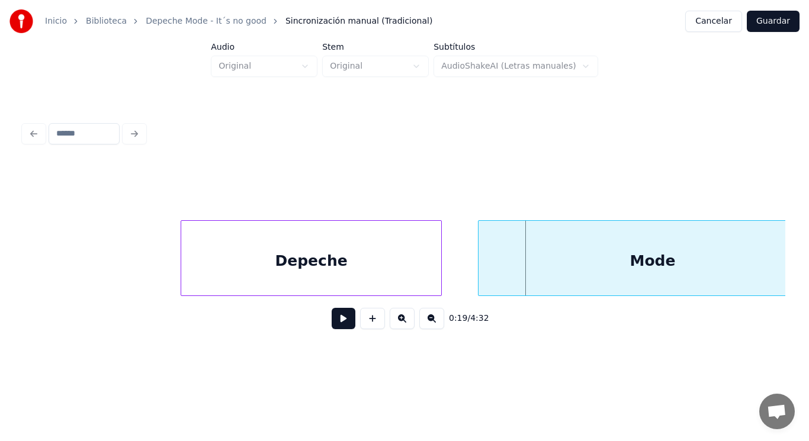
click at [479, 274] on div at bounding box center [481, 258] width 4 height 75
click at [392, 281] on div "Depeche" at bounding box center [311, 261] width 260 height 81
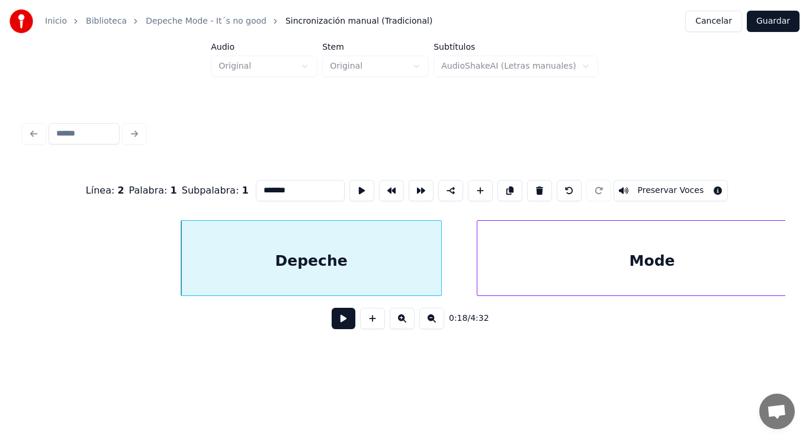
click at [333, 321] on button at bounding box center [344, 318] width 24 height 21
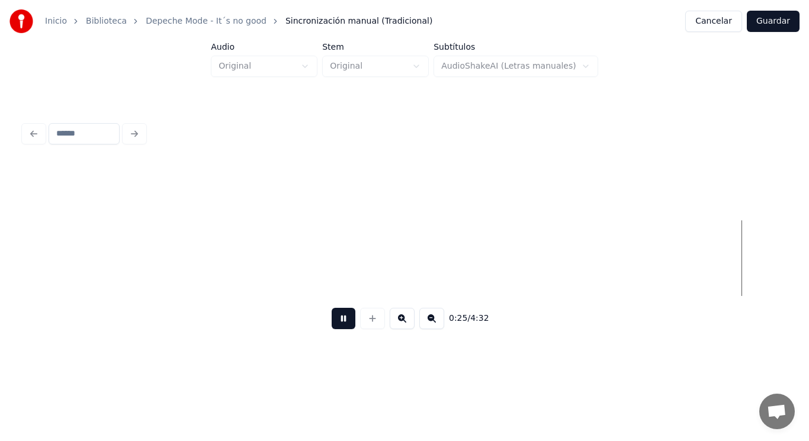
scroll to position [0, 21569]
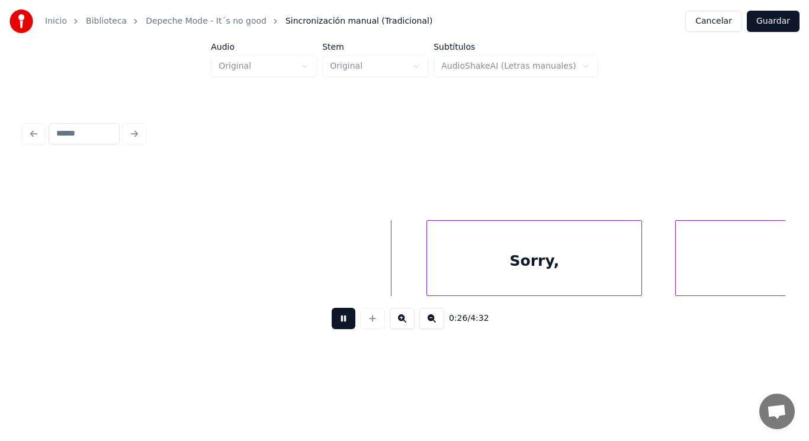
click at [333, 321] on button at bounding box center [344, 318] width 24 height 21
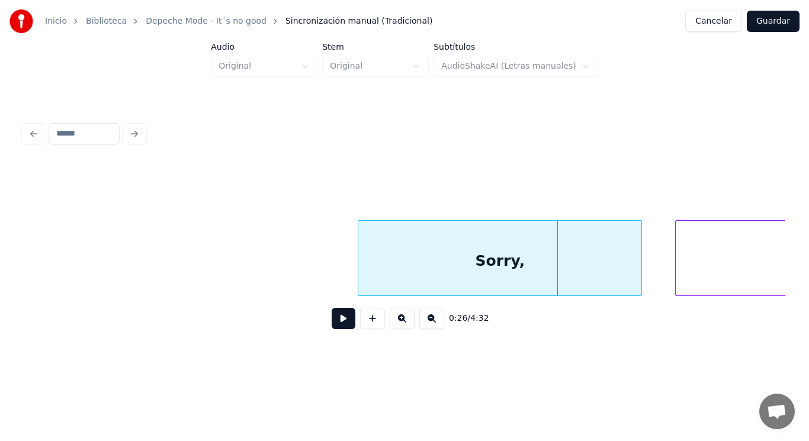
click at [361, 274] on div at bounding box center [360, 258] width 4 height 75
click at [336, 319] on button at bounding box center [344, 318] width 24 height 21
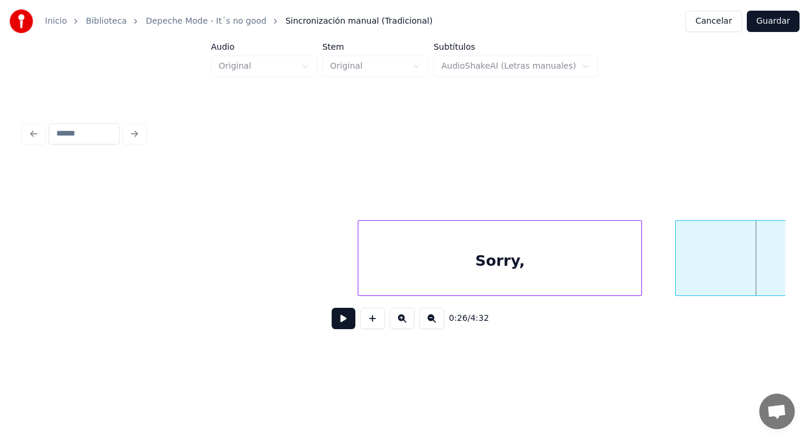
click at [336, 319] on button at bounding box center [344, 318] width 24 height 21
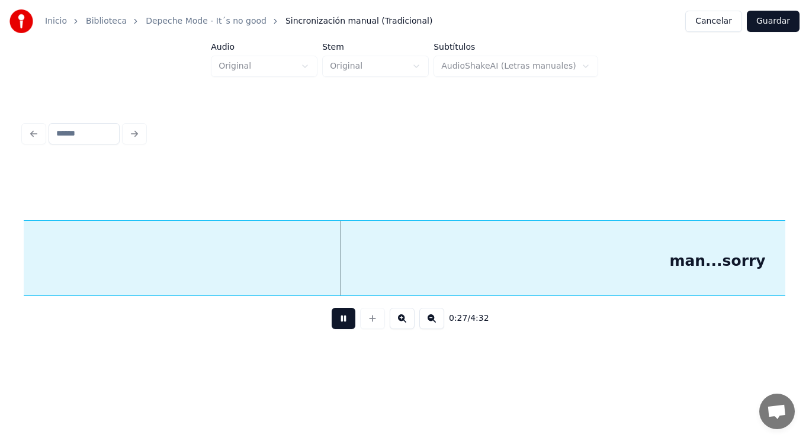
click at [336, 319] on button at bounding box center [344, 318] width 24 height 21
click at [495, 260] on div "man...sorry" at bounding box center [717, 261] width 1657 height 81
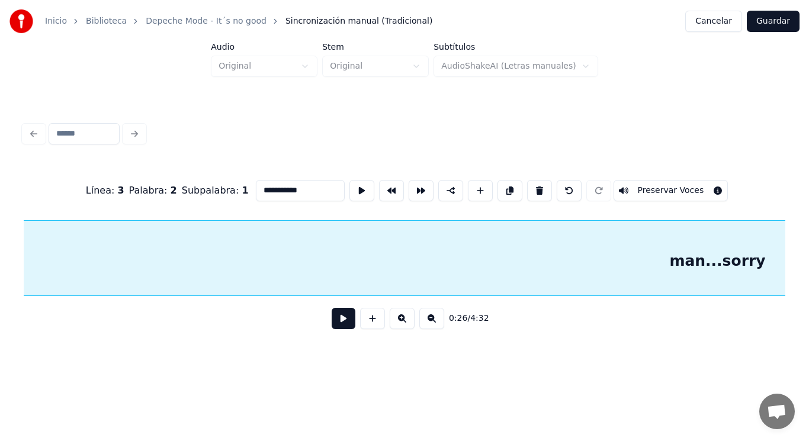
scroll to position [0, 22221]
click at [539, 190] on button at bounding box center [539, 190] width 25 height 21
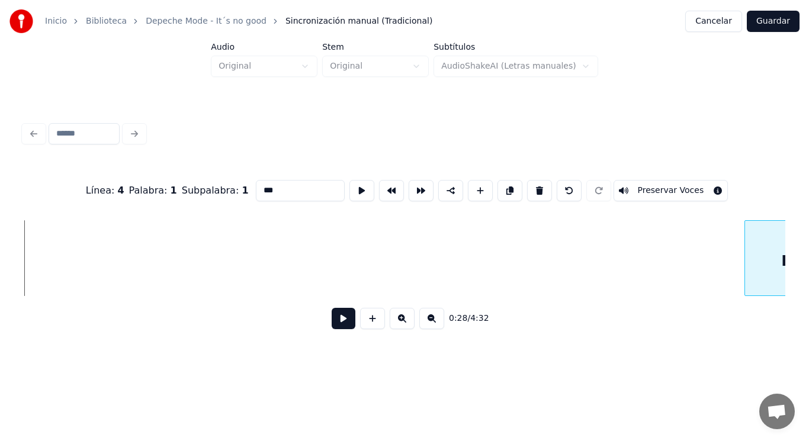
scroll to position [0, 23978]
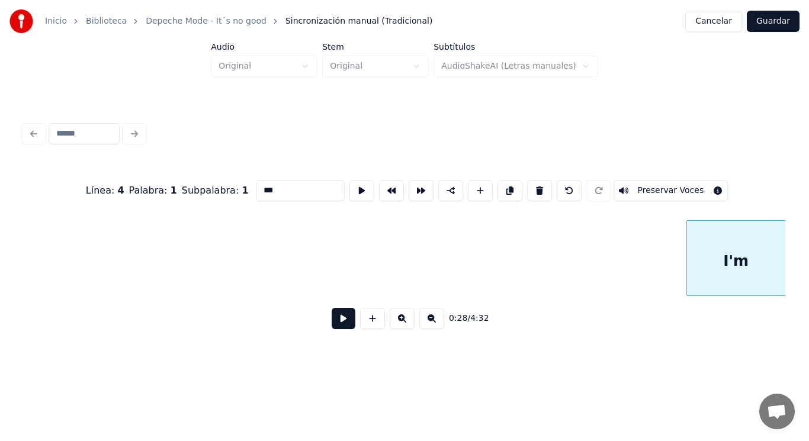
click at [795, 227] on div "Inicio Biblioteca Depeche Mode - It´s no good Sincronización manual (Tradiciona…" at bounding box center [404, 180] width 809 height 361
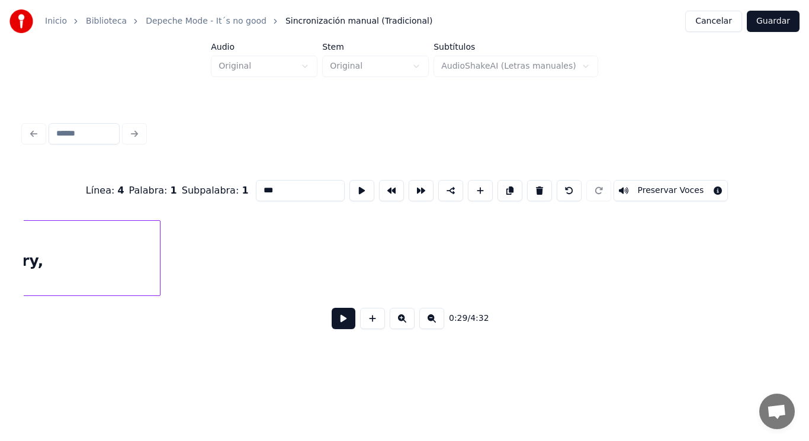
scroll to position [0, 21686]
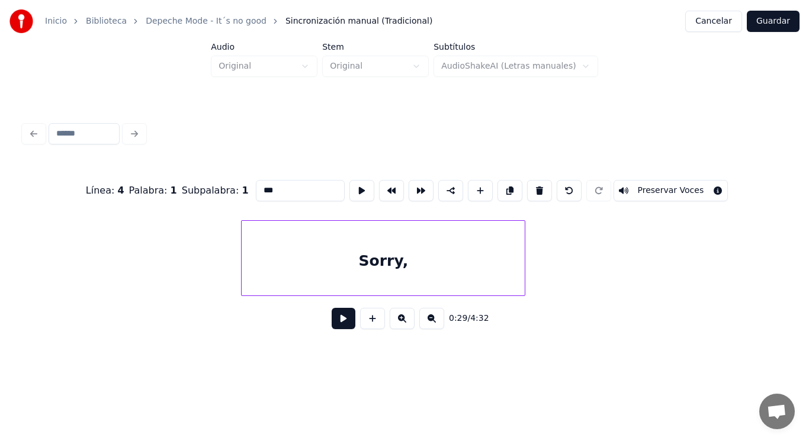
click at [268, 267] on div "Sorry," at bounding box center [383, 261] width 283 height 81
type input "******"
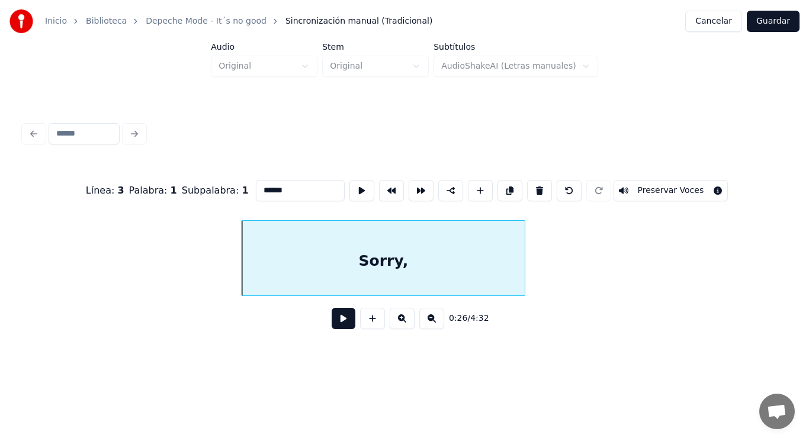
click at [332, 322] on button at bounding box center [344, 318] width 24 height 21
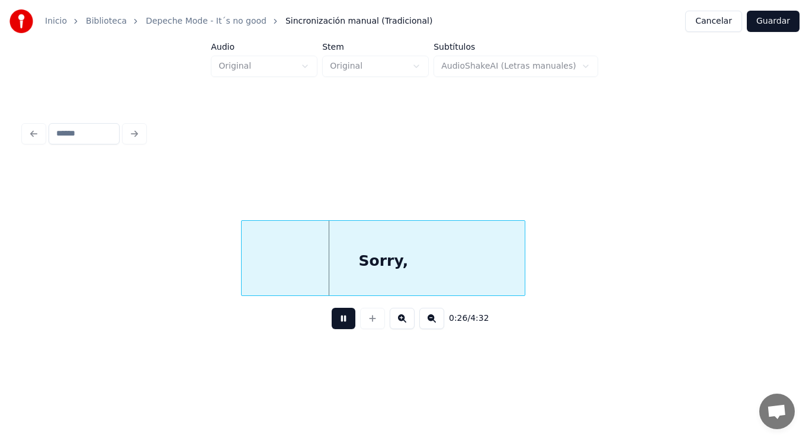
click at [332, 322] on button at bounding box center [344, 318] width 24 height 21
click at [513, 275] on div at bounding box center [513, 258] width 4 height 75
click at [332, 326] on button at bounding box center [344, 318] width 24 height 21
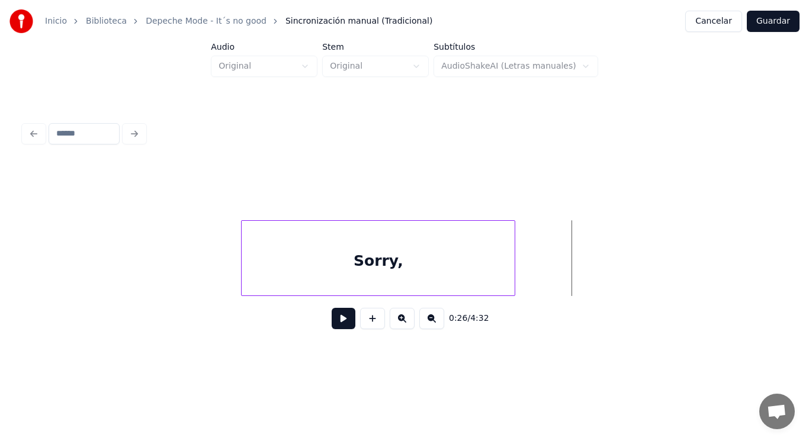
click at [332, 323] on button at bounding box center [344, 318] width 24 height 21
drag, startPoint x: 332, startPoint y: 323, endPoint x: 521, endPoint y: 278, distance: 194.8
click at [332, 322] on button at bounding box center [344, 318] width 24 height 21
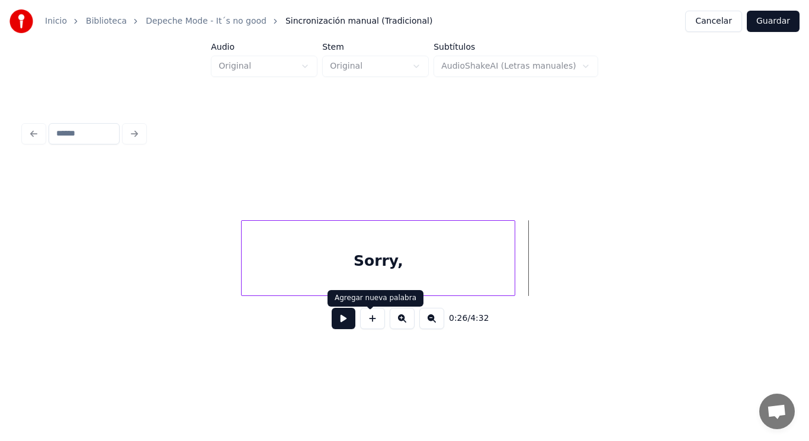
click at [369, 320] on button at bounding box center [372, 318] width 25 height 21
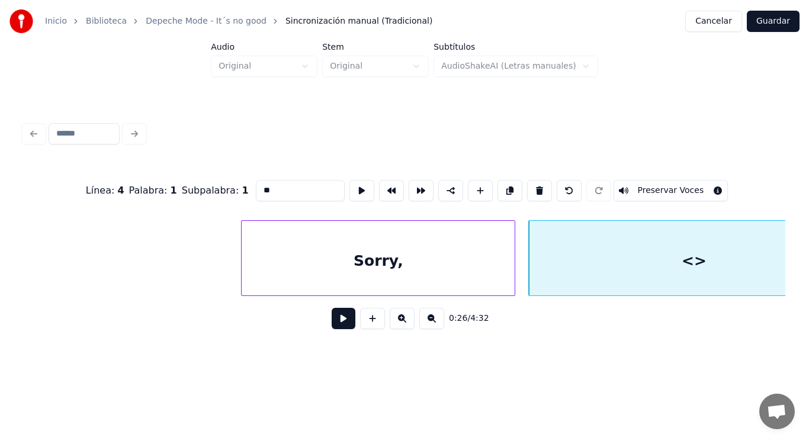
drag, startPoint x: 266, startPoint y: 185, endPoint x: 224, endPoint y: 192, distance: 43.2
click at [224, 192] on div "Línea : 4 Palabra : 1 Subpalabra : 1 ** Preservar Voces" at bounding box center [405, 190] width 762 height 59
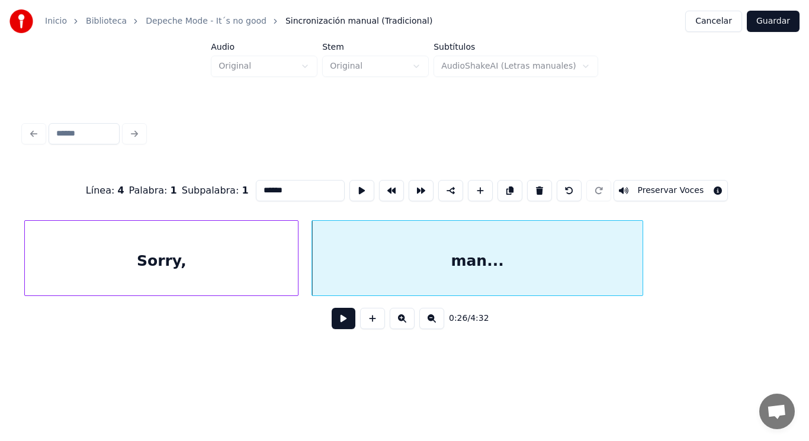
scroll to position [0, 21923]
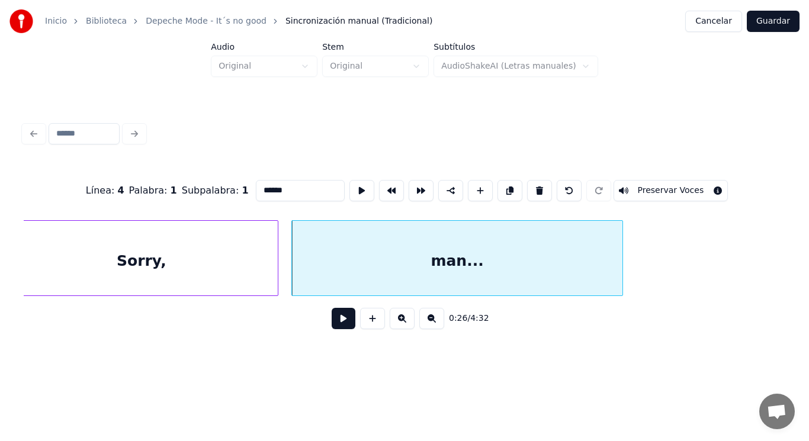
click at [429, 262] on div "man..." at bounding box center [457, 261] width 330 height 81
type input "******"
click at [341, 317] on button at bounding box center [344, 318] width 24 height 21
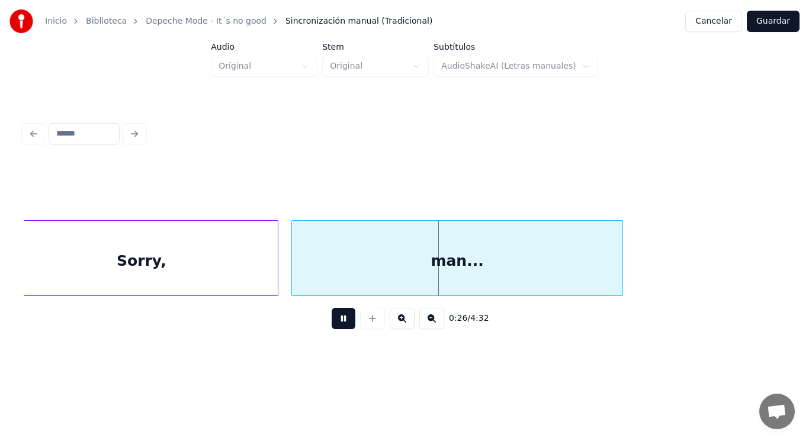
click at [341, 317] on button at bounding box center [344, 318] width 24 height 21
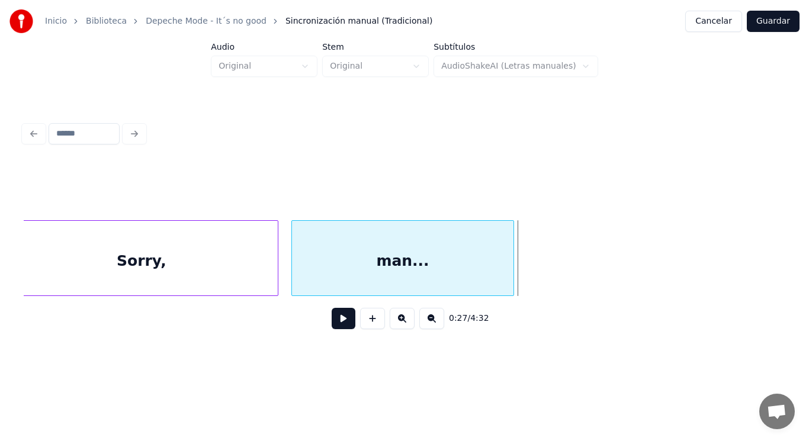
click at [510, 272] on div at bounding box center [512, 258] width 4 height 75
click at [339, 317] on button at bounding box center [344, 318] width 24 height 21
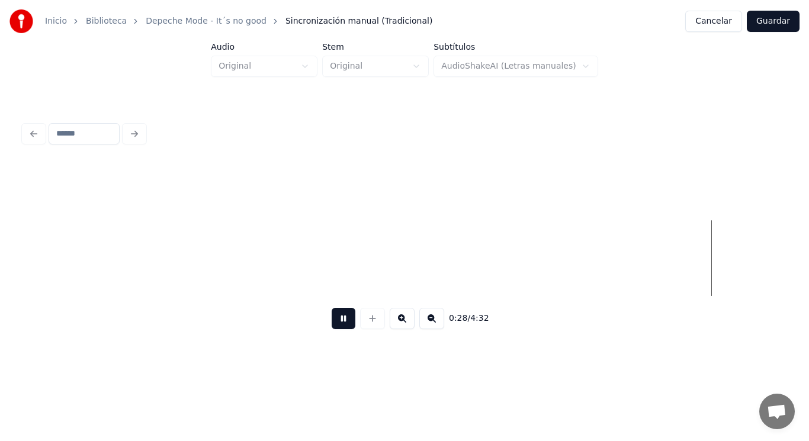
scroll to position [0, 23458]
click at [339, 317] on button at bounding box center [344, 318] width 24 height 21
click at [371, 325] on button at bounding box center [372, 318] width 25 height 21
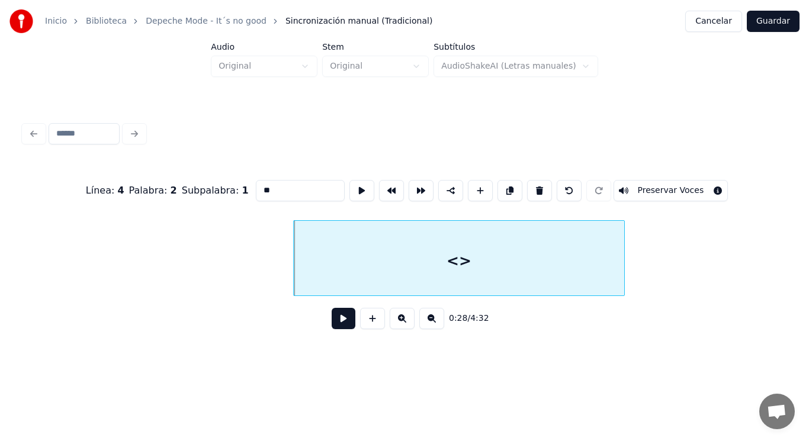
drag, startPoint x: 253, startPoint y: 181, endPoint x: 214, endPoint y: 185, distance: 39.3
click at [214, 185] on div "Línea : 4 Palabra : 2 Subpalabra : 1 ** Preservar Voces" at bounding box center [405, 190] width 762 height 59
type input "********"
click at [336, 322] on button at bounding box center [344, 318] width 24 height 21
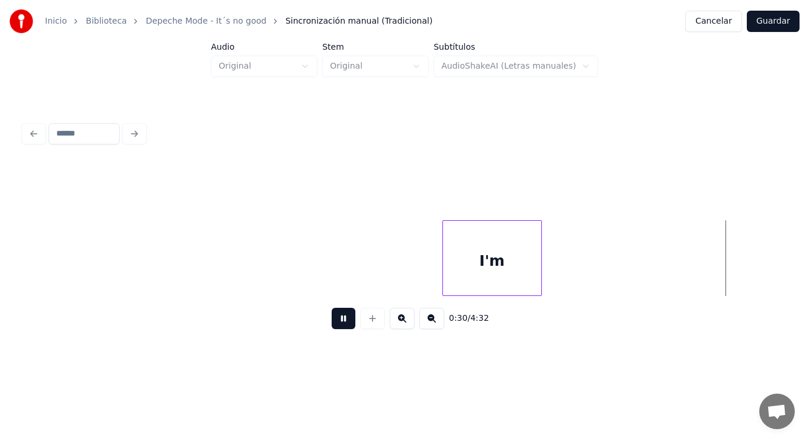
click at [336, 322] on button at bounding box center [344, 318] width 24 height 21
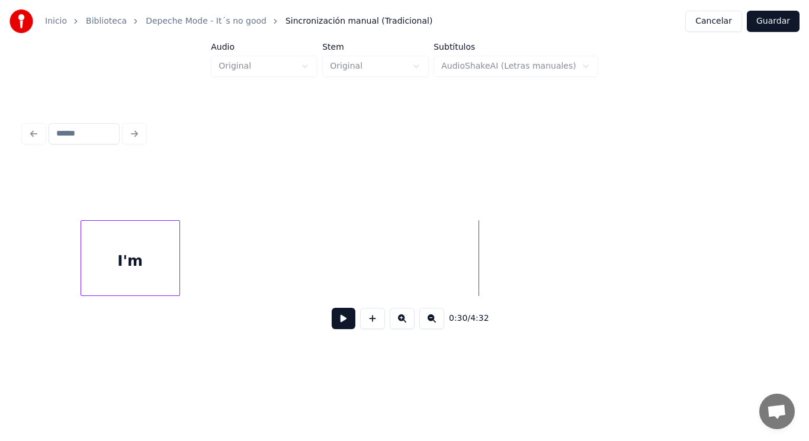
scroll to position [0, 24544]
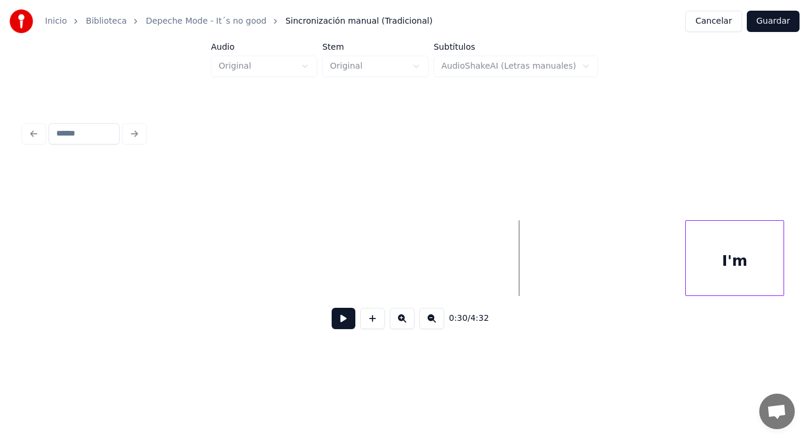
click at [725, 246] on div "I'm" at bounding box center [735, 261] width 98 height 81
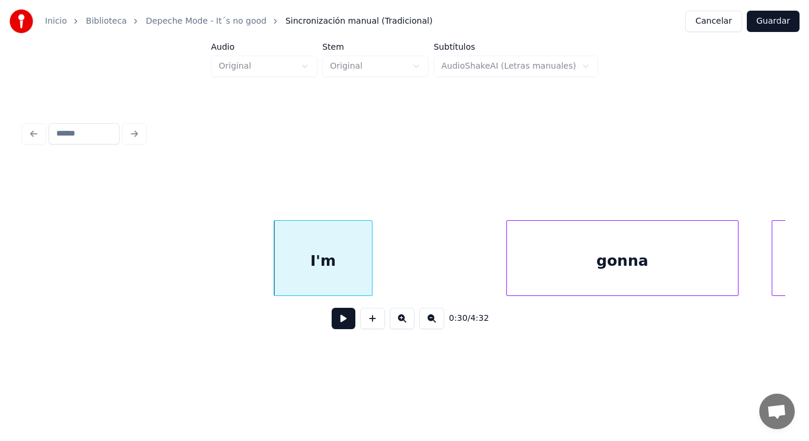
scroll to position [0, 24994]
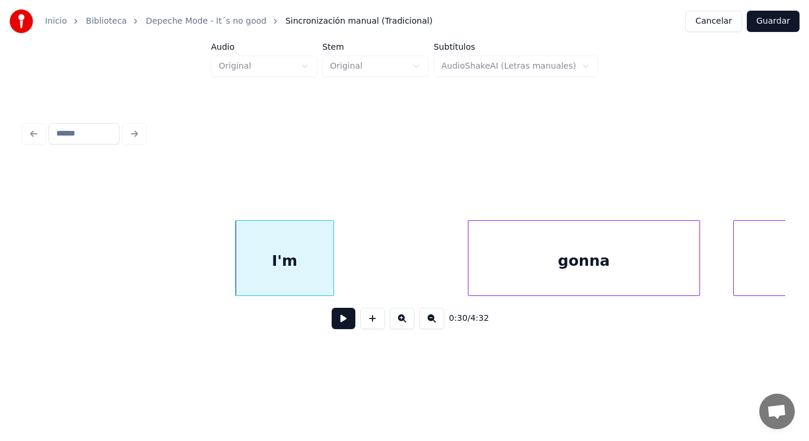
click at [492, 278] on div "gonna" at bounding box center [583, 261] width 231 height 81
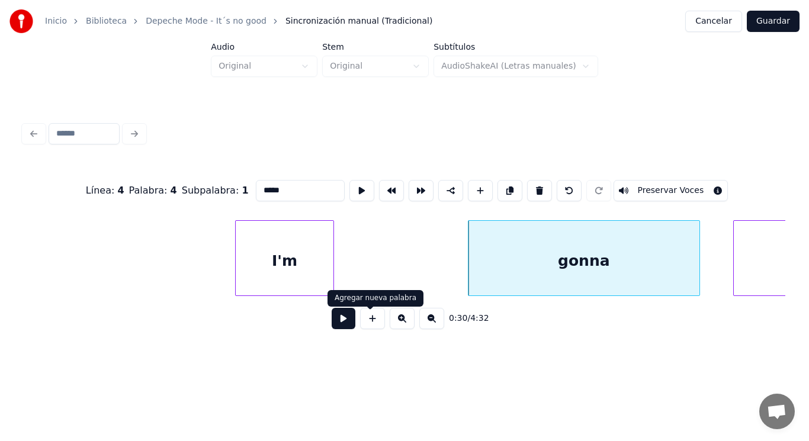
click at [332, 320] on button at bounding box center [344, 318] width 24 height 21
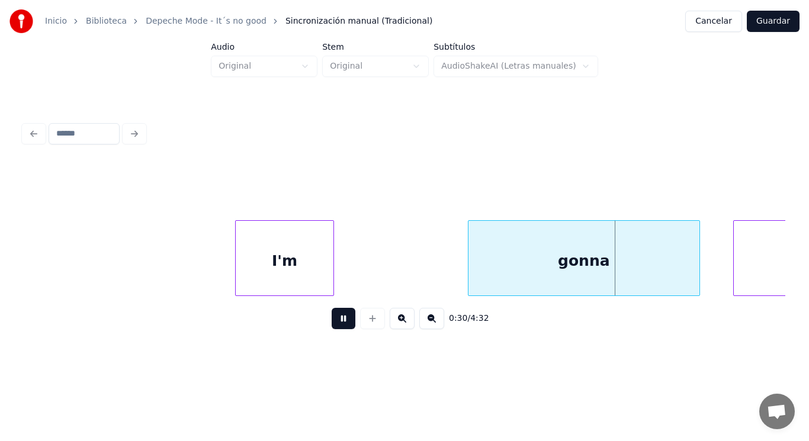
click at [332, 320] on button at bounding box center [344, 318] width 24 height 21
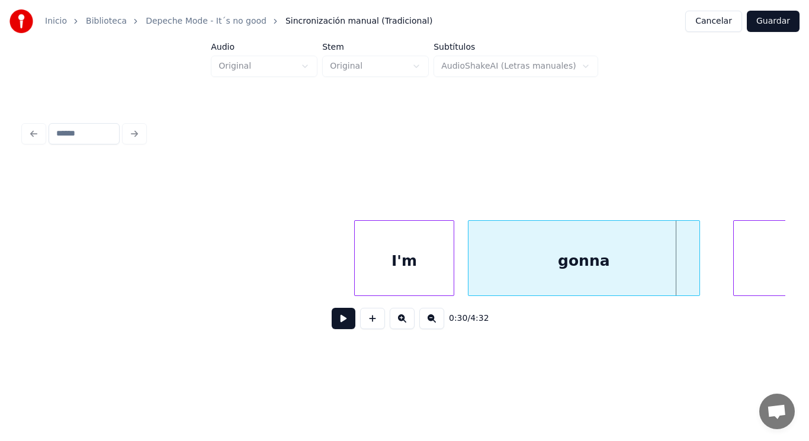
click at [402, 253] on div "I'm" at bounding box center [404, 261] width 98 height 81
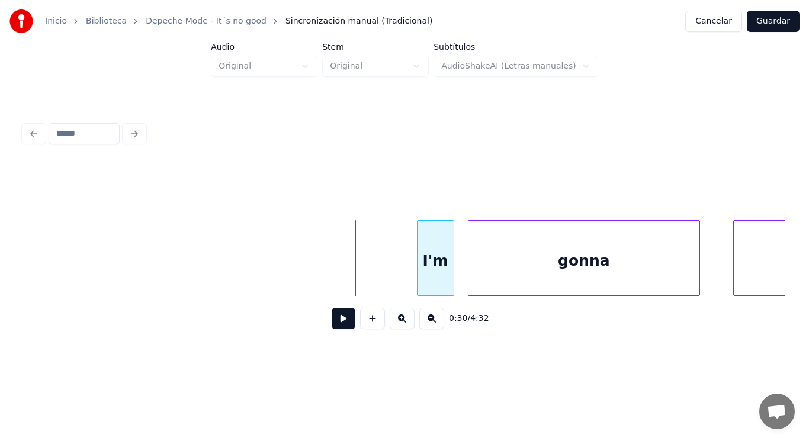
click at [420, 266] on div at bounding box center [420, 258] width 4 height 75
click at [336, 321] on button at bounding box center [344, 318] width 24 height 21
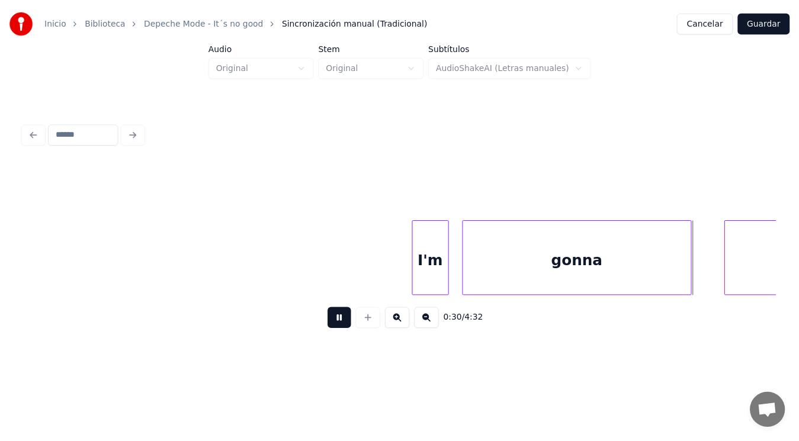
scroll to position [0, 25758]
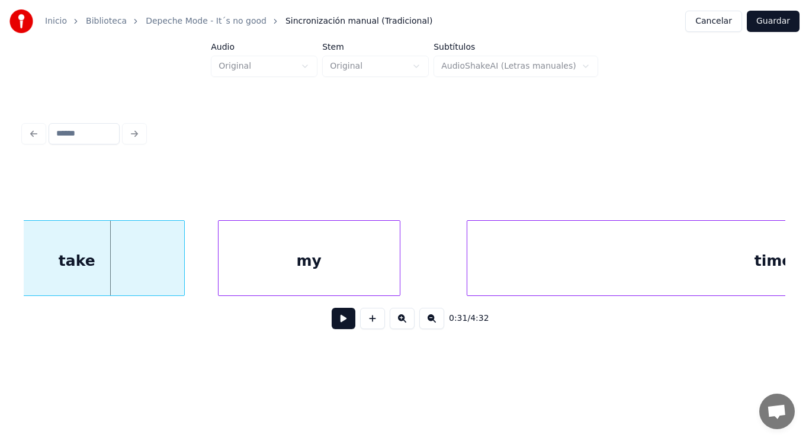
click at [776, 19] on button "Guardar" at bounding box center [773, 21] width 53 height 21
